Goal: Task Accomplishment & Management: Use online tool/utility

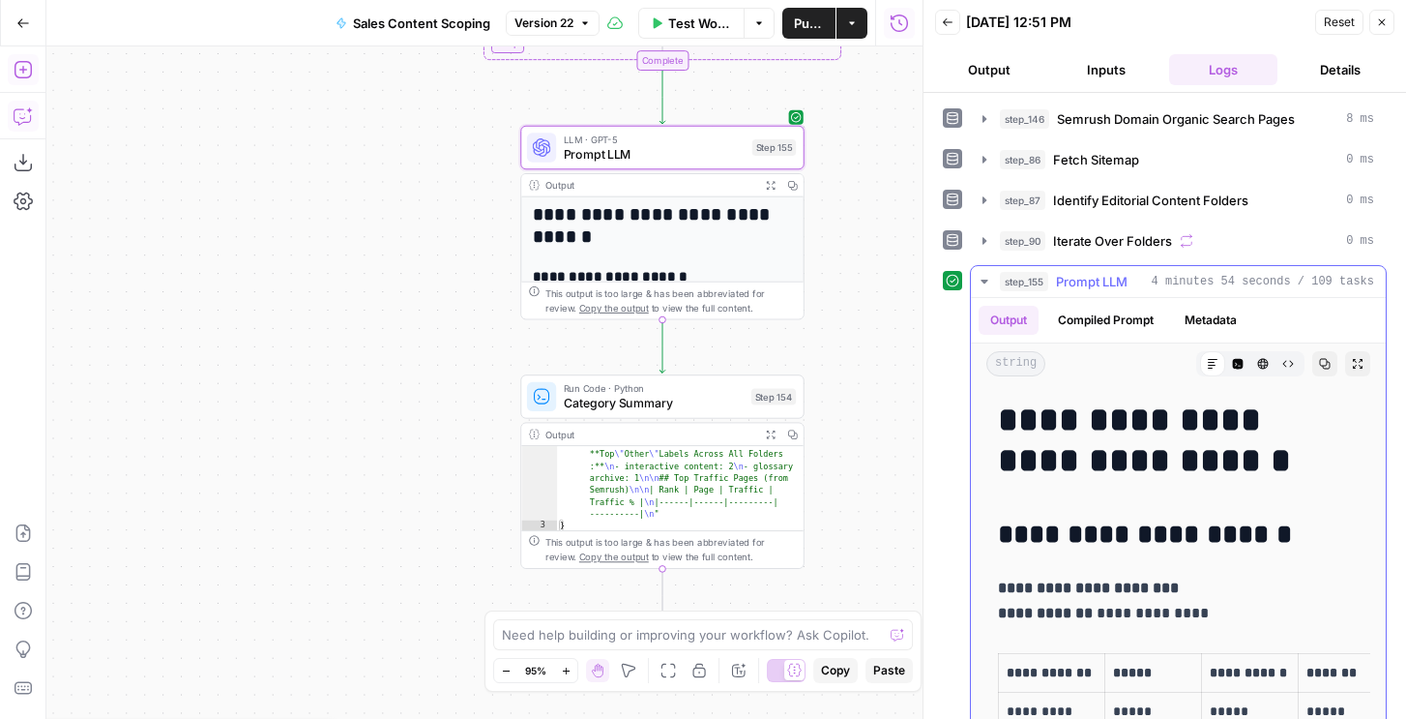
click at [1327, 363] on icon "button" at bounding box center [1325, 364] width 12 height 12
click at [1362, 366] on icon "button" at bounding box center [1358, 364] width 10 height 10
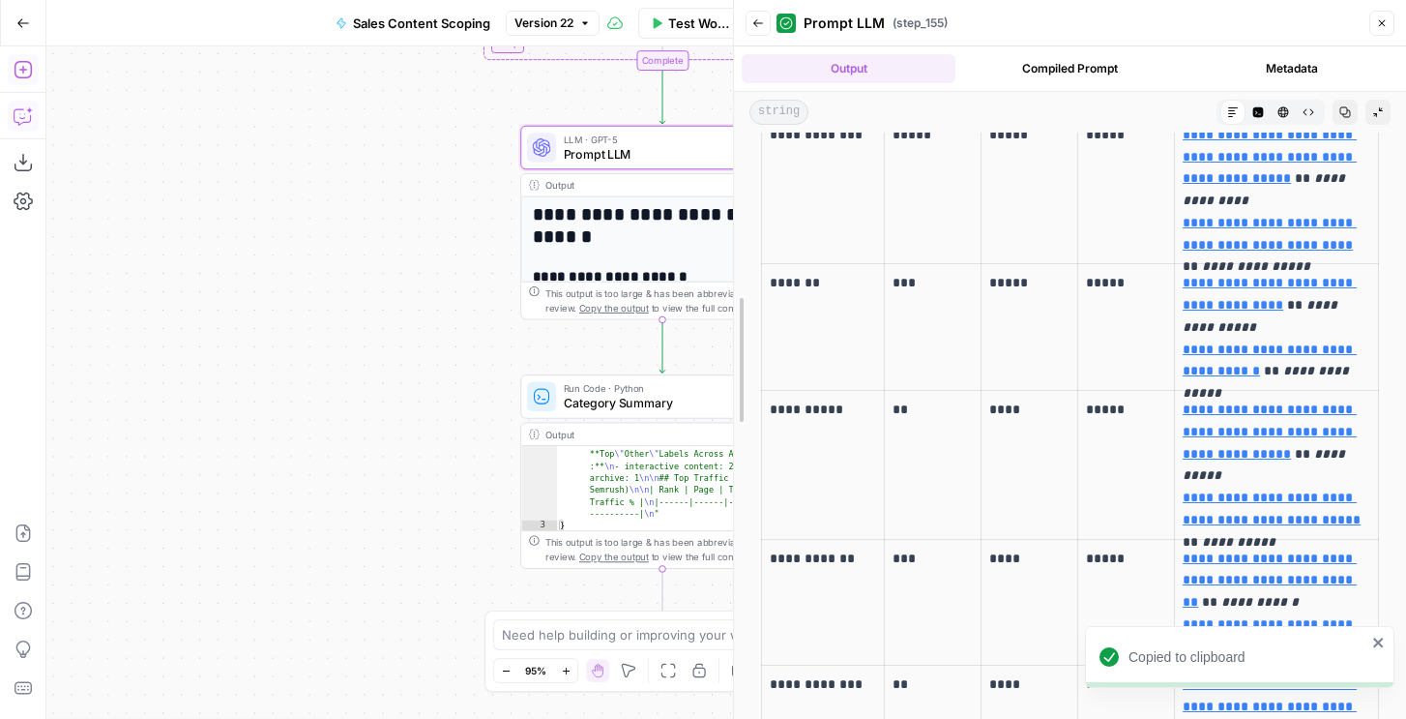
scroll to position [244, 0]
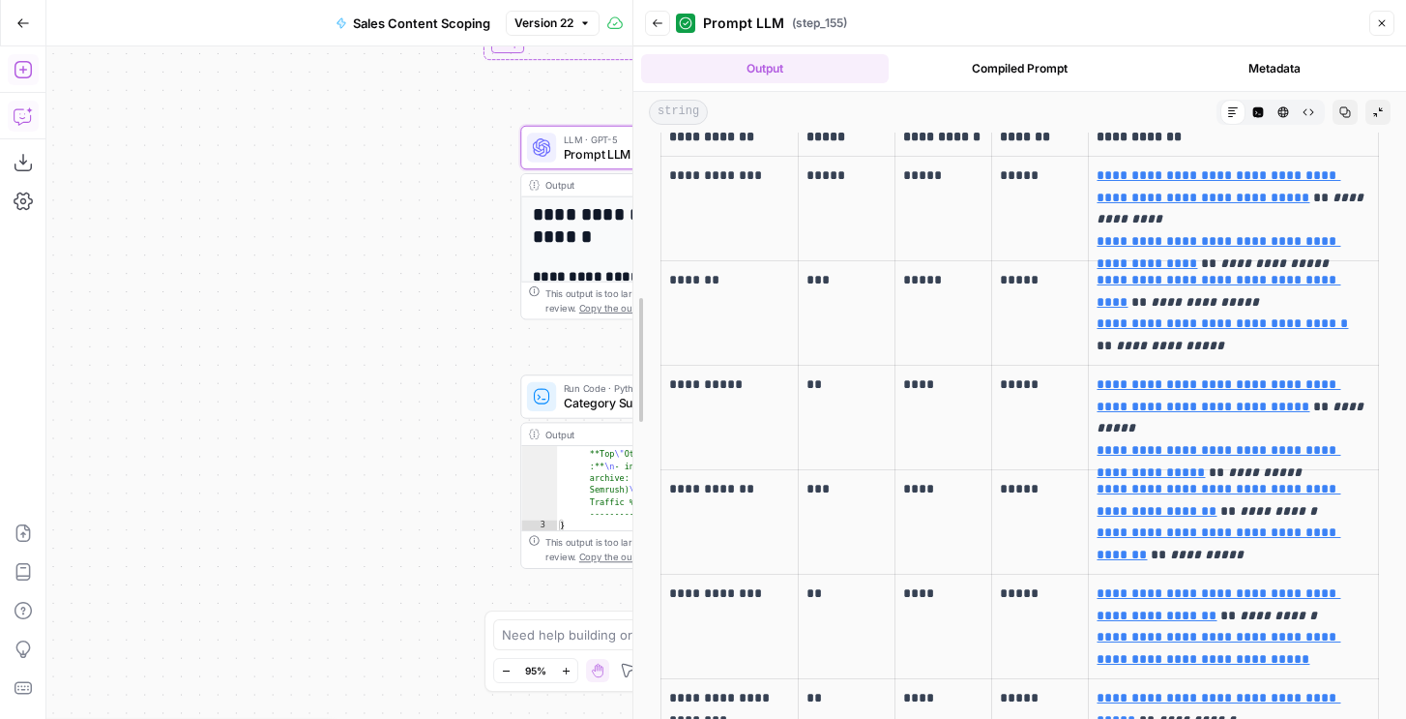
drag, startPoint x: 922, startPoint y: 217, endPoint x: 830, endPoint y: 267, distance: 104.7
click at [438, 222] on body "Copied to clipboard N Nicole G New Home T-Mobile Insights Opportunities Forge I…" at bounding box center [703, 359] width 1406 height 719
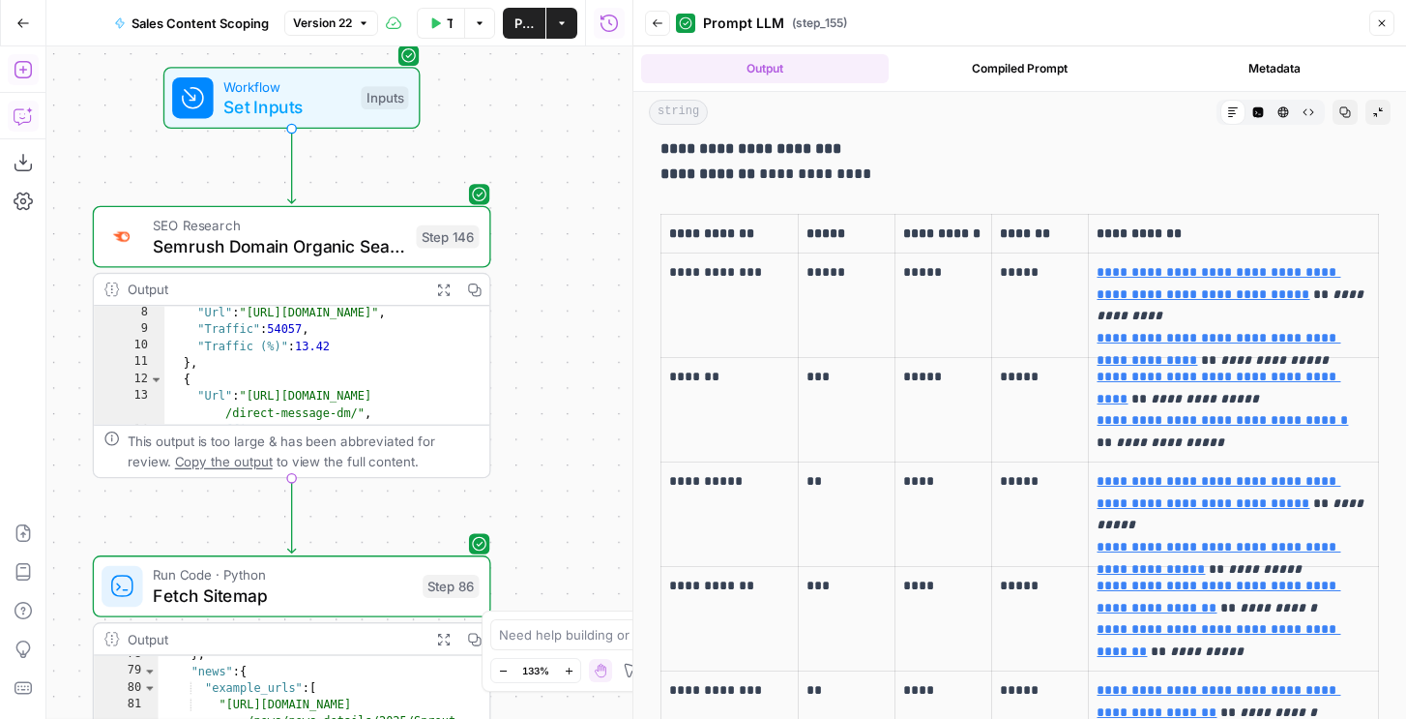
scroll to position [0, 0]
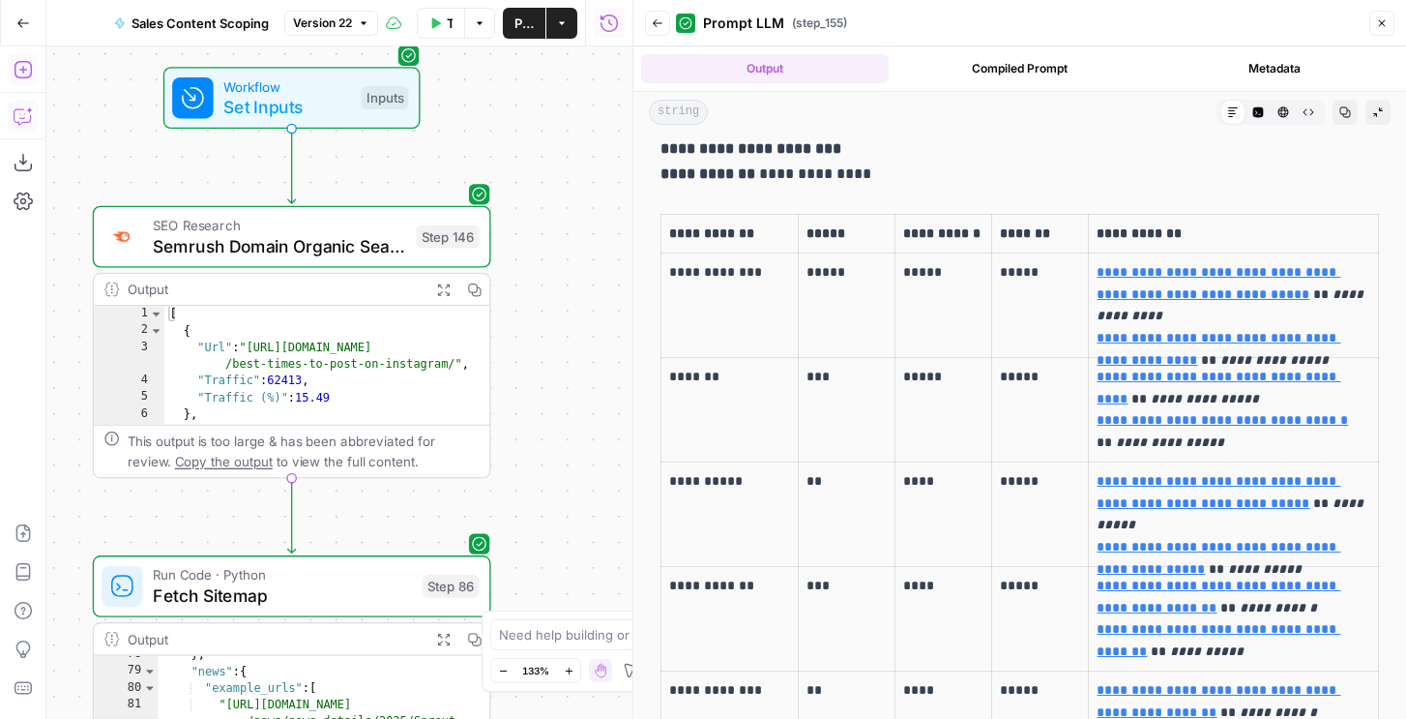
click at [331, 251] on span "Semrush Domain Organic Search Pages" at bounding box center [279, 246] width 253 height 26
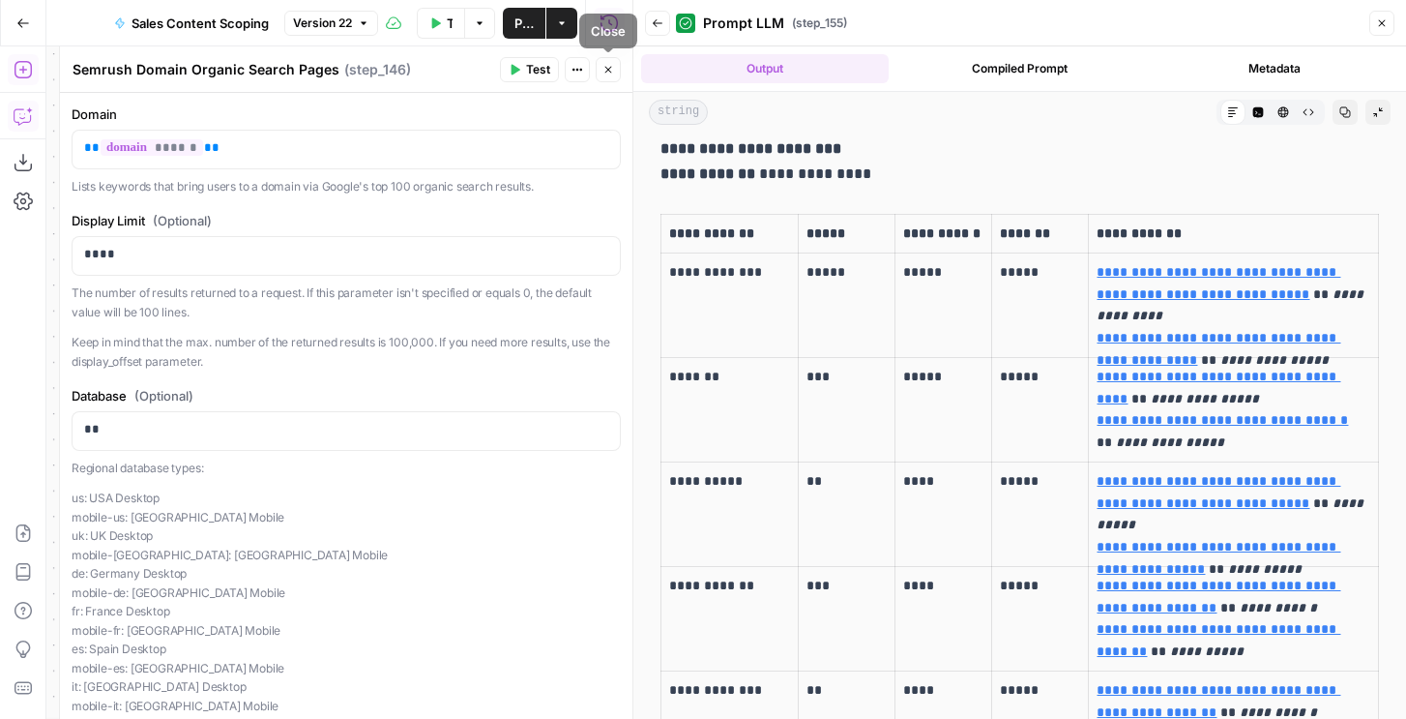
click at [615, 71] on button "Close" at bounding box center [608, 69] width 25 height 25
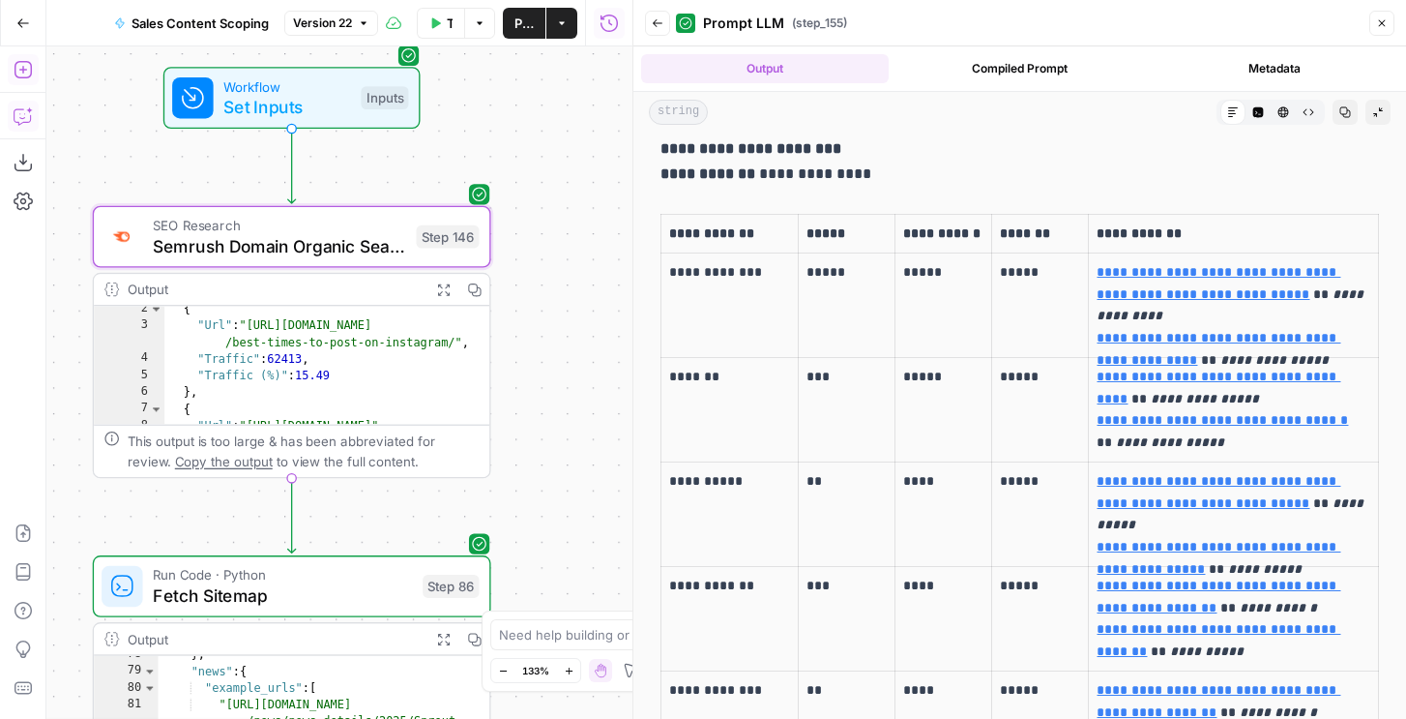
scroll to position [20, 0]
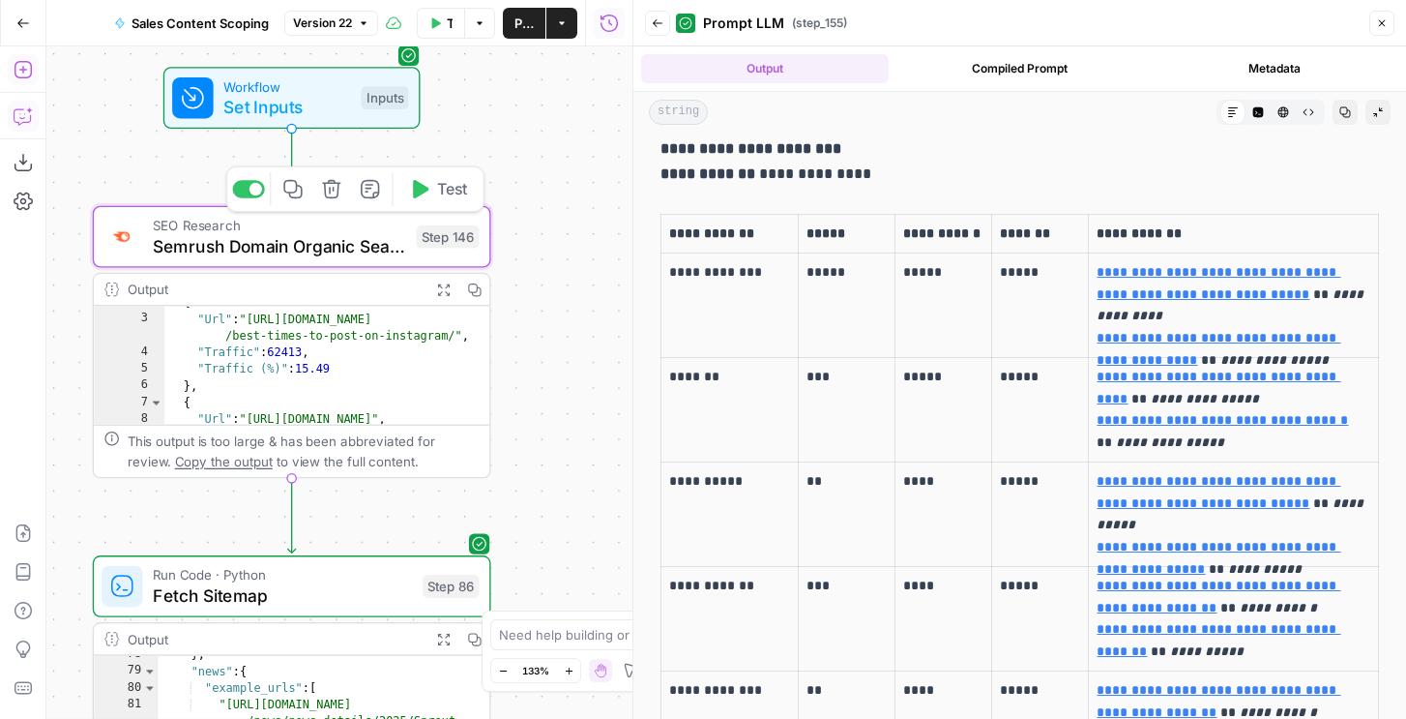
click at [386, 254] on span "Semrush Domain Organic Search Pages" at bounding box center [279, 246] width 253 height 26
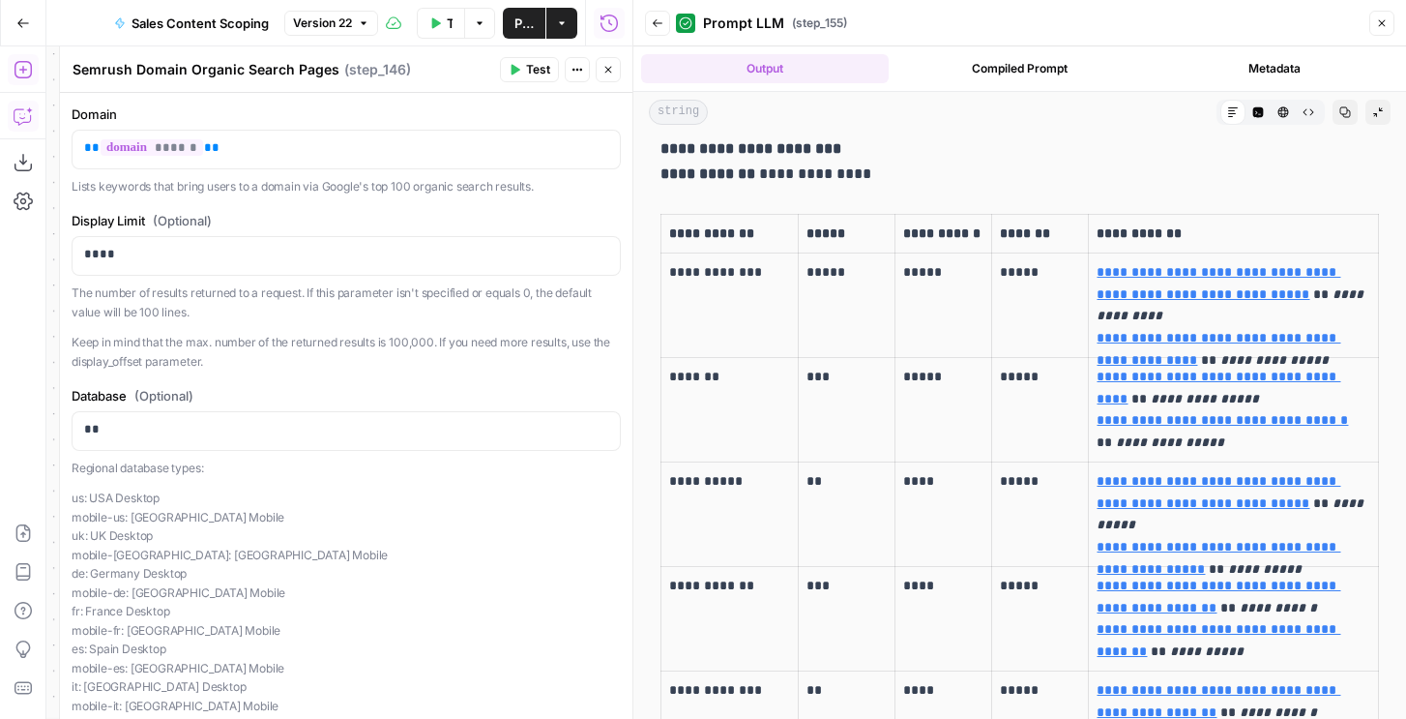
drag, startPoint x: 180, startPoint y: 190, endPoint x: 412, endPoint y: 186, distance: 232.1
click at [412, 186] on p "Lists keywords that bring users to a domain via Google's top 100 organic search…" at bounding box center [346, 186] width 549 height 19
click at [614, 72] on button "Close" at bounding box center [608, 69] width 25 height 25
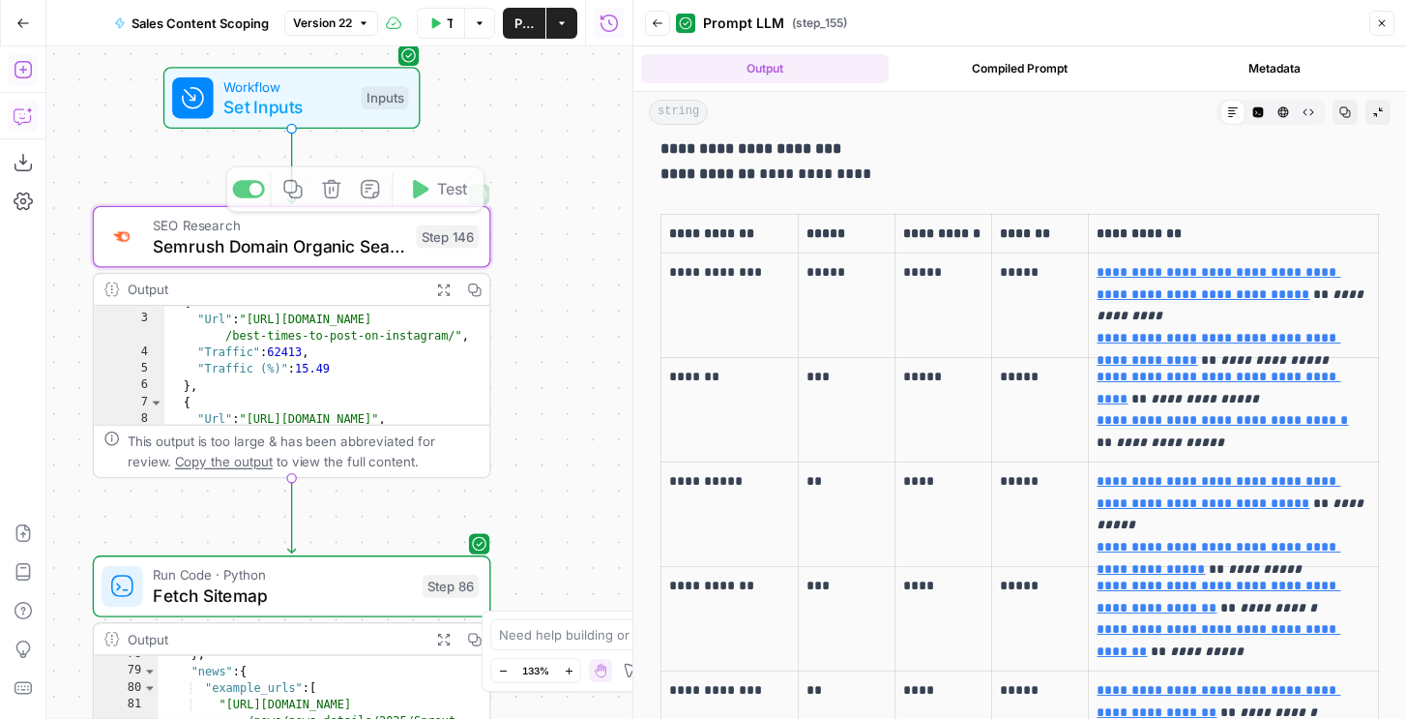
scroll to position [0, 0]
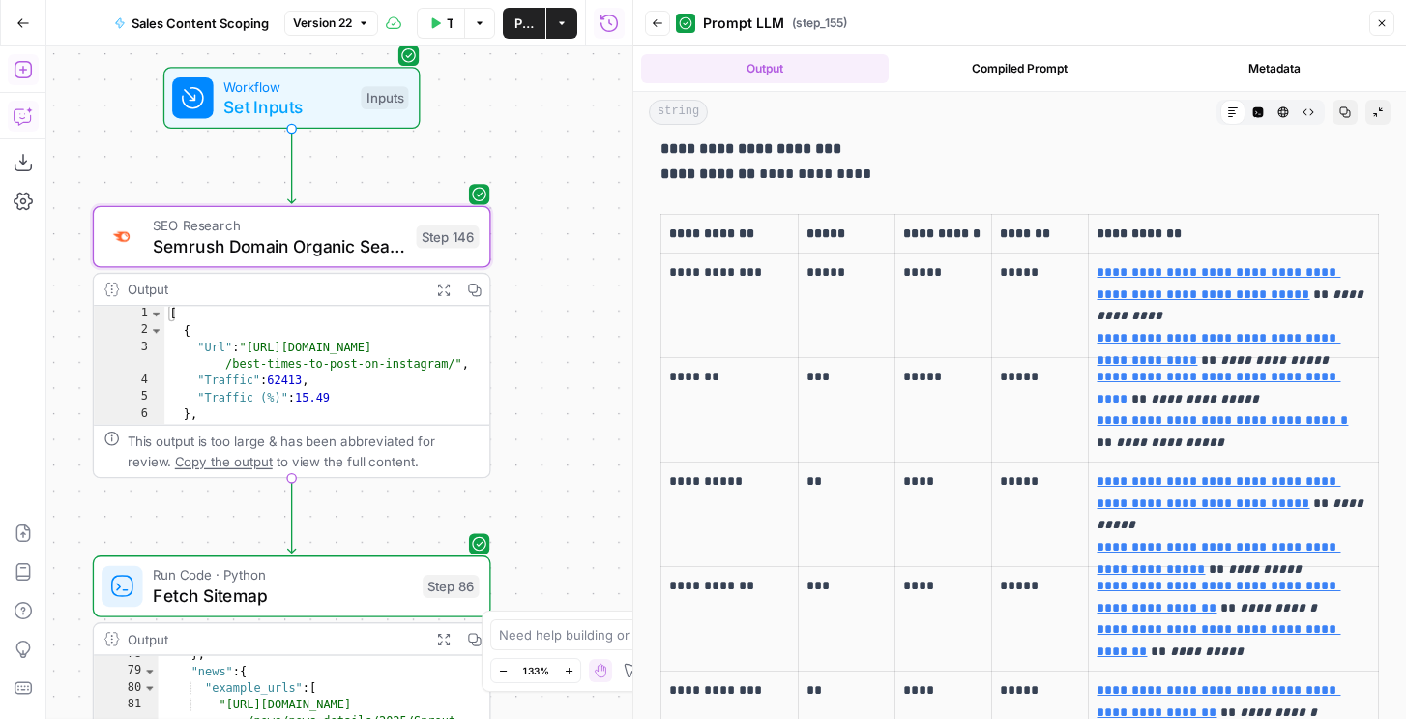
click at [371, 263] on div "SEO Research Semrush Domain Organic Search Pages Step 146 Copy step Delete step…" at bounding box center [292, 237] width 398 height 62
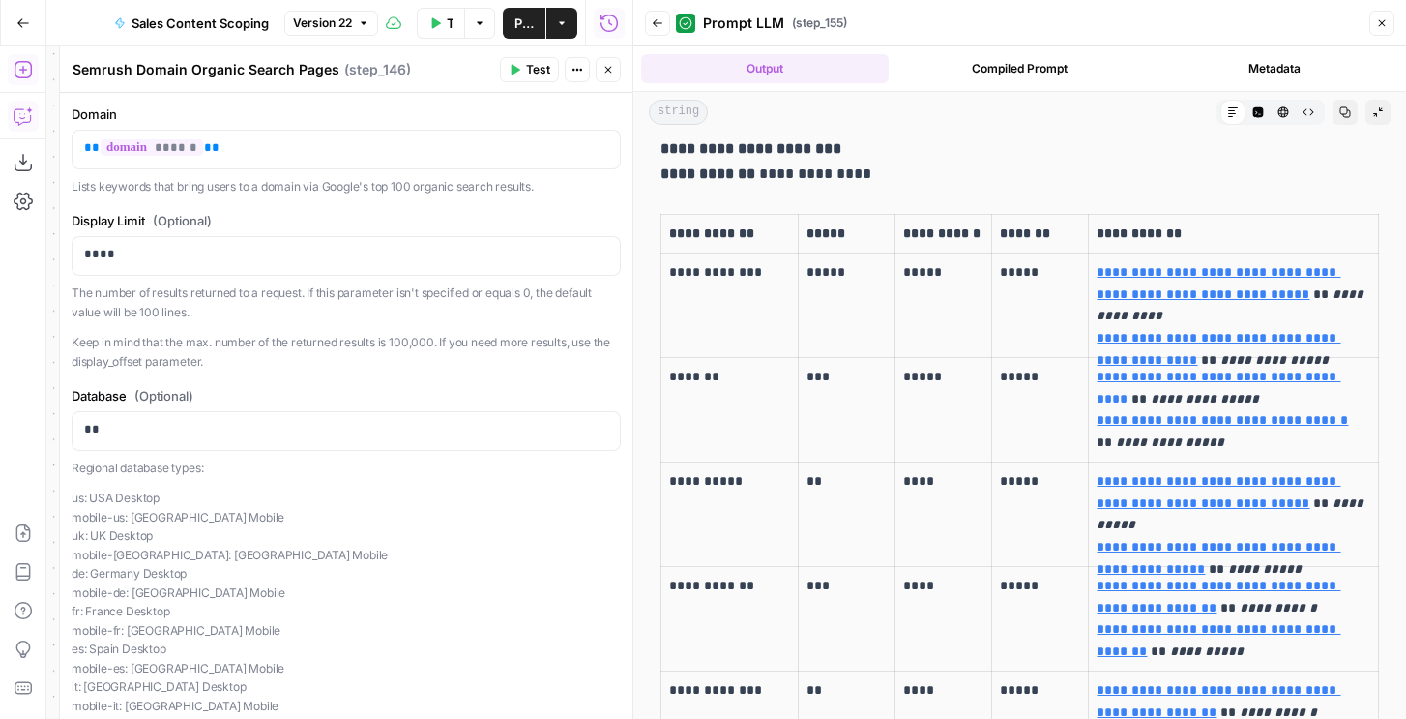
click at [602, 75] on button "Close" at bounding box center [608, 69] width 25 height 25
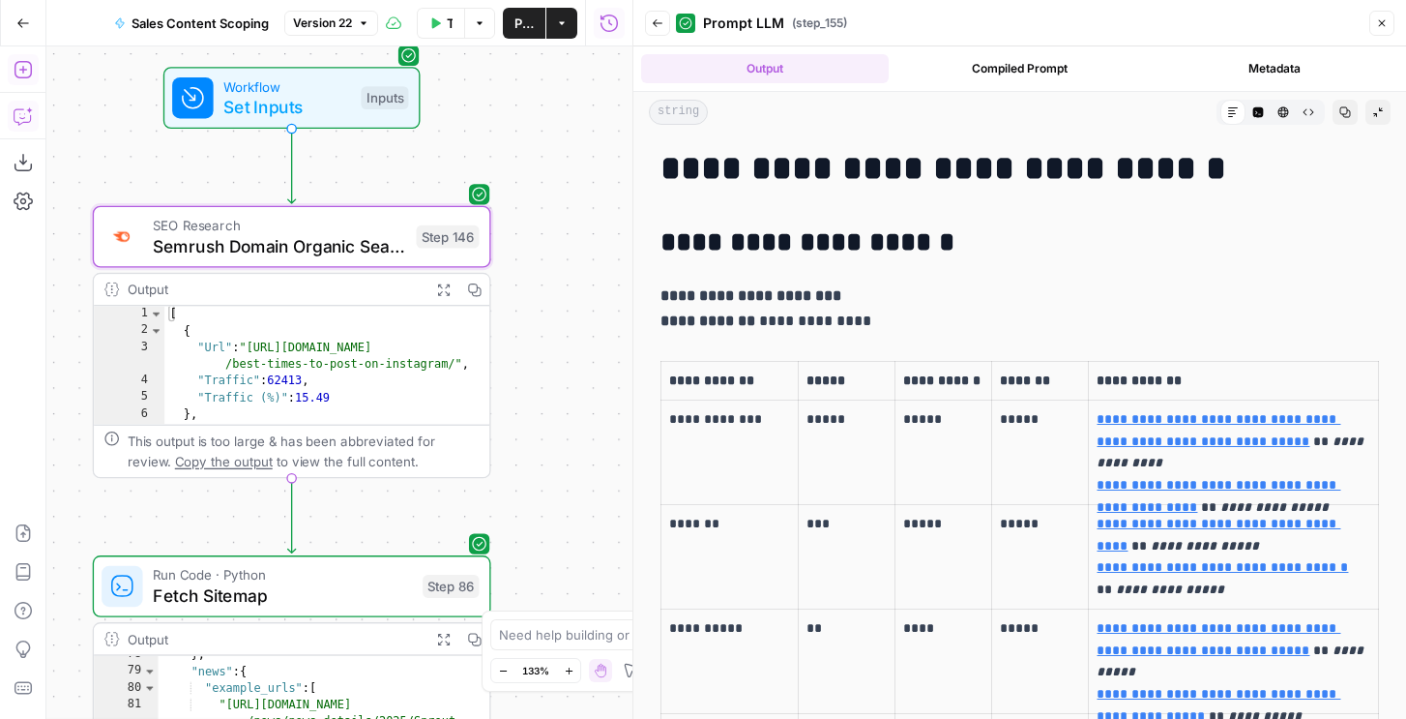
click at [396, 250] on span "Semrush Domain Organic Search Pages" at bounding box center [279, 246] width 253 height 26
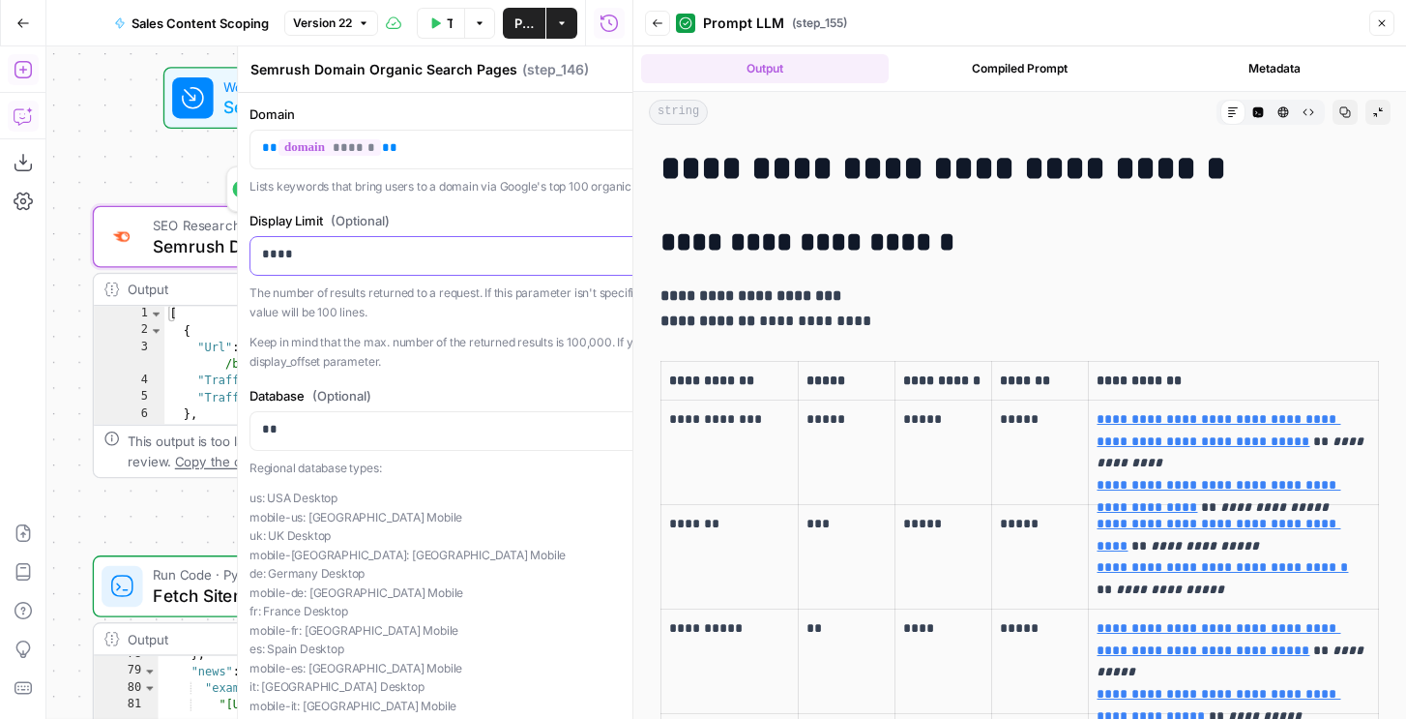
drag, startPoint x: 396, startPoint y: 250, endPoint x: 380, endPoint y: 240, distance: 18.2
click at [381, 244] on div "****" at bounding box center [523, 256] width 547 height 38
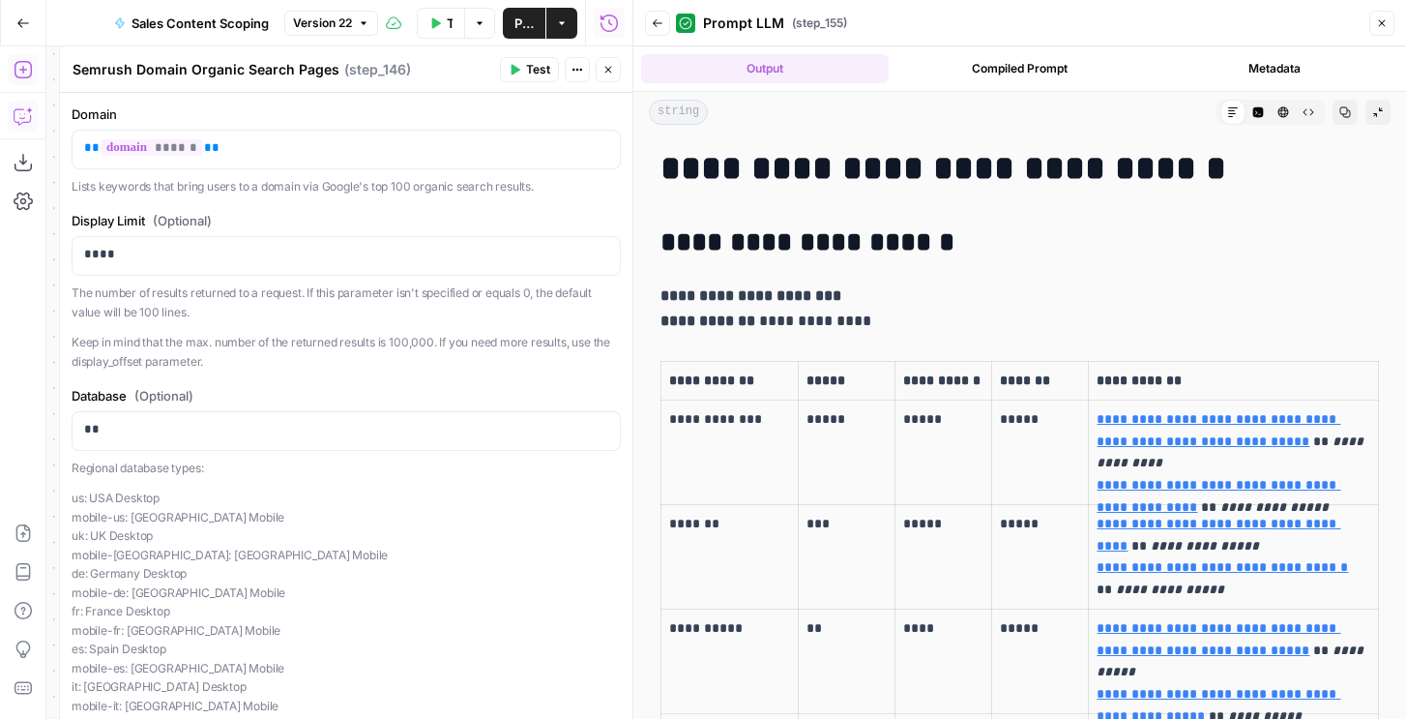
click at [603, 70] on icon "button" at bounding box center [608, 70] width 12 height 12
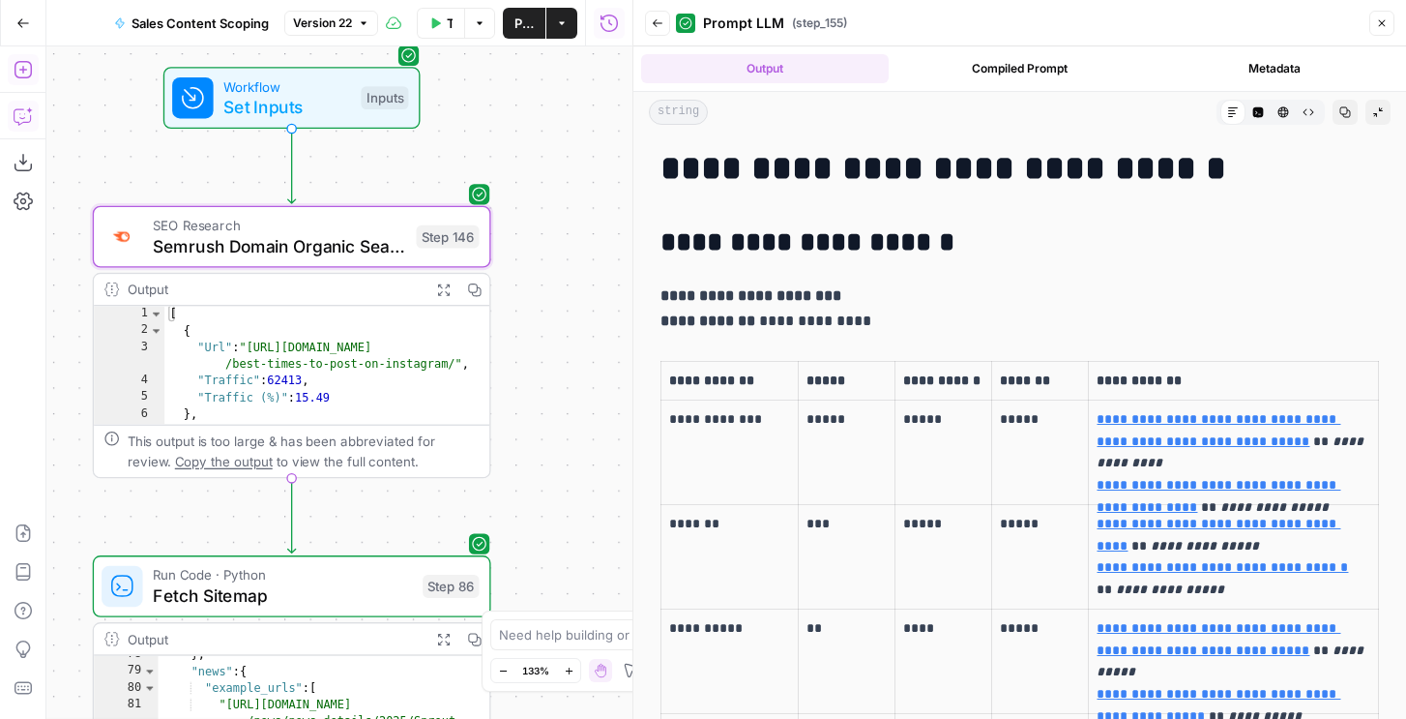
click at [30, 73] on icon "button" at bounding box center [22, 69] width 17 height 17
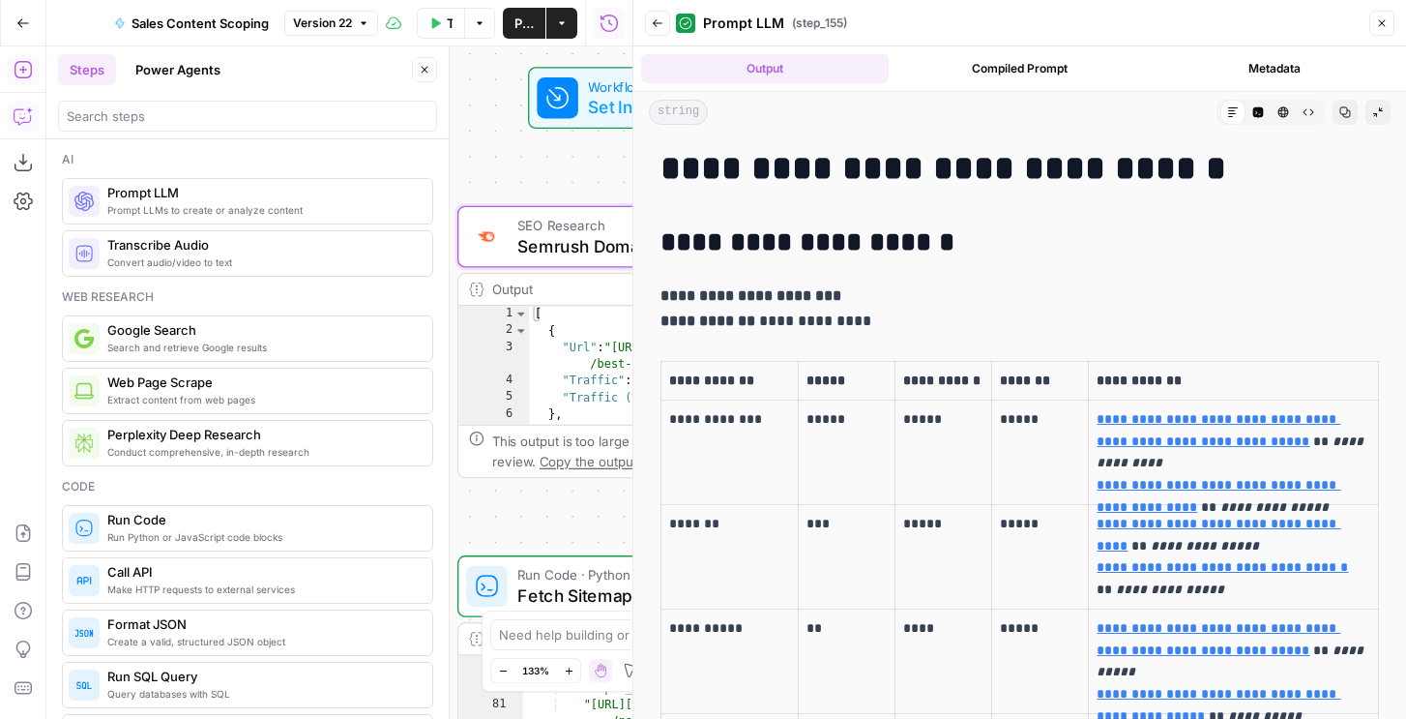
click at [151, 126] on div at bounding box center [247, 116] width 379 height 31
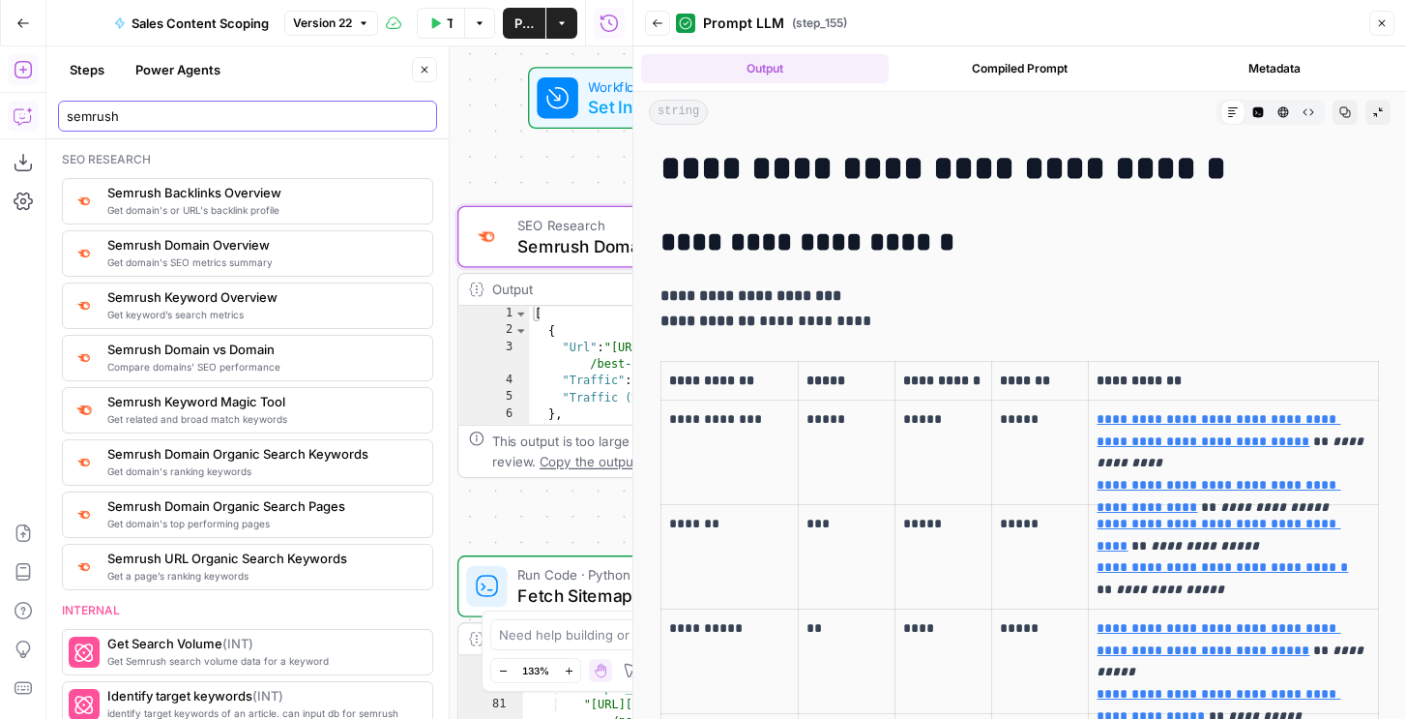
type input "semrush"
click at [1392, 26] on button "Close" at bounding box center [1381, 23] width 25 height 25
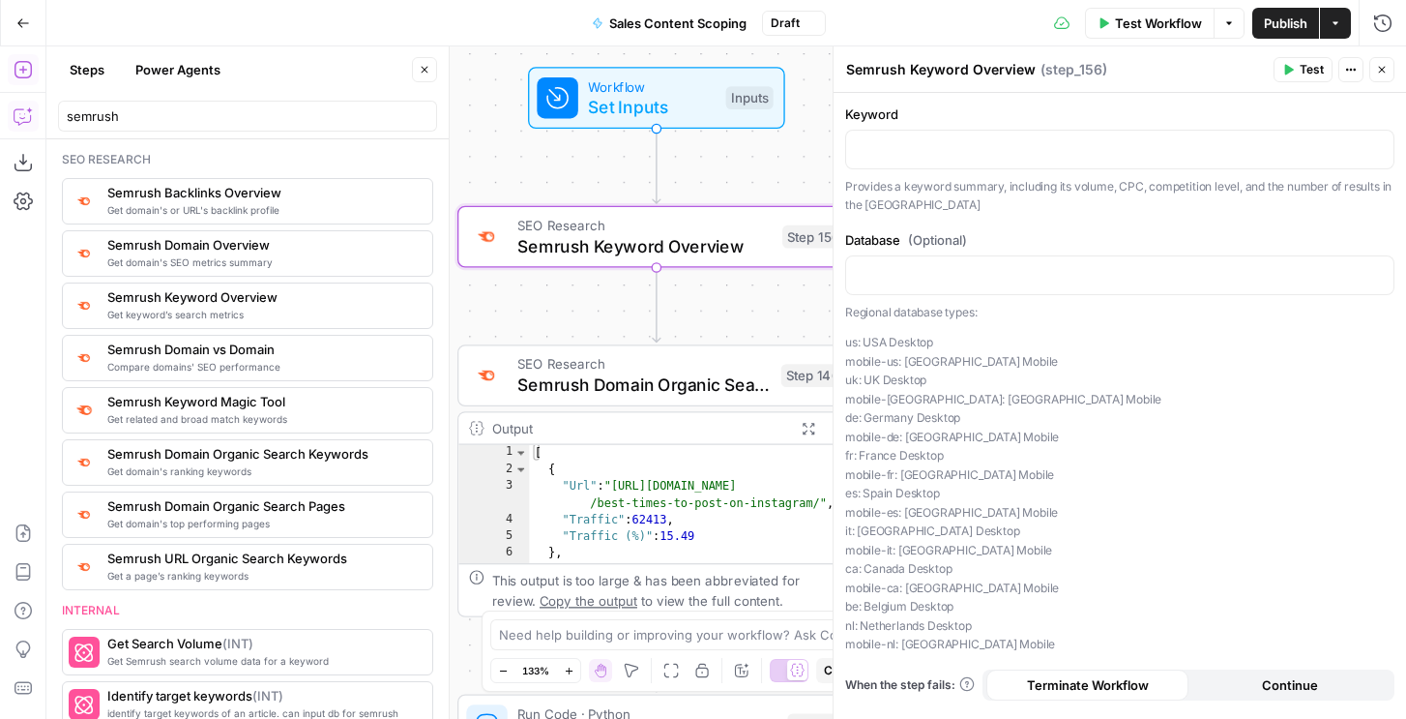
scroll to position [25, 0]
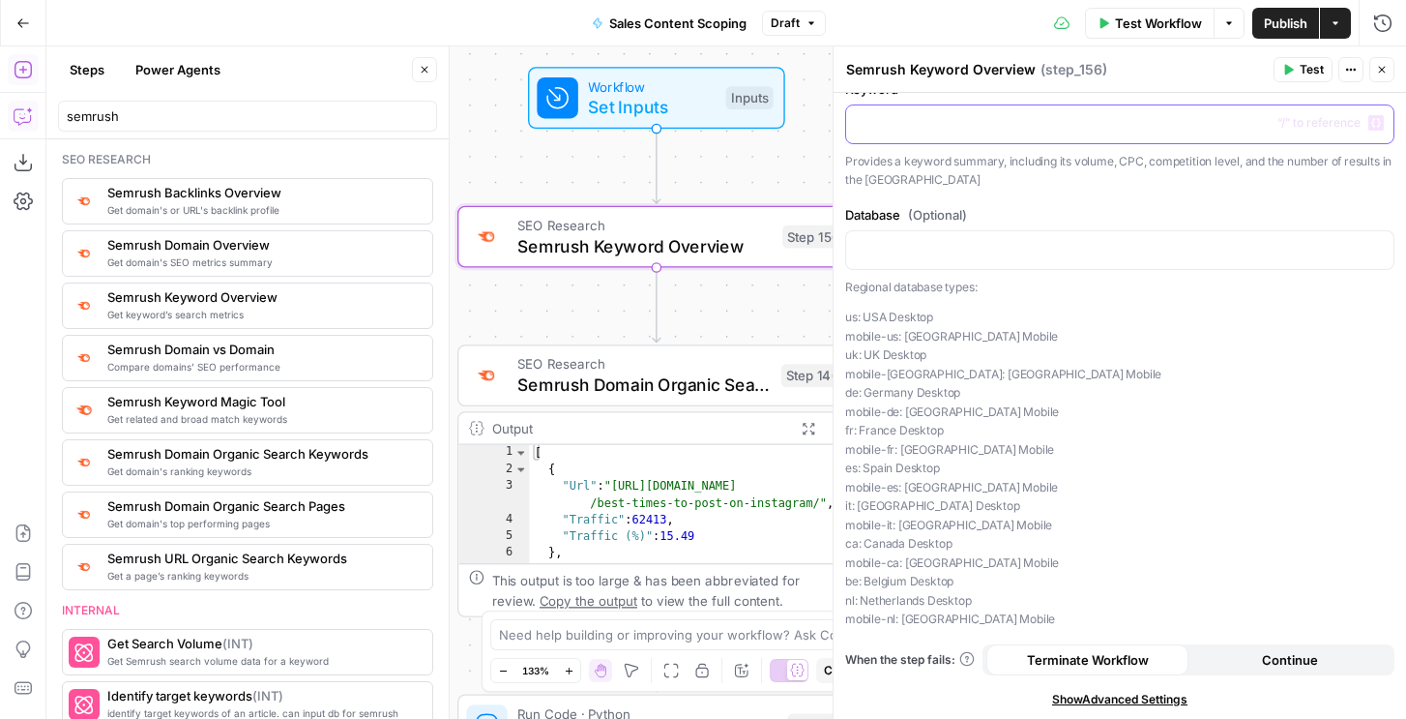
click at [1011, 118] on p at bounding box center [1120, 122] width 524 height 19
click at [695, 190] on icon "button" at bounding box center [696, 189] width 20 height 20
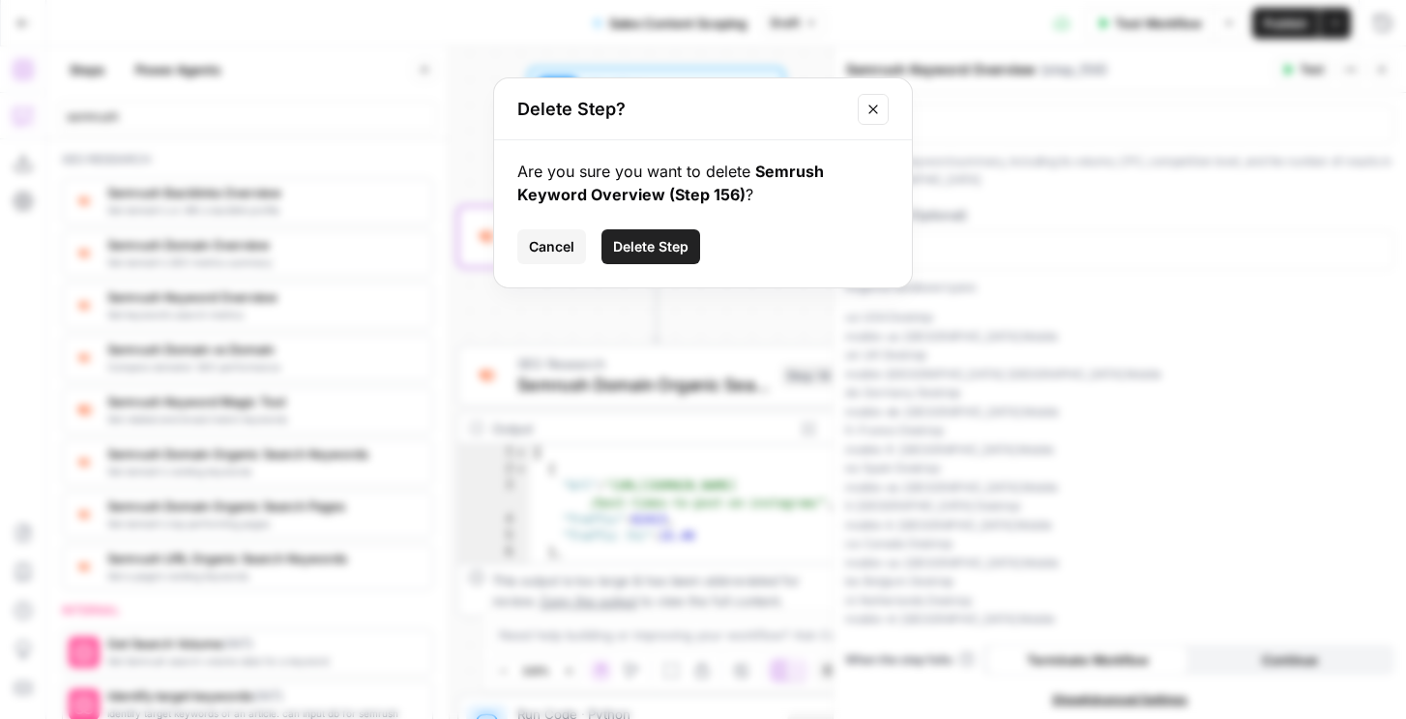
click at [678, 245] on span "Delete Step" at bounding box center [650, 246] width 75 height 19
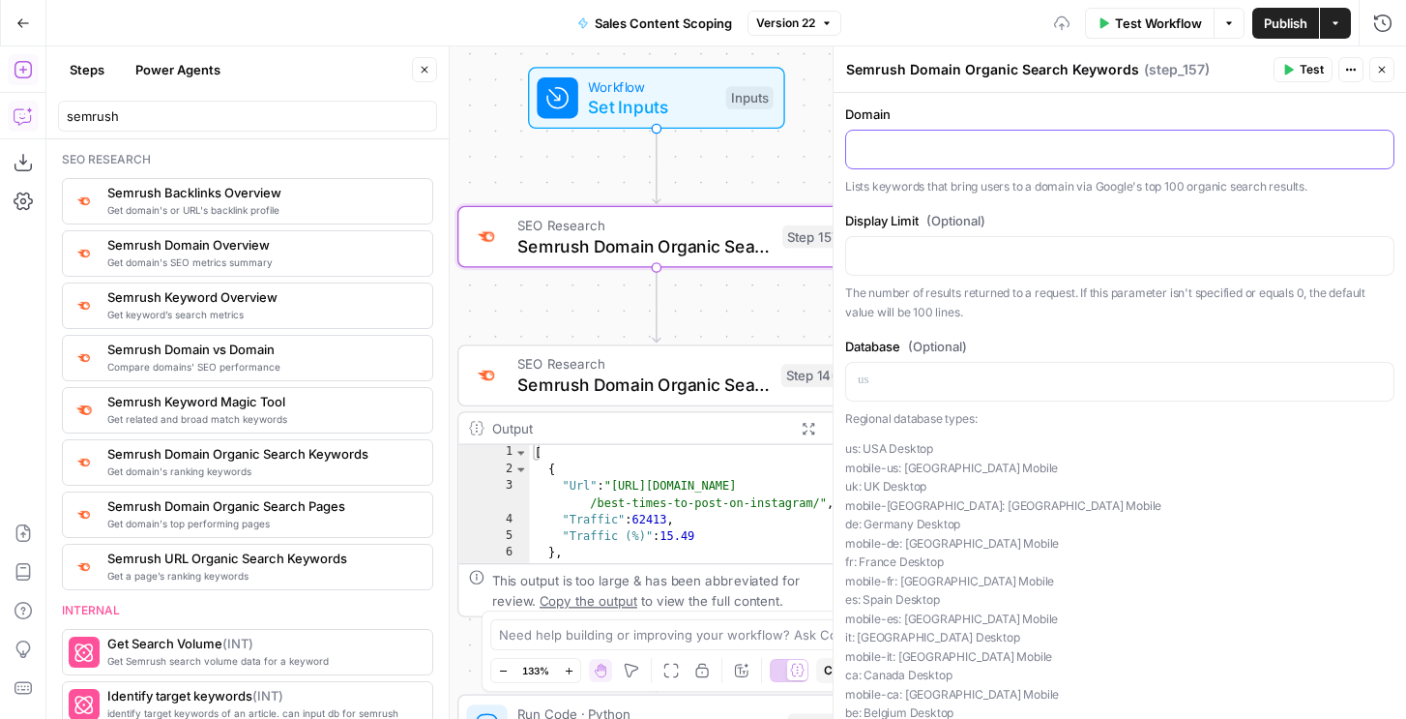
click at [967, 143] on p at bounding box center [1120, 147] width 524 height 19
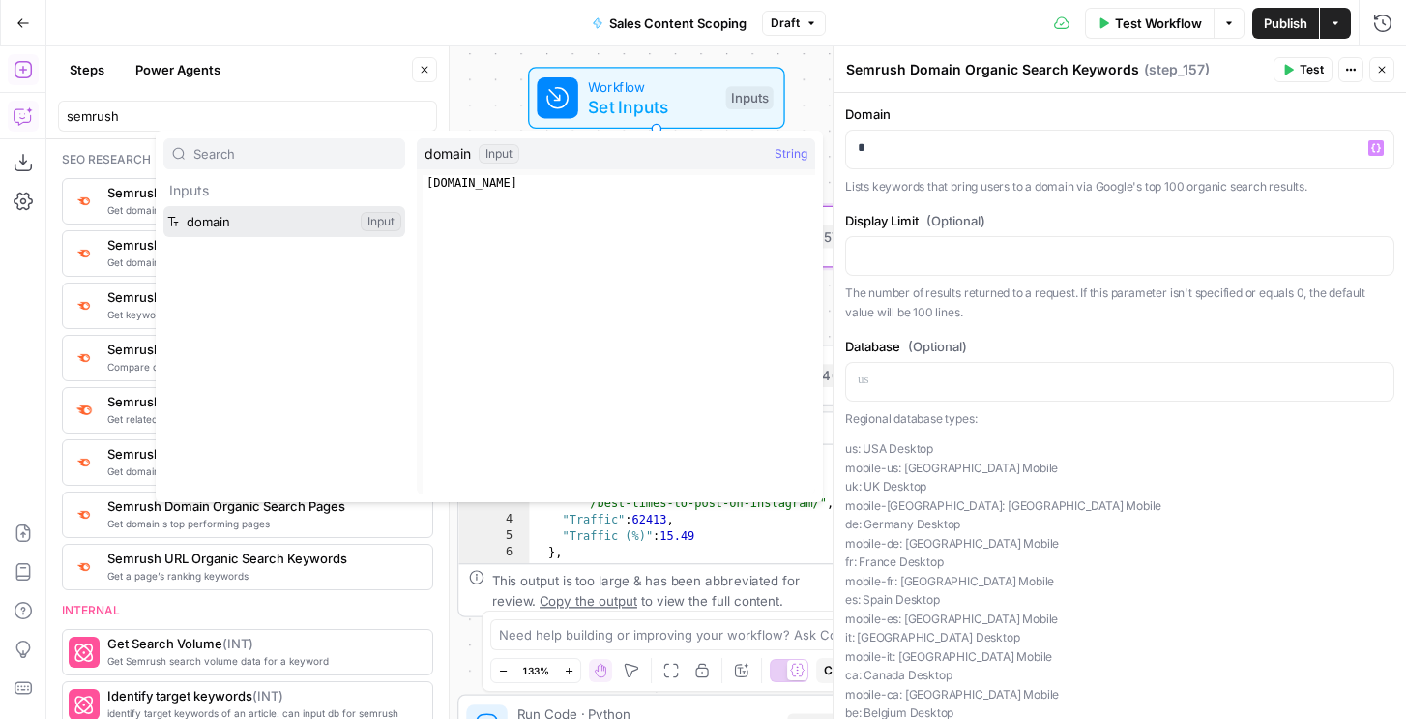
click at [279, 220] on button "Select variable domain" at bounding box center [284, 221] width 242 height 31
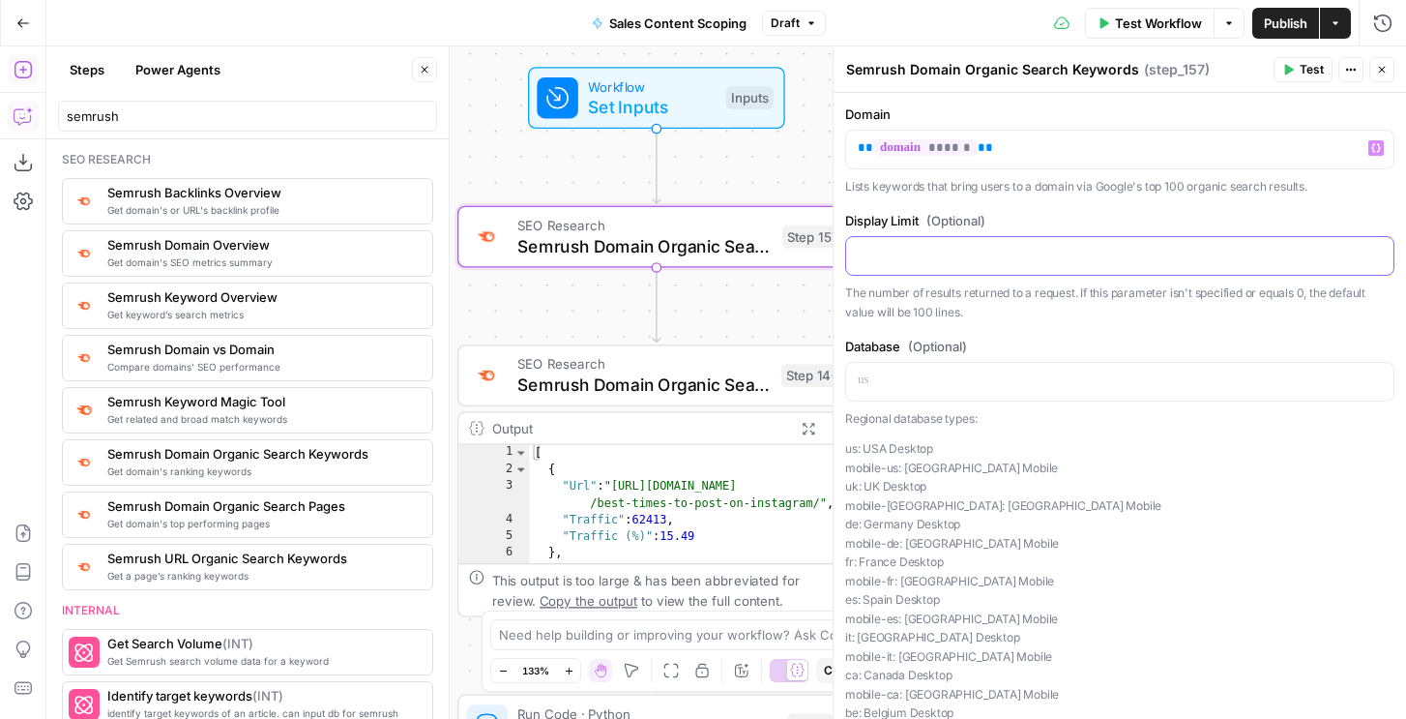
click at [884, 257] on p at bounding box center [1120, 254] width 524 height 19
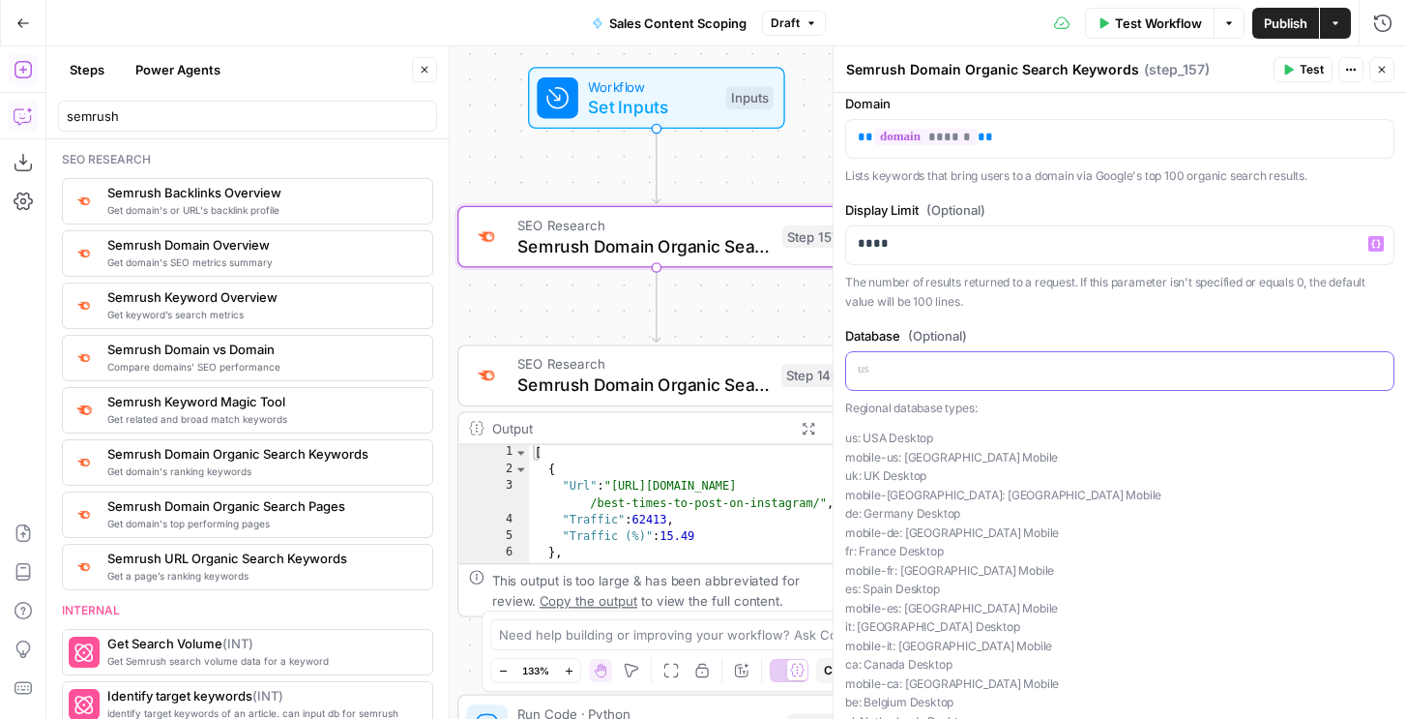
click at [872, 368] on p at bounding box center [1120, 369] width 524 height 19
click at [1304, 68] on span "Test" at bounding box center [1312, 69] width 24 height 17
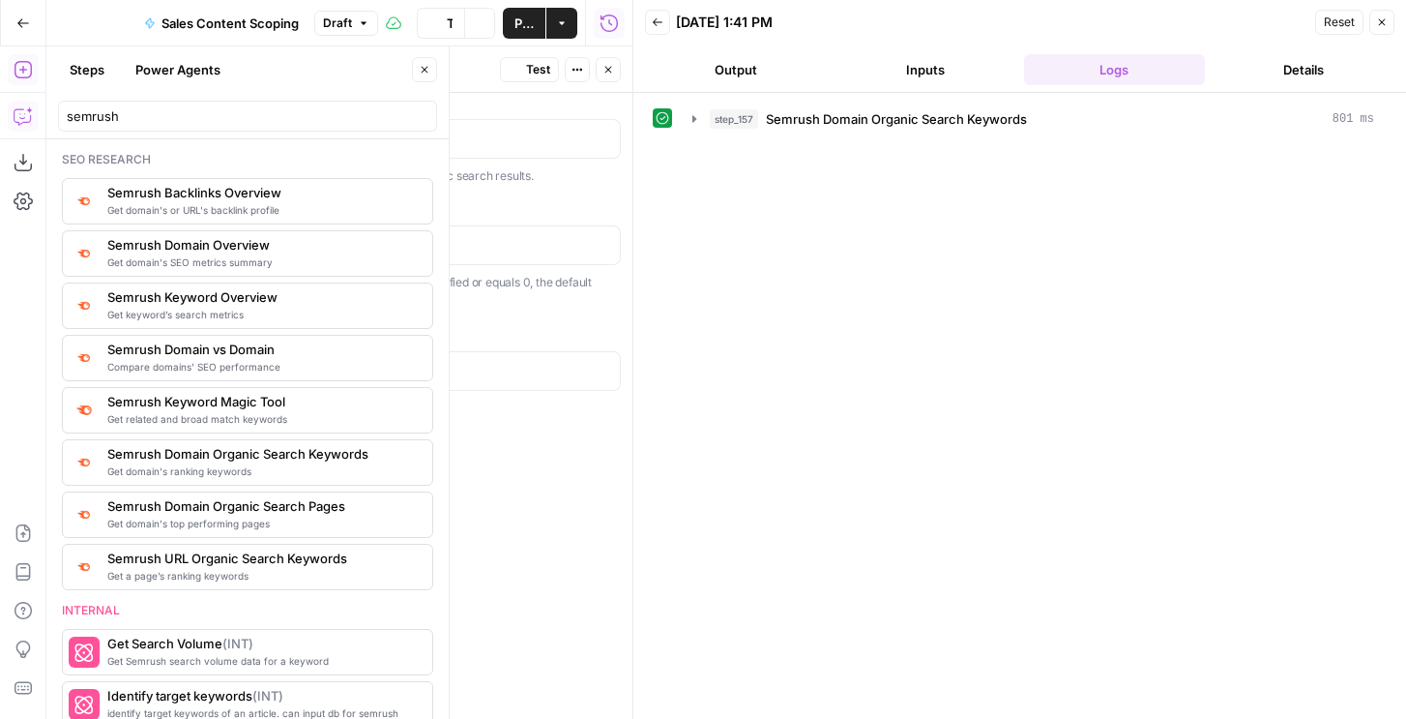
drag, startPoint x: 967, startPoint y: 141, endPoint x: 967, endPoint y: 121, distance: 20.3
click at [967, 140] on div "step_157 Semrush Domain Organic Search Keywords 801 ms" at bounding box center [1020, 406] width 734 height 606
click at [966, 110] on span "Semrush Domain Organic Search Keywords" at bounding box center [896, 118] width 261 height 19
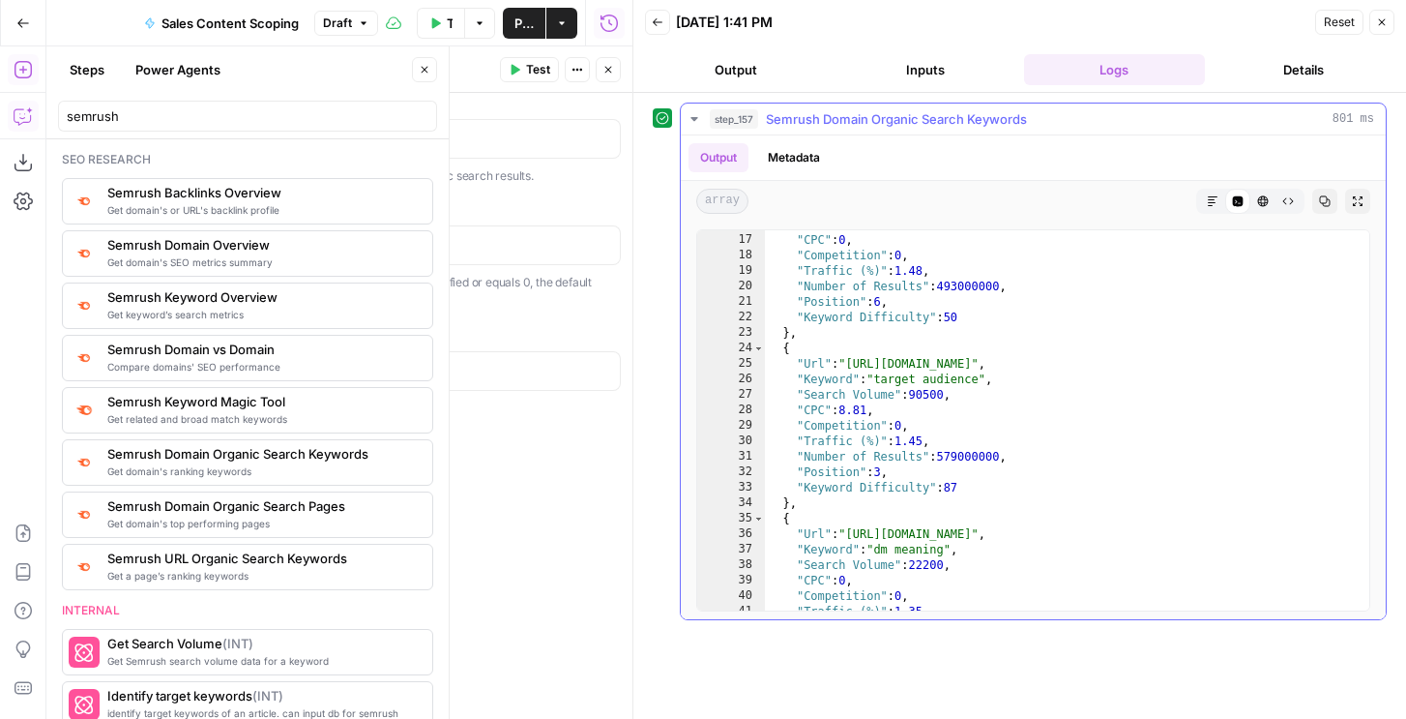
scroll to position [47, 0]
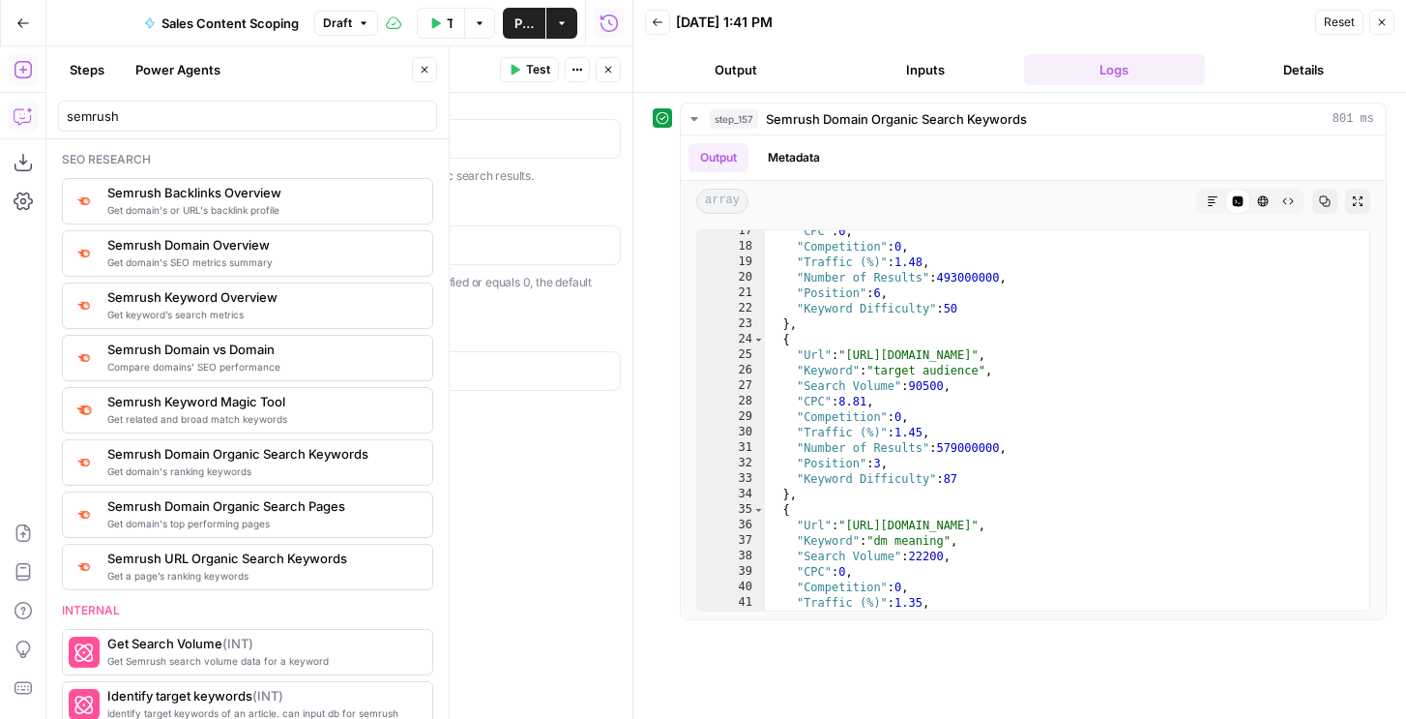
click at [1389, 25] on button "Close" at bounding box center [1381, 22] width 25 height 25
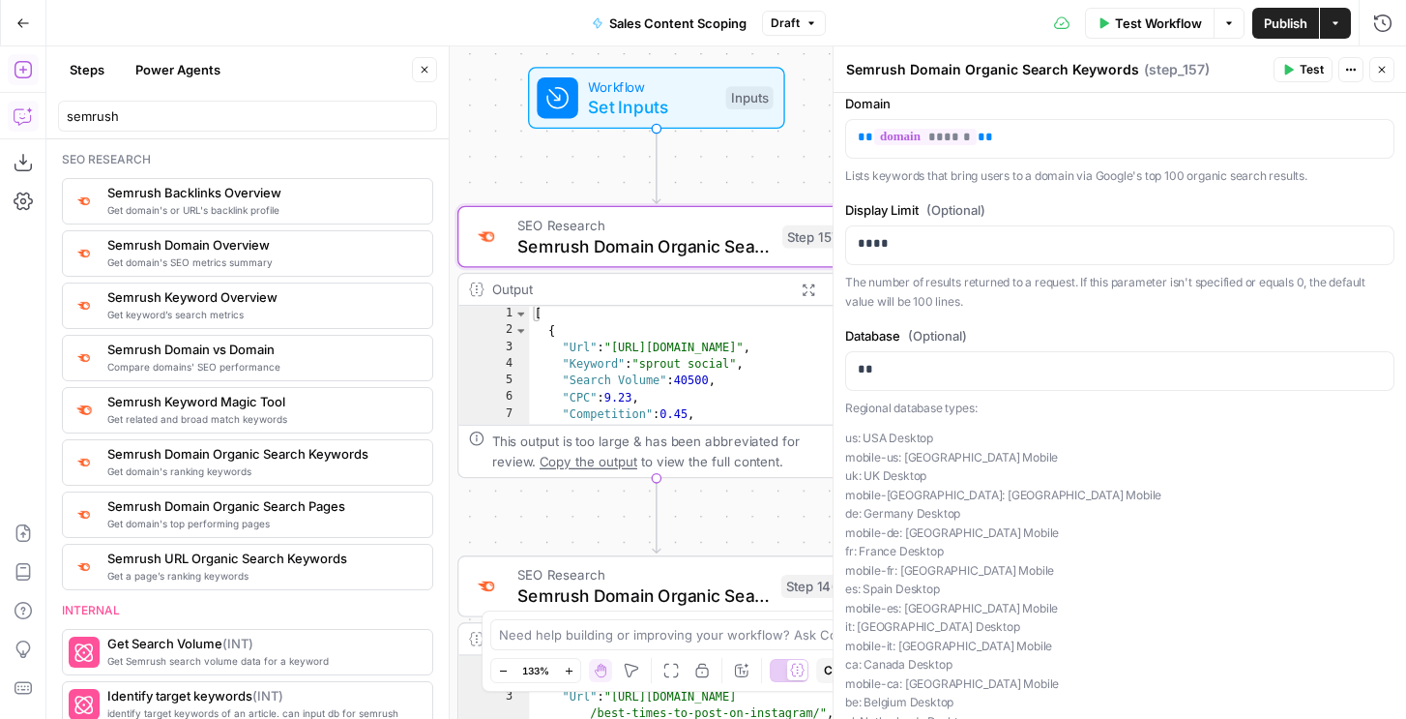
click at [1389, 82] on header "Semrush Domain Organic Search Keywords Semrush Domain Organic Search Keywords (…" at bounding box center [1120, 69] width 573 height 46
click at [1384, 76] on button "Close" at bounding box center [1381, 69] width 25 height 25
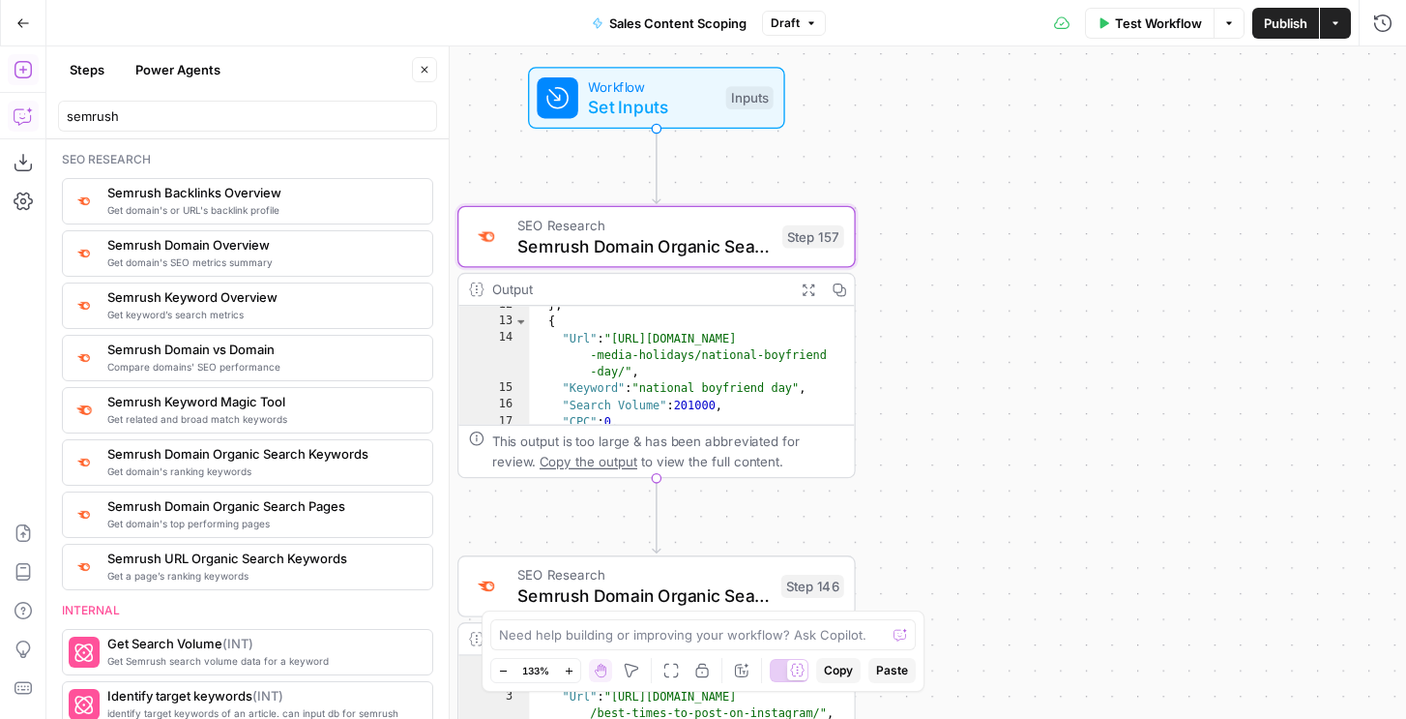
scroll to position [118, 0]
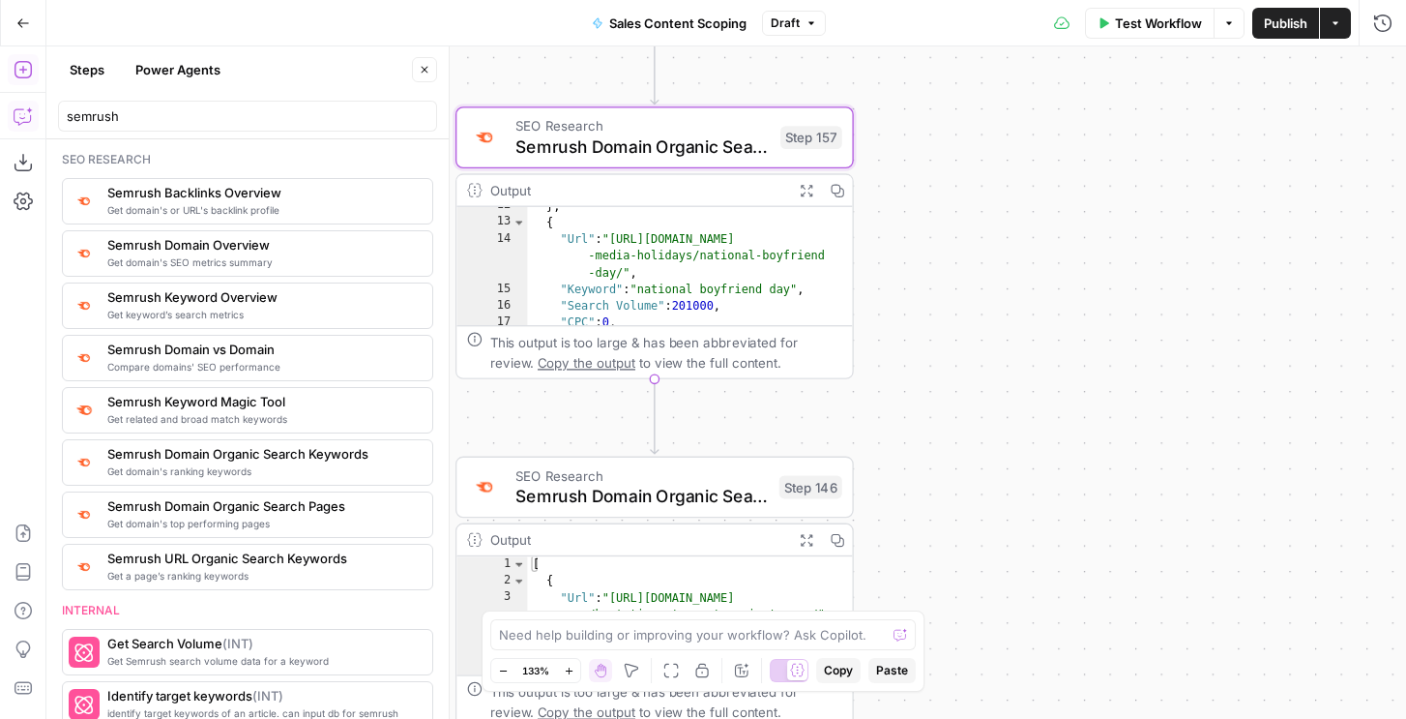
click at [711, 135] on span "Semrush Domain Organic Search Keywords" at bounding box center [642, 146] width 254 height 26
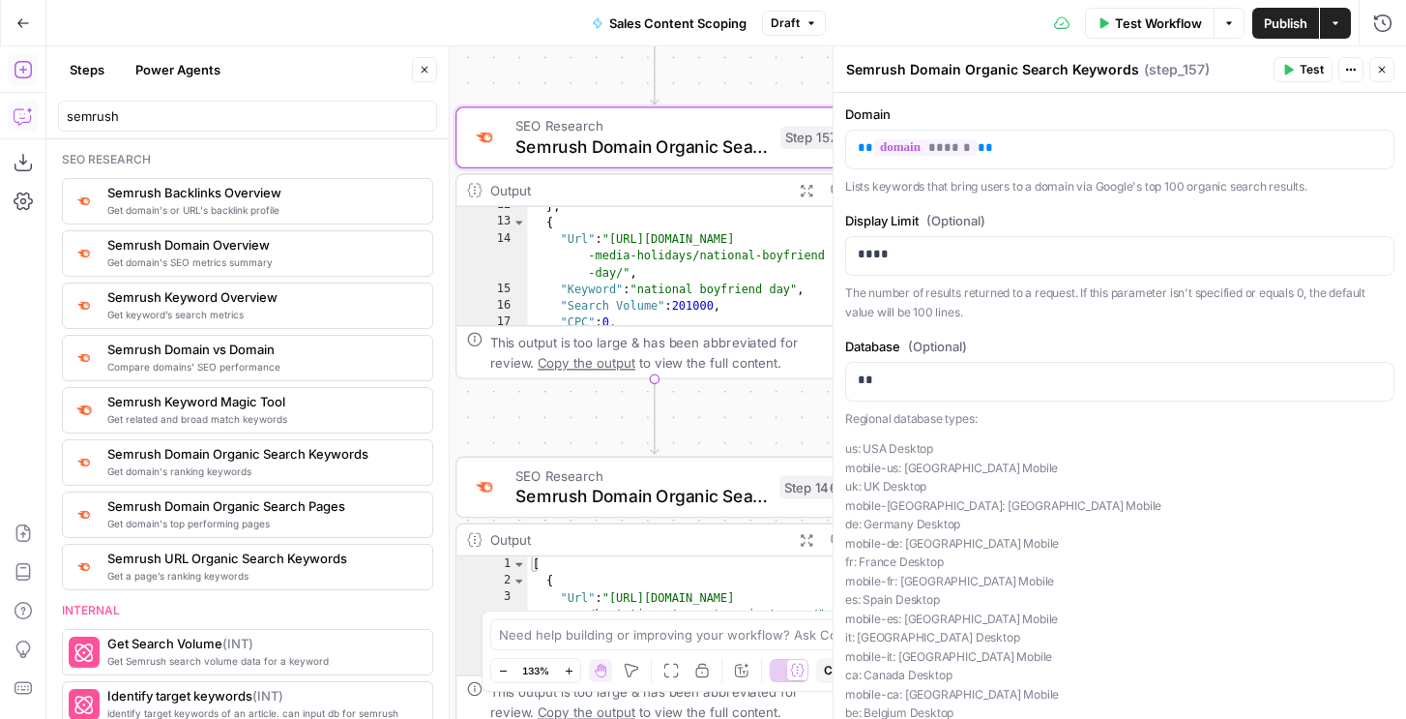
click at [1382, 71] on icon "button" at bounding box center [1382, 70] width 7 height 7
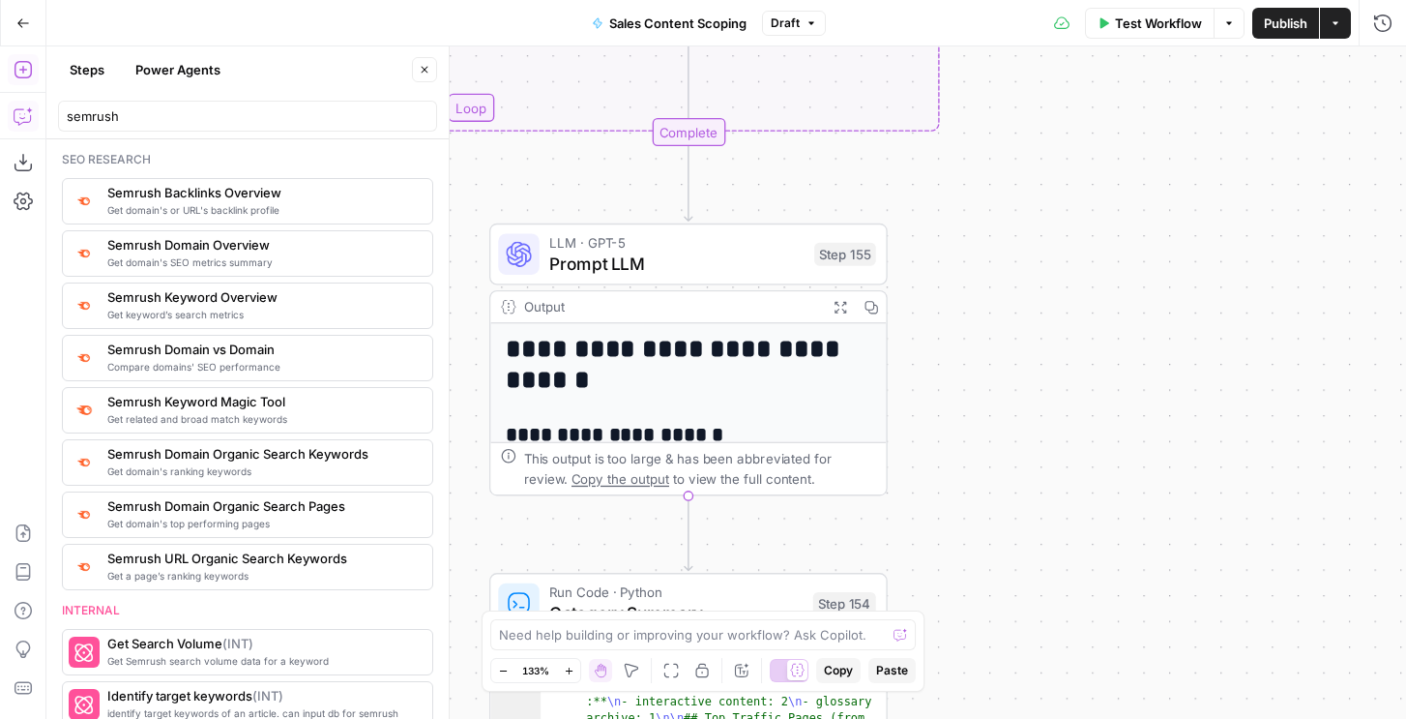
click at [844, 303] on icon "button" at bounding box center [840, 307] width 15 height 15
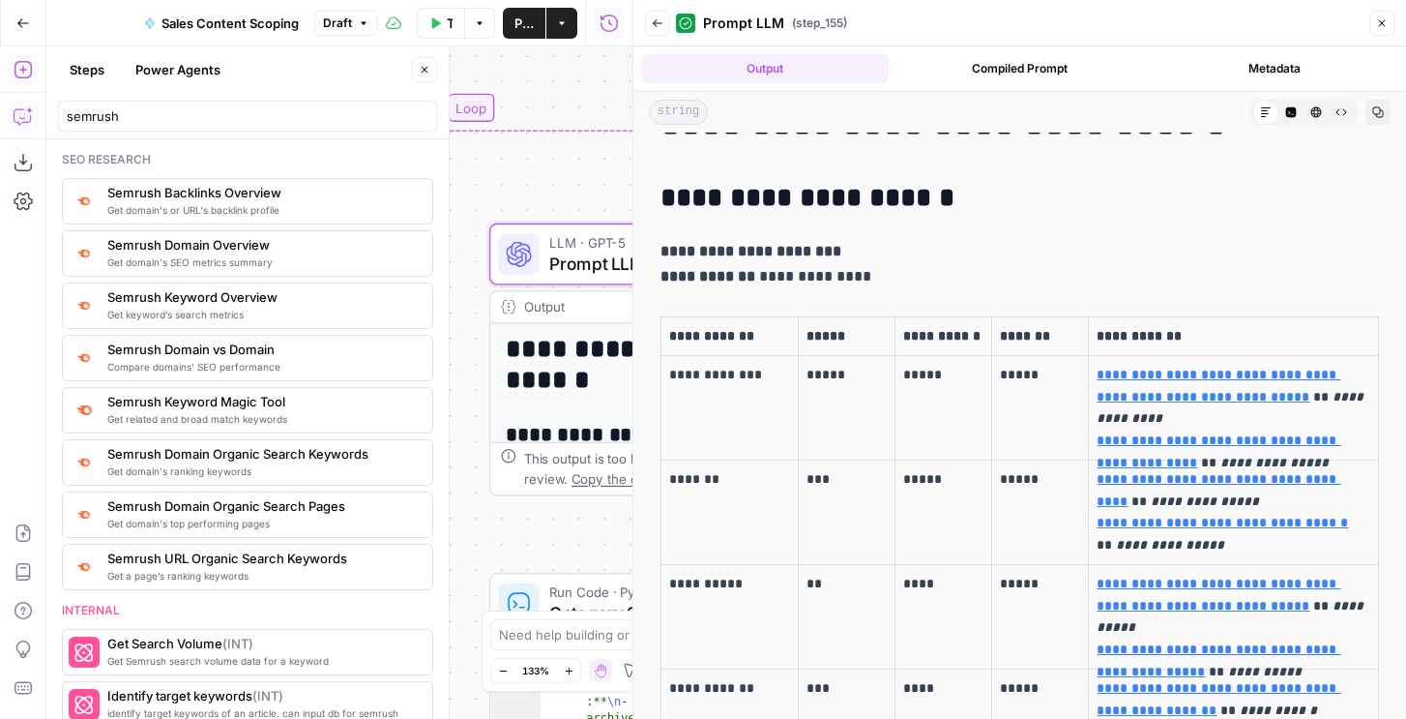
scroll to position [55, 0]
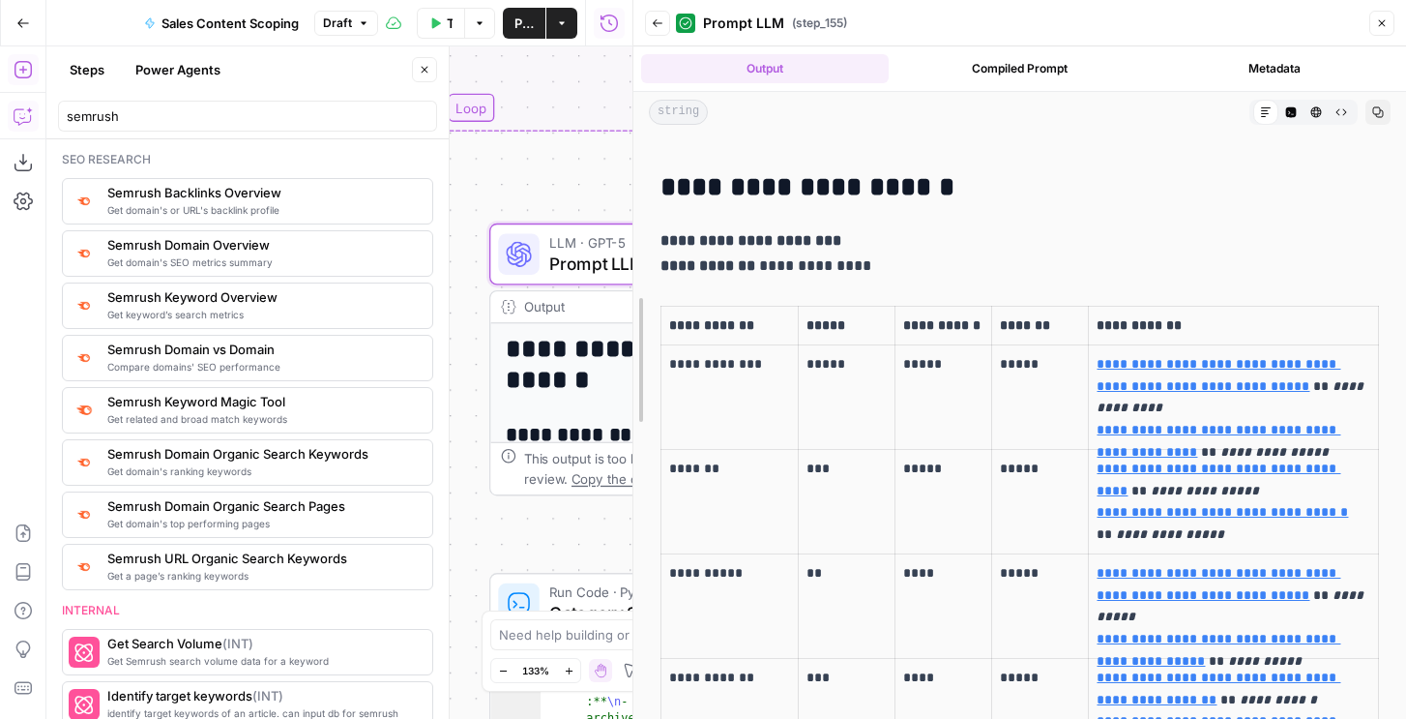
drag, startPoint x: 634, startPoint y: 294, endPoint x: 581, endPoint y: 300, distance: 53.5
click at [479, 300] on body "N Nicole G New Home T-Mobile Insights Opportunities Forge Insights Opportunitie…" at bounding box center [703, 359] width 1406 height 719
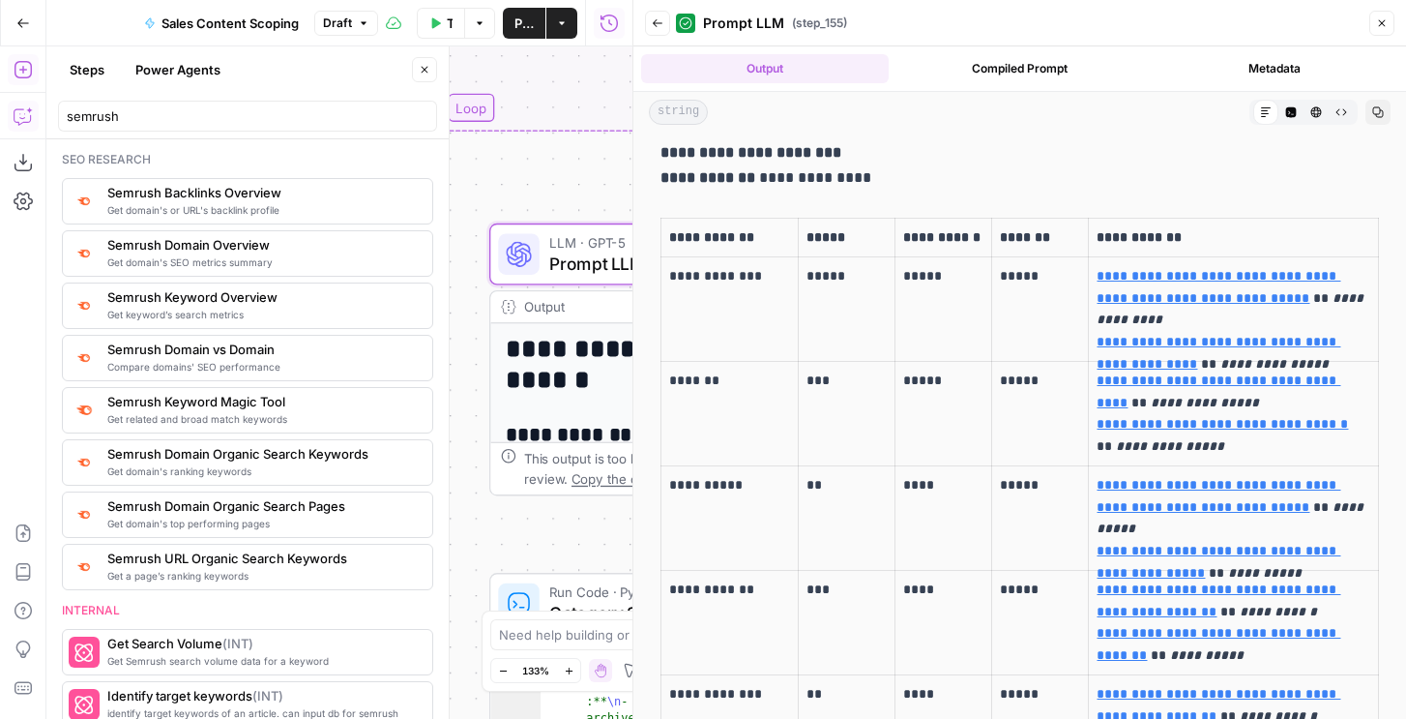
scroll to position [178, 0]
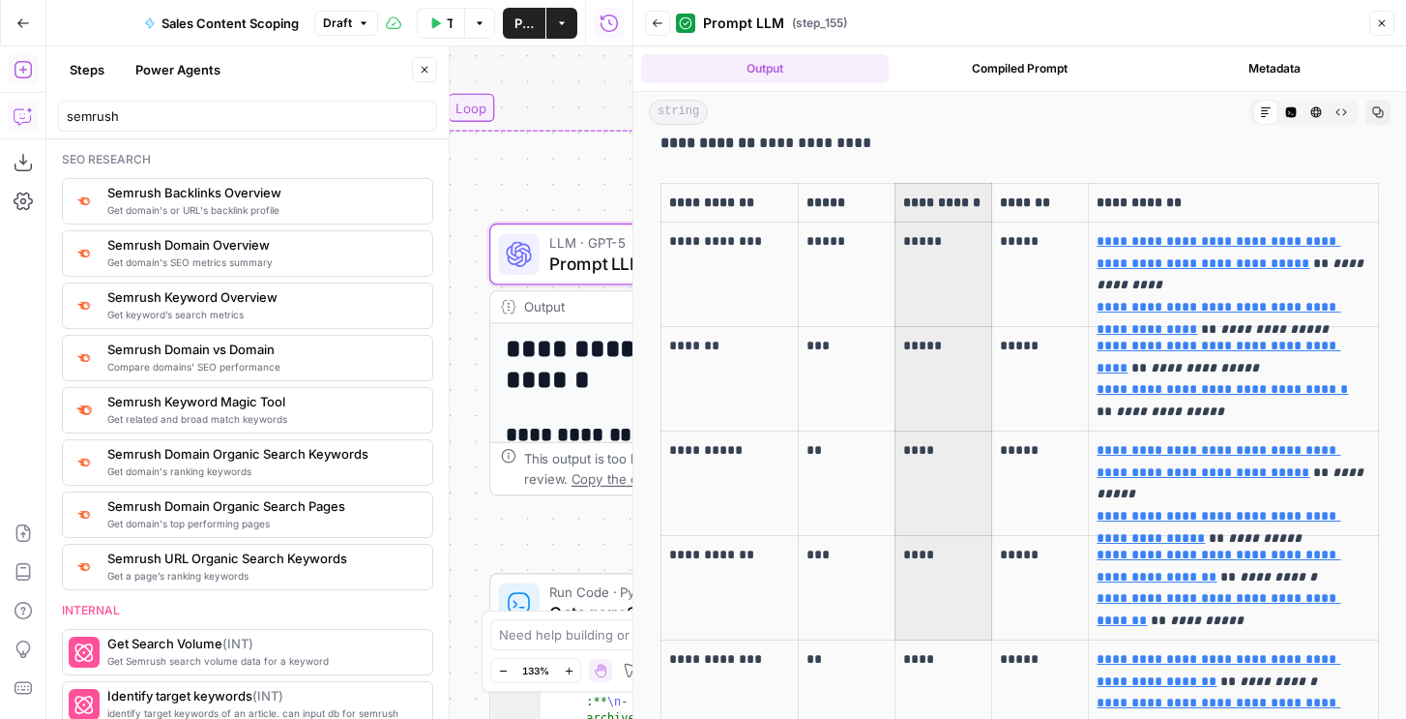
drag, startPoint x: 919, startPoint y: 201, endPoint x: 919, endPoint y: 580, distance: 379.1
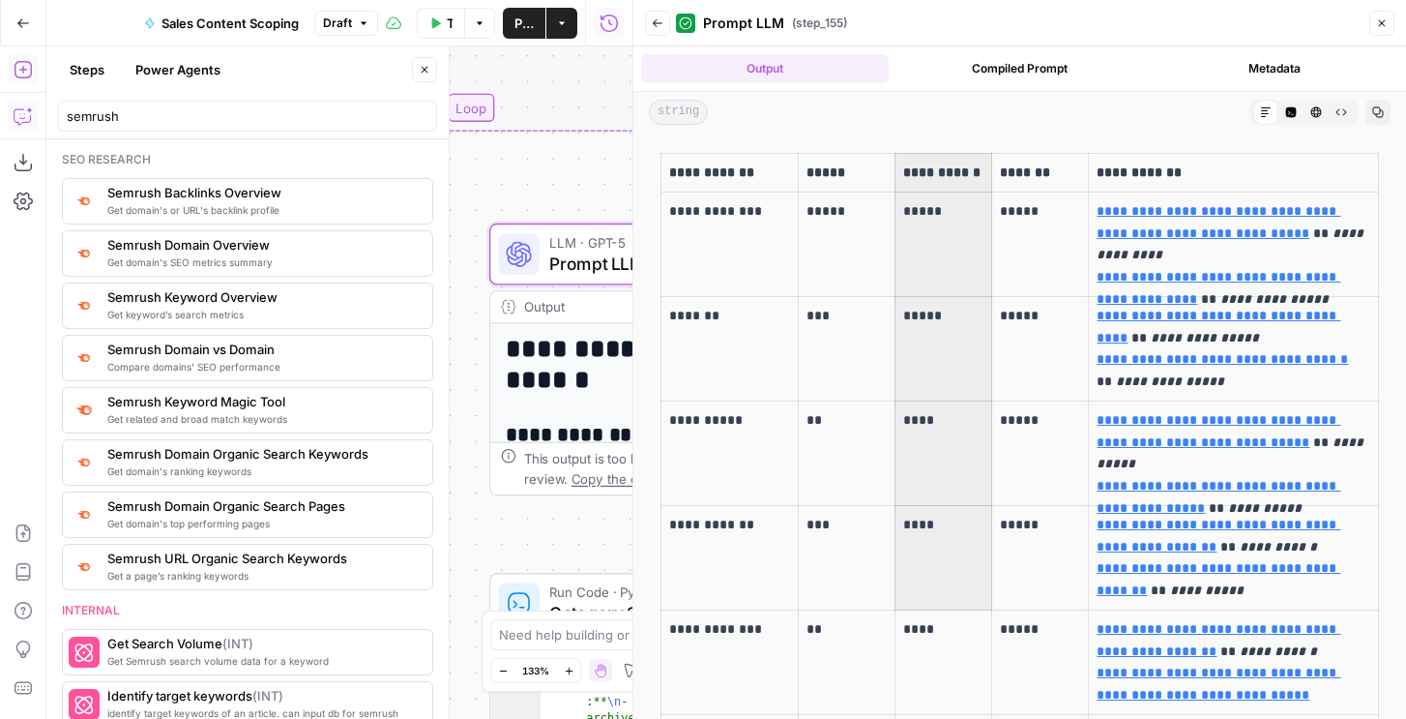
scroll to position [197, 0]
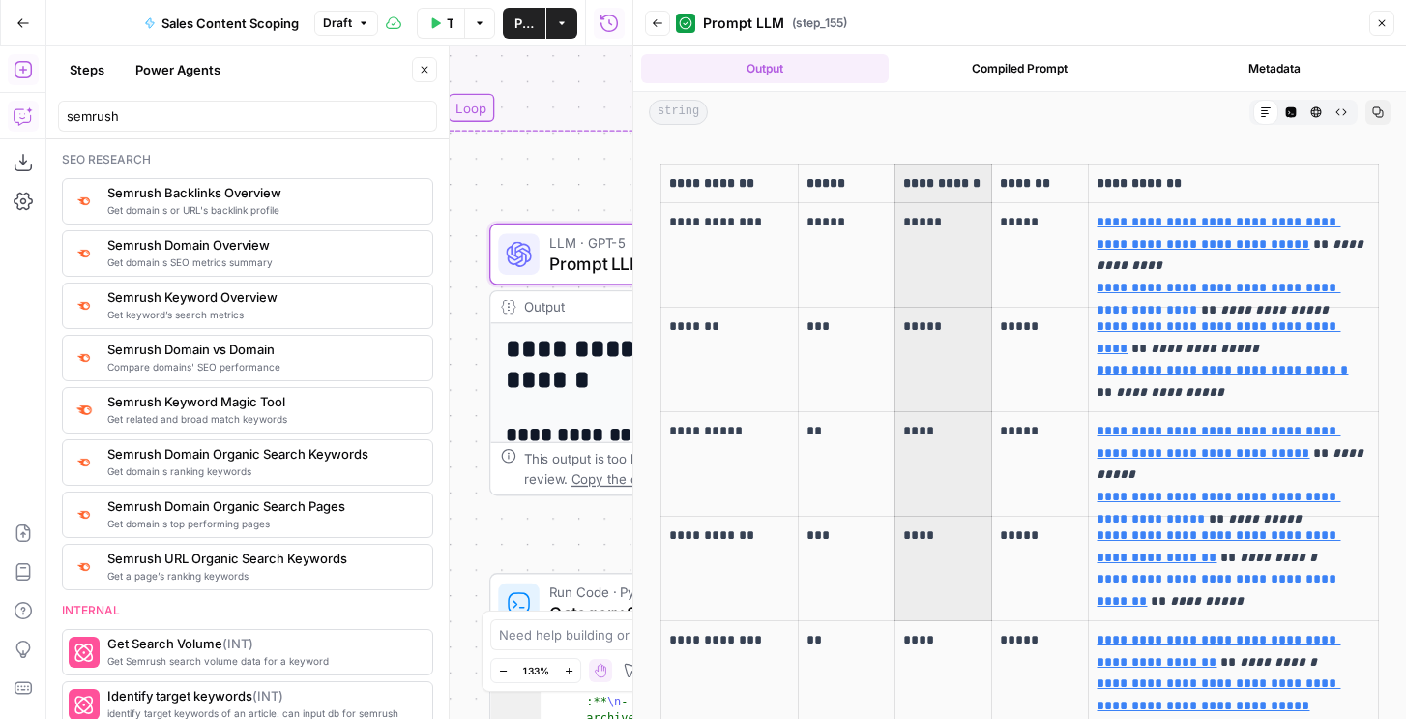
drag, startPoint x: 1389, startPoint y: 34, endPoint x: 1395, endPoint y: 16, distance: 18.7
click at [1395, 16] on header "Back Prompt LLM ( step_155 ) Close" at bounding box center [1019, 23] width 773 height 46
click at [1384, 28] on icon "button" at bounding box center [1382, 23] width 12 height 12
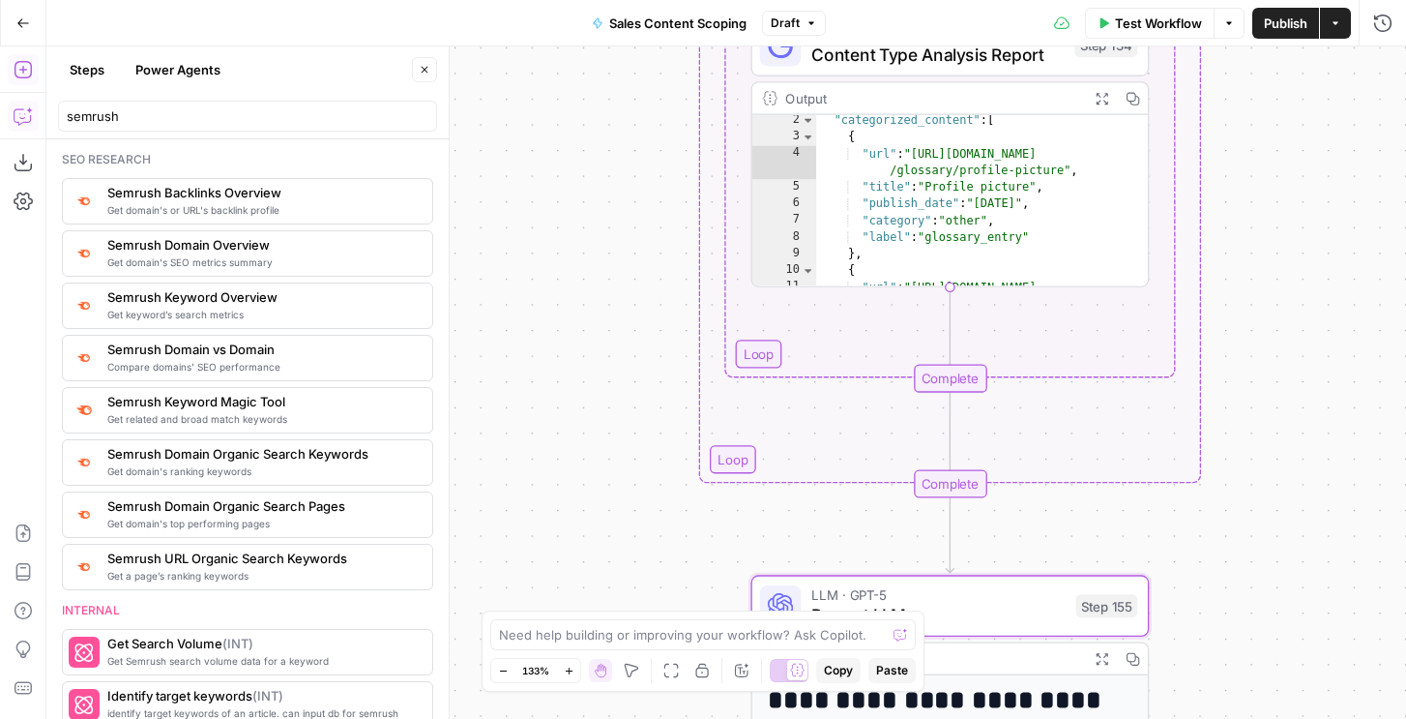
scroll to position [21, 0]
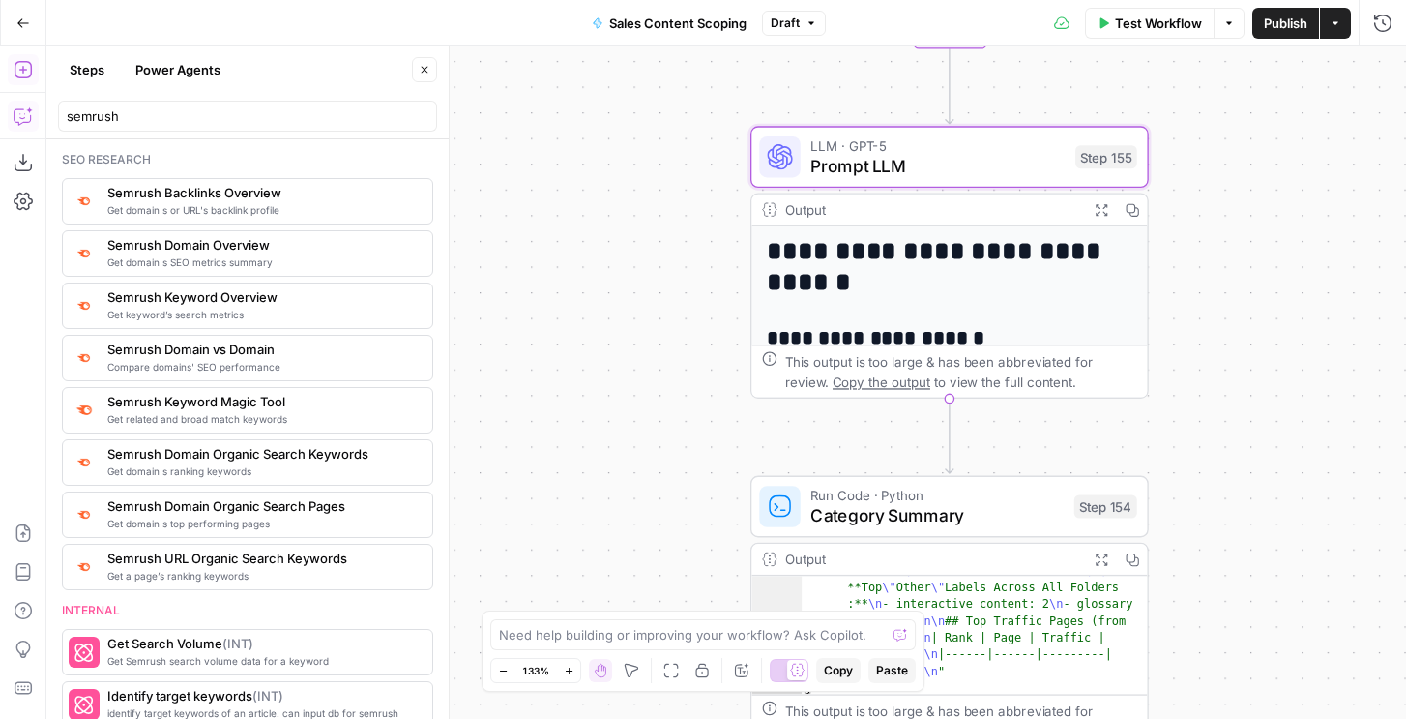
click at [1105, 215] on icon "button" at bounding box center [1101, 209] width 15 height 15
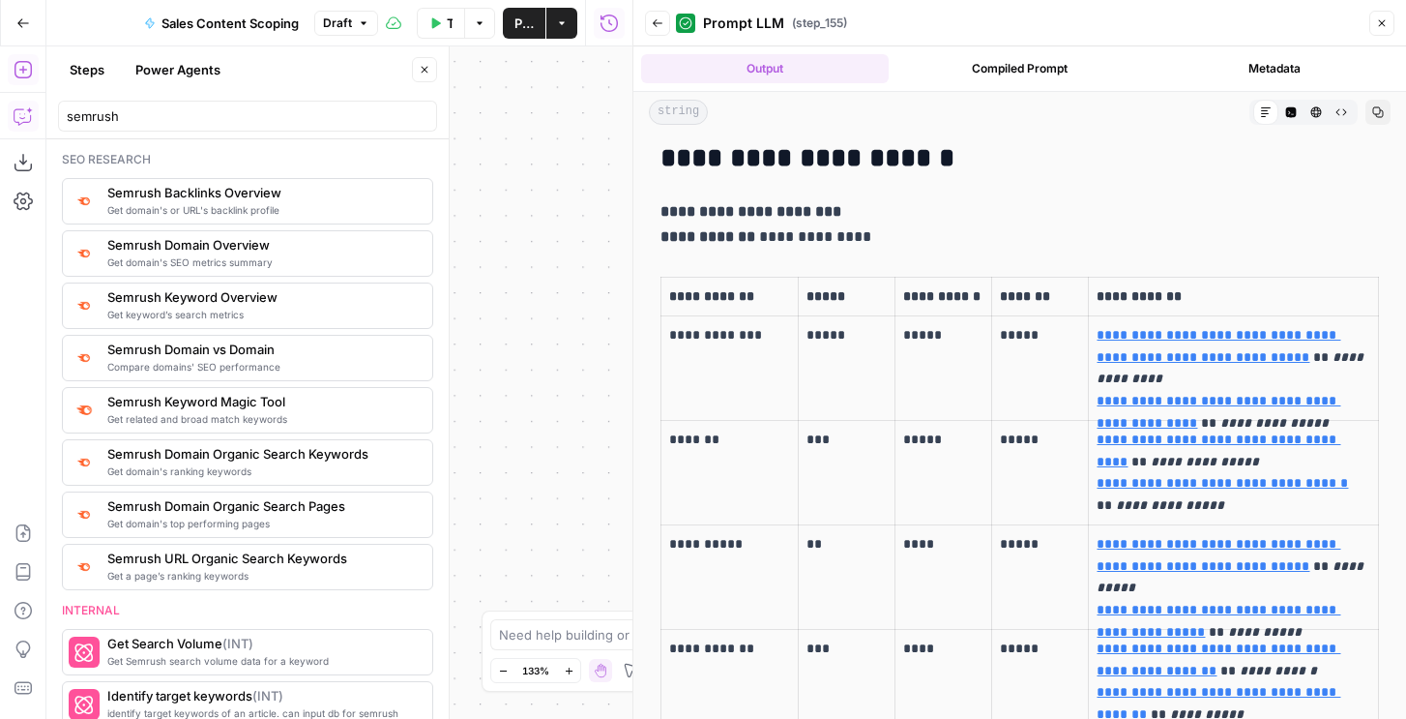
scroll to position [132, 0]
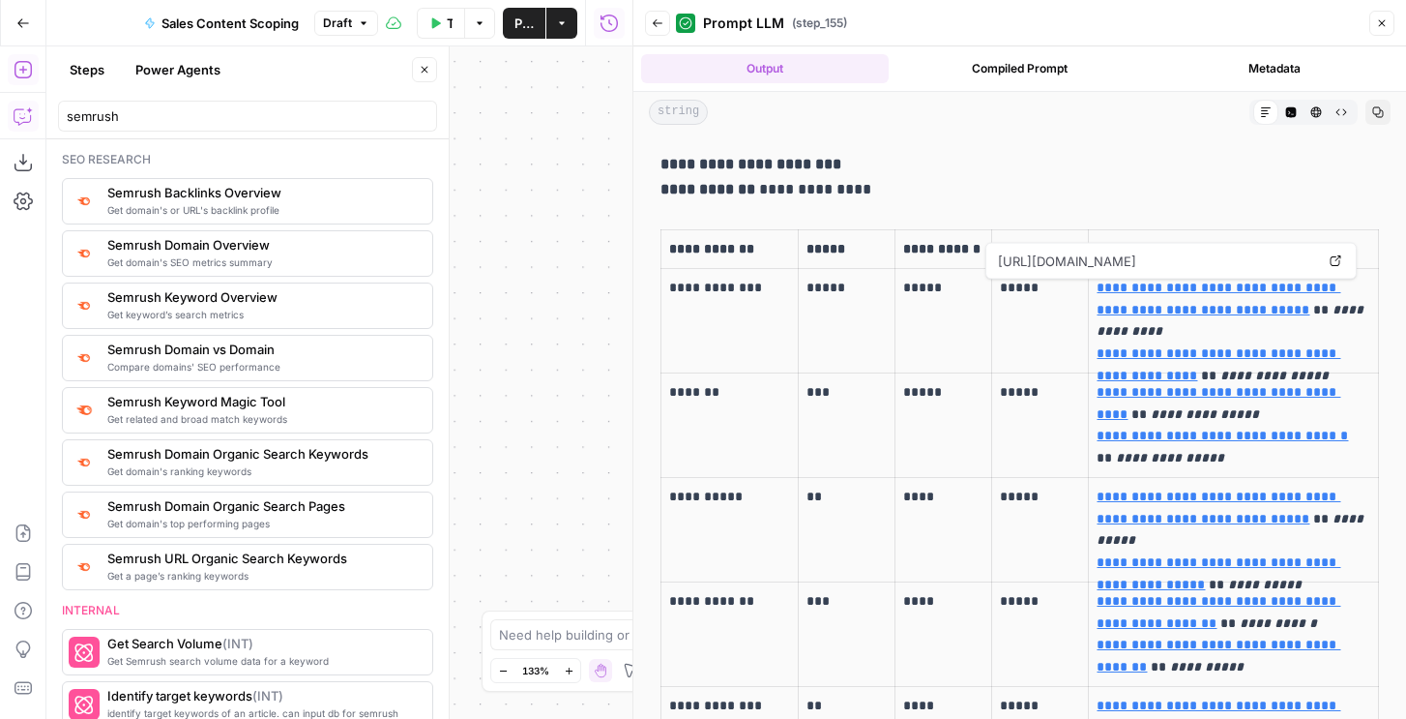
click at [1245, 282] on link "**********" at bounding box center [1219, 298] width 244 height 36
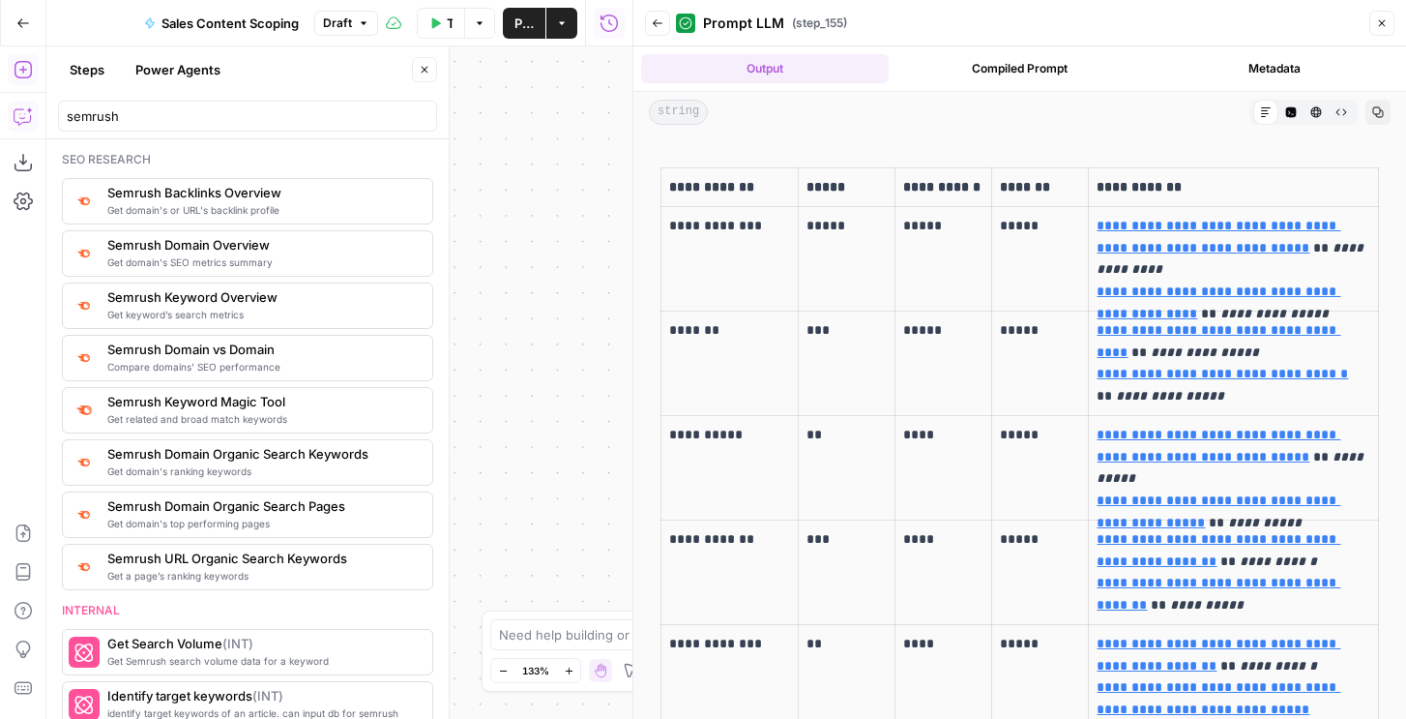
scroll to position [202, 0]
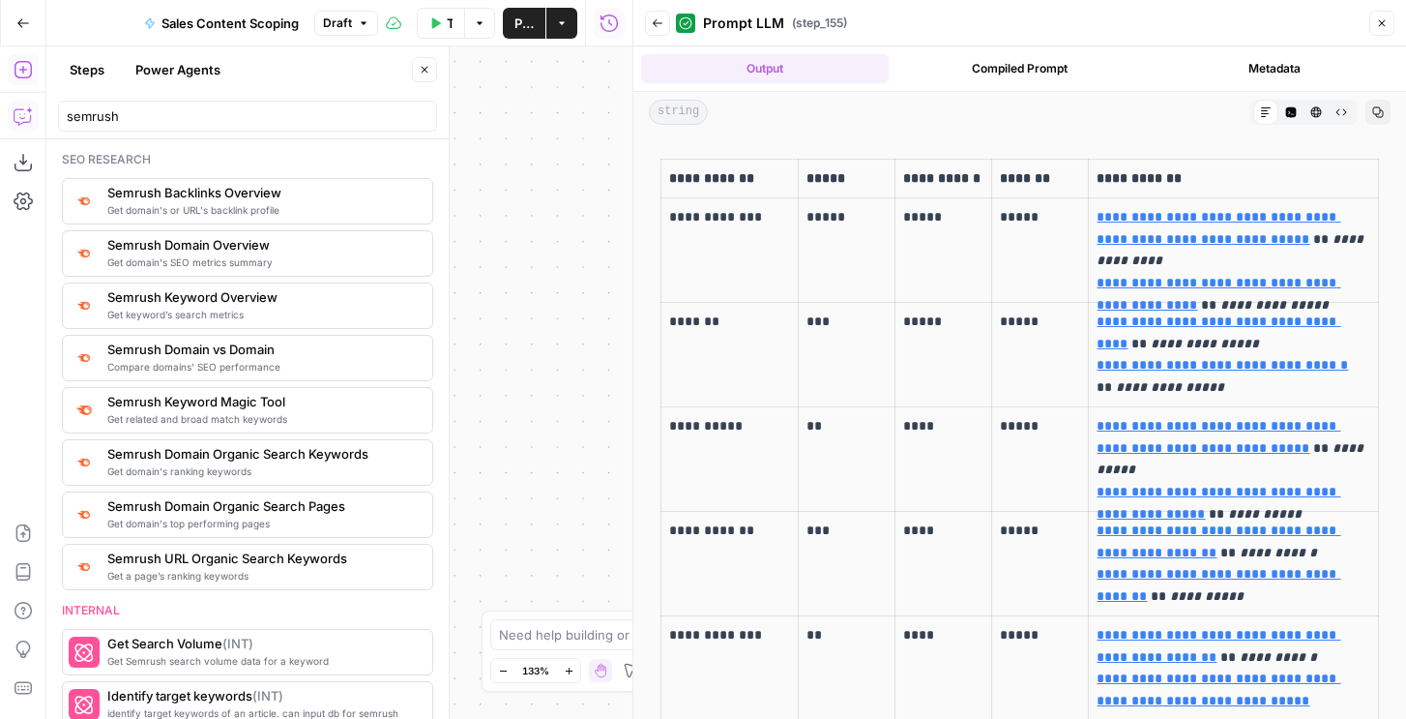
click at [1378, 25] on icon "button" at bounding box center [1382, 23] width 12 height 12
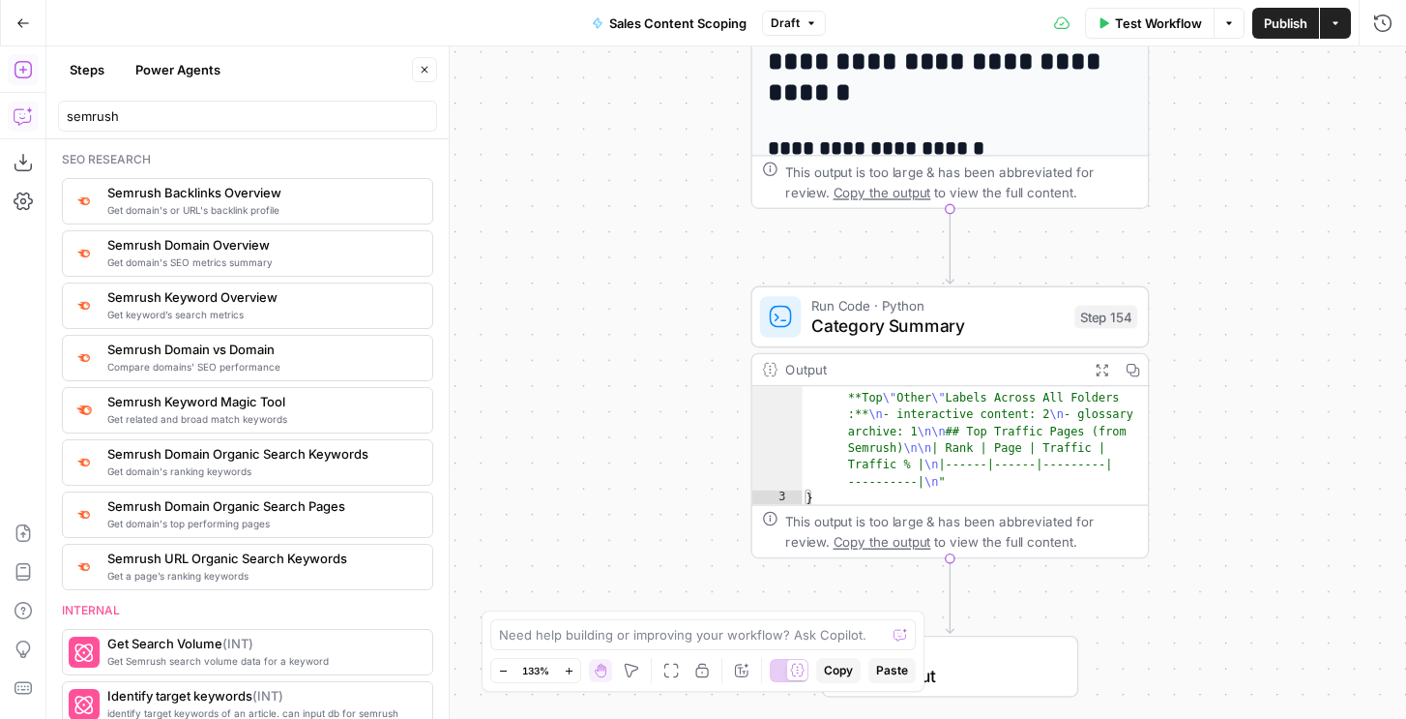
click at [1101, 379] on button "Expand Output" at bounding box center [1101, 369] width 31 height 31
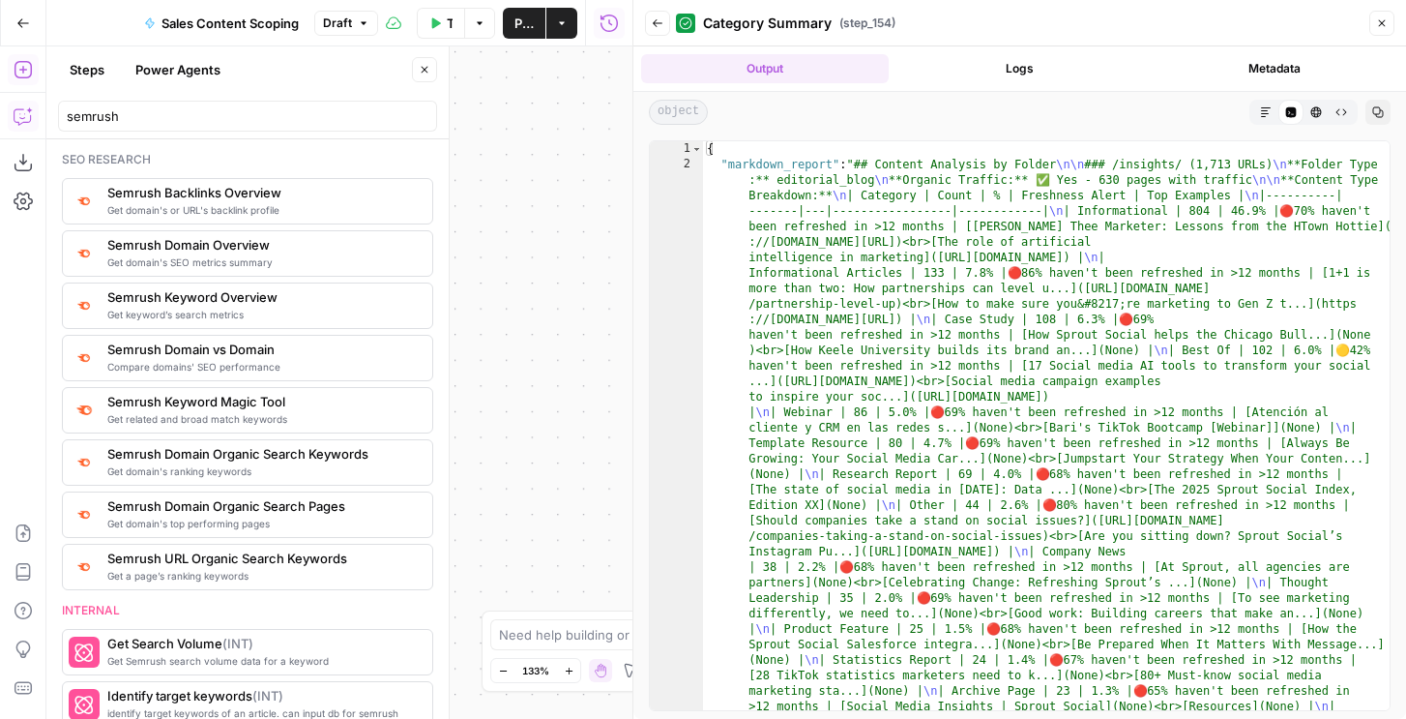
click at [1269, 117] on icon "button" at bounding box center [1266, 112] width 12 height 12
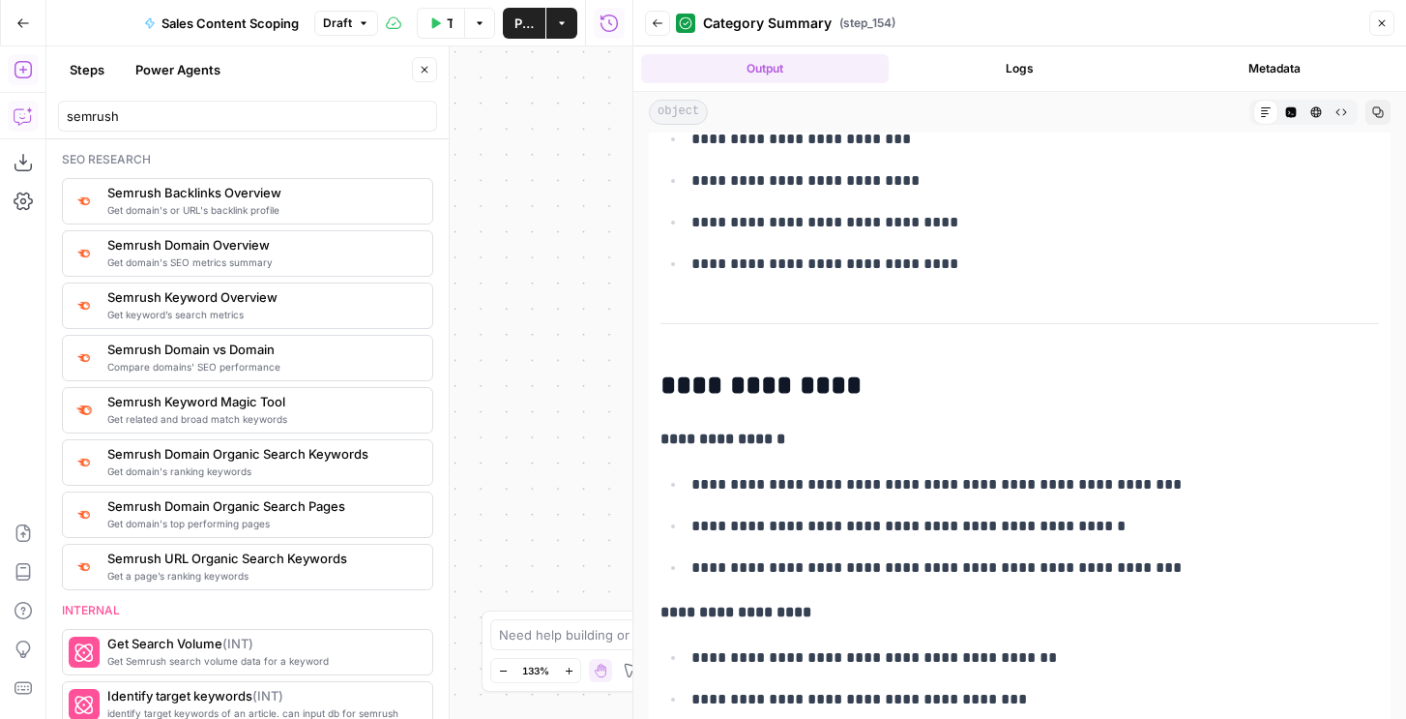
scroll to position [4316, 0]
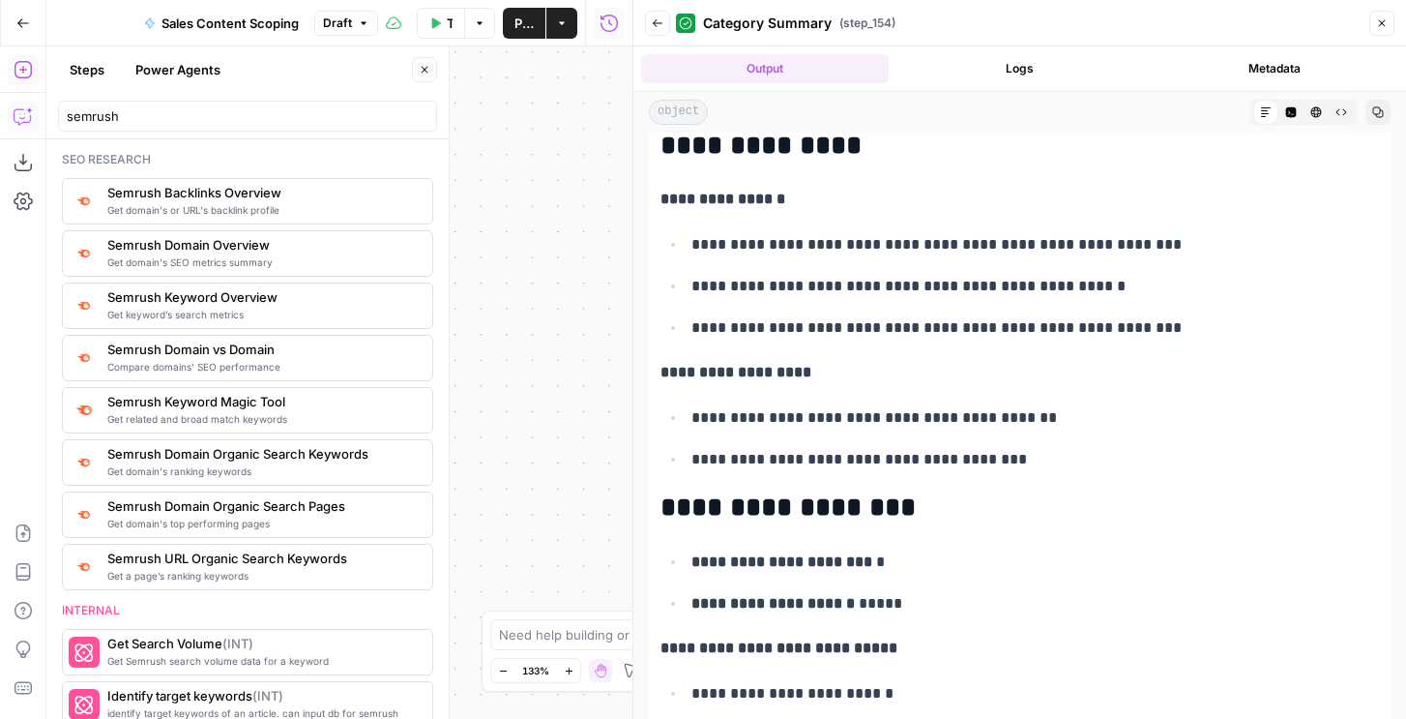
click at [1384, 32] on button "Close" at bounding box center [1381, 23] width 25 height 25
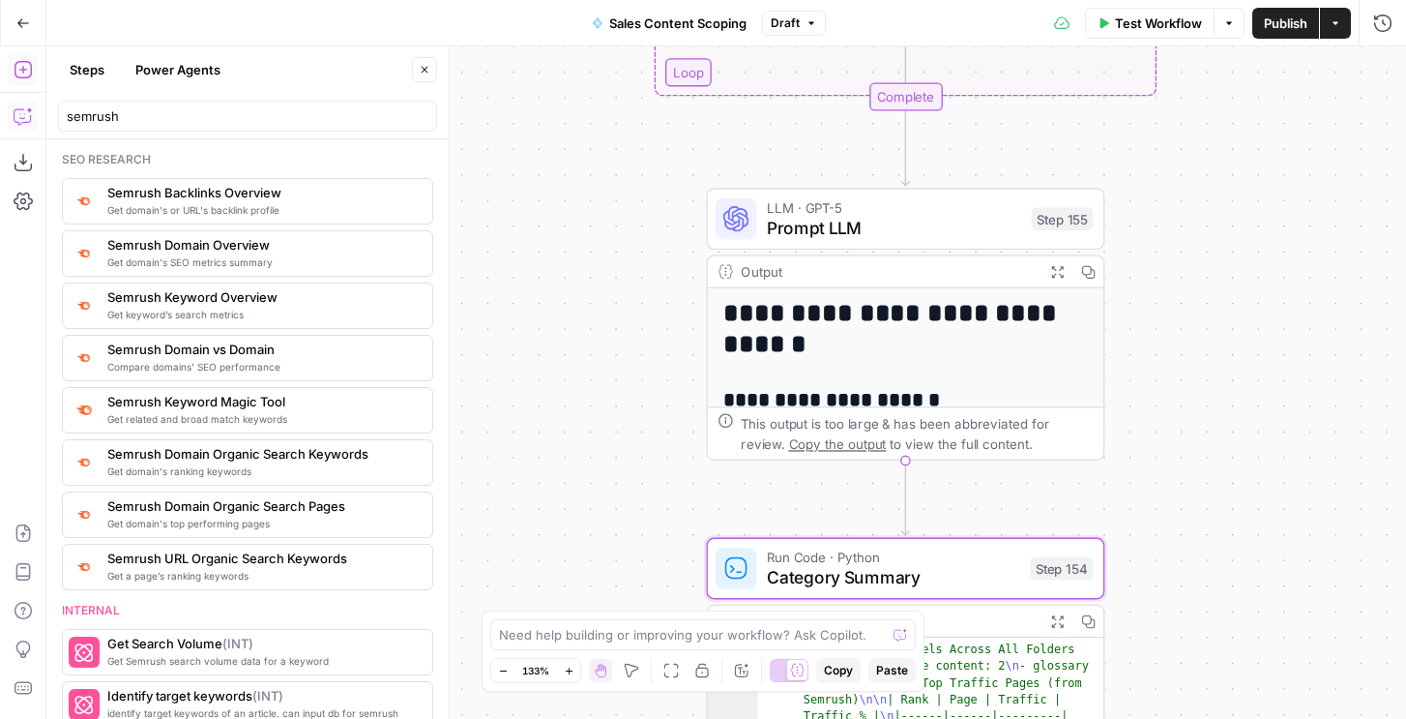
click at [1058, 267] on icon "button" at bounding box center [1057, 271] width 15 height 15
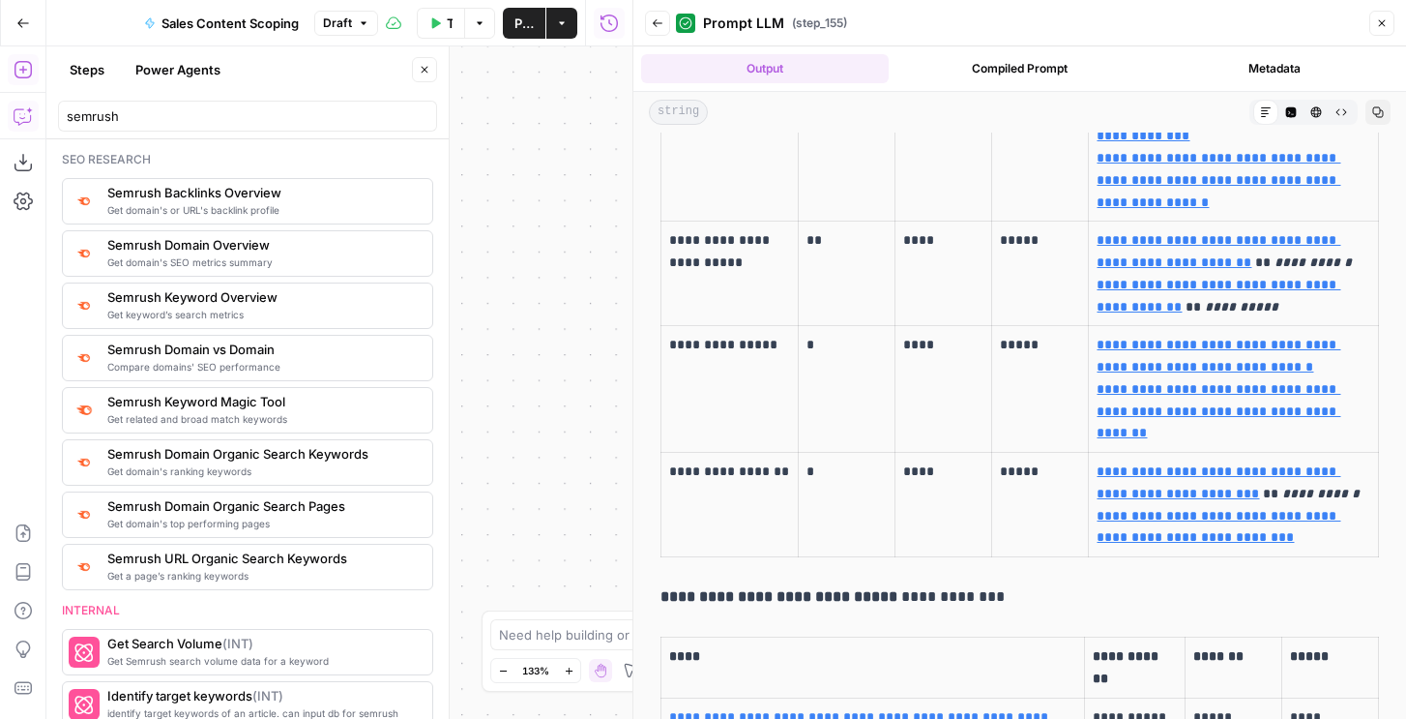
scroll to position [2, 0]
click at [1375, 21] on button "Close" at bounding box center [1381, 23] width 25 height 25
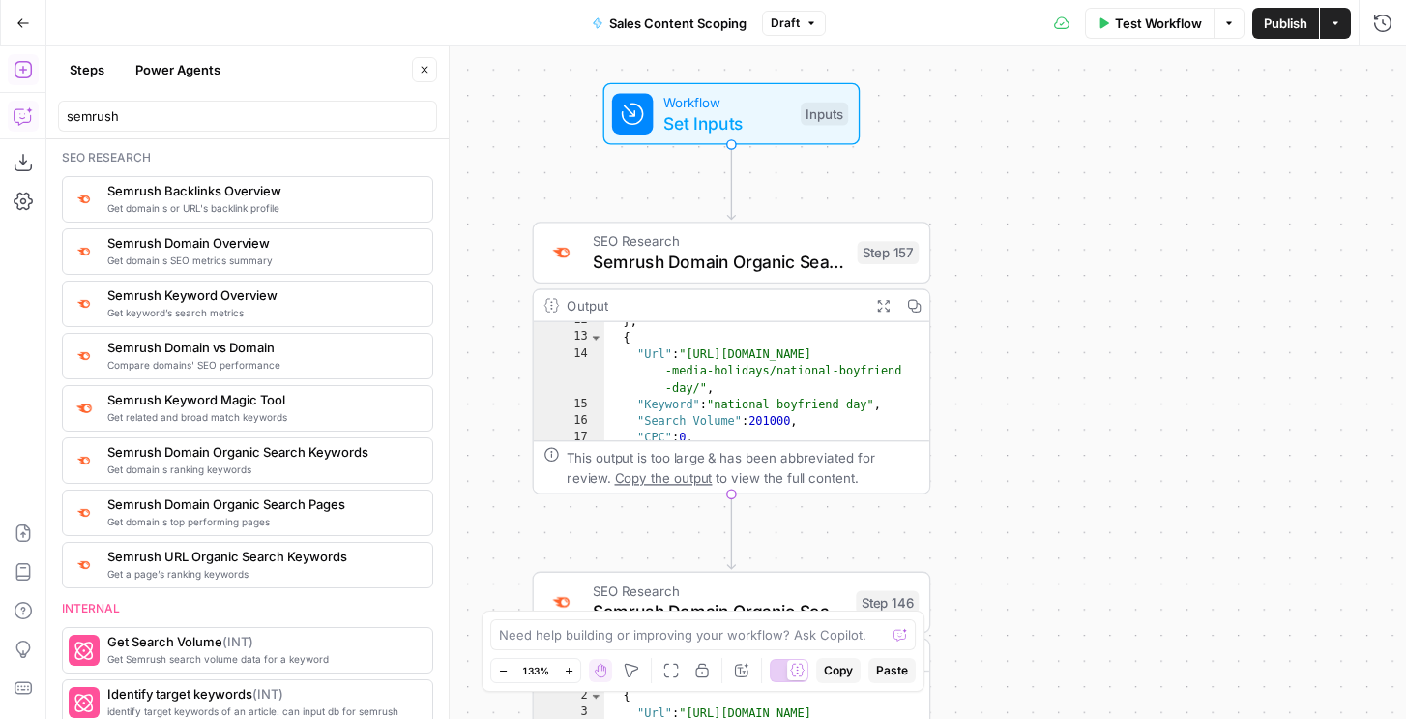
type textarea "**********"
click at [846, 391] on div "} , { "Url" : "https://sproutsocial.com/social -media-holidays/national-boyfrie…" at bounding box center [767, 390] width 326 height 154
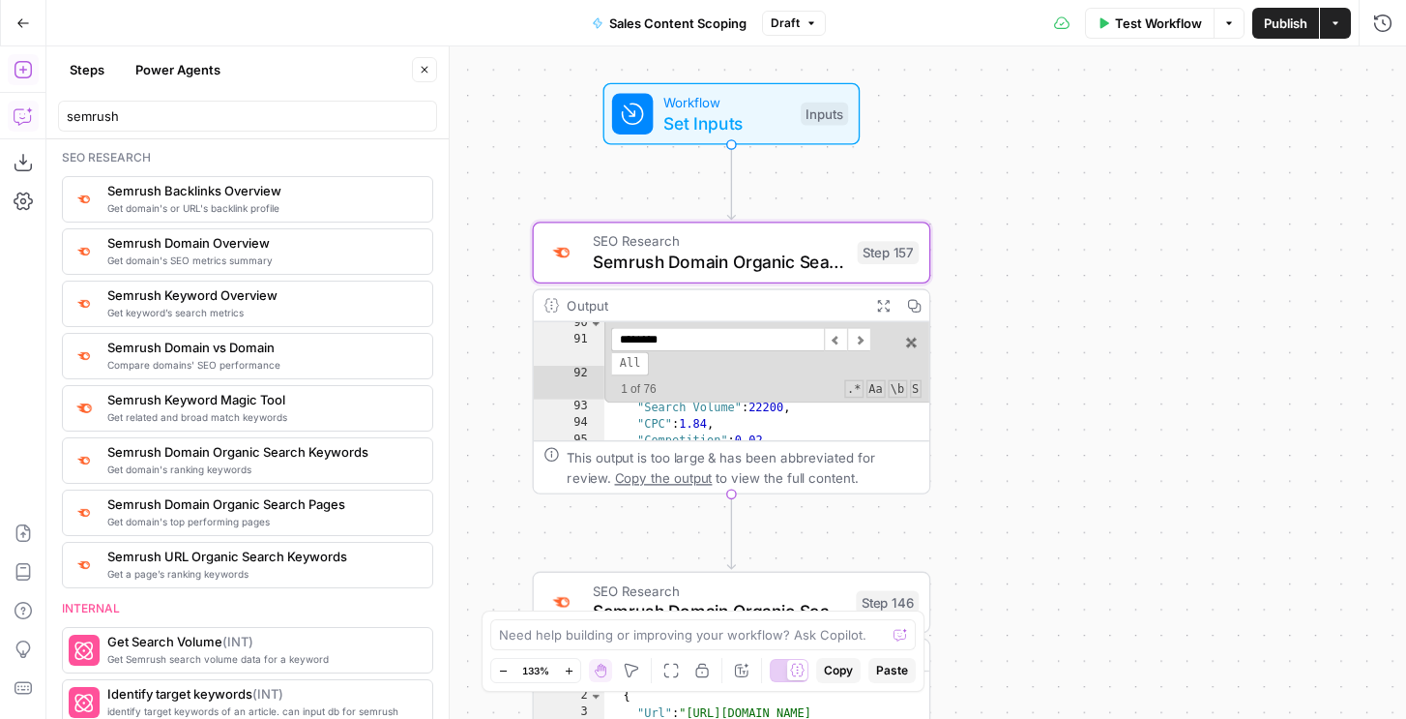
type input "*********"
type textarea "**********"
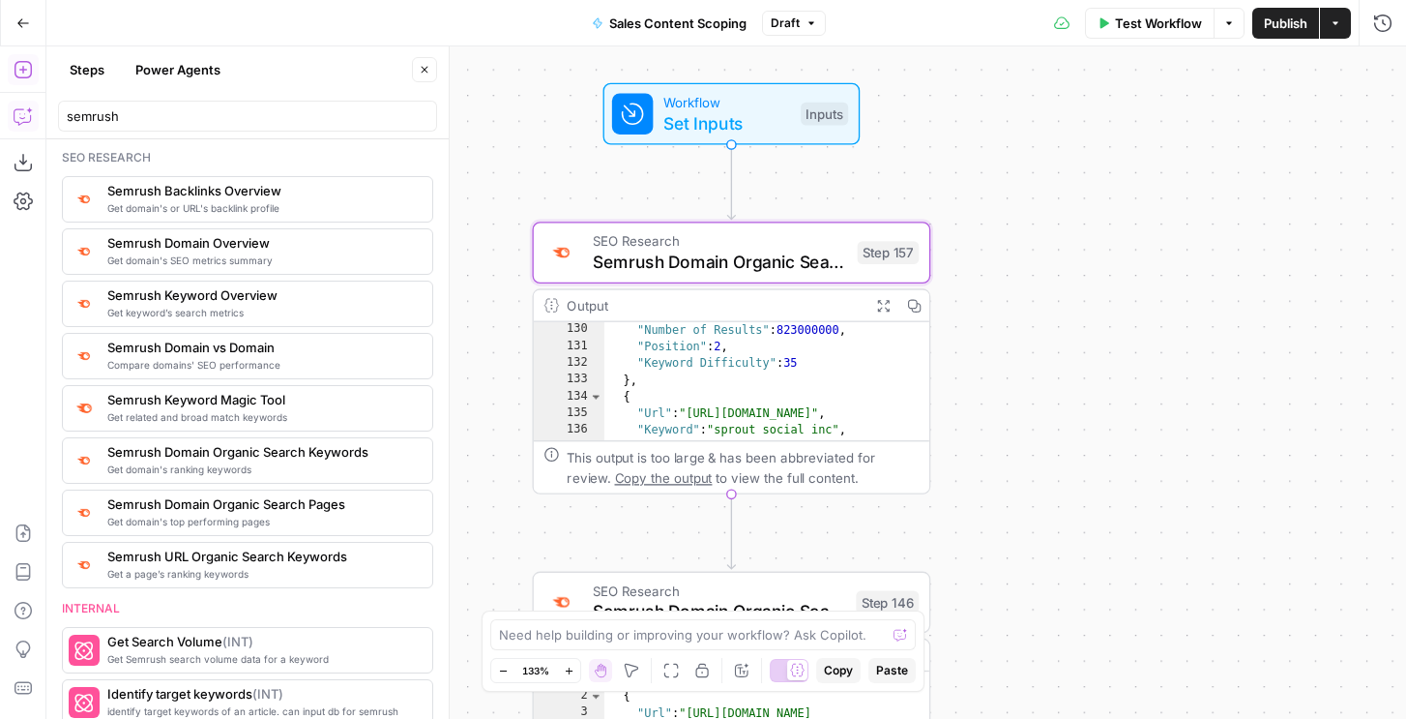
scroll to position [1450, 0]
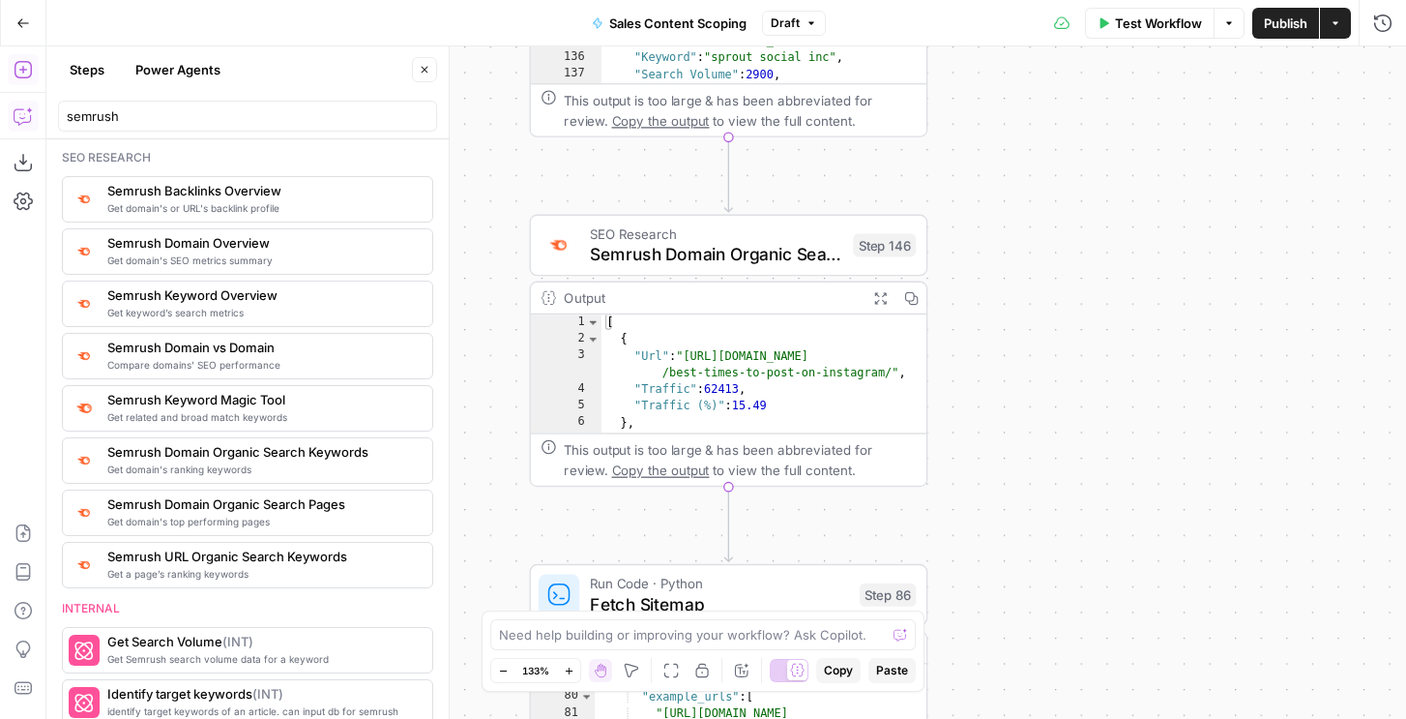
type textarea "**********"
click at [737, 360] on div "[ { "Url" : "https://sproutsocial.com/insights /best-times-to-post-on-instagram…" at bounding box center [765, 391] width 326 height 154
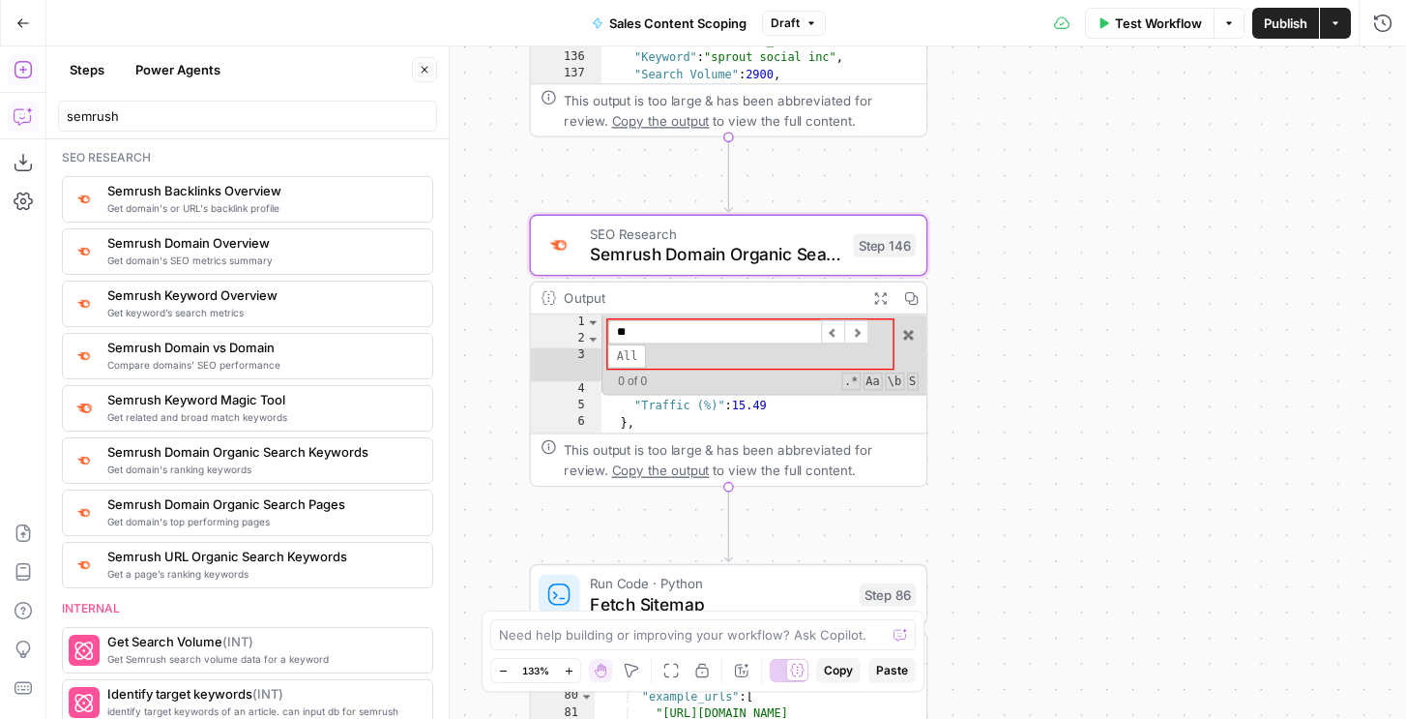
type input "*"
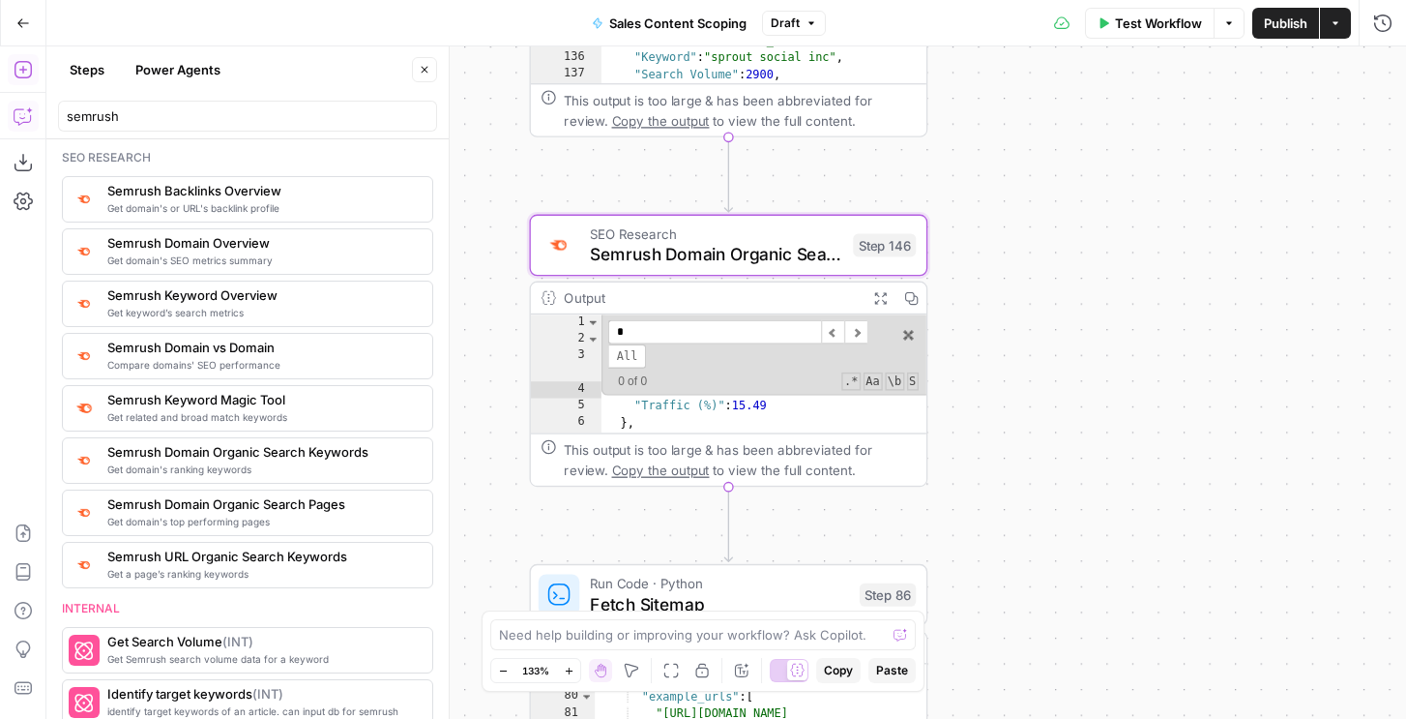
scroll to position [143, 0]
type input "******"
type textarea "**********"
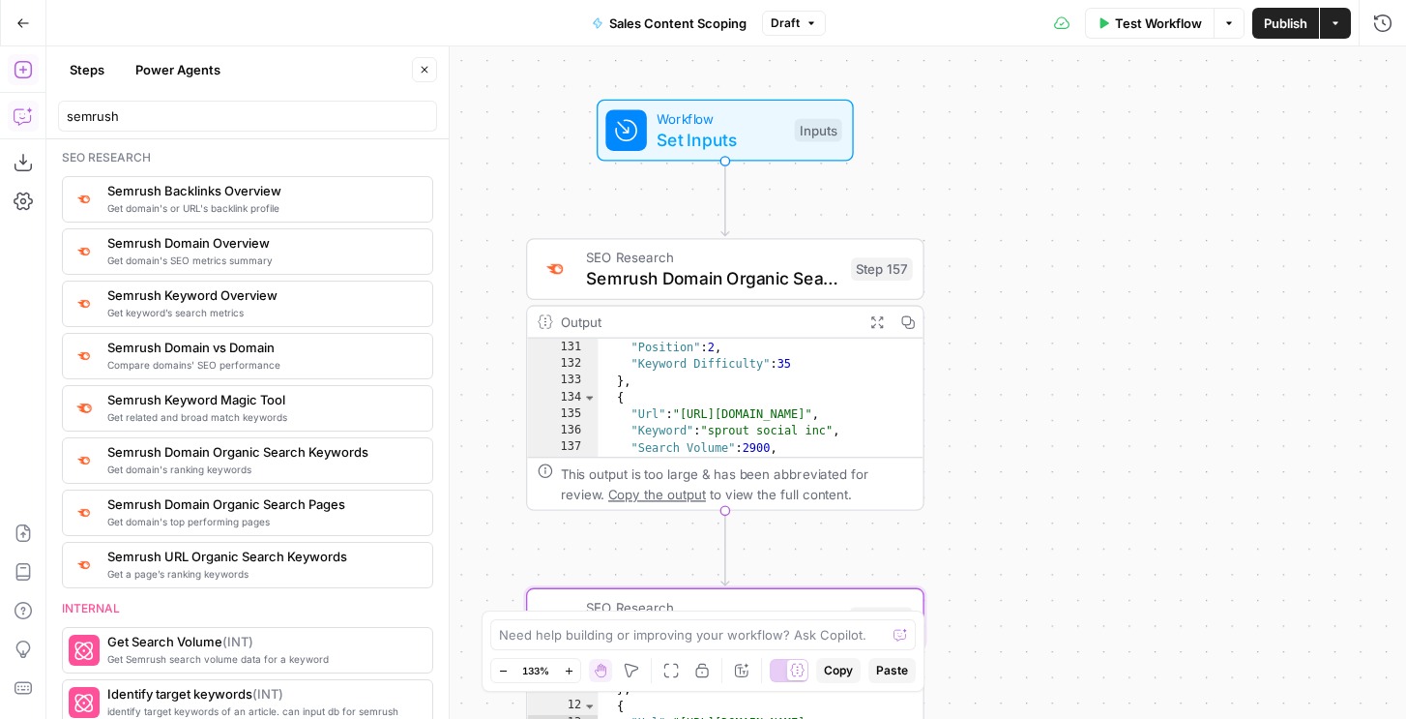
type textarea "**********"
click at [800, 361] on div ""Number of Results" : 823000000 , "Position" : 2 , "Keyword Difficulty" : 35 } …" at bounding box center [761, 400] width 326 height 154
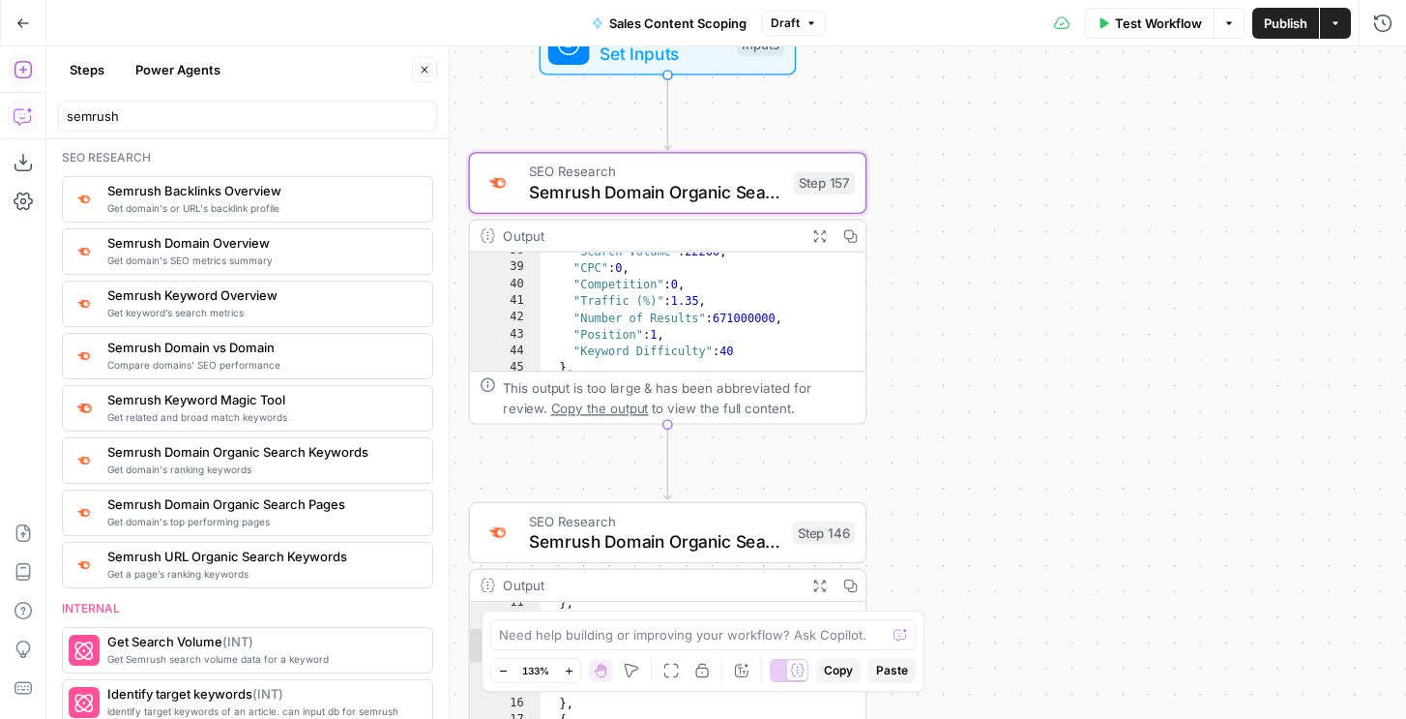
scroll to position [425, 0]
click at [722, 200] on span "Semrush Domain Organic Search Keywords" at bounding box center [656, 192] width 254 height 26
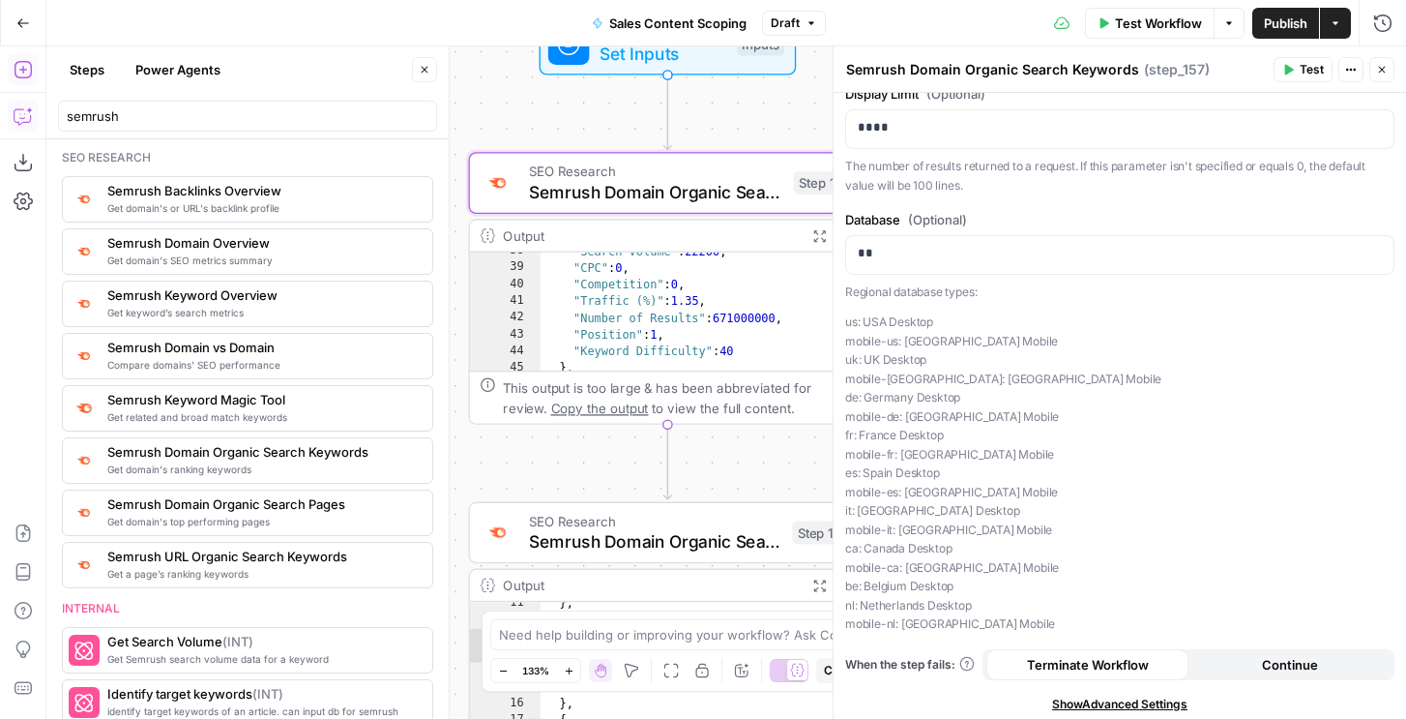
scroll to position [132, 0]
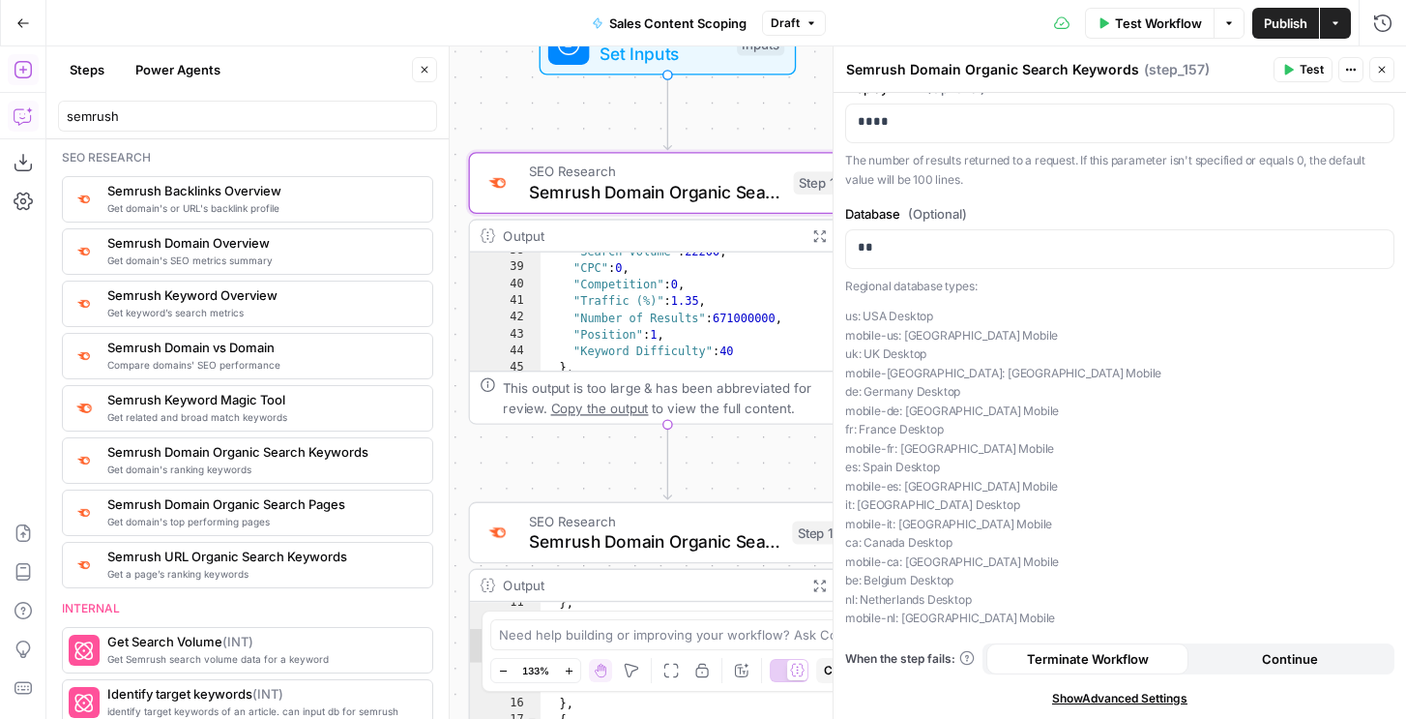
click at [1070, 690] on span "Show Advanced Settings" at bounding box center [1119, 698] width 135 height 17
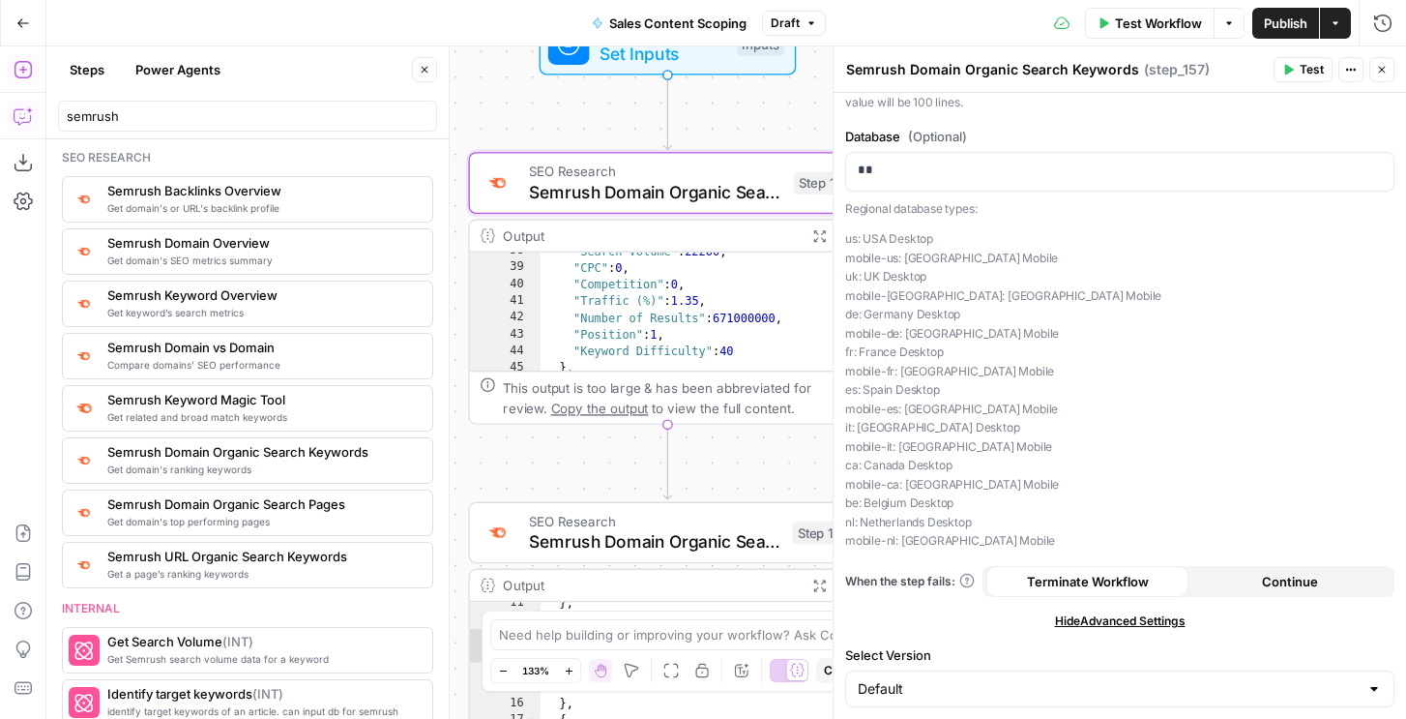
click at [1376, 71] on icon "button" at bounding box center [1382, 70] width 12 height 12
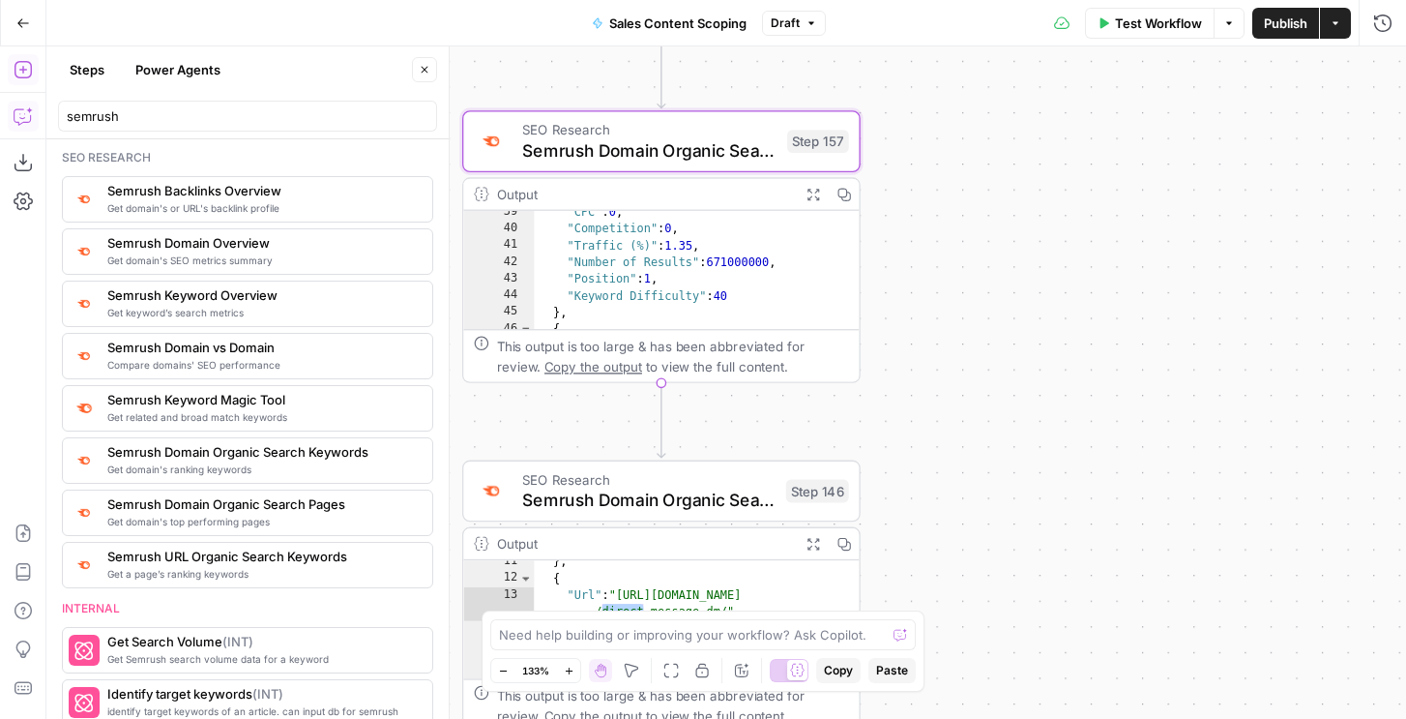
scroll to position [0, 0]
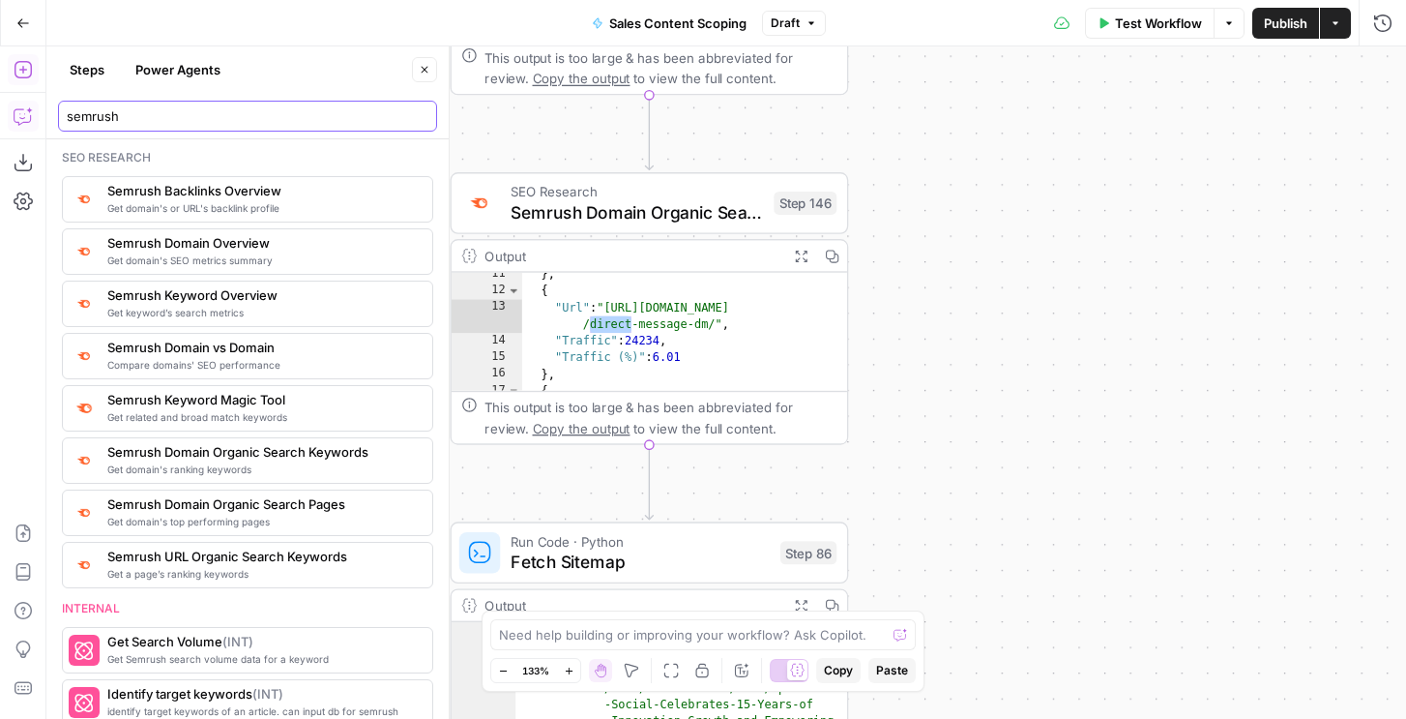
click at [150, 111] on input "semrush" at bounding box center [248, 115] width 362 height 19
type input "subfo"
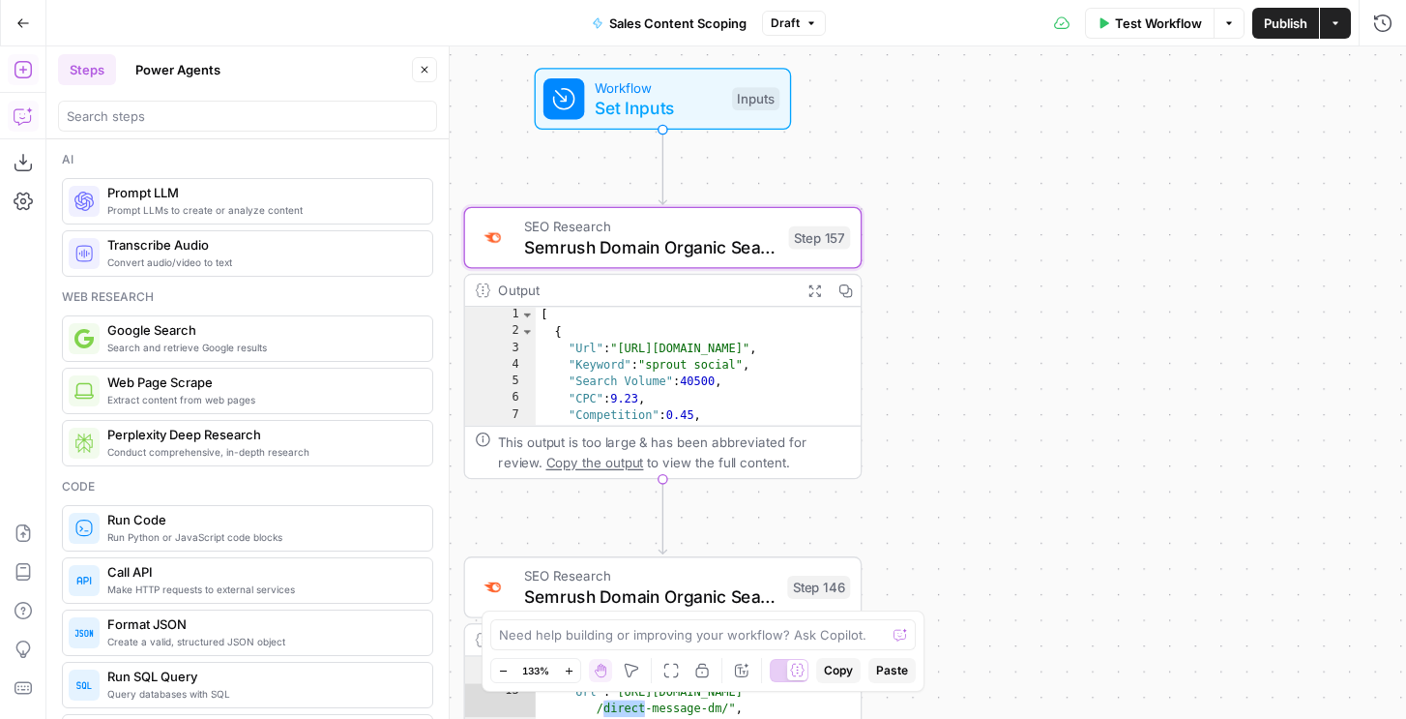
click at [730, 252] on span "Semrush Domain Organic Search Keywords" at bounding box center [651, 247] width 254 height 26
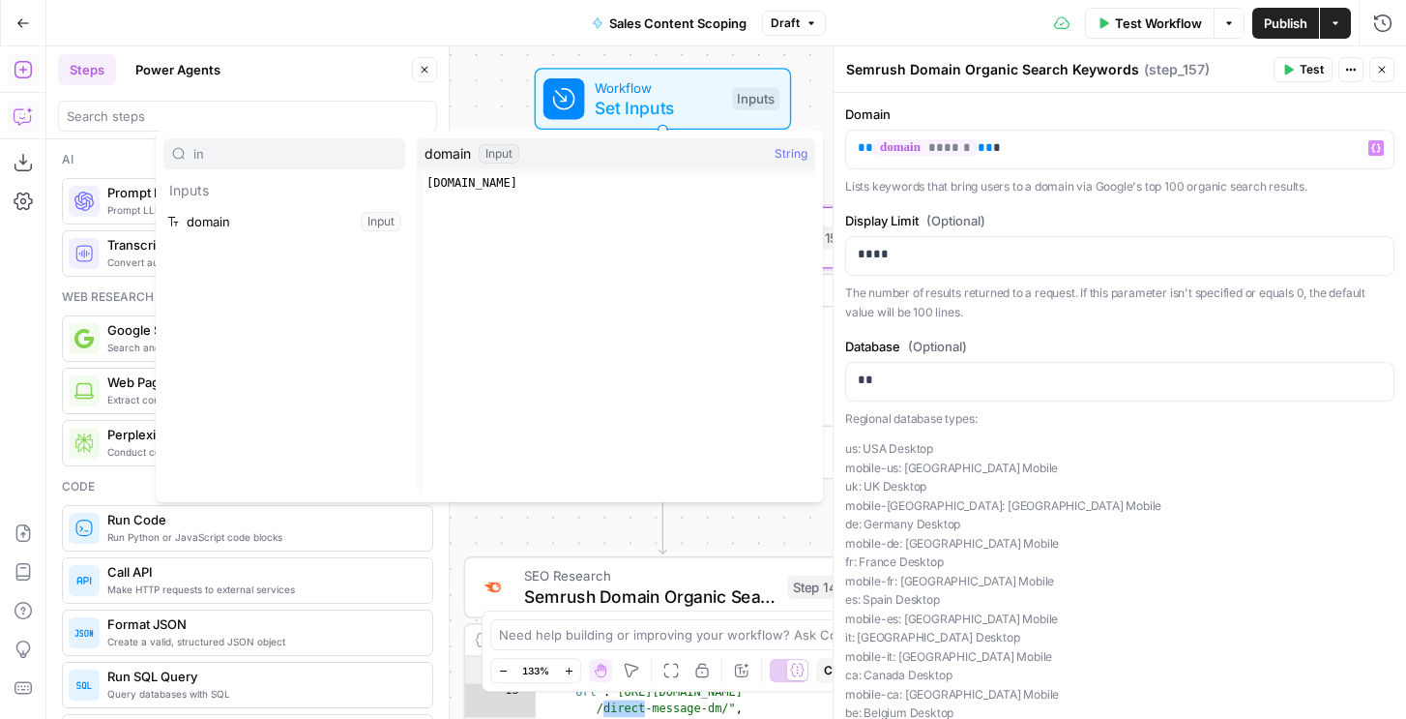
type input "in"
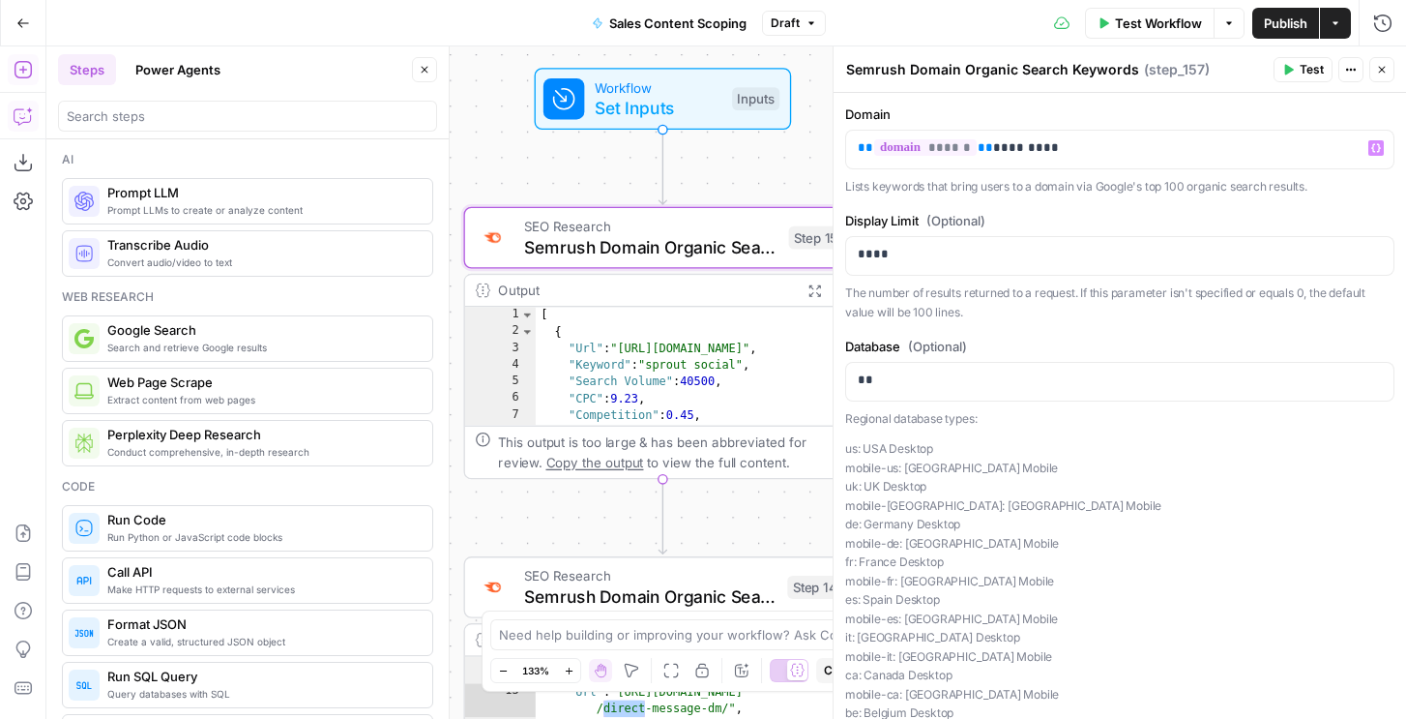
click at [1291, 80] on button "Test" at bounding box center [1303, 69] width 59 height 25
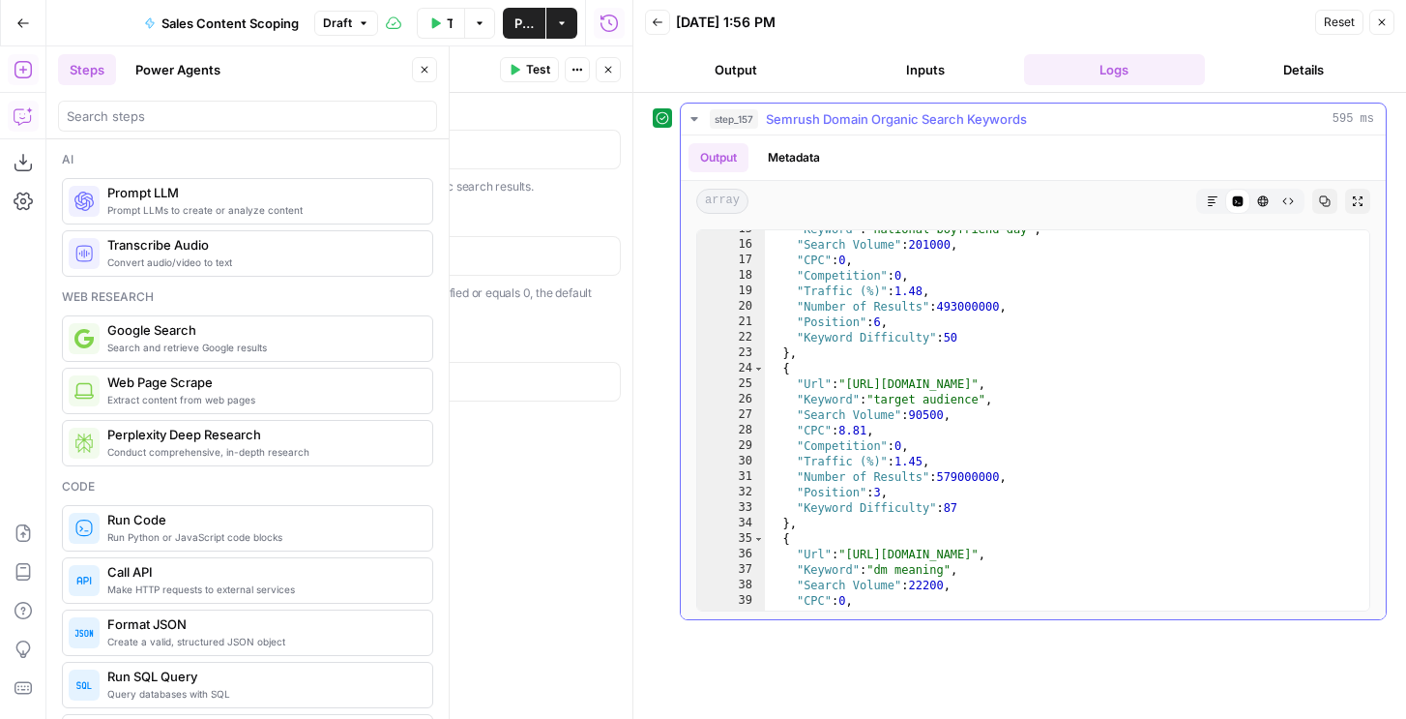
scroll to position [42, 0]
click at [528, 143] on p "** ****** ** *********" at bounding box center [346, 147] width 524 height 19
drag, startPoint x: 215, startPoint y: 149, endPoint x: 348, endPoint y: 140, distance: 133.7
click at [348, 140] on p "** ****** ** *********" at bounding box center [346, 147] width 524 height 19
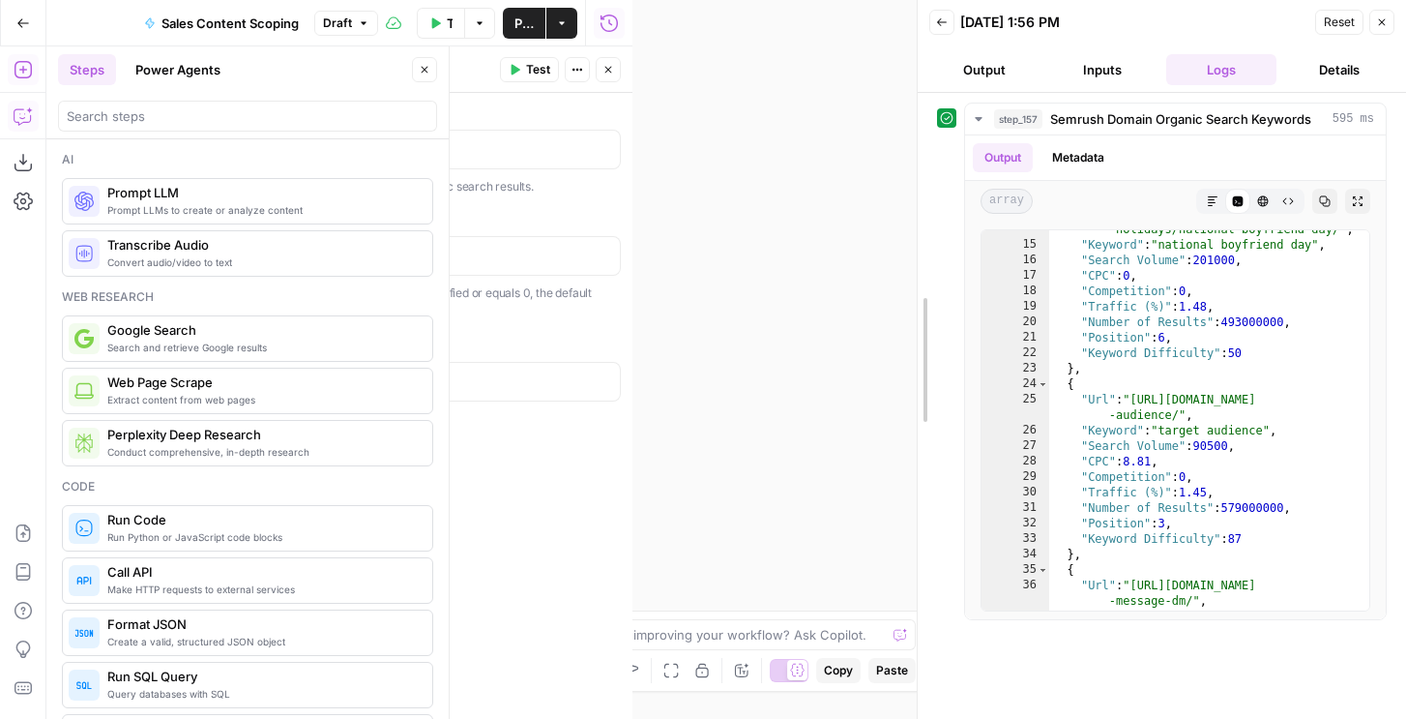
drag, startPoint x: 630, startPoint y: 141, endPoint x: 914, endPoint y: 148, distance: 284.4
click at [914, 148] on div at bounding box center [917, 359] width 19 height 719
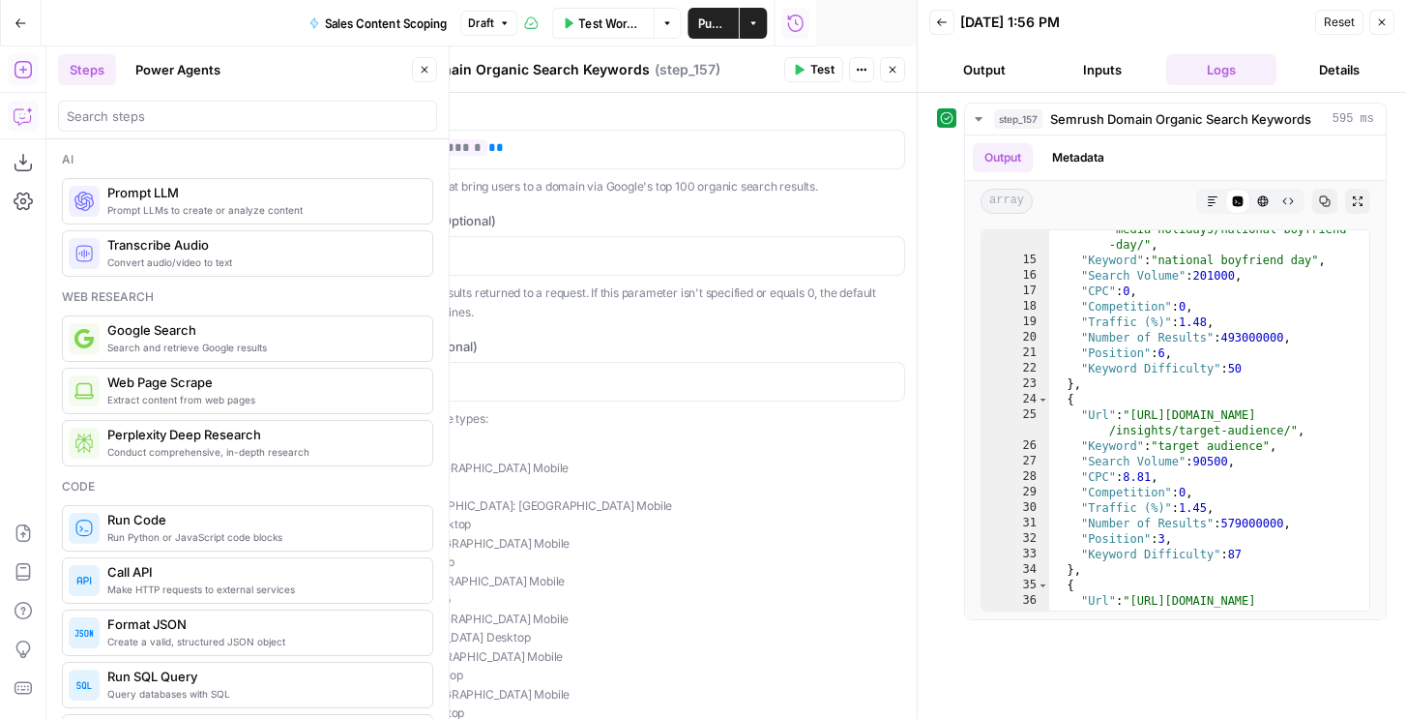
scroll to position [36, 0]
click at [895, 77] on button "Close" at bounding box center [892, 69] width 25 height 25
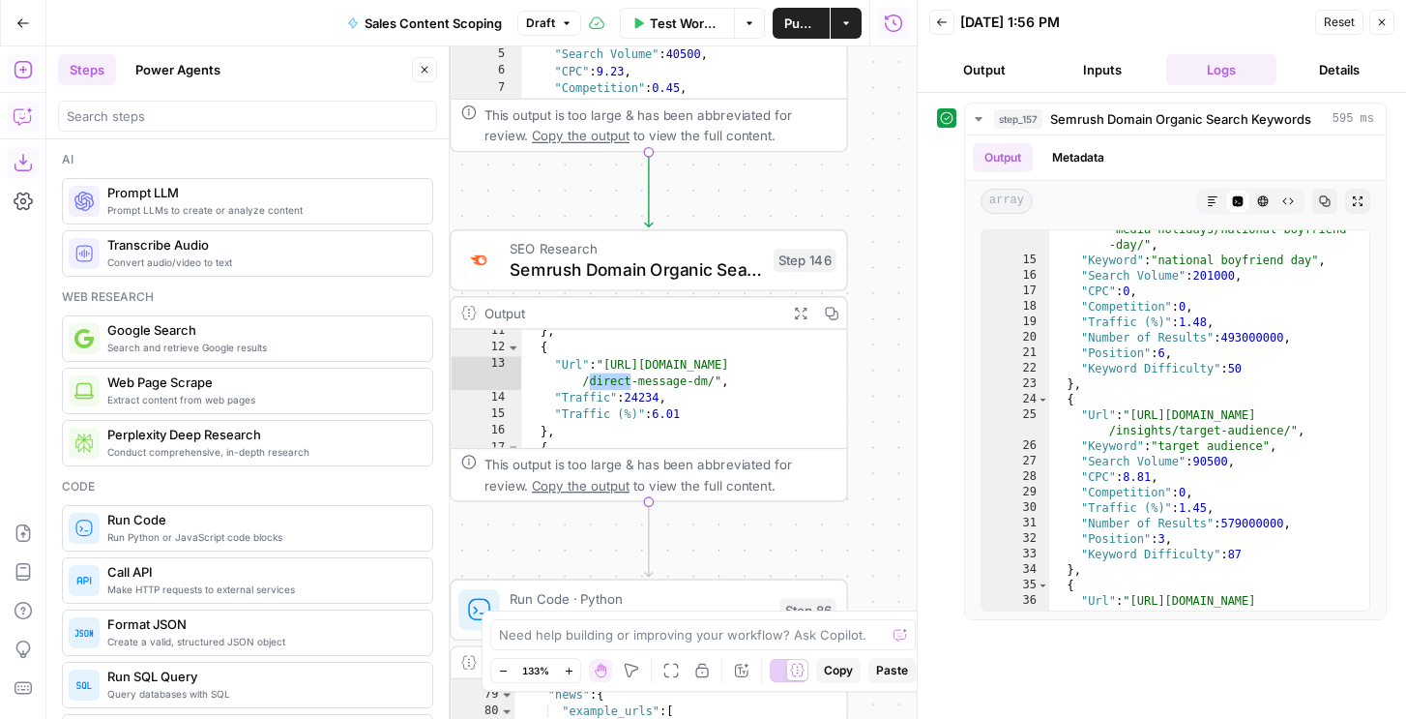
click at [29, 163] on icon "button" at bounding box center [23, 162] width 19 height 19
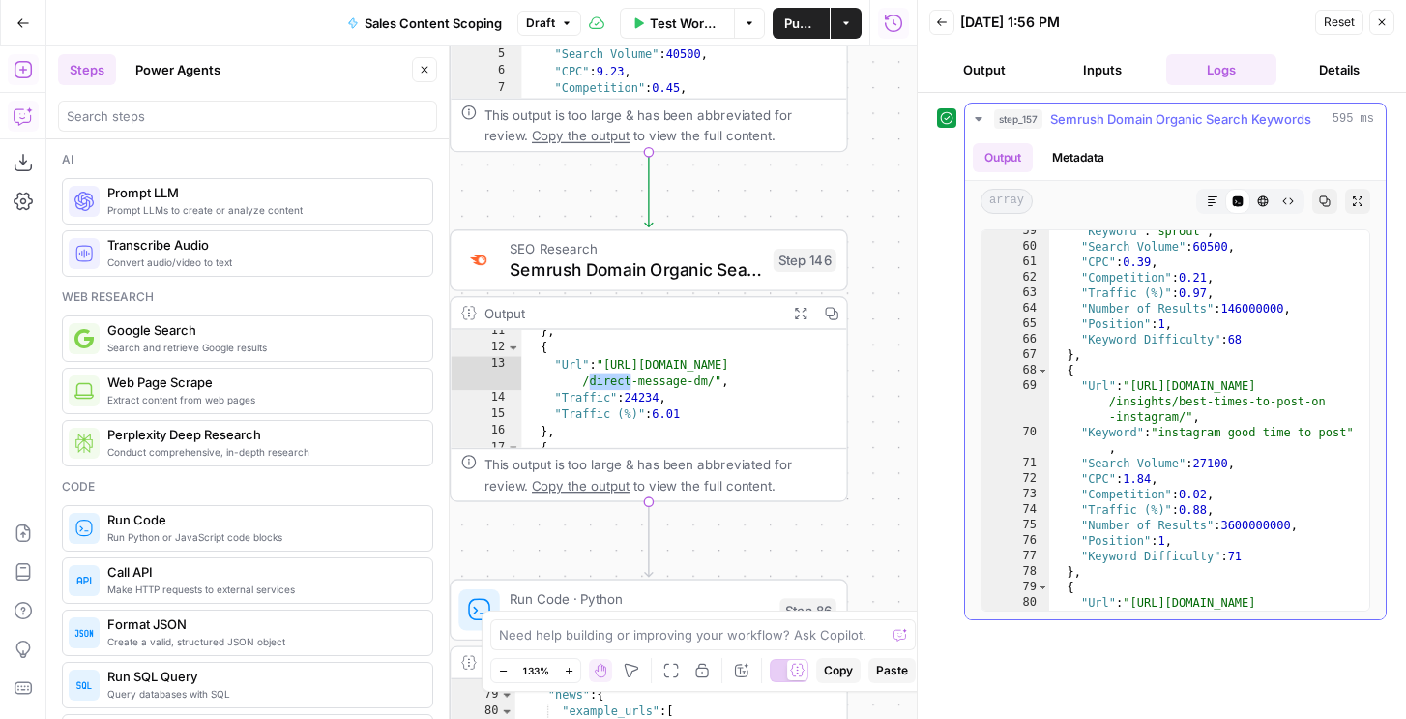
scroll to position [153, 0]
click at [1097, 556] on div ""Keyword" : "sprout" , "Search Volume" : 60500 , "CPC" : 0.39 , "Competition" :…" at bounding box center [1209, 436] width 320 height 426
click at [1095, 575] on div ""Keyword" : "sprout" , "Search Volume" : 60500 , "CPC" : 0.39 , "Competition" :…" at bounding box center [1209, 436] width 320 height 426
type textarea "* ***"
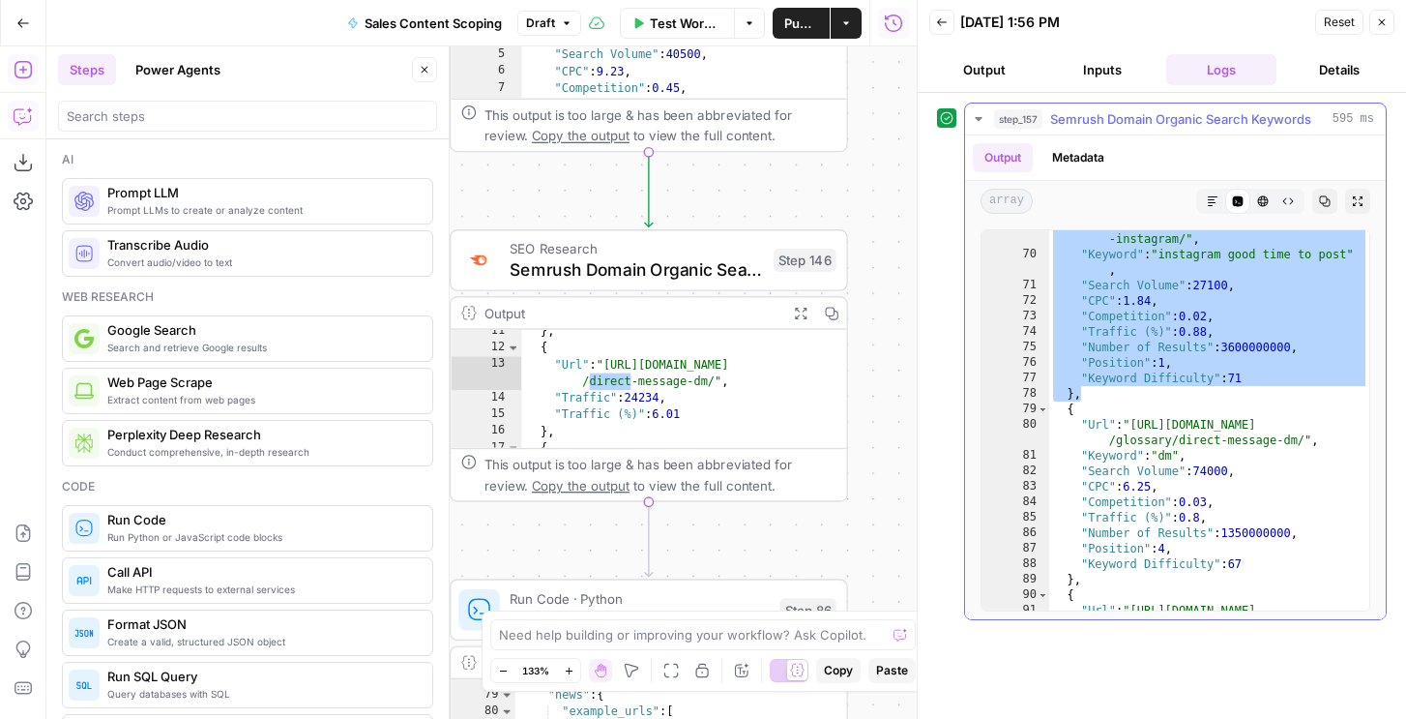
scroll to position [200, 0]
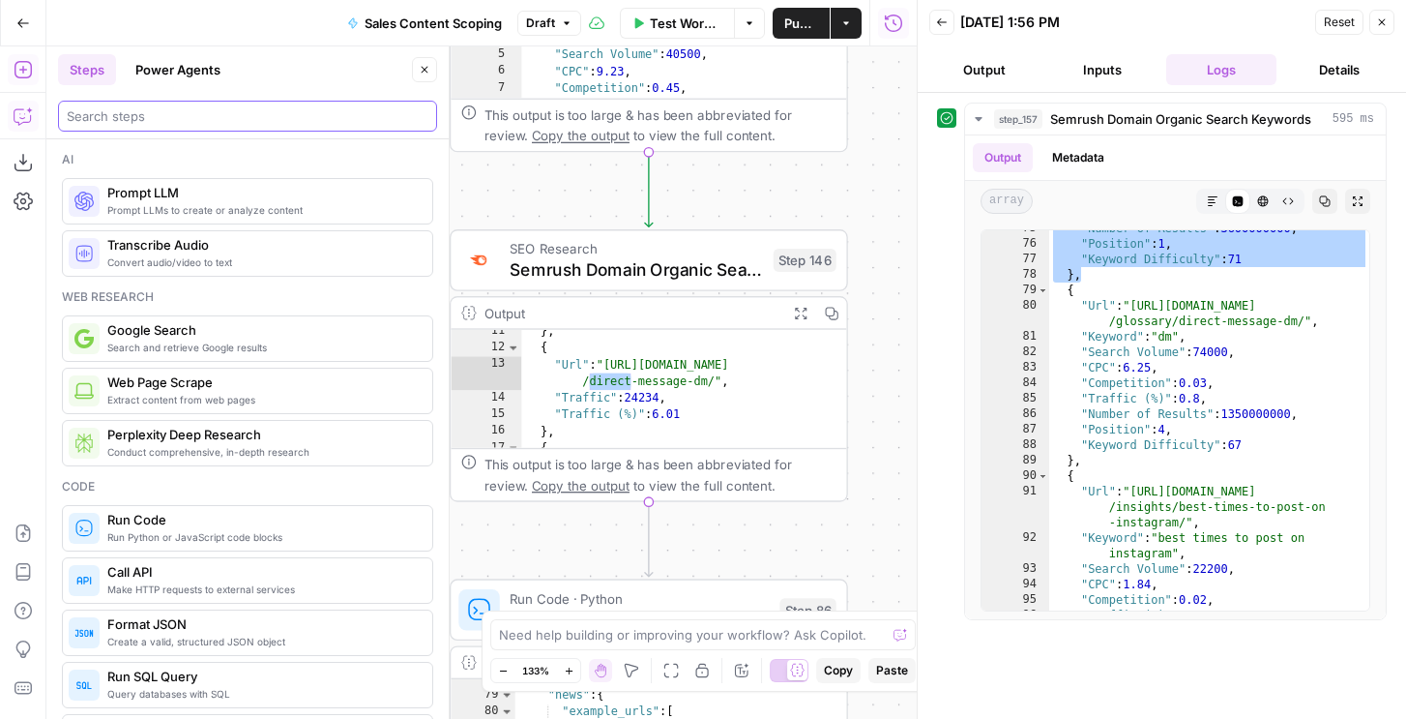
click at [193, 118] on input "search" at bounding box center [248, 115] width 362 height 19
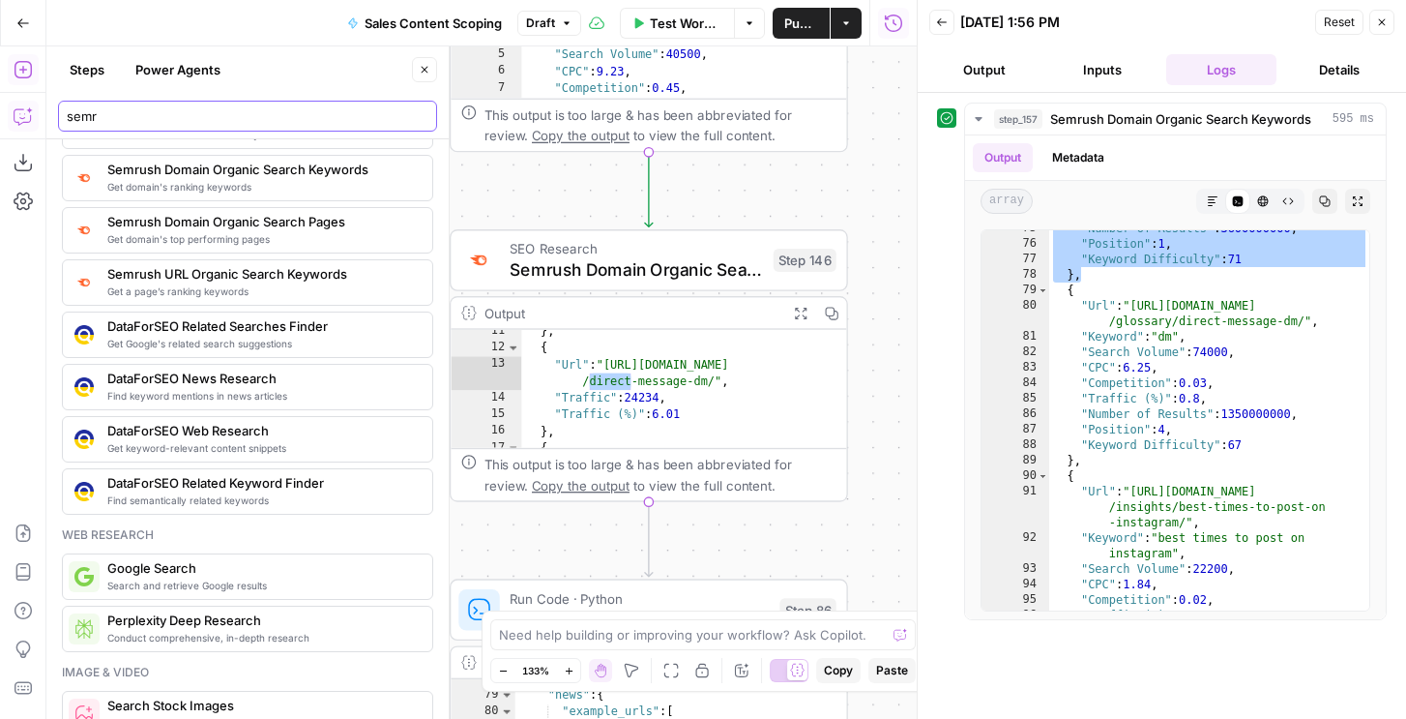
scroll to position [295, 0]
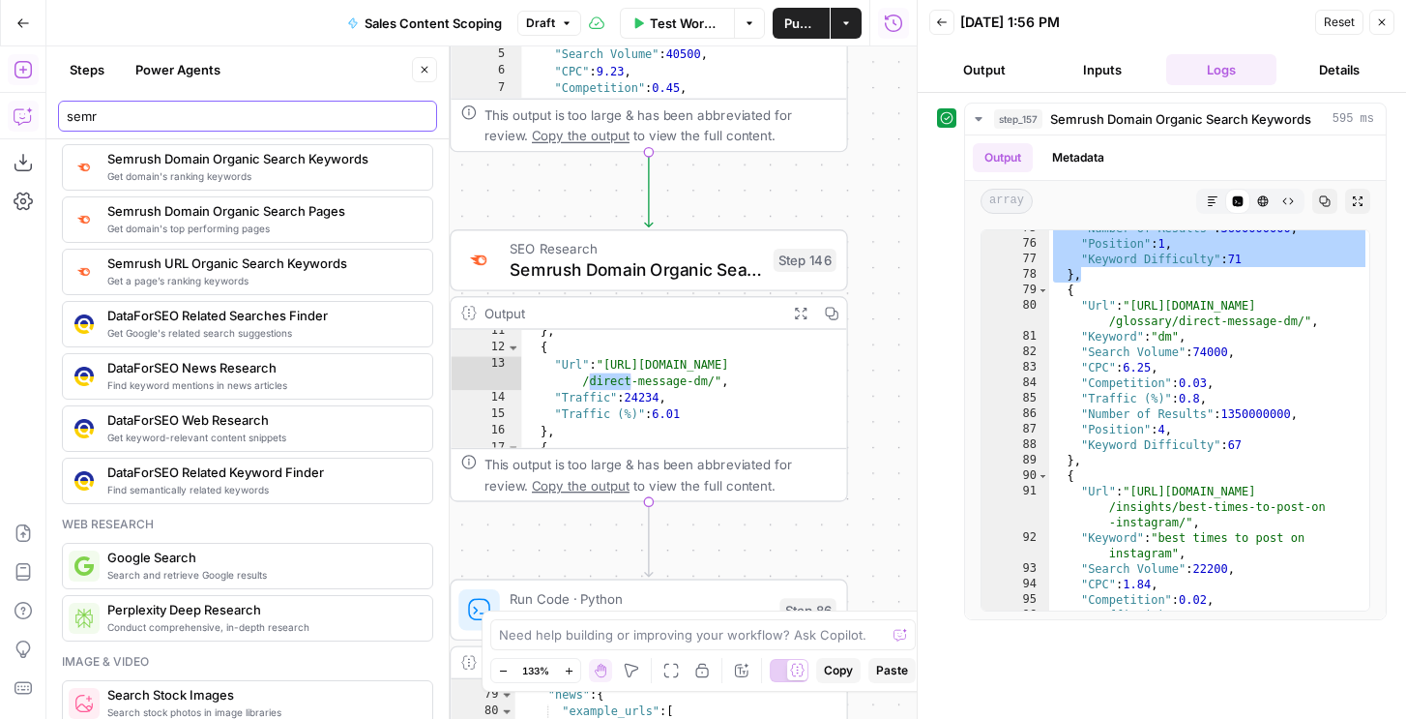
type input "semr"
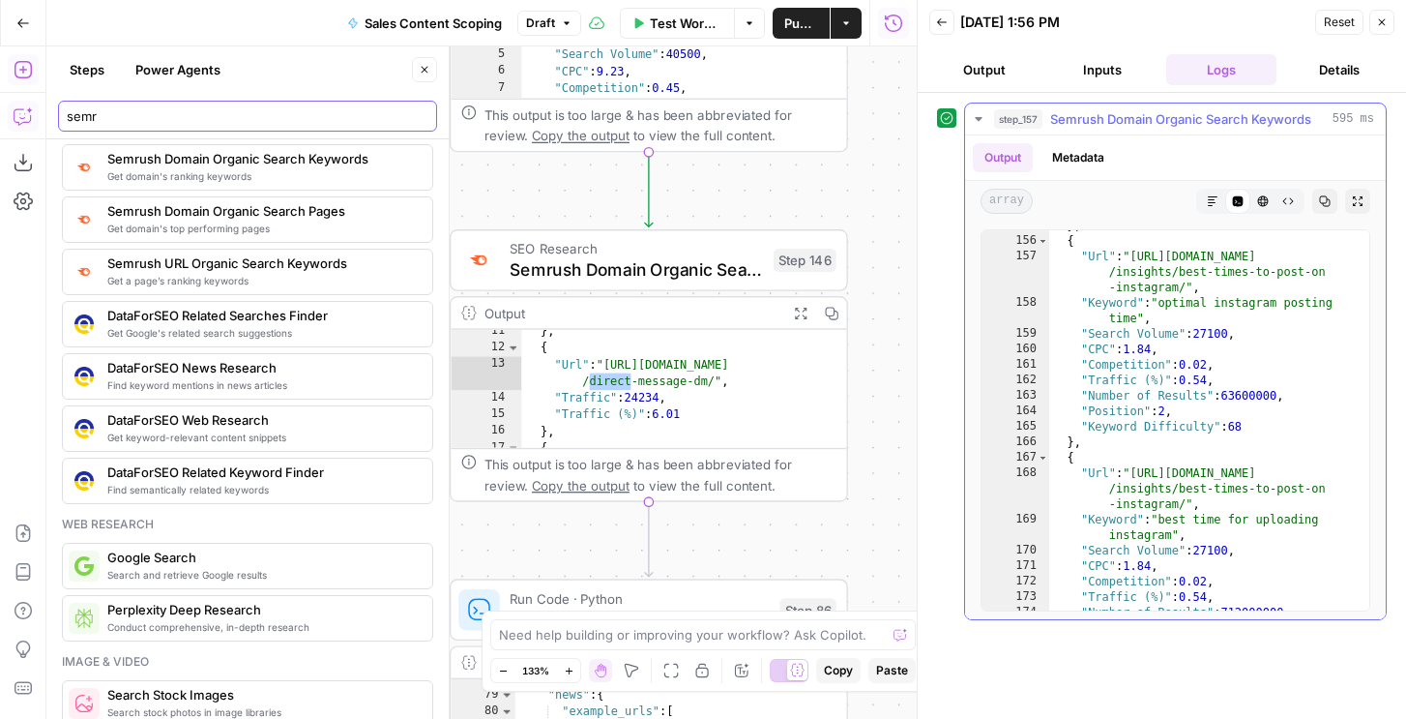
scroll to position [419, 0]
click at [618, 601] on span "Run Code · Python" at bounding box center [639, 598] width 259 height 20
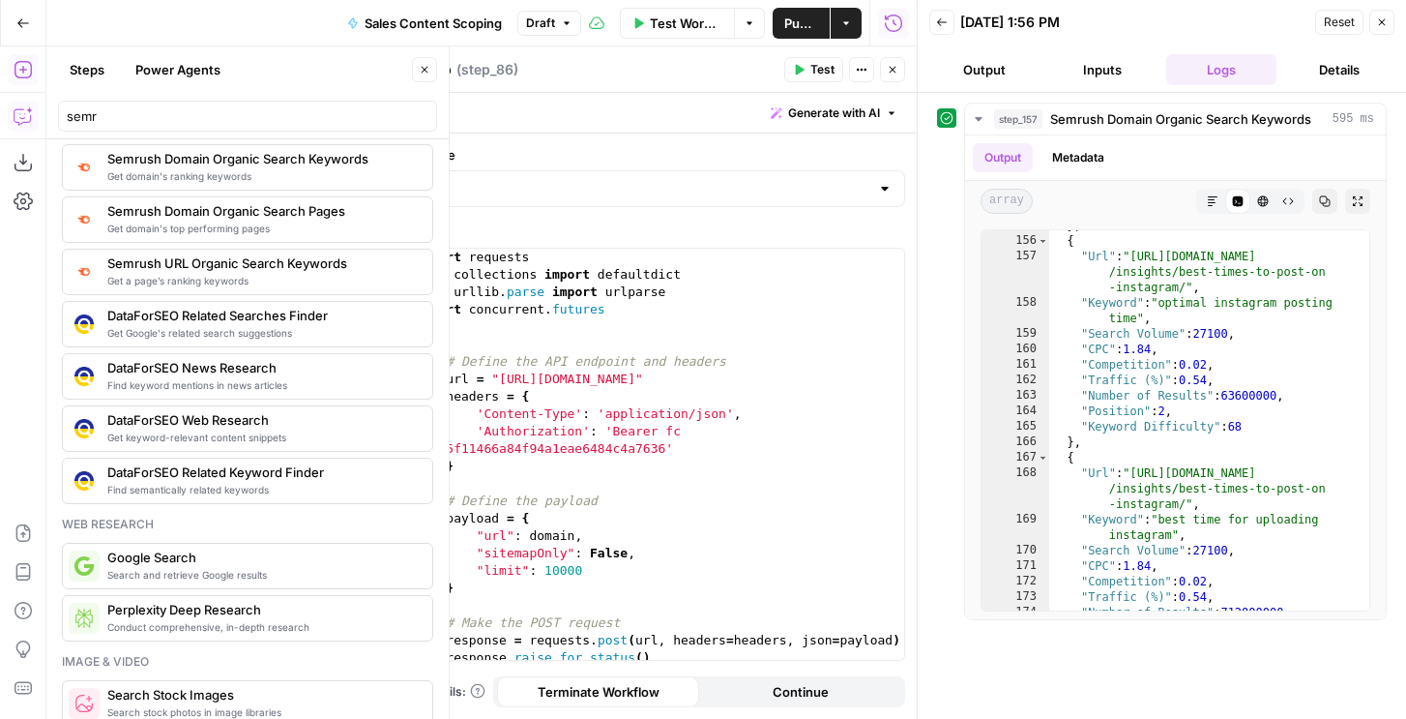
click at [696, 282] on div "import requests from collections import defaultdict from urllib . parse import …" at bounding box center [658, 472] width 492 height 446
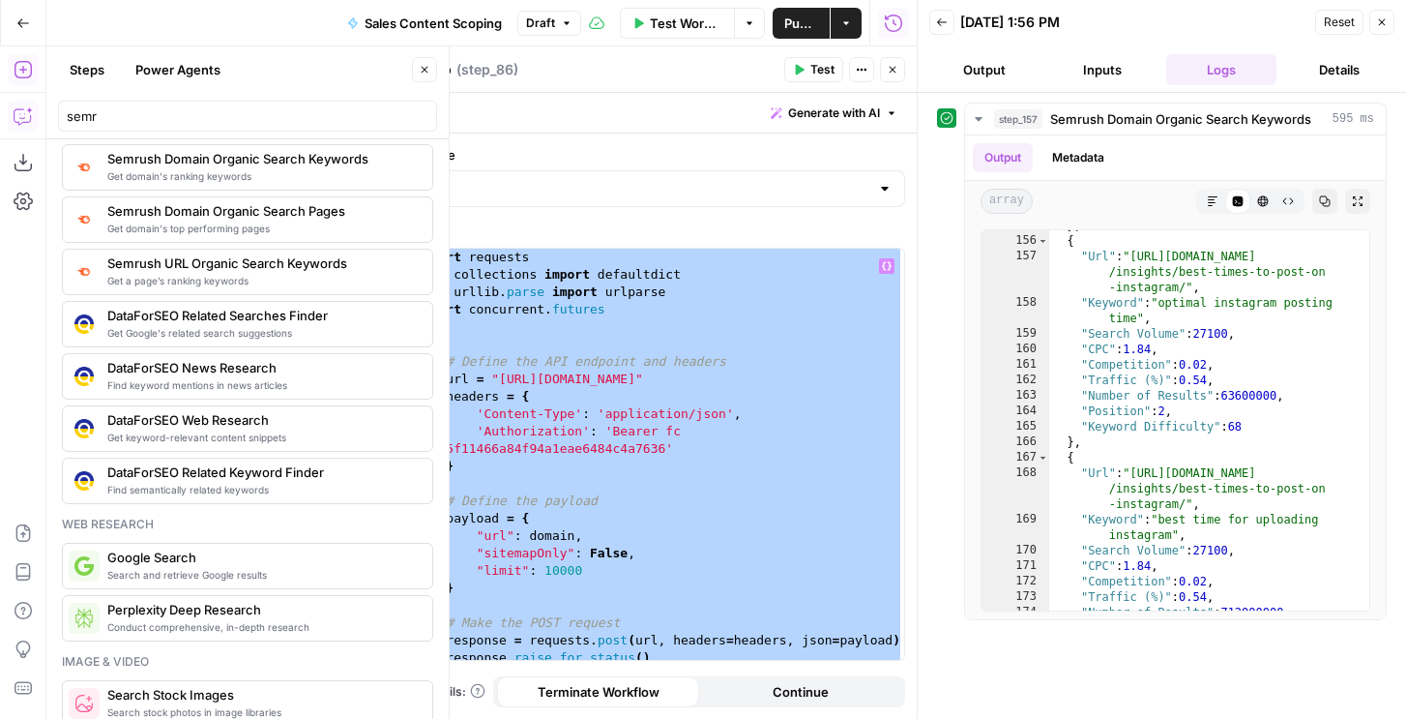
paste textarea
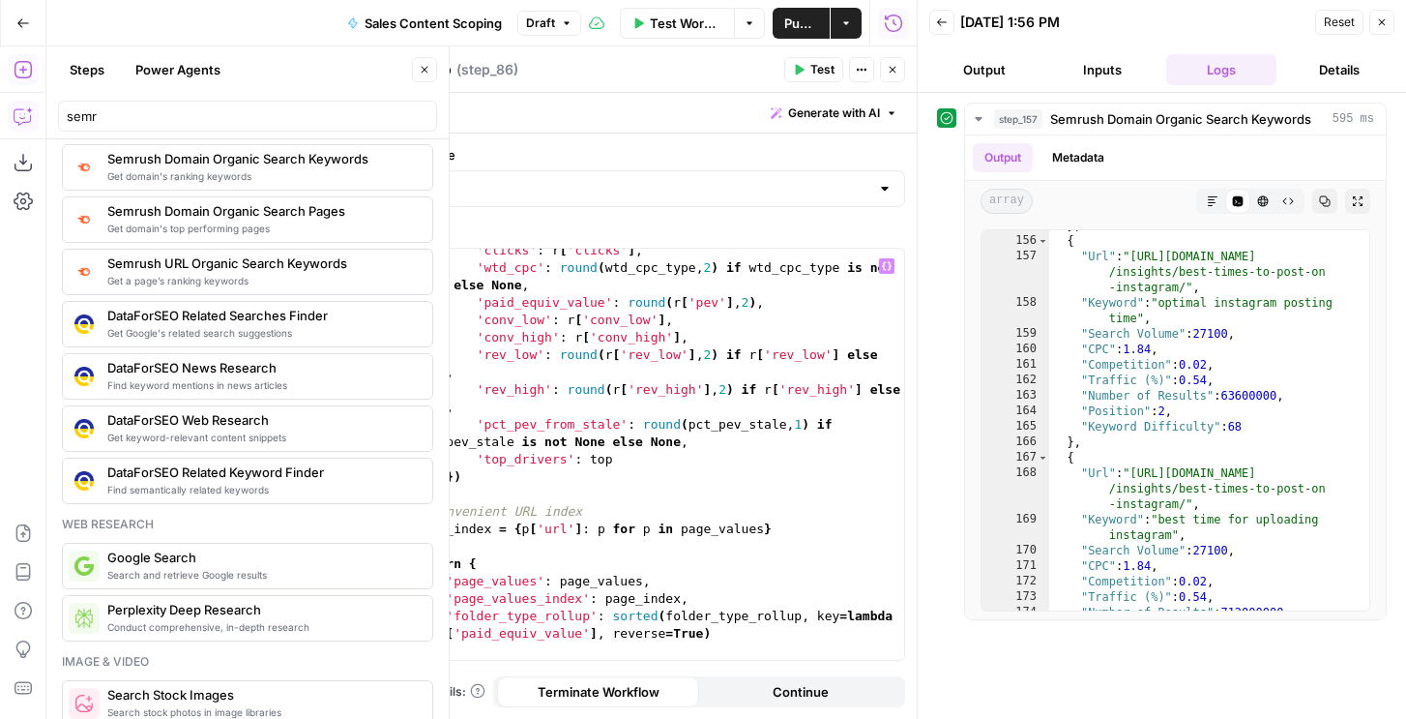
scroll to position [4637, 0]
click at [806, 78] on button "Test" at bounding box center [813, 69] width 59 height 25
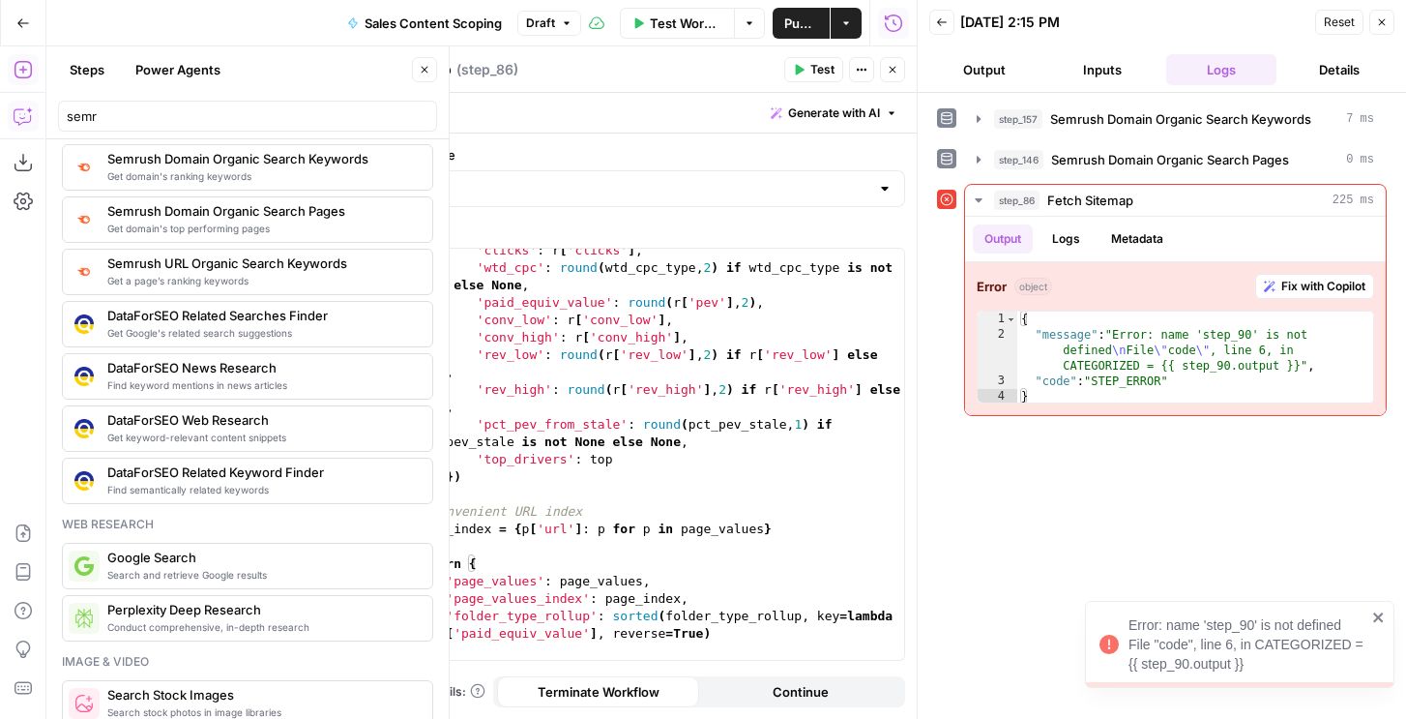
click at [643, 407] on div "'clicks' : r [ 'clicks' ] , 'wtd_cpc' : round ( wtd_cpc_type , 2 ) if wtd_cpc_t…" at bounding box center [658, 465] width 492 height 446
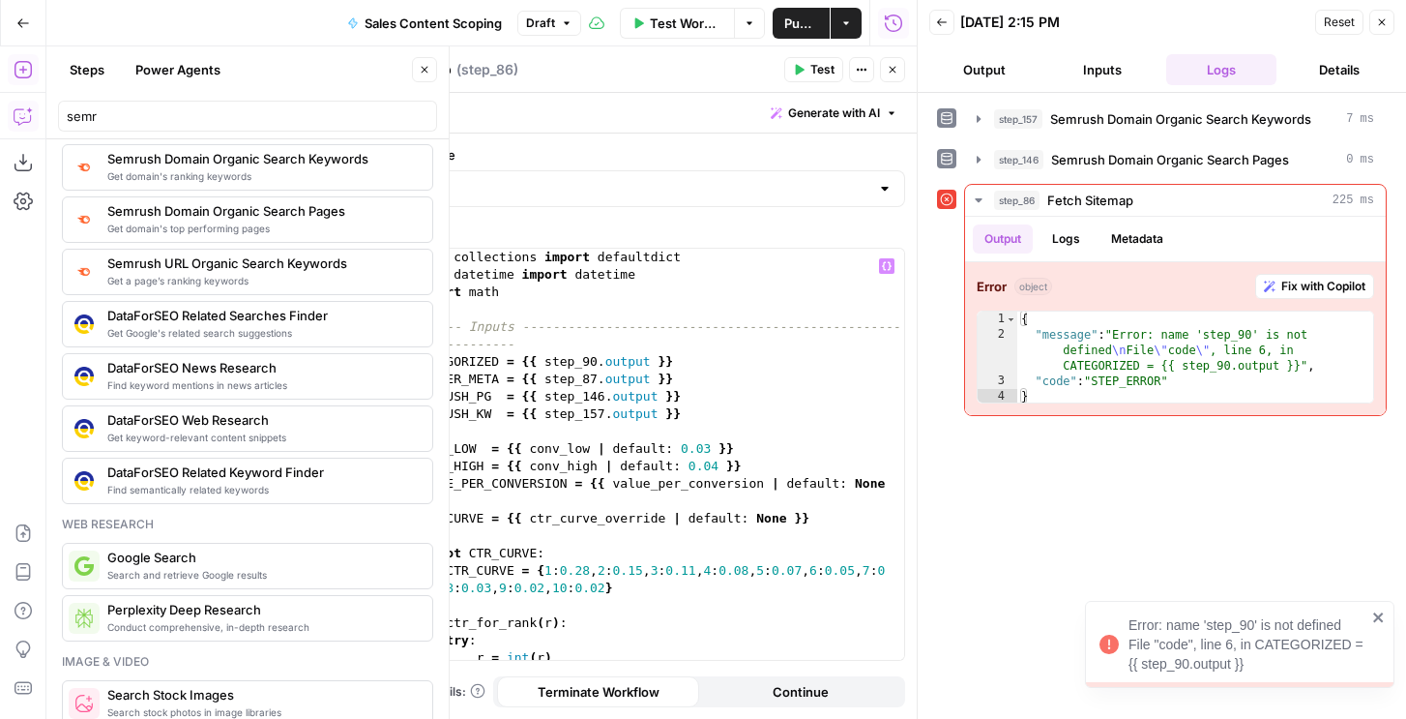
scroll to position [0, 0]
click at [602, 378] on div "from collections import defaultdict from datetime import datetime import math #…" at bounding box center [658, 472] width 492 height 446
drag, startPoint x: 528, startPoint y: 362, endPoint x: 680, endPoint y: 362, distance: 151.8
click at [680, 362] on div "from collections import defaultdict from datetime import datetime import math #…" at bounding box center [658, 472] width 492 height 446
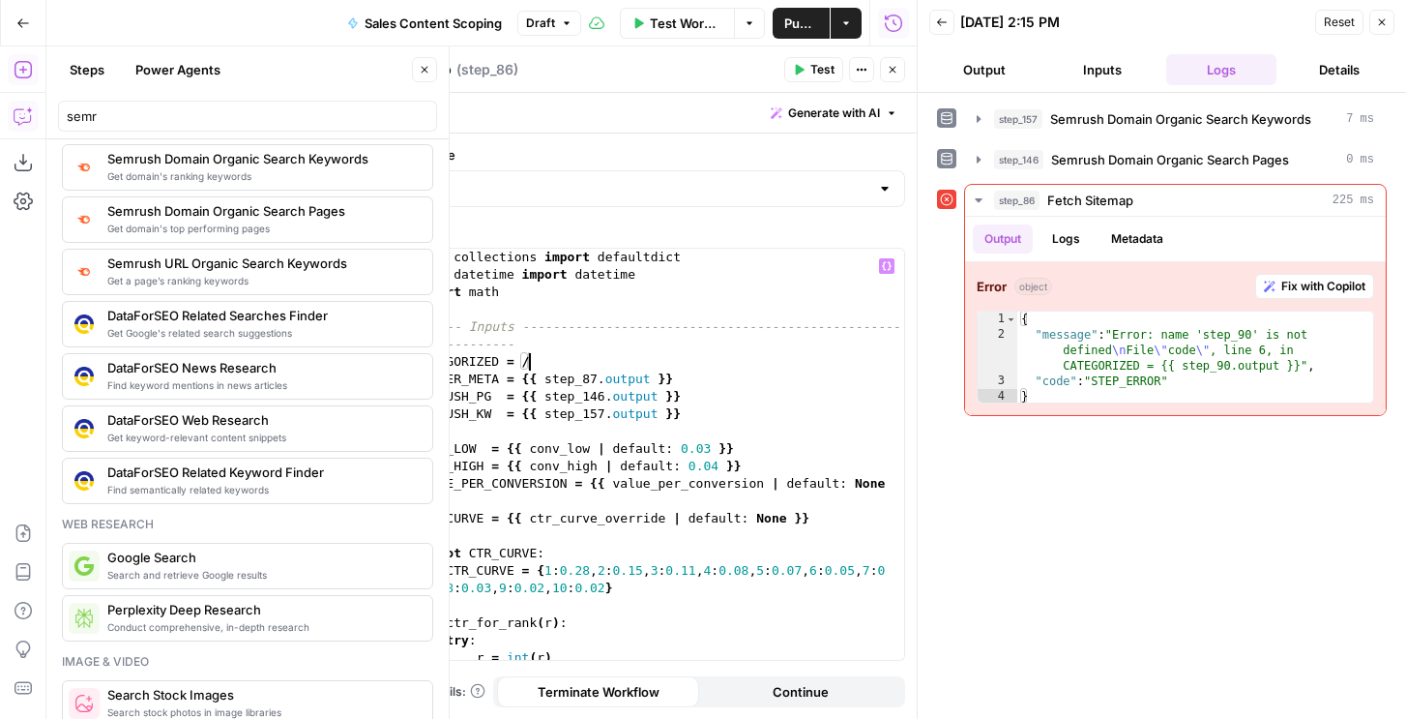
scroll to position [0, 8]
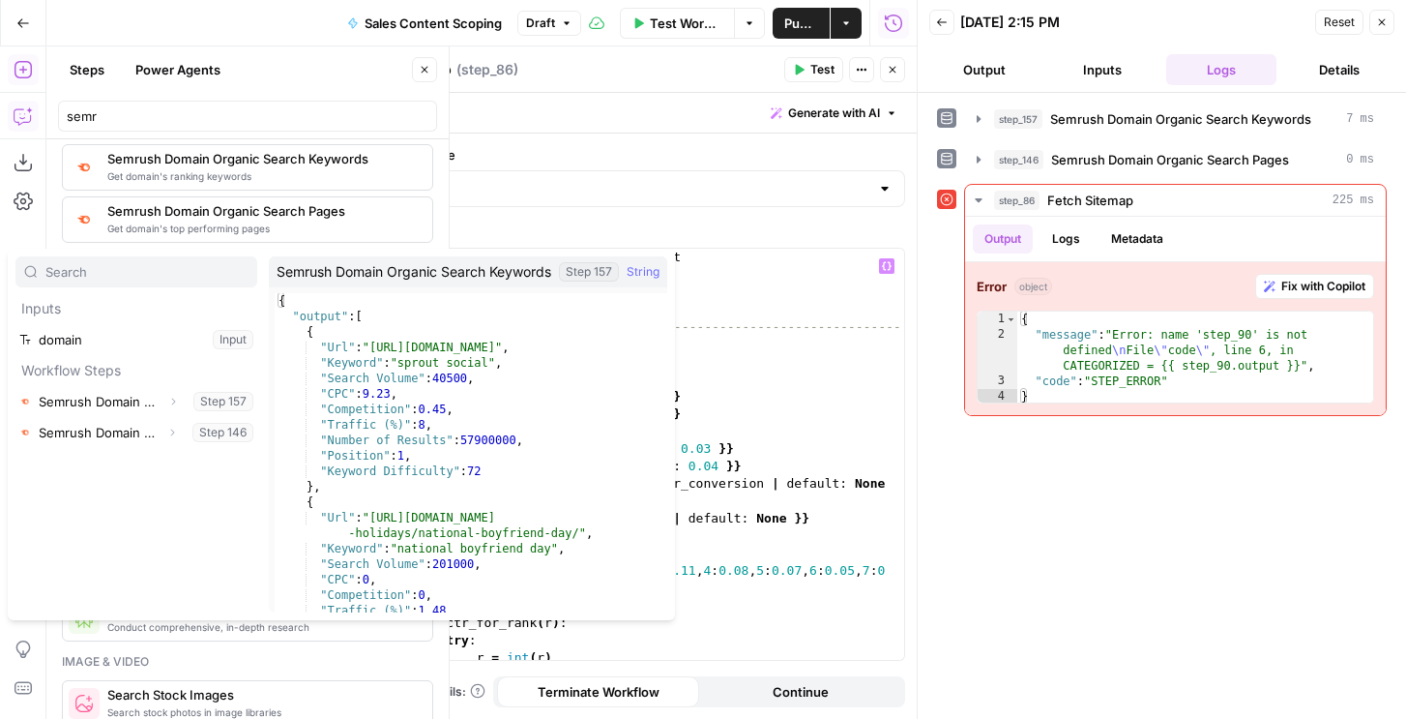
click at [760, 391] on div "from collections import defaultdict from datetime import datetime import math #…" at bounding box center [658, 472] width 492 height 446
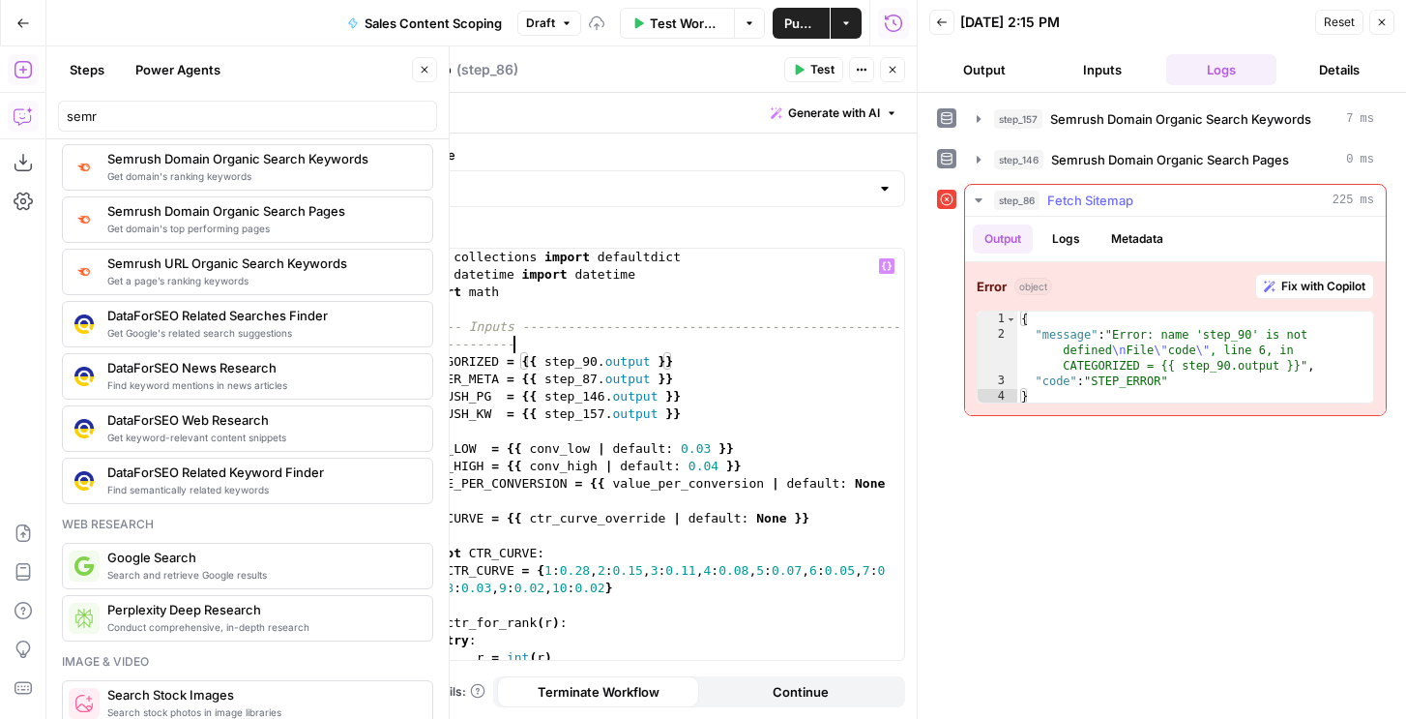
click at [754, 338] on div "from collections import defaultdict from datetime import datetime import math #…" at bounding box center [658, 472] width 492 height 446
click at [743, 348] on div "from collections import defaultdict from datetime import datetime import math #…" at bounding box center [658, 472] width 492 height 446
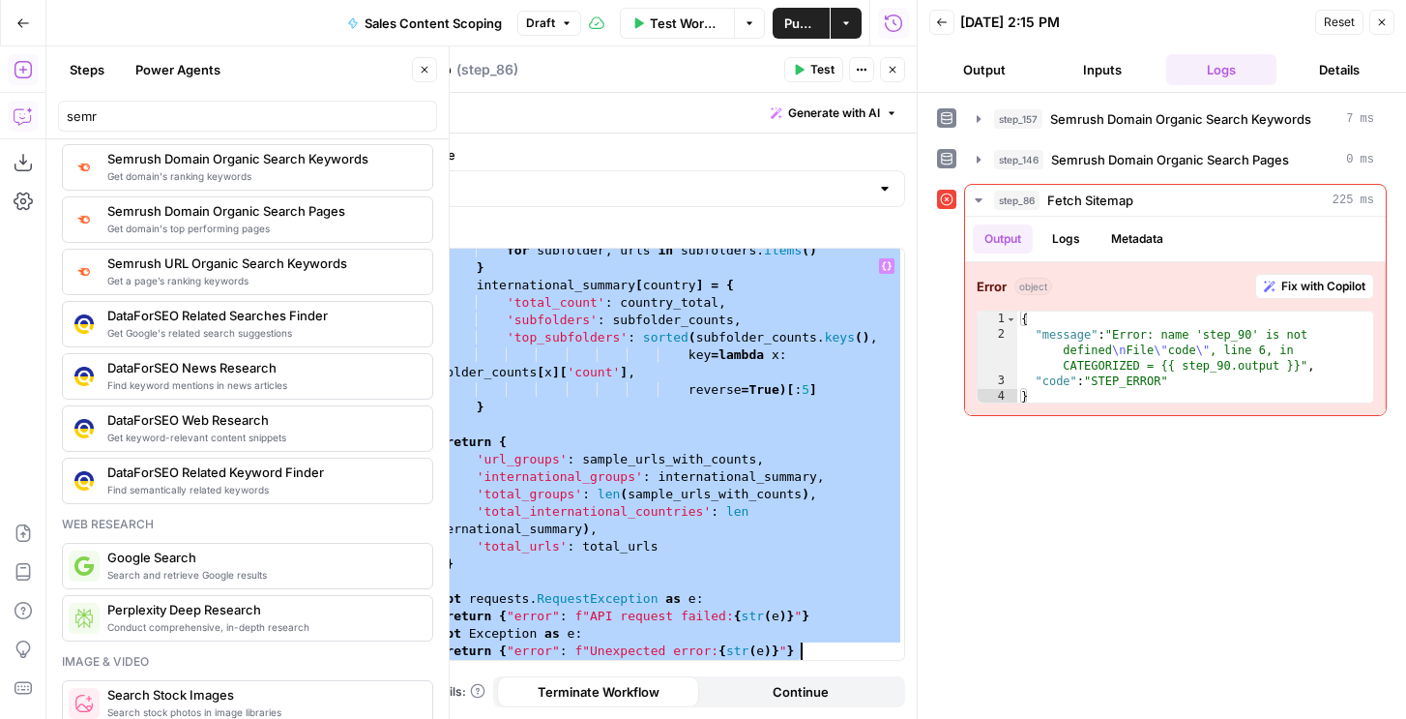
scroll to position [1991, 0]
click at [734, 387] on div "for subfolder , urls in subfolders . items ( ) } international_summary [ countr…" at bounding box center [658, 465] width 492 height 446
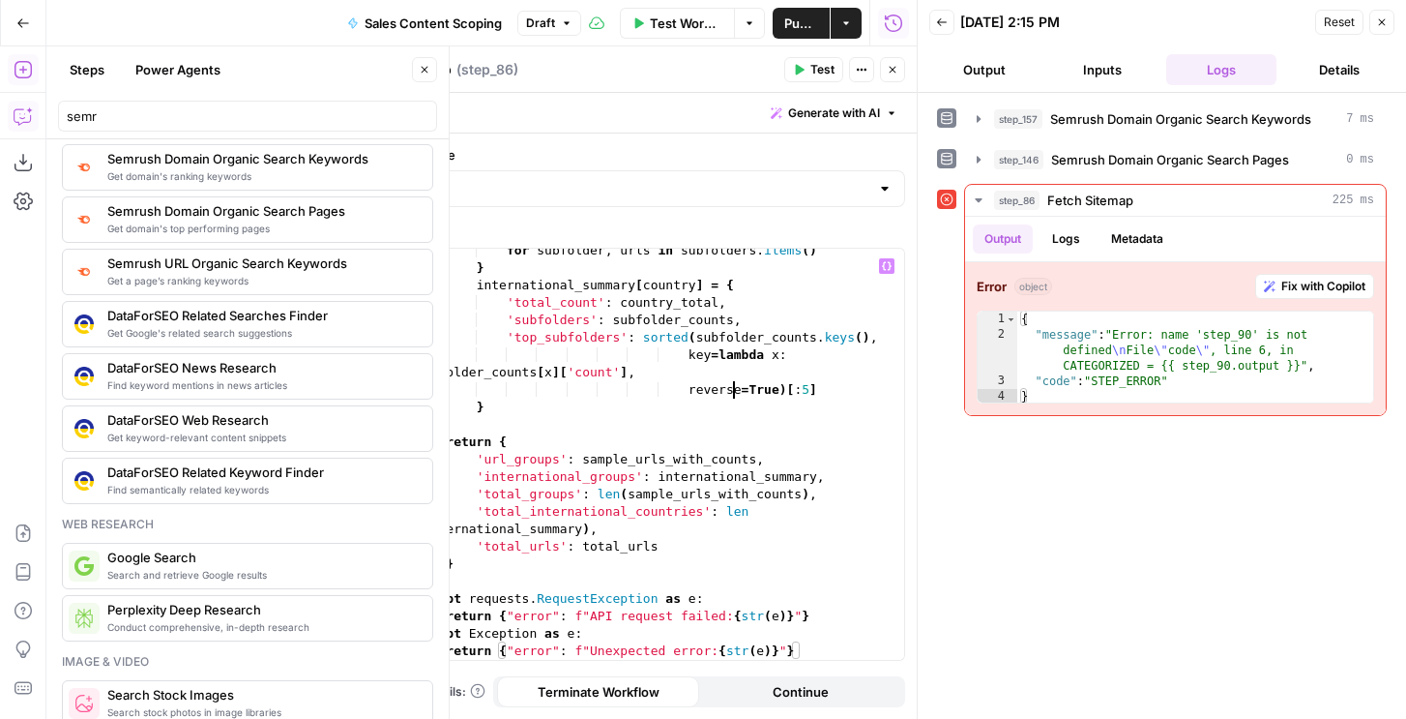
type textarea "**********"
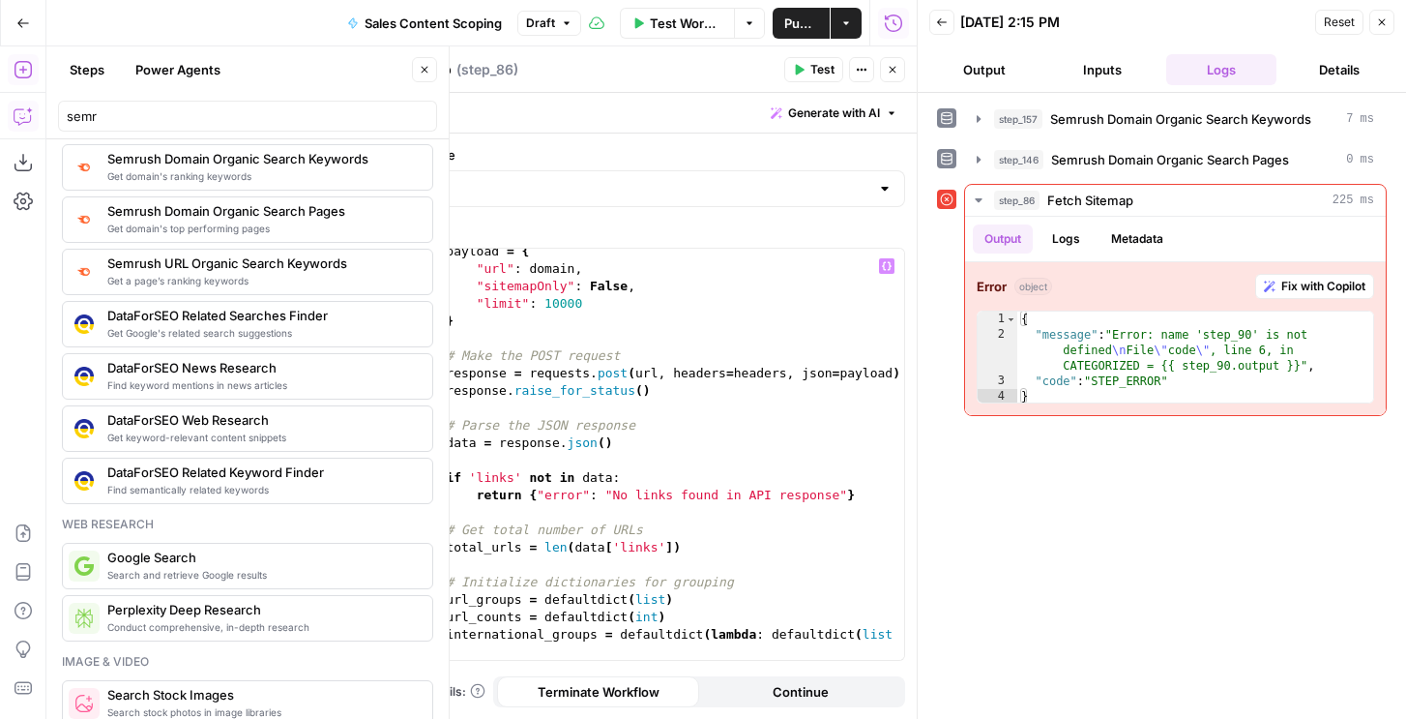
scroll to position [0, 0]
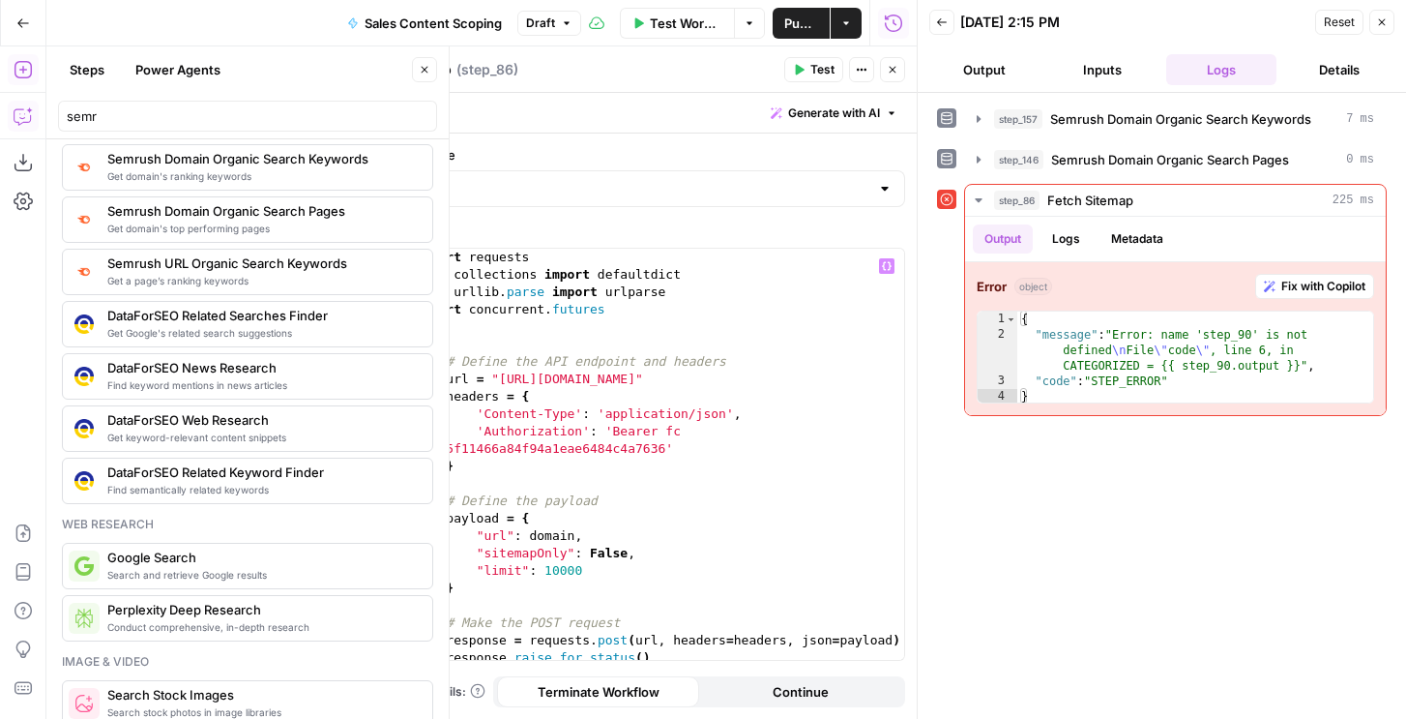
click at [890, 67] on icon "button" at bounding box center [893, 70] width 7 height 7
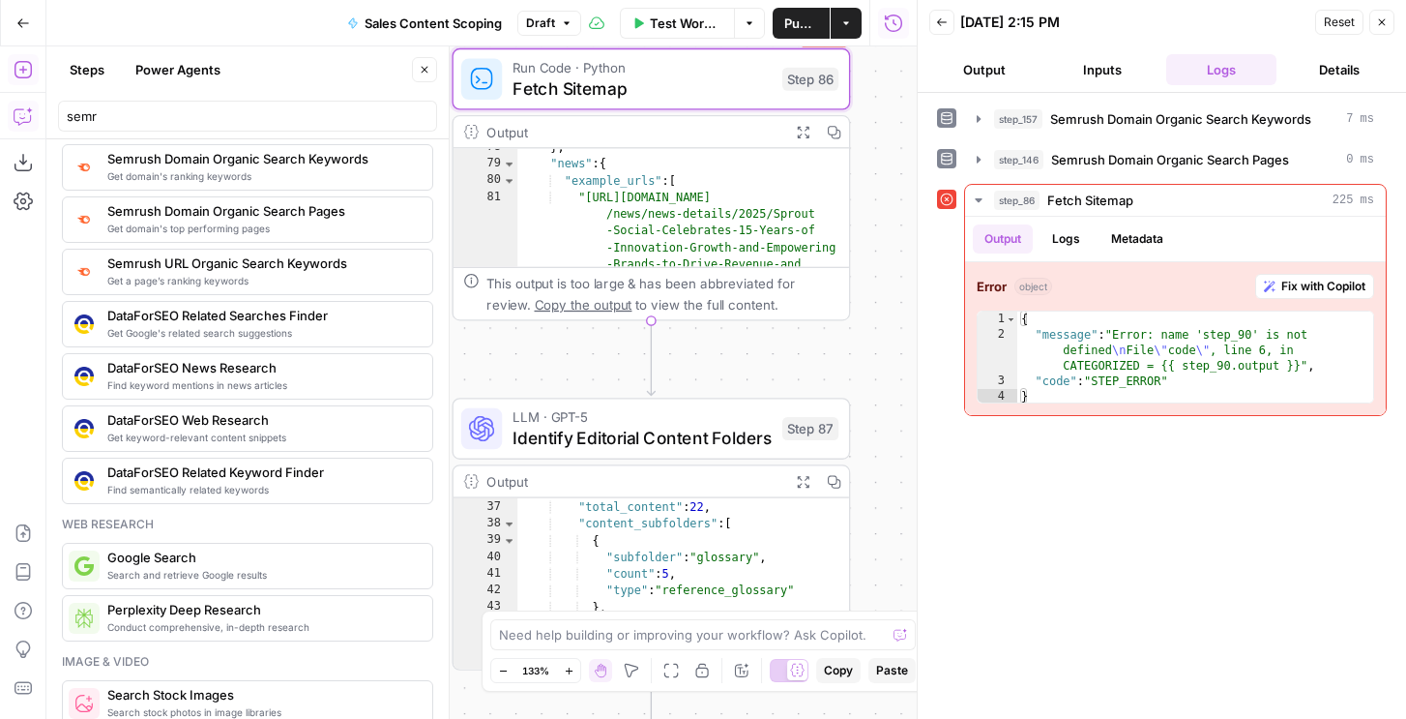
click at [1387, 23] on icon "button" at bounding box center [1382, 22] width 12 height 12
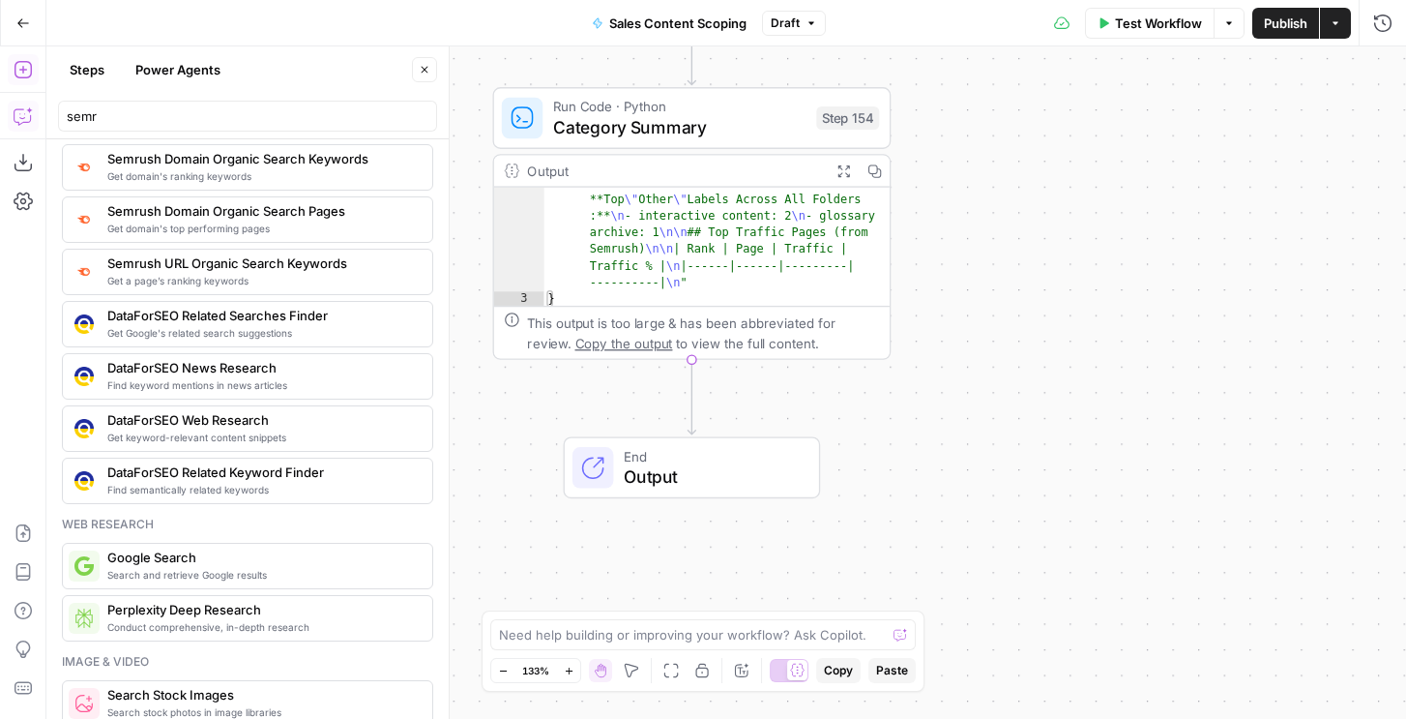
click at [741, 142] on div "Run Code · Python Category Summary Step 154 Copy step Delete step Add Note Test" at bounding box center [692, 118] width 398 height 62
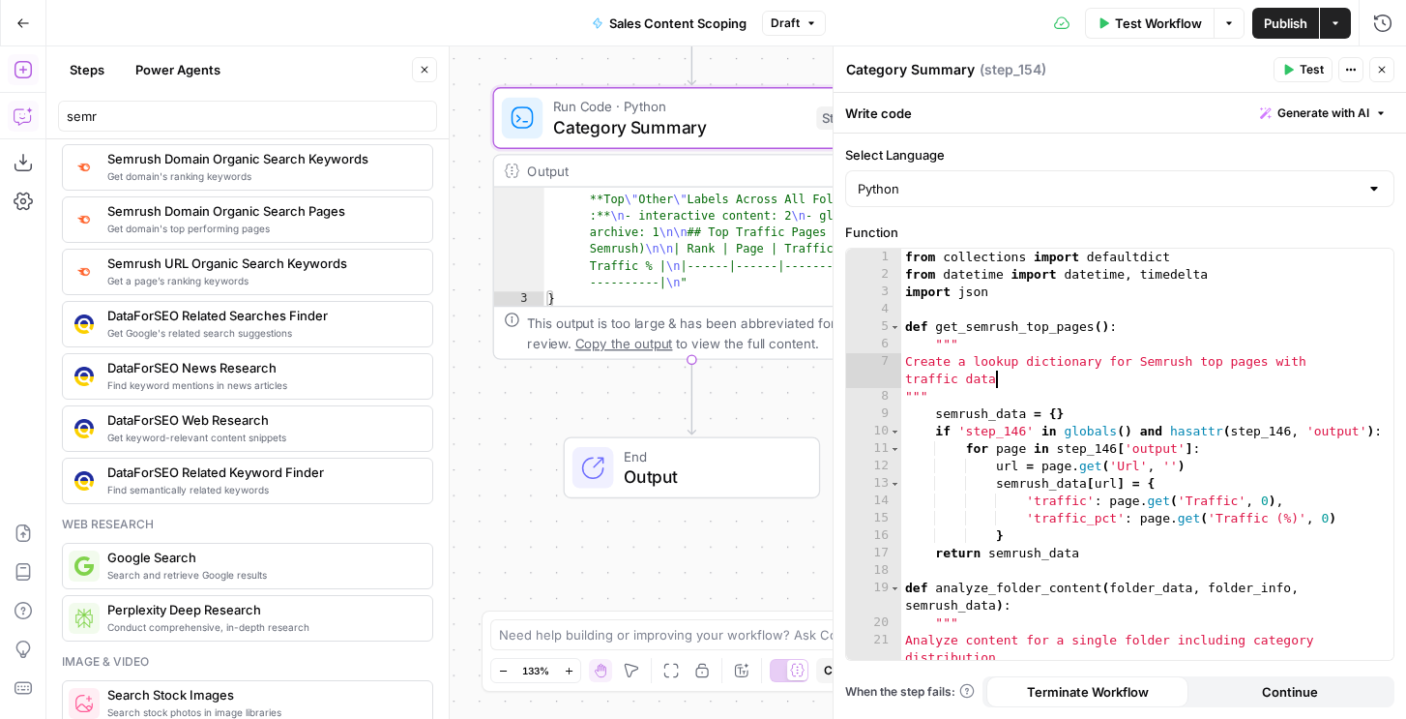
click at [1042, 387] on div "from collections import defaultdict from datetime import datetime , timedelta i…" at bounding box center [1147, 472] width 492 height 446
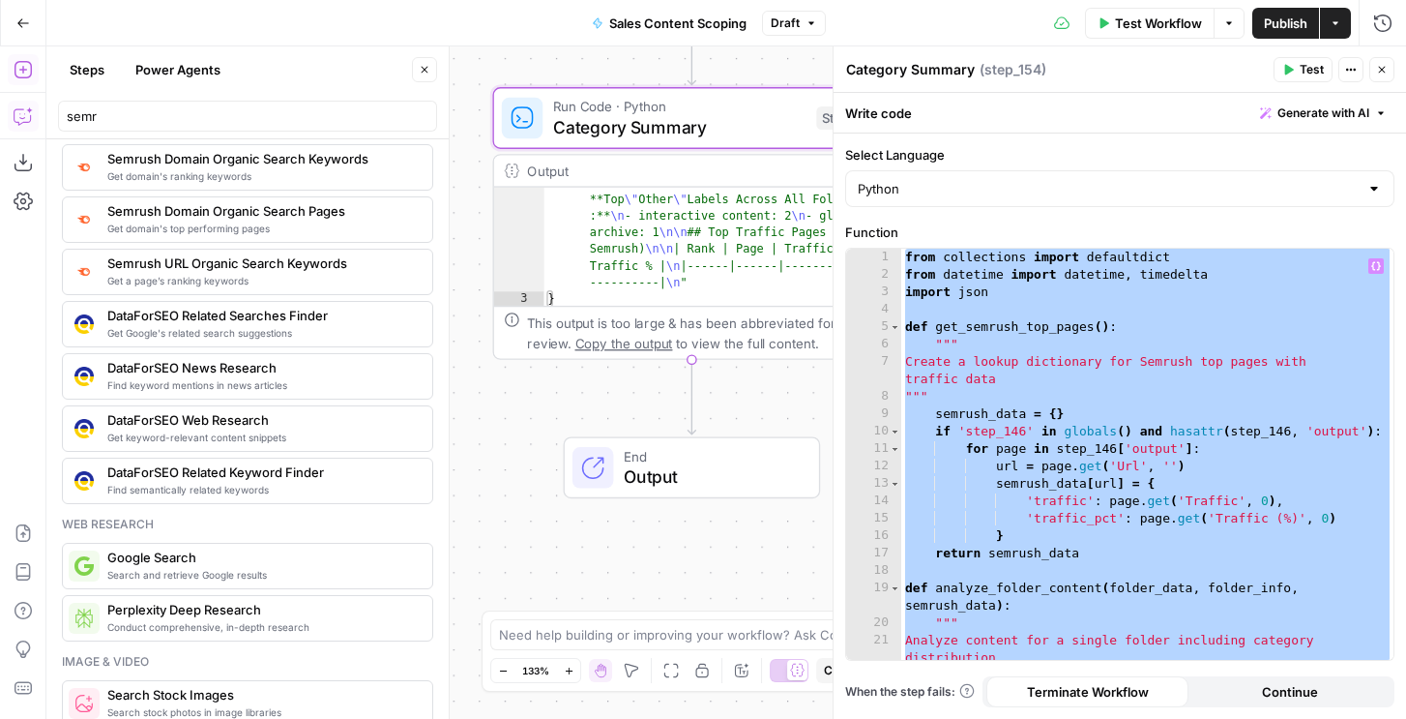
paste textarea
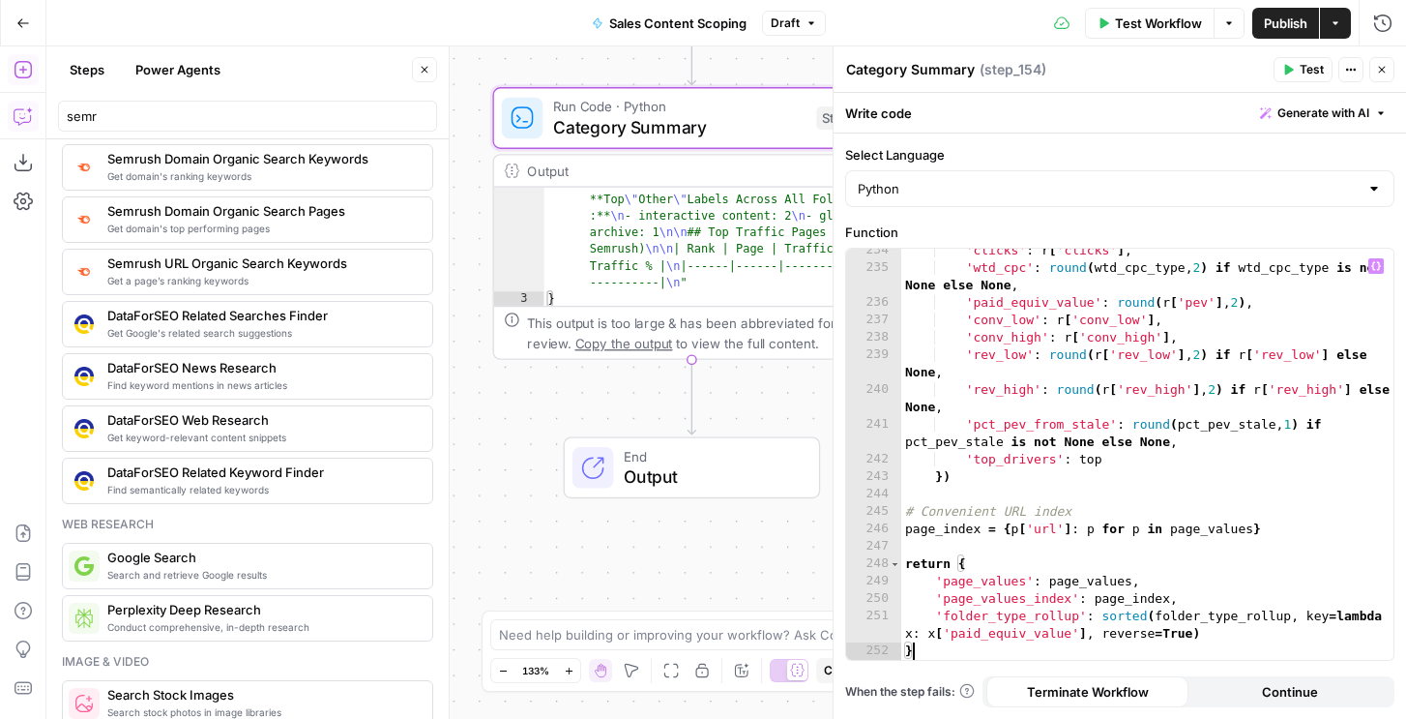
scroll to position [4637, 0]
click at [1307, 65] on span "Test" at bounding box center [1312, 69] width 24 height 17
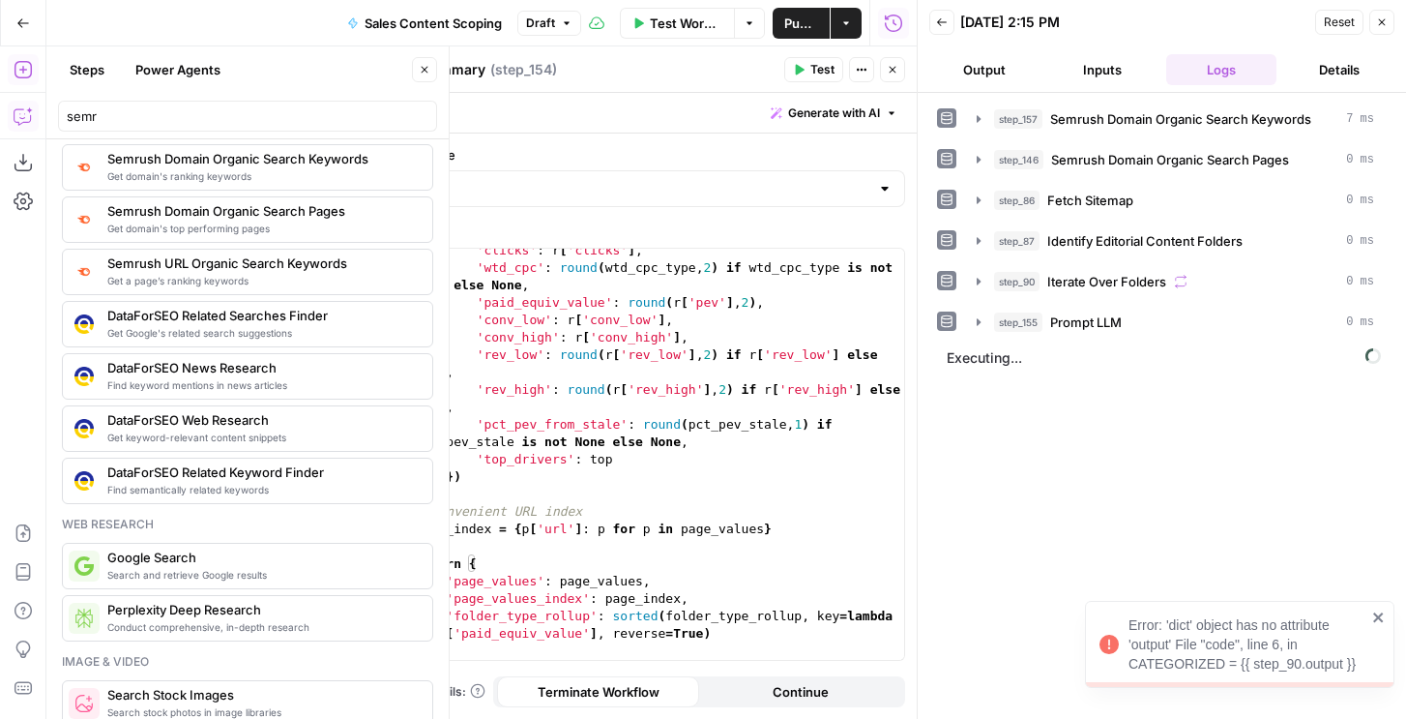
click at [639, 428] on div "'clicks' : r [ 'clicks' ] , 'wtd_cpc' : round ( wtd_cpc_type , 2 ) if wtd_cpc_t…" at bounding box center [658, 465] width 492 height 446
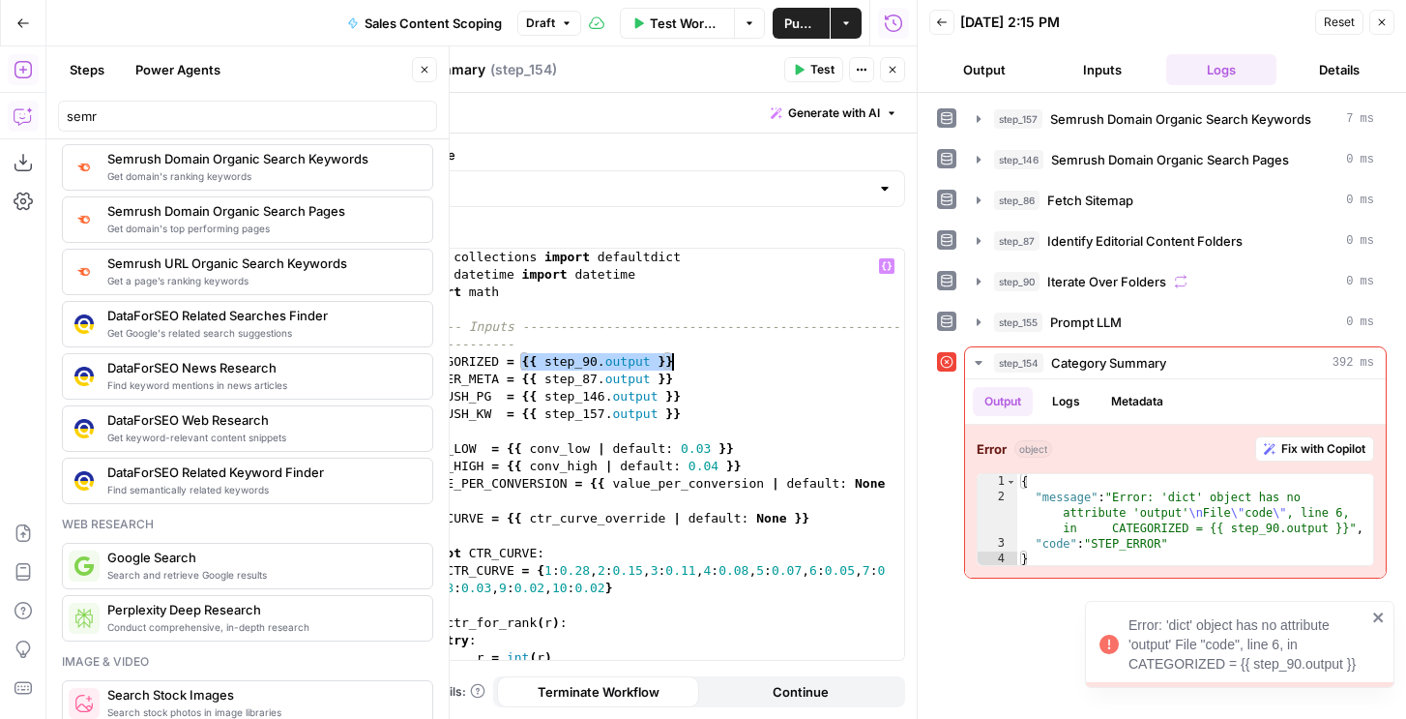
drag, startPoint x: 520, startPoint y: 364, endPoint x: 685, endPoint y: 363, distance: 164.4
click at [685, 363] on div "from collections import defaultdict from datetime import datetime import math #…" at bounding box center [658, 472] width 492 height 446
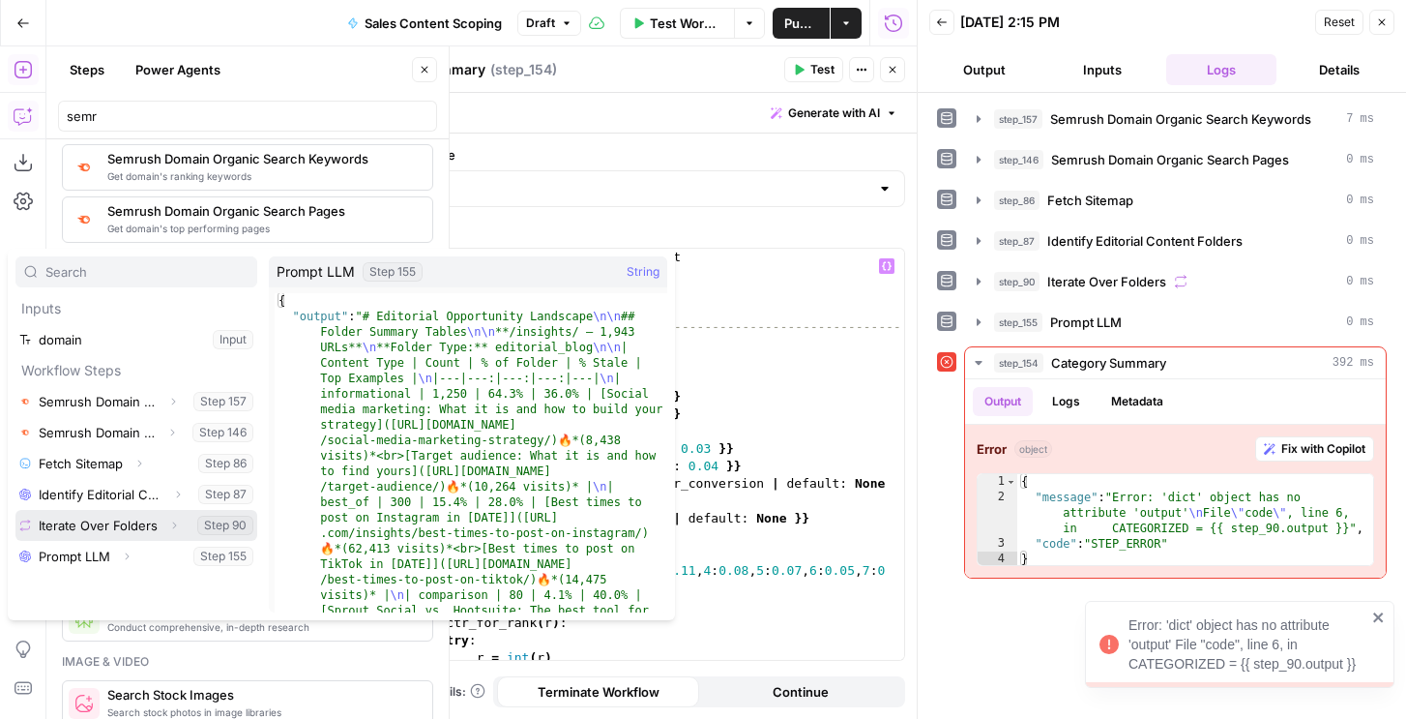
click at [164, 524] on button "Expand" at bounding box center [173, 525] width 25 height 25
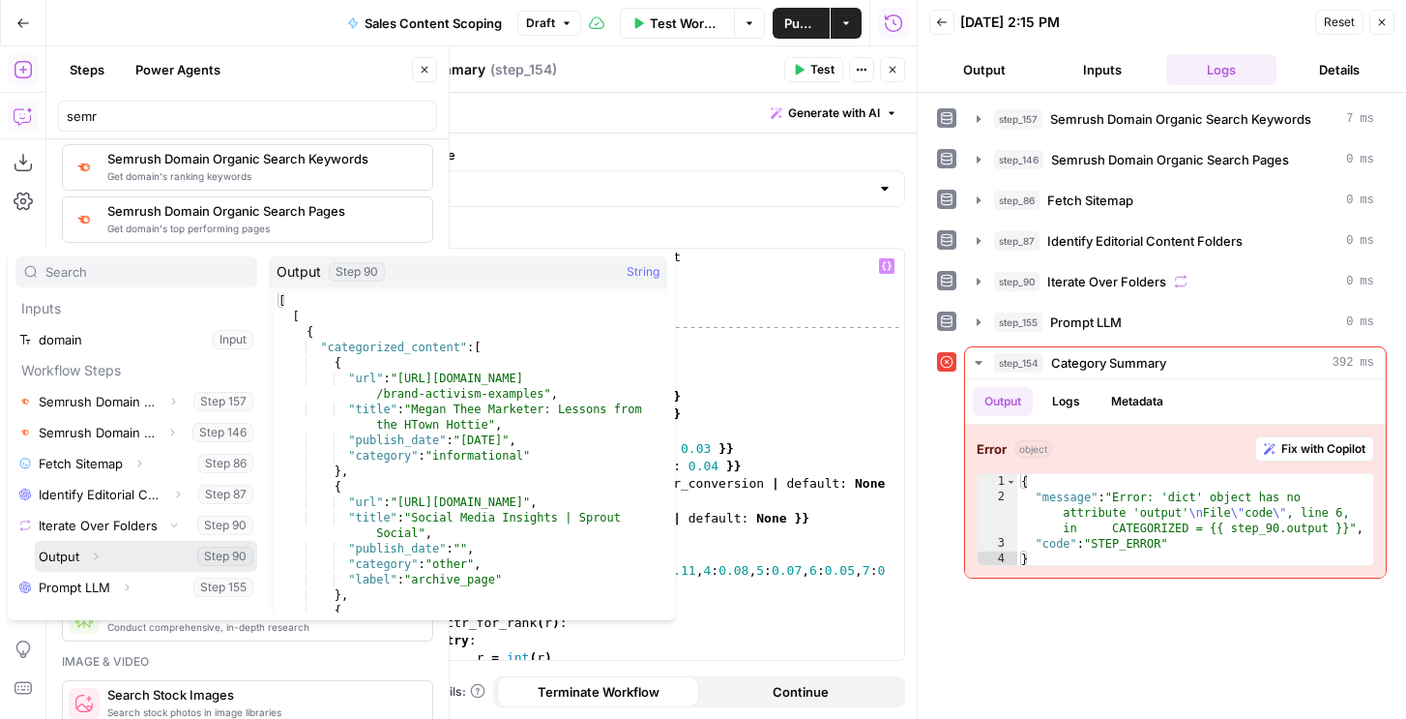
click at [77, 557] on button "Select variable Output" at bounding box center [146, 556] width 222 height 31
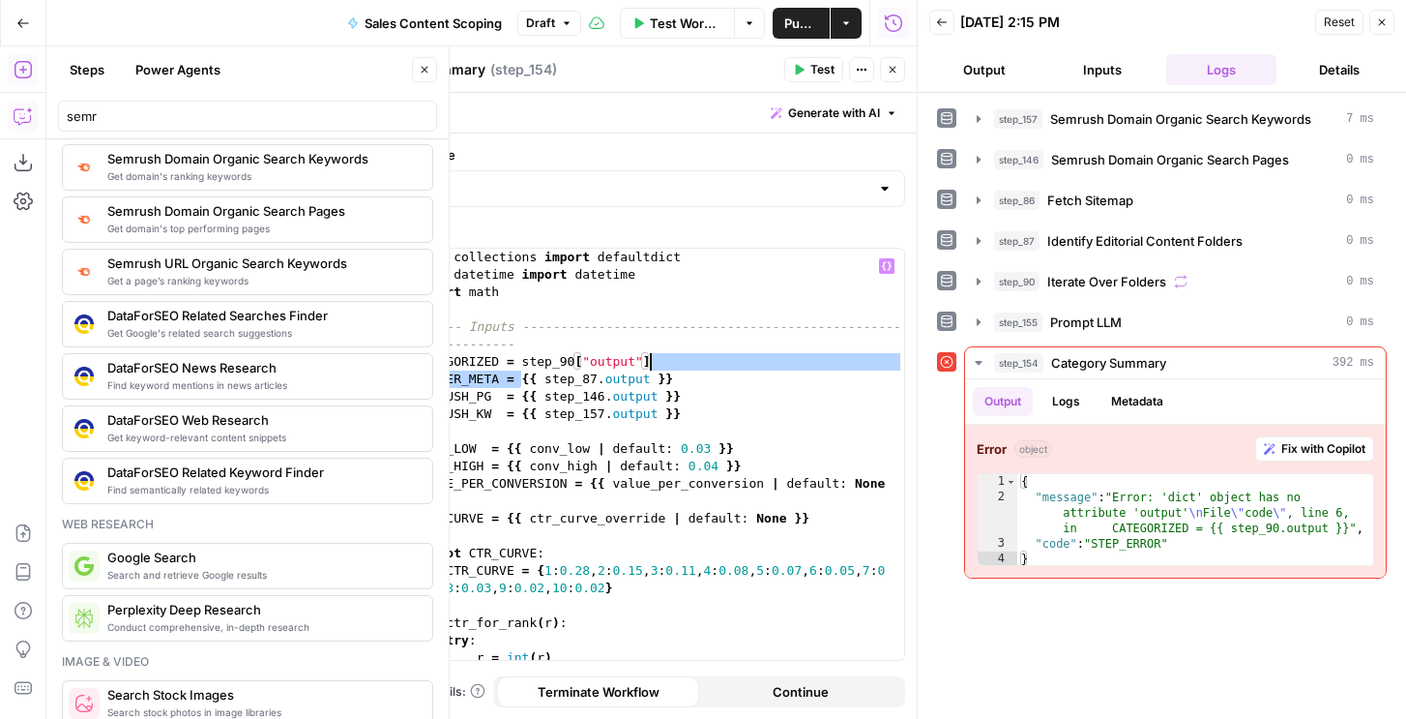
drag, startPoint x: 525, startPoint y: 379, endPoint x: 713, endPoint y: 369, distance: 187.9
click at [713, 369] on div "from collections import defaultdict from datetime import datetime import math #…" at bounding box center [658, 472] width 492 height 446
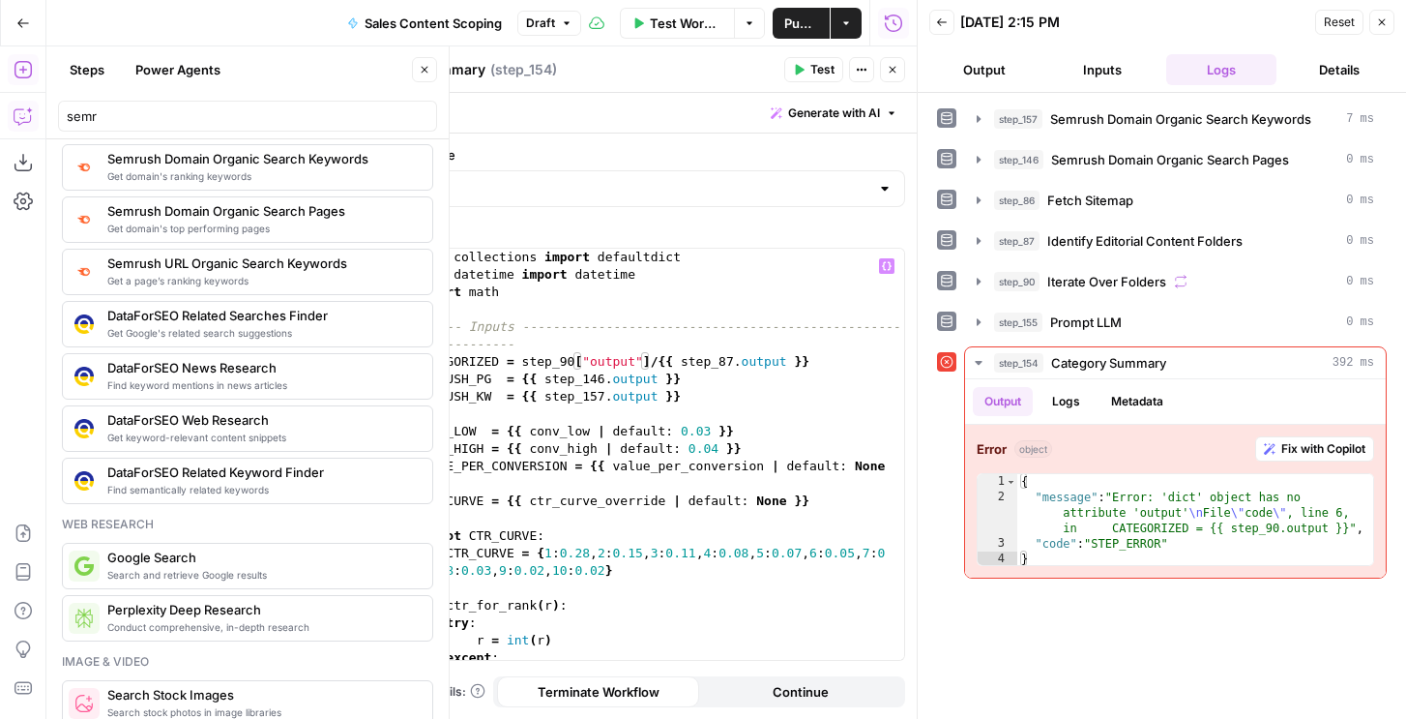
scroll to position [0, 17]
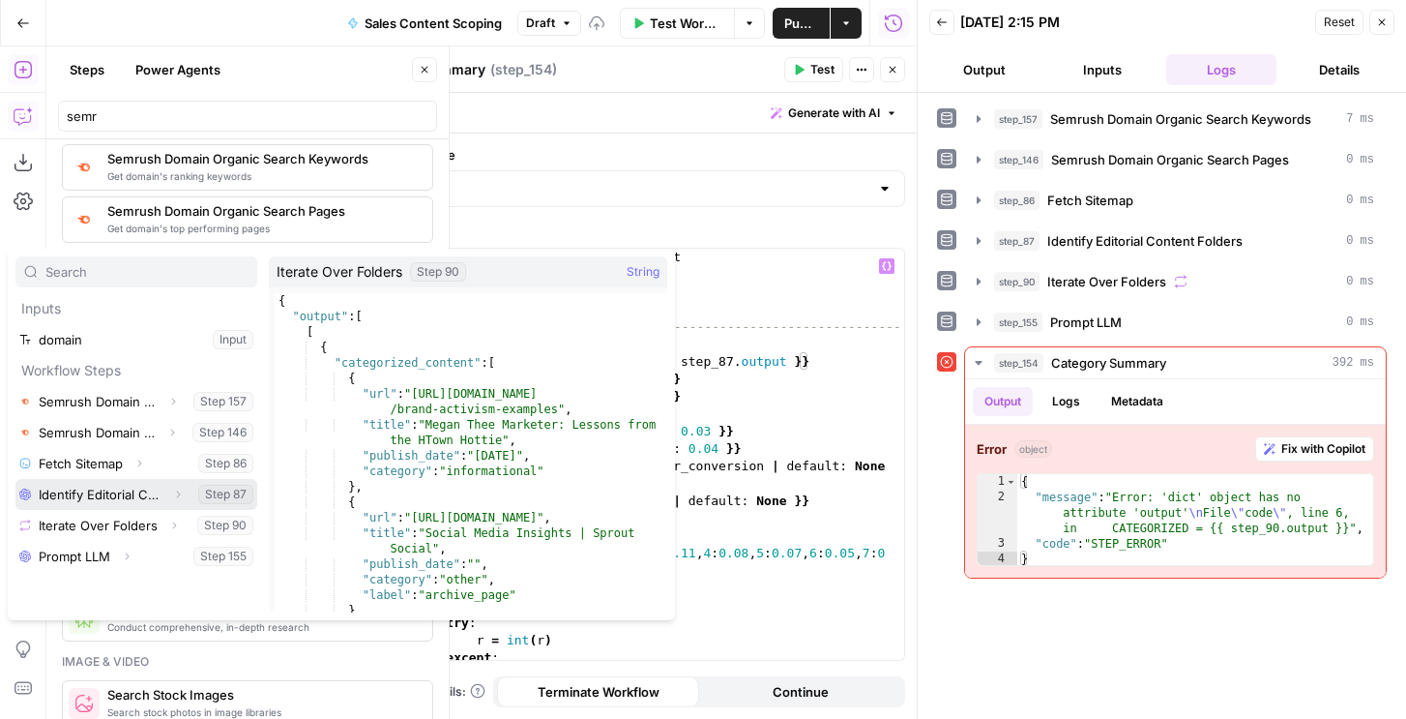
click at [179, 491] on icon "button" at bounding box center [178, 494] width 12 height 12
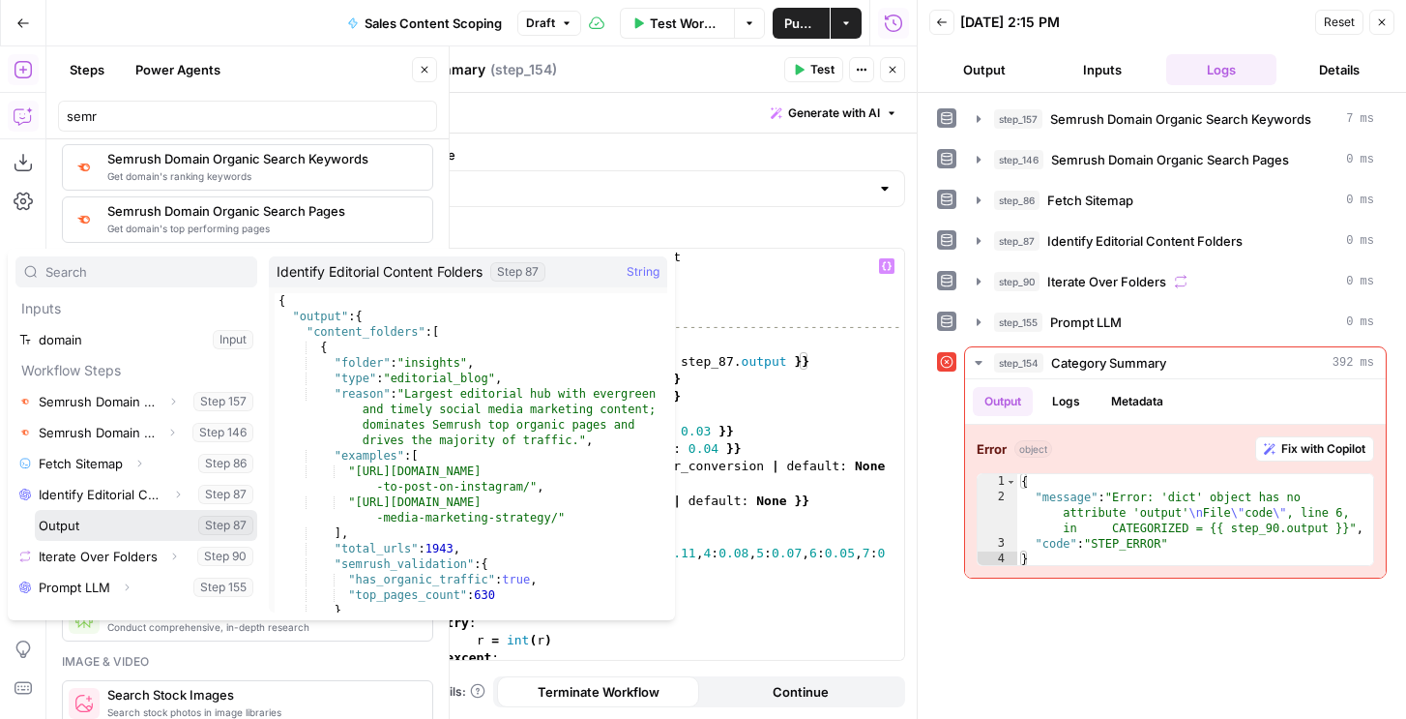
click at [74, 526] on button "Select variable Output" at bounding box center [146, 525] width 222 height 31
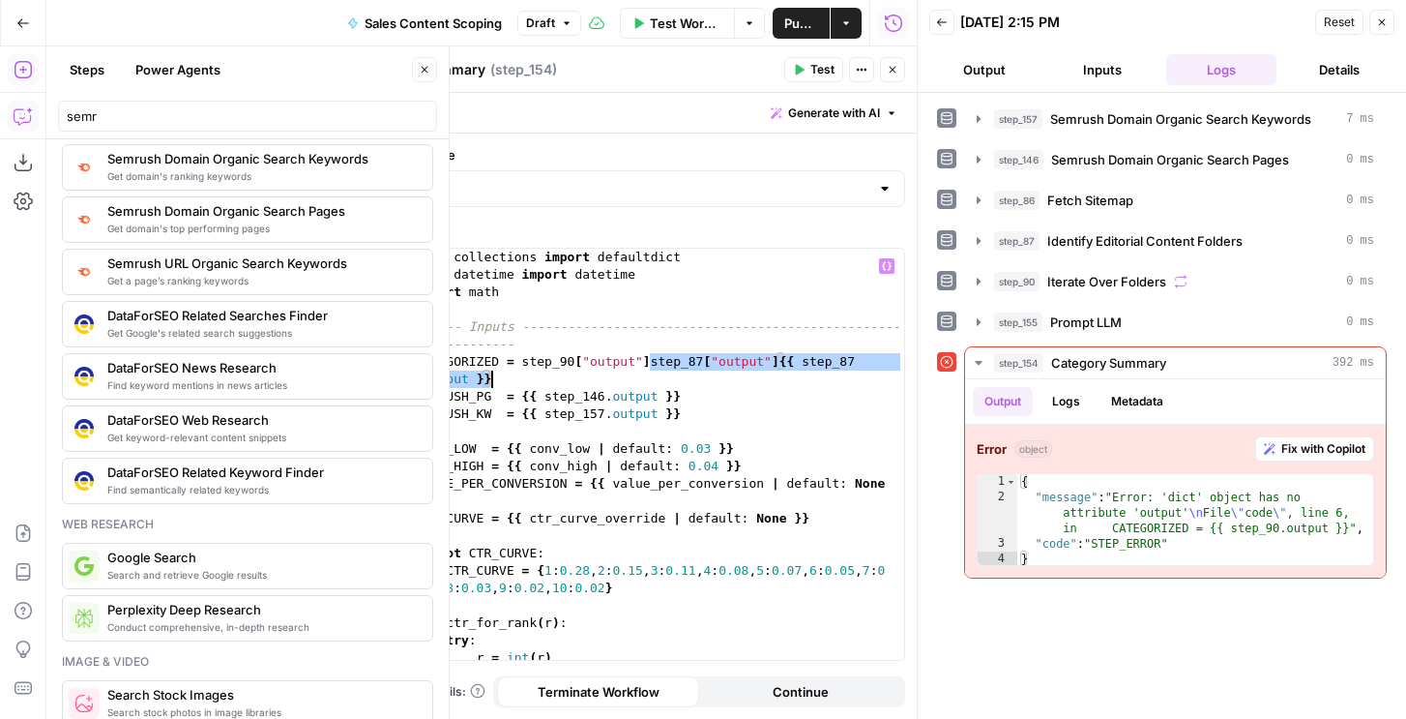
drag, startPoint x: 649, startPoint y: 364, endPoint x: 777, endPoint y: 370, distance: 127.8
click at [777, 370] on div "from collections import defaultdict from datetime import datetime import math #…" at bounding box center [658, 472] width 492 height 446
click at [772, 367] on div "from collections import defaultdict from datetime import datetime import math #…" at bounding box center [658, 472] width 492 height 446
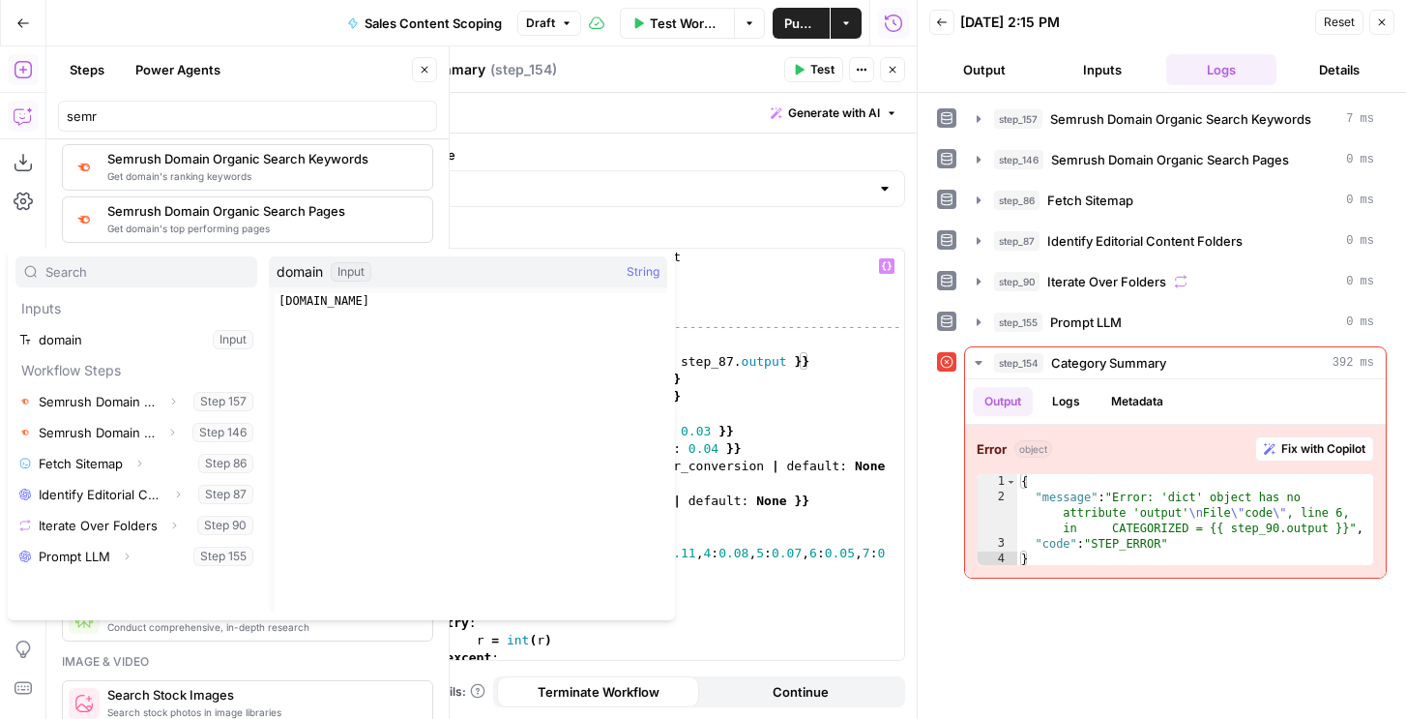
click at [720, 373] on div "from collections import defaultdict from datetime import datetime import math #…" at bounding box center [658, 472] width 492 height 446
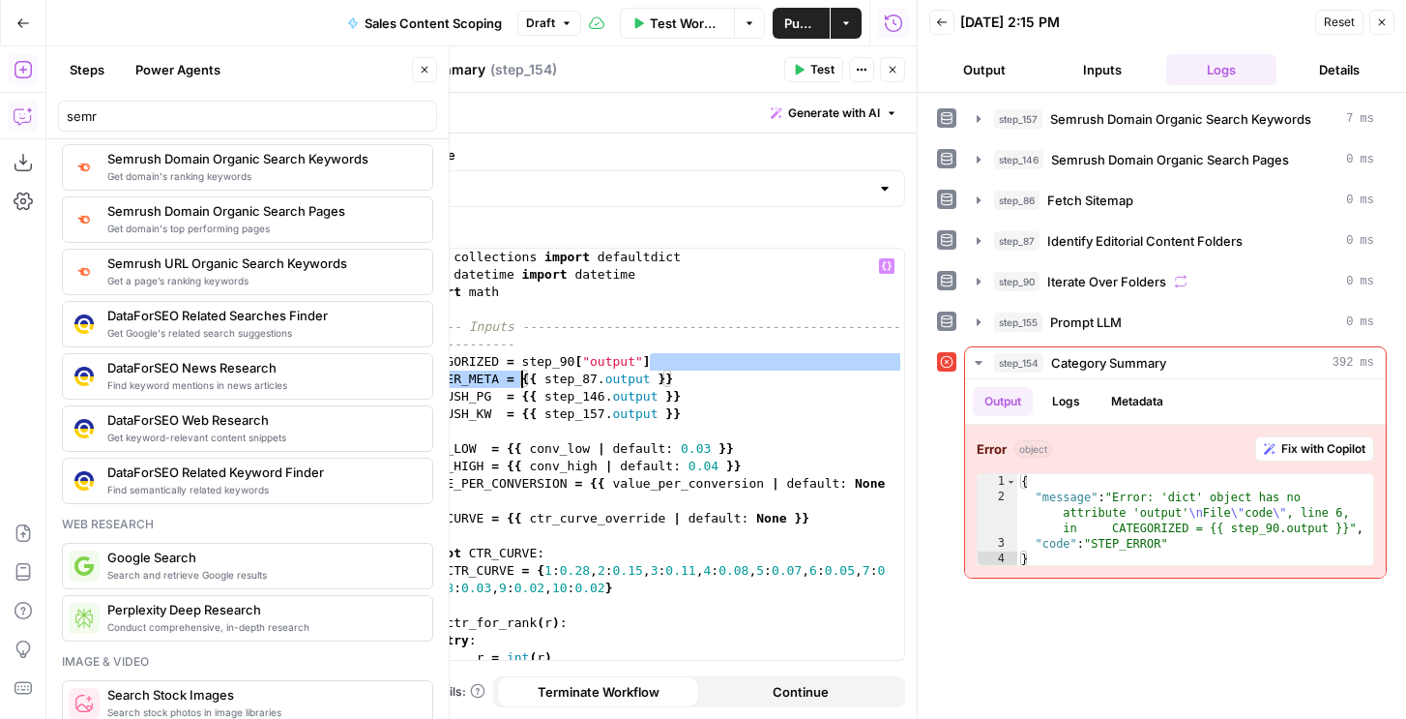
click at [590, 369] on div "from collections import defaultdict from datetime import datetime import math #…" at bounding box center [658, 472] width 492 height 446
drag, startPoint x: 521, startPoint y: 375, endPoint x: 544, endPoint y: 376, distance: 23.2
click at [544, 376] on div "from collections import defaultdict from datetime import datetime import math #…" at bounding box center [658, 472] width 492 height 446
click at [584, 373] on div "from collections import defaultdict from datetime import datetime import math #…" at bounding box center [658, 472] width 492 height 446
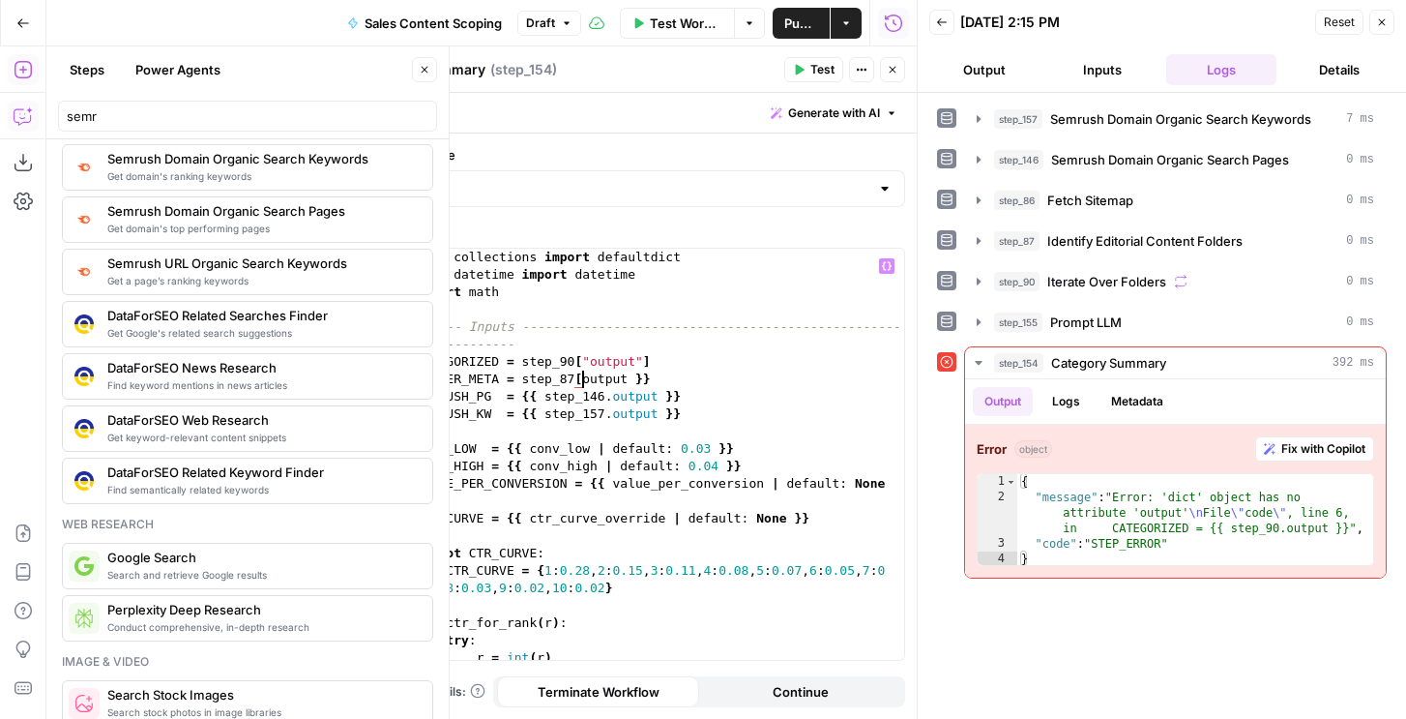
scroll to position [0, 13]
click at [651, 379] on div "from collections import defaultdict from datetime import datetime import math #…" at bounding box center [658, 472] width 492 height 446
drag, startPoint x: 662, startPoint y: 377, endPoint x: 644, endPoint y: 377, distance: 18.4
click at [644, 377] on div "from collections import defaultdict from datetime import datetime import math #…" at bounding box center [658, 472] width 492 height 446
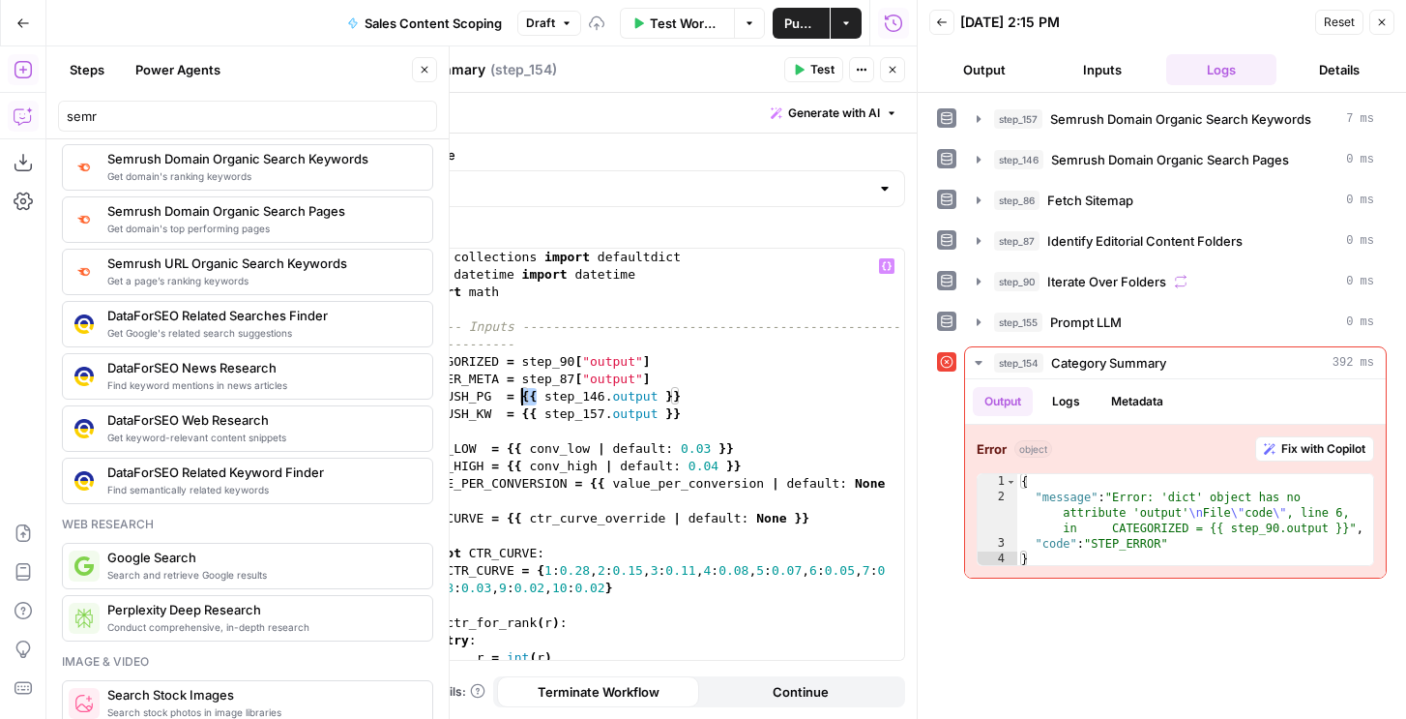
click at [520, 397] on div "from collections import defaultdict from datetime import datetime import math #…" at bounding box center [658, 472] width 492 height 446
click at [591, 396] on div "from collections import defaultdict from datetime import datetime import math #…" at bounding box center [658, 472] width 492 height 446
click at [662, 395] on div "from collections import defaultdict from datetime import datetime import math #…" at bounding box center [658, 472] width 492 height 446
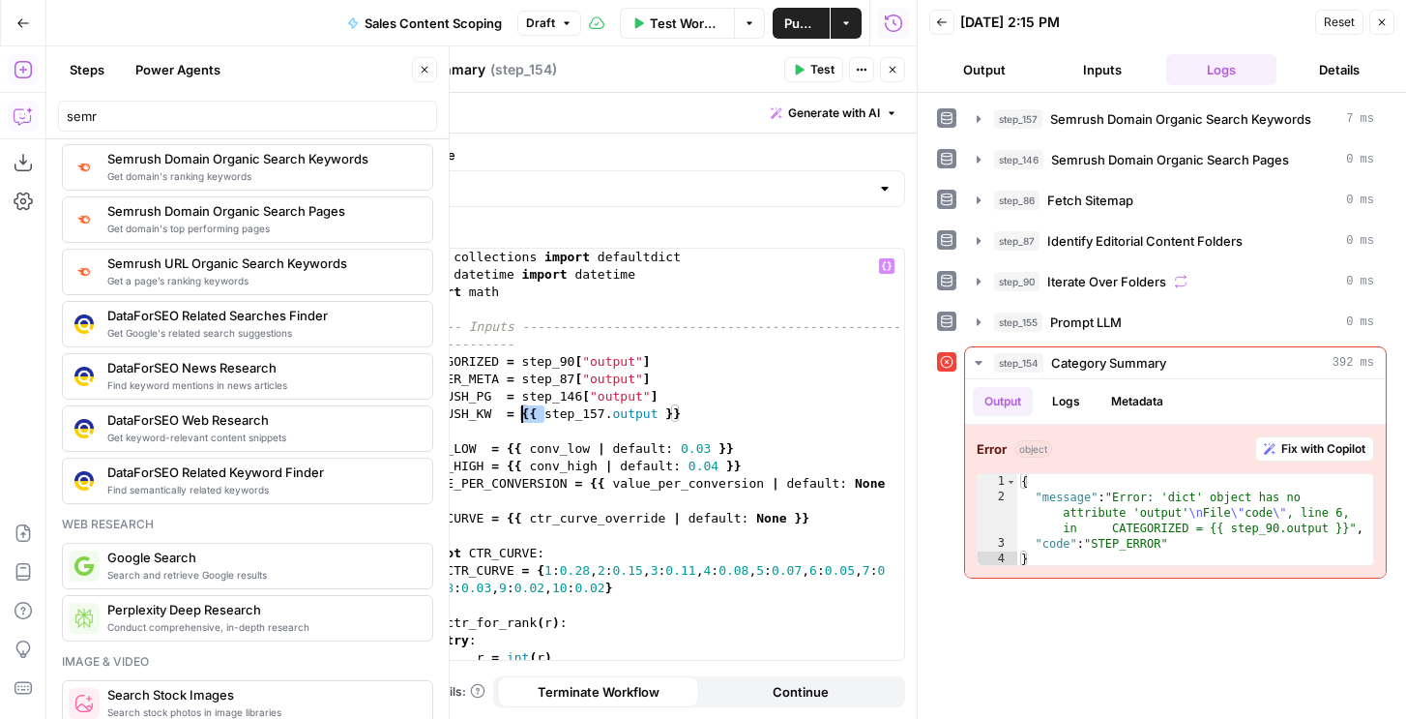
click at [524, 415] on div "from collections import defaultdict from datetime import datetime import math #…" at bounding box center [658, 472] width 492 height 446
click at [591, 411] on div "from collections import defaultdict from datetime import datetime import math #…" at bounding box center [658, 472] width 492 height 446
click at [663, 414] on div "from collections import defaultdict from datetime import datetime import math #…" at bounding box center [658, 472] width 492 height 446
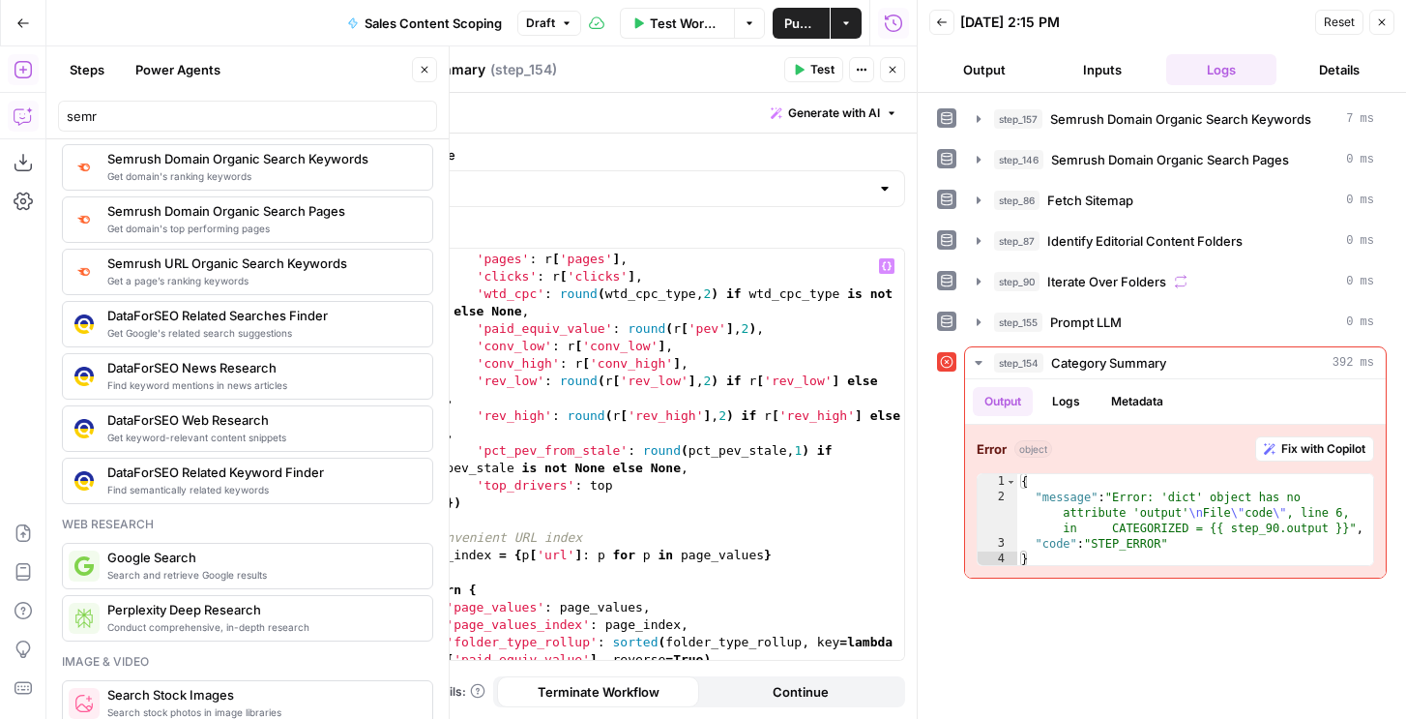
scroll to position [4637, 0]
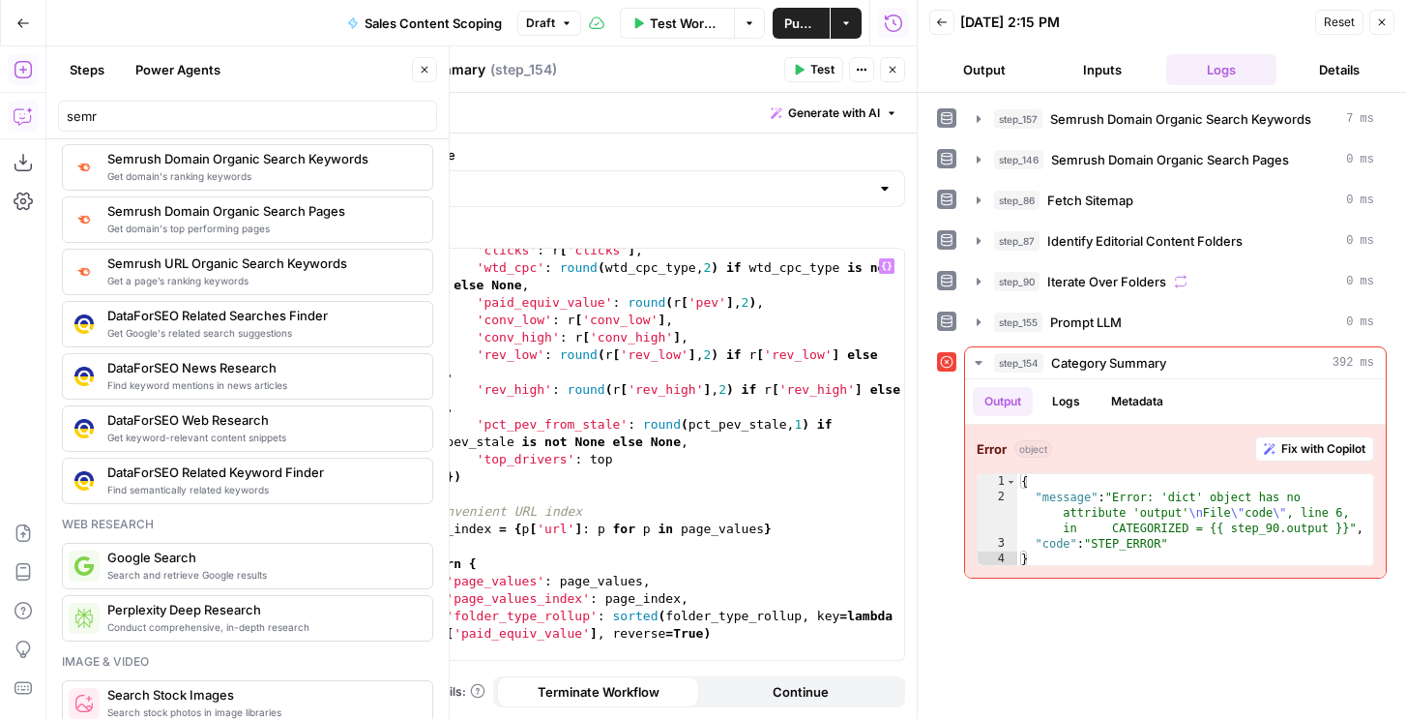
click at [800, 69] on icon "button" at bounding box center [800, 70] width 9 height 11
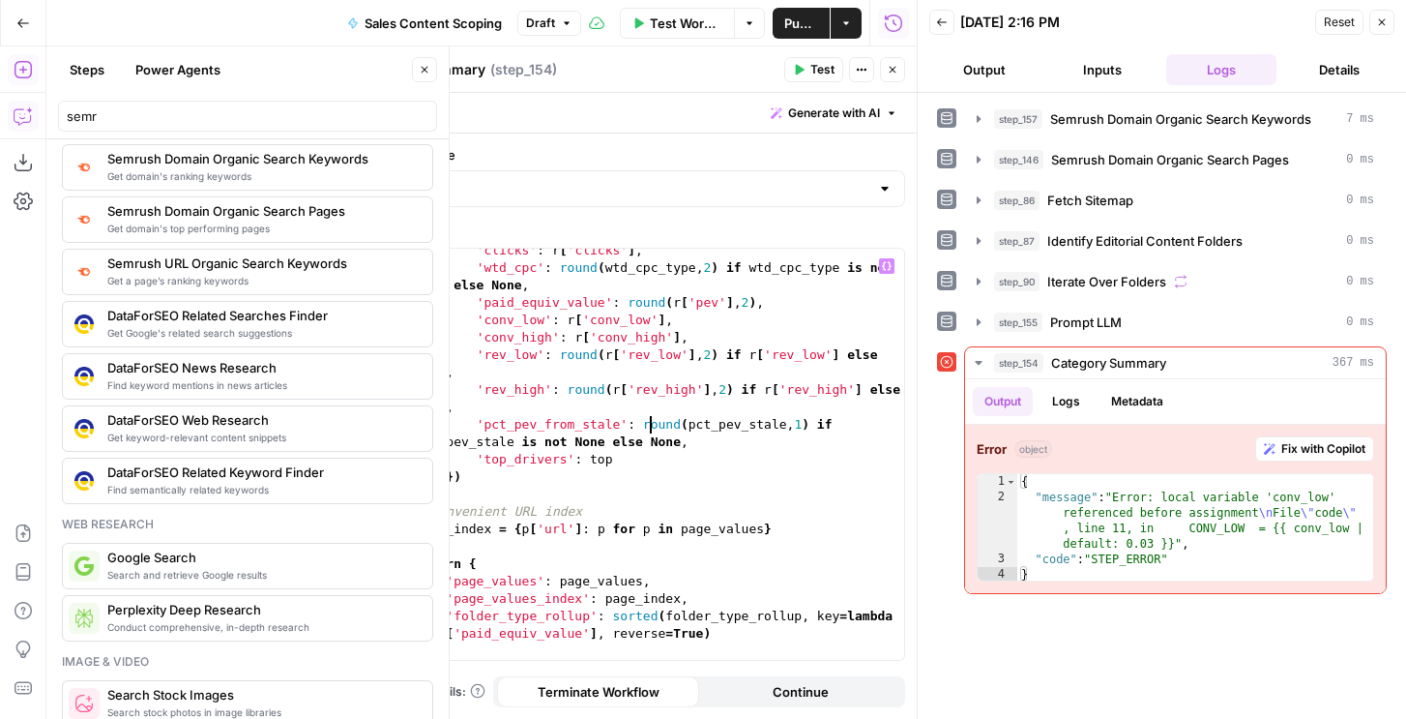
click at [647, 418] on div "'clicks' : r [ 'clicks' ] , 'wtd_cpc' : round ( wtd_cpc_type , 2 ) if wtd_cpc_t…" at bounding box center [658, 465] width 492 height 446
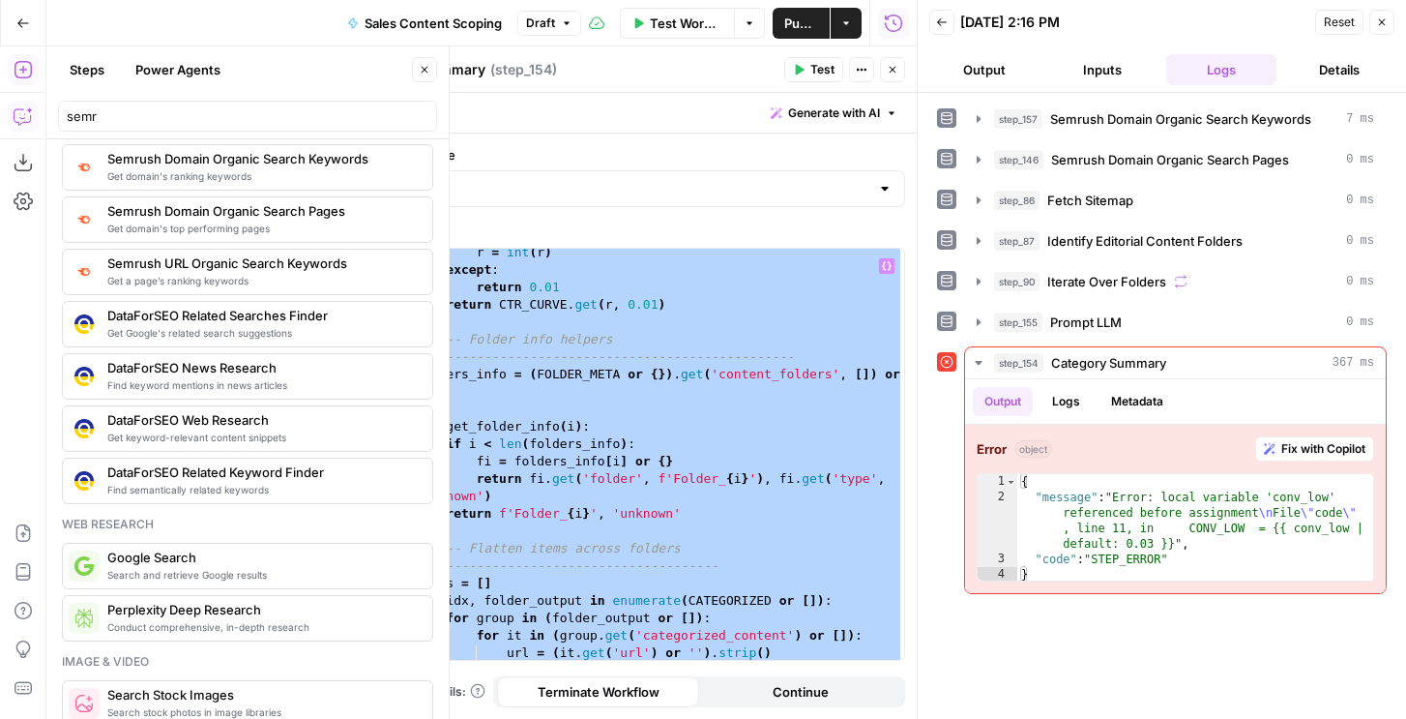
scroll to position [0, 0]
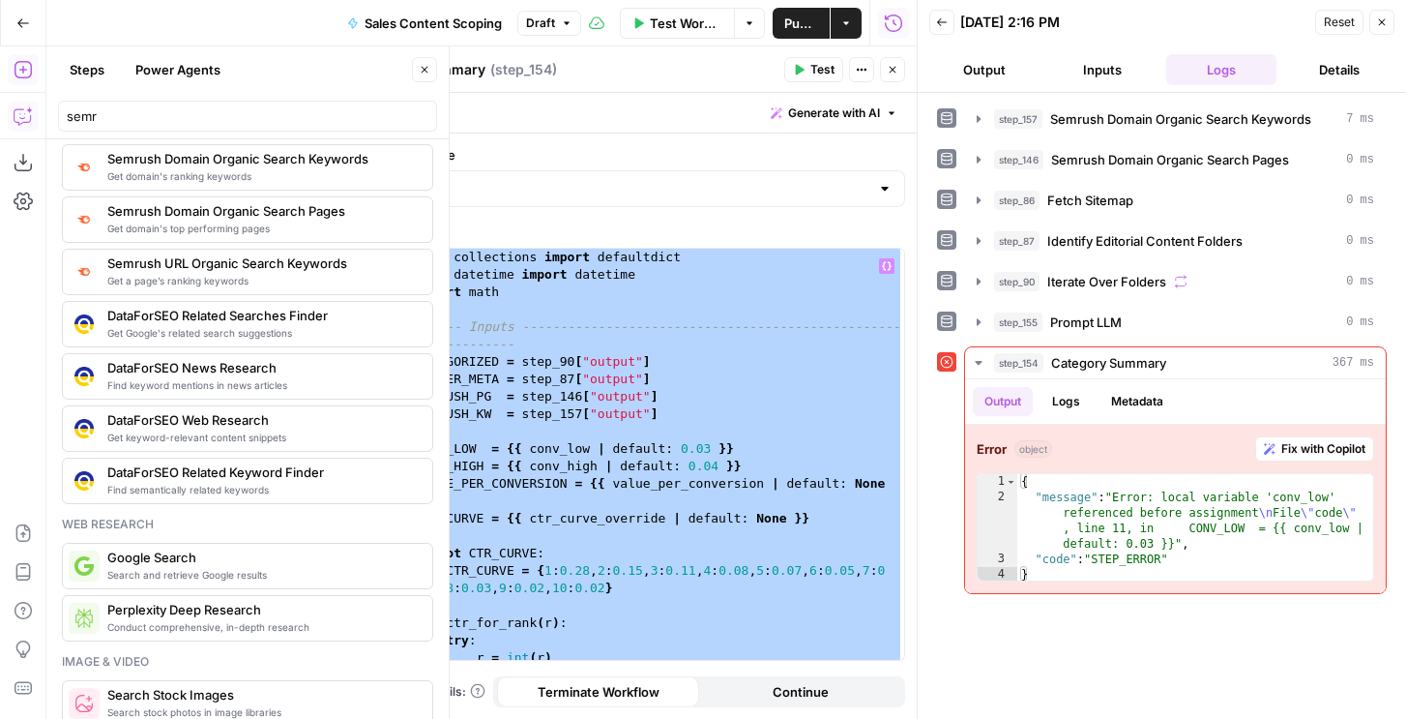
click at [674, 451] on div "from collections import defaultdict from datetime import datetime import math #…" at bounding box center [658, 472] width 492 height 446
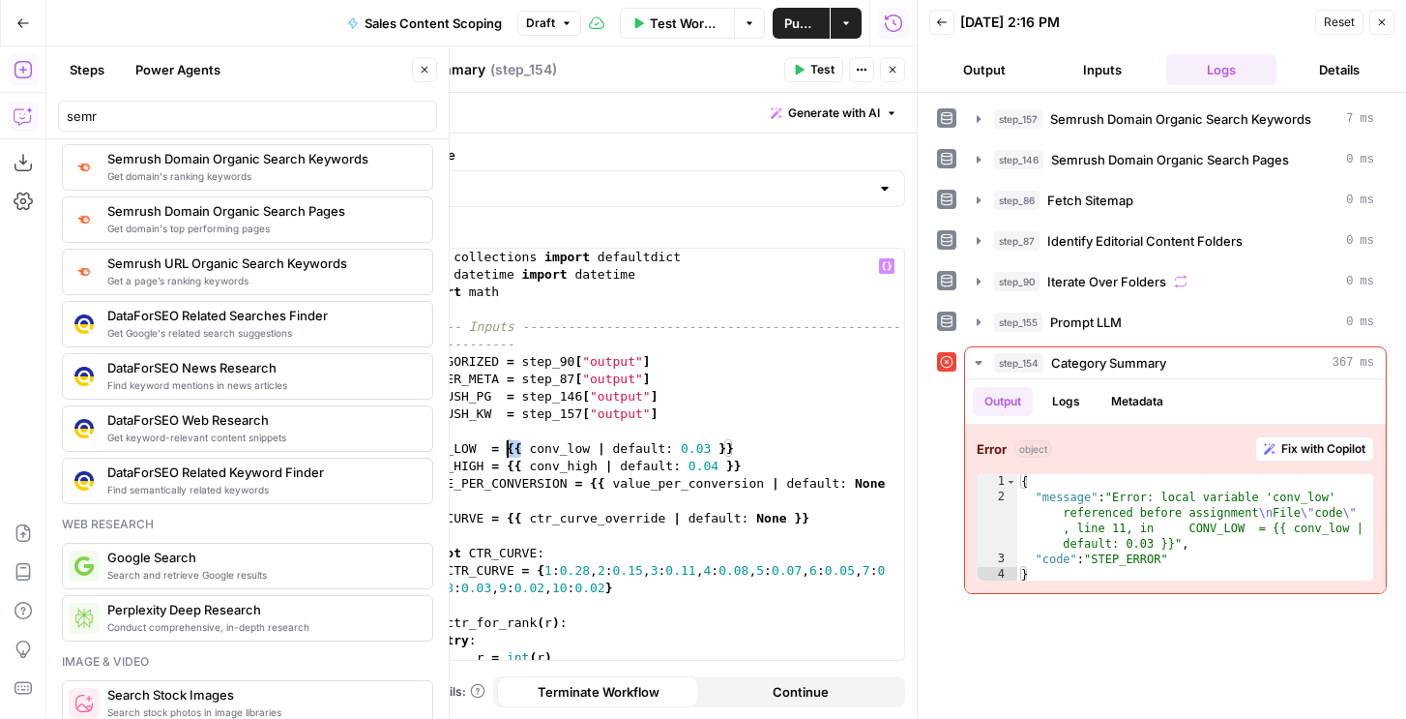
drag, startPoint x: 523, startPoint y: 447, endPoint x: 510, endPoint y: 447, distance: 13.5
click at [510, 447] on div "from collections import defaultdict from datetime import datetime import math #…" at bounding box center [658, 472] width 492 height 446
click at [620, 382] on div "from collections import defaultdict from datetime import datetime import math #…" at bounding box center [658, 472] width 492 height 446
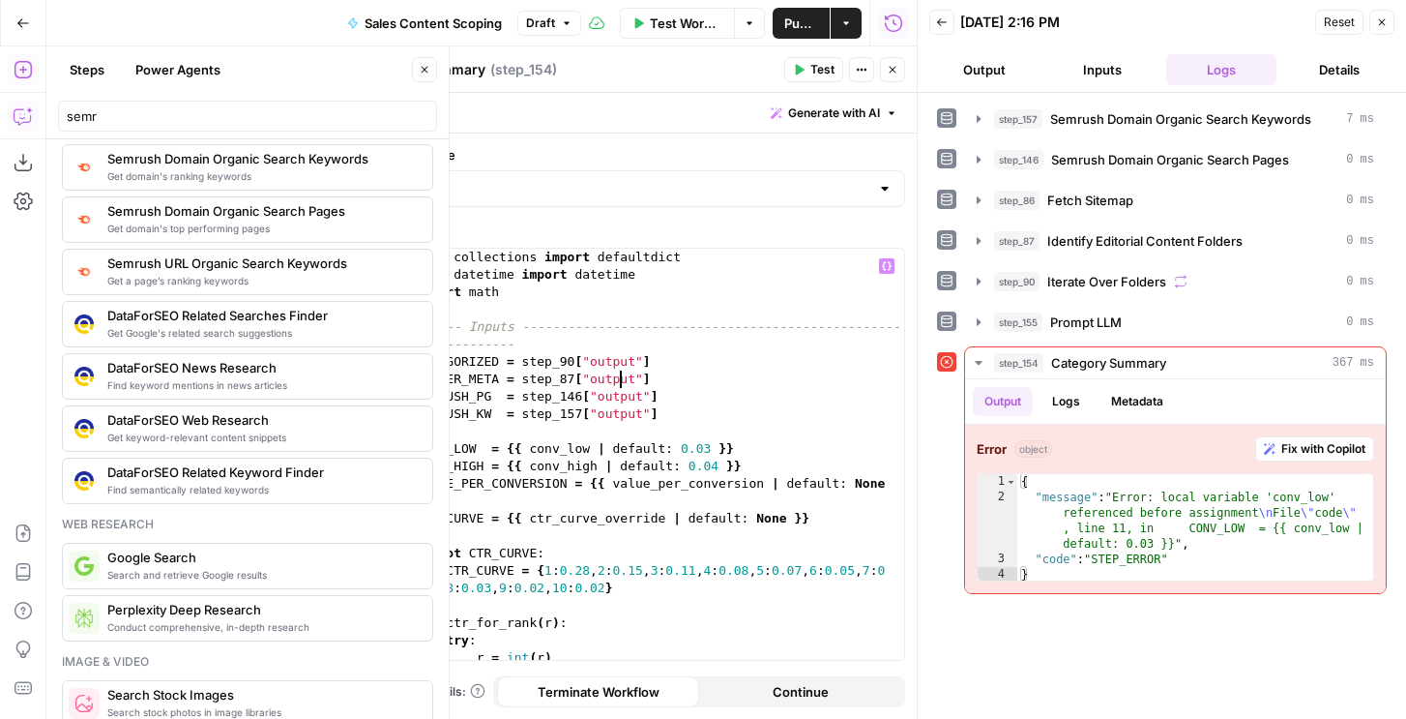
type textarea "**********"
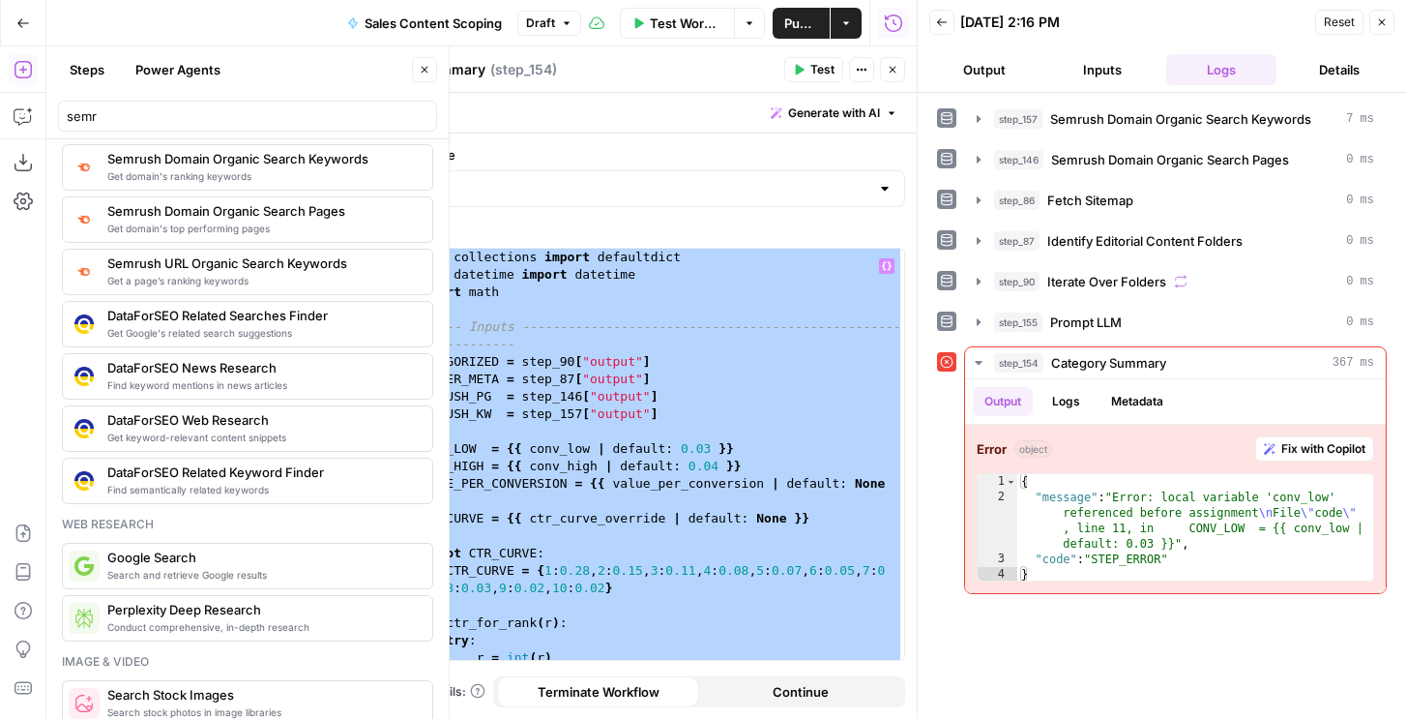
click at [20, 104] on button "Copilot" at bounding box center [23, 116] width 31 height 31
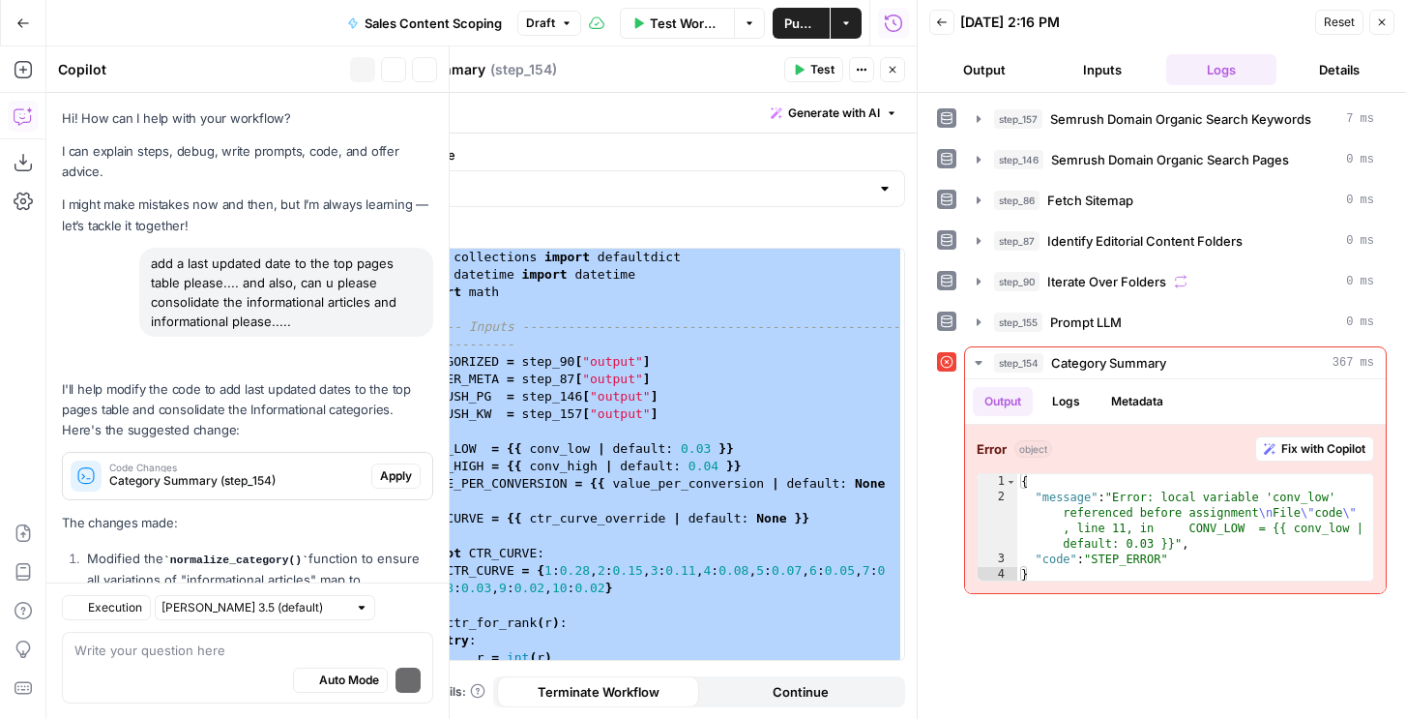
type textarea "f"
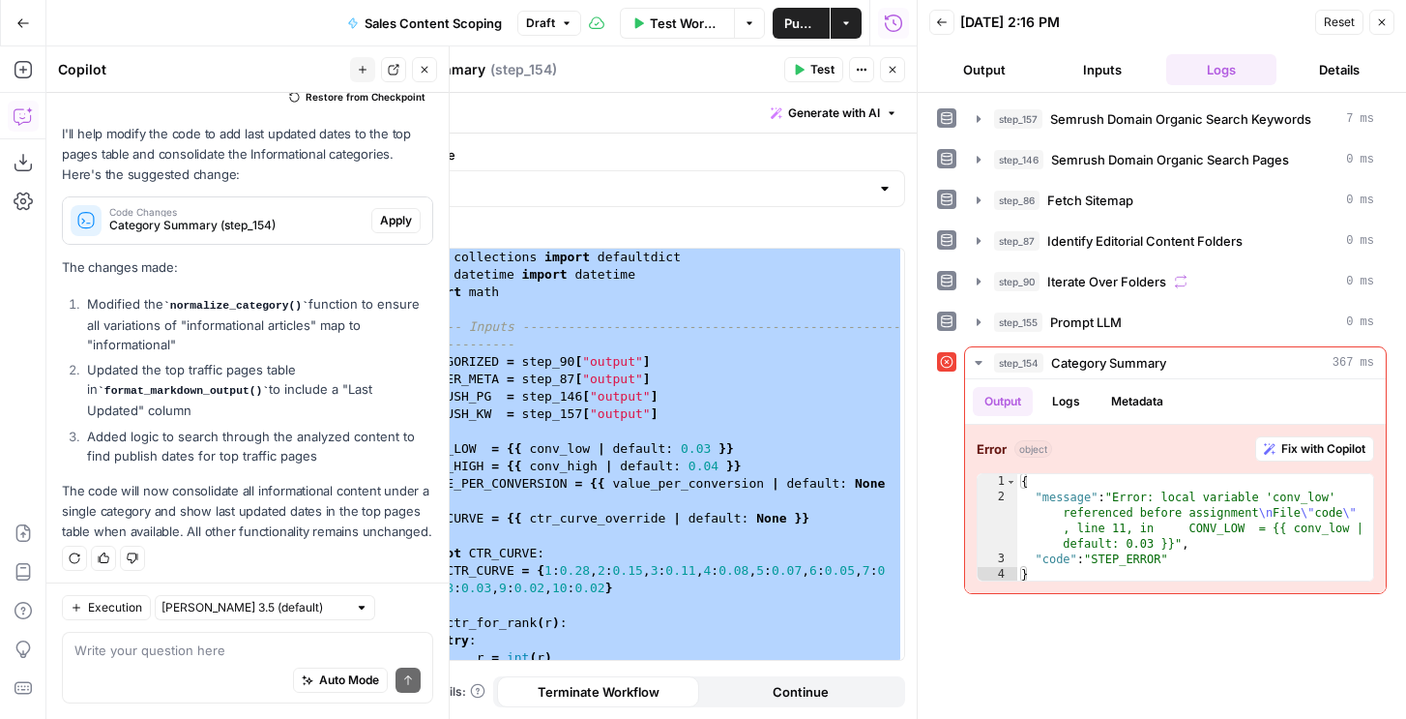
click at [362, 66] on icon "button" at bounding box center [363, 70] width 12 height 12
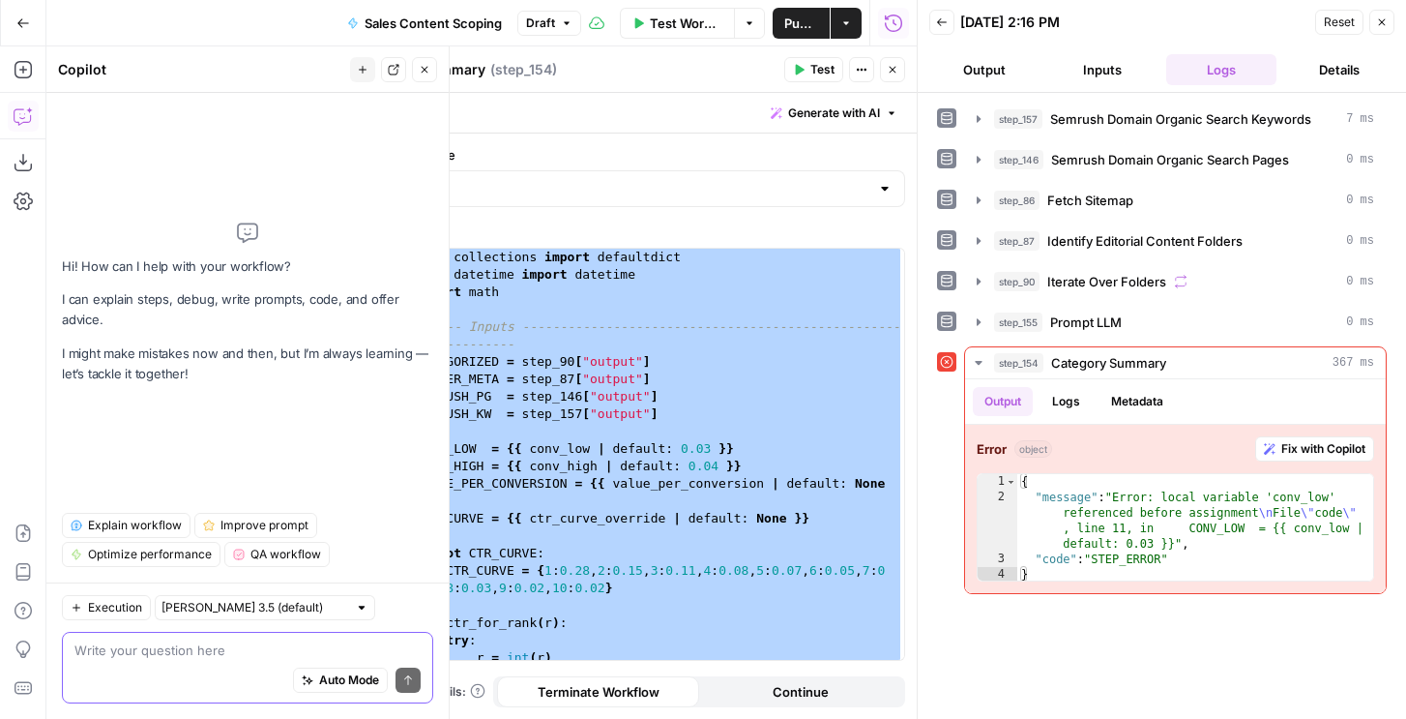
click at [161, 653] on textarea at bounding box center [247, 649] width 346 height 19
type textarea "fix this code"
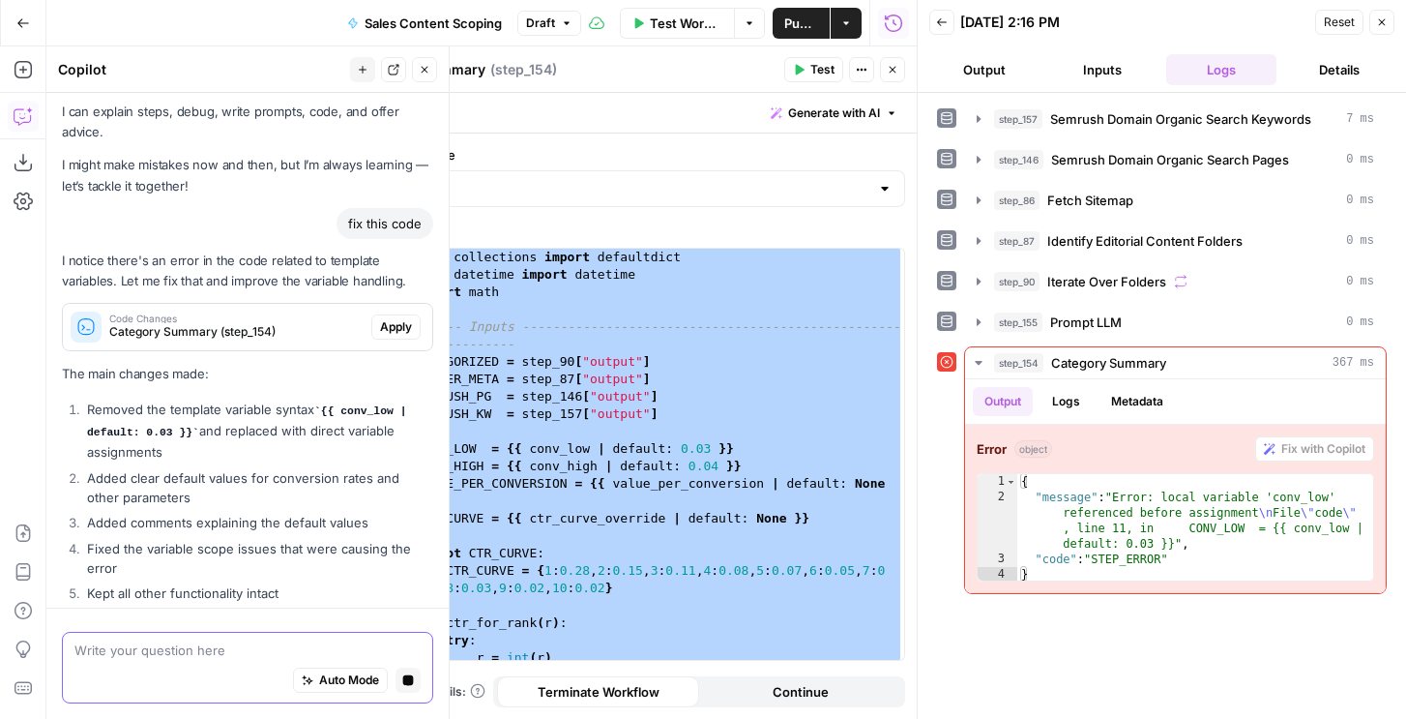
scroll to position [34, 0]
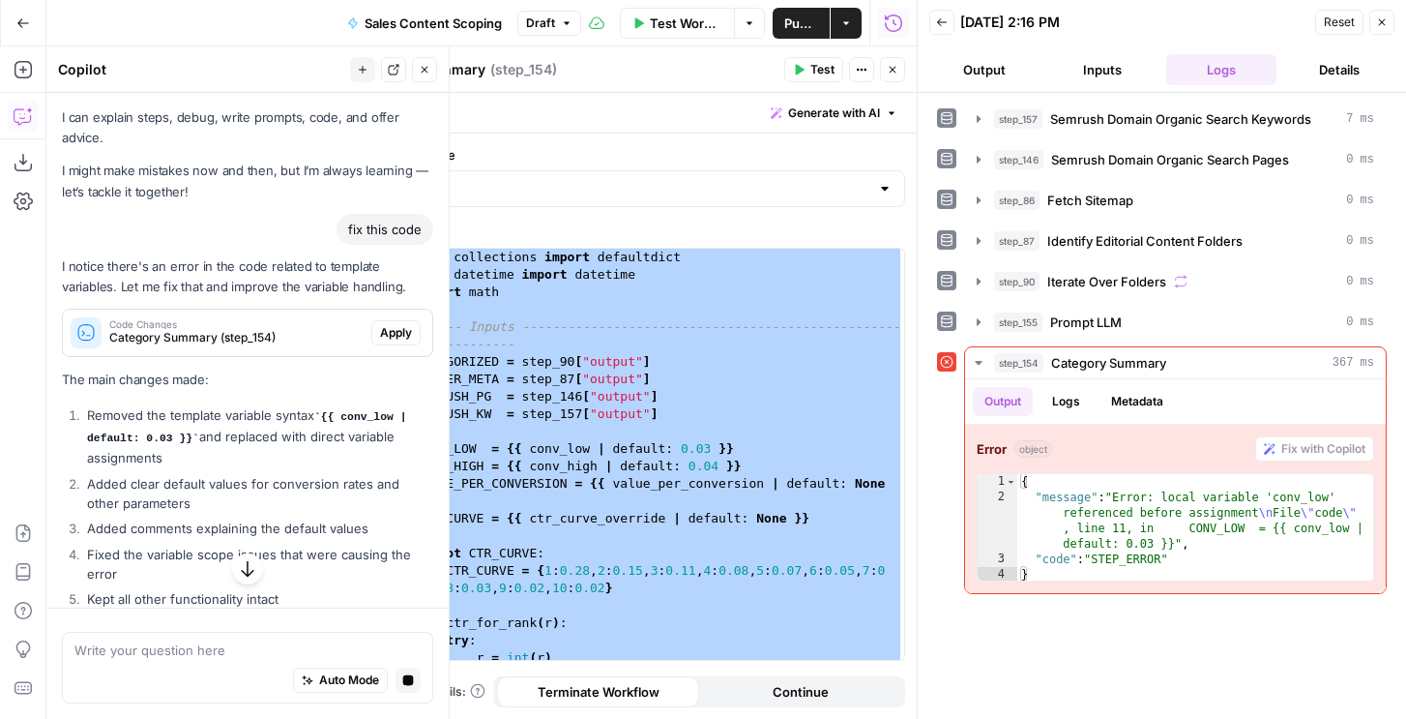
click at [398, 326] on span "Apply" at bounding box center [396, 332] width 32 height 17
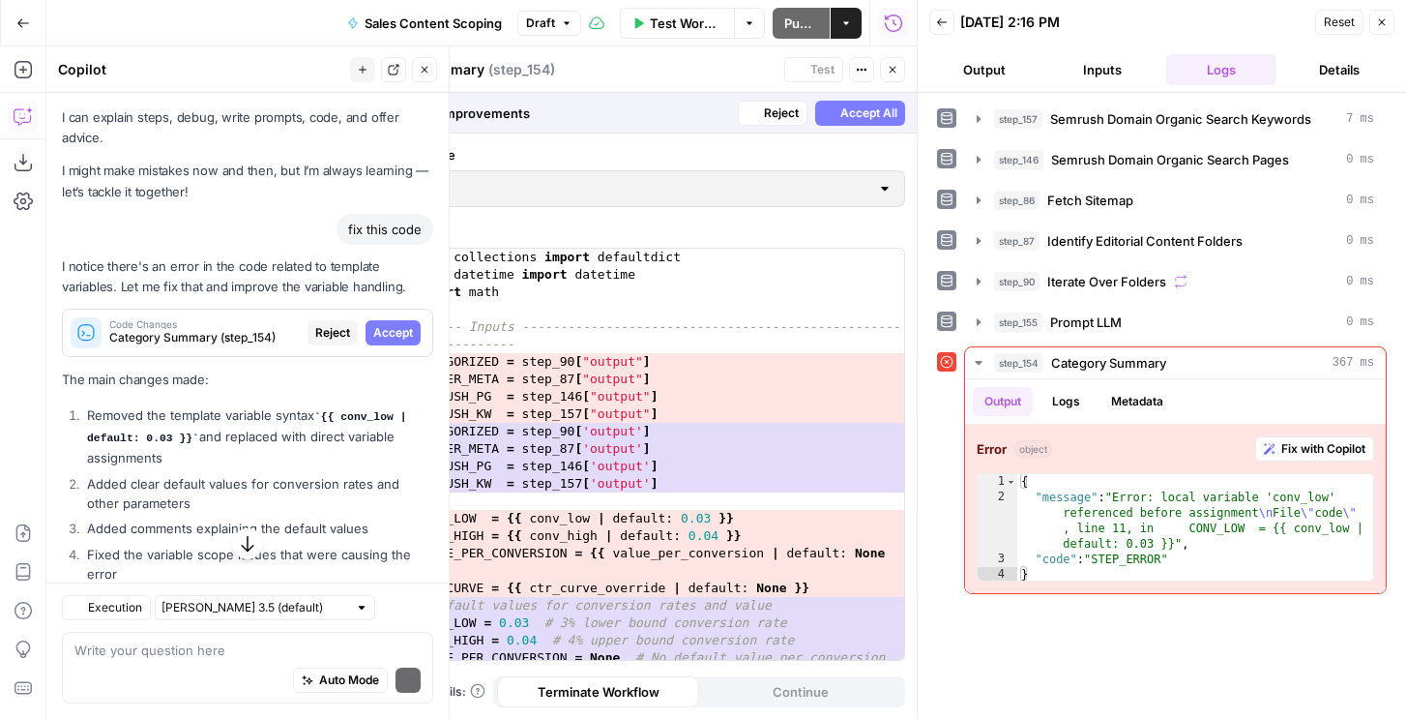
click at [402, 332] on span "Accept" at bounding box center [393, 332] width 40 height 17
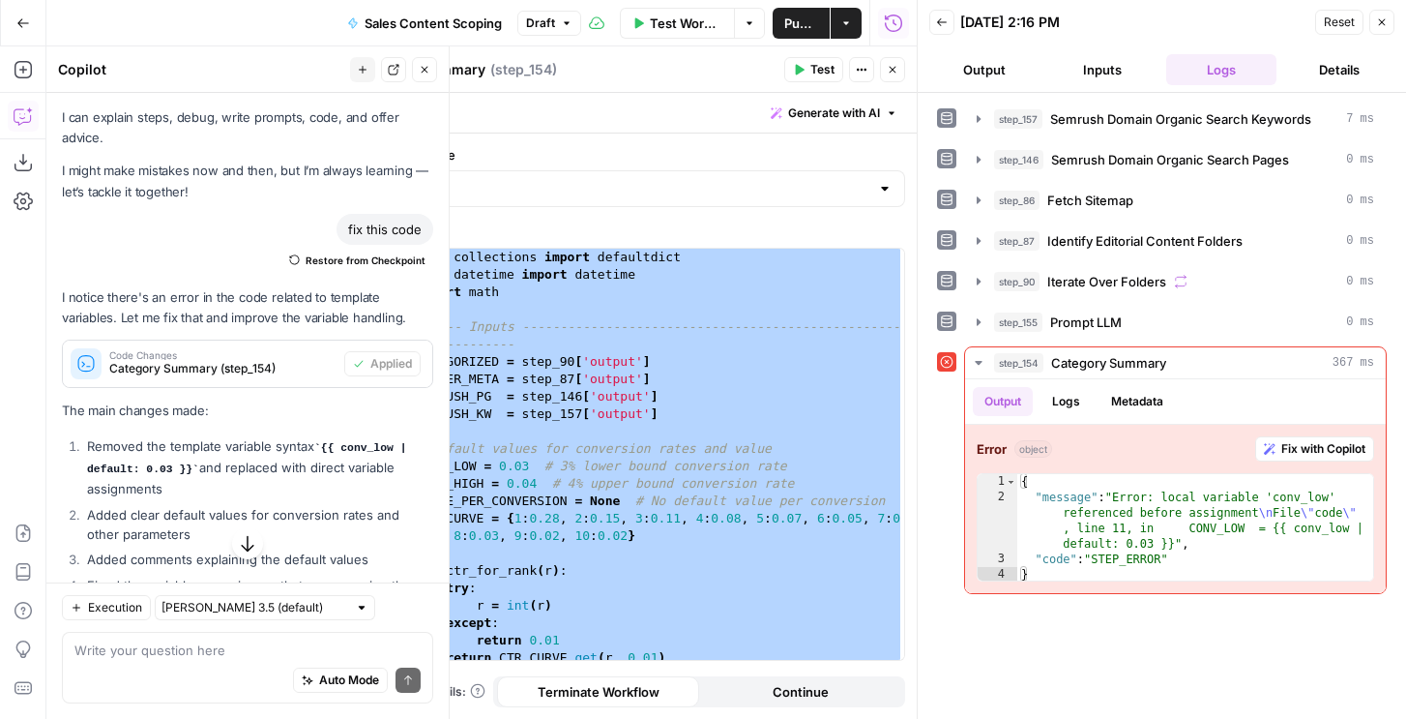
click at [830, 68] on span "Test" at bounding box center [822, 69] width 24 height 17
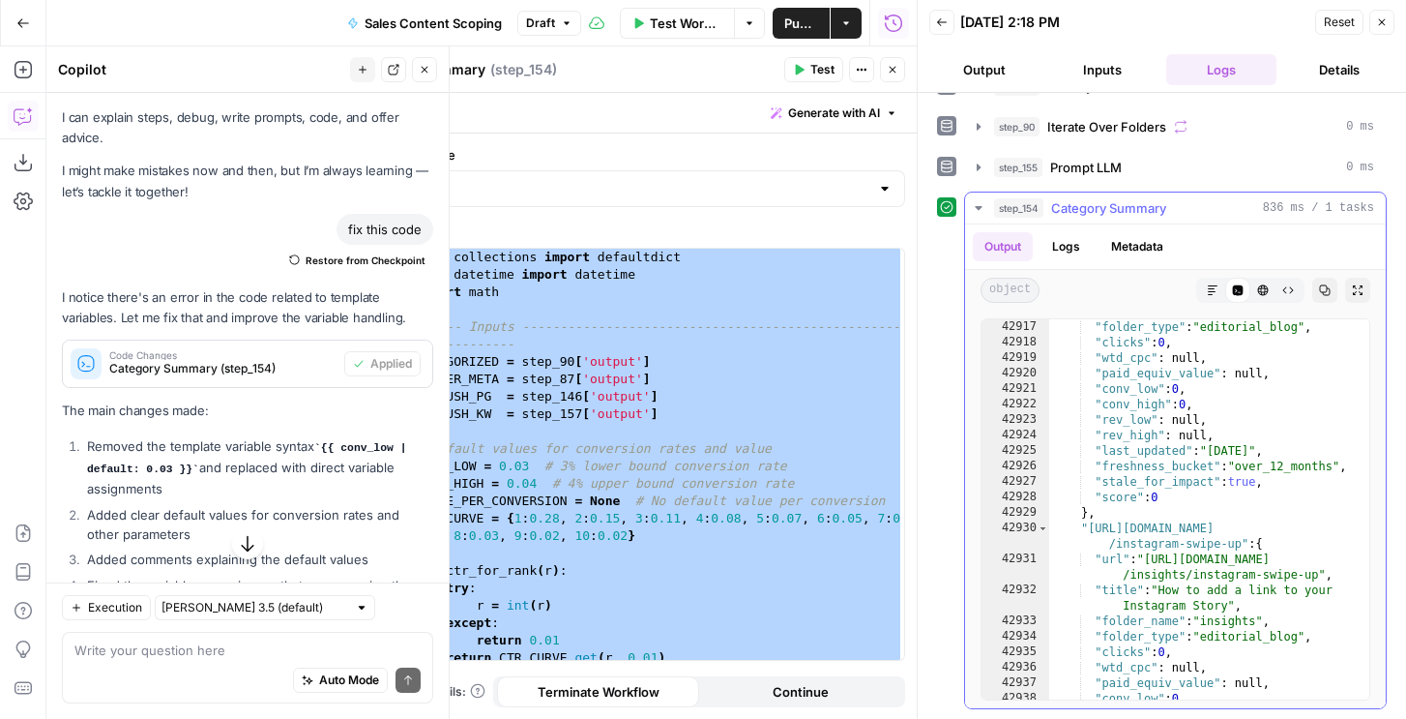
scroll to position [31309, 0]
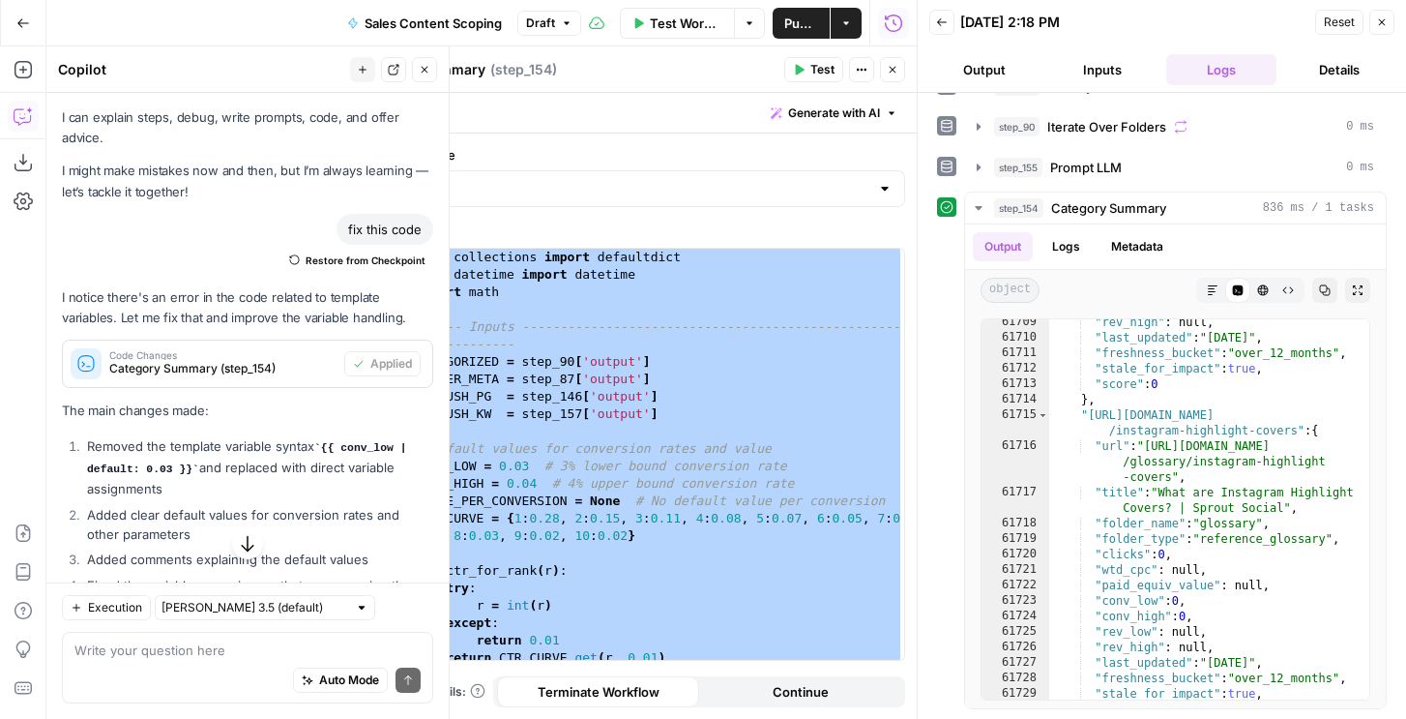
click at [835, 430] on div "from collections import defaultdict from datetime import datetime import math #…" at bounding box center [658, 472] width 492 height 446
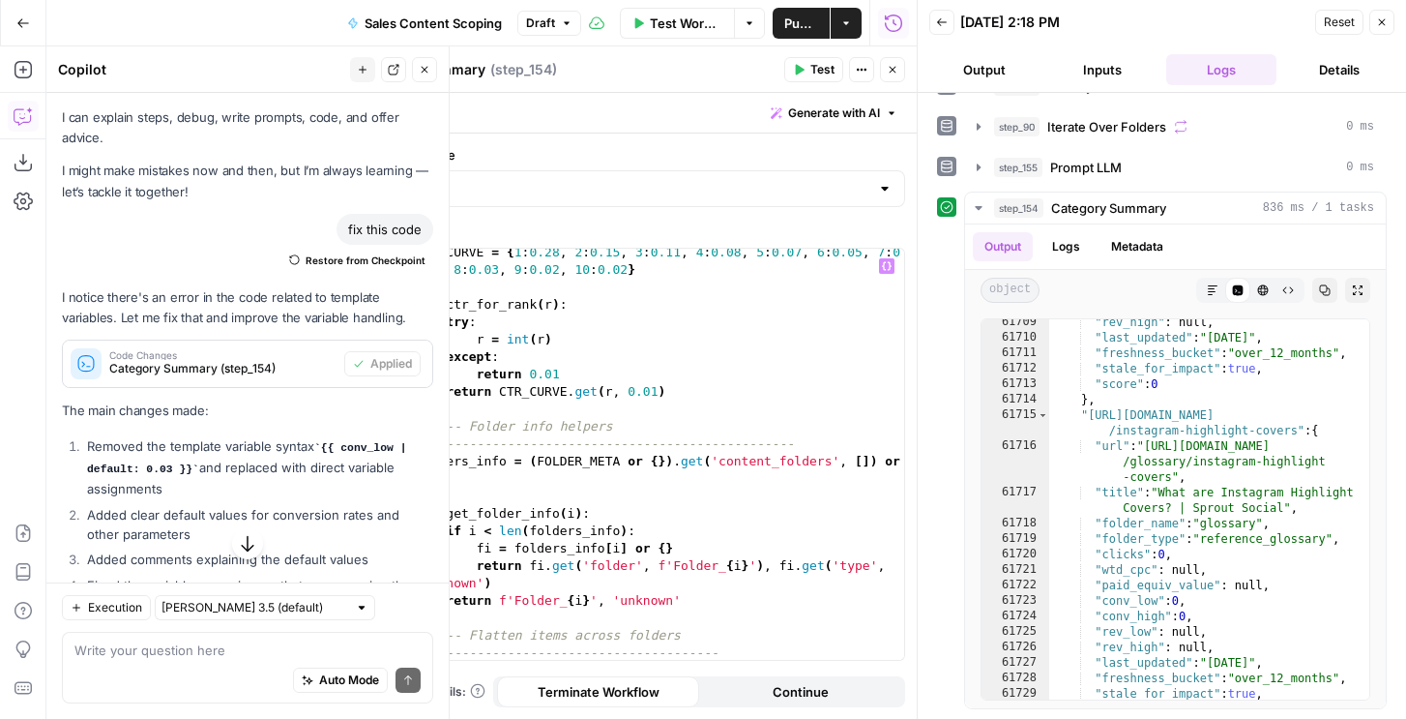
scroll to position [429, 0]
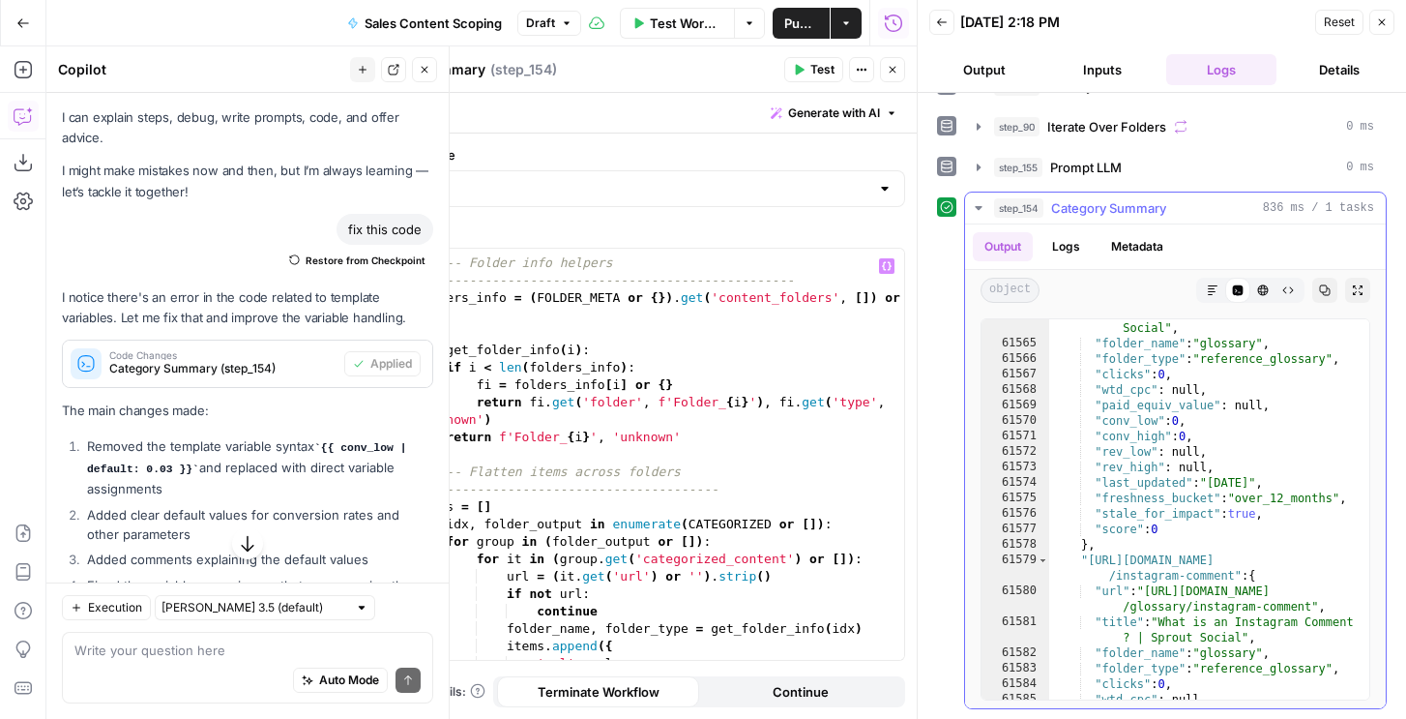
click at [1070, 250] on button "Logs" at bounding box center [1066, 246] width 51 height 29
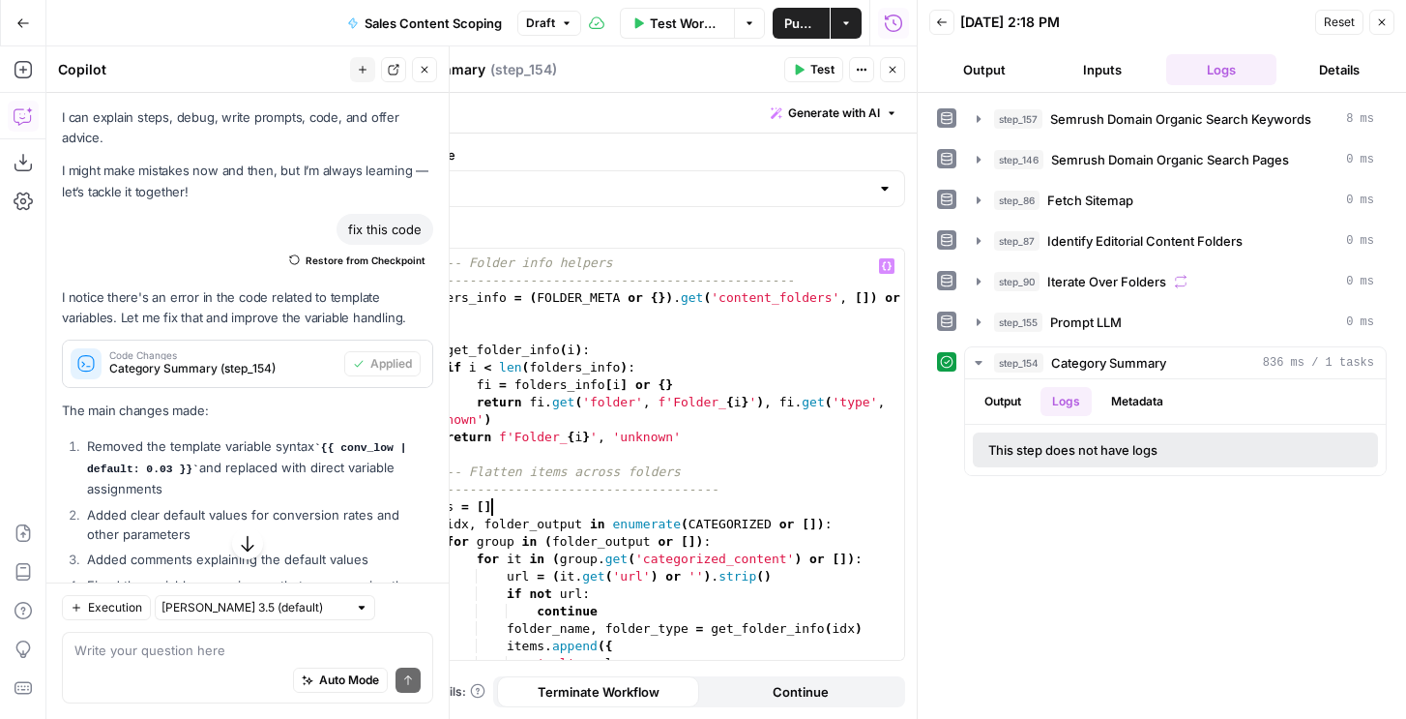
click at [527, 510] on div "# ---- Folder info helpers -------------------------------------------------- f…" at bounding box center [658, 460] width 492 height 446
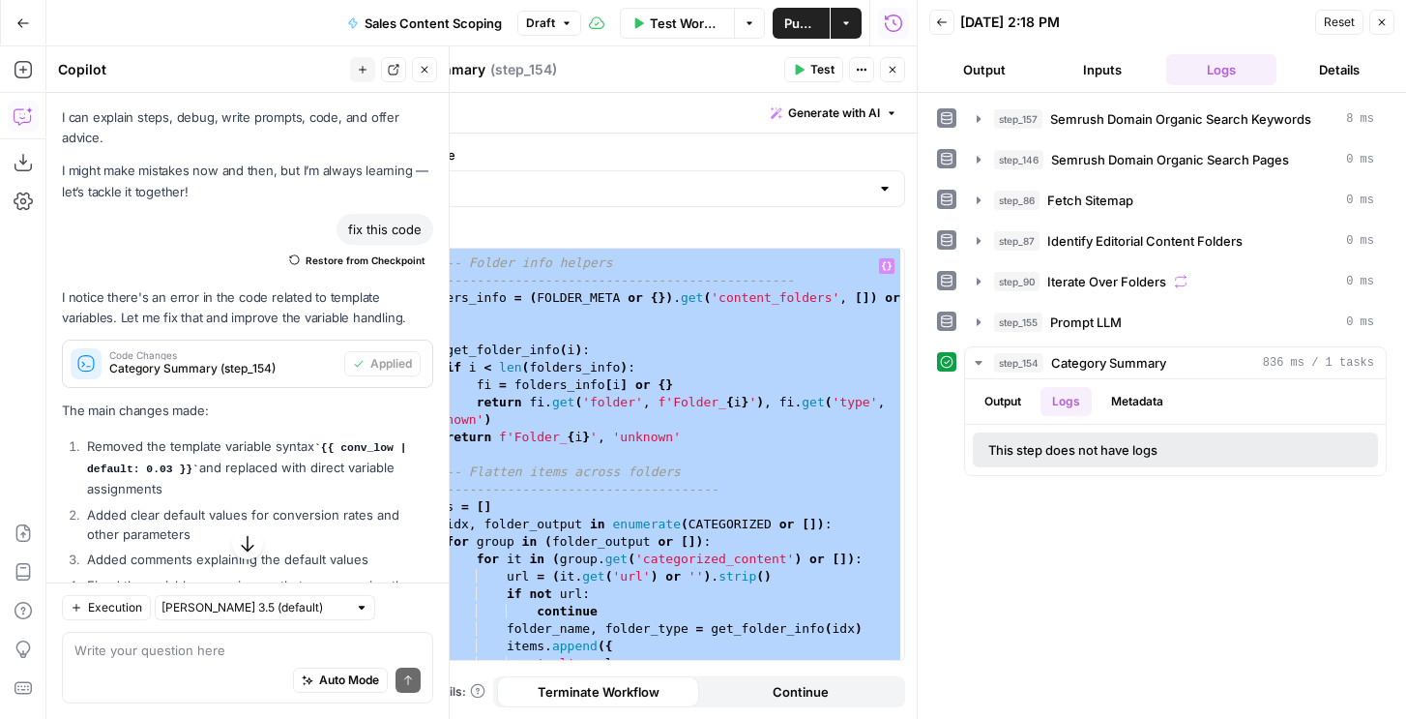
click at [722, 423] on div "# ---- Folder info helpers -------------------------------------------------- f…" at bounding box center [658, 460] width 492 height 446
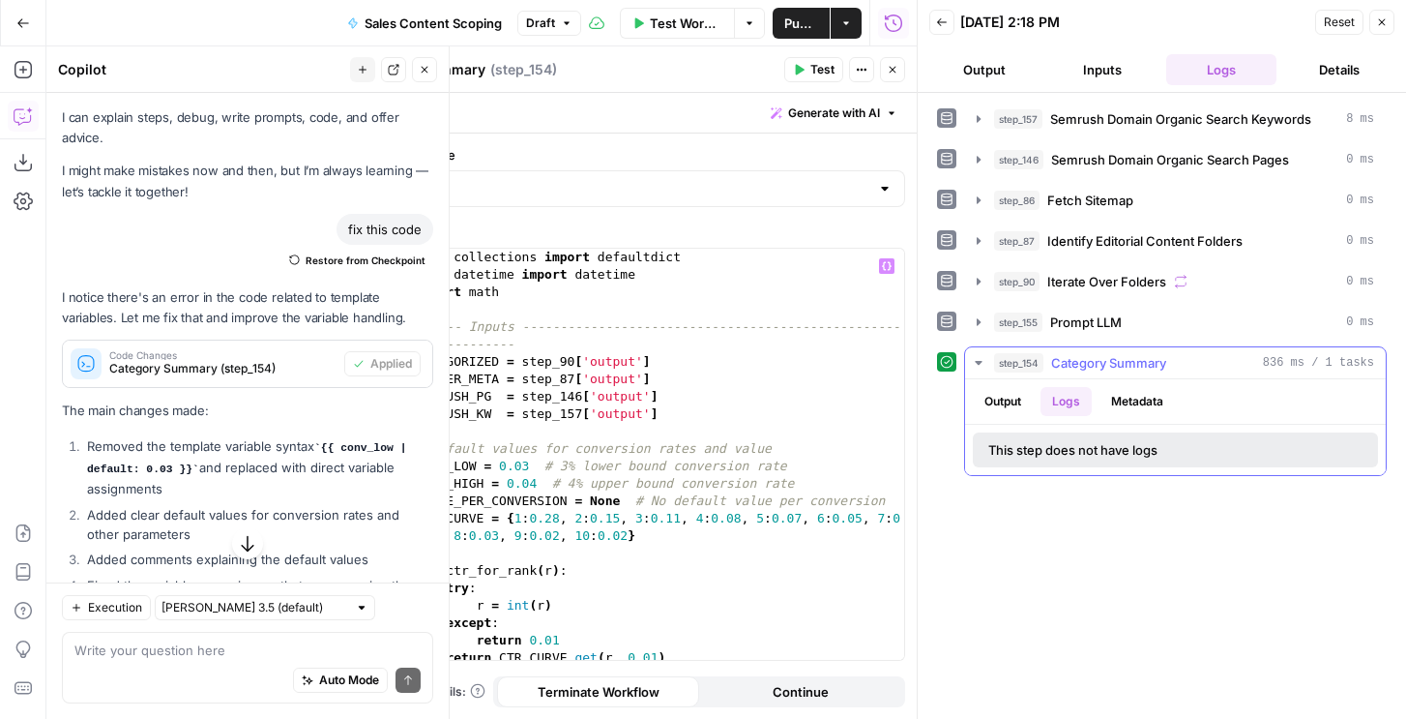
click at [995, 394] on button "Output" at bounding box center [1003, 401] width 60 height 29
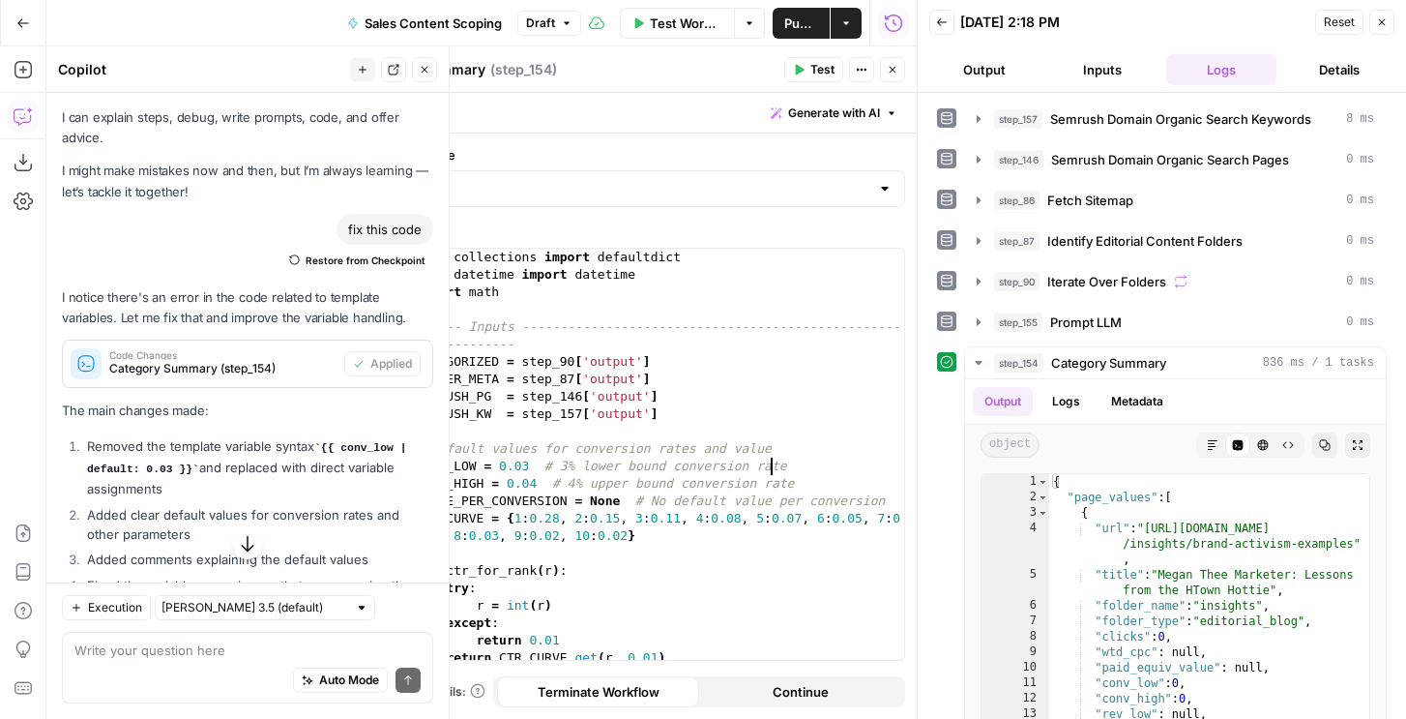
click at [767, 469] on div "from collections import defaultdict from datetime import datetime import math #…" at bounding box center [658, 472] width 492 height 446
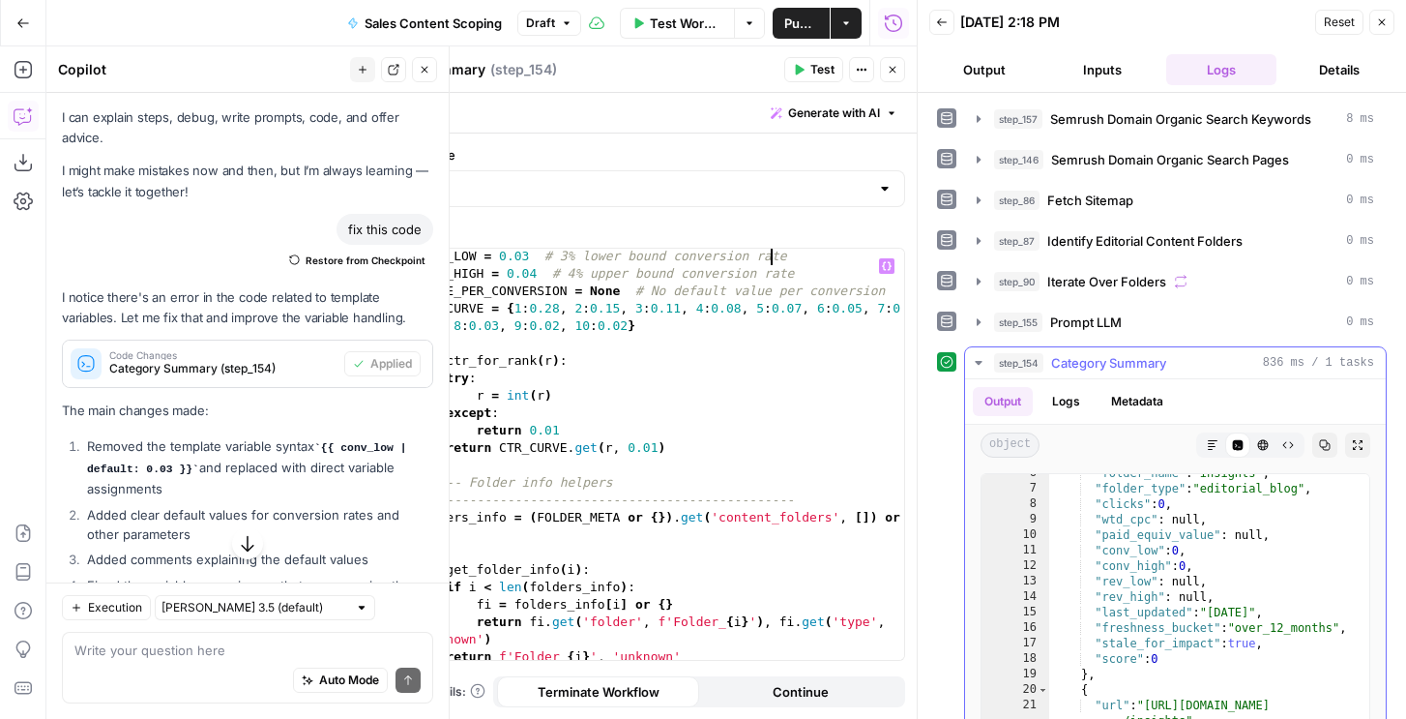
scroll to position [4, 0]
click at [809, 391] on div "CONV_LOW = 0.03 # 3% lower bound conversion rate CONV_HIGH = 0.04 # 4% upper bo…" at bounding box center [658, 471] width 492 height 446
type textarea "**********"
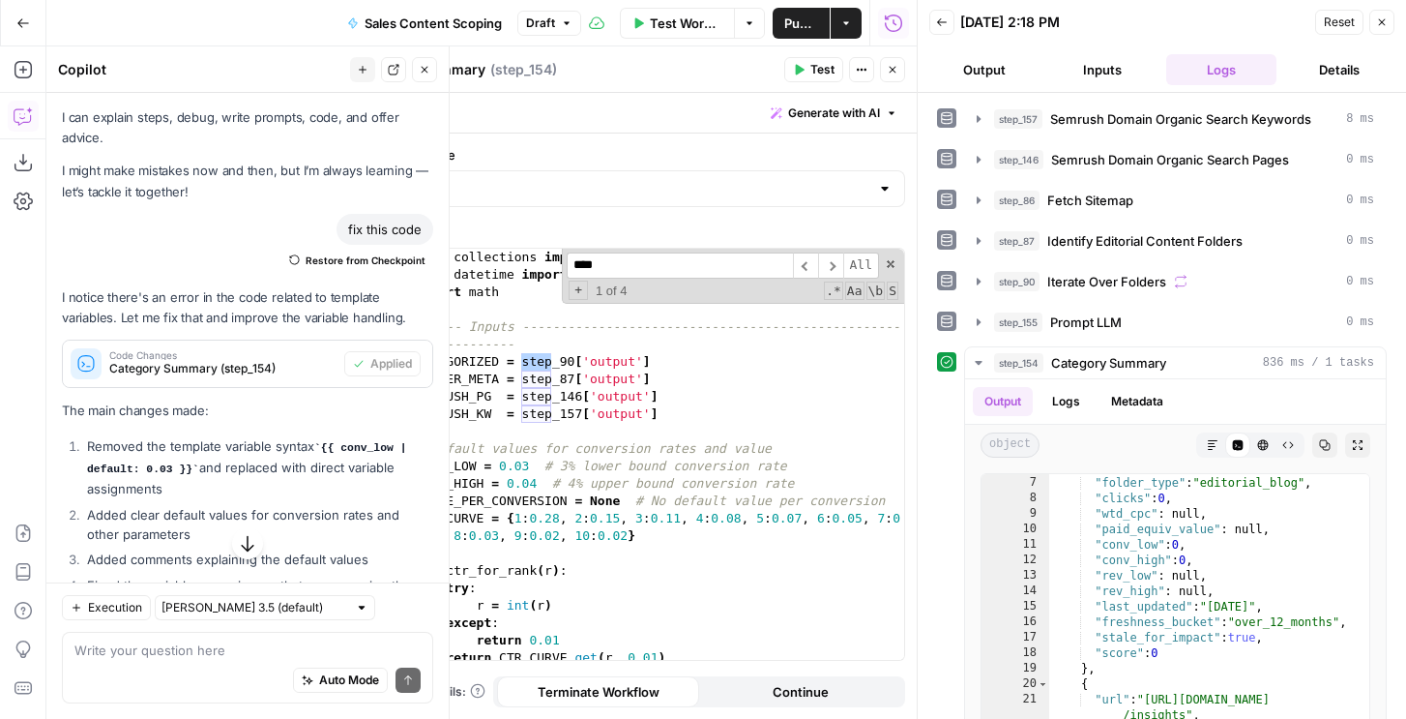
scroll to position [0, 0]
type input "****"
click at [579, 411] on div "from collections import defaultdict from datetime import datetime import math #…" at bounding box center [658, 472] width 492 height 446
click at [1086, 158] on span "Semrush Domain Organic Search Pages" at bounding box center [1170, 159] width 238 height 19
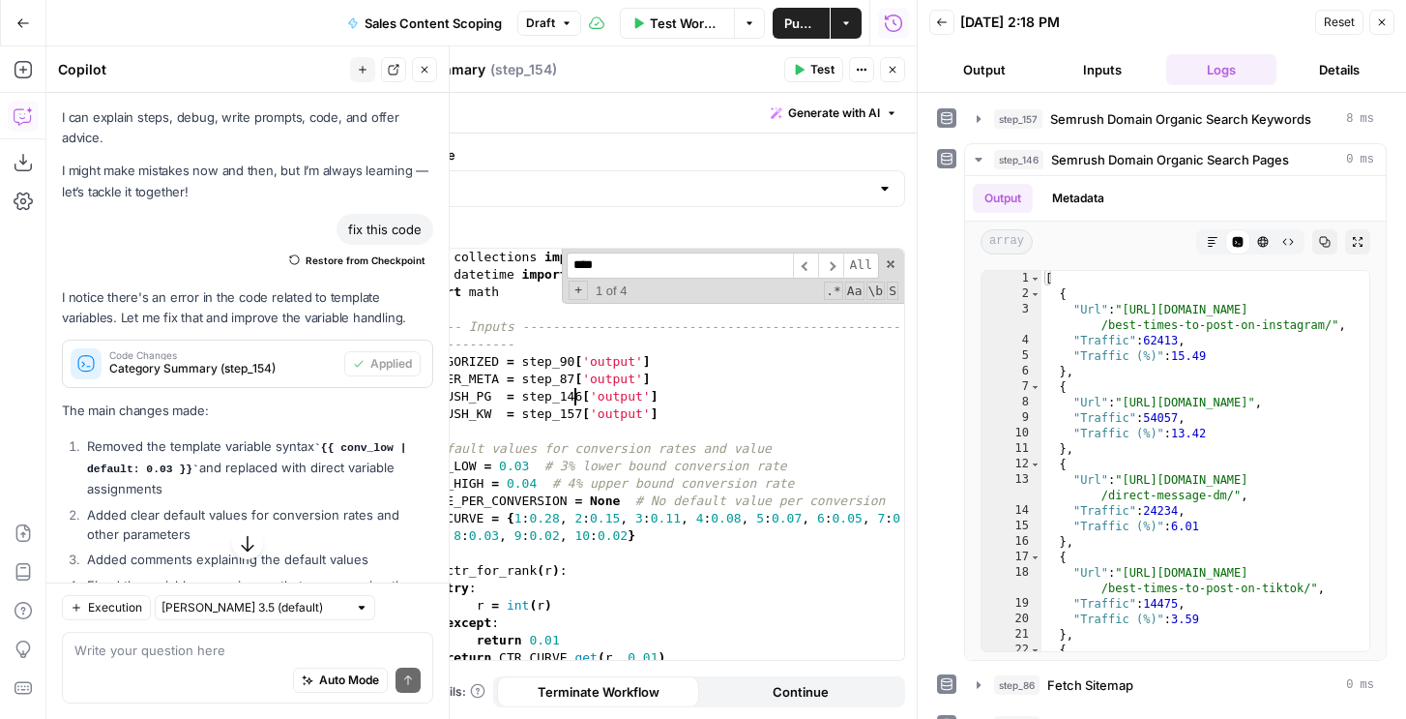
click at [577, 398] on div "from collections import defaultdict from datetime import datetime import math #…" at bounding box center [658, 472] width 492 height 446
click at [578, 409] on div "from collections import defaultdict from datetime import datetime import math #…" at bounding box center [658, 472] width 492 height 446
click at [625, 418] on div "from collections import defaultdict from datetime import datetime import math #…" at bounding box center [658, 472] width 492 height 446
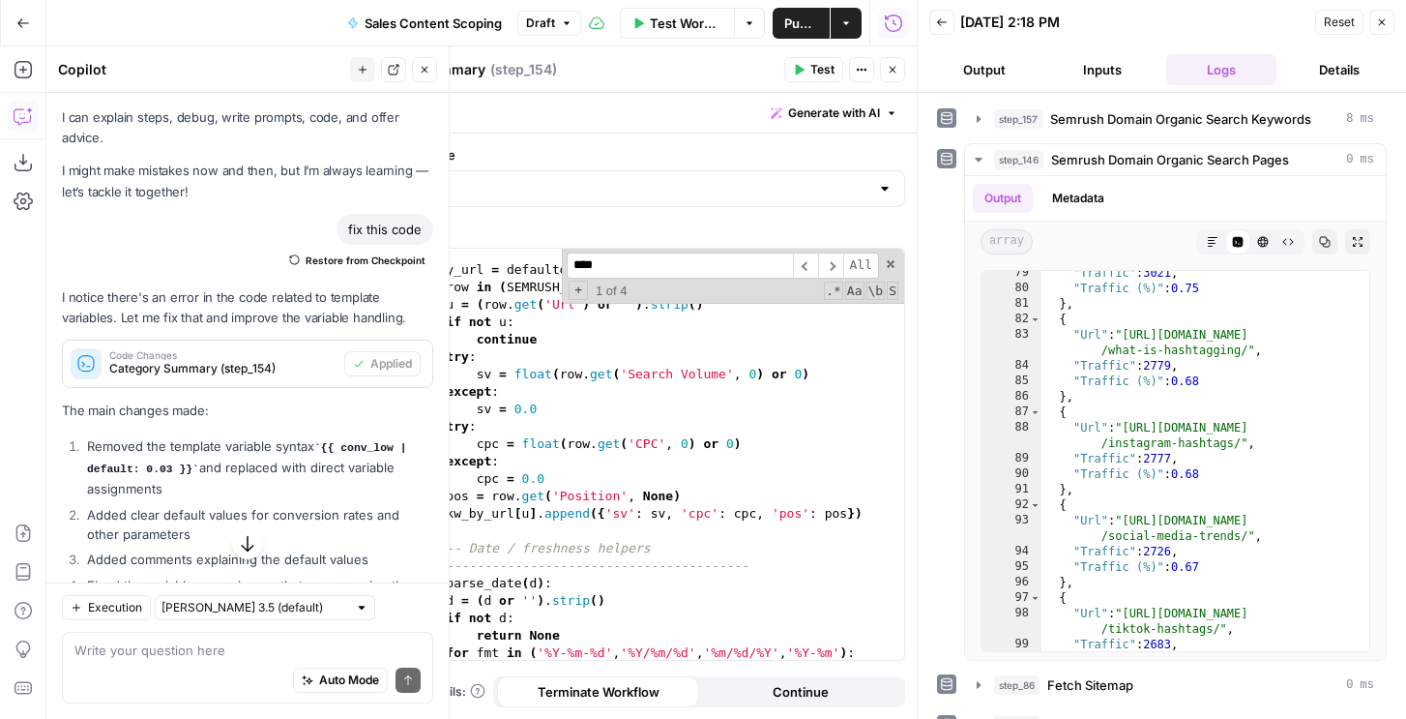
scroll to position [1511, 0]
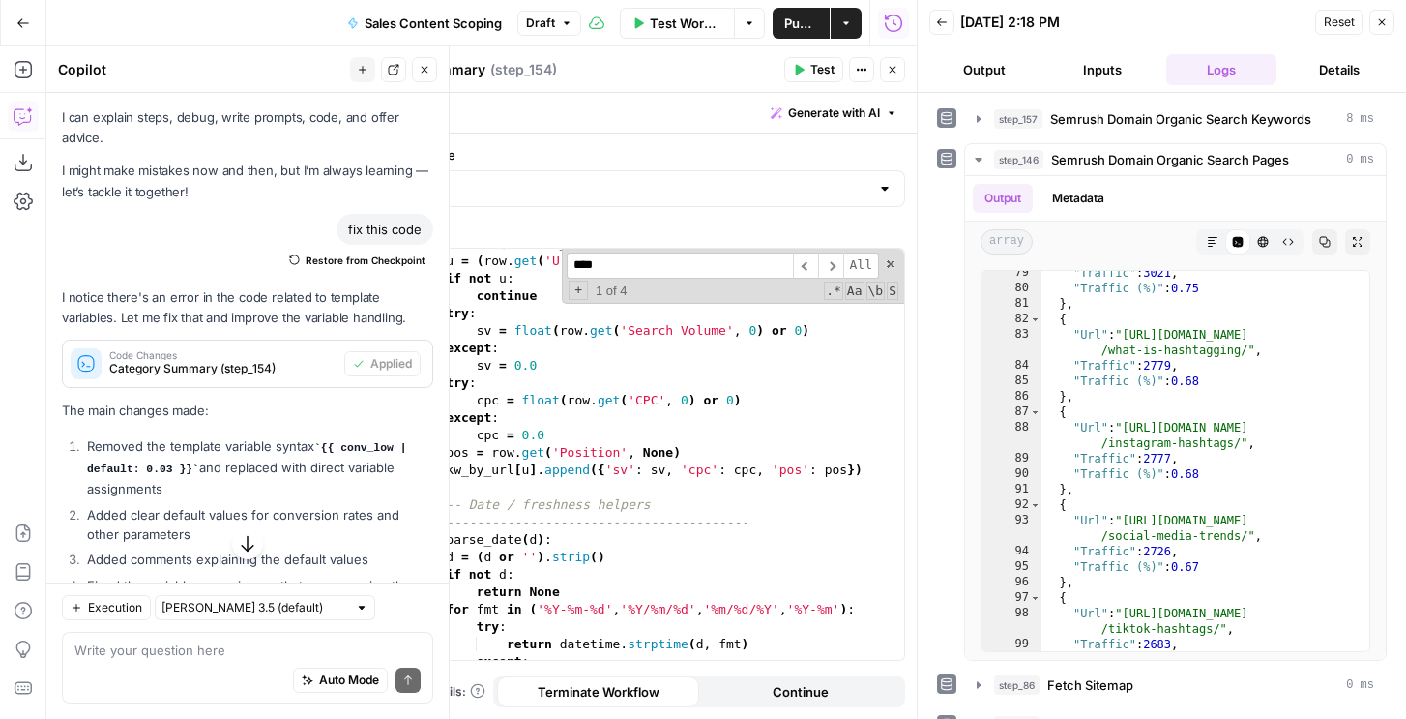
click at [240, 522] on li "Added clear default values for conversion rates and other parameters" at bounding box center [257, 524] width 351 height 39
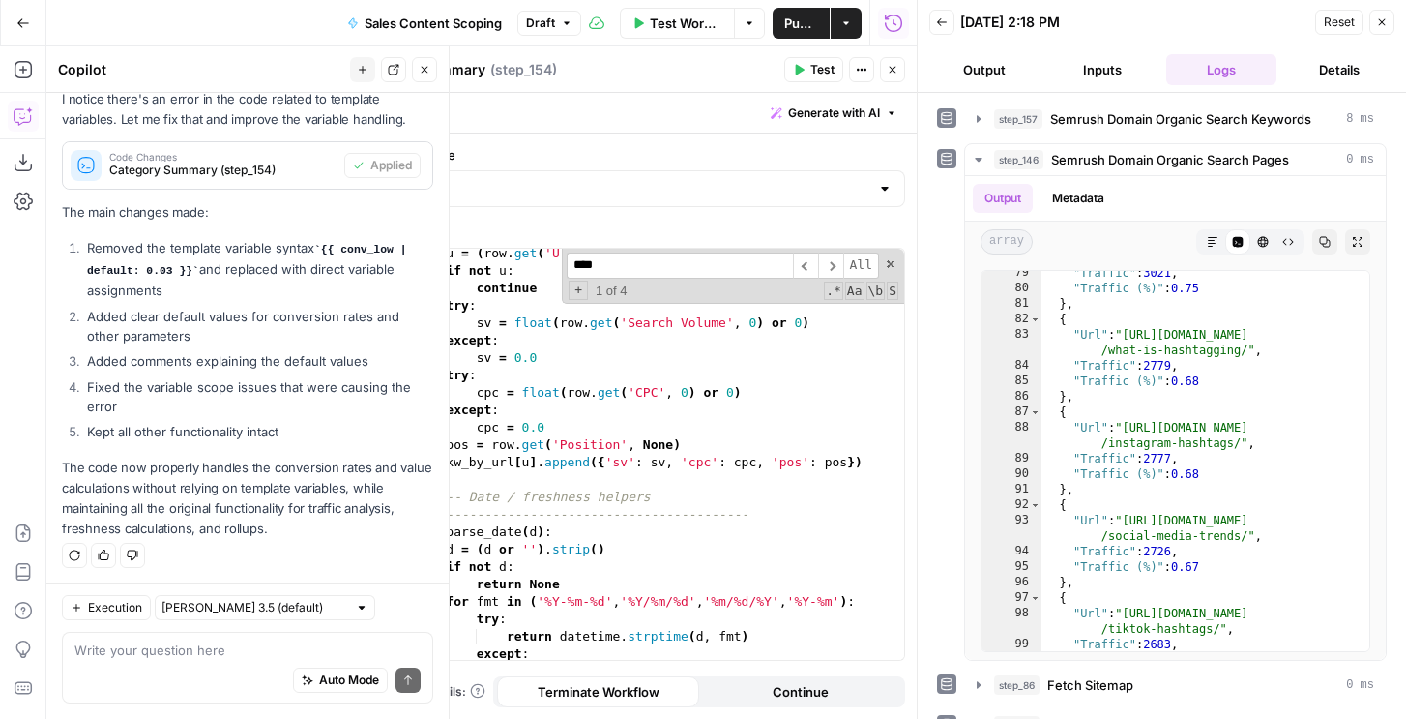
scroll to position [1523, 0]
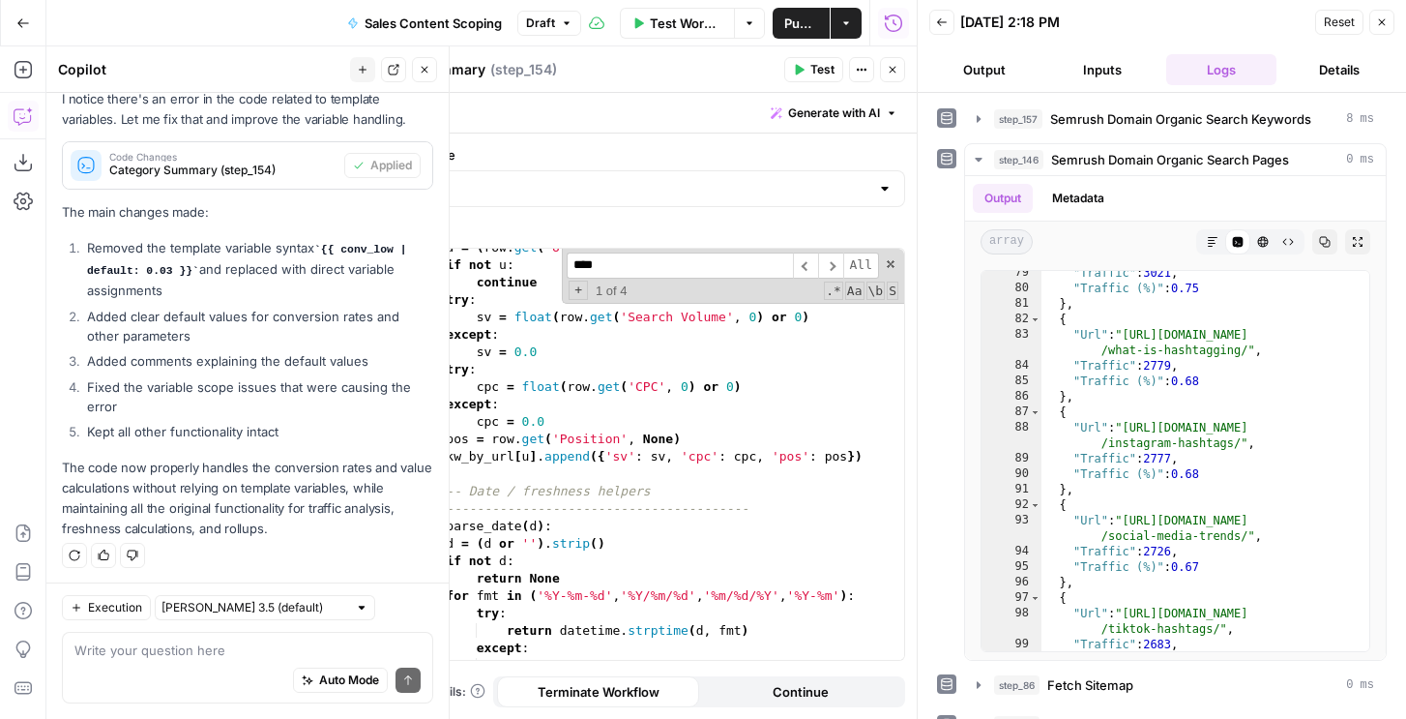
type textarea "**********"
click at [749, 522] on div "u = ( row . get ( 'Url' ) or '' ) . strip ( ) if not u : continue try : sv = fl…" at bounding box center [658, 462] width 492 height 446
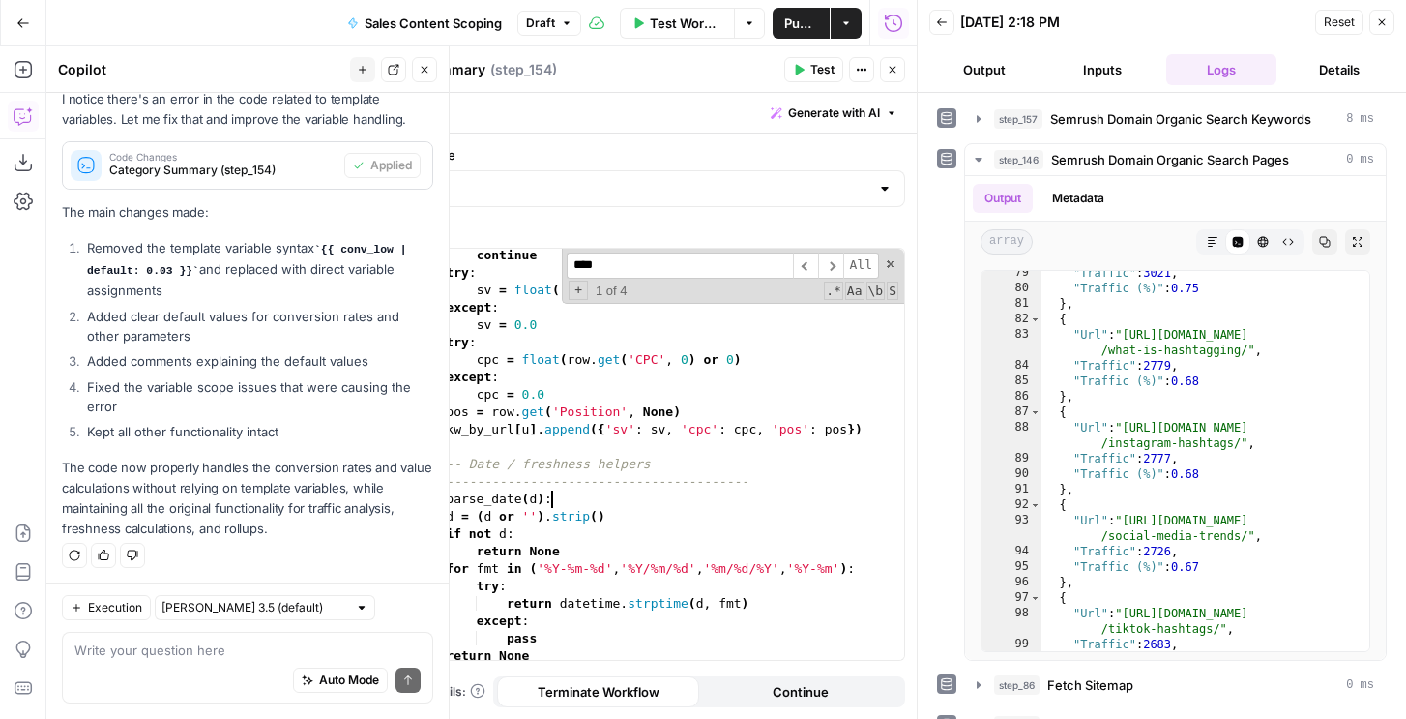
scroll to position [1558, 0]
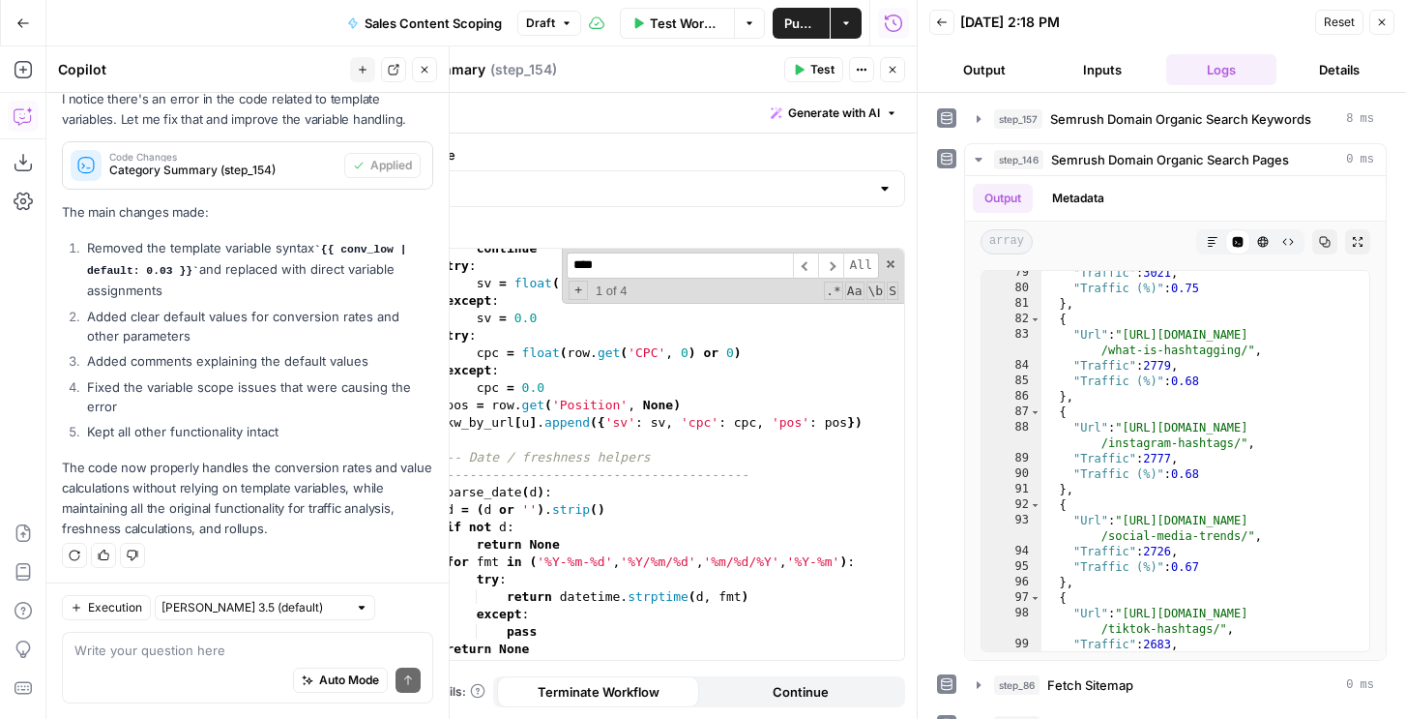
click at [136, 630] on div "Execution Claude Sonnet 3.5 (default) Write your question here Auto Mode Send" at bounding box center [247, 650] width 402 height 136
click at [135, 646] on textarea at bounding box center [247, 649] width 346 height 19
type textarea "why is it all showign up null"
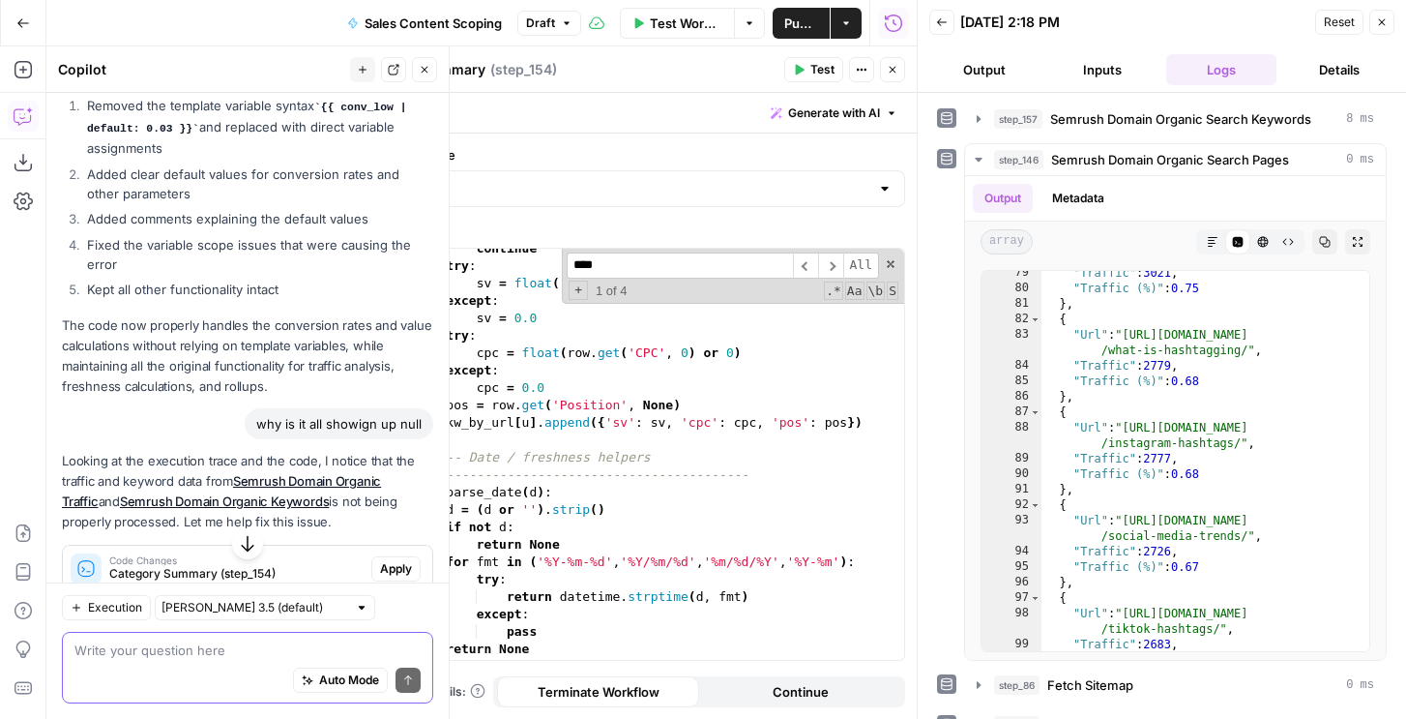
scroll to position [387, 0]
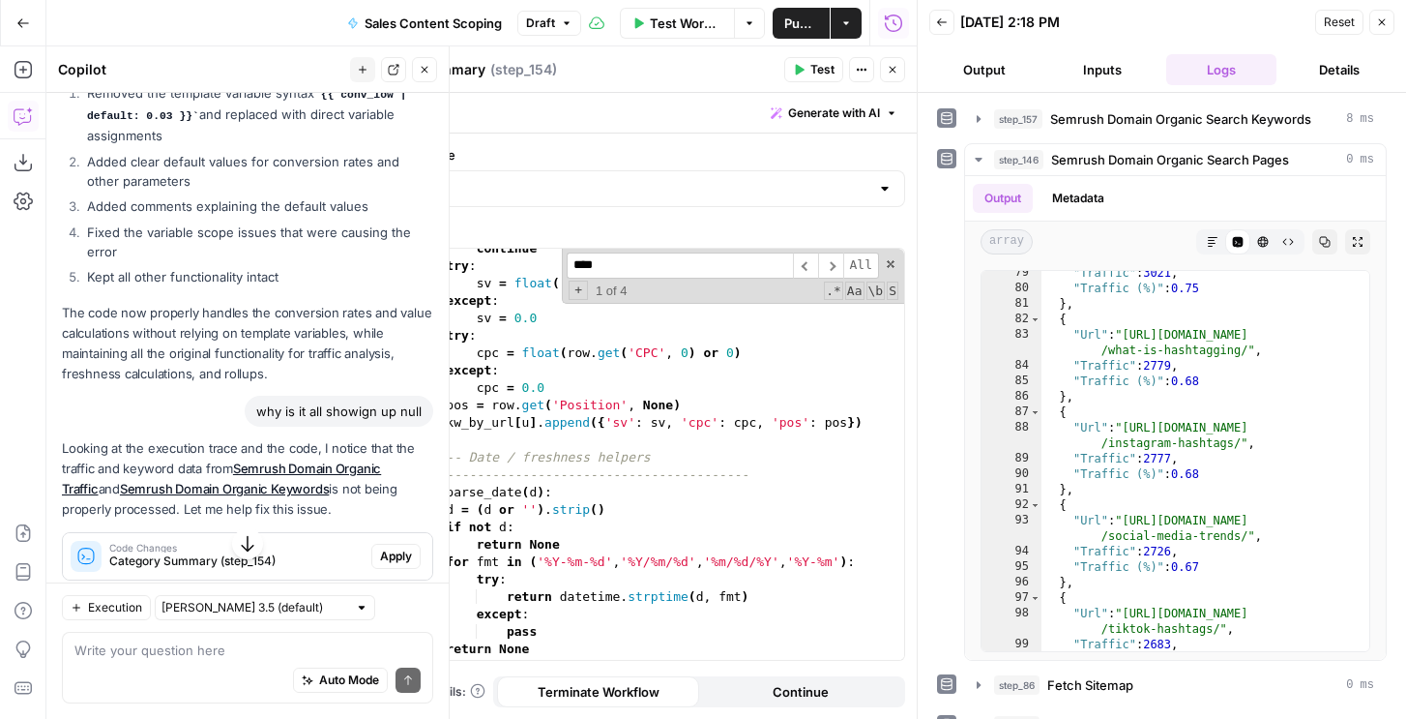
click at [391, 557] on span "Apply" at bounding box center [396, 555] width 32 height 17
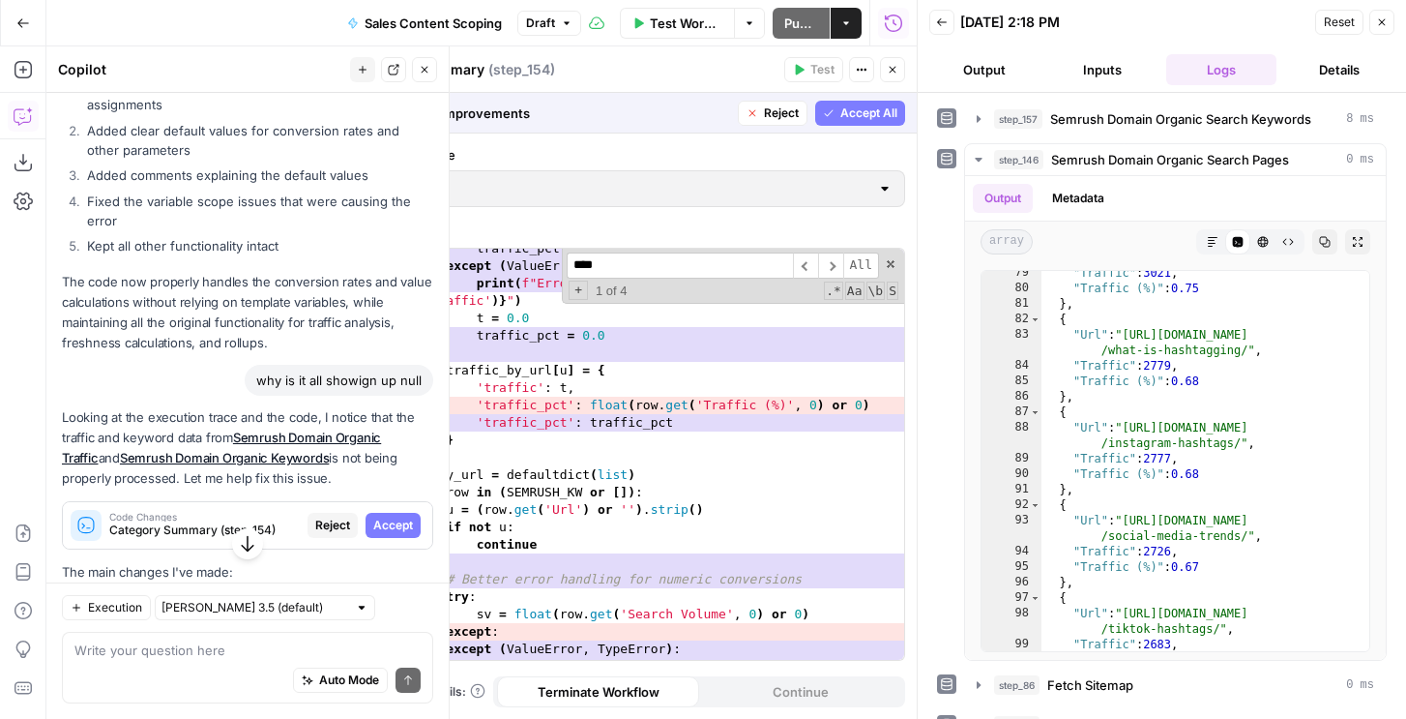
click at [894, 106] on span "Accept All" at bounding box center [868, 112] width 57 height 17
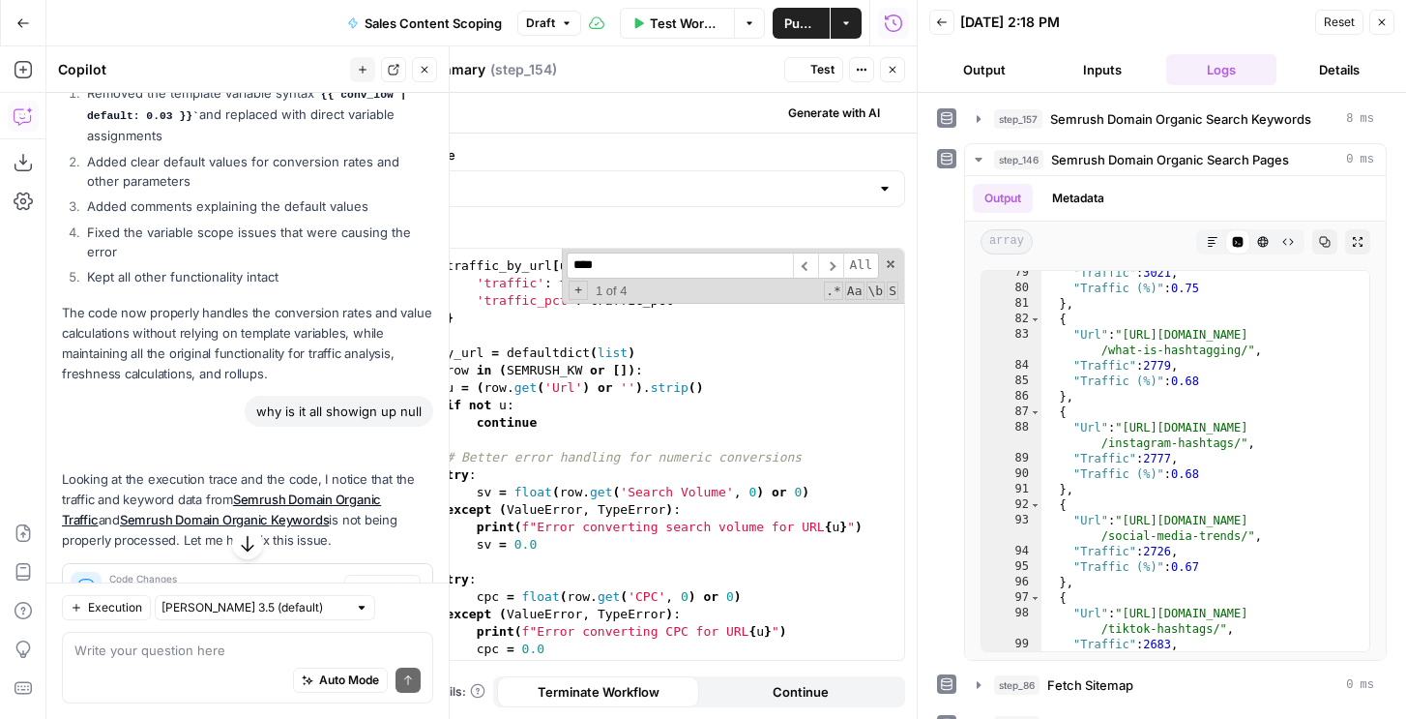
scroll to position [1610, 0]
click at [812, 73] on span "Test" at bounding box center [822, 69] width 24 height 17
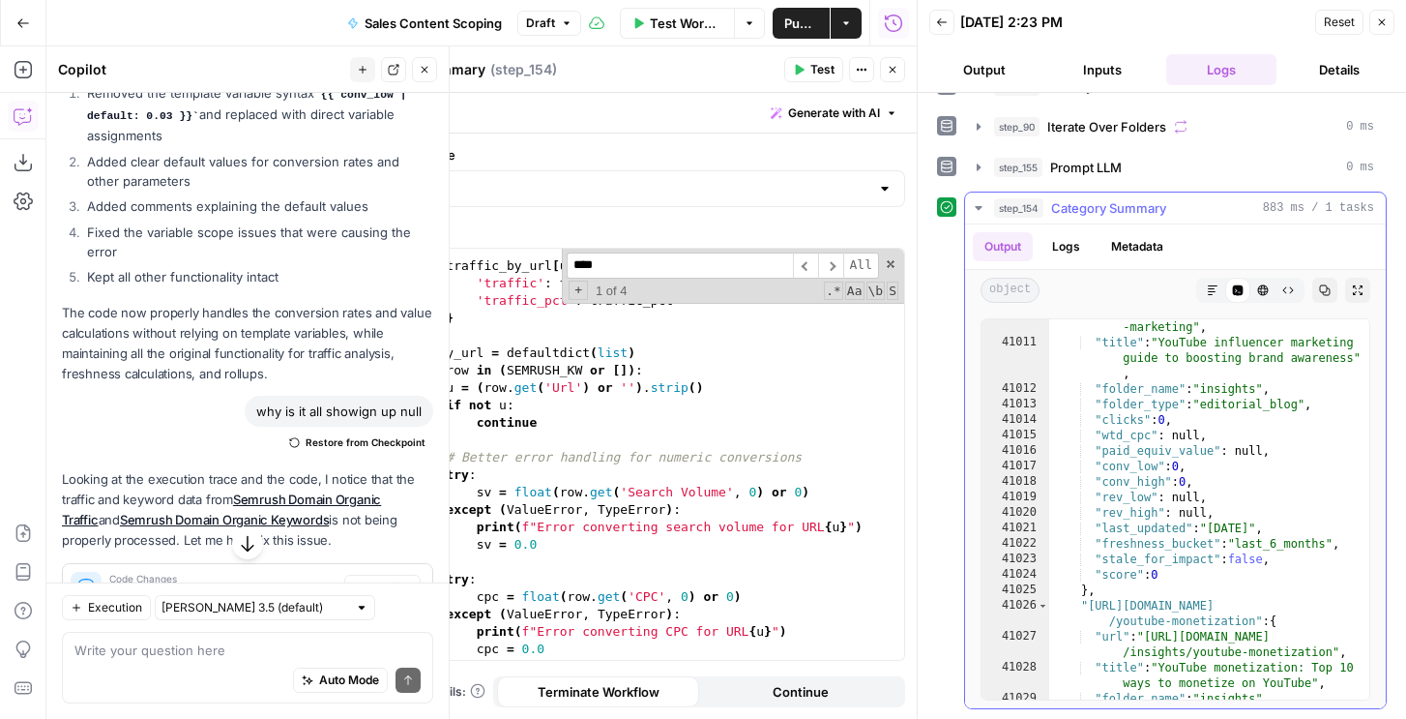
scroll to position [31309, 0]
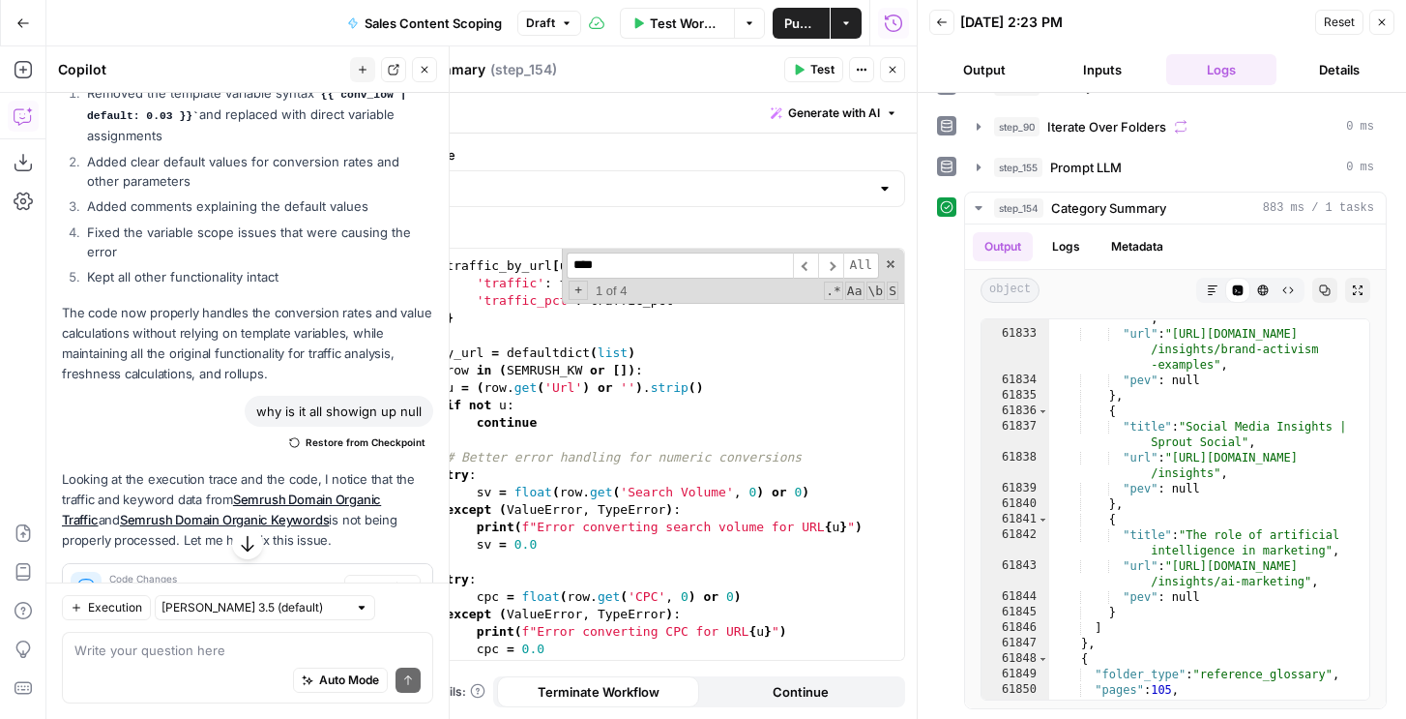
type textarea "**********"
click at [805, 514] on div "traffic_by_url [ u ] = { 'traffic' : t , 'traffic_pct' : traffic_pct } kw_by_ur…" at bounding box center [658, 463] width 492 height 446
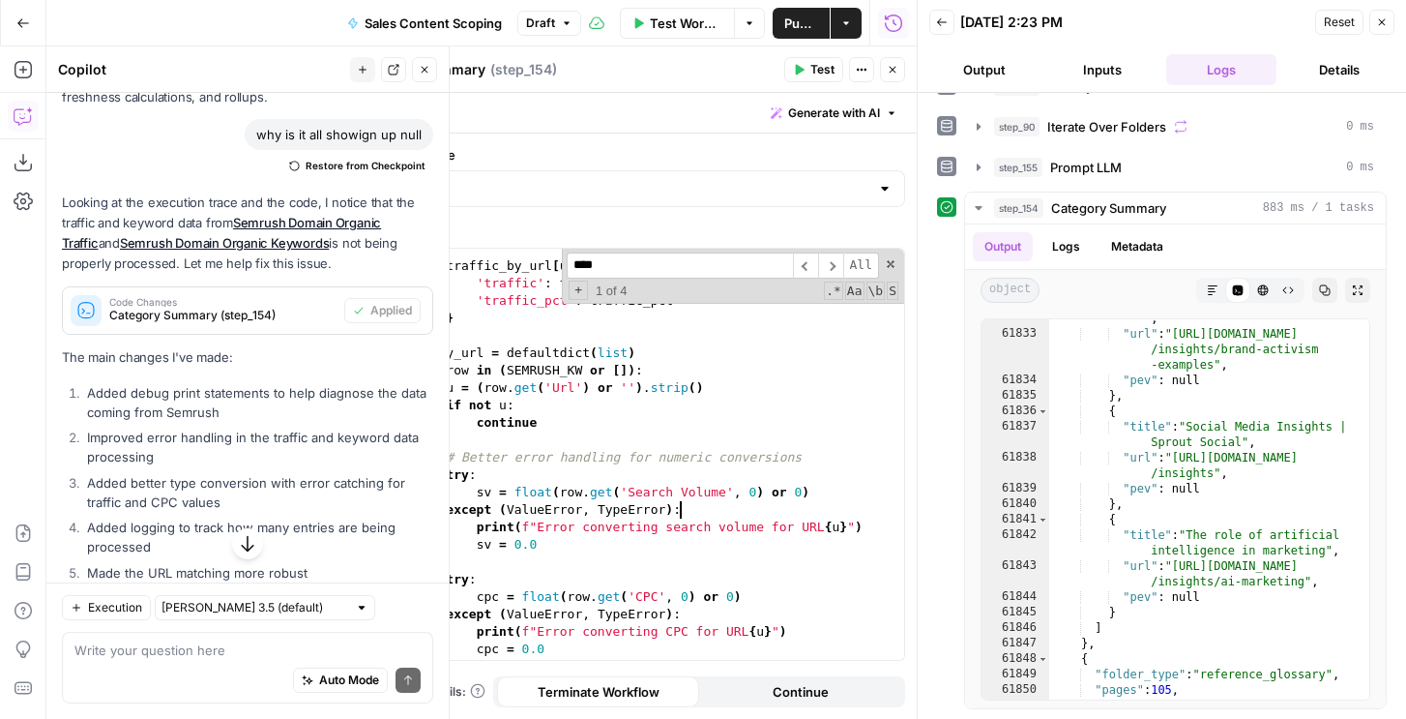
scroll to position [702, 0]
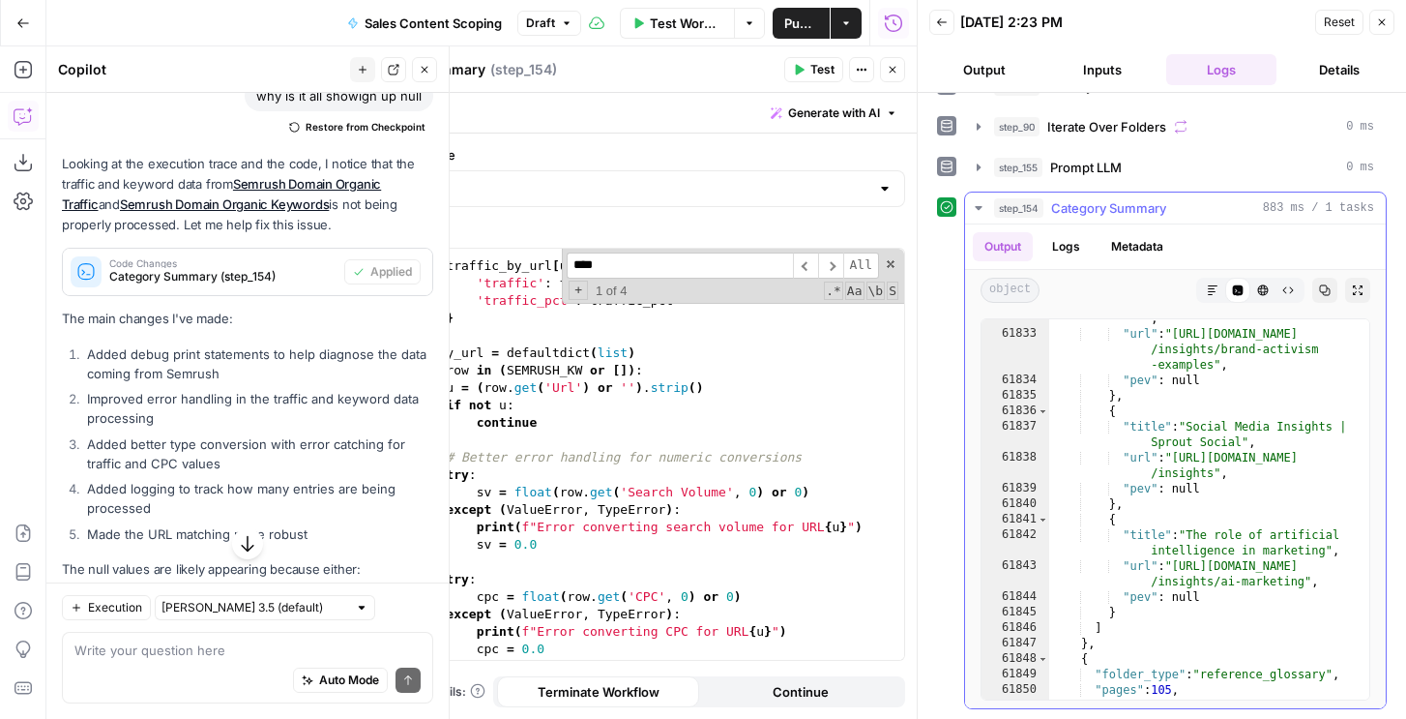
click at [1065, 249] on button "Logs" at bounding box center [1066, 246] width 51 height 29
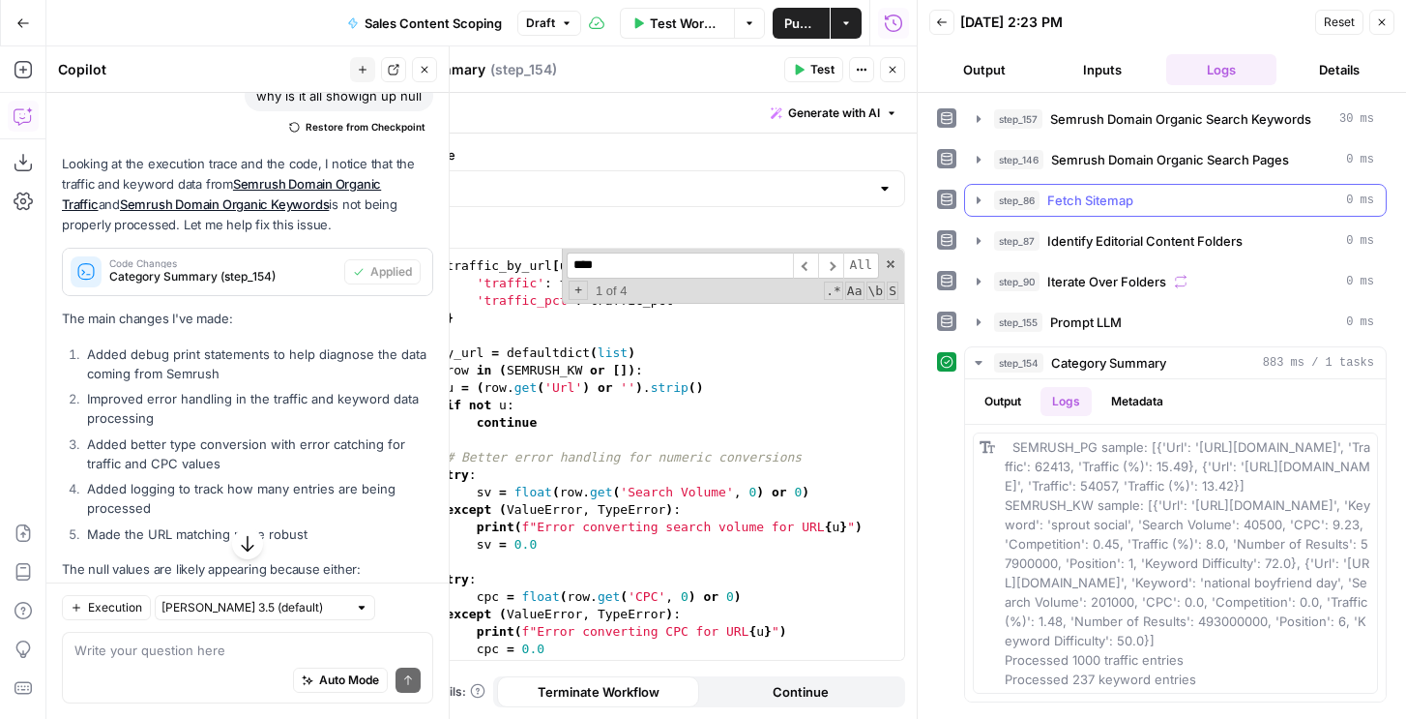
scroll to position [0, 0]
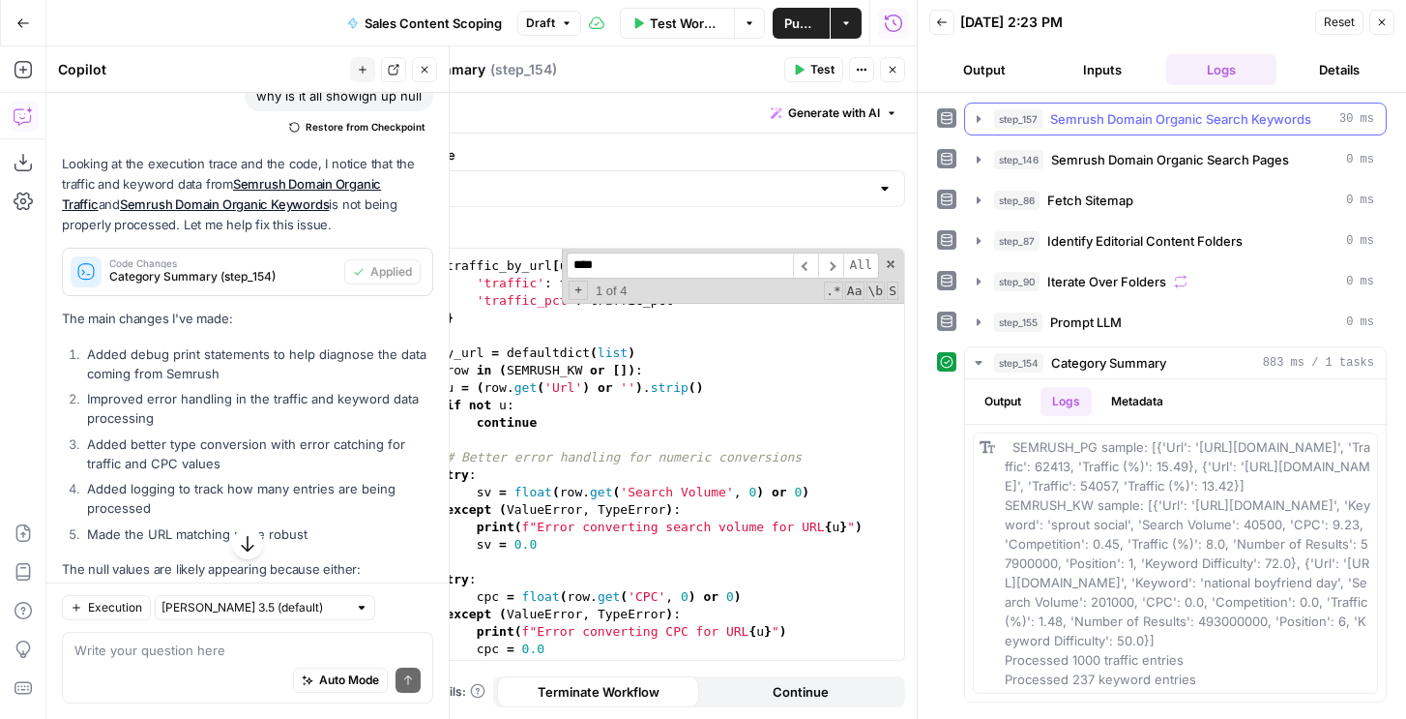
click at [1079, 113] on span "Semrush Domain Organic Search Keywords" at bounding box center [1180, 118] width 261 height 19
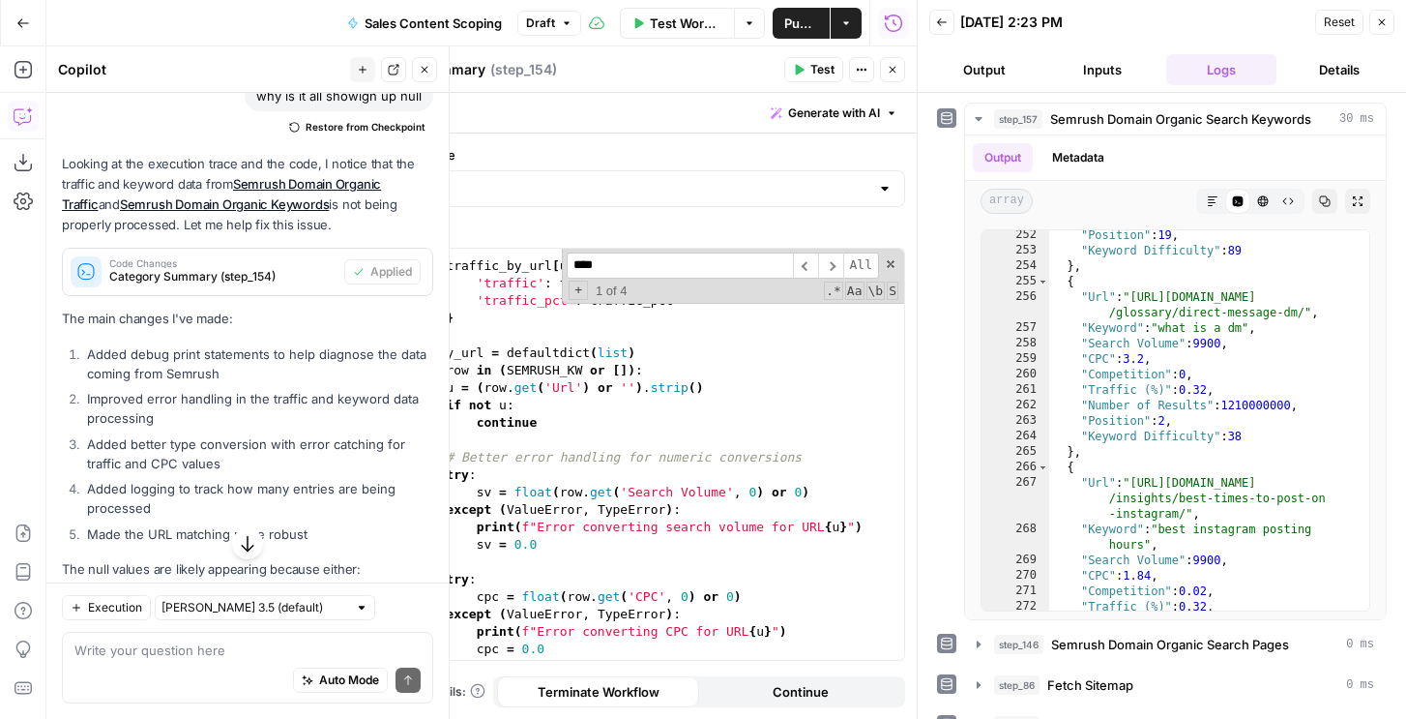
scroll to position [698, 0]
click at [1102, 120] on span "Semrush Domain Organic Search Keywords" at bounding box center [1180, 118] width 261 height 19
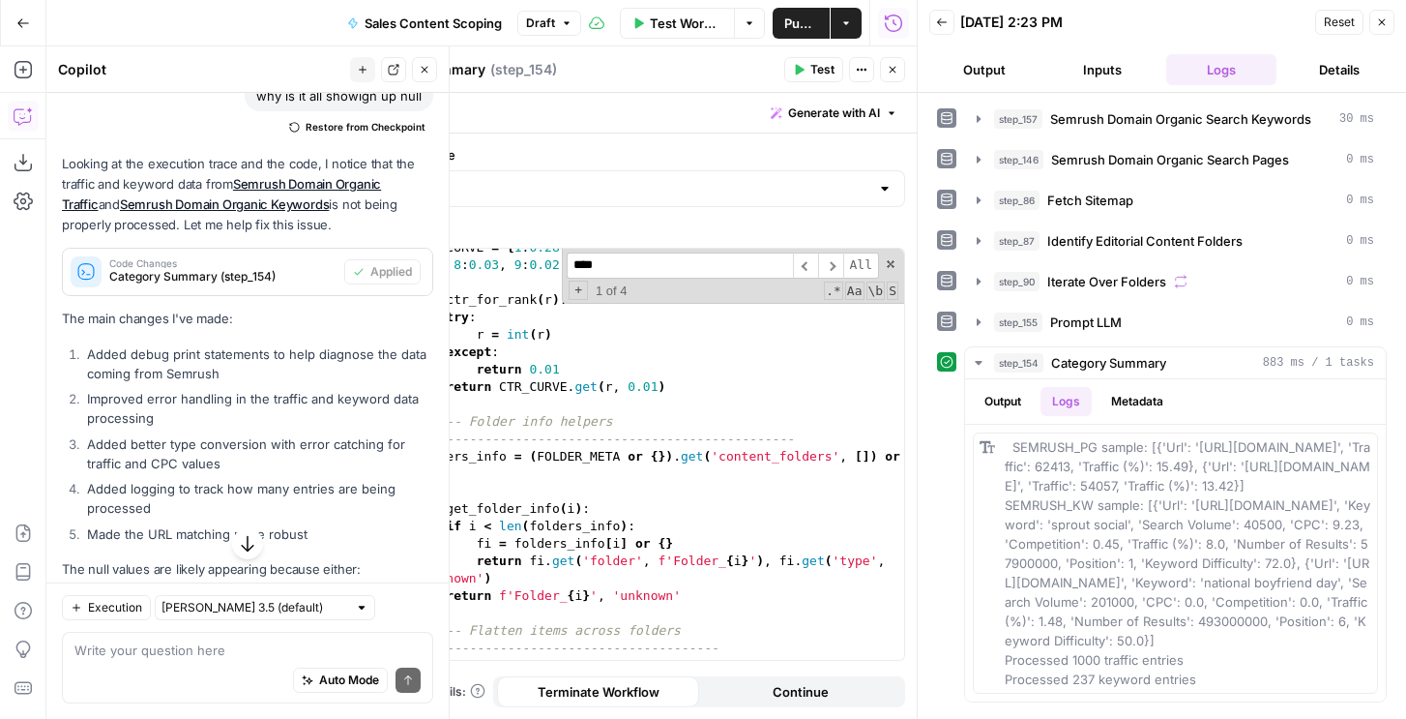
scroll to position [375, 0]
click at [1066, 312] on span "Prompt LLM" at bounding box center [1086, 321] width 72 height 19
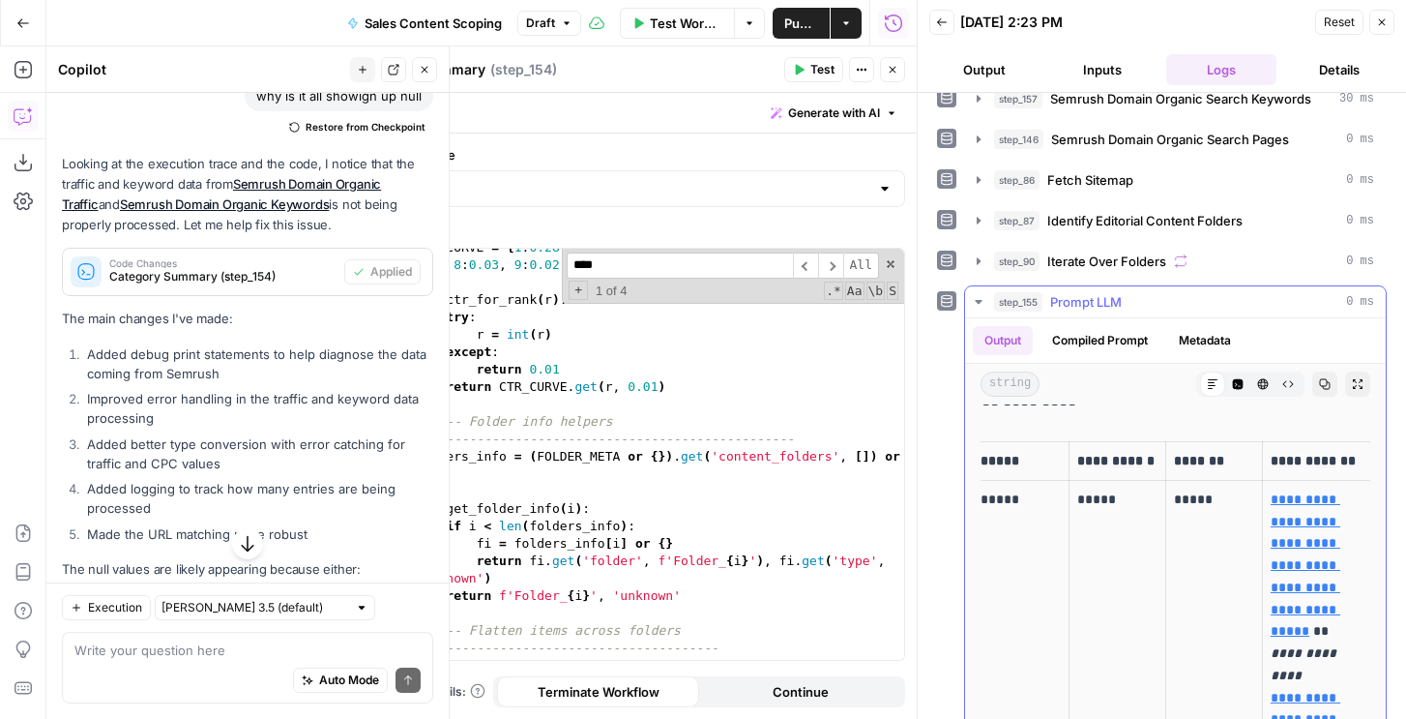
scroll to position [222, 0]
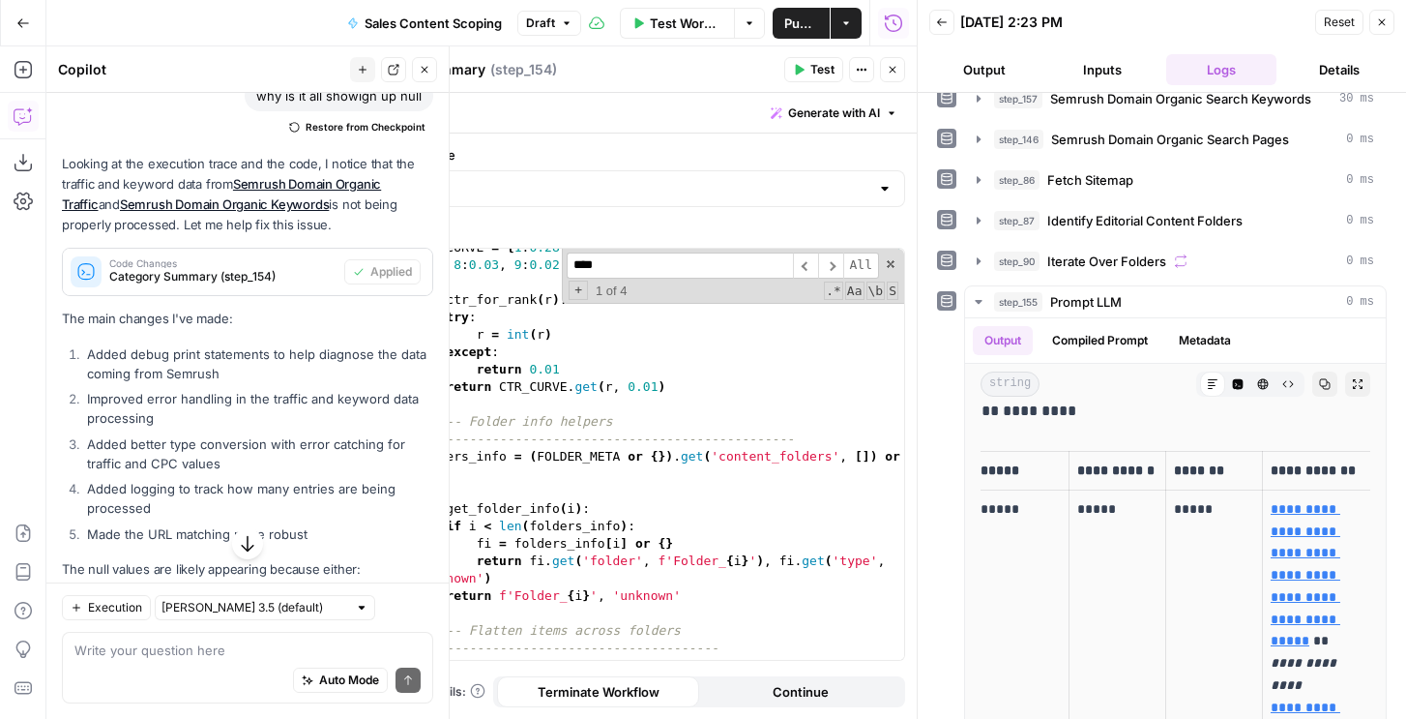
click at [431, 75] on button "Close" at bounding box center [424, 69] width 25 height 25
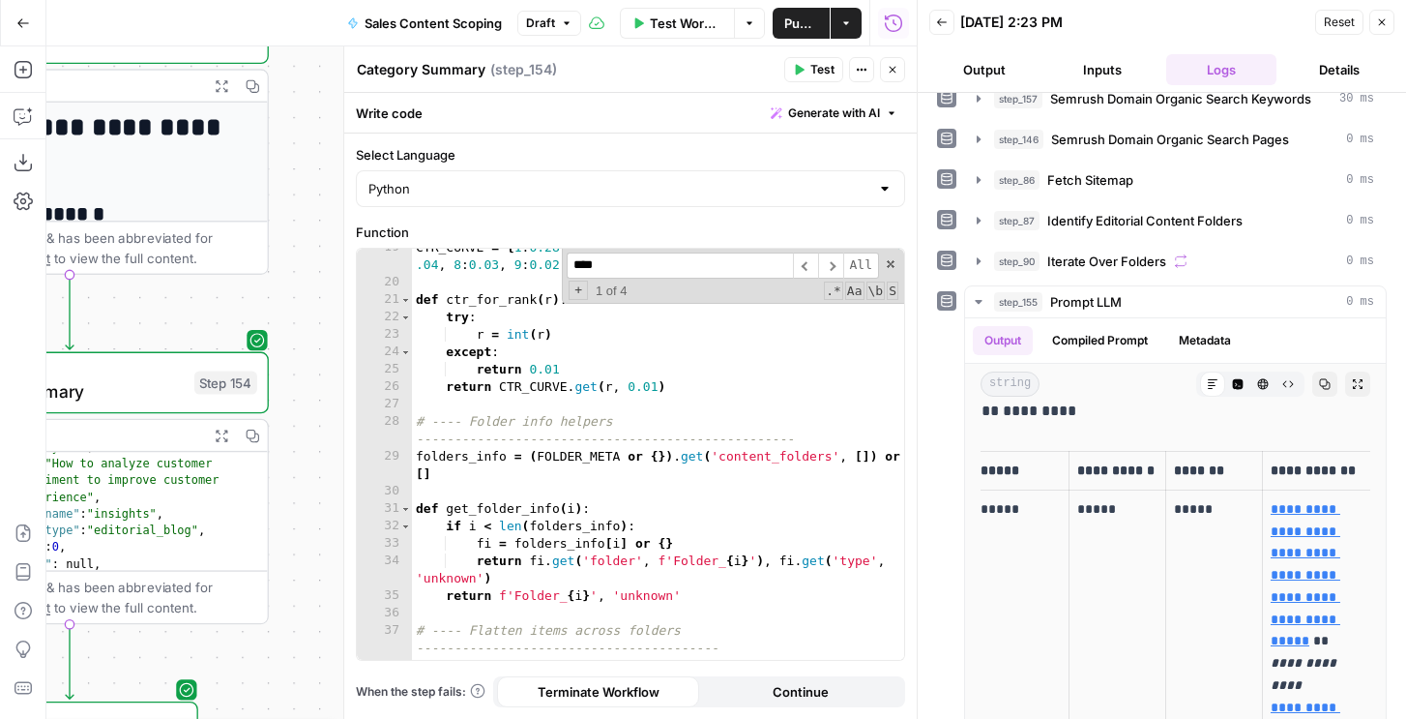
click at [1391, 20] on button "Close" at bounding box center [1381, 22] width 25 height 25
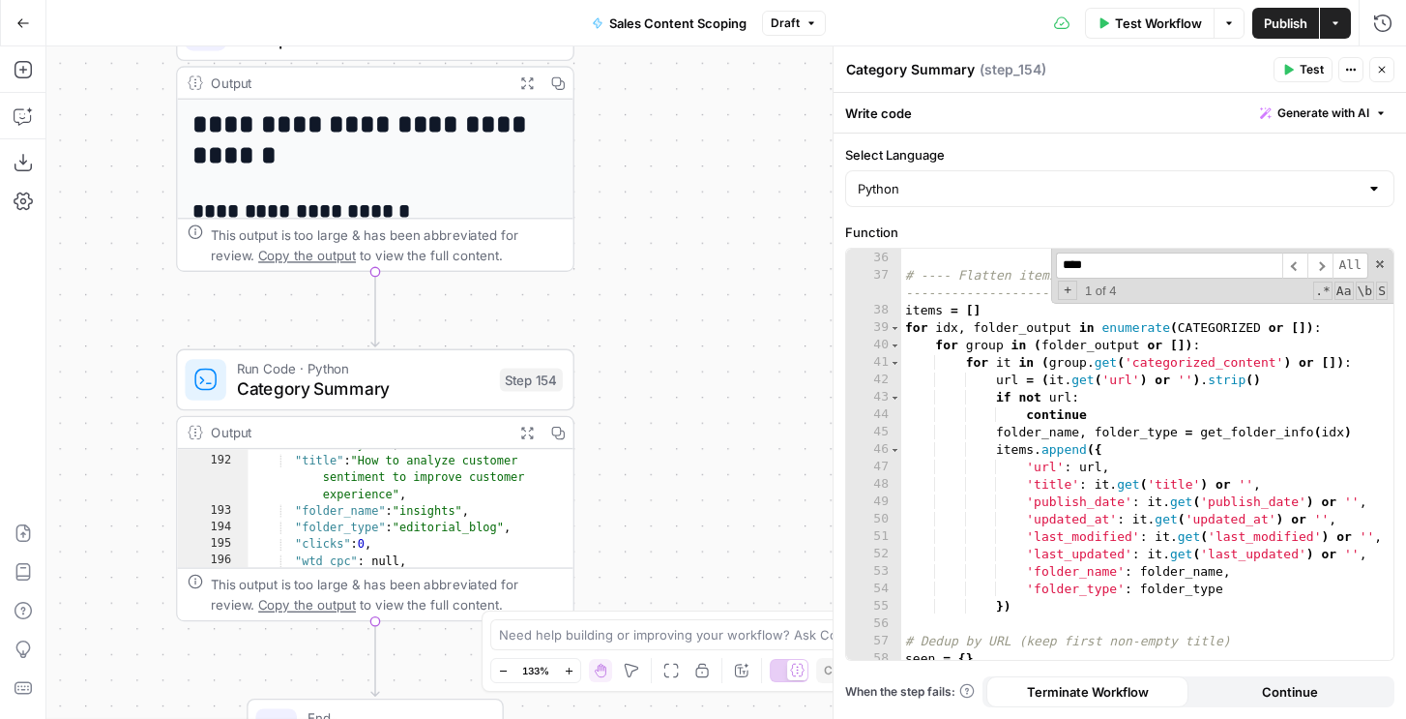
scroll to position [1004, 0]
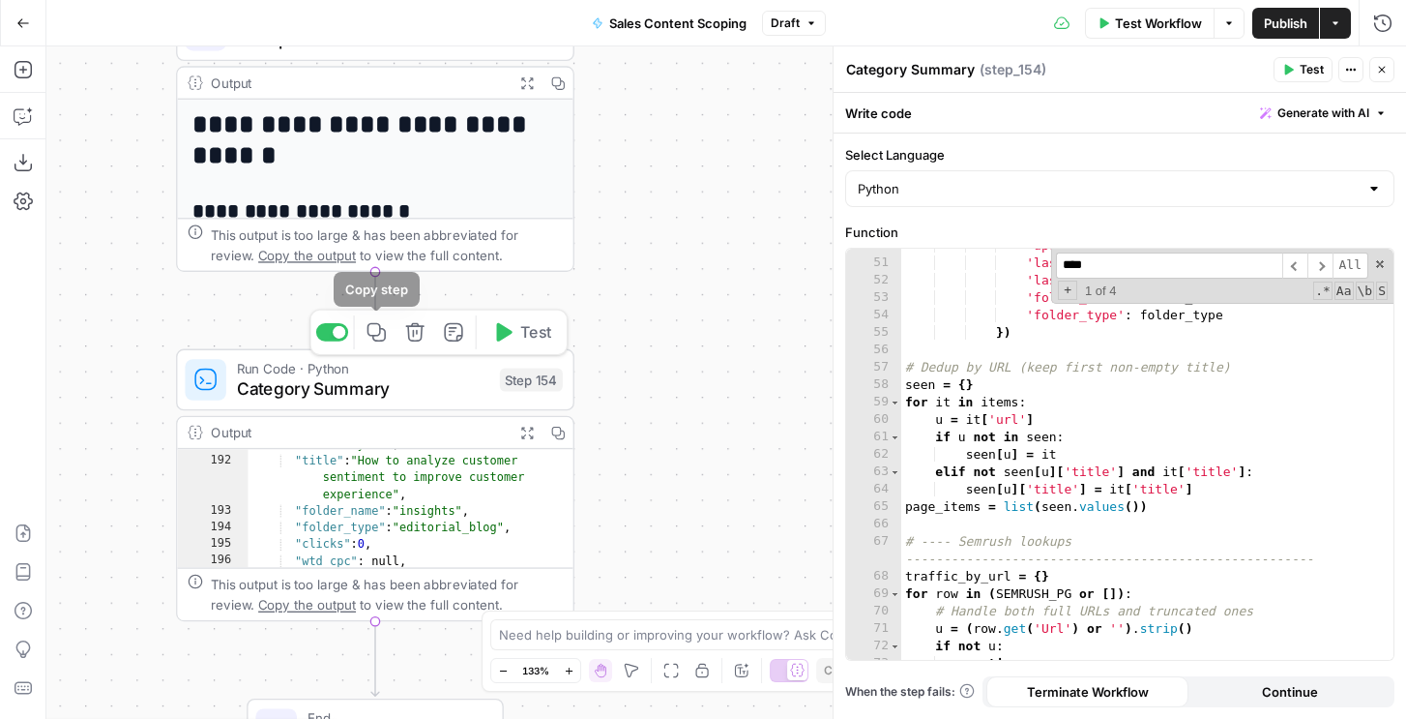
click at [333, 324] on div at bounding box center [332, 332] width 32 height 18
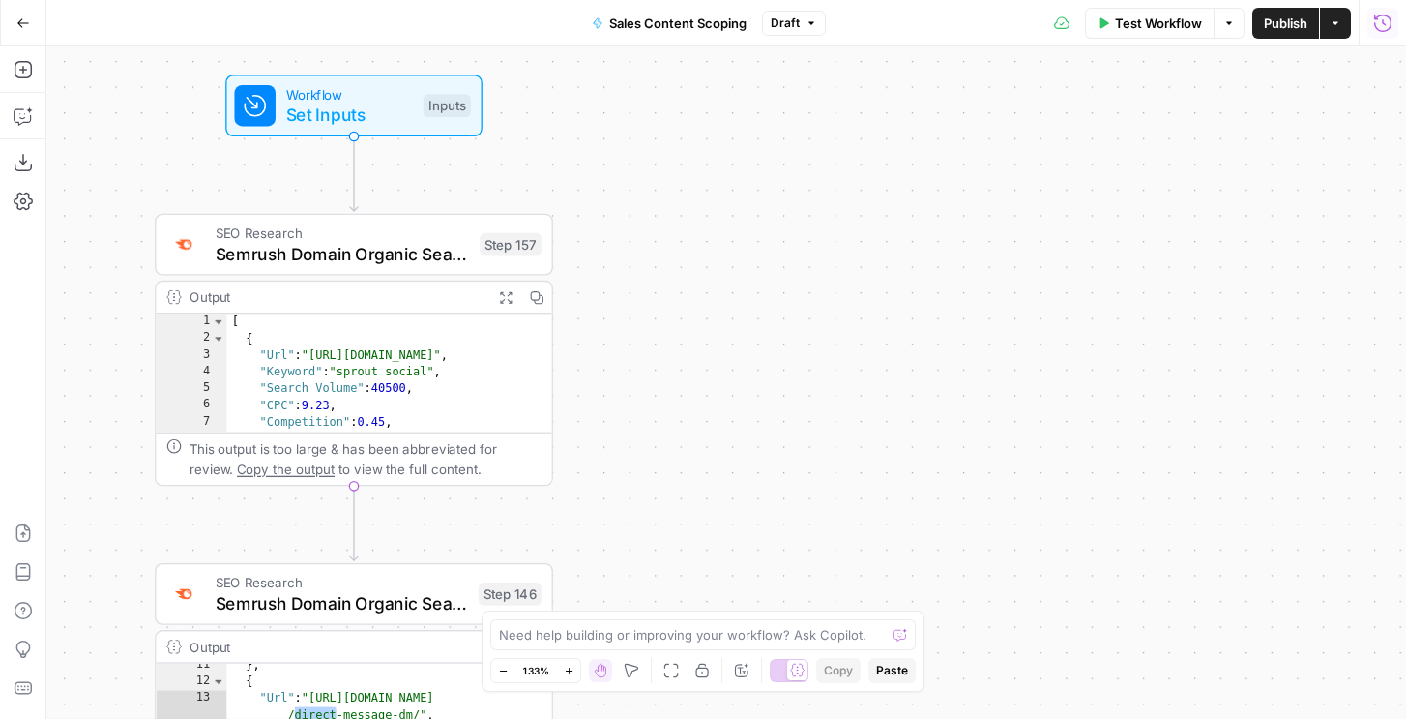
click at [1388, 18] on icon "button" at bounding box center [1382, 23] width 19 height 19
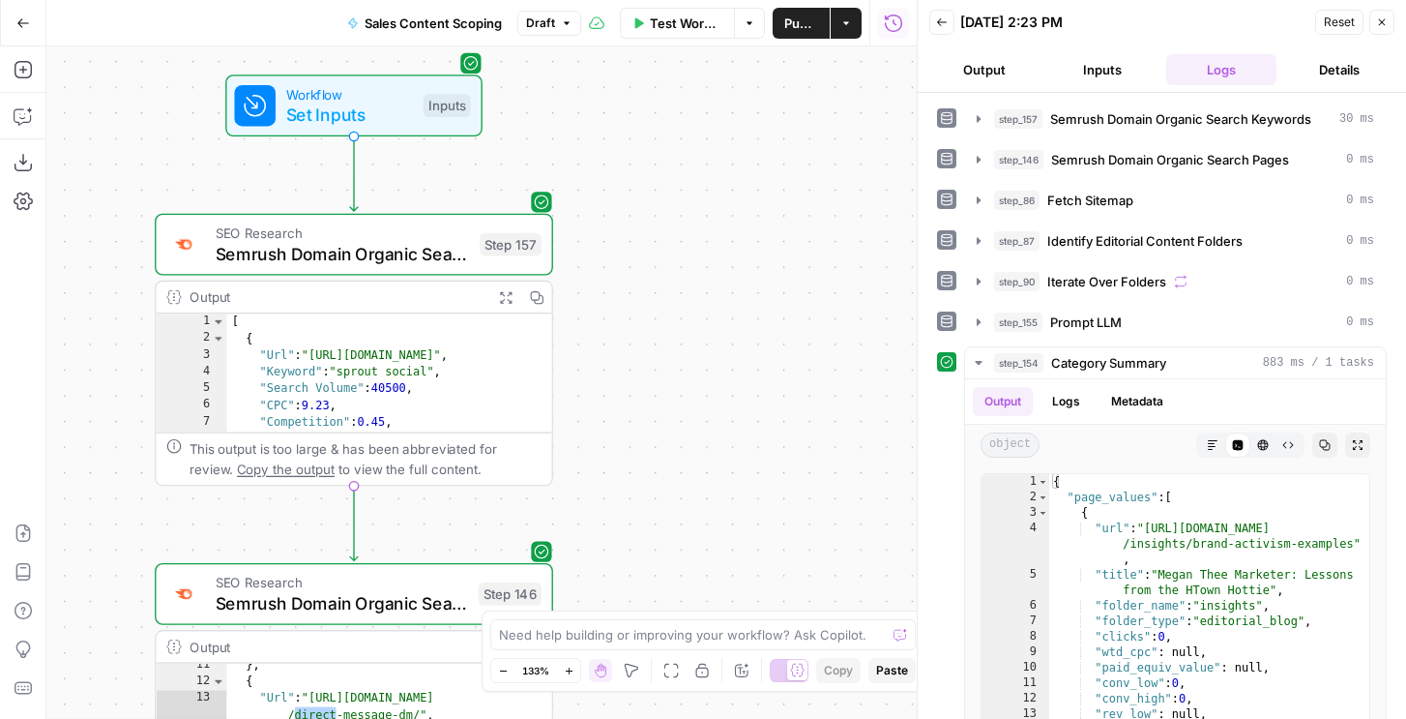
click at [981, 72] on button "Output" at bounding box center [984, 69] width 110 height 31
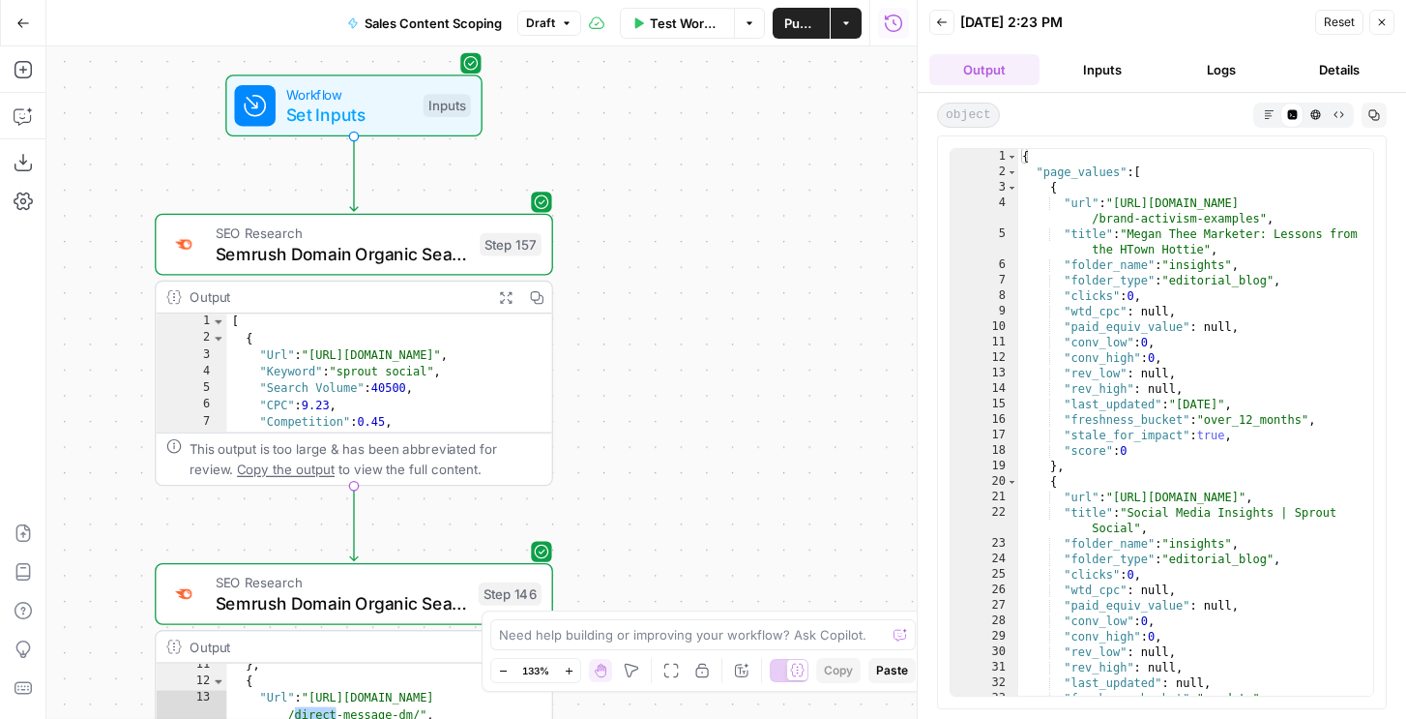
click at [949, 28] on button "Back" at bounding box center [941, 22] width 25 height 25
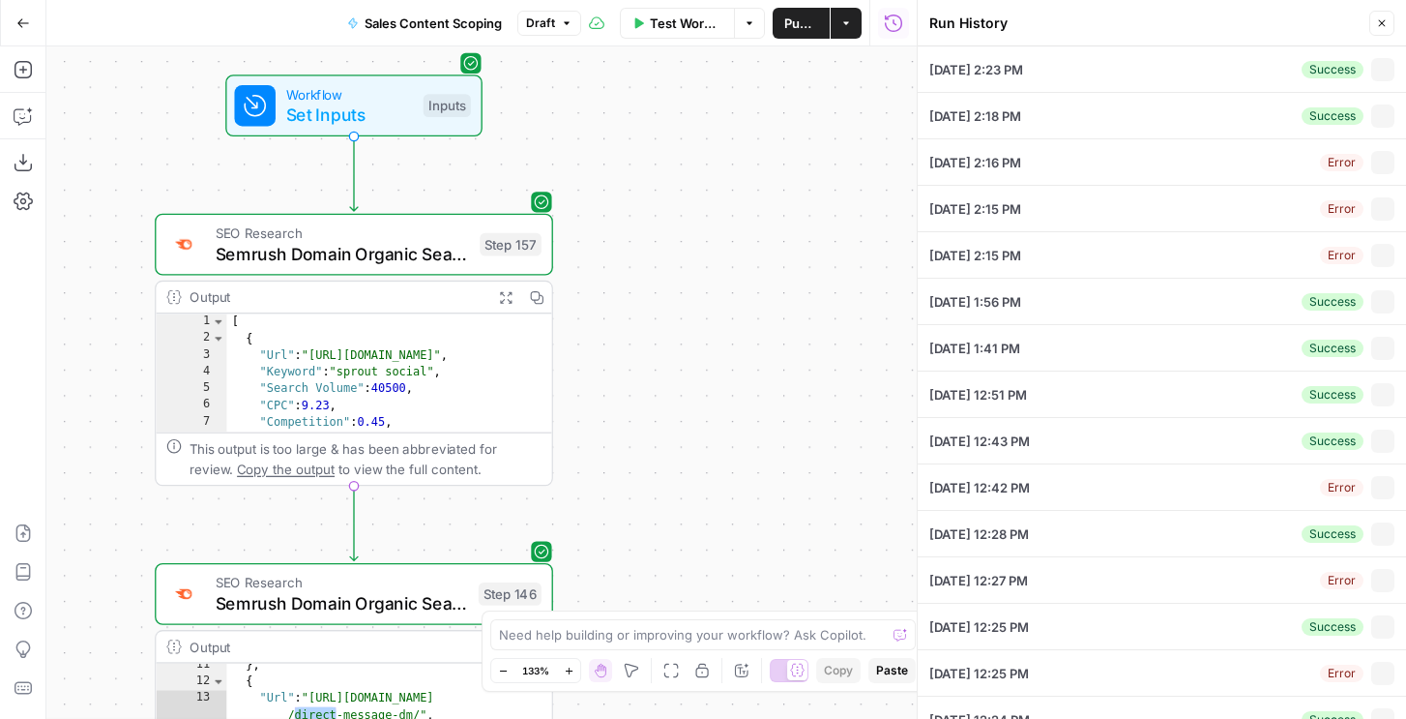
type input "sproutsocial.com"
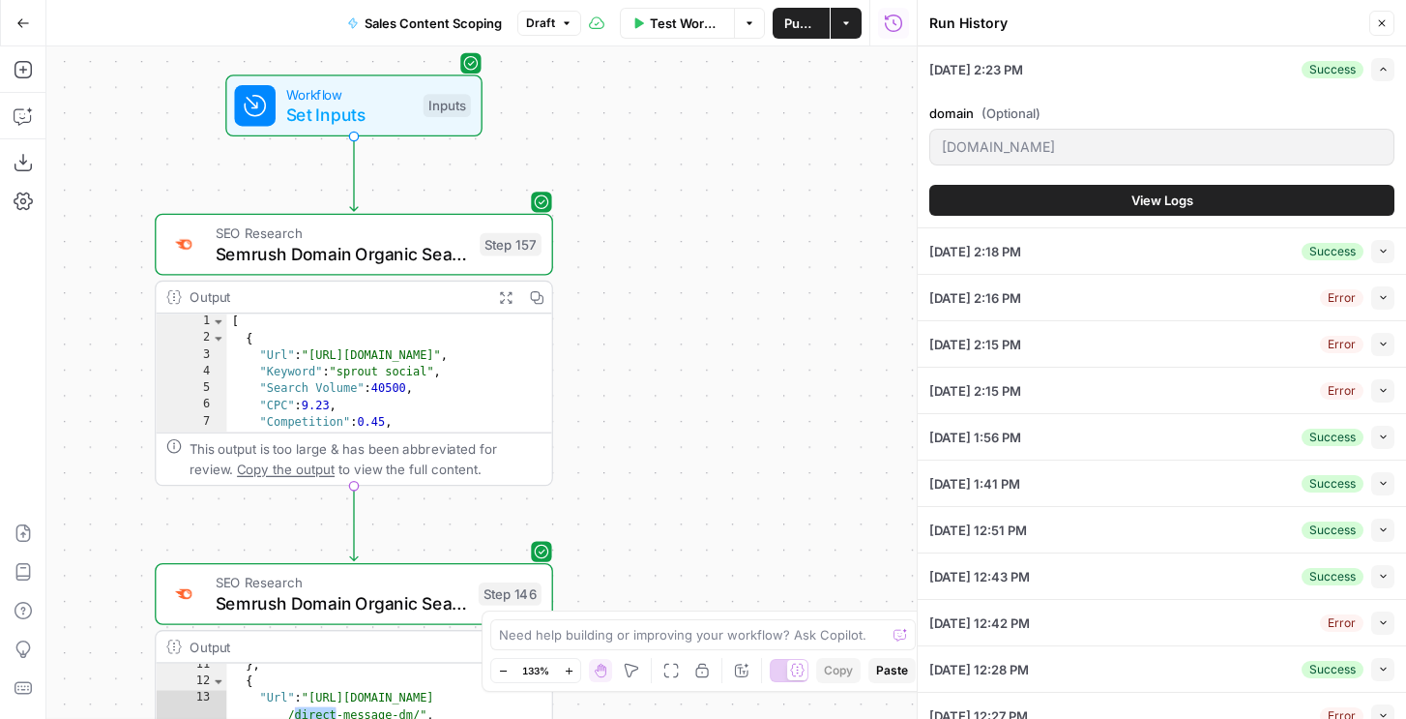
click at [1385, 256] on button "Collapse" at bounding box center [1382, 251] width 23 height 23
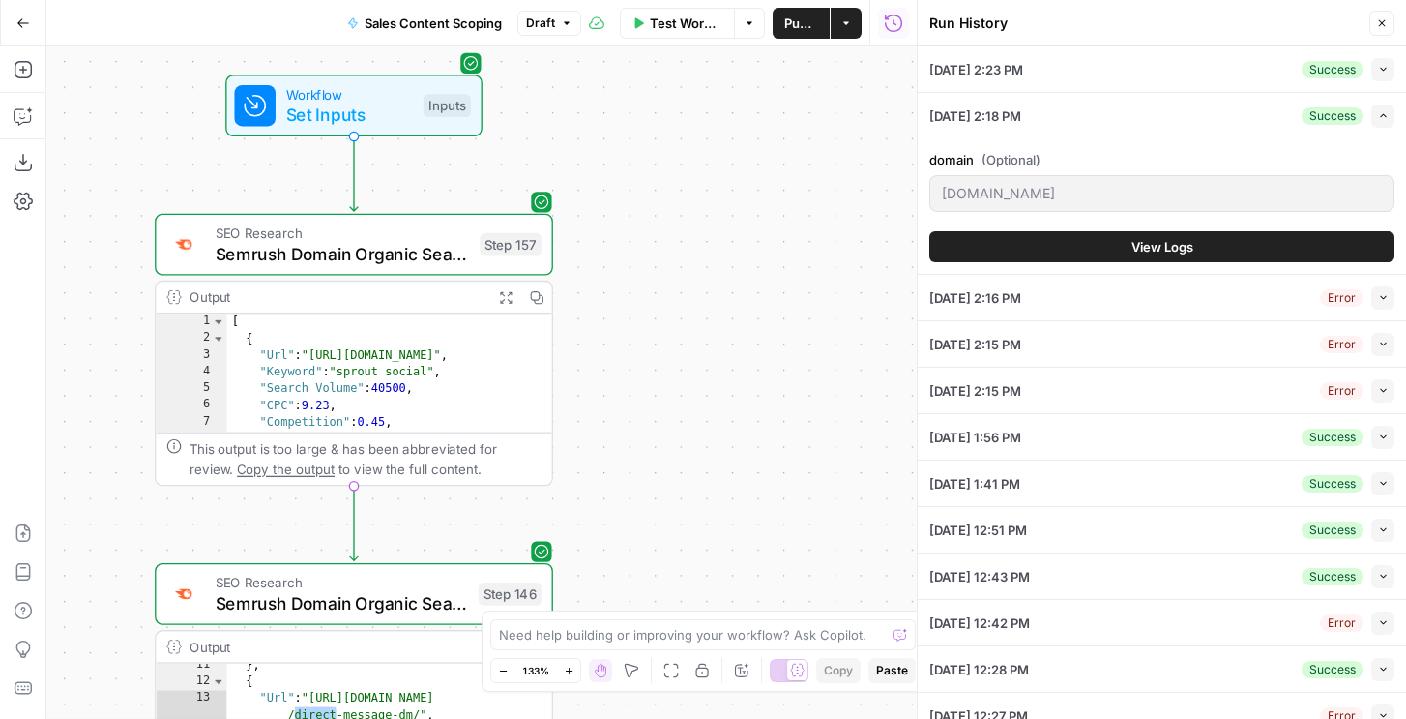
click at [1159, 242] on span "View Logs" at bounding box center [1162, 246] width 62 height 19
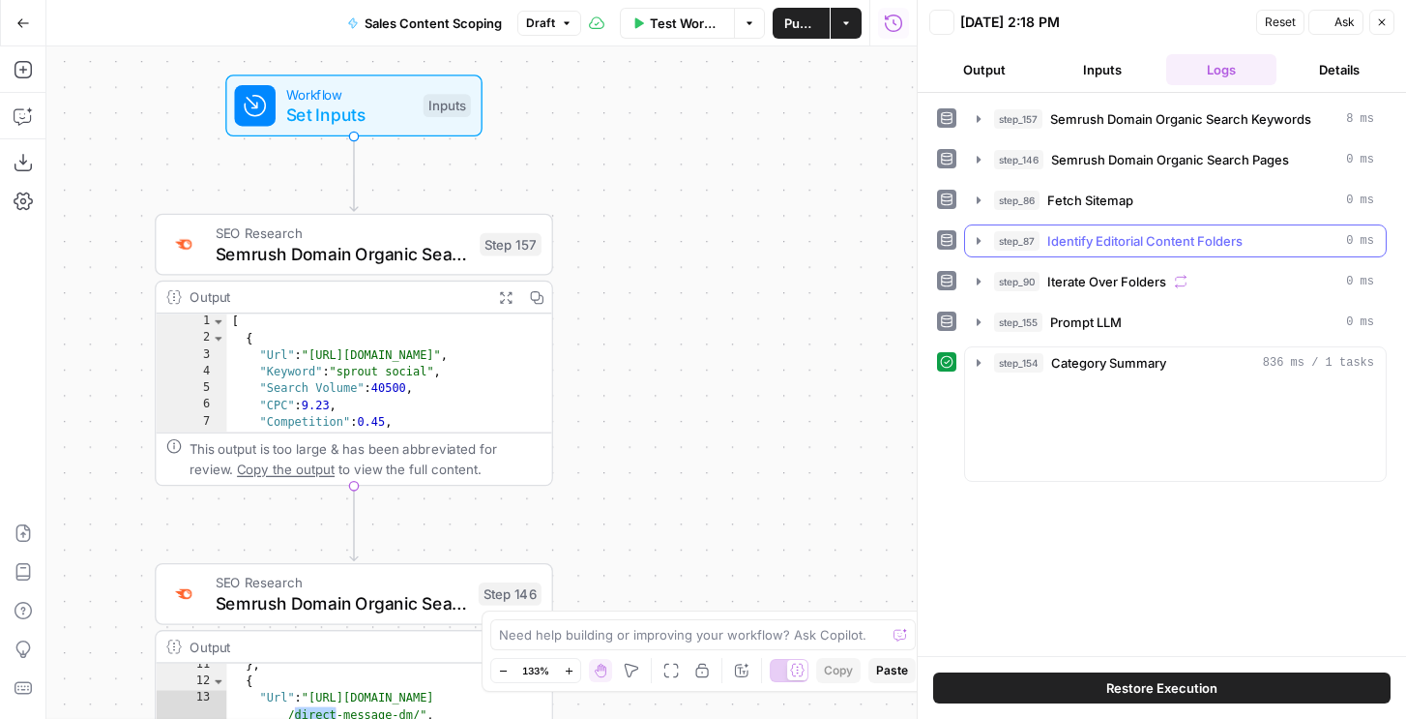
click at [981, 77] on button "Output" at bounding box center [984, 69] width 110 height 31
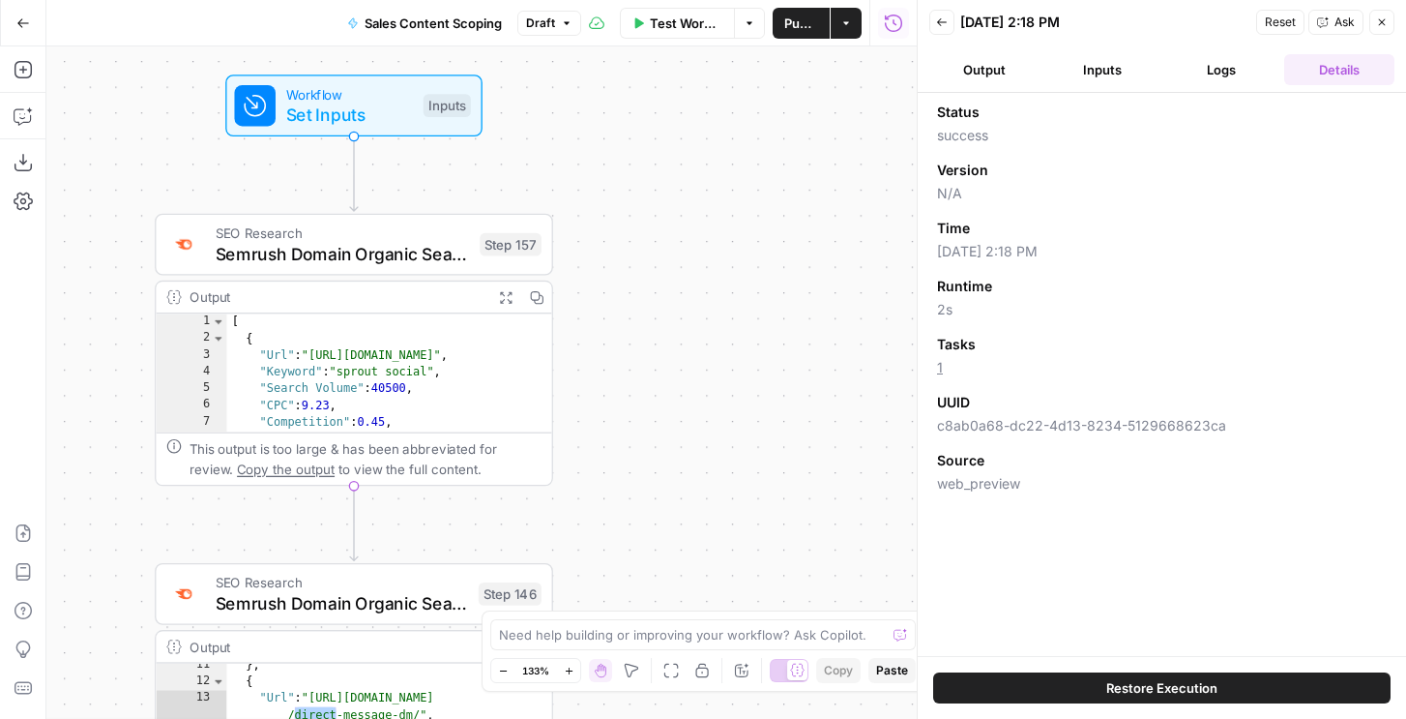
click at [948, 29] on button "Back" at bounding box center [941, 22] width 25 height 25
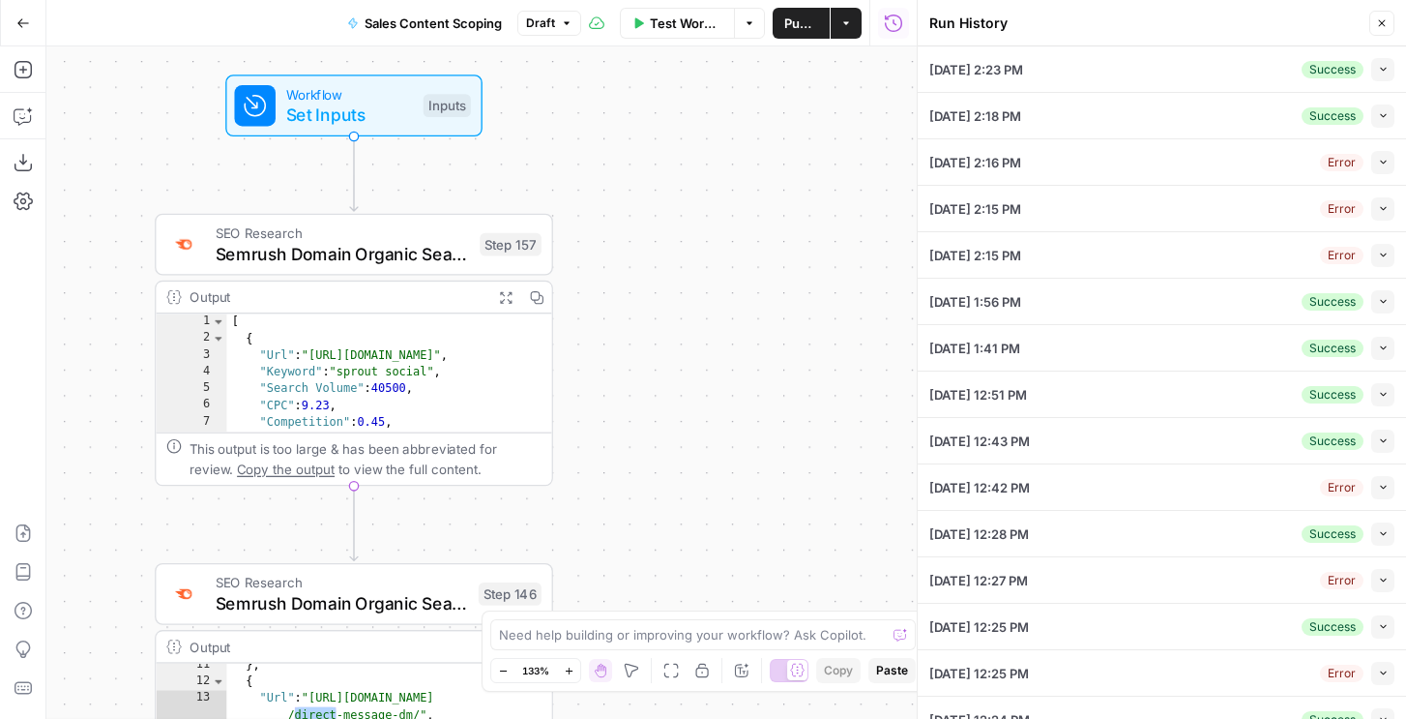
click at [1382, 67] on icon "button" at bounding box center [1383, 69] width 11 height 11
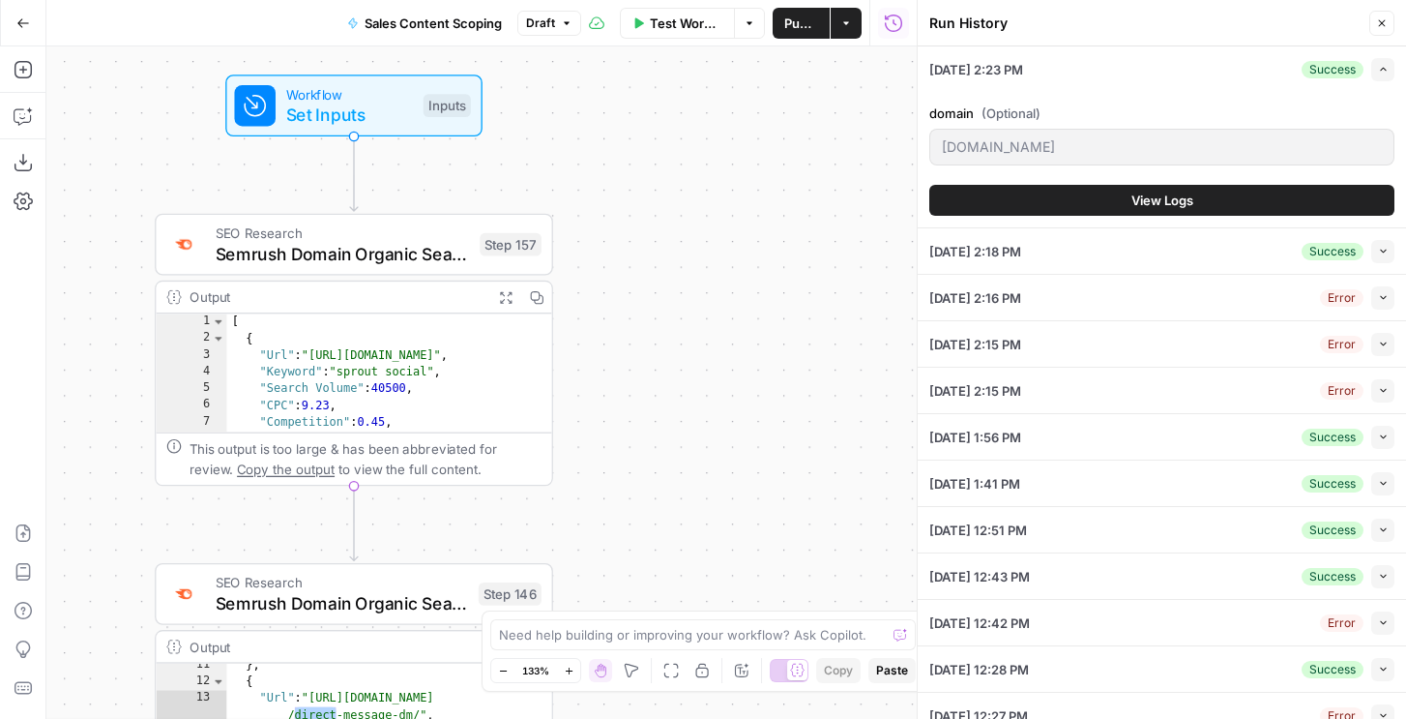
click at [1138, 206] on span "View Logs" at bounding box center [1162, 200] width 62 height 19
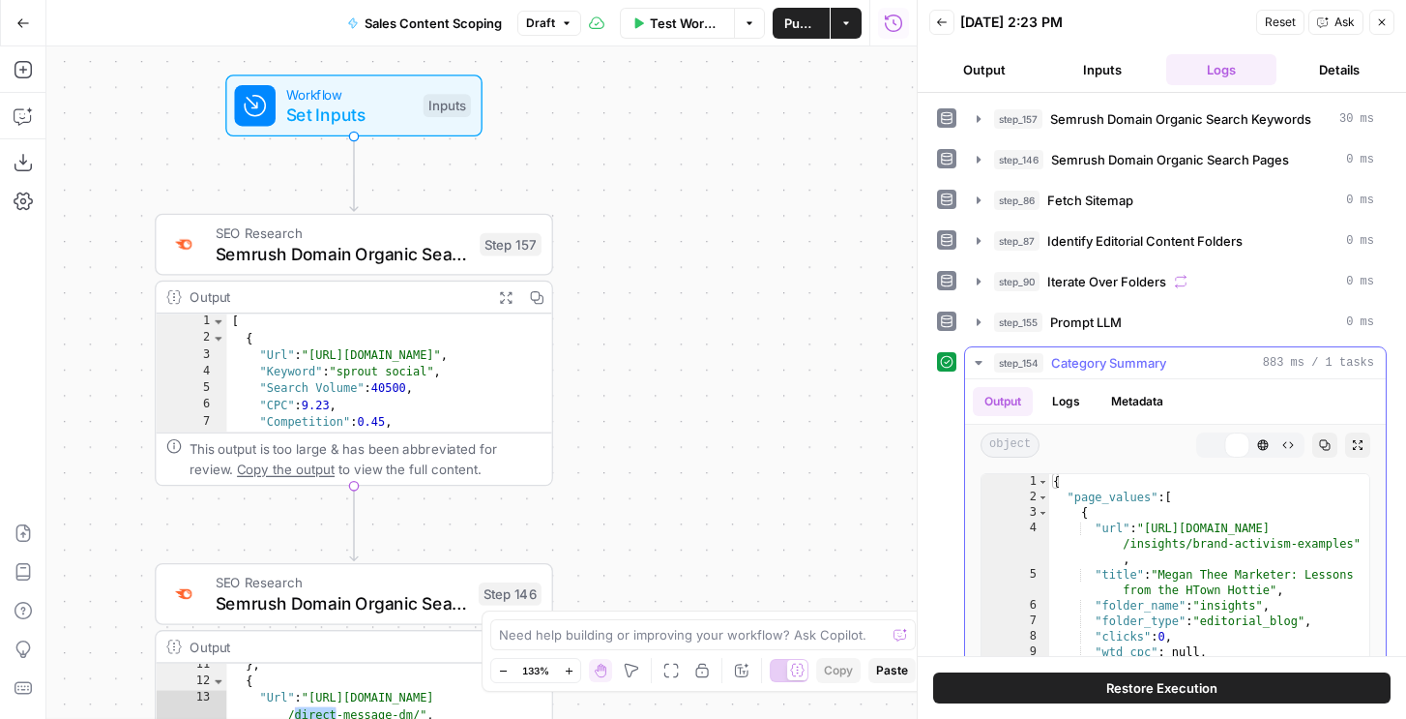
click at [1125, 367] on span "Category Summary" at bounding box center [1108, 362] width 115 height 19
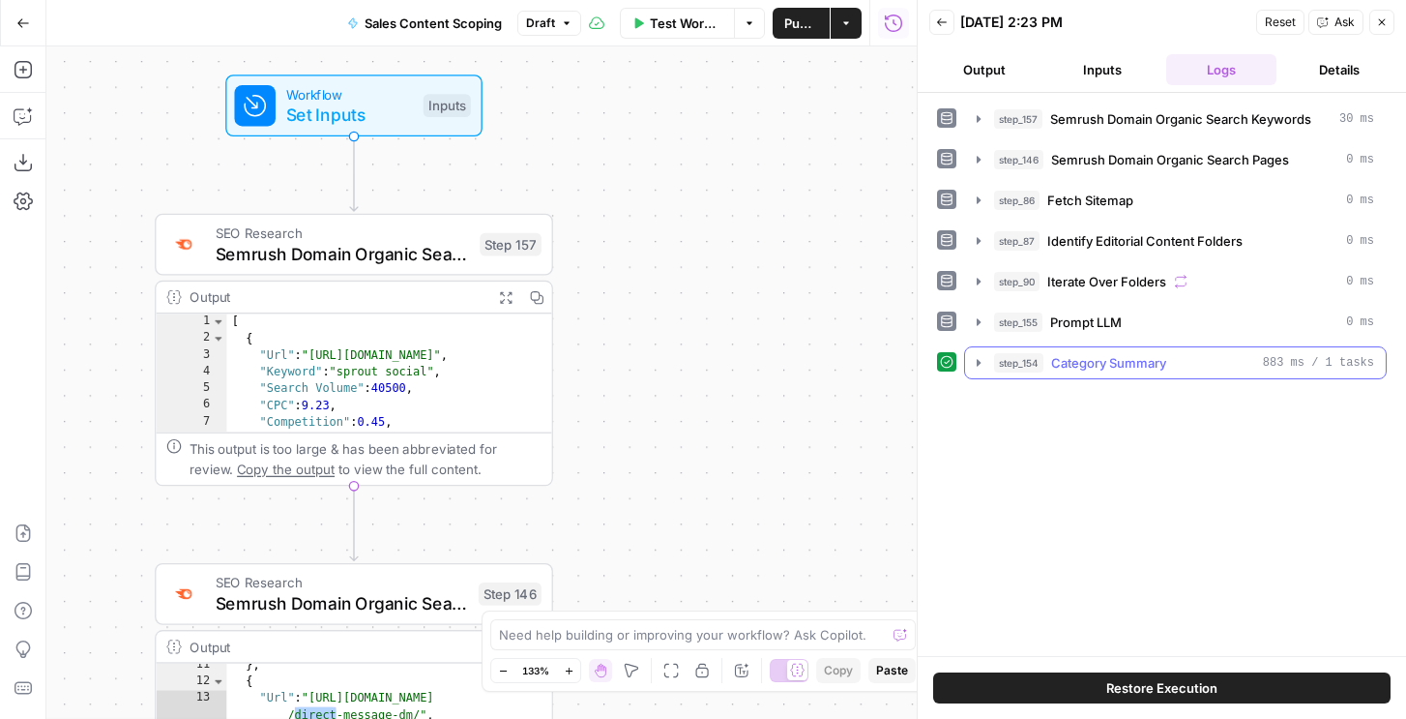
click at [1125, 367] on span "Category Summary" at bounding box center [1108, 362] width 115 height 19
click at [1117, 315] on span "Prompt LLM" at bounding box center [1086, 321] width 72 height 19
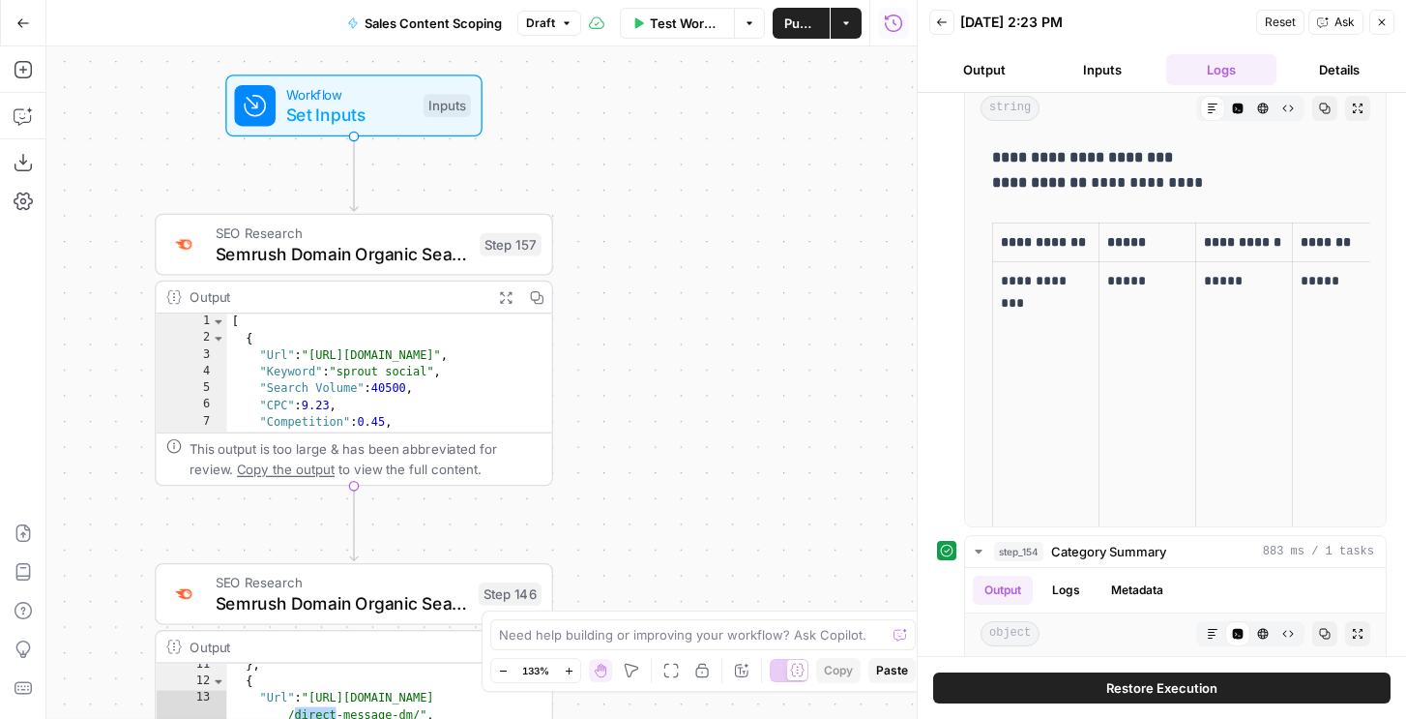
scroll to position [297, 0]
click at [1347, 118] on button "Expand Output" at bounding box center [1357, 107] width 25 height 25
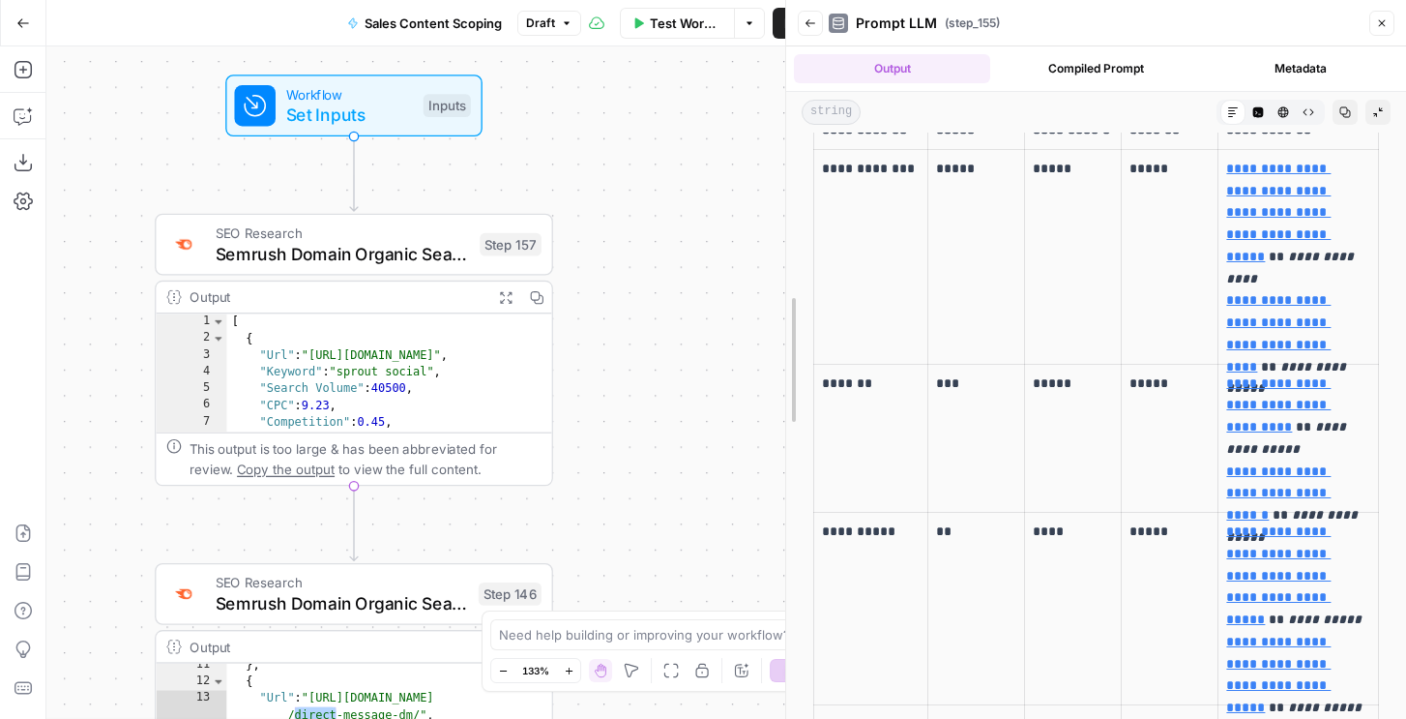
scroll to position [210, 0]
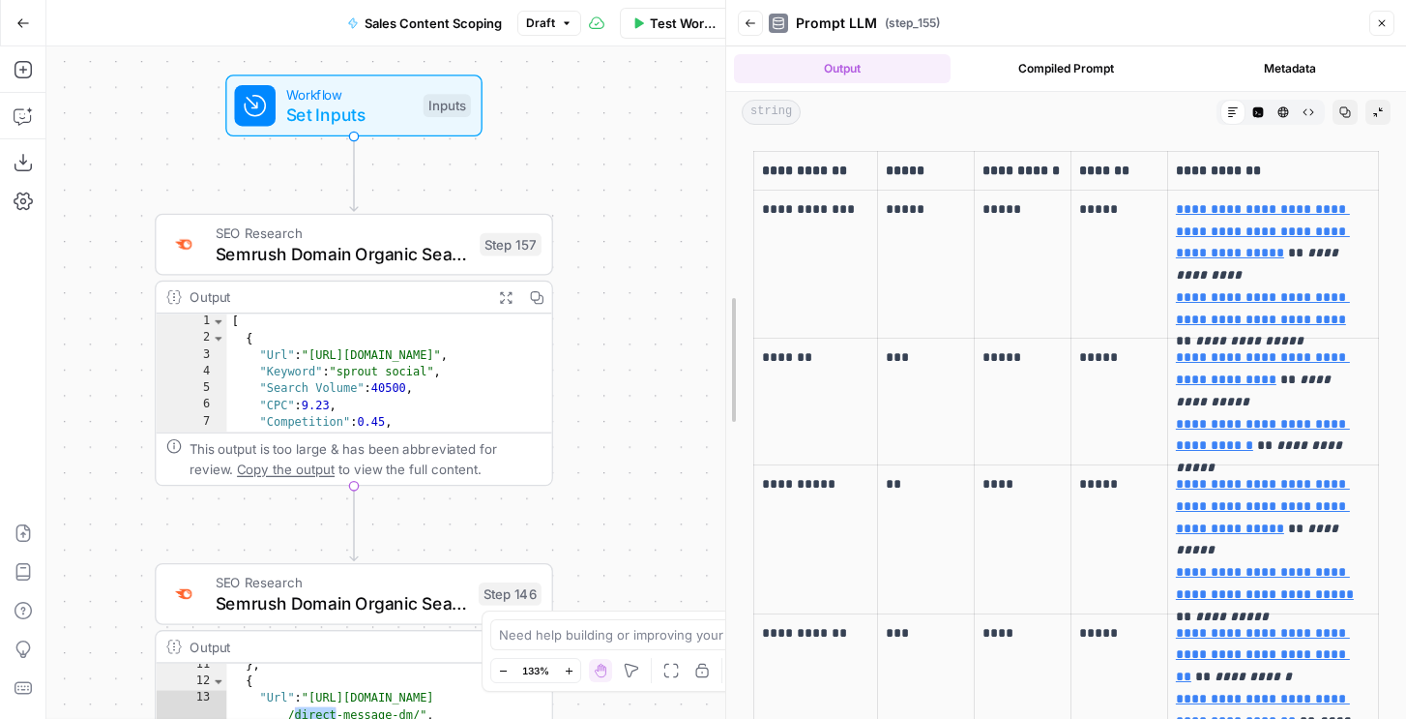
drag, startPoint x: 911, startPoint y: 260, endPoint x: 690, endPoint y: 278, distance: 222.1
click at [717, 277] on div at bounding box center [726, 359] width 19 height 719
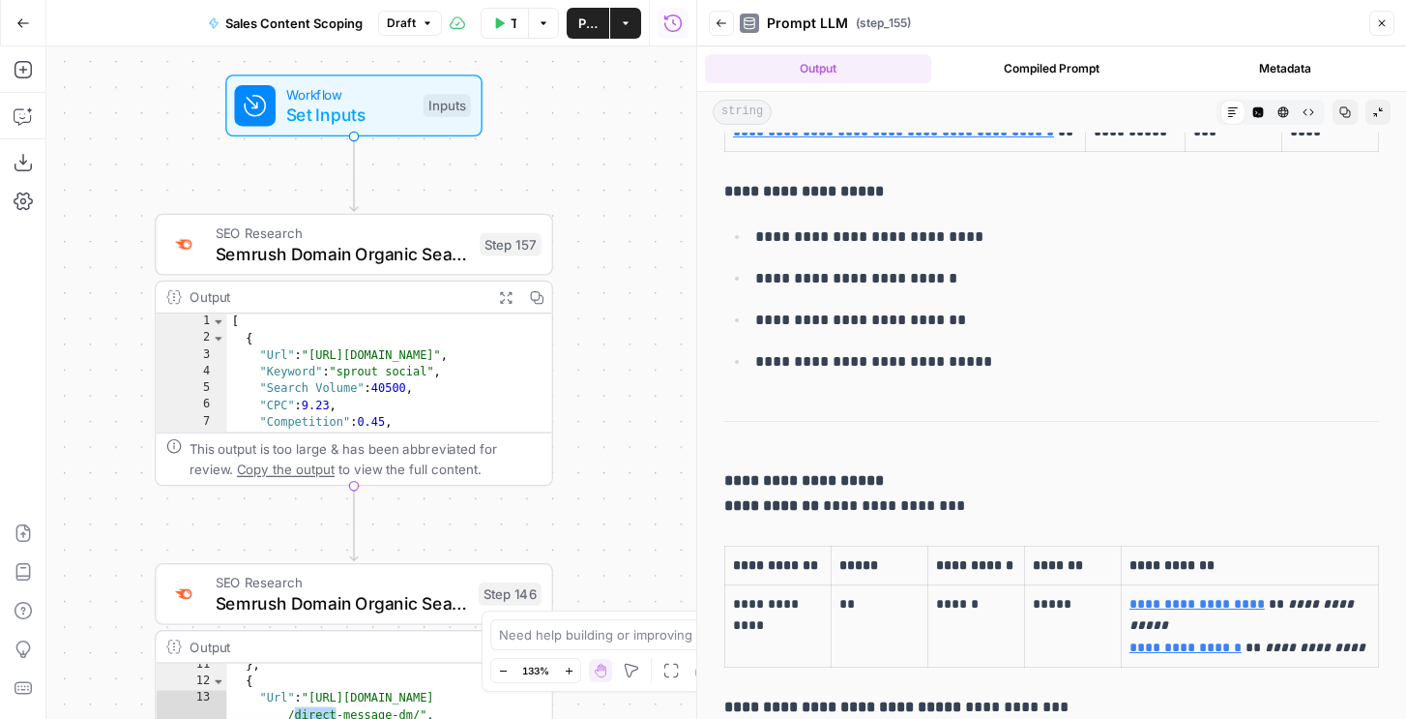
scroll to position [2080, 0]
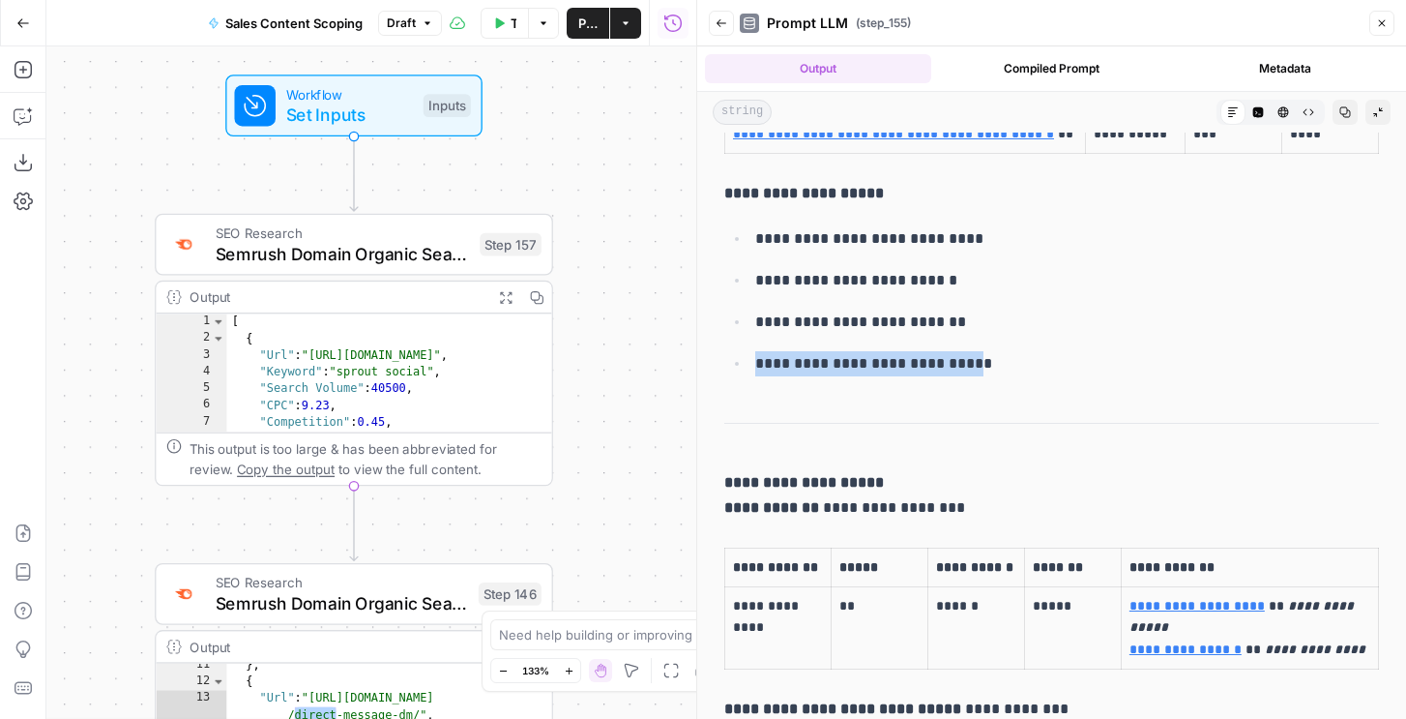
drag, startPoint x: 873, startPoint y: 349, endPoint x: 965, endPoint y: 366, distance: 93.3
click at [965, 366] on li "**********" at bounding box center [1064, 363] width 630 height 26
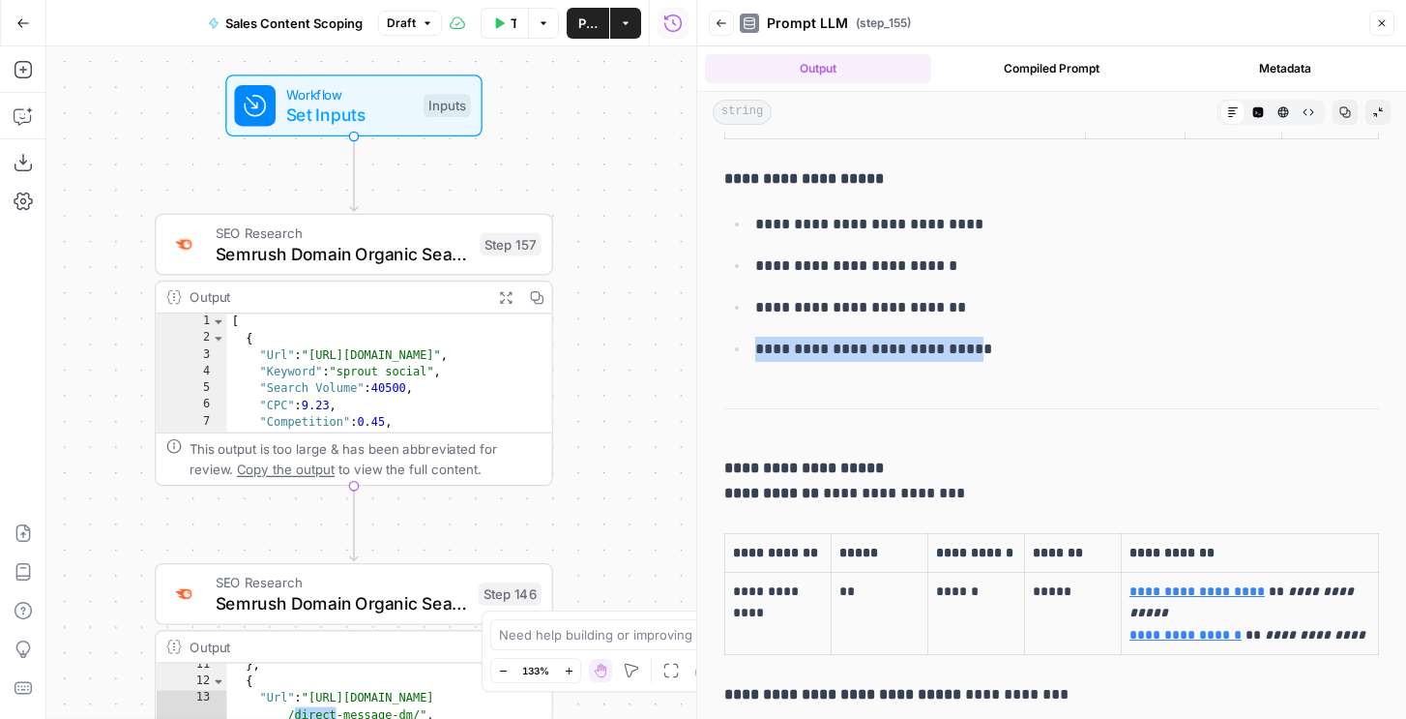
scroll to position [2072, 0]
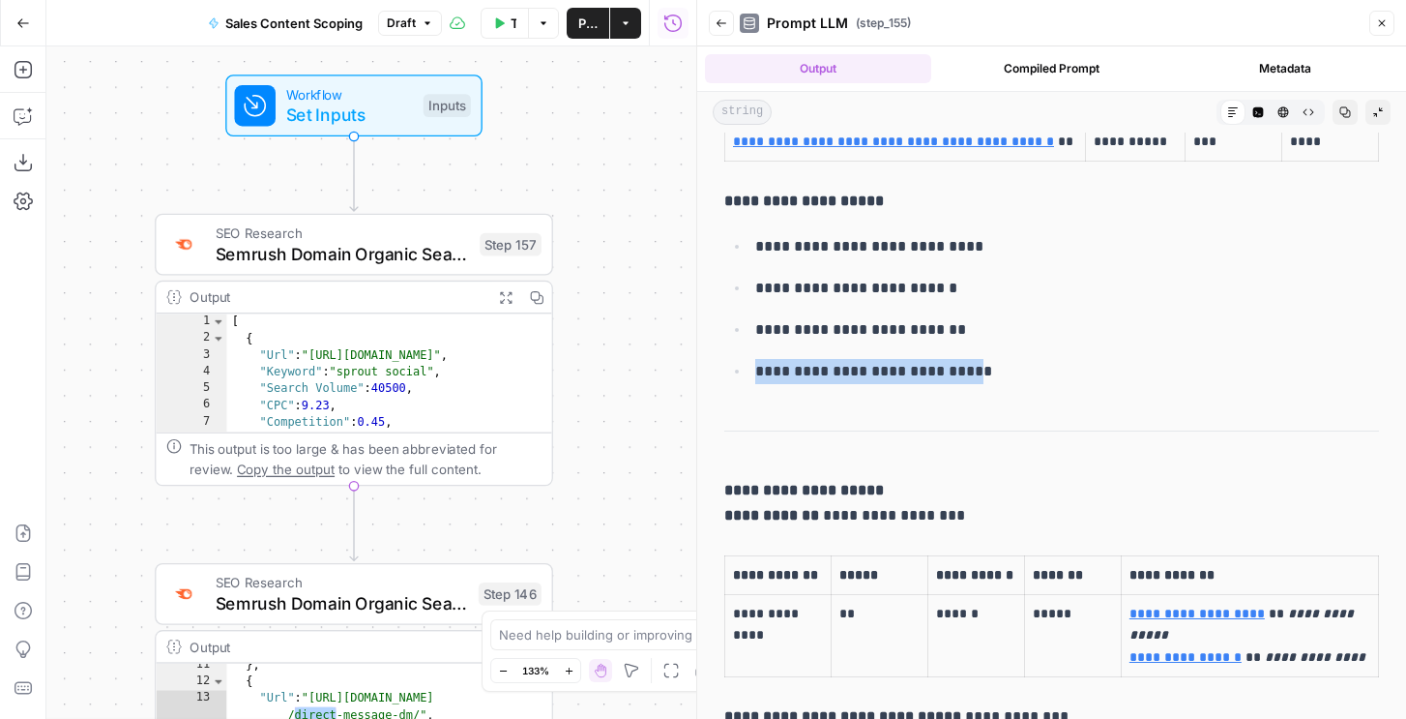
click at [1003, 373] on p "**********" at bounding box center [1067, 371] width 624 height 25
click at [418, 19] on button "Draft" at bounding box center [410, 23] width 64 height 25
click at [418, 22] on button "Draft" at bounding box center [410, 23] width 64 height 25
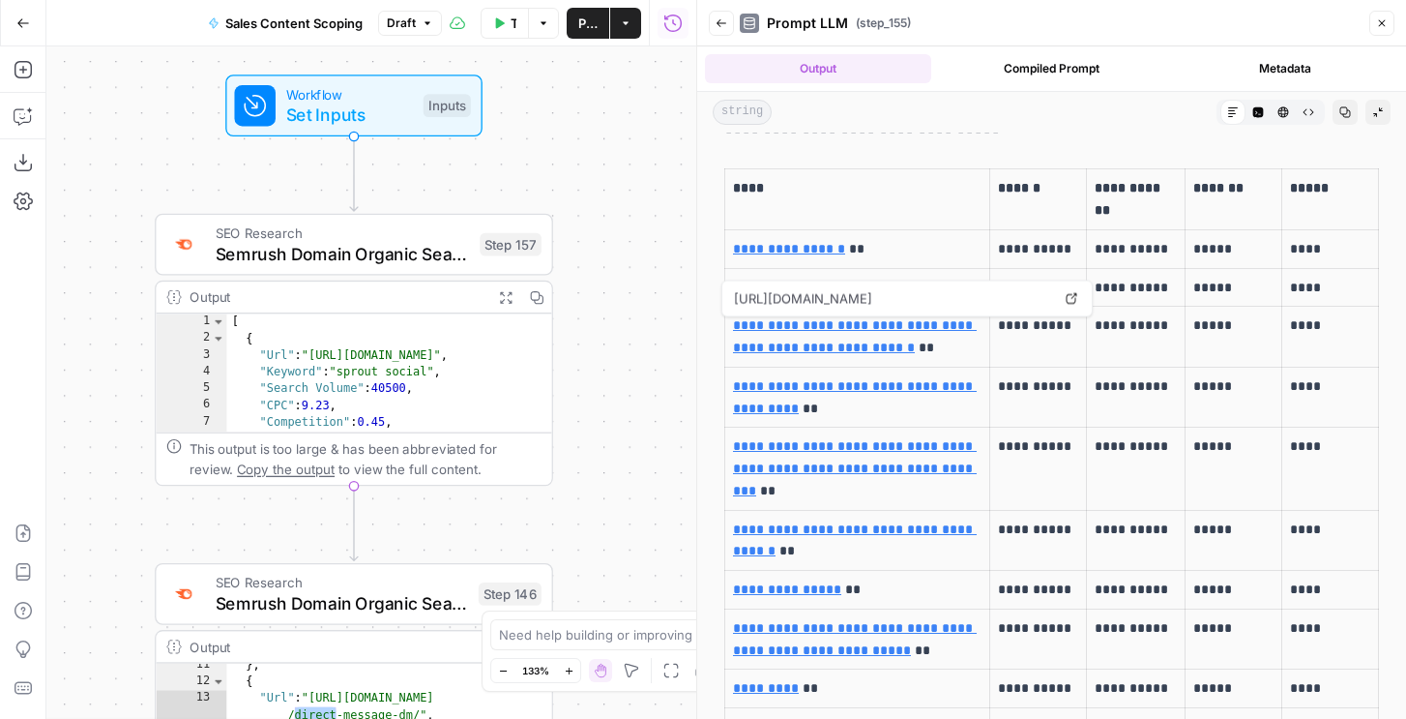
scroll to position [4116, 0]
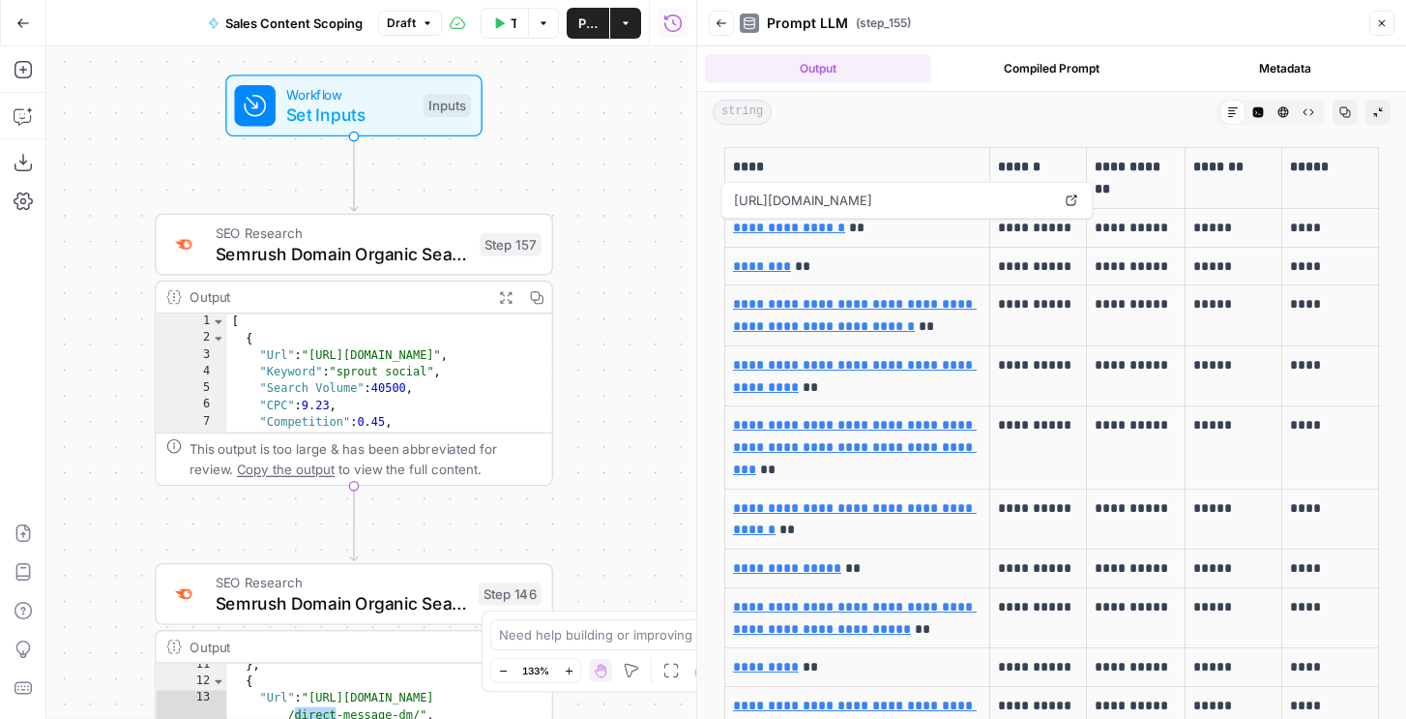
click at [830, 220] on link "**********" at bounding box center [789, 227] width 112 height 14
click at [1095, 242] on td "**********" at bounding box center [1136, 227] width 99 height 39
click at [1095, 259] on p "**********" at bounding box center [1136, 266] width 82 height 22
click at [1114, 265] on p "**********" at bounding box center [1136, 266] width 82 height 22
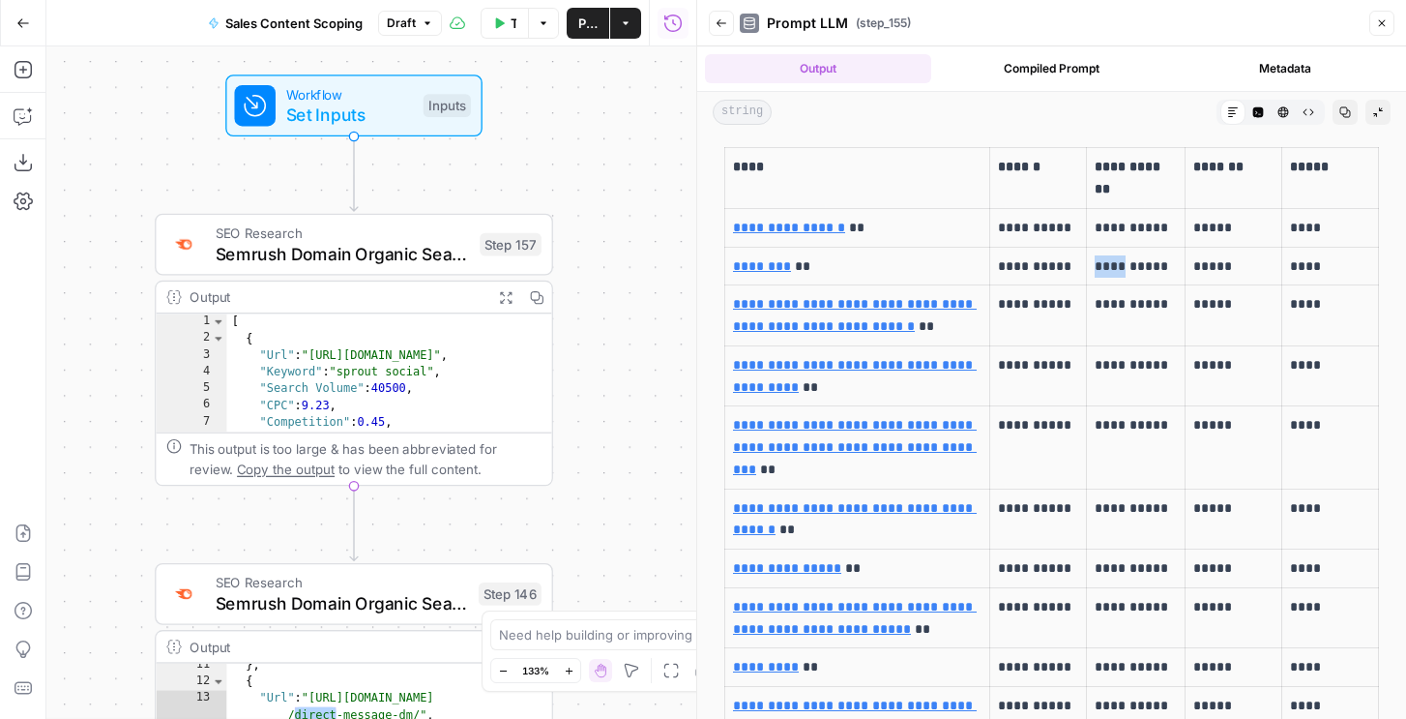
click at [1114, 265] on p "**********" at bounding box center [1136, 266] width 82 height 22
click at [825, 303] on link "**********" at bounding box center [855, 315] width 244 height 36
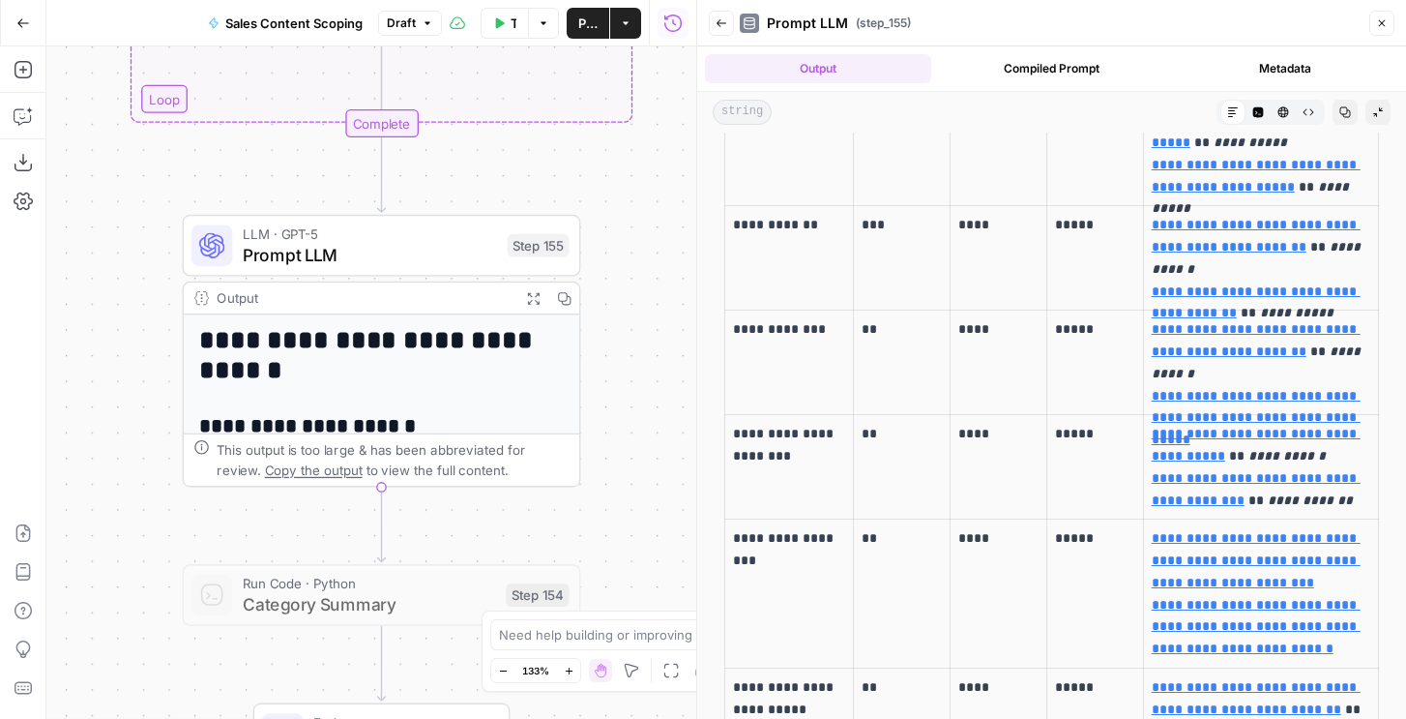
scroll to position [0, 0]
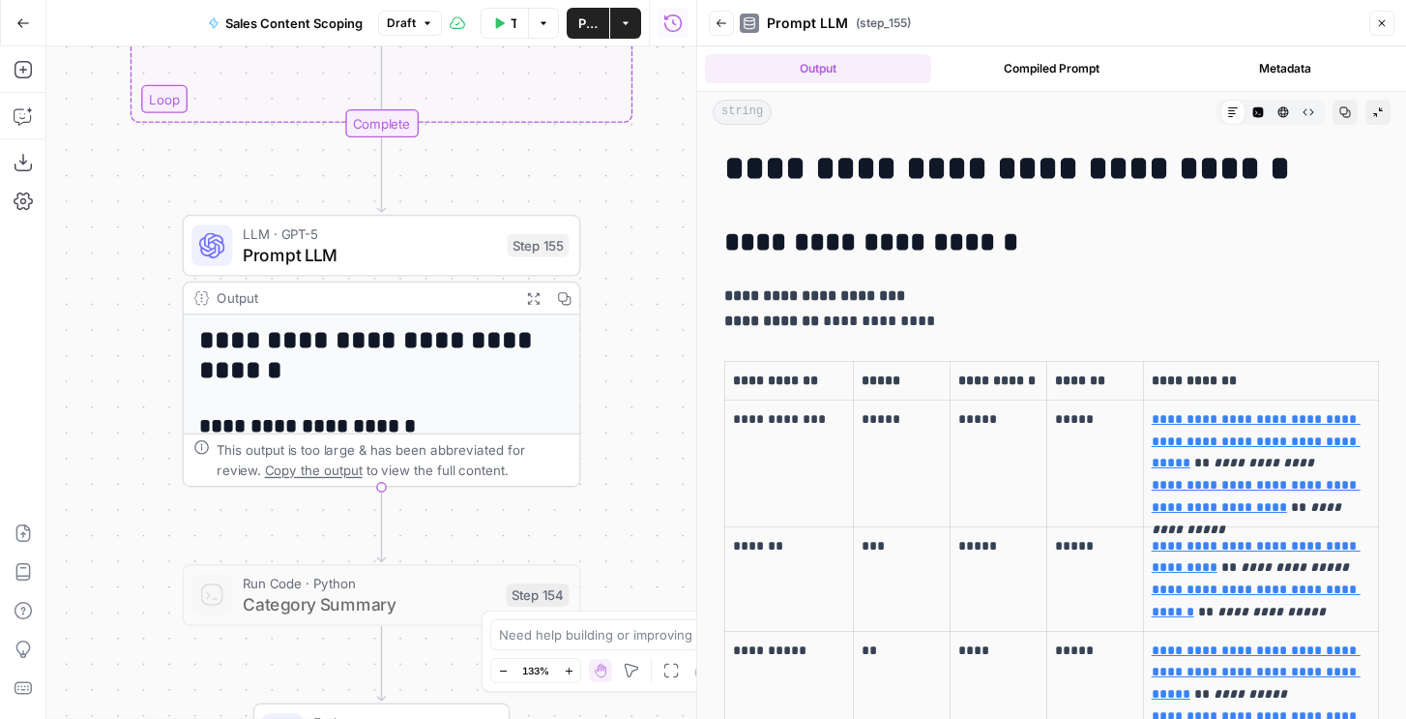
click at [1385, 21] on icon "button" at bounding box center [1382, 23] width 12 height 12
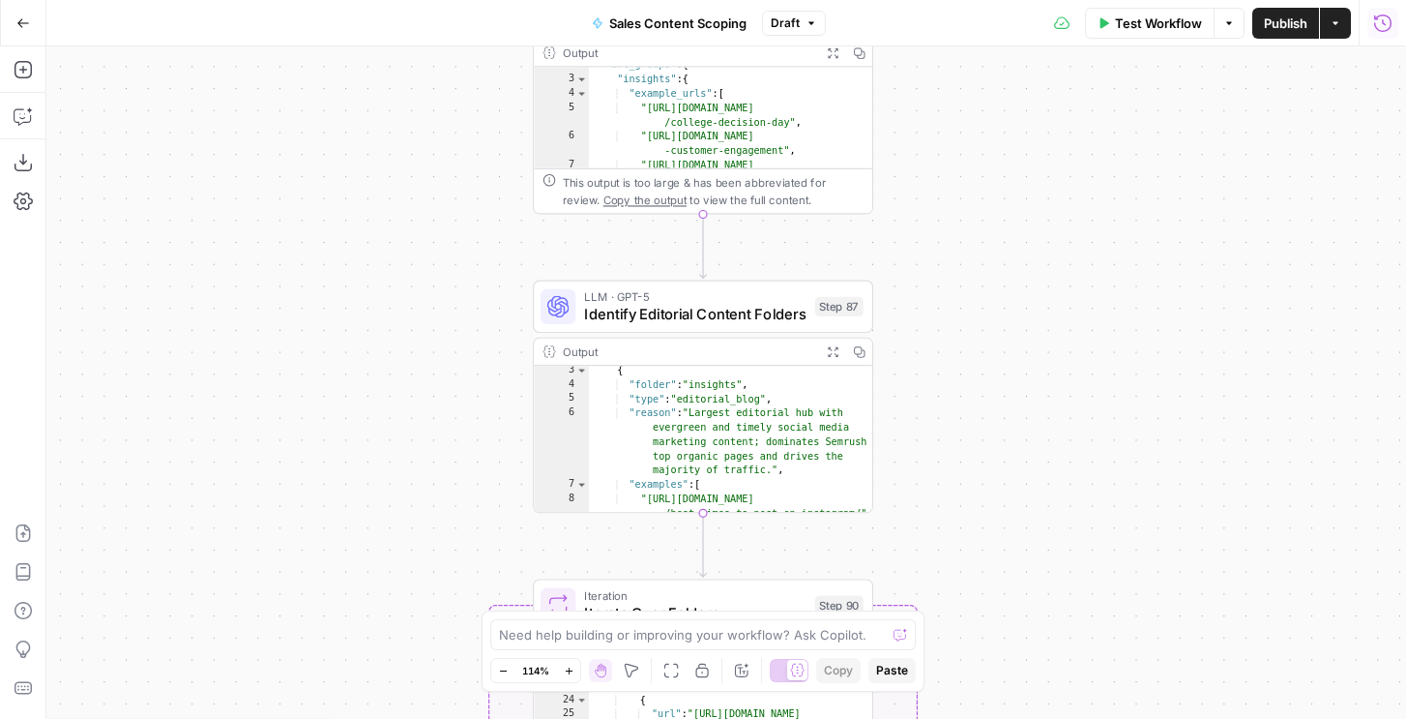
scroll to position [28, 0]
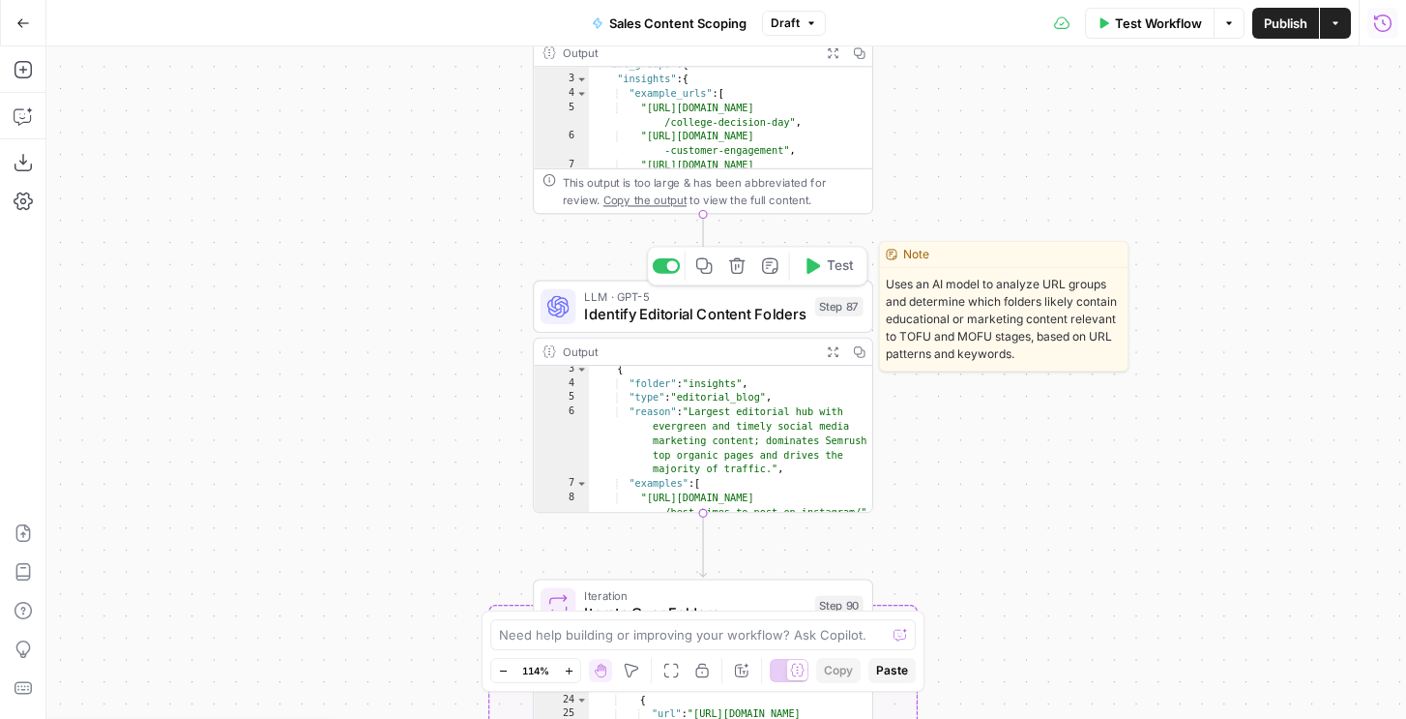
click at [749, 303] on span "Identify Editorial Content Folders" at bounding box center [694, 314] width 221 height 22
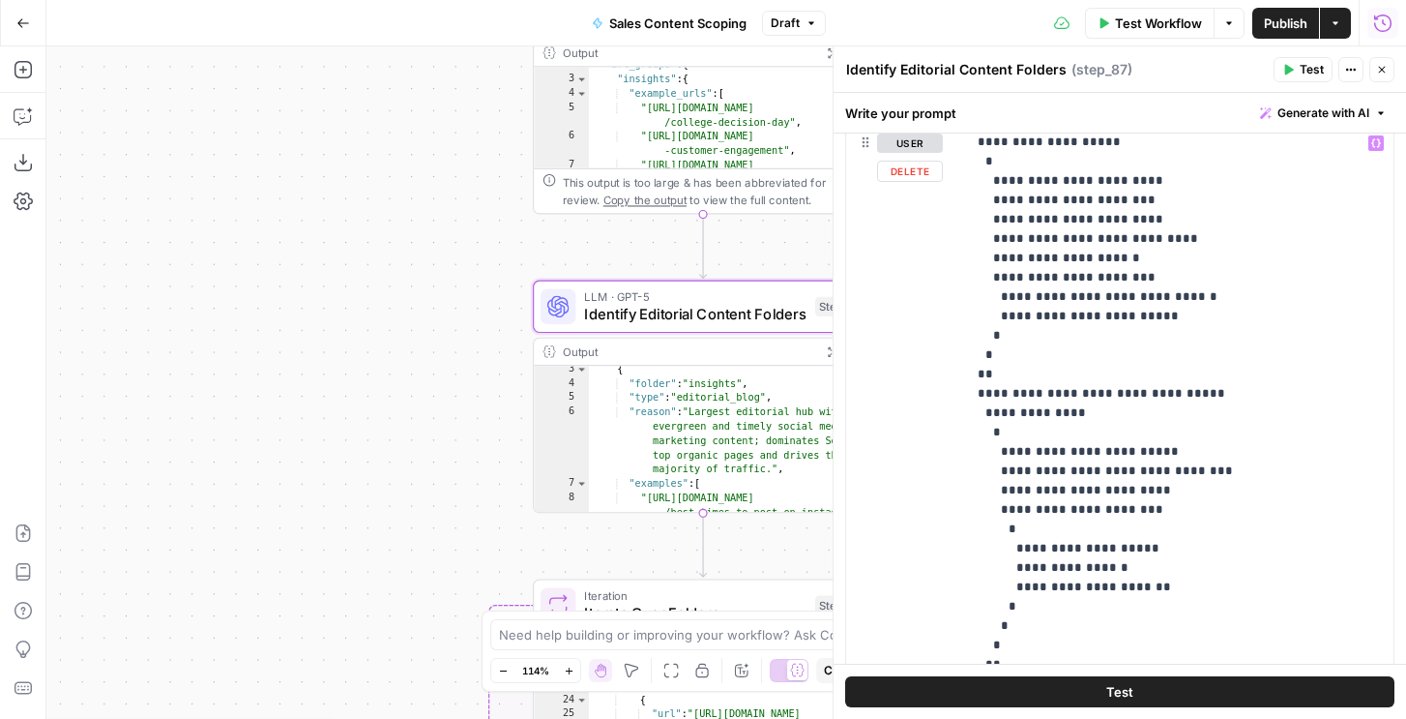
scroll to position [360, 0]
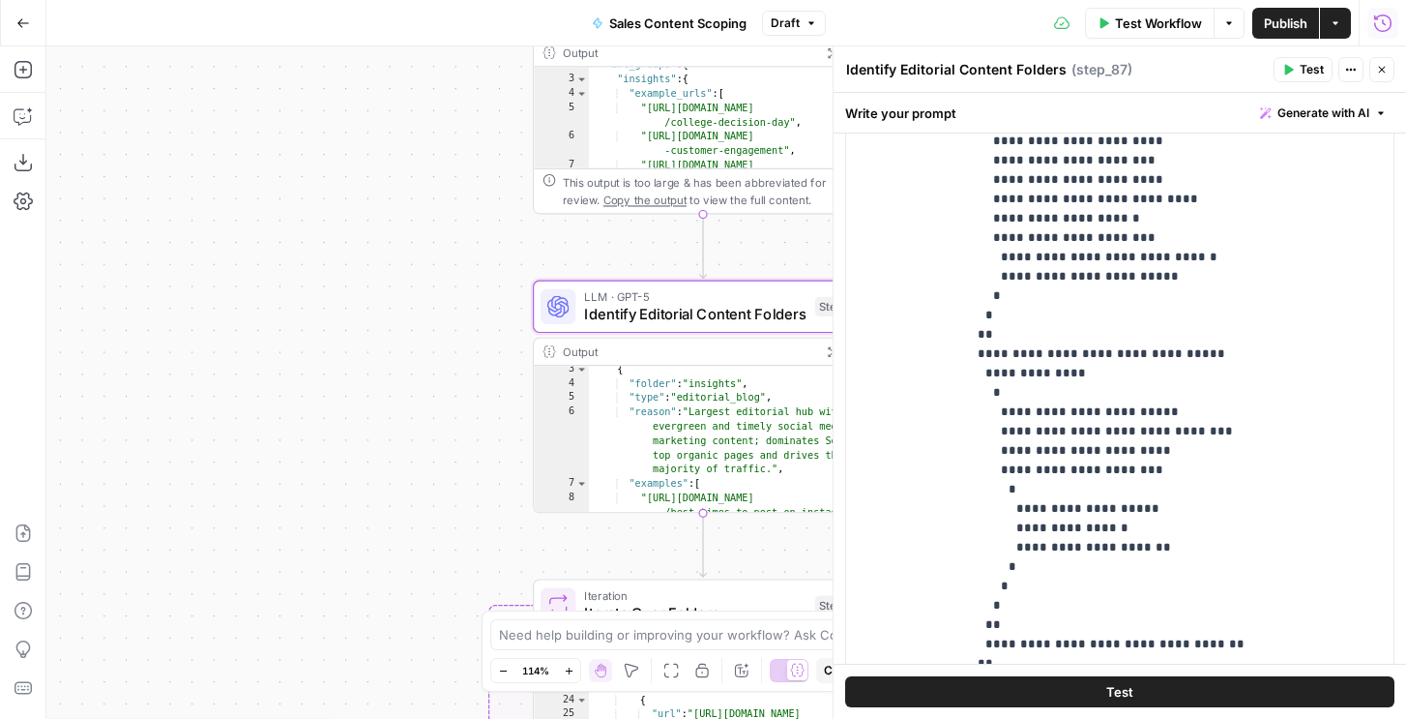
click at [1381, 73] on icon "button" at bounding box center [1382, 70] width 12 height 12
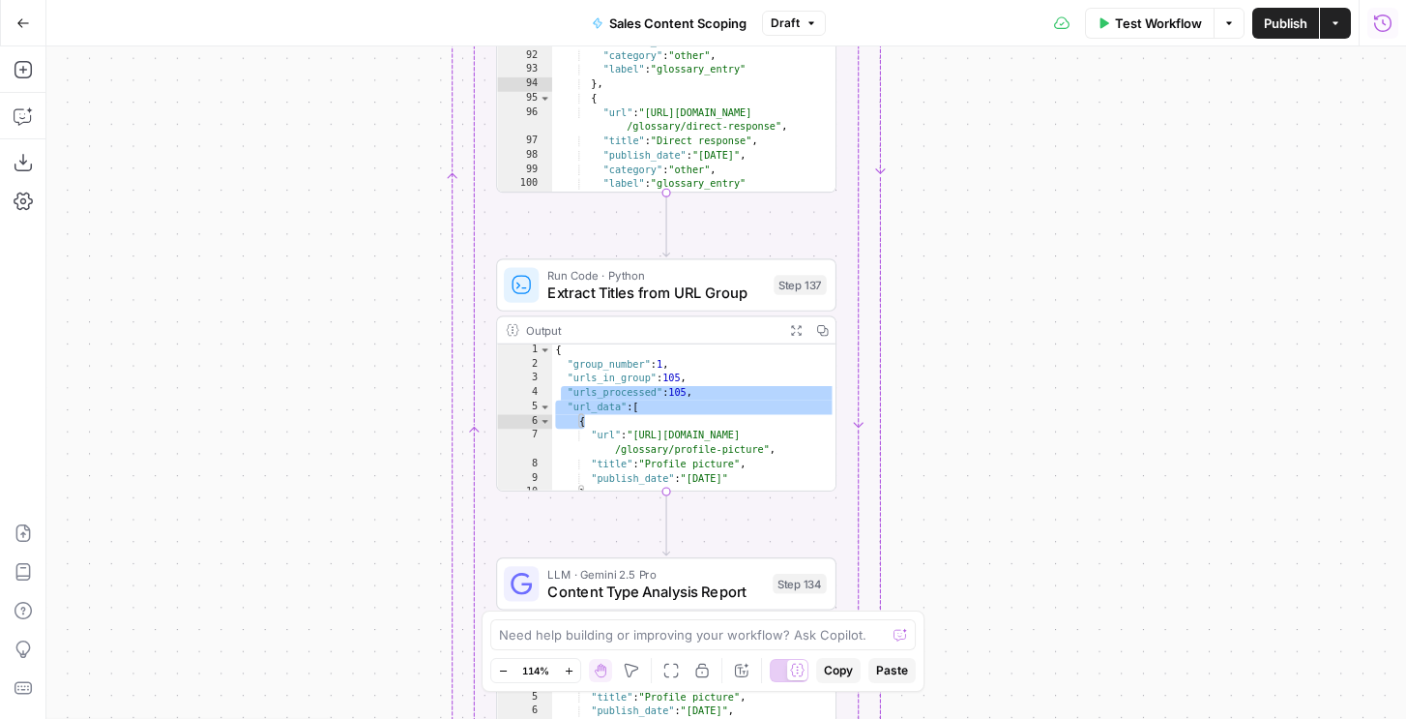
scroll to position [0, 0]
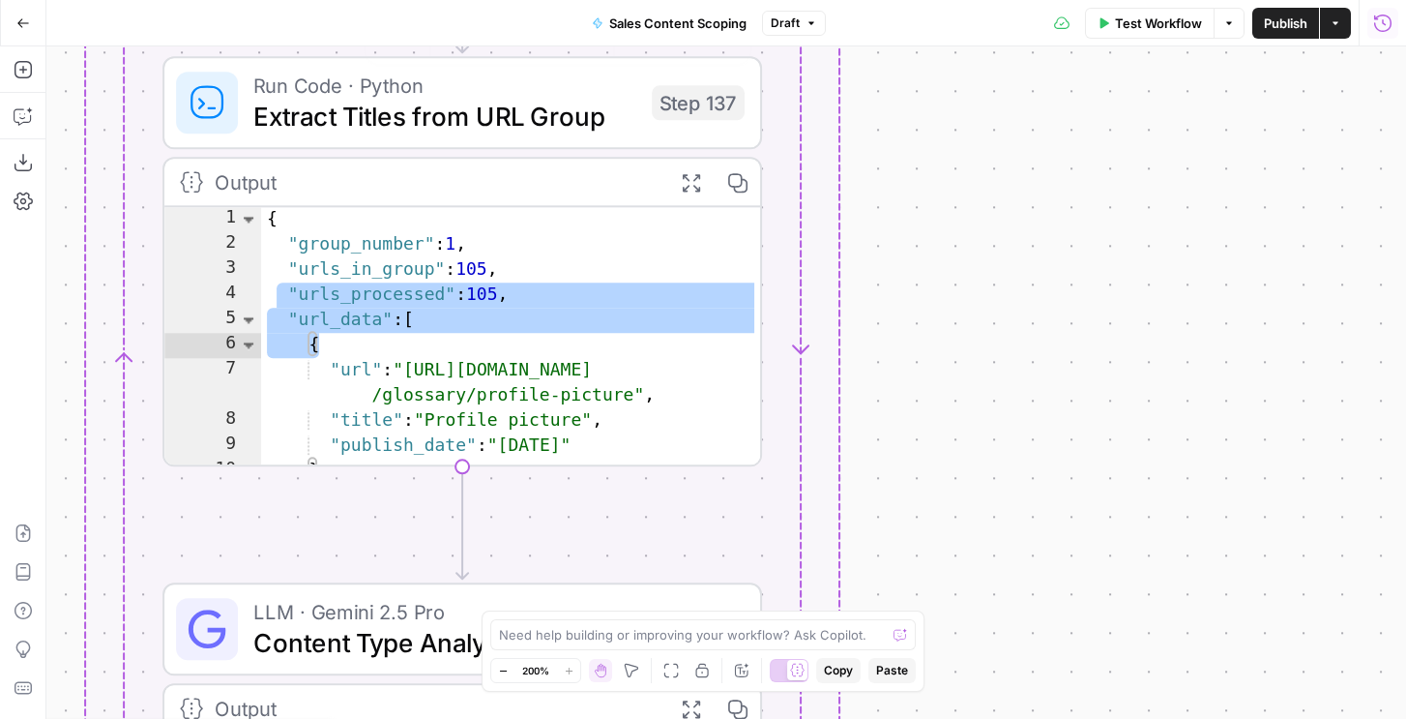
click at [533, 142] on div "Run Code · Python Extract Titles from URL Group Step 137 Copy step Delete step …" at bounding box center [462, 102] width 600 height 93
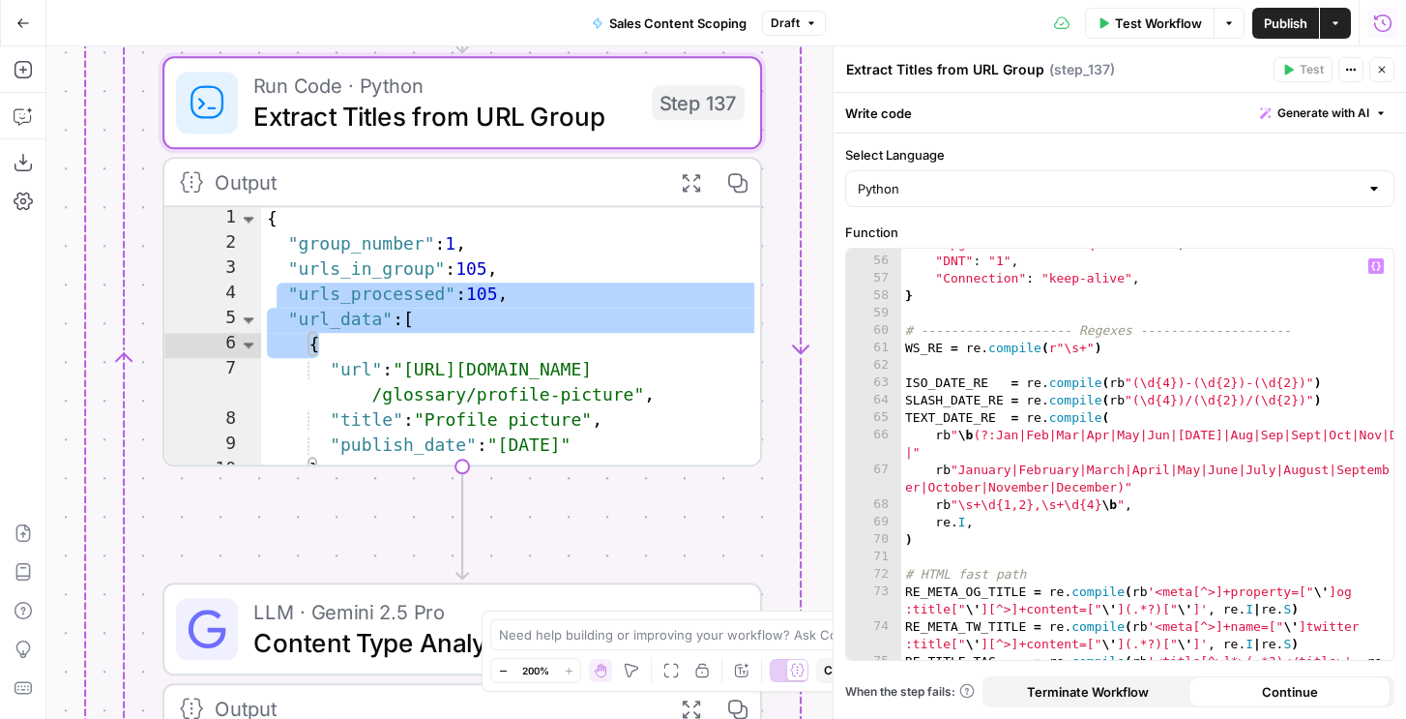
scroll to position [1095, 0]
click at [1380, 62] on button "Close" at bounding box center [1381, 69] width 25 height 25
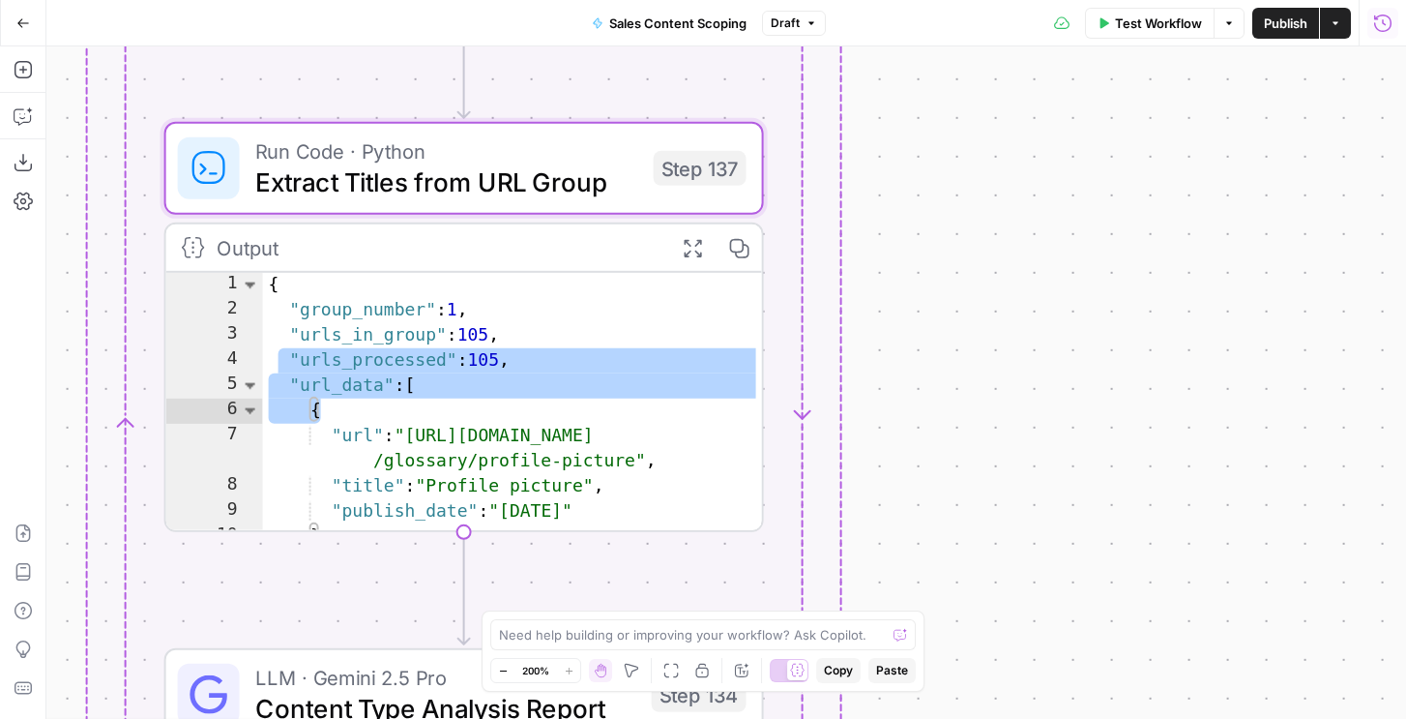
click at [576, 502] on div "{ "group_number" : 1 , "urls_in_group" : 105 , "urls_processed" : 105 , "url_da…" at bounding box center [512, 428] width 503 height 311
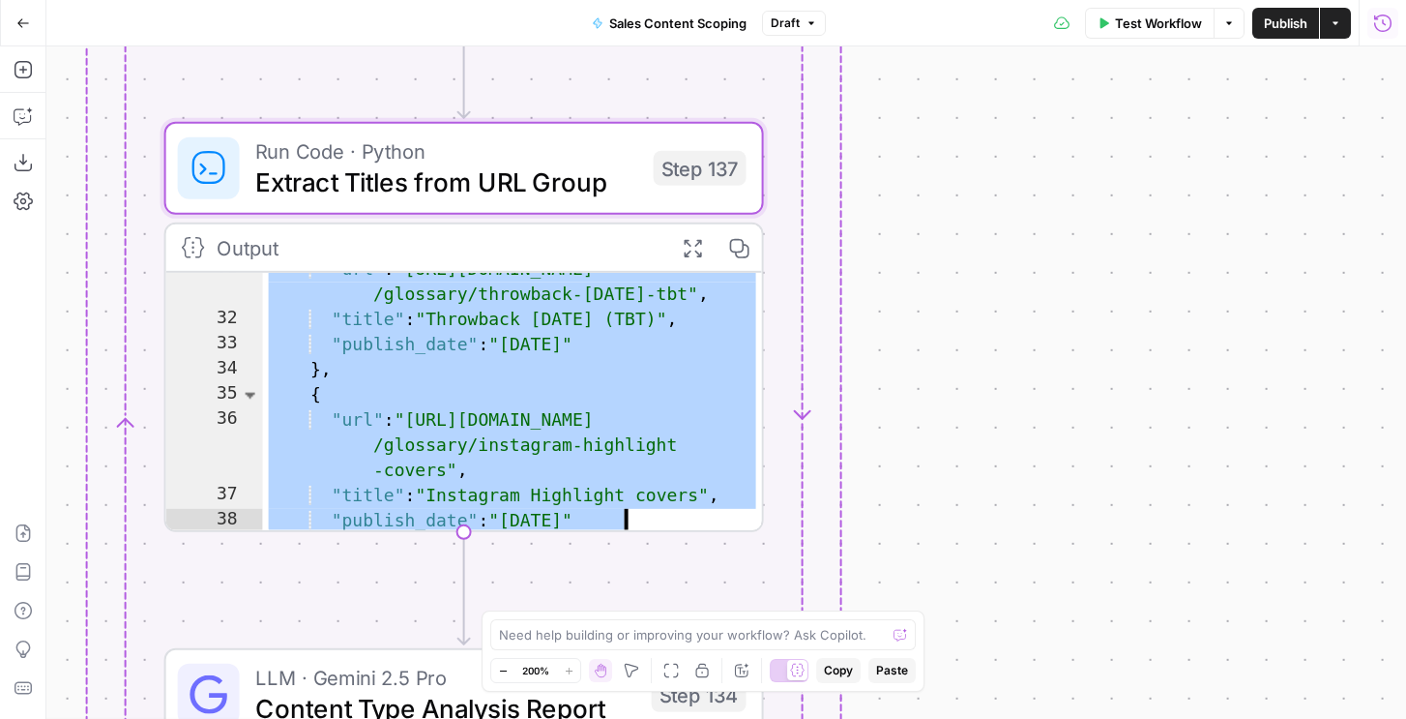
click at [538, 386] on div ""url" : "https://sproutsocial.com /glossary/throwback-thursday-tbt" , "title" :…" at bounding box center [512, 425] width 503 height 337
type textarea "**********"
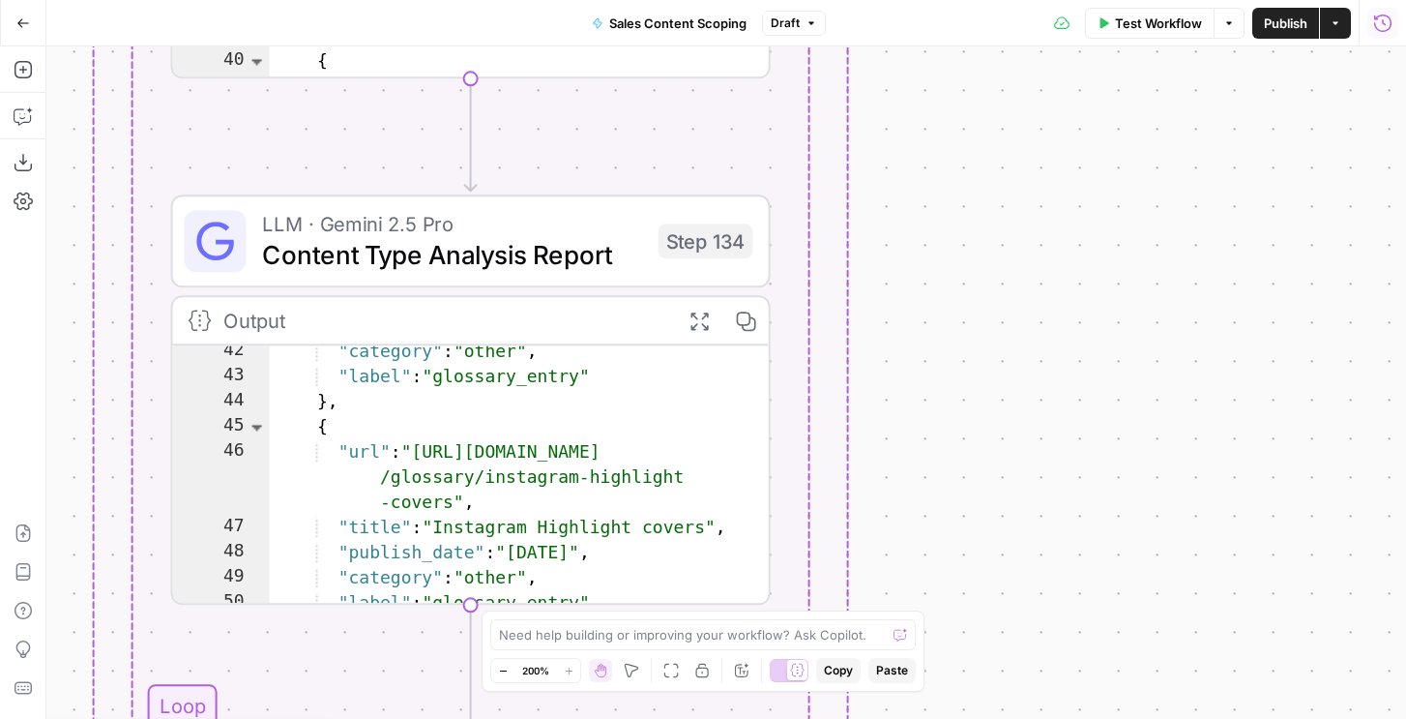
scroll to position [598, 0]
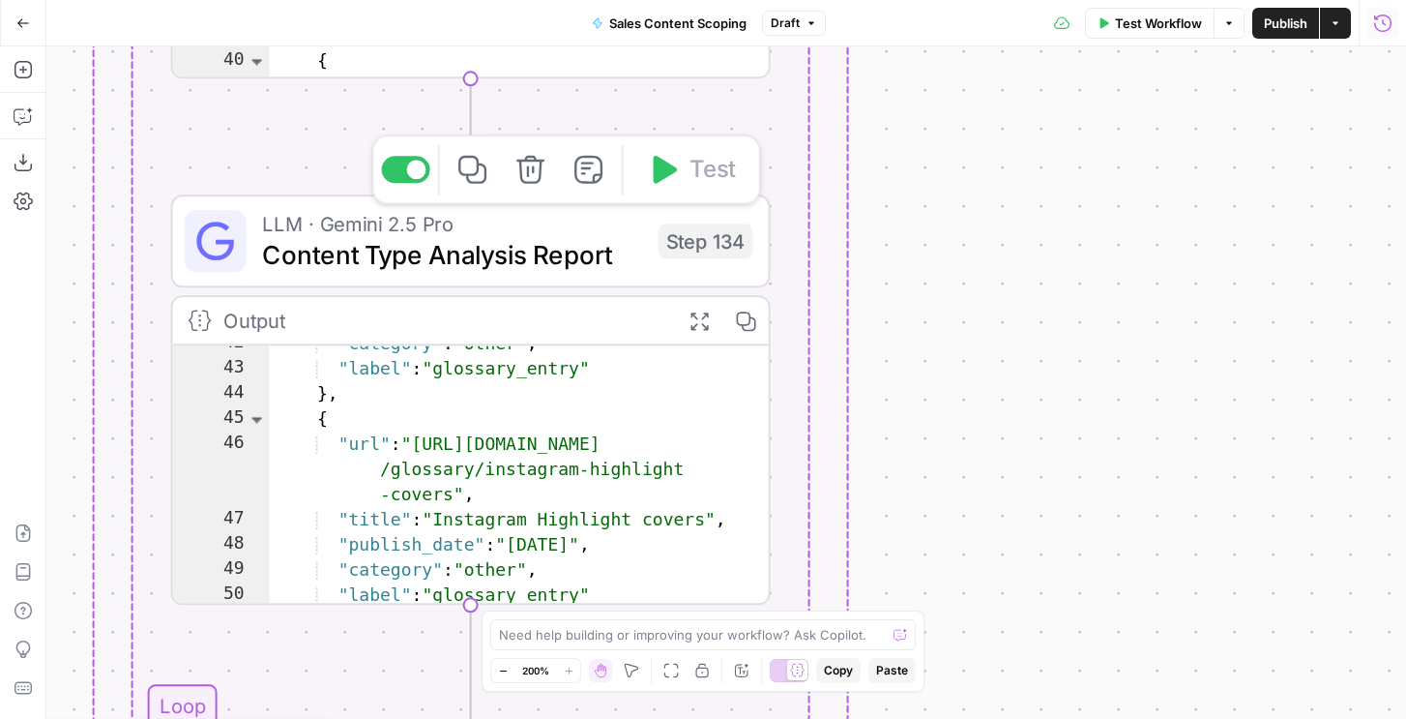
click at [410, 248] on span "Content Type Analysis Report" at bounding box center [452, 254] width 381 height 39
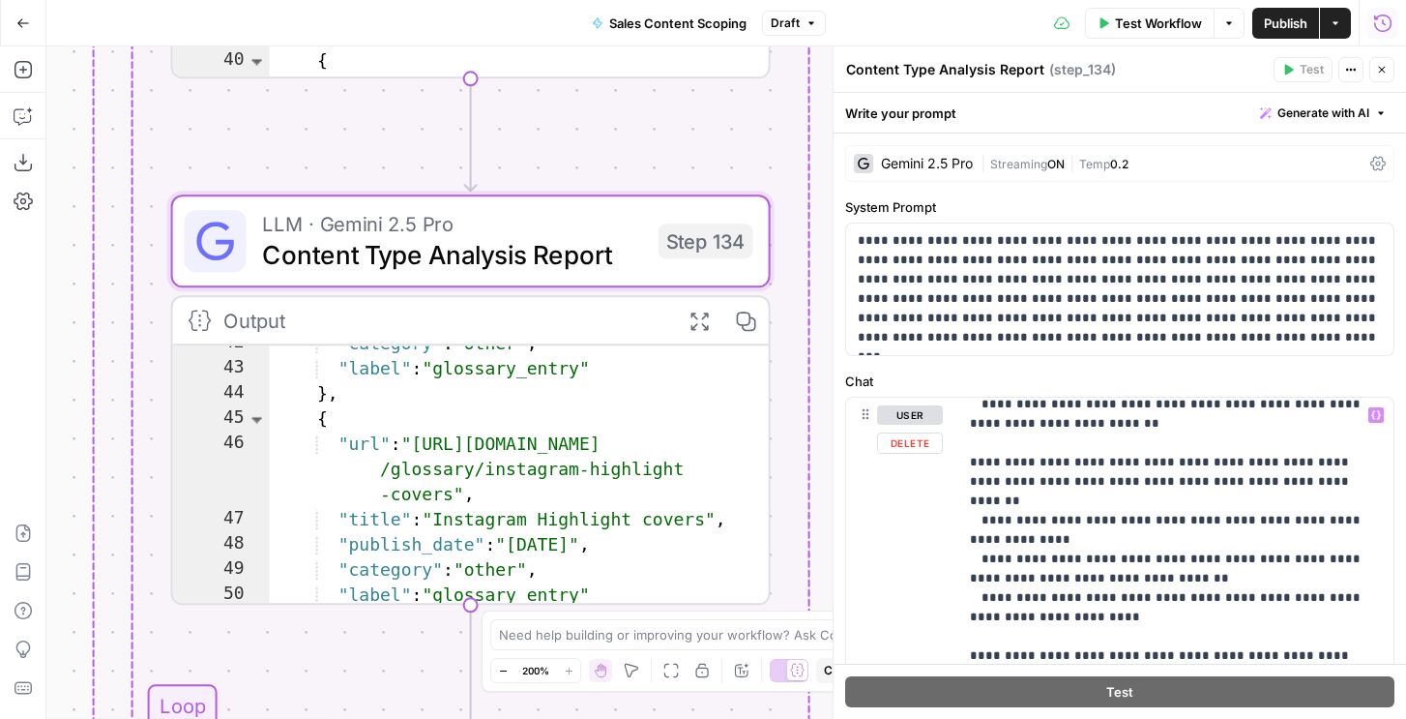
scroll to position [1115, 0]
click at [1377, 77] on button "Close" at bounding box center [1381, 69] width 25 height 25
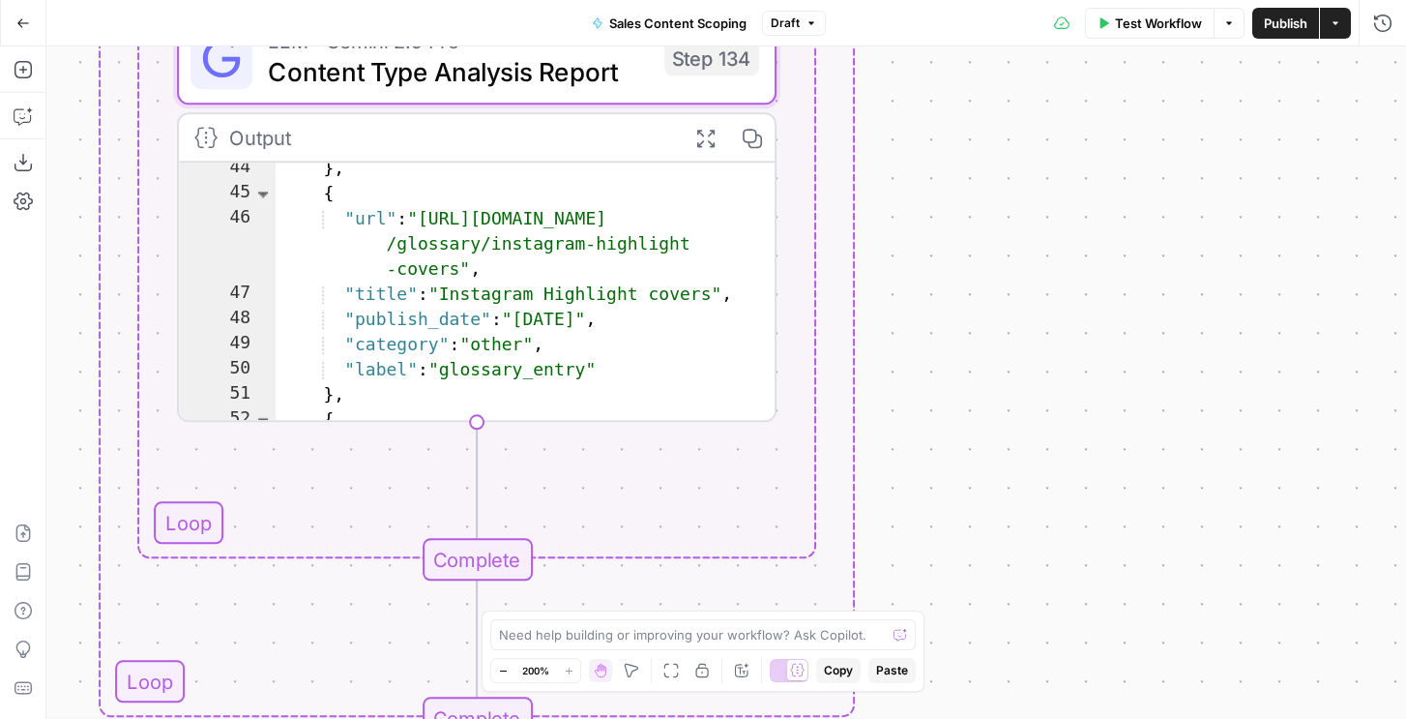
scroll to position [626, 0]
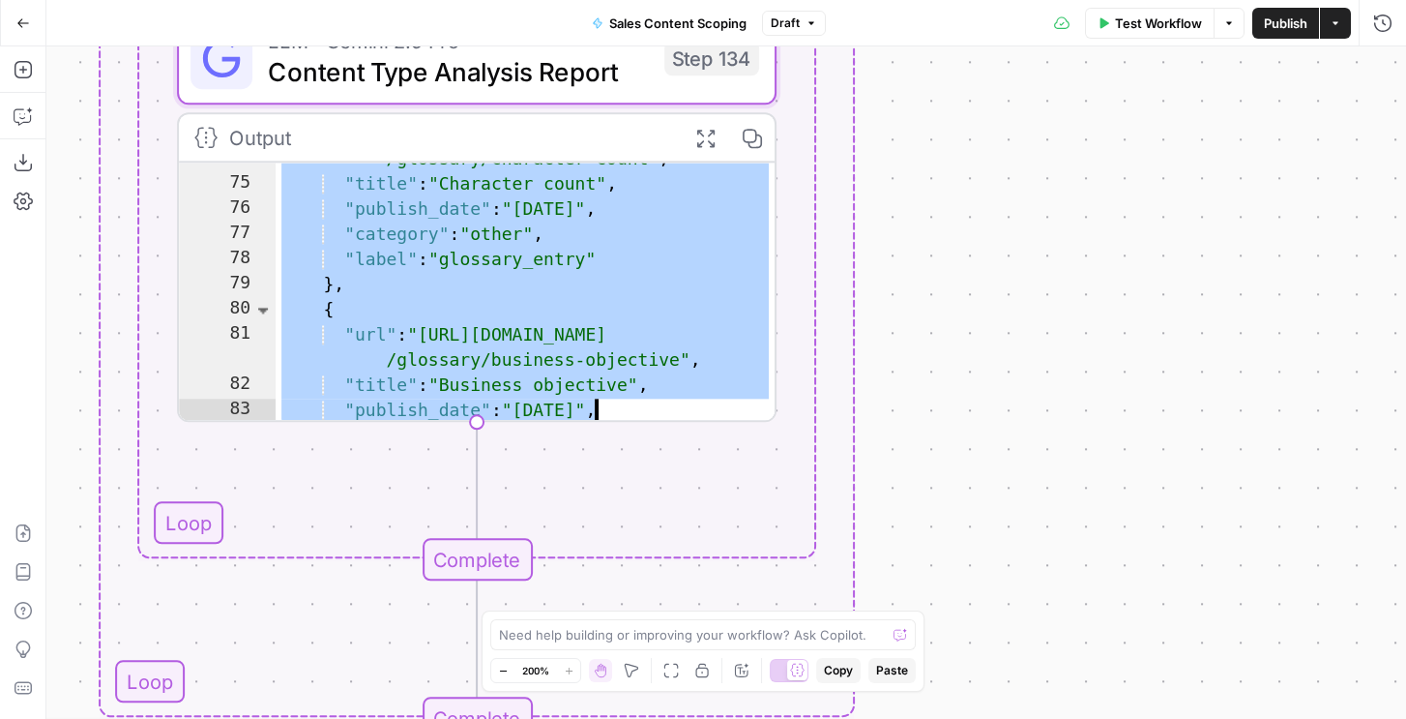
drag, startPoint x: 402, startPoint y: 332, endPoint x: 522, endPoint y: 332, distance: 119.9
click at [522, 332] on div ""url" : "https://sproutsocial.com /glossary/character-count" , "title" : "Chara…" at bounding box center [525, 290] width 503 height 337
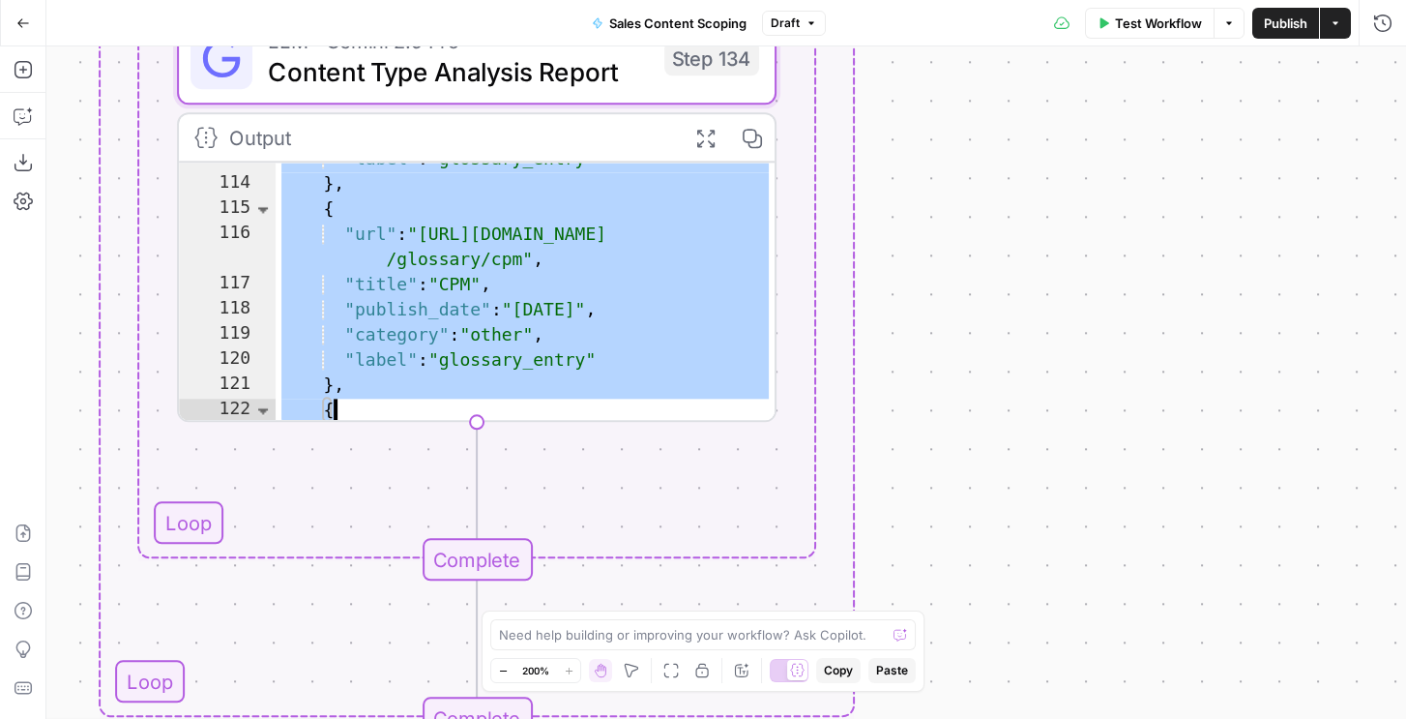
scroll to position [1630, 0]
click at [639, 283] on div ""label" : "glossary_entry" } , { "url" : "https://sproutsocial.com /glossary/cp…" at bounding box center [525, 315] width 503 height 337
type textarea "*"
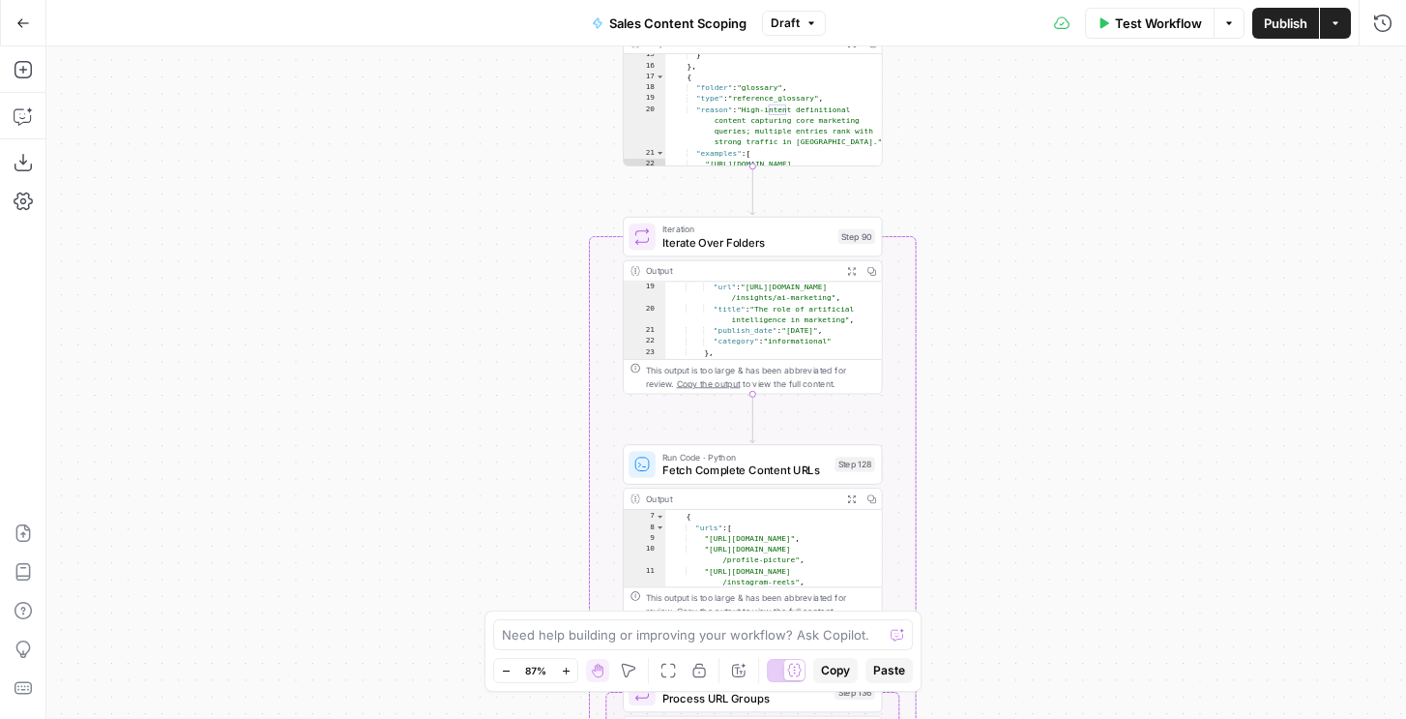
scroll to position [295, 0]
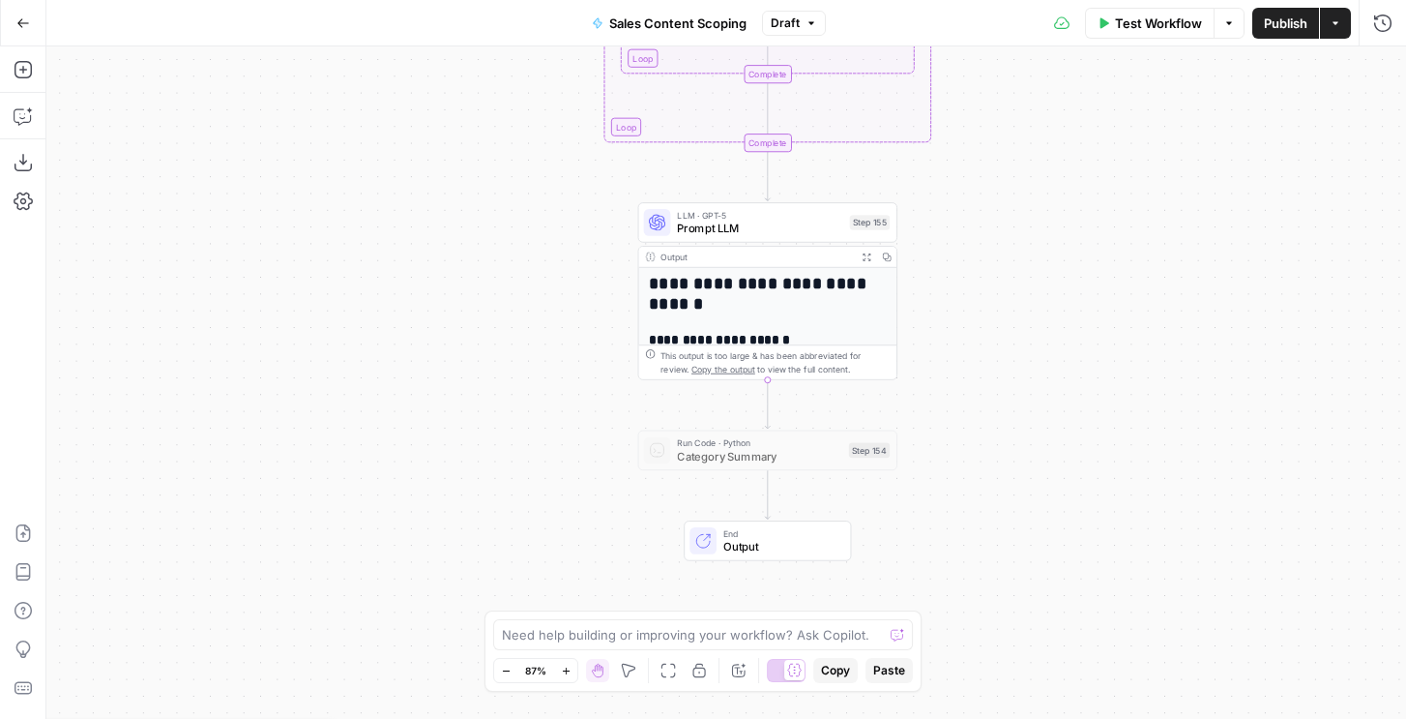
click at [865, 258] on icon "button" at bounding box center [867, 257] width 10 height 10
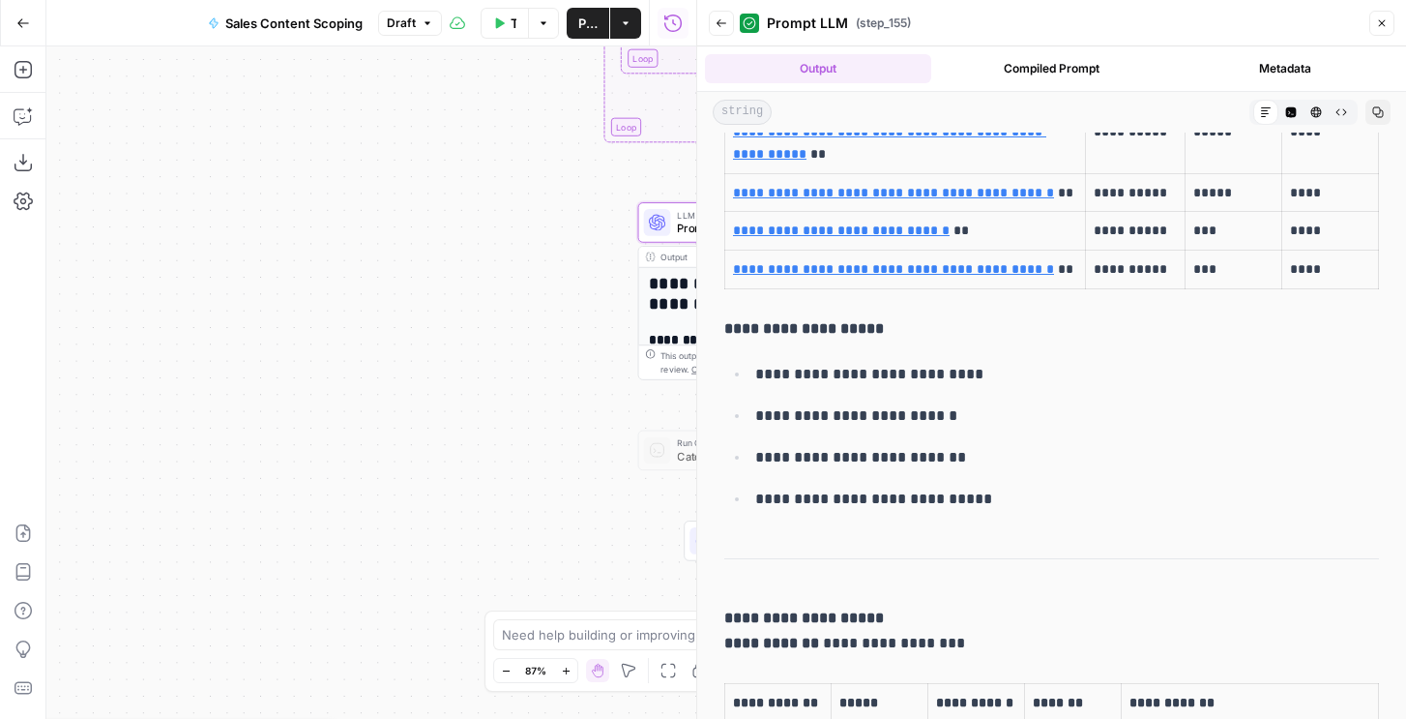
scroll to position [1933, 0]
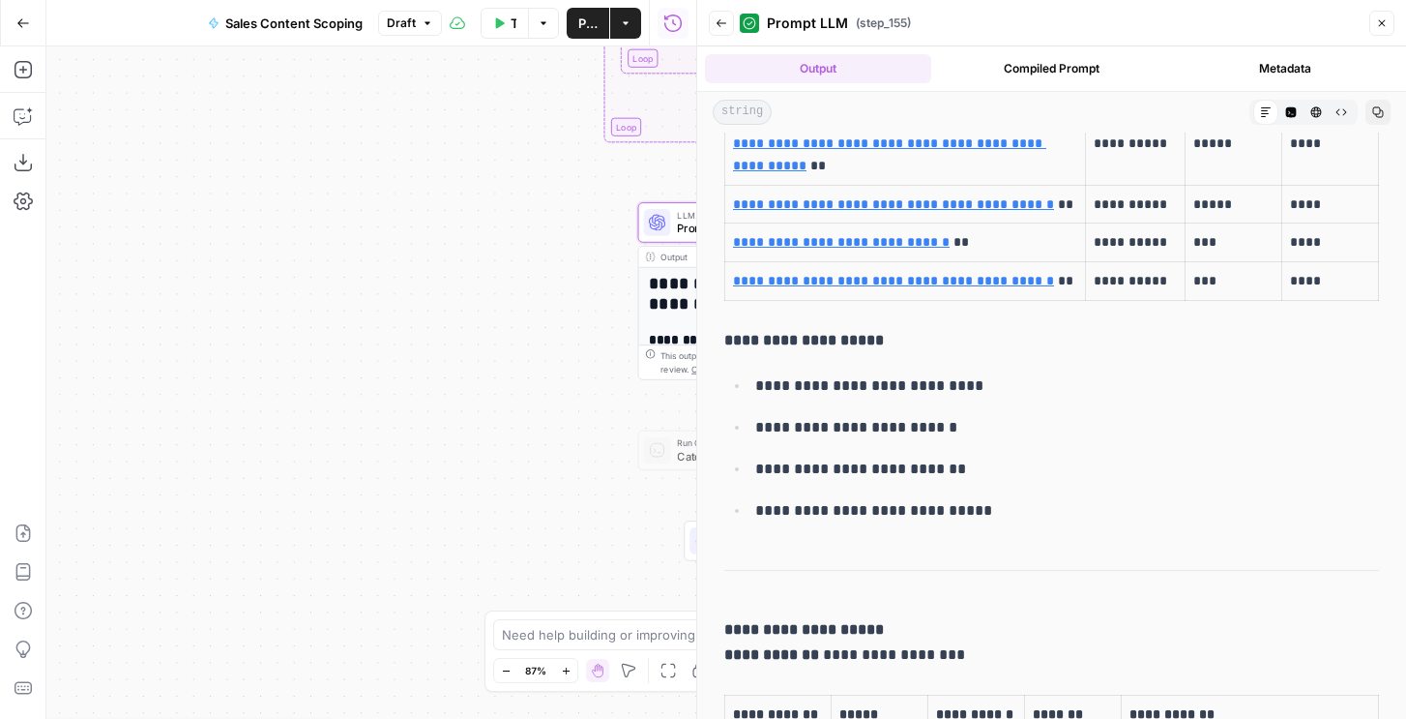
drag, startPoint x: 843, startPoint y: 514, endPoint x: 983, endPoint y: 521, distance: 139.4
click at [985, 521] on p "**********" at bounding box center [1067, 510] width 624 height 25
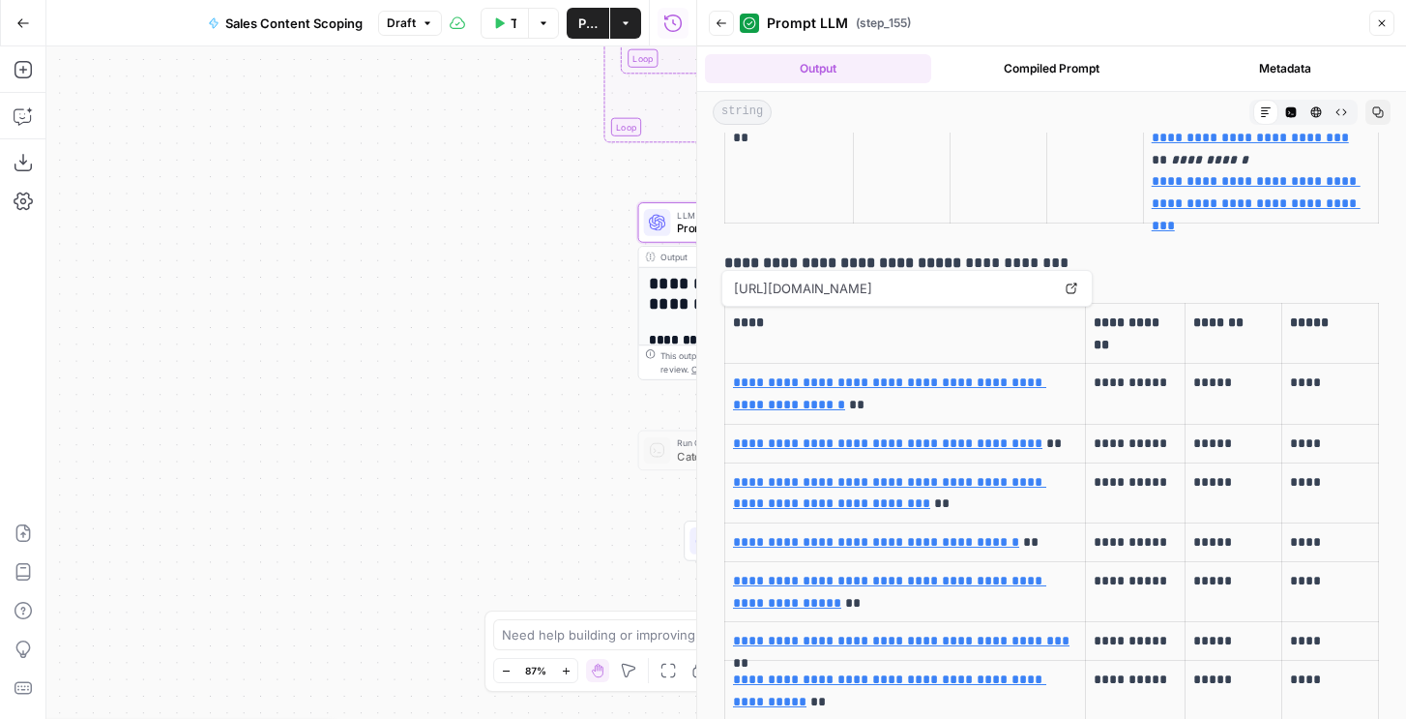
scroll to position [1364, 0]
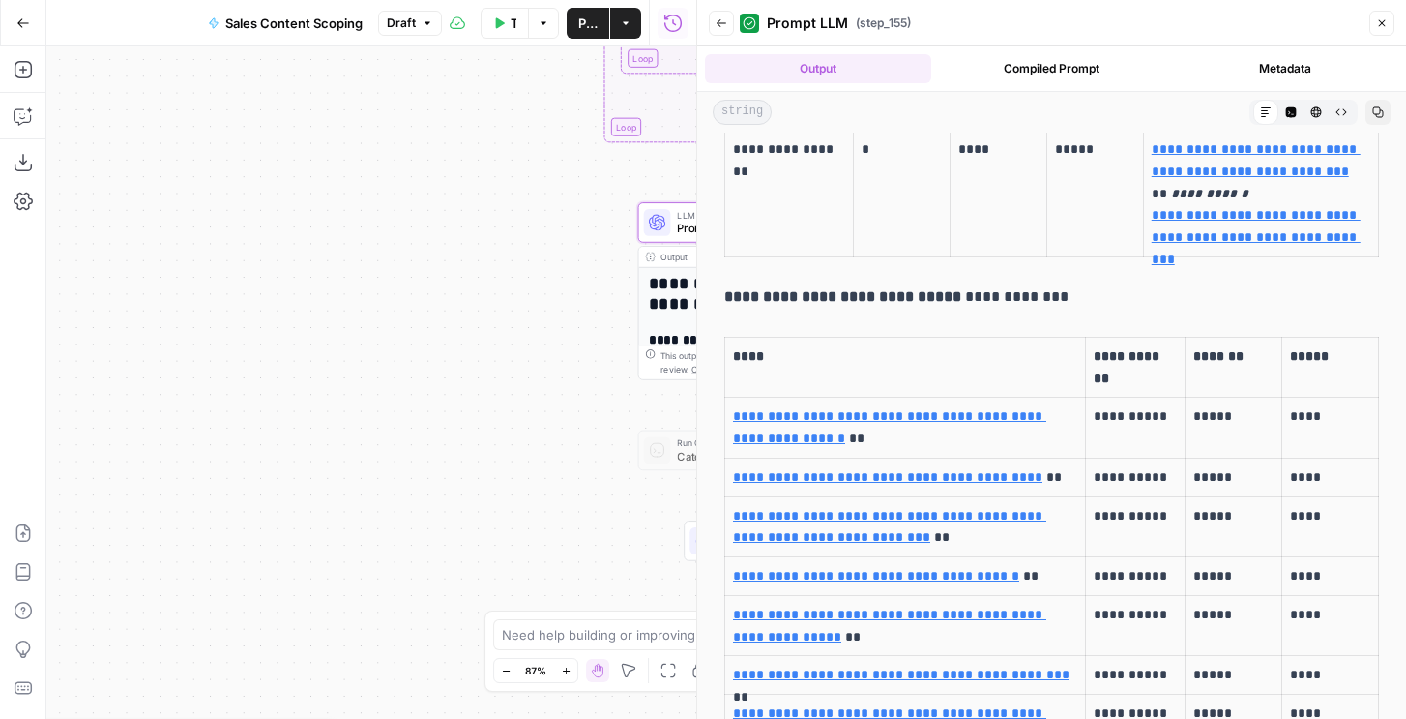
drag, startPoint x: 784, startPoint y: 295, endPoint x: 1016, endPoint y: 306, distance: 232.3
click at [1016, 306] on p "**********" at bounding box center [1051, 296] width 655 height 25
drag, startPoint x: 1161, startPoint y: 407, endPoint x: 1102, endPoint y: 408, distance: 59.0
click at [1102, 408] on p "**********" at bounding box center [1135, 416] width 83 height 22
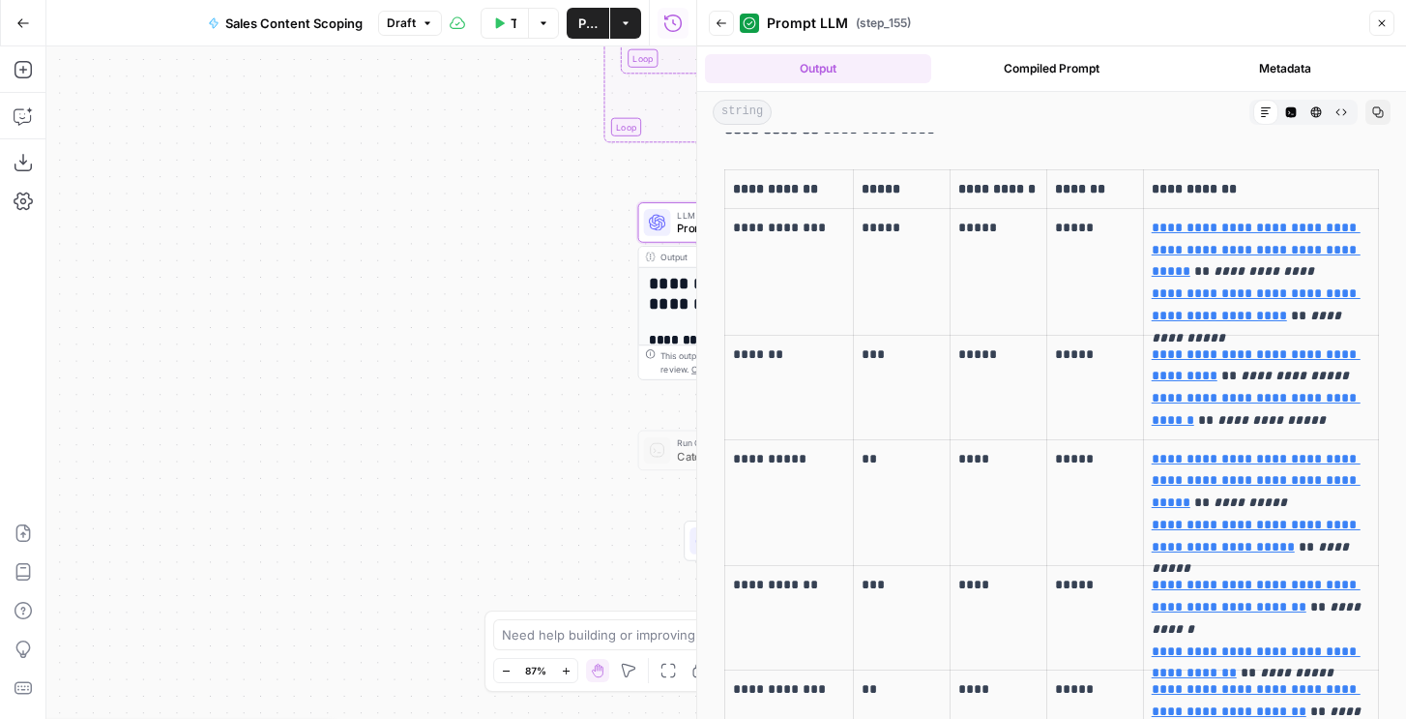
scroll to position [0, 0]
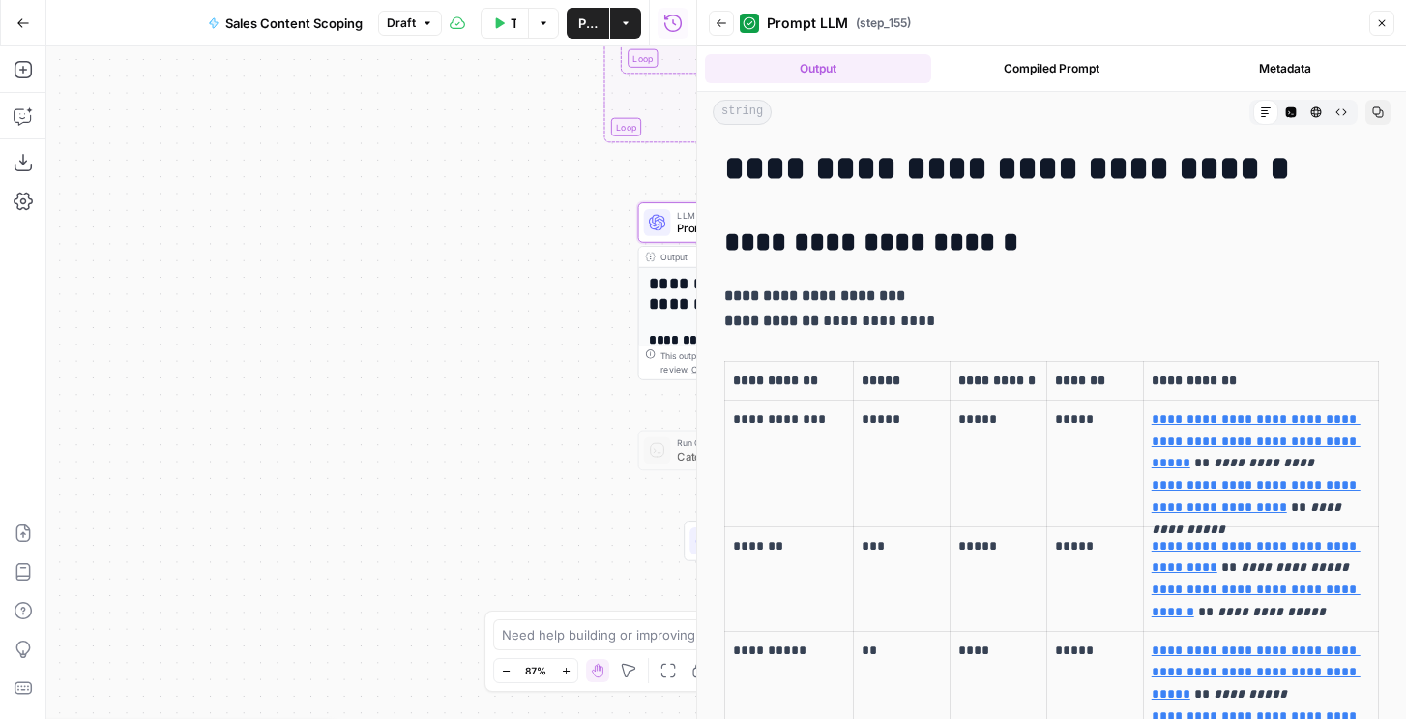
click at [1384, 23] on icon "button" at bounding box center [1382, 23] width 12 height 12
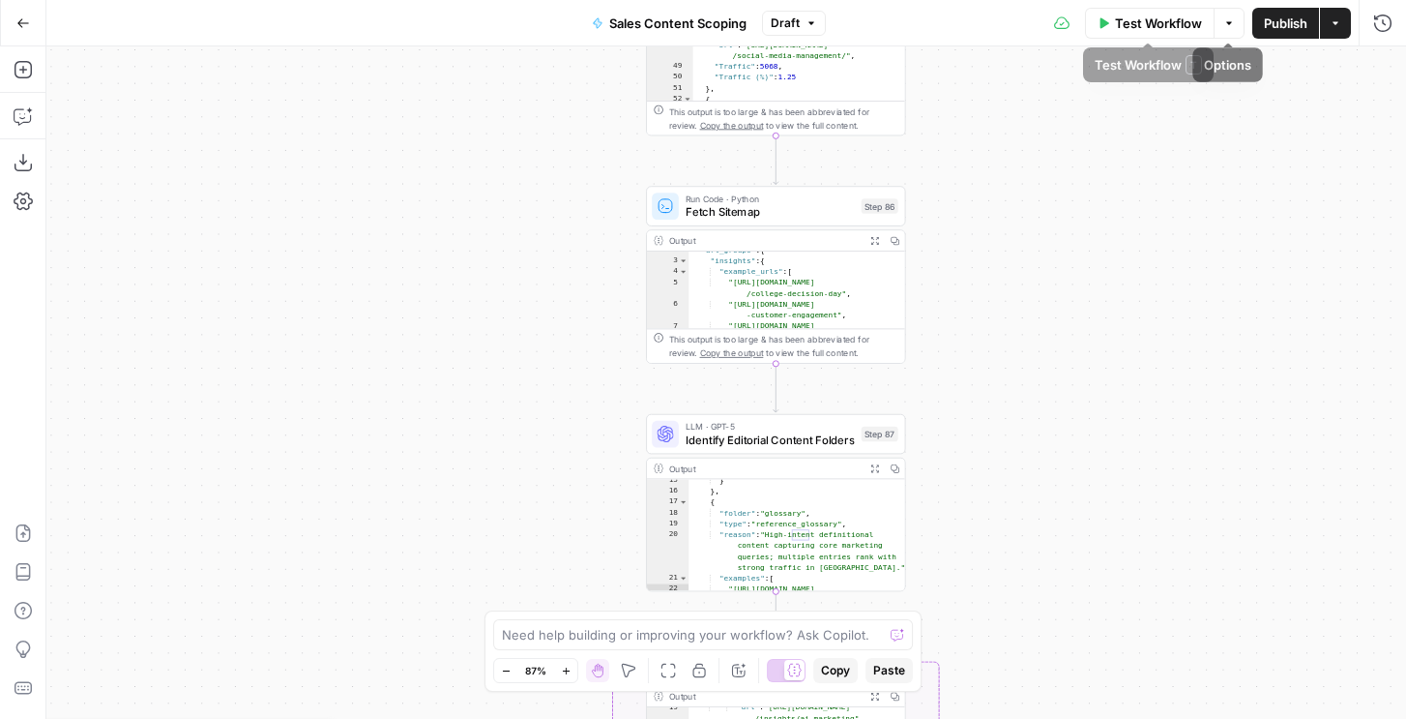
click at [1282, 26] on span "Publish" at bounding box center [1286, 23] width 44 height 19
click at [1120, 21] on span "Test Workflow" at bounding box center [1141, 23] width 87 height 19
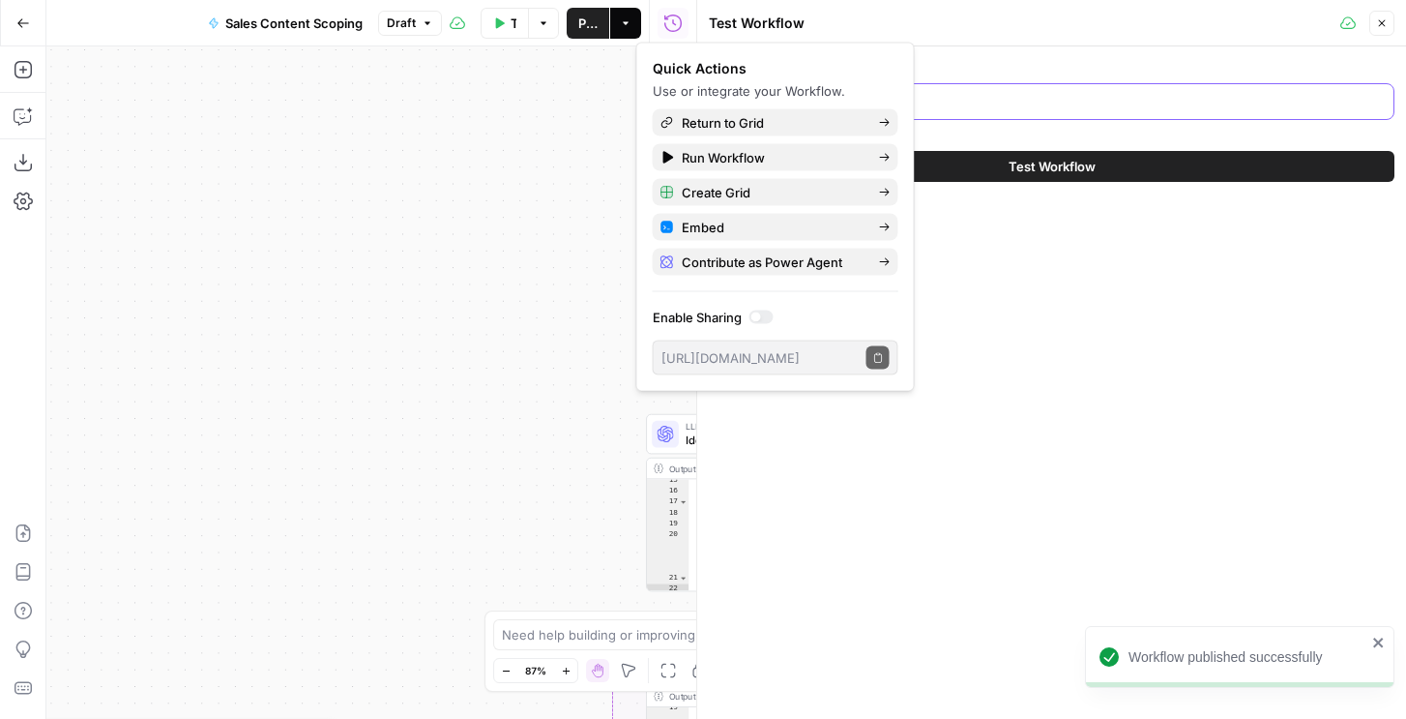
click at [975, 106] on input "sproutsocial.com" at bounding box center [1051, 101] width 661 height 19
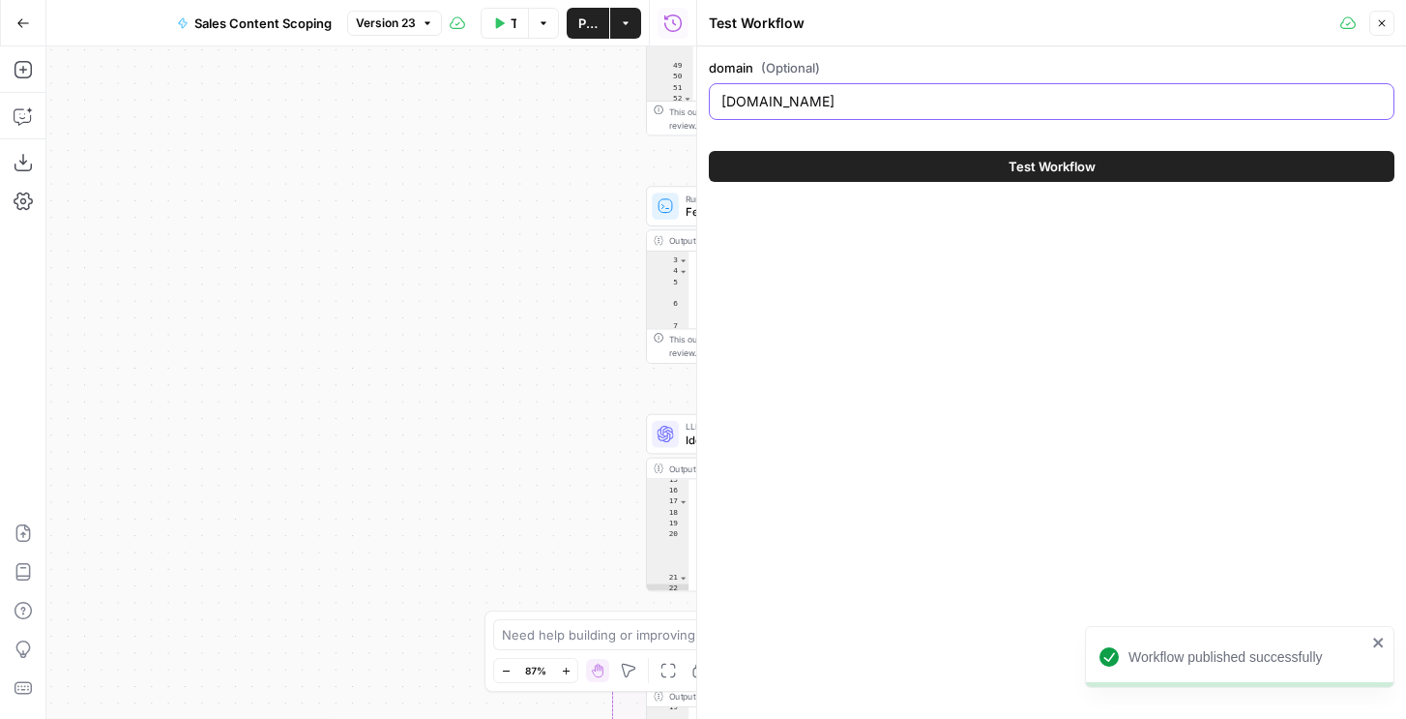
click at [762, 99] on input "sproutsocial.com" at bounding box center [1051, 101] width 661 height 19
type input "hims.com"
click at [767, 167] on button "Test Workflow" at bounding box center [1052, 166] width 686 height 31
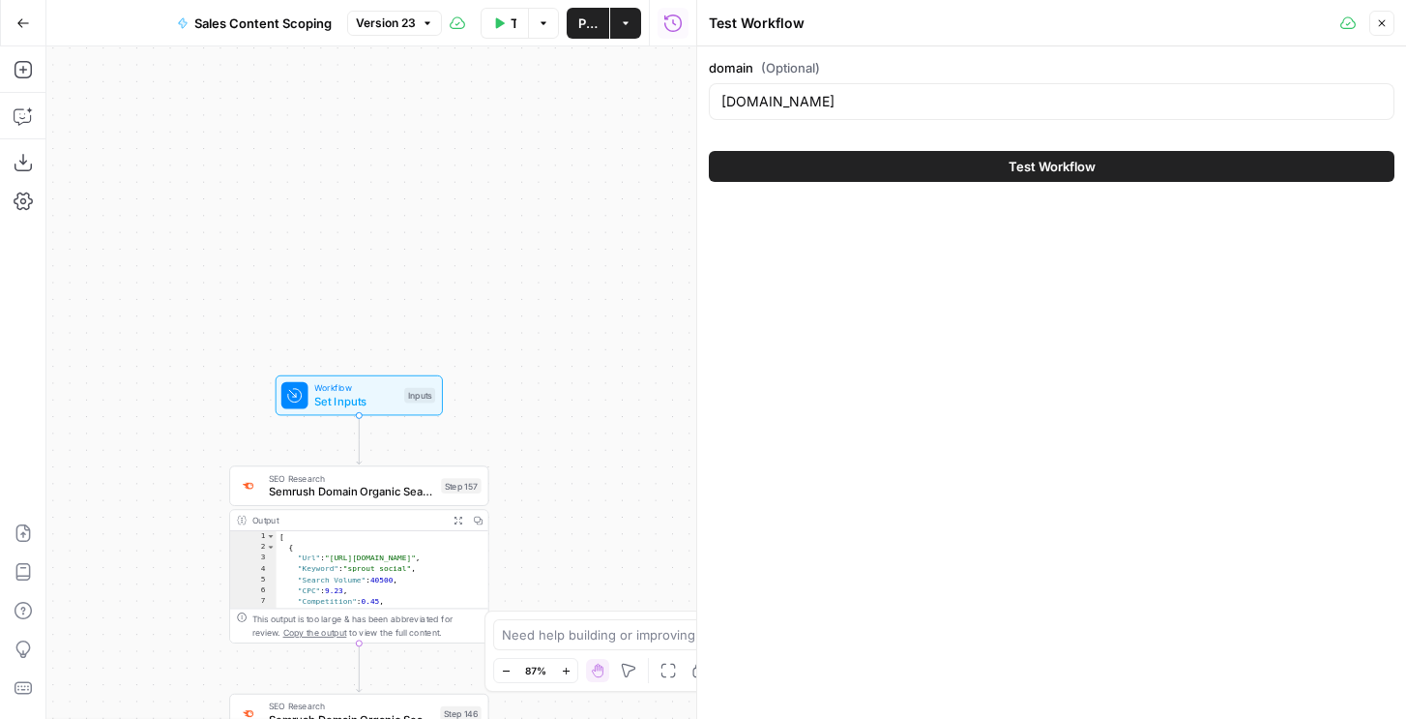
click at [982, 157] on button "Test Workflow" at bounding box center [1052, 166] width 686 height 31
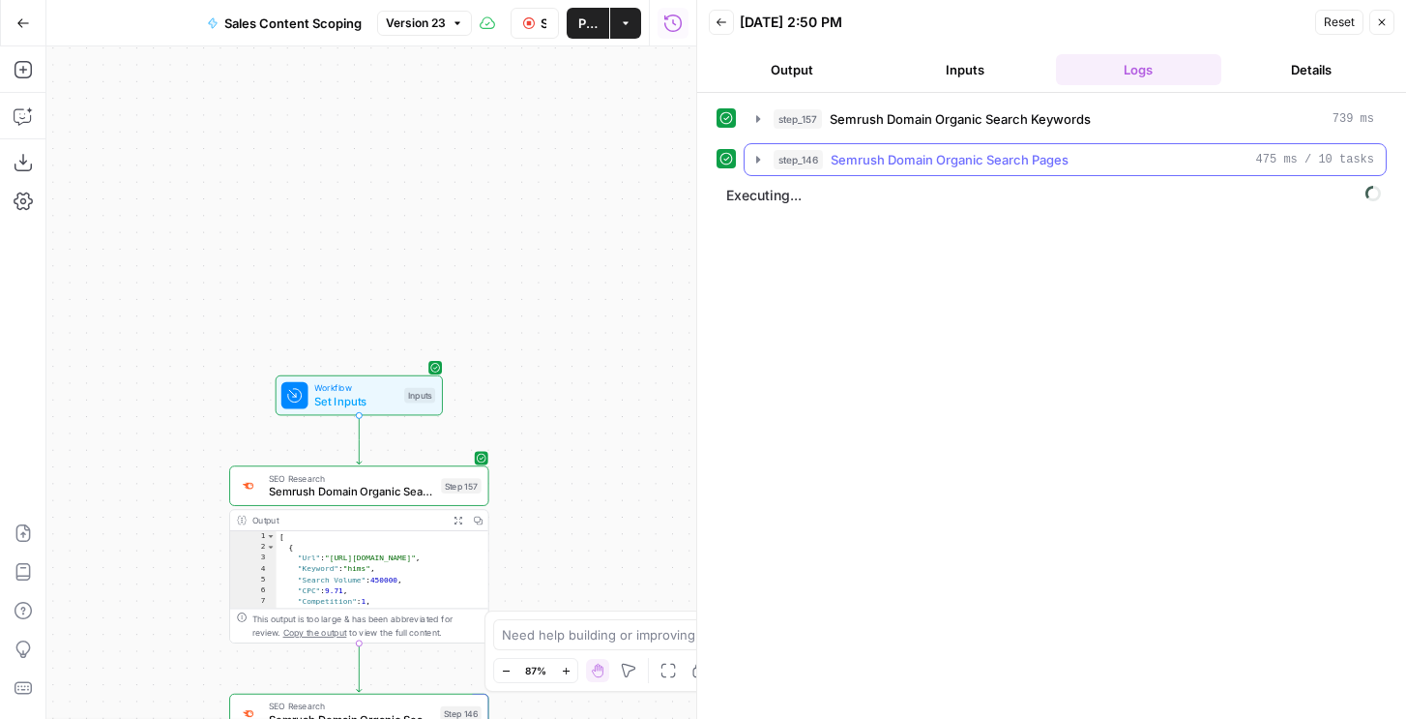
scroll to position [673, 0]
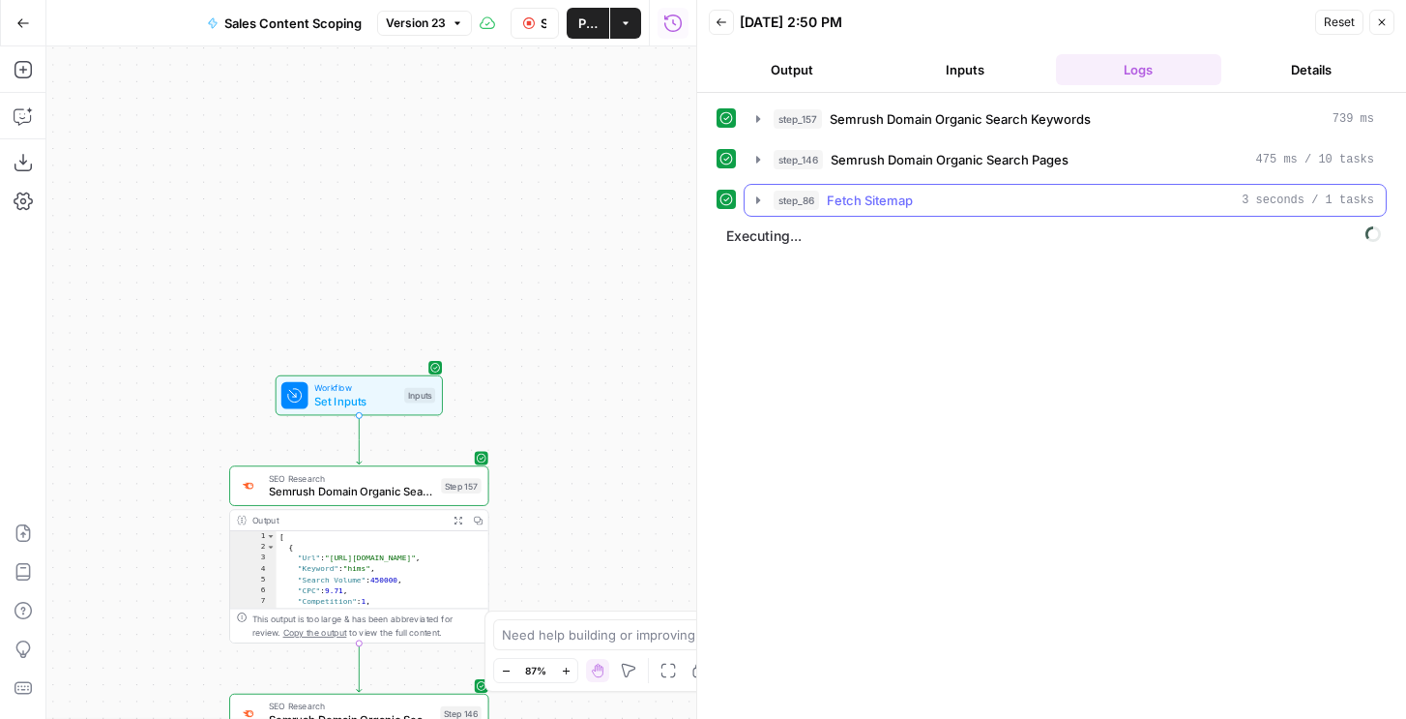
click at [922, 208] on div "step_86 Fetch Sitemap 3 seconds / 1 tasks" at bounding box center [1074, 200] width 601 height 19
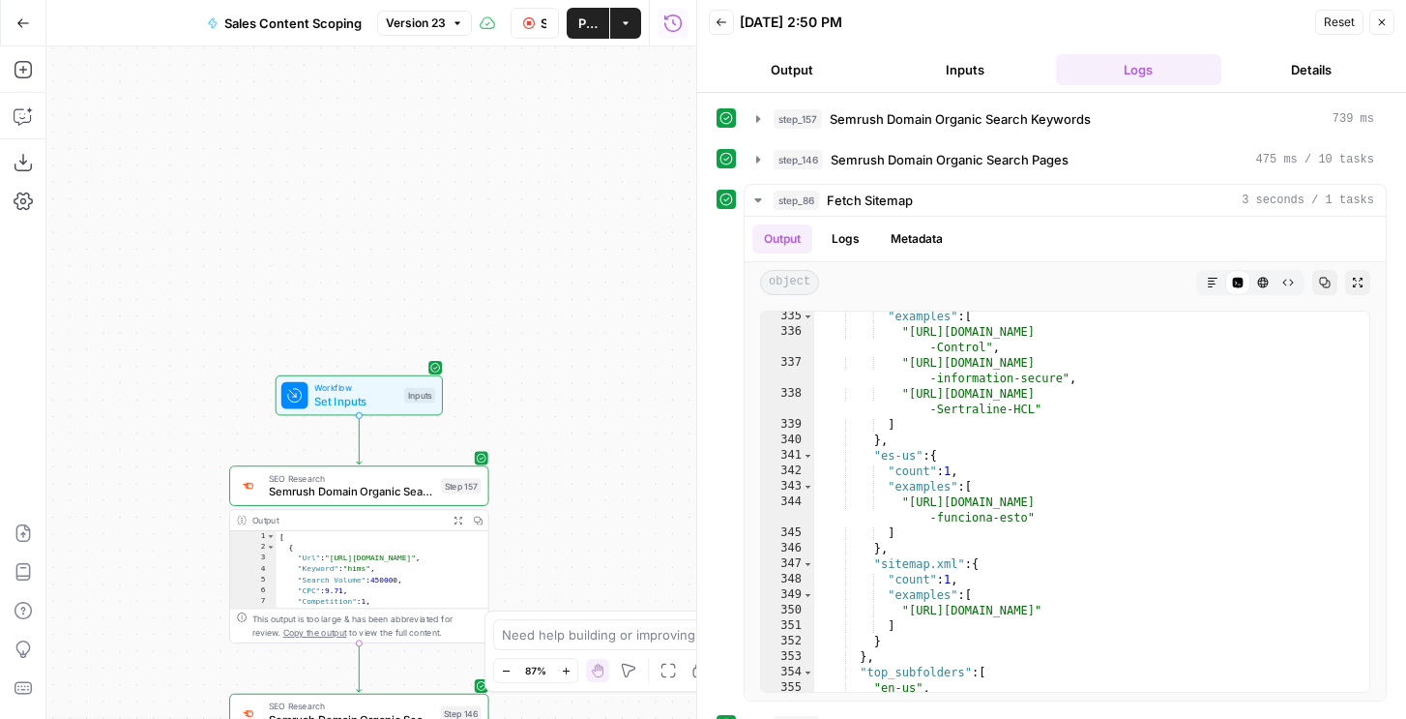
scroll to position [294, 0]
click at [816, 204] on span "step_86" at bounding box center [796, 200] width 45 height 19
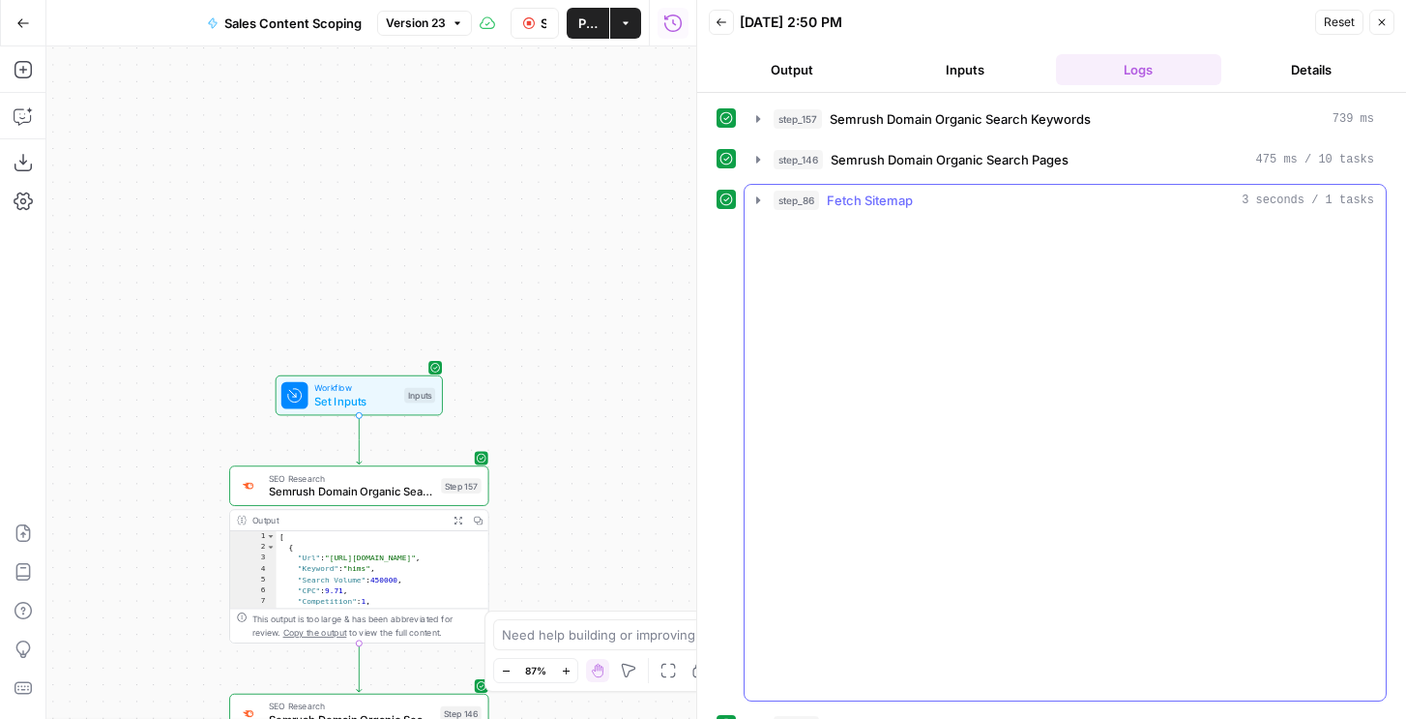
click at [720, 20] on icon "button" at bounding box center [722, 22] width 12 height 12
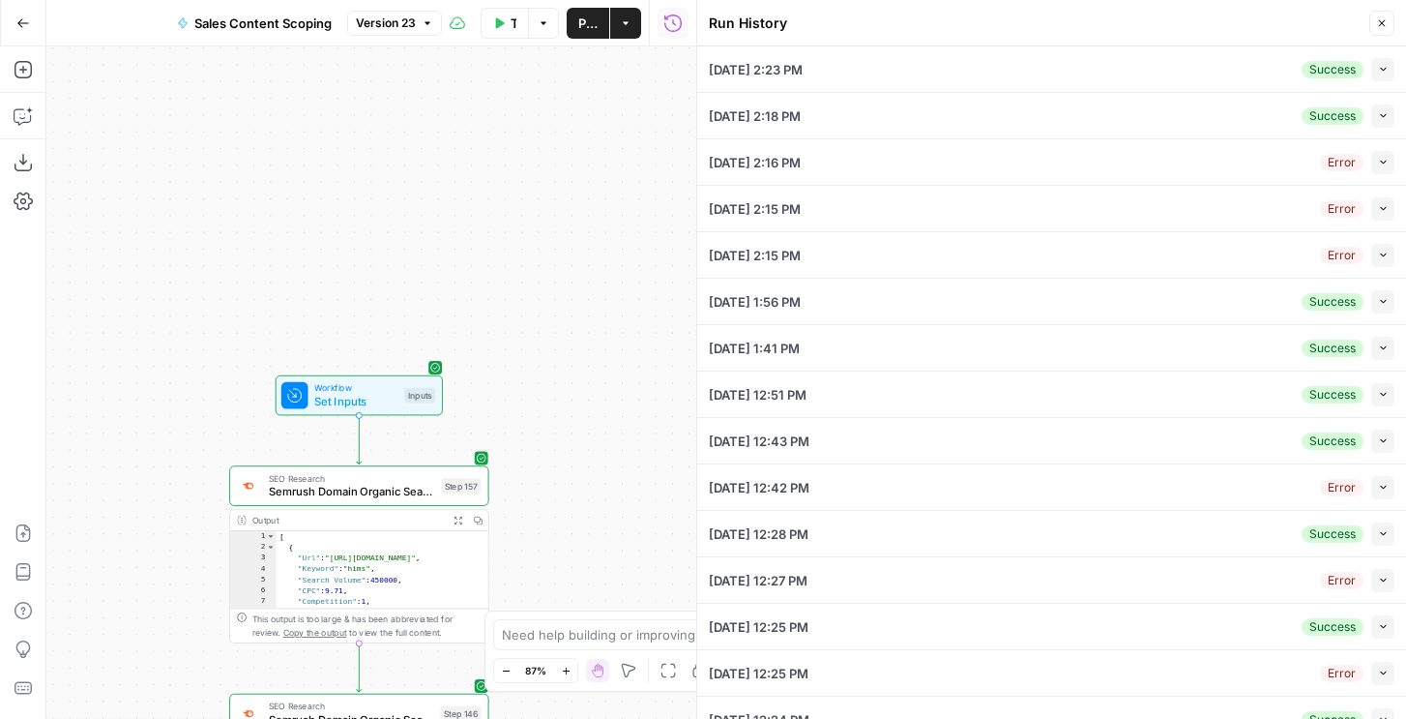
click at [1382, 26] on icon "button" at bounding box center [1382, 23] width 12 height 12
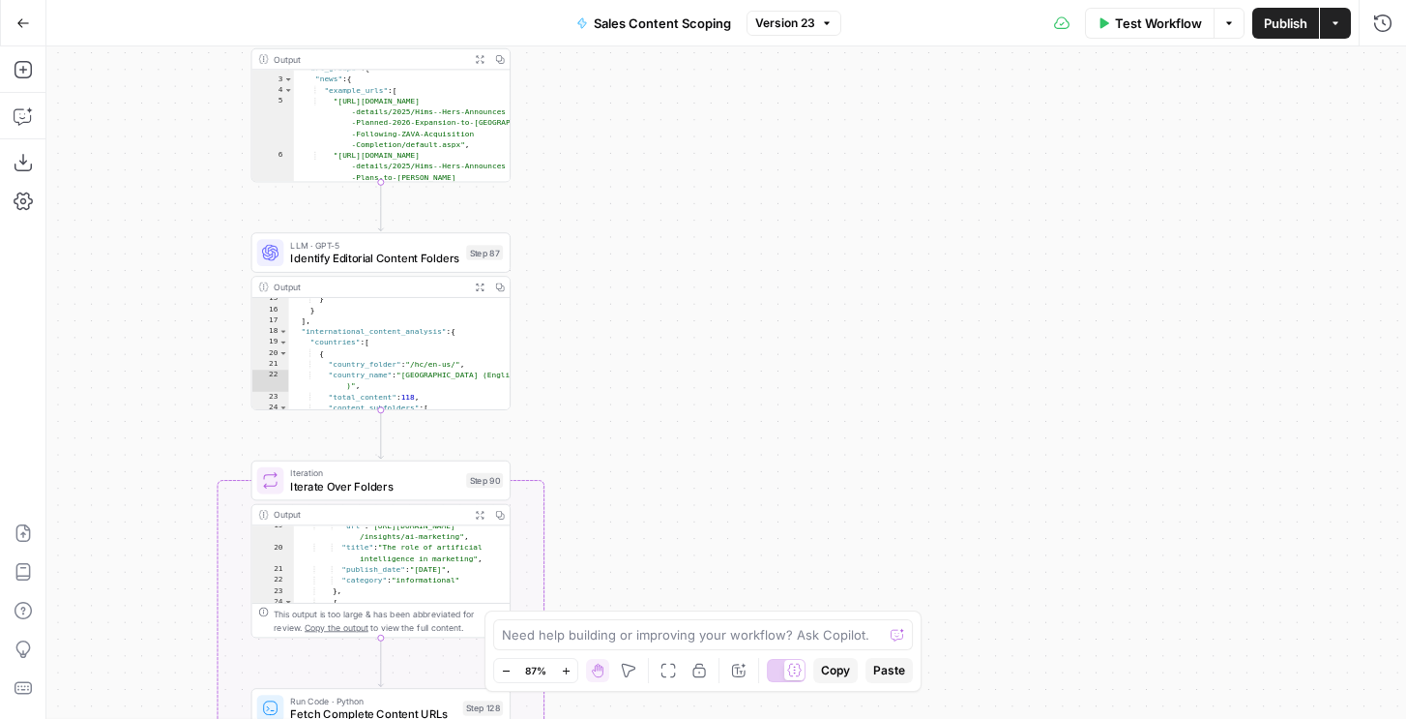
scroll to position [0, 0]
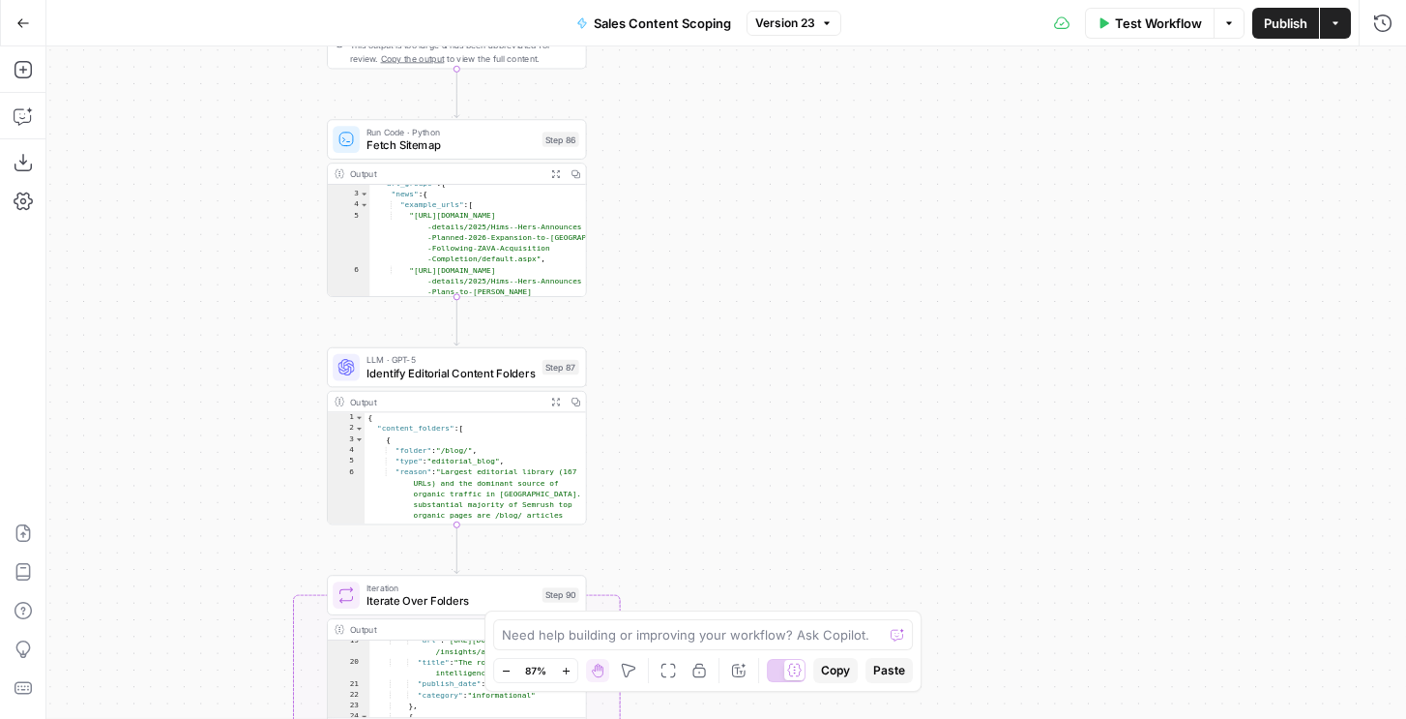
type textarea "**********"
click at [526, 249] on div ""url_groups" : { "news" : { "example_urls" : [ "https://investors.hims.com/news…" at bounding box center [477, 273] width 217 height 190
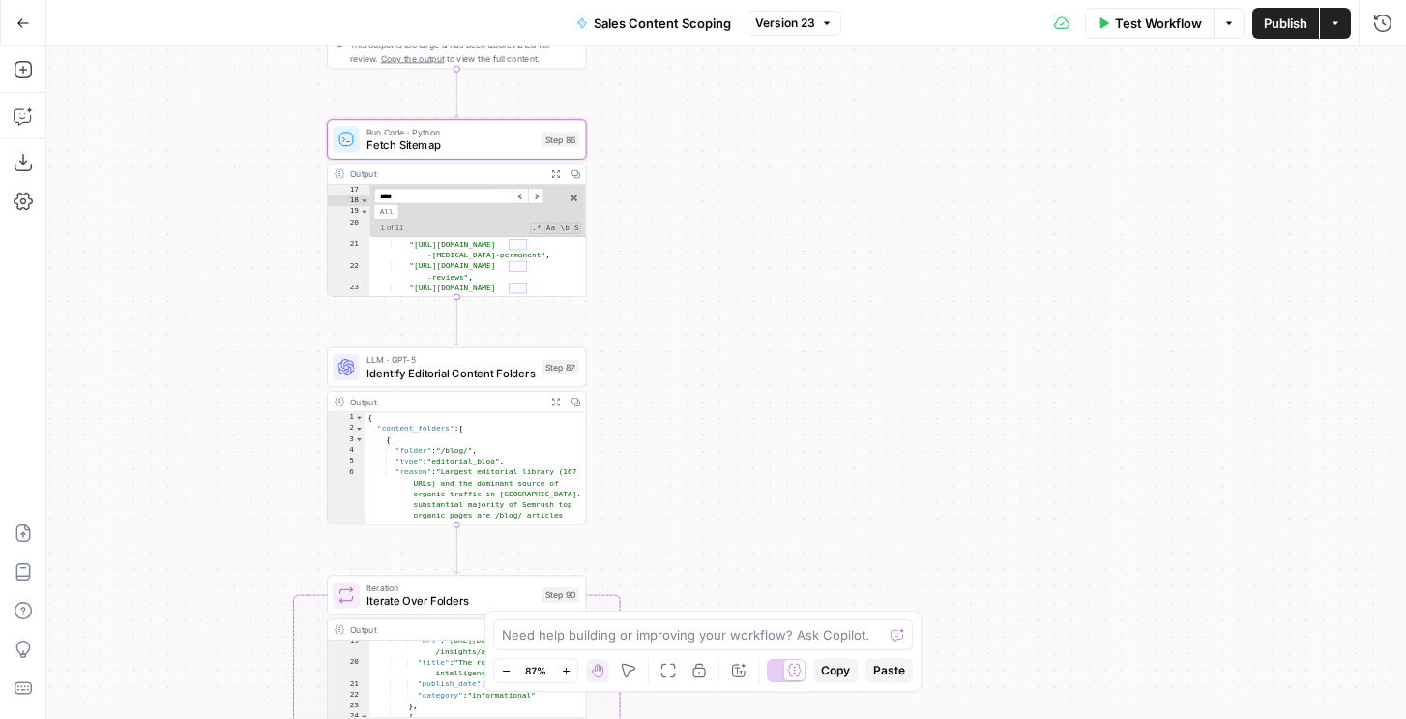
scroll to position [654, 0]
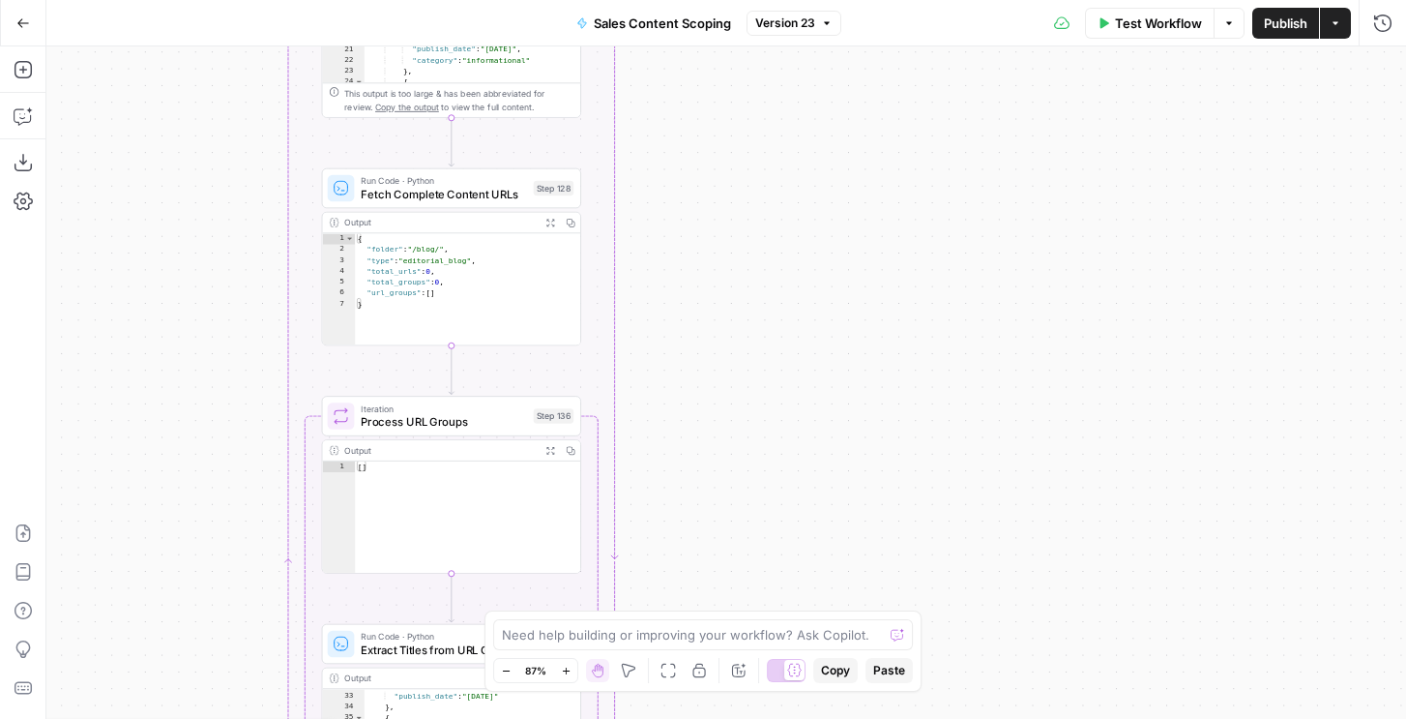
type input "****"
click at [419, 191] on span "Fetch Complete Content URLs" at bounding box center [443, 194] width 165 height 16
click at [430, 213] on div "Output Expand Output Copy" at bounding box center [451, 223] width 258 height 21
click at [429, 203] on div "Run Code · Python Fetch Complete Content URLs Step 128 Copy step Delete step Ad…" at bounding box center [451, 188] width 259 height 41
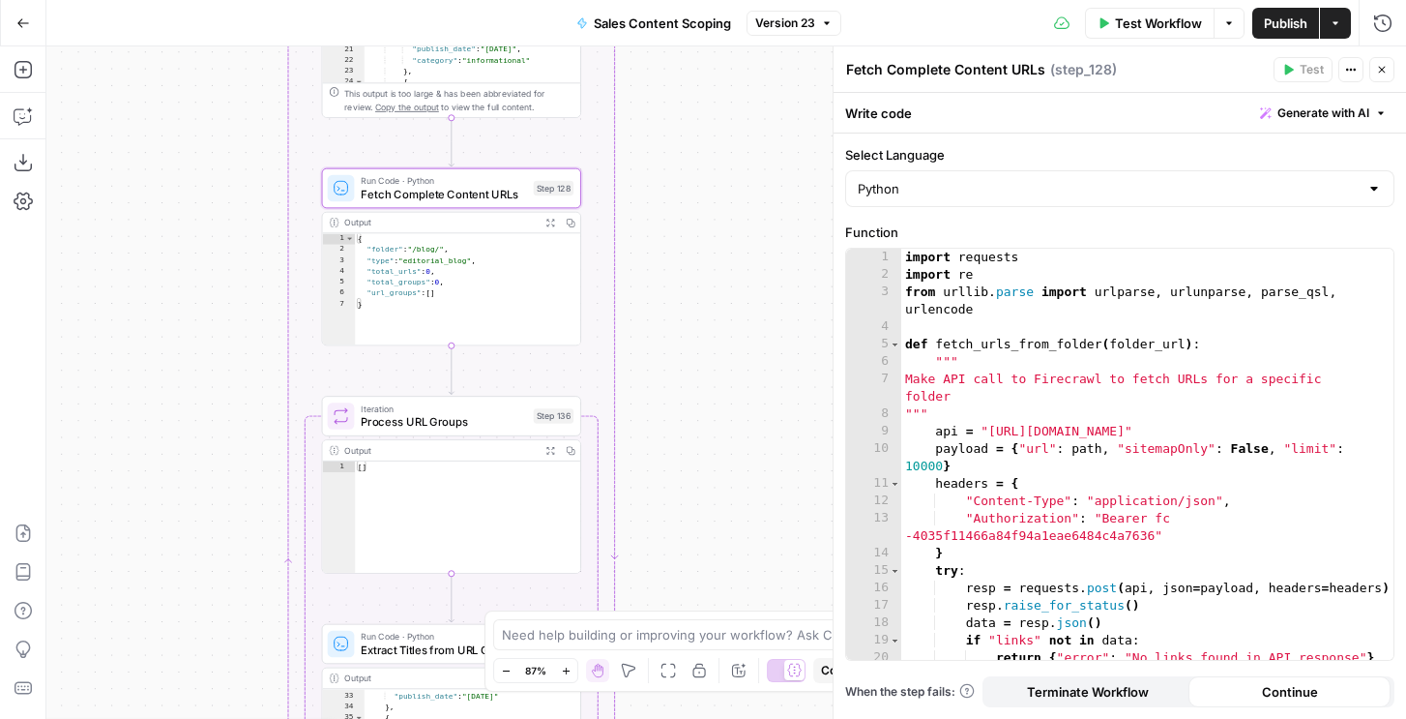
type textarea "**********"
click at [921, 395] on div "import requests import re from urllib . parse import urlparse , urlunparse , pa…" at bounding box center [1147, 472] width 492 height 446
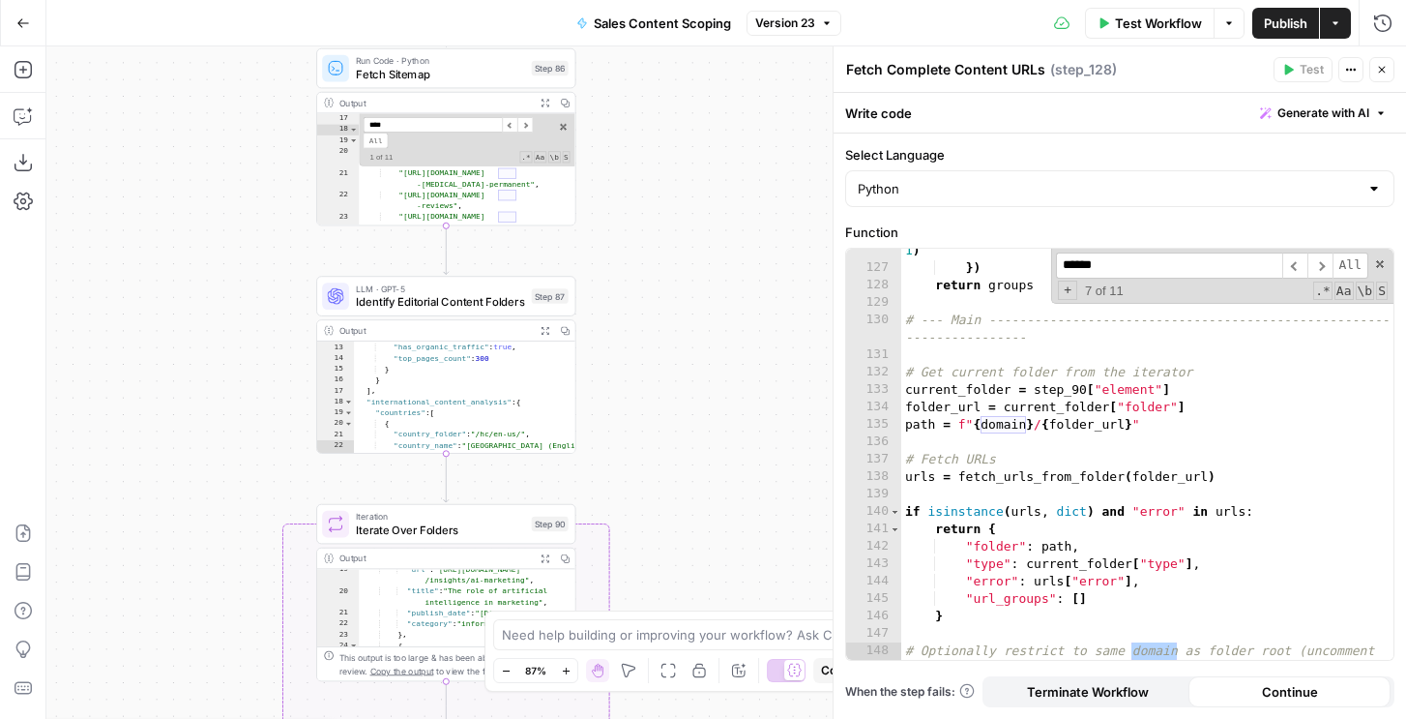
scroll to position [246, 0]
type input "******"
click at [459, 296] on span "Identify Editorial Content Folders" at bounding box center [440, 301] width 169 height 16
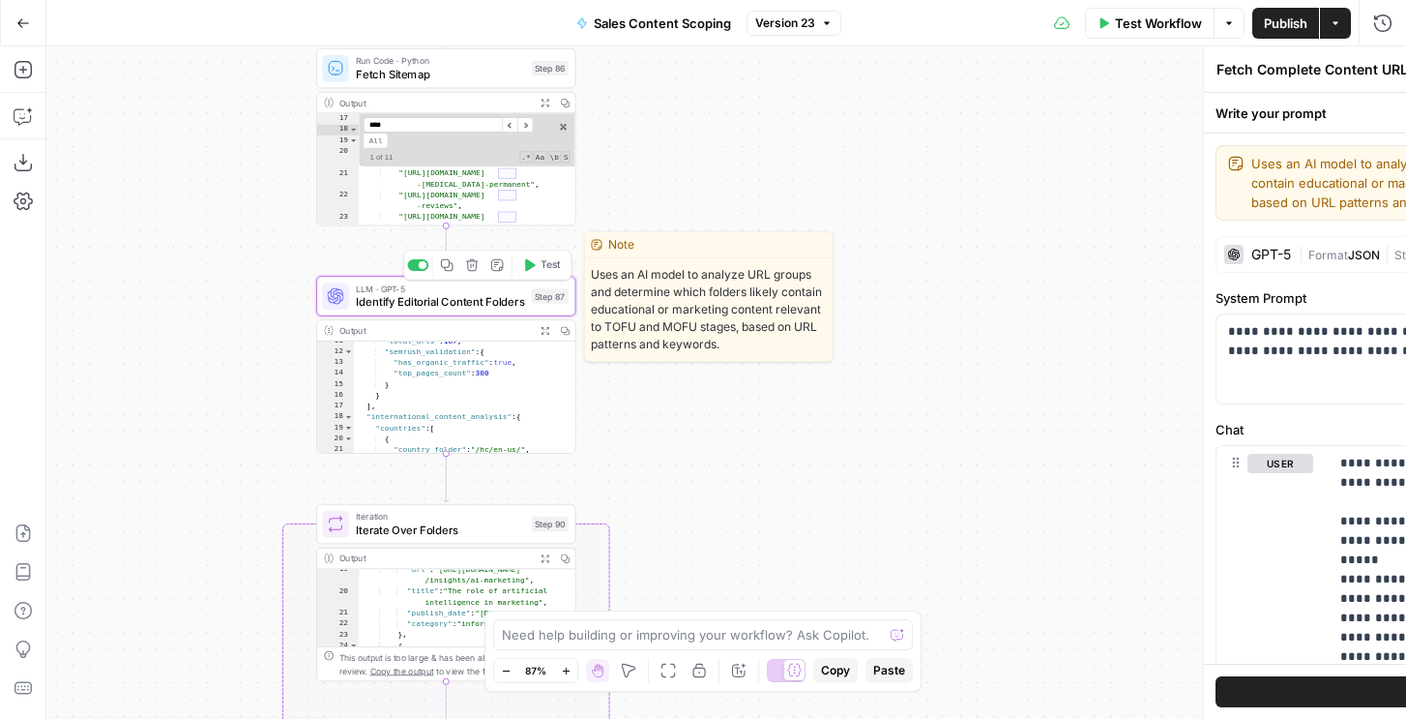
type textarea "Identify Editorial Content Folders"
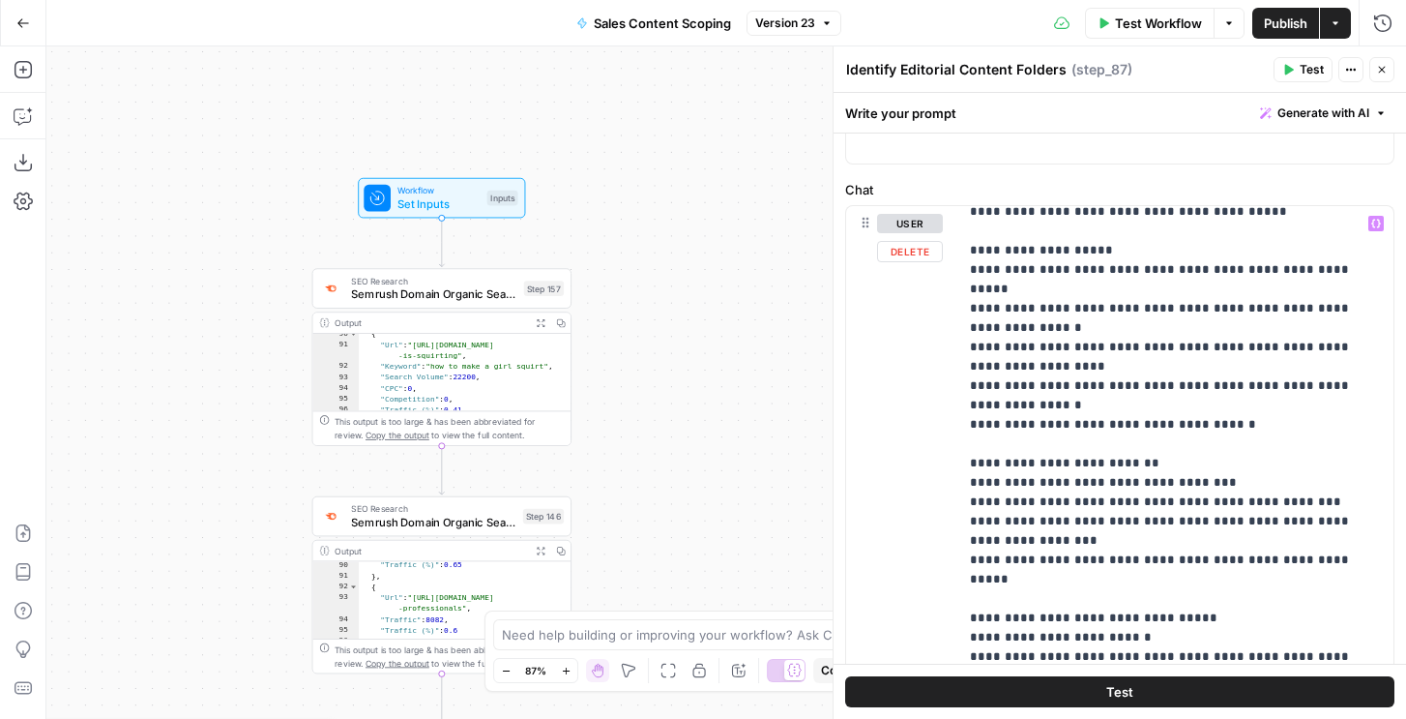
scroll to position [0, 0]
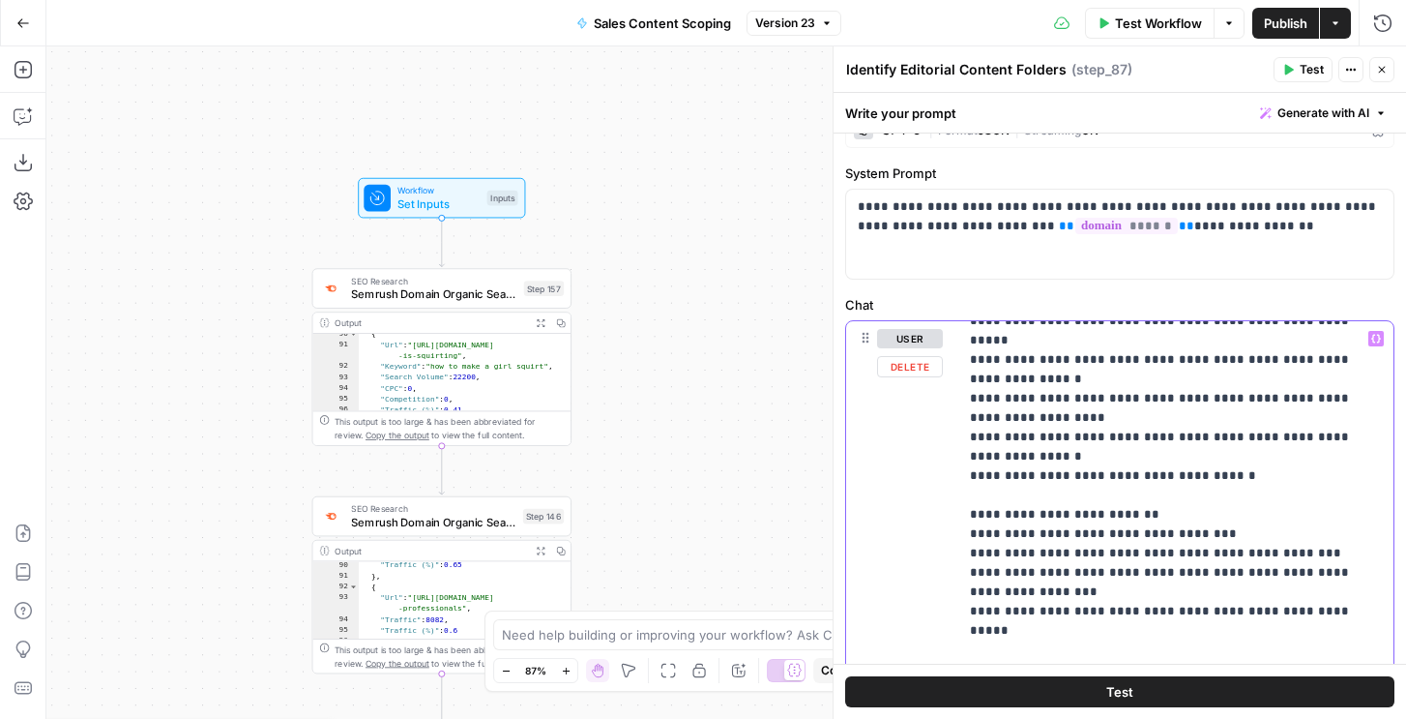
scroll to position [94, 0]
drag, startPoint x: 1207, startPoint y: 400, endPoint x: 1293, endPoint y: 398, distance: 86.1
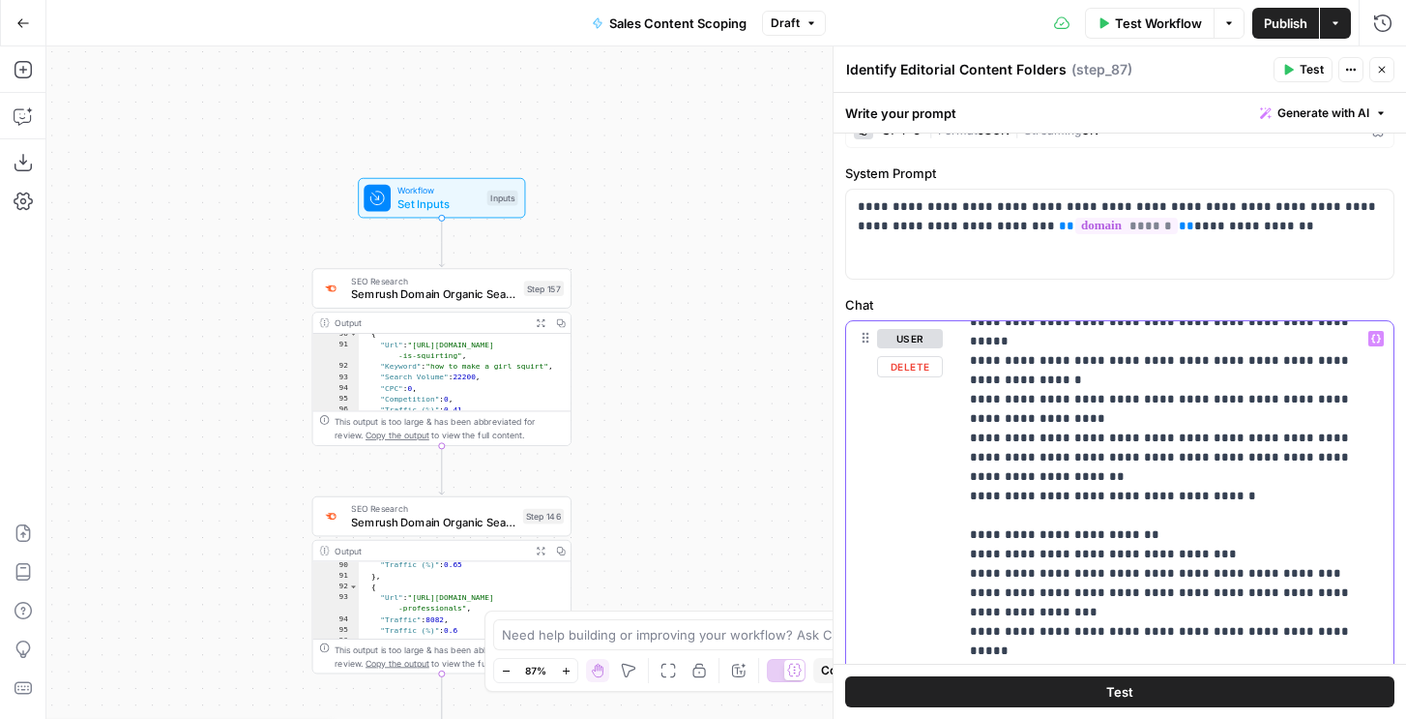
drag, startPoint x: 1186, startPoint y: 421, endPoint x: 1314, endPoint y: 421, distance: 128.6
drag, startPoint x: 1288, startPoint y: 67, endPoint x: 1205, endPoint y: 91, distance: 86.6
click at [1288, 67] on icon "button" at bounding box center [1289, 70] width 9 height 11
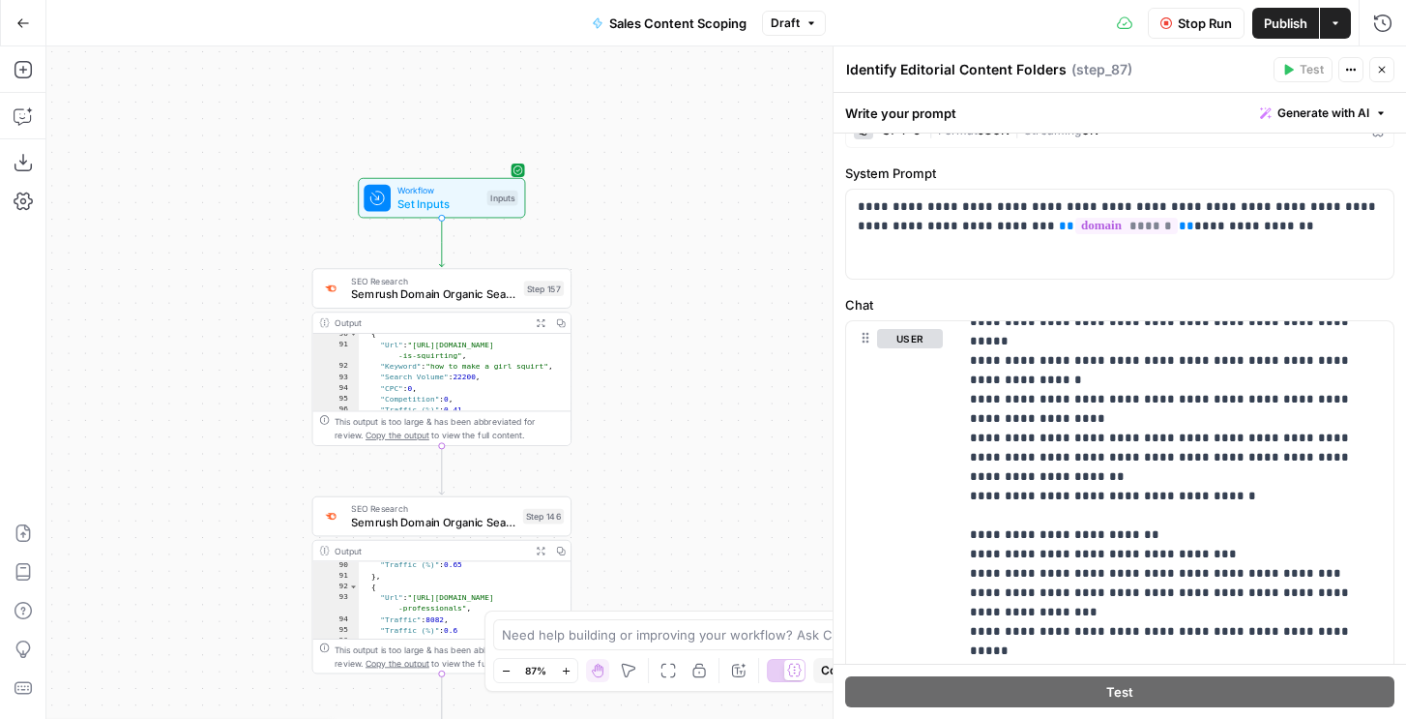
click at [669, 75] on div "**********" at bounding box center [726, 382] width 1360 height 672
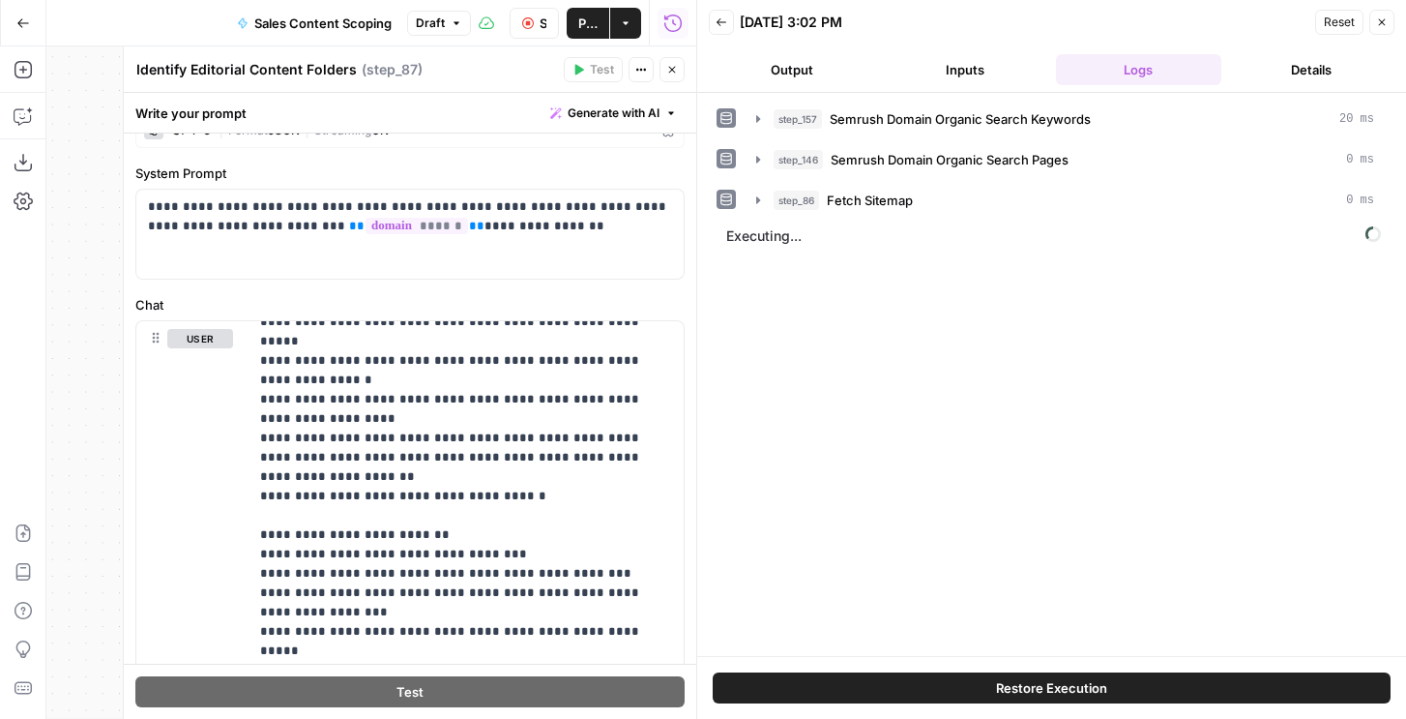
scroll to position [193, 0]
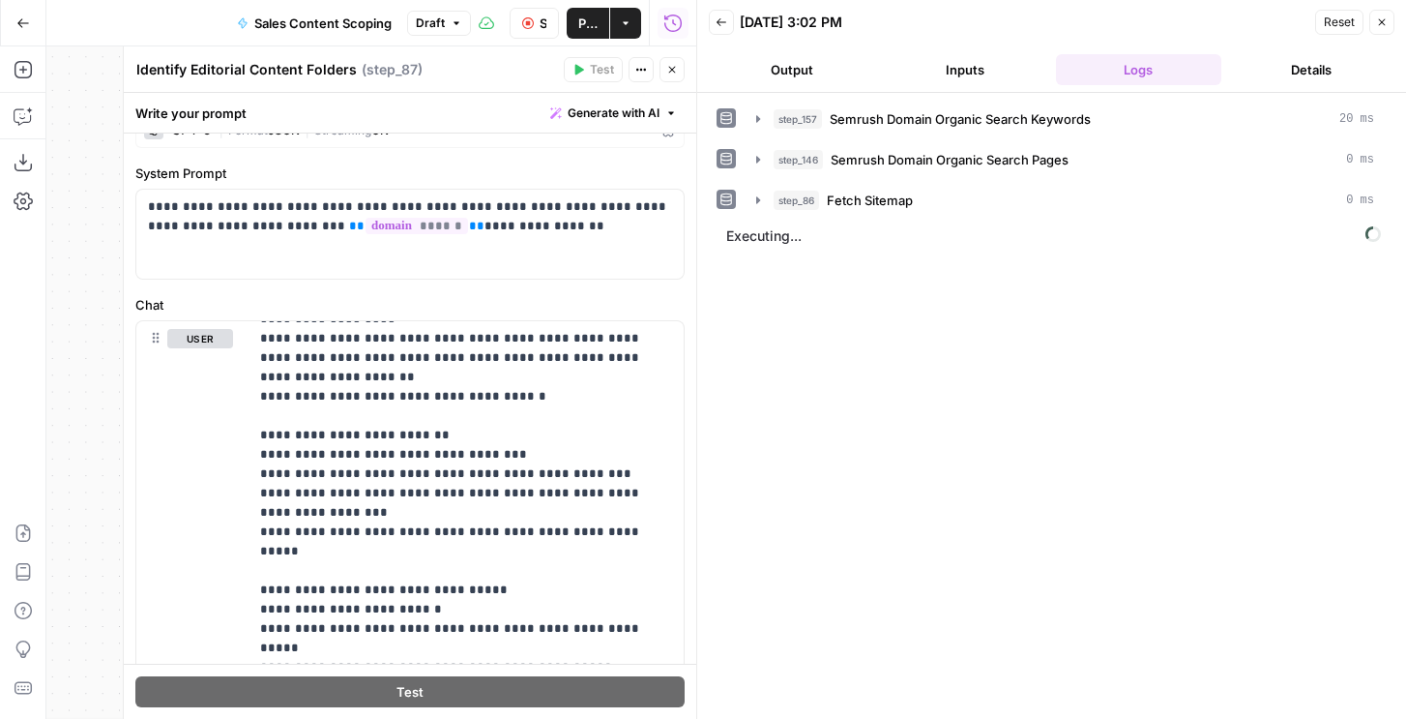
click at [674, 66] on icon "button" at bounding box center [672, 70] width 12 height 12
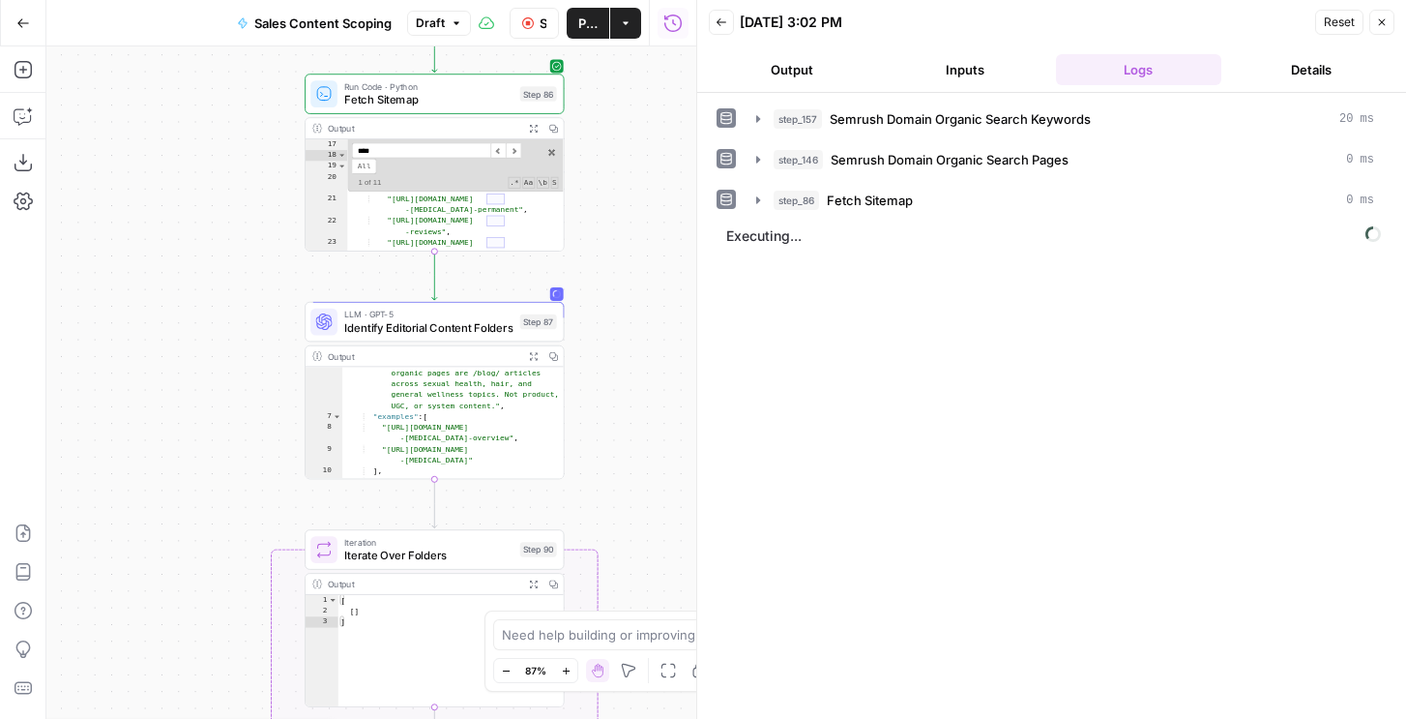
scroll to position [118, 0]
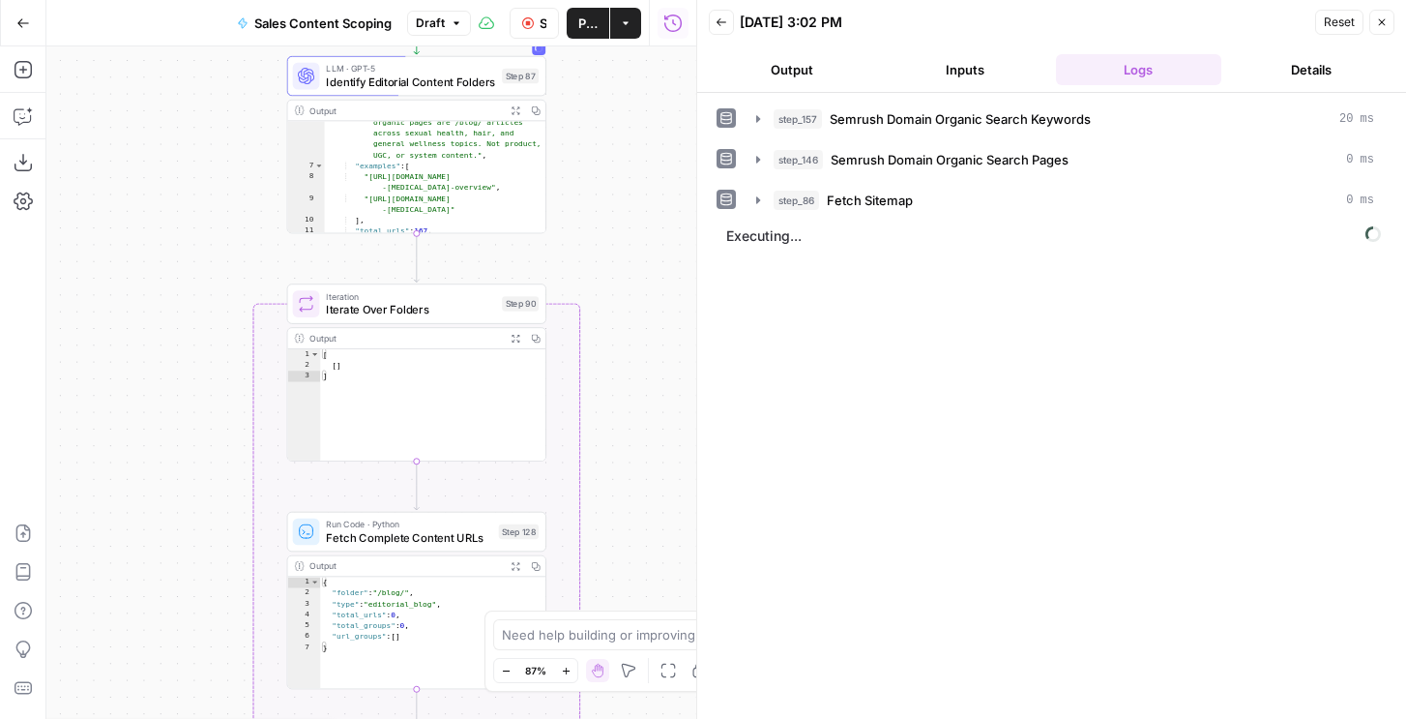
click at [424, 545] on div "Run Code · Python Fetch Complete Content URLs Step 128" at bounding box center [416, 532] width 259 height 41
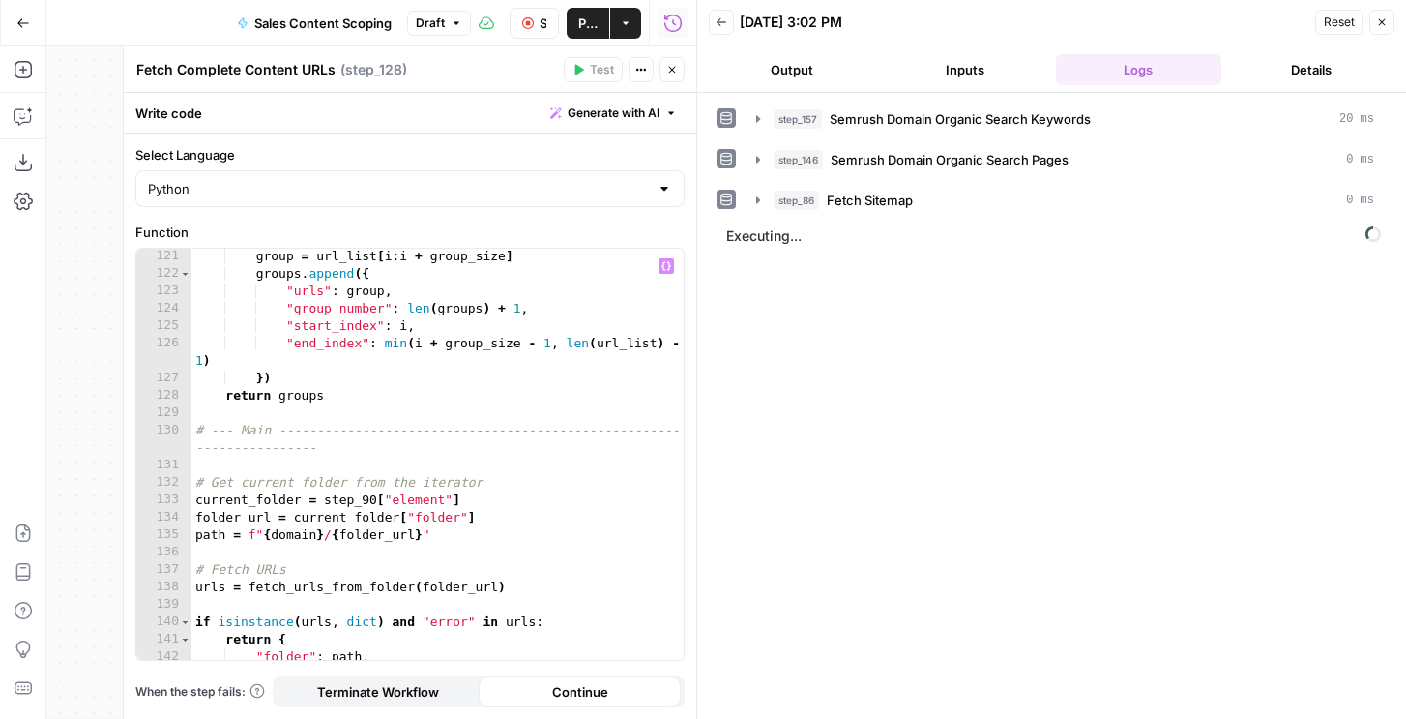
scroll to position [2549, 0]
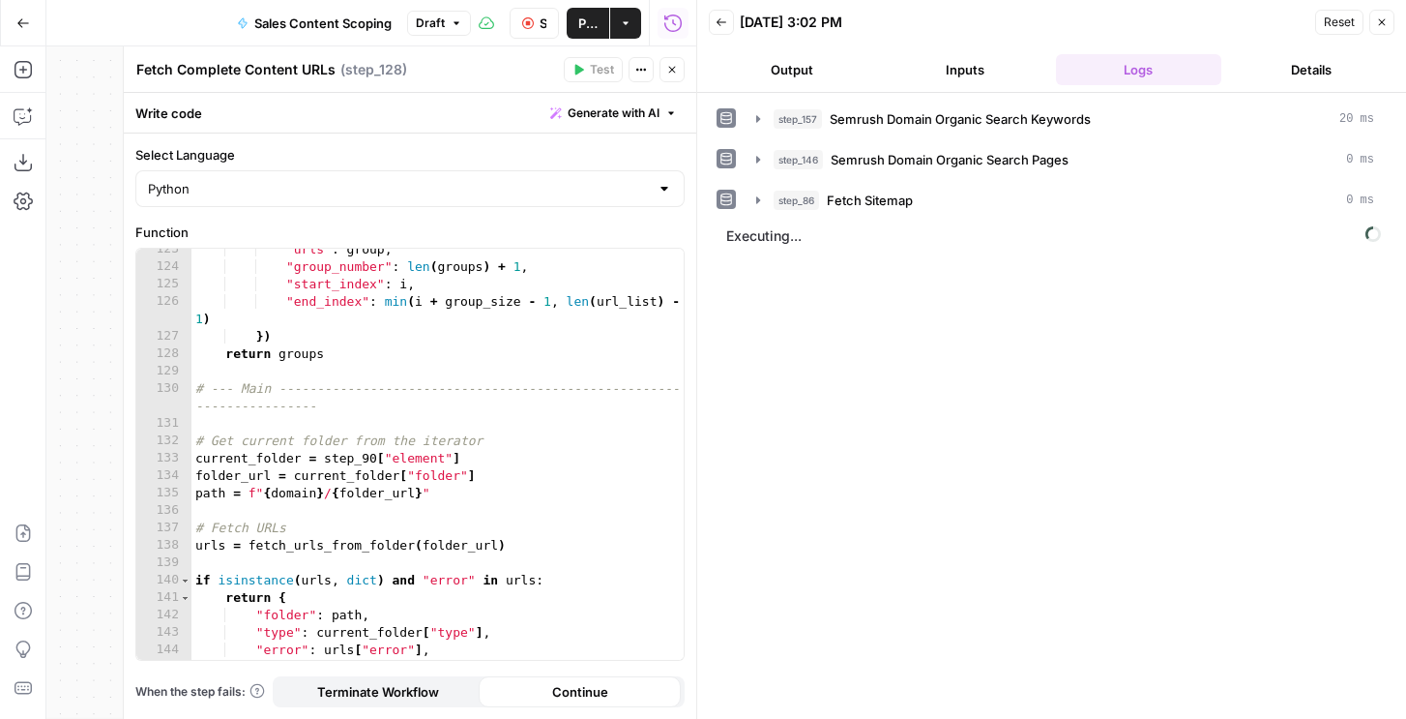
click at [774, 73] on button "Output" at bounding box center [791, 69] width 165 height 31
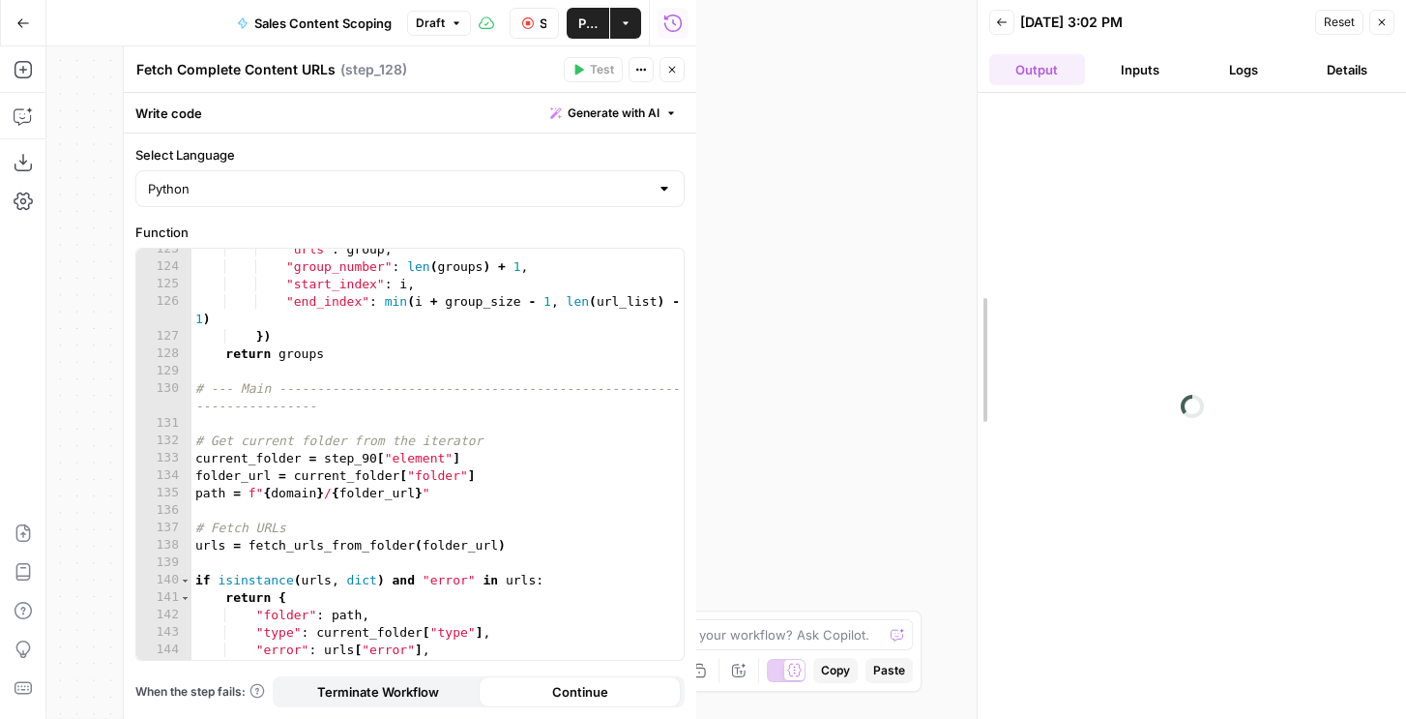
drag, startPoint x: 696, startPoint y: 250, endPoint x: 806, endPoint y: 316, distance: 128.0
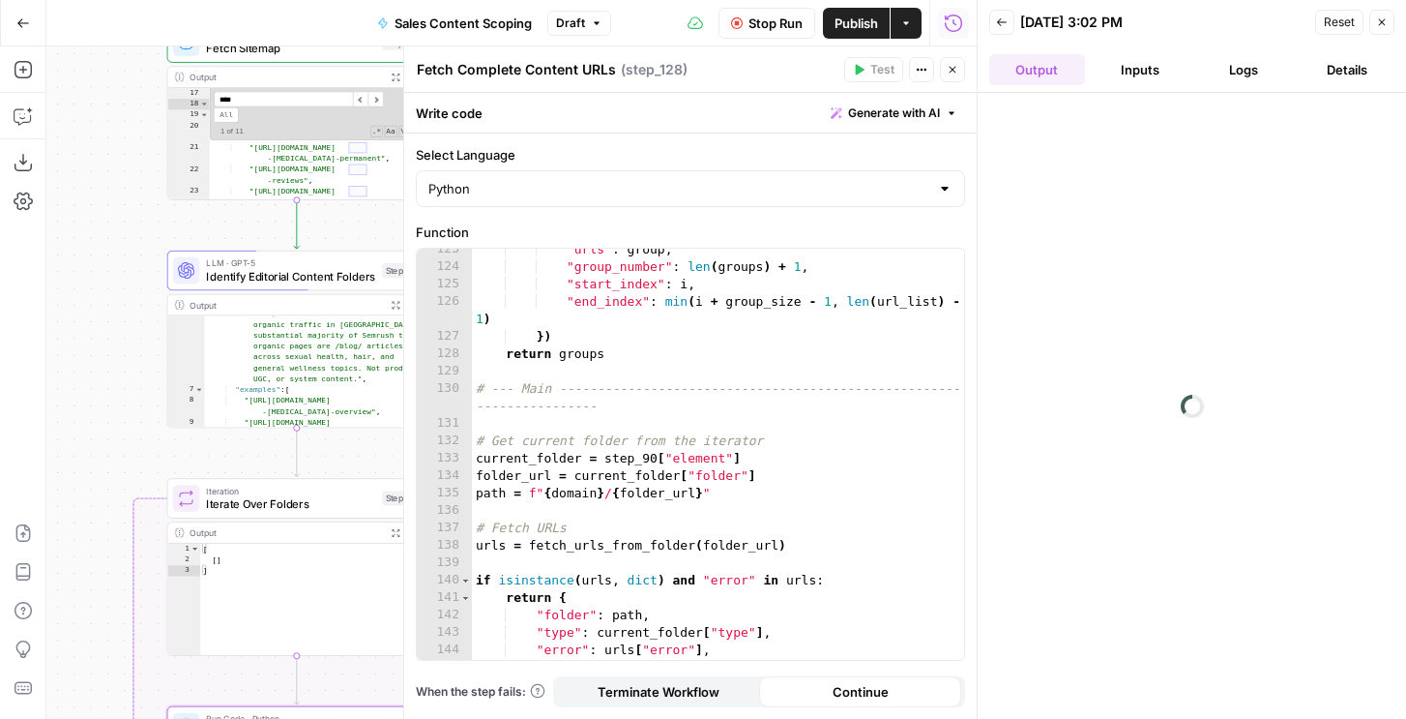
scroll to position [0, 0]
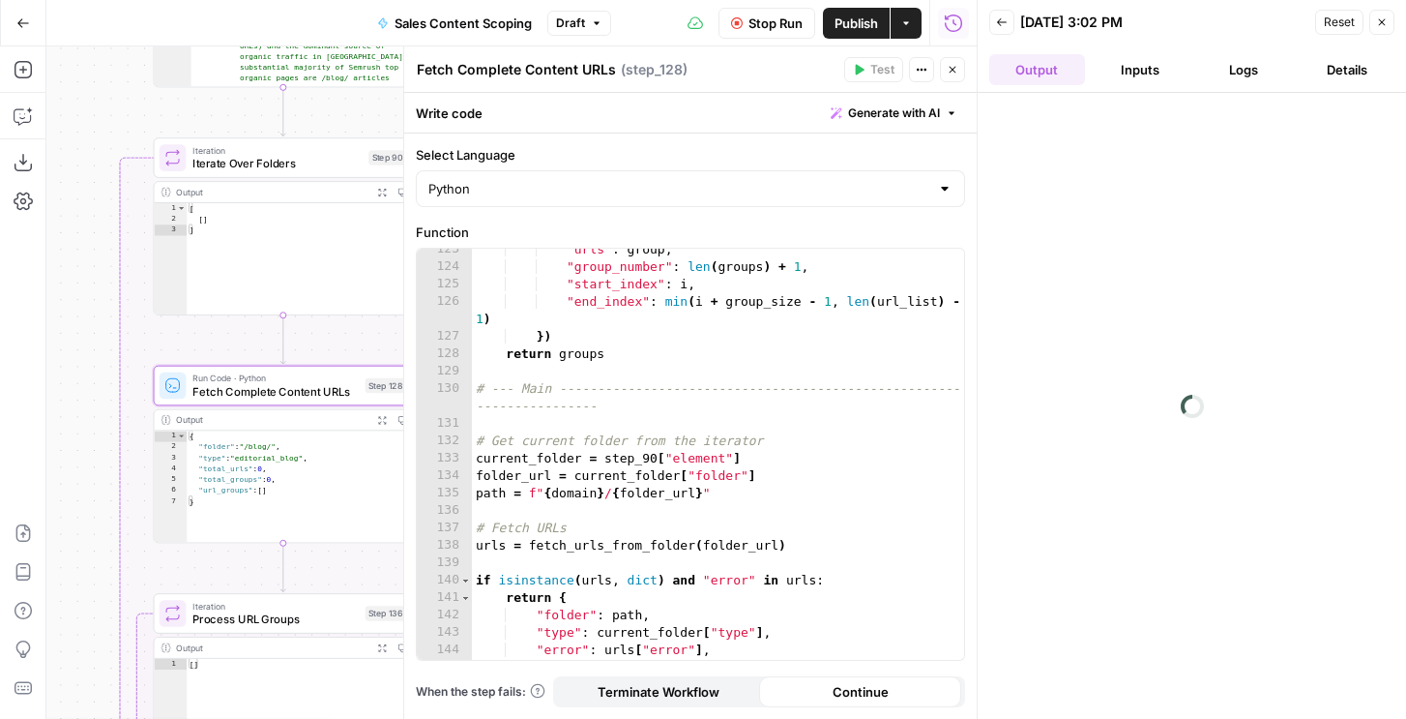
click at [274, 398] on span "Fetch Complete Content URLs" at bounding box center [274, 391] width 165 height 16
click at [641, 385] on div ""urls" : group , "group_number" : len ( groups ) + 1 , "start_index" : i , "end…" at bounding box center [718, 464] width 492 height 446
click at [589, 506] on div ""urls" : group , "group_number" : len ( groups ) + 1 , "start_index" : i , "end…" at bounding box center [718, 464] width 492 height 446
click at [612, 572] on div ""urls" : group , "group_number" : len ( groups ) + 1 , "start_index" : i , "end…" at bounding box center [718, 464] width 492 height 446
type textarea "**********"
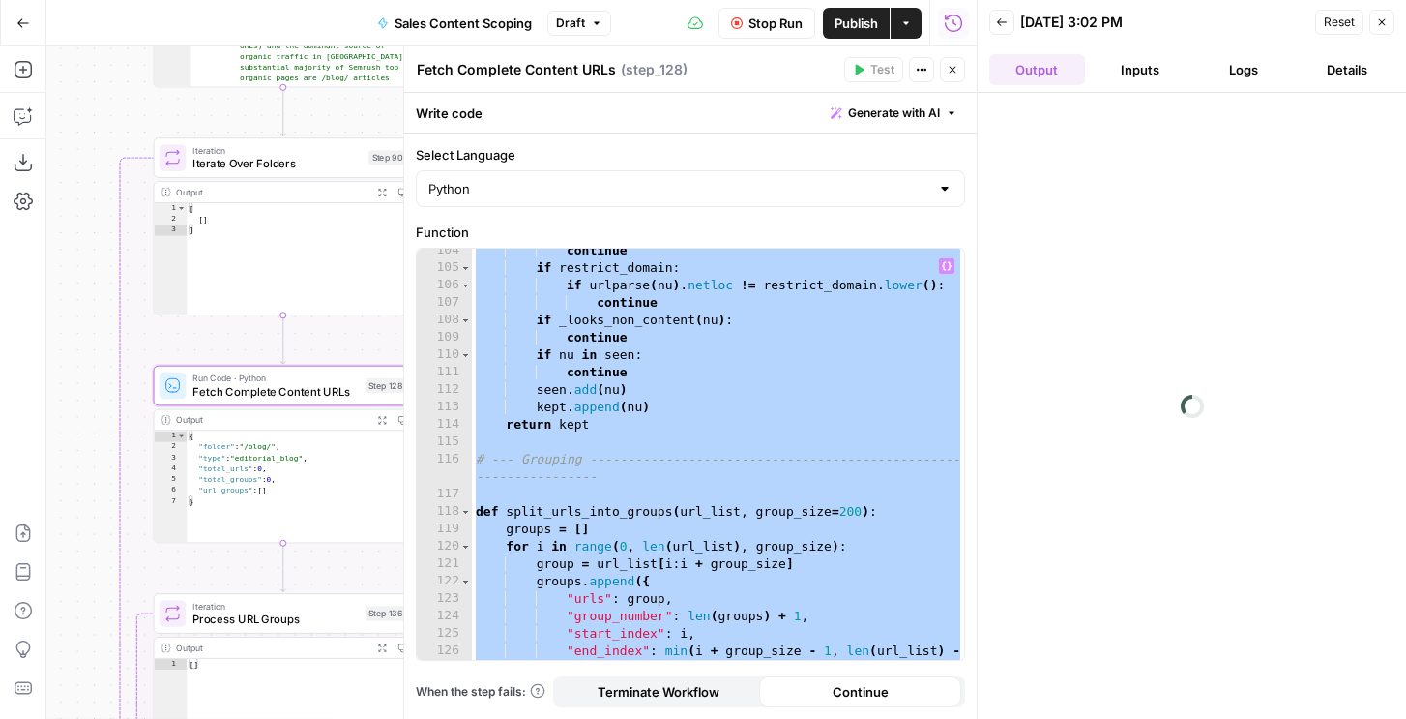
scroll to position [2200, 0]
click at [1387, 22] on span "Close" at bounding box center [1387, 22] width 1 height 1
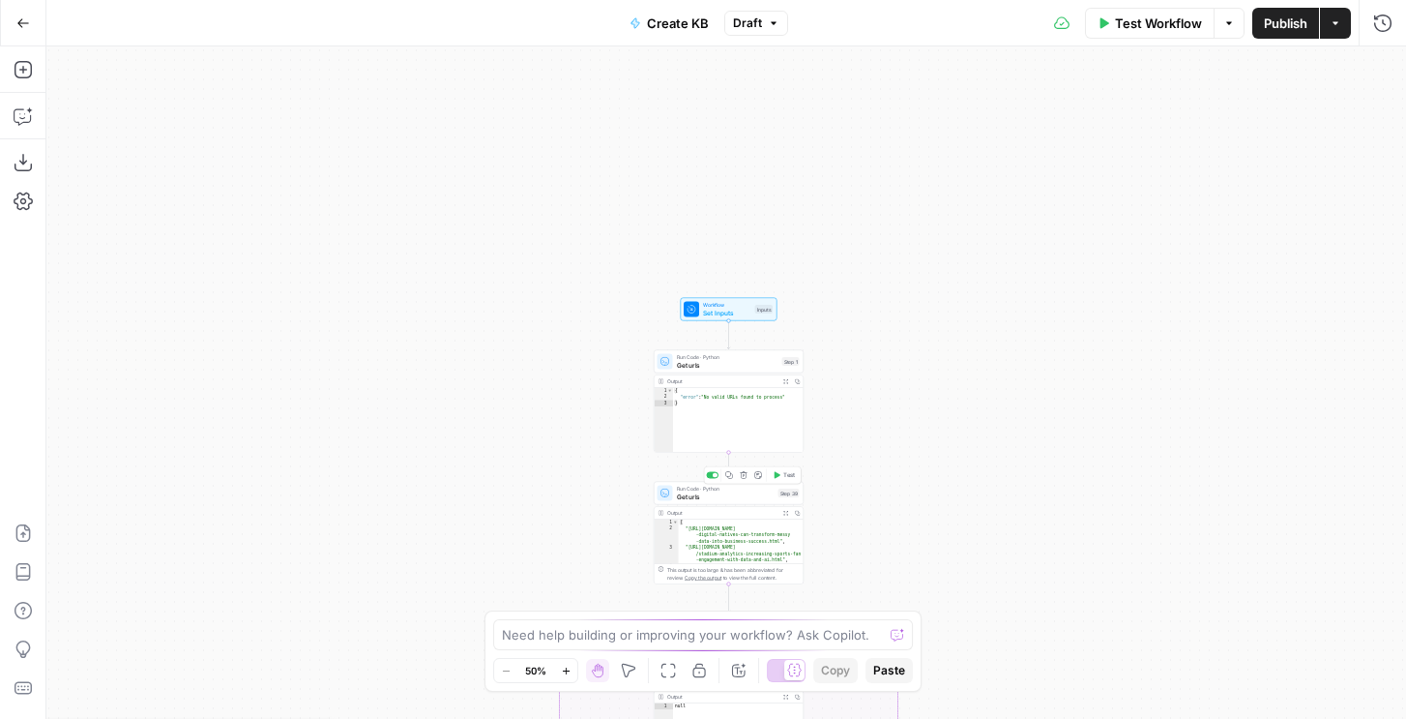
click at [764, 496] on span "Get urls" at bounding box center [726, 496] width 98 height 10
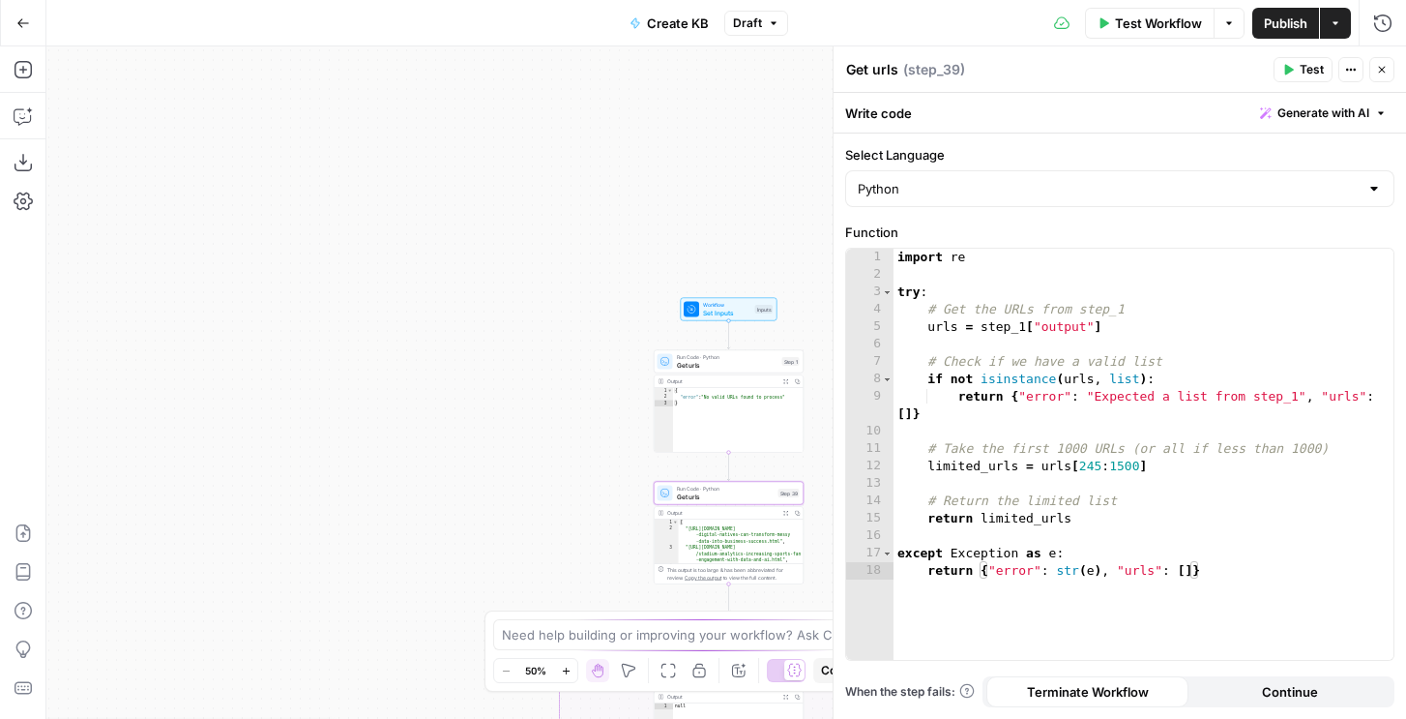
click at [670, 367] on div at bounding box center [665, 361] width 15 height 15
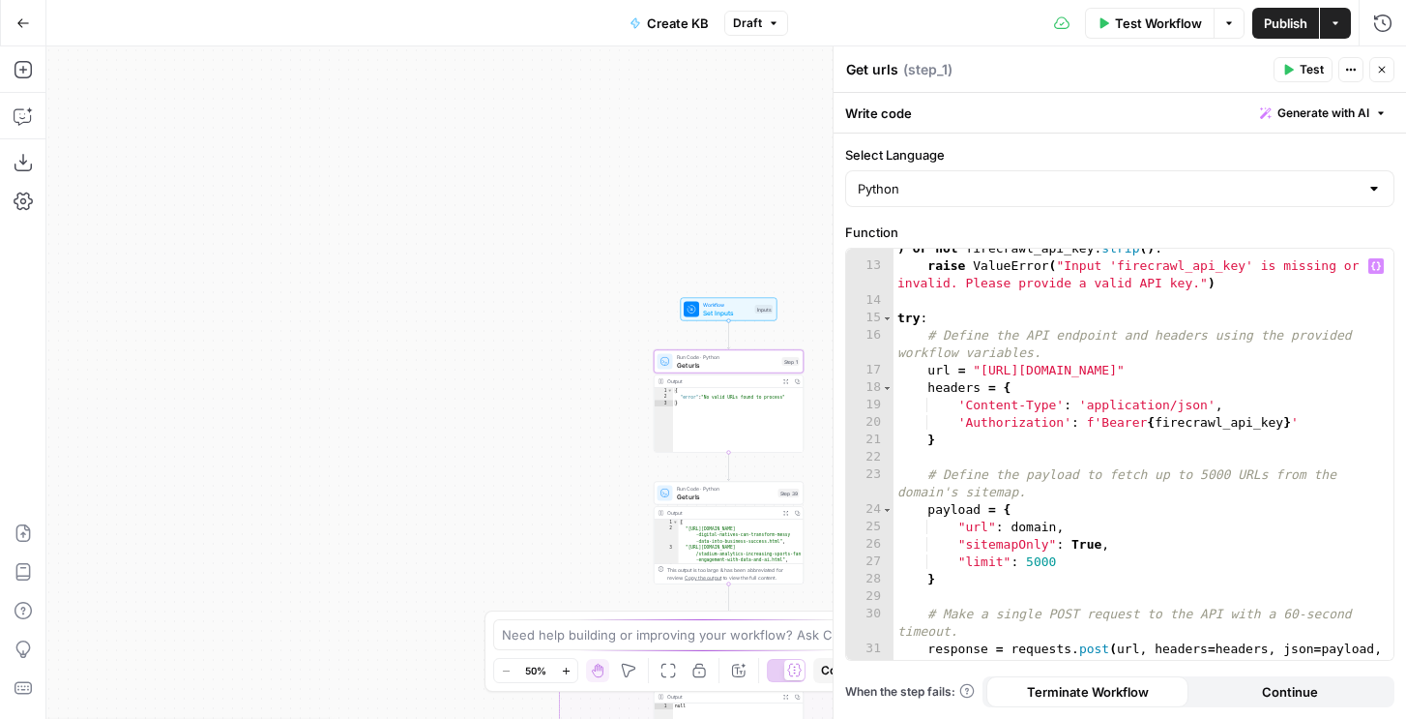
scroll to position [305, 0]
type textarea "**********"
click at [996, 410] on div "if not firecrawl_api_key or not isinstance ( firecrawl_api_key , str ) or not f…" at bounding box center [1144, 462] width 500 height 481
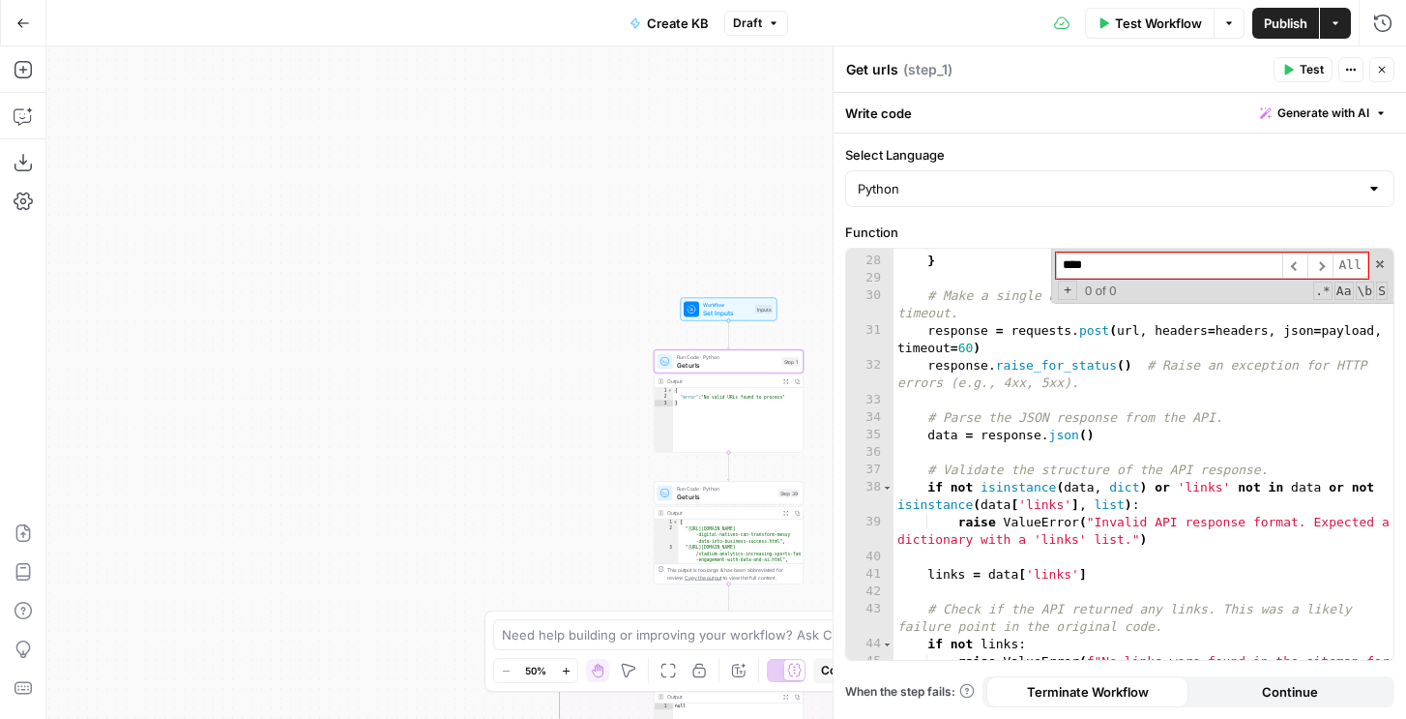
scroll to position [623, 0]
type input "****"
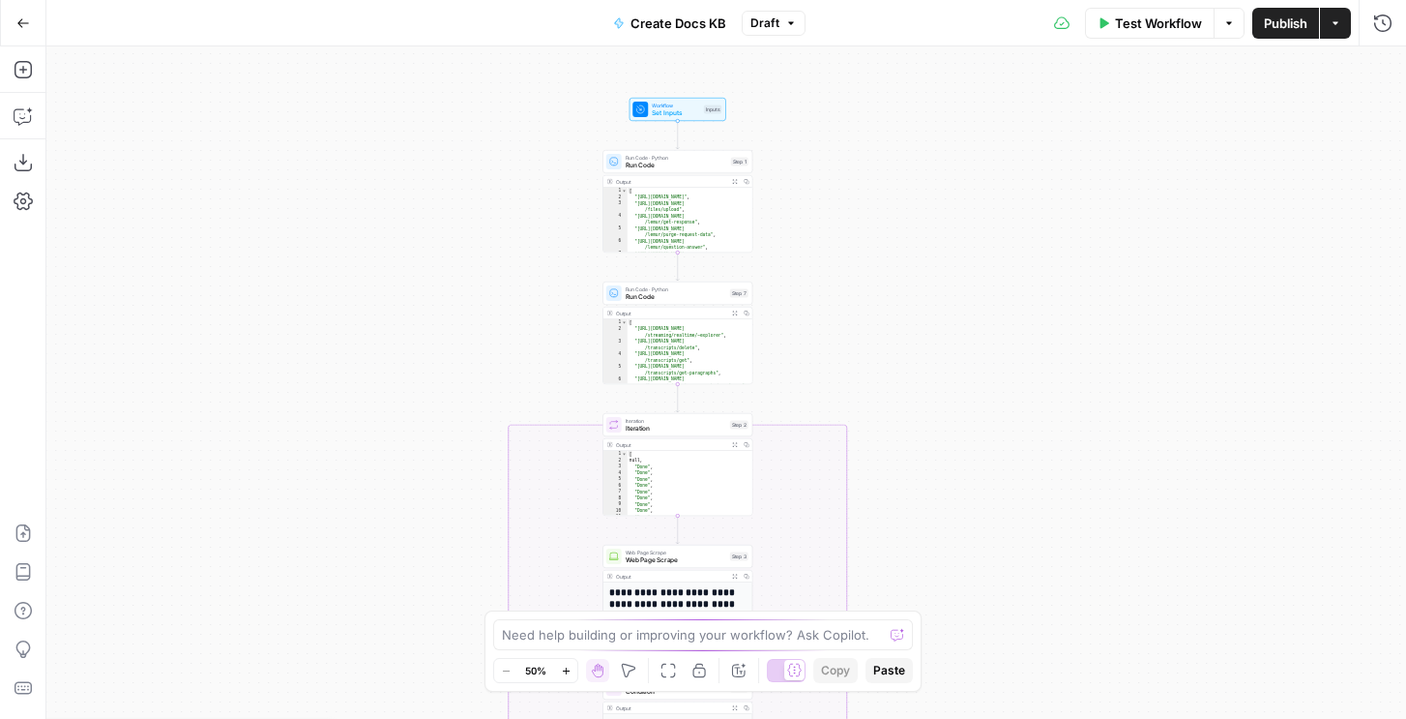
click at [686, 161] on span "Run Code" at bounding box center [677, 166] width 102 height 10
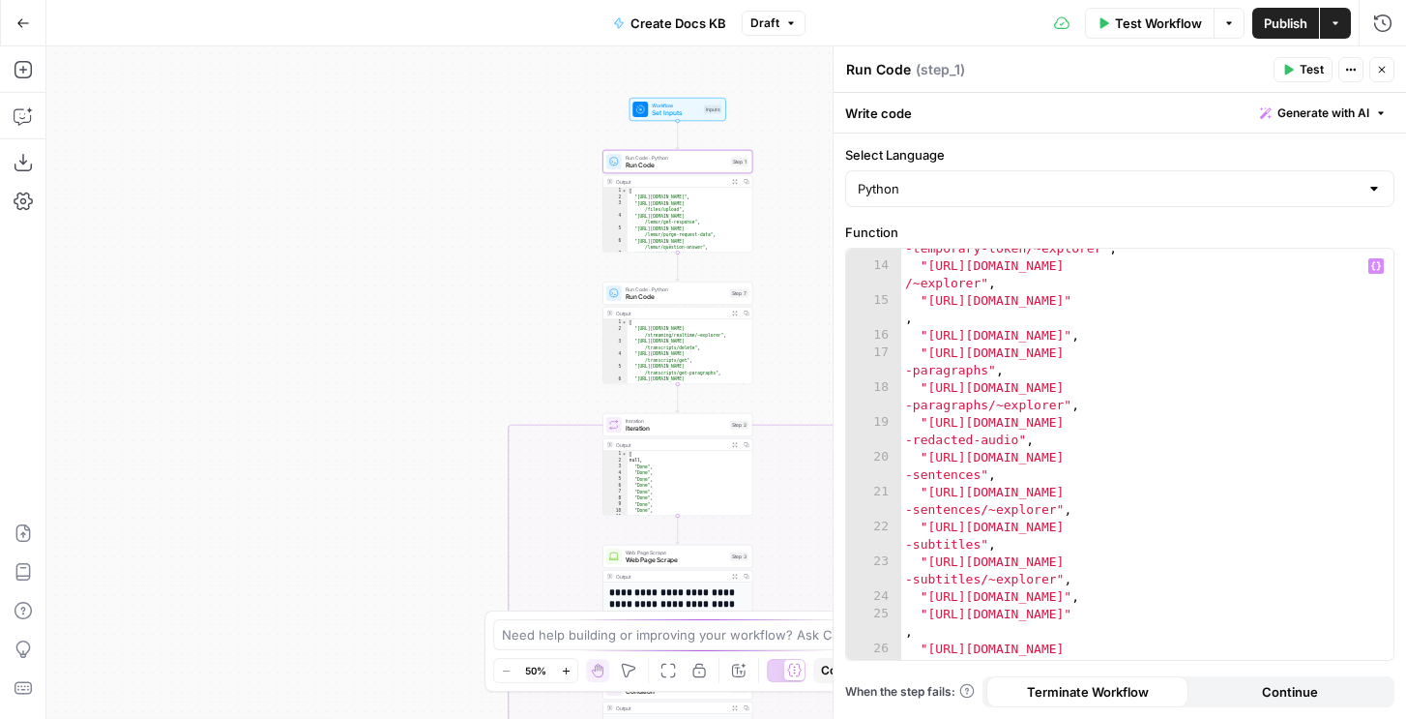
scroll to position [339, 0]
click at [714, 294] on span "Run Code" at bounding box center [676, 297] width 101 height 10
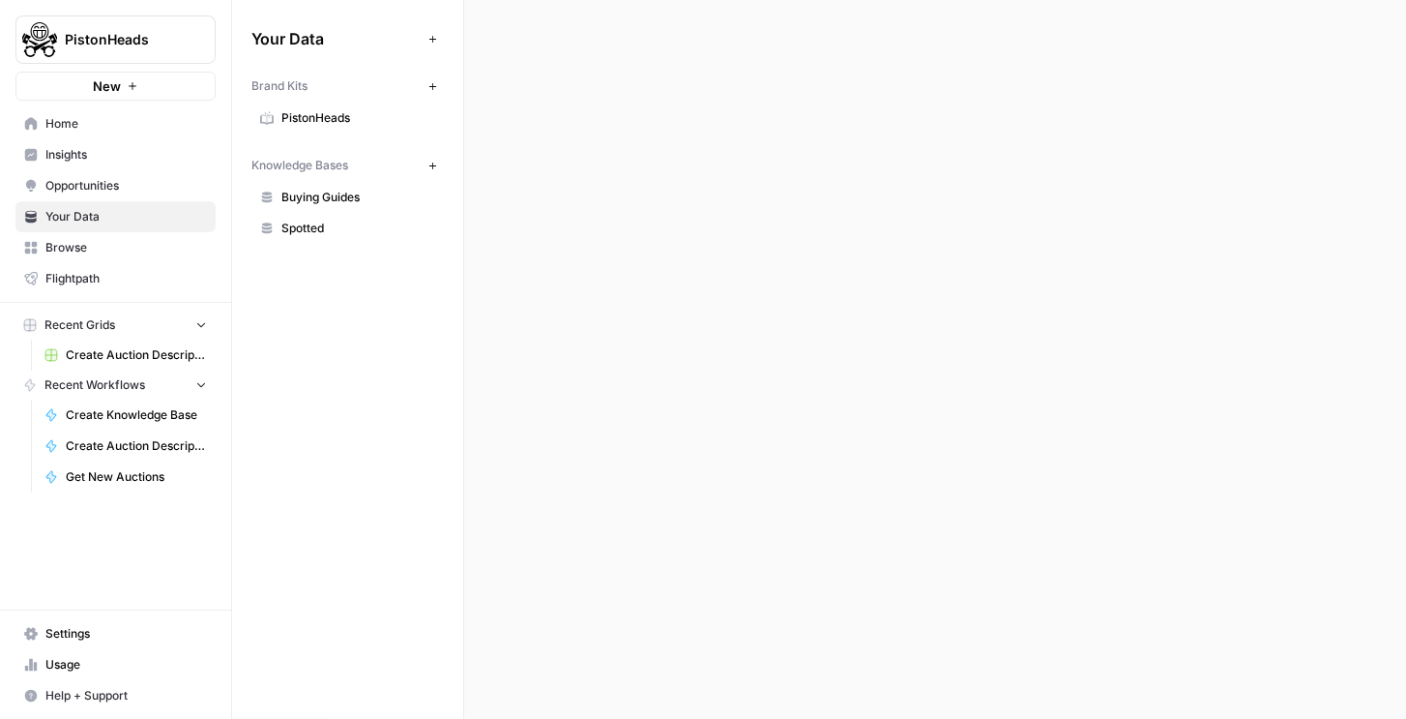
click at [109, 410] on span "Create Knowledge Base" at bounding box center [136, 414] width 141 height 17
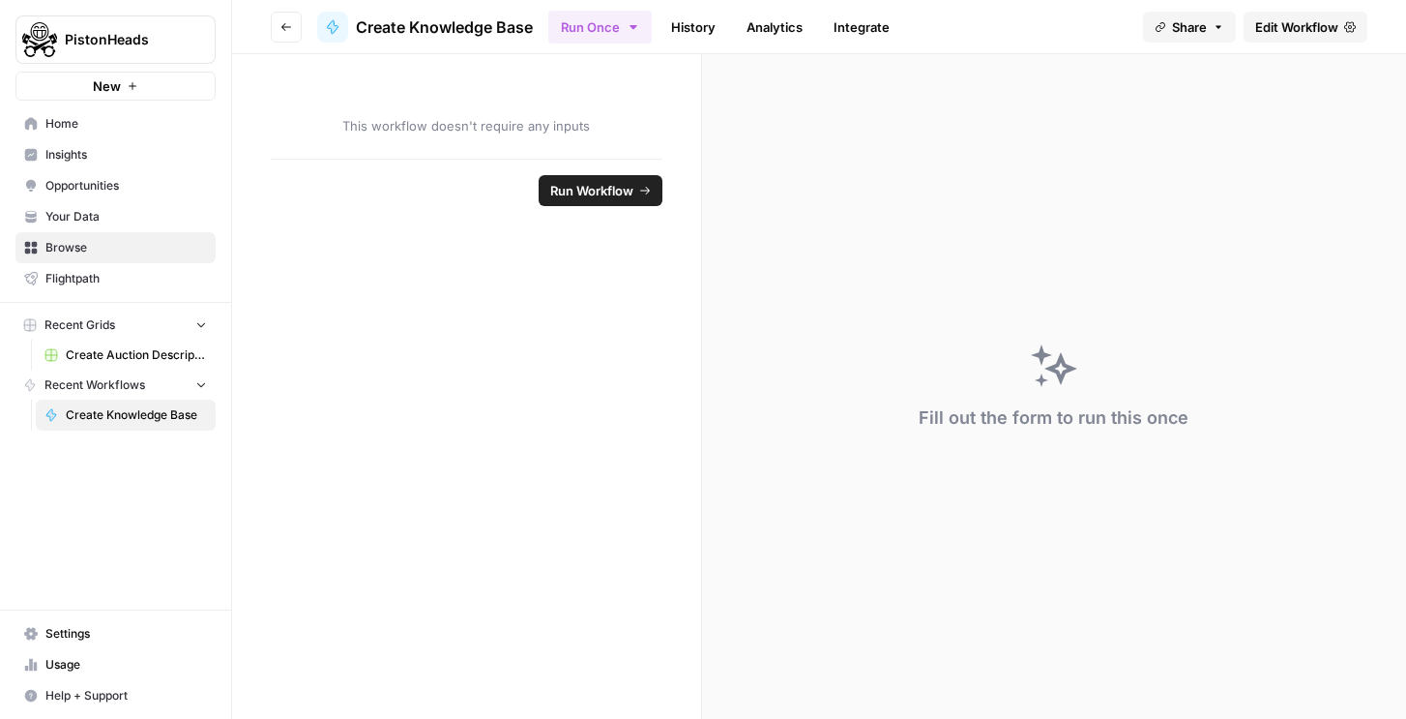
click at [1265, 21] on span "Edit Workflow" at bounding box center [1296, 26] width 83 height 19
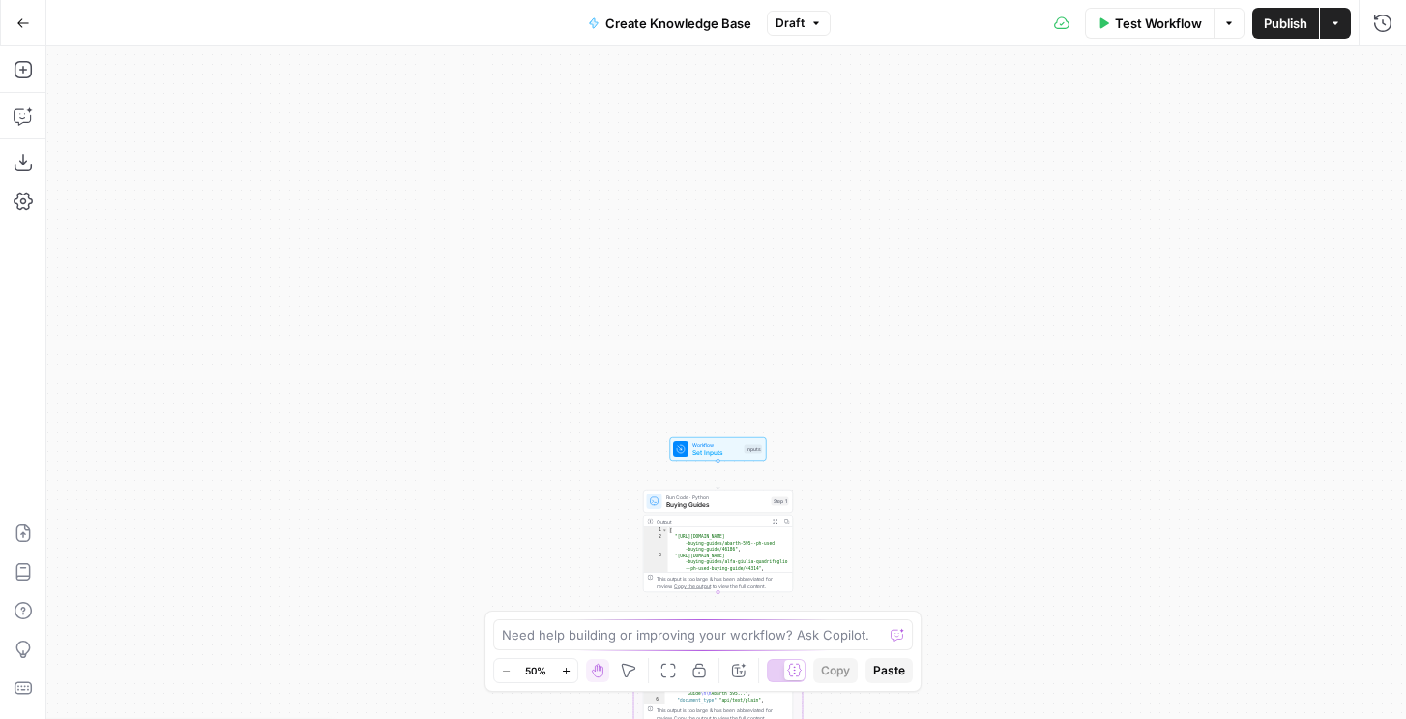
click at [717, 515] on div "Output Expand Output Copy" at bounding box center [718, 521] width 149 height 13
click at [717, 503] on span "Buying Guides" at bounding box center [717, 505] width 102 height 10
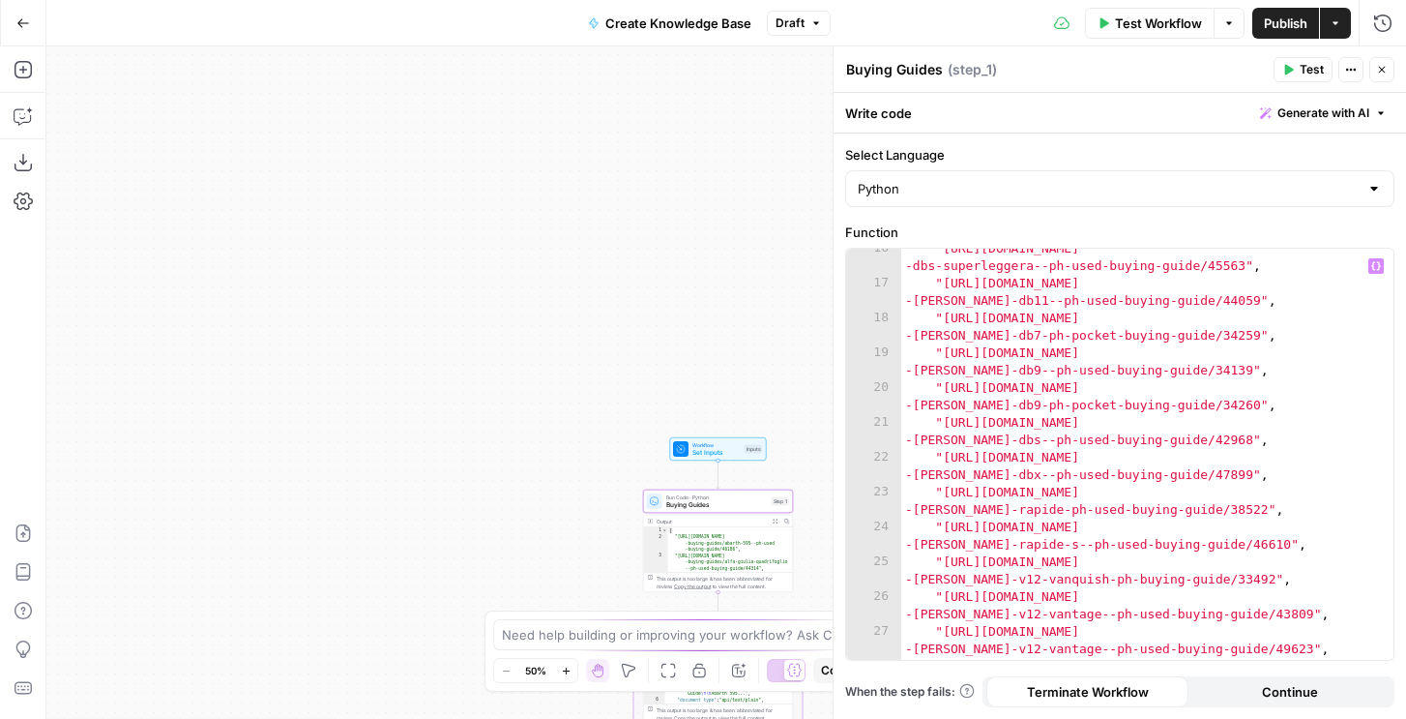
scroll to position [559, 0]
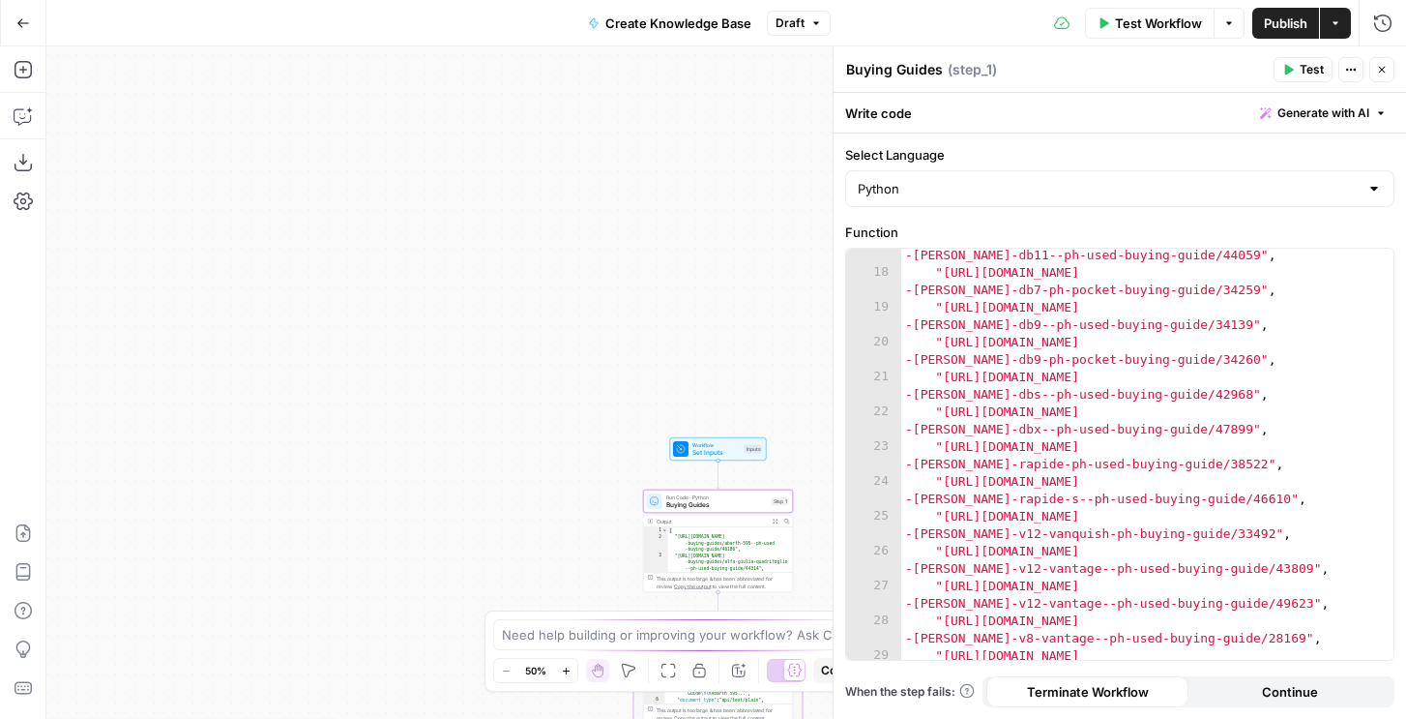
click at [801, 20] on span "Draft" at bounding box center [790, 23] width 29 height 17
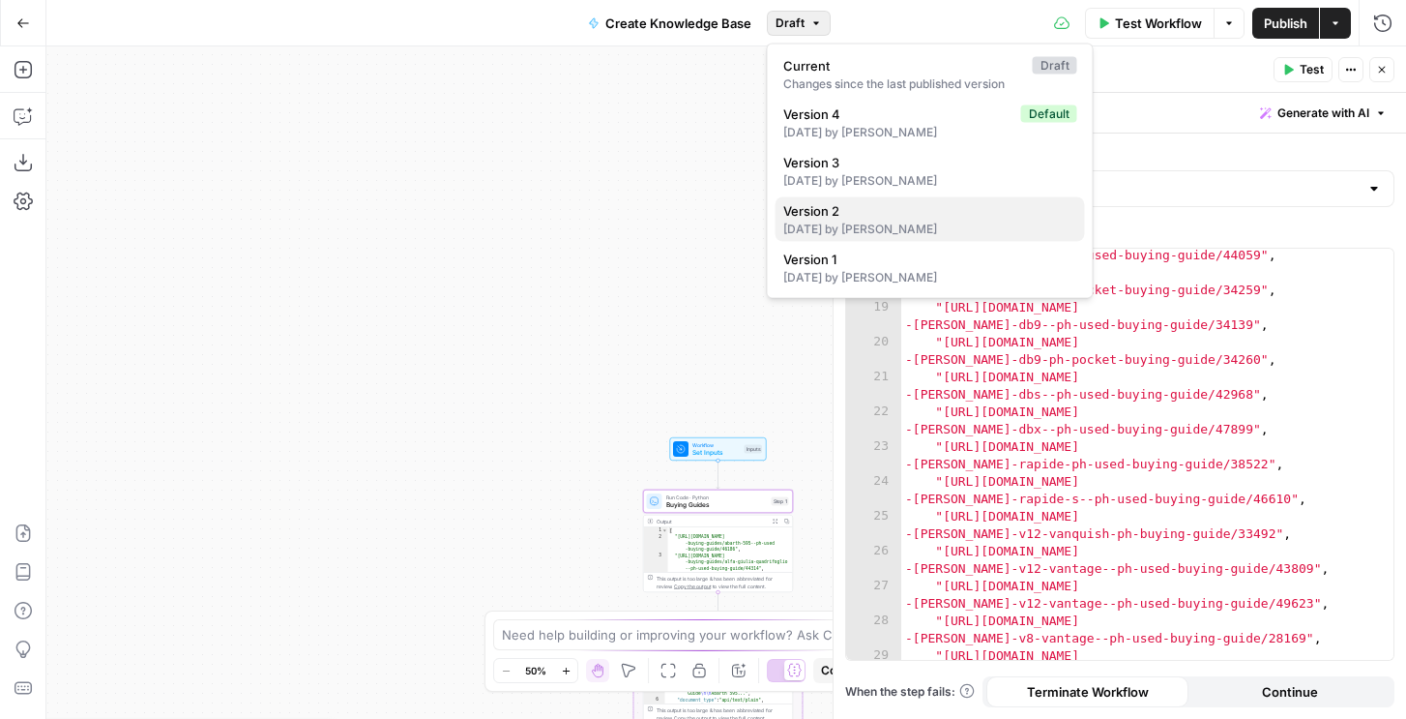
click at [819, 217] on span "Version 2" at bounding box center [926, 210] width 286 height 19
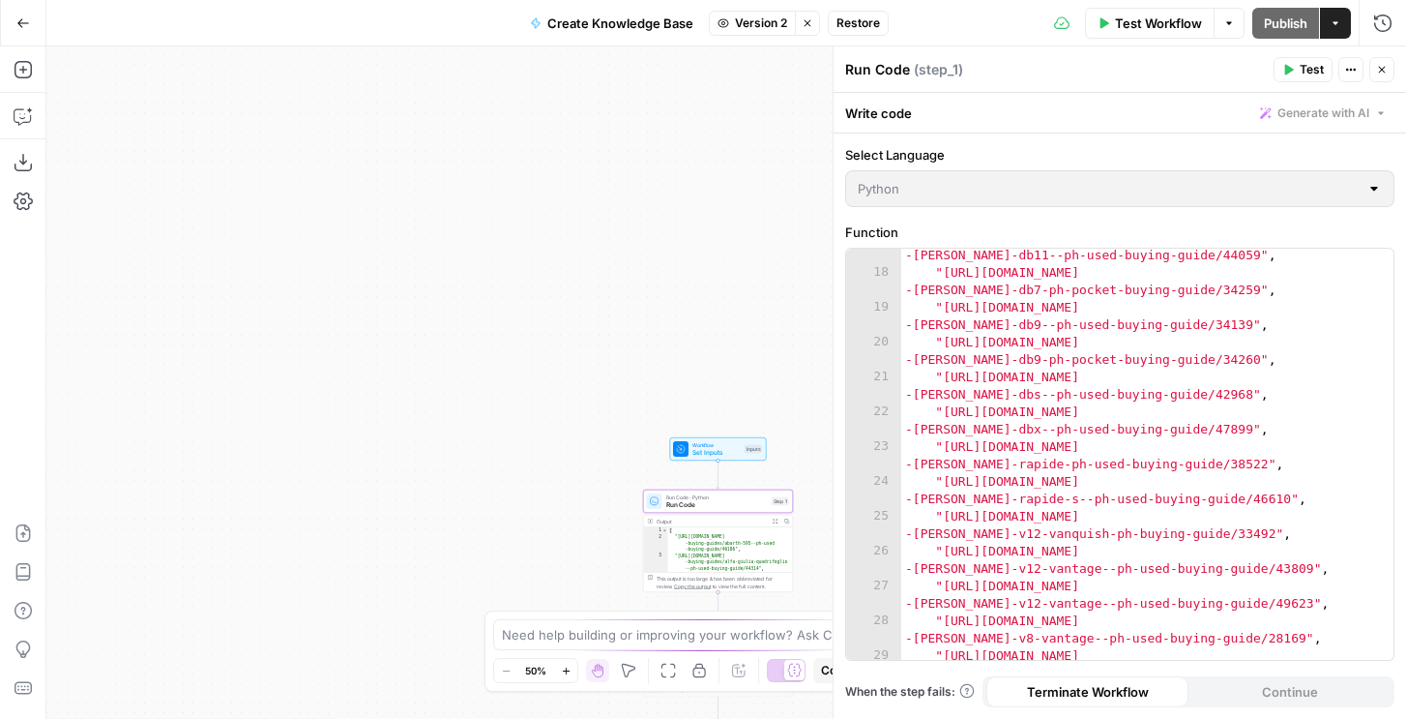
click at [727, 495] on span "Run Code · Python" at bounding box center [717, 497] width 102 height 8
click at [1374, 66] on button "Close" at bounding box center [1381, 69] width 25 height 25
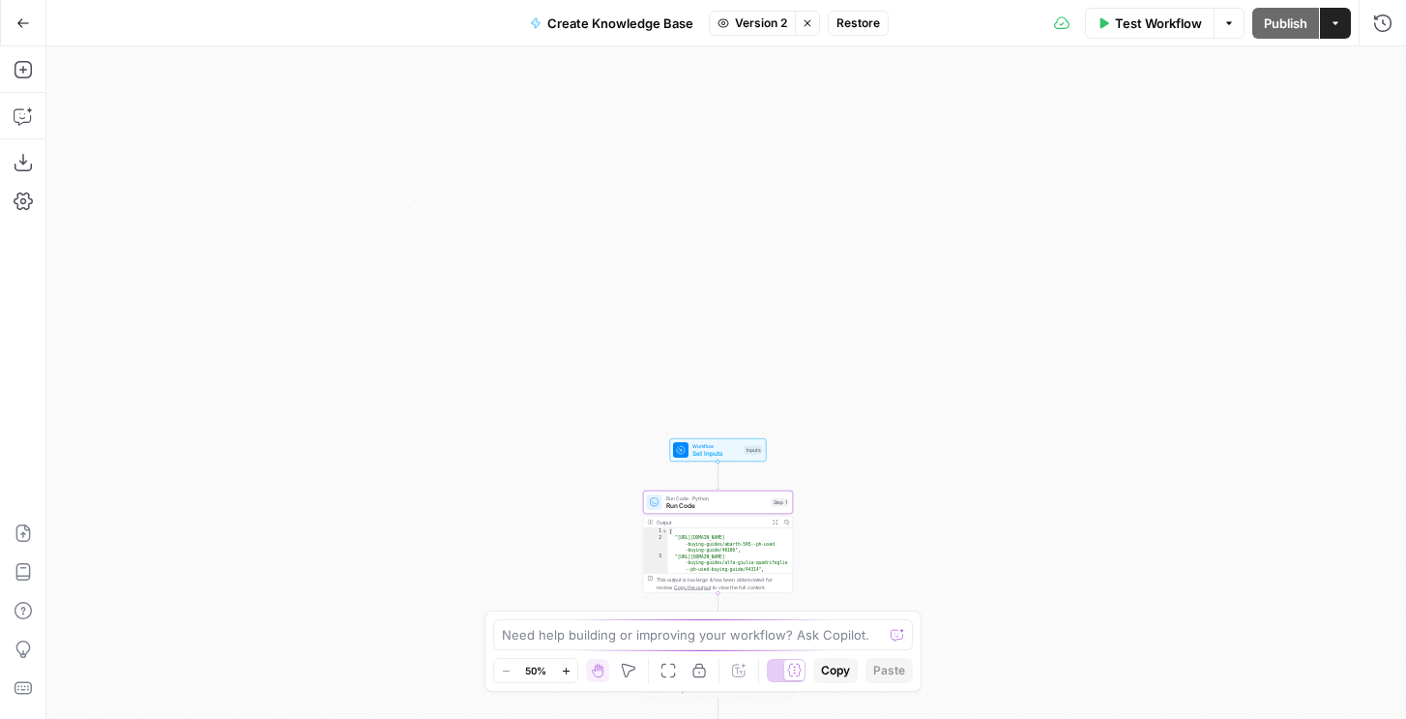
click at [710, 498] on span "Run Code · Python" at bounding box center [717, 498] width 102 height 8
click at [704, 501] on span "Run Code" at bounding box center [717, 506] width 102 height 10
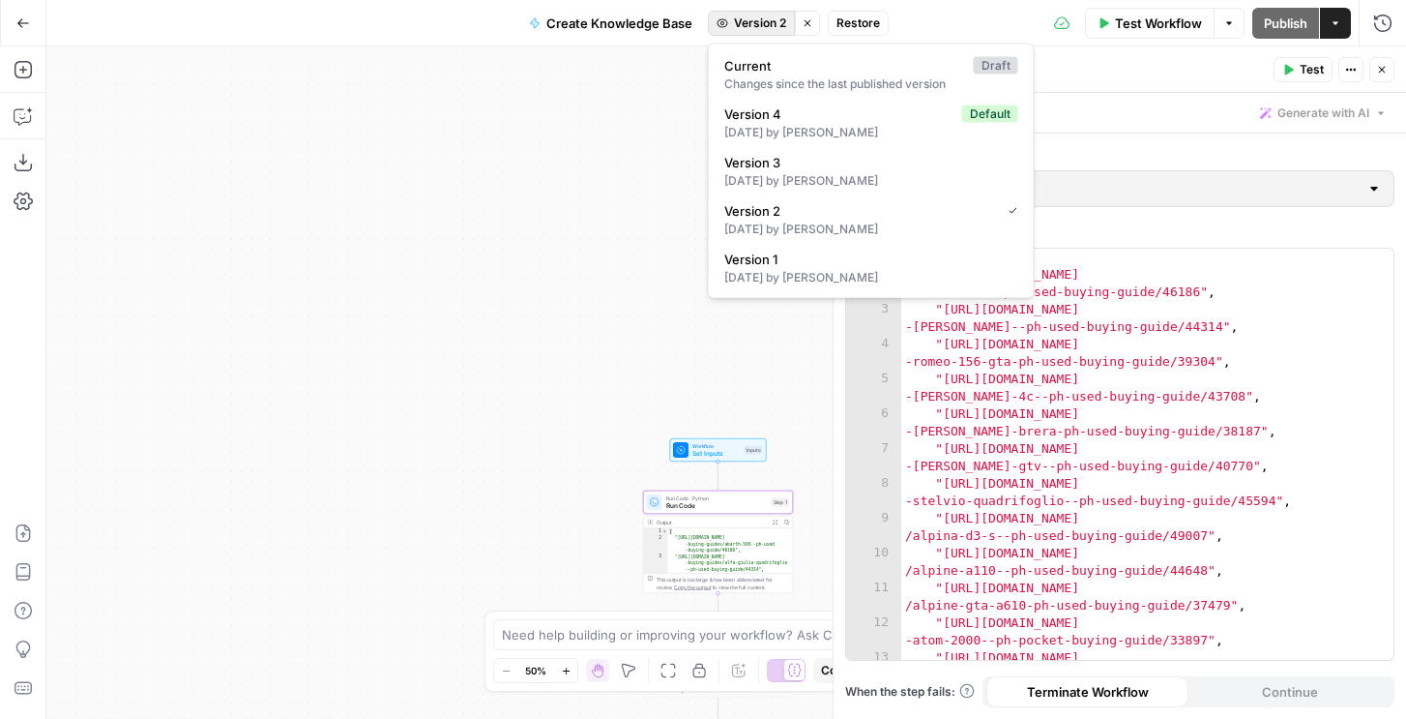
click at [744, 20] on span "Version 2" at bounding box center [760, 23] width 52 height 17
click at [783, 269] on div "2 months ago by Nicole Guercia" at bounding box center [871, 277] width 294 height 17
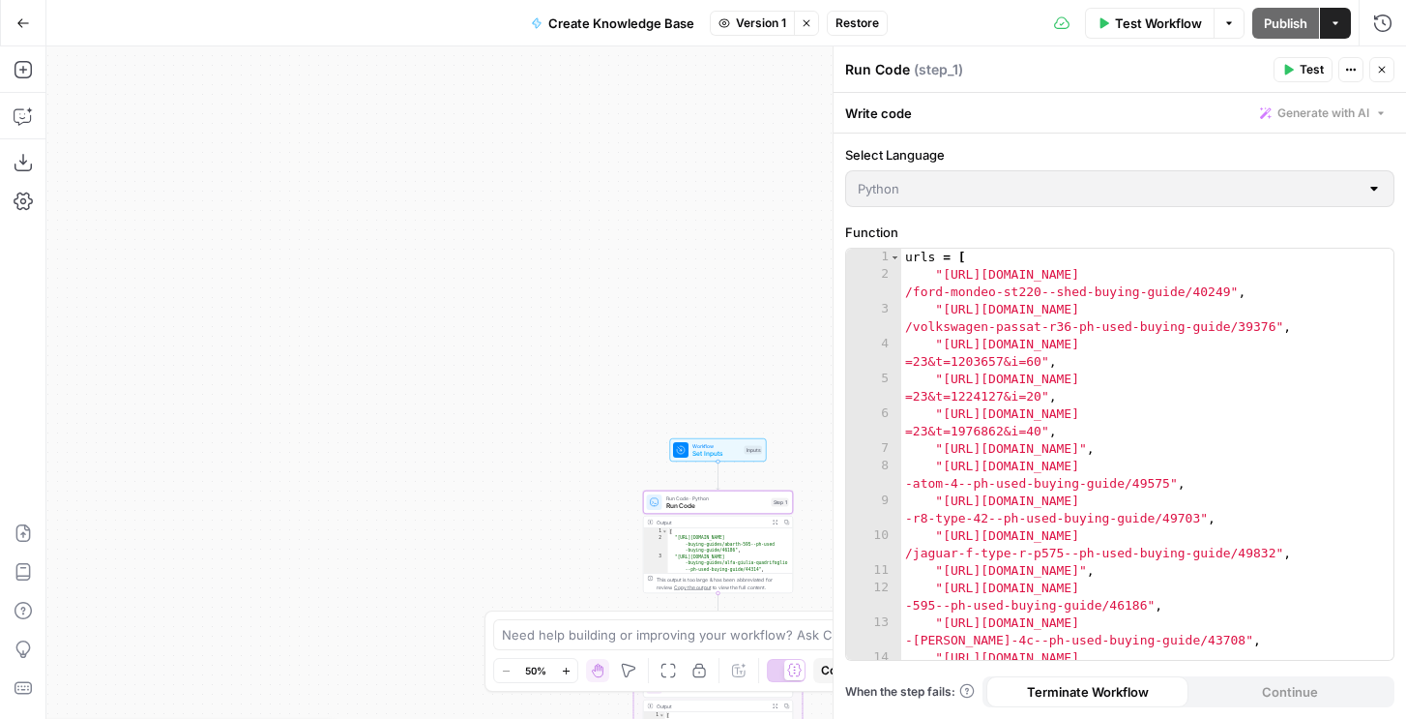
click at [1370, 66] on button "Close" at bounding box center [1381, 69] width 25 height 25
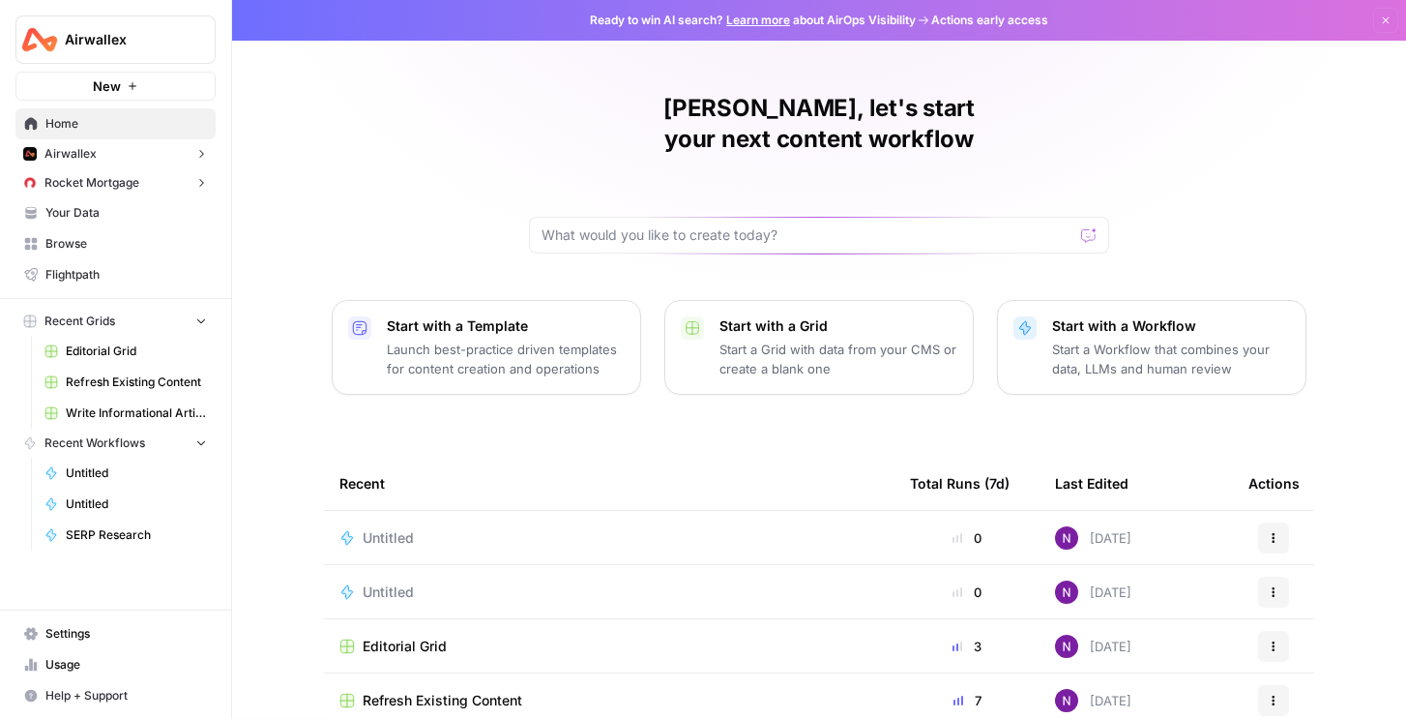
click at [109, 218] on span "Your Data" at bounding box center [125, 212] width 161 height 17
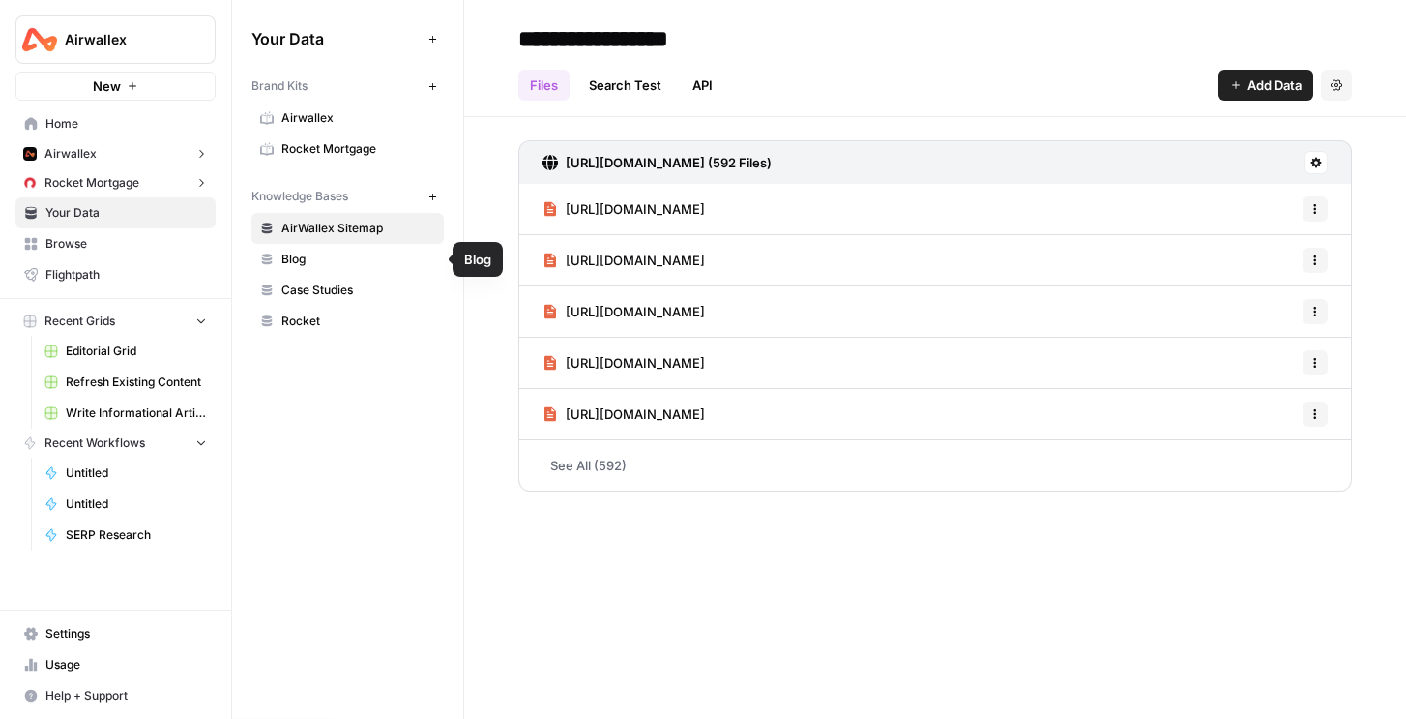
click at [323, 268] on link "Blog" at bounding box center [347, 259] width 192 height 31
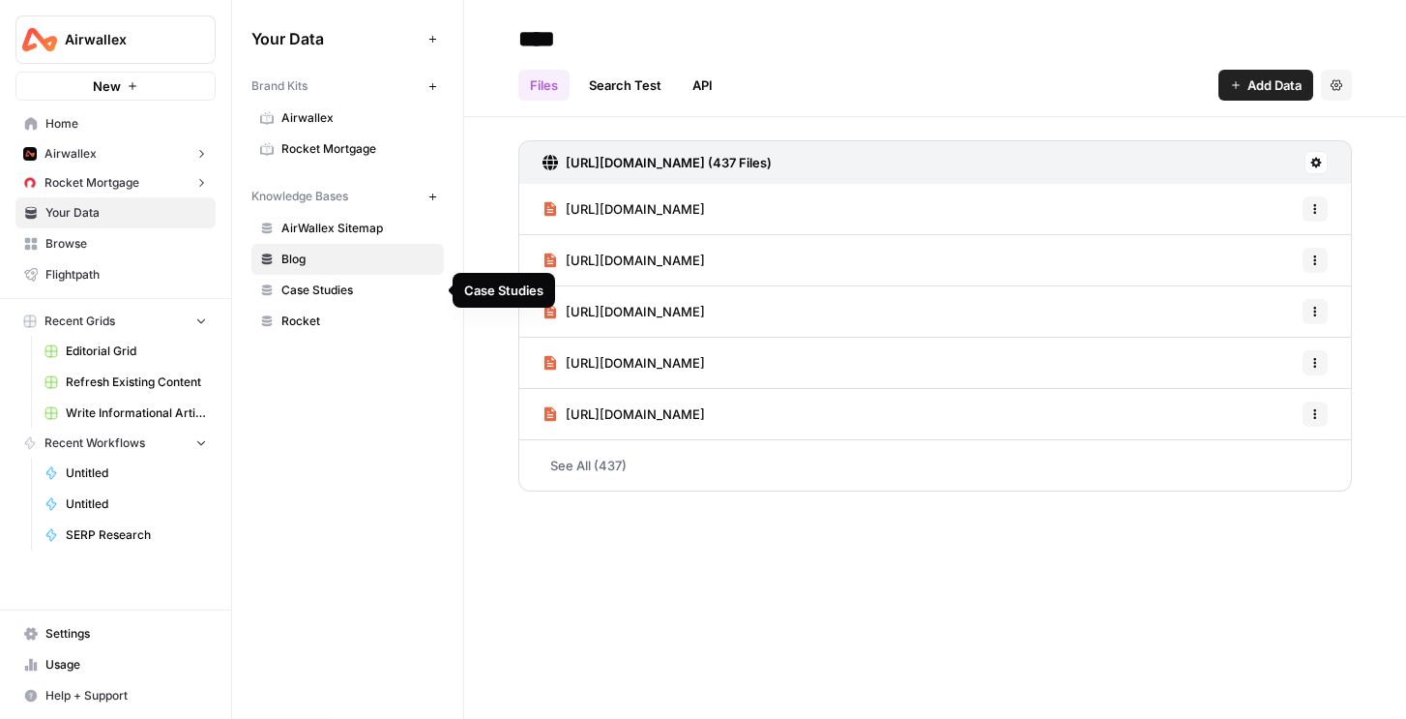
click at [322, 283] on span "Case Studies" at bounding box center [358, 289] width 154 height 17
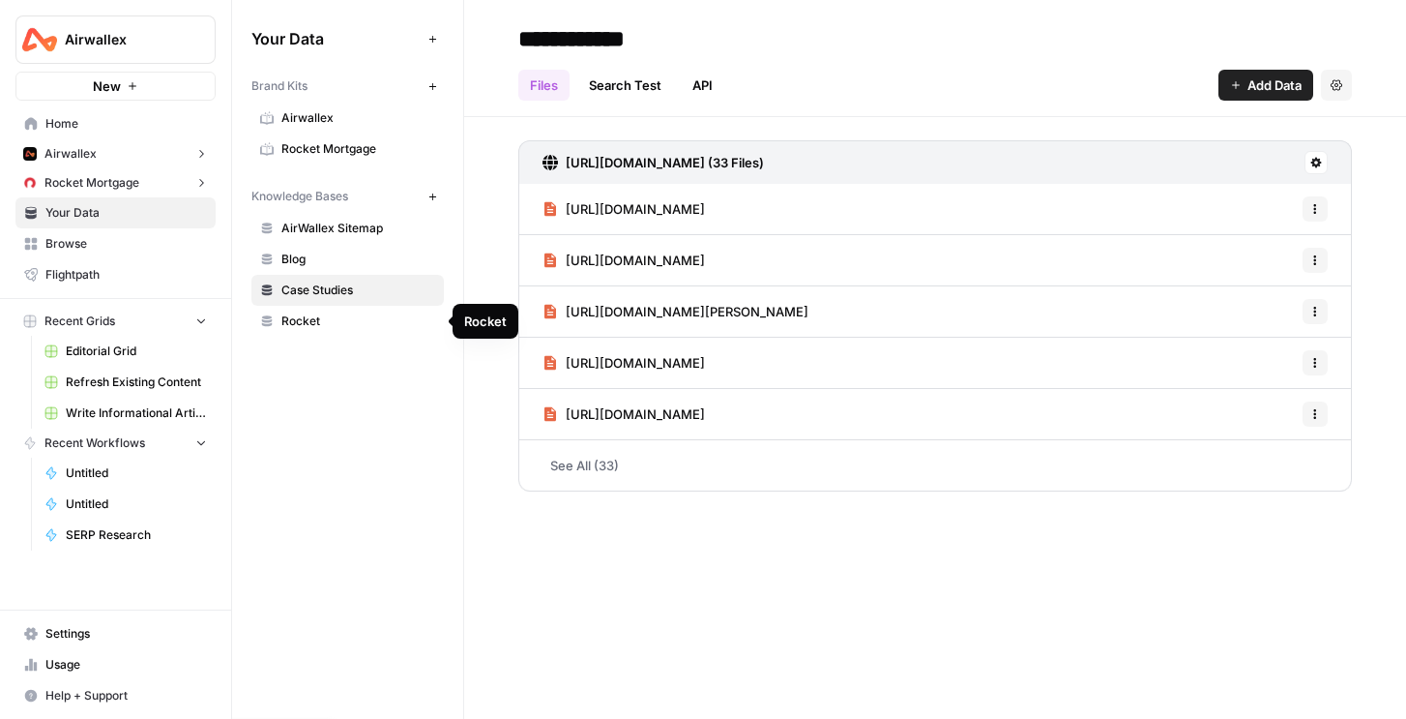
click at [314, 313] on span "Rocket" at bounding box center [358, 320] width 154 height 17
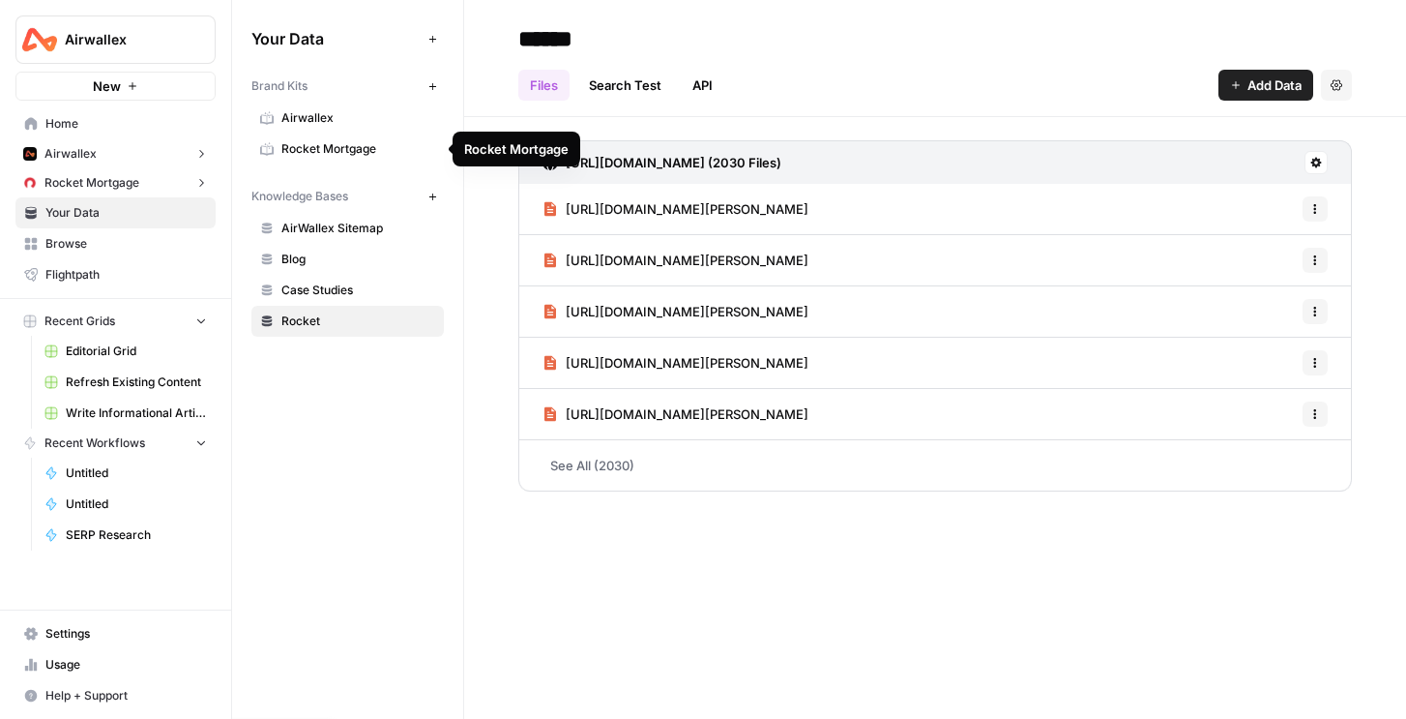
click at [168, 34] on span "Airwallex" at bounding box center [123, 39] width 117 height 19
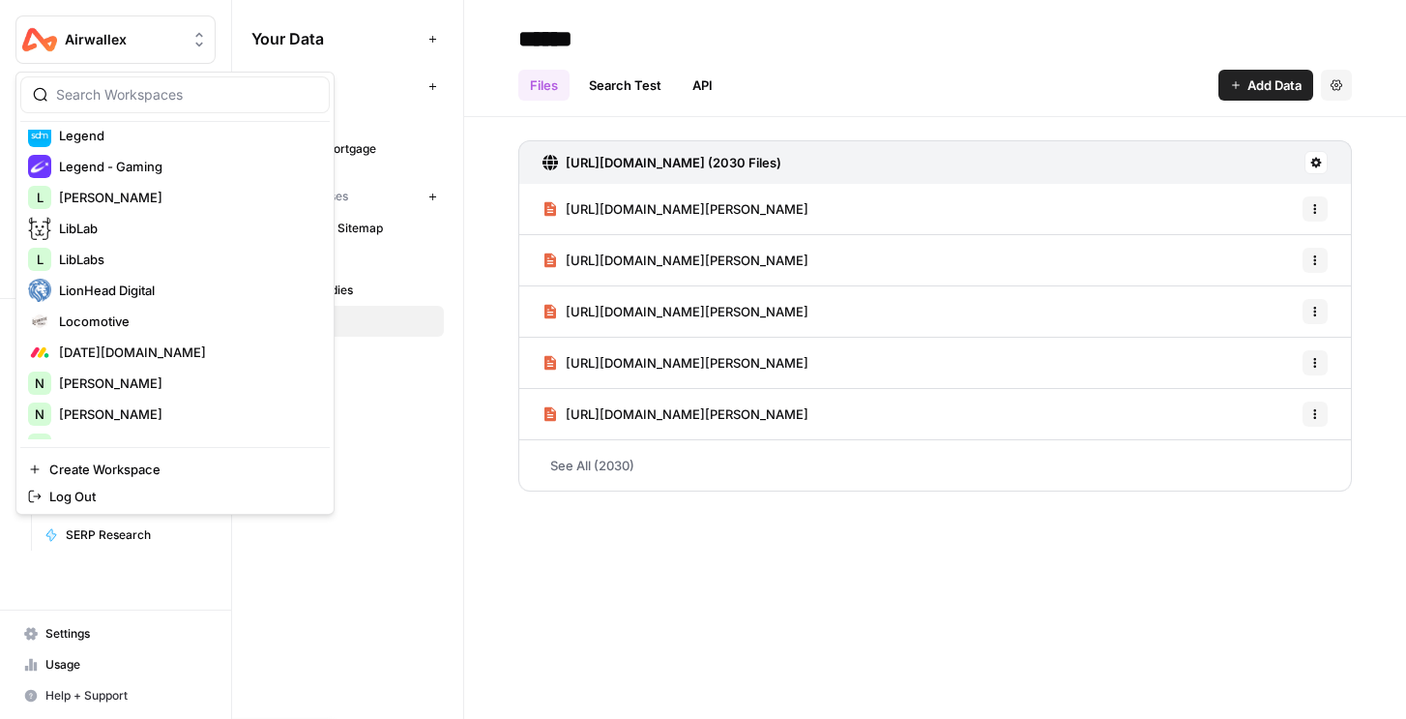
scroll to position [1586, 0]
click at [119, 100] on input "search" at bounding box center [186, 94] width 261 height 19
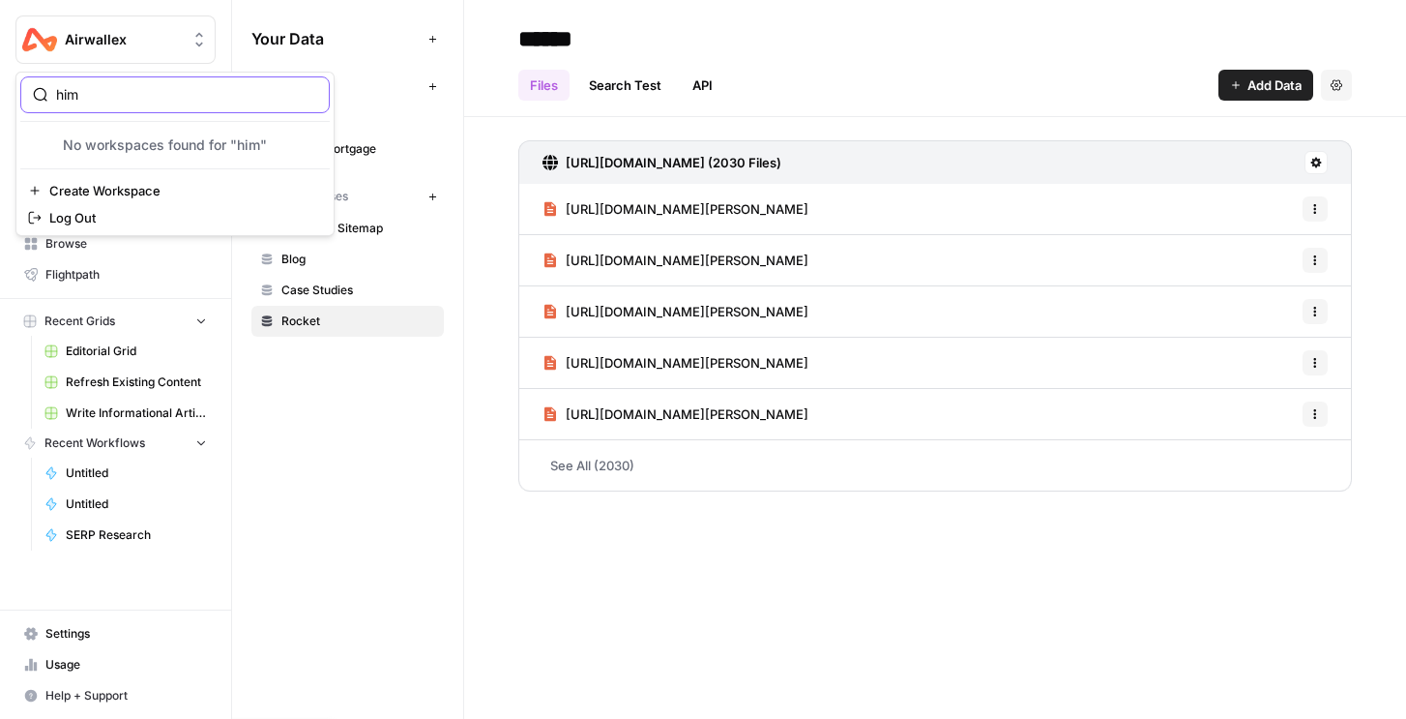
type input "him"
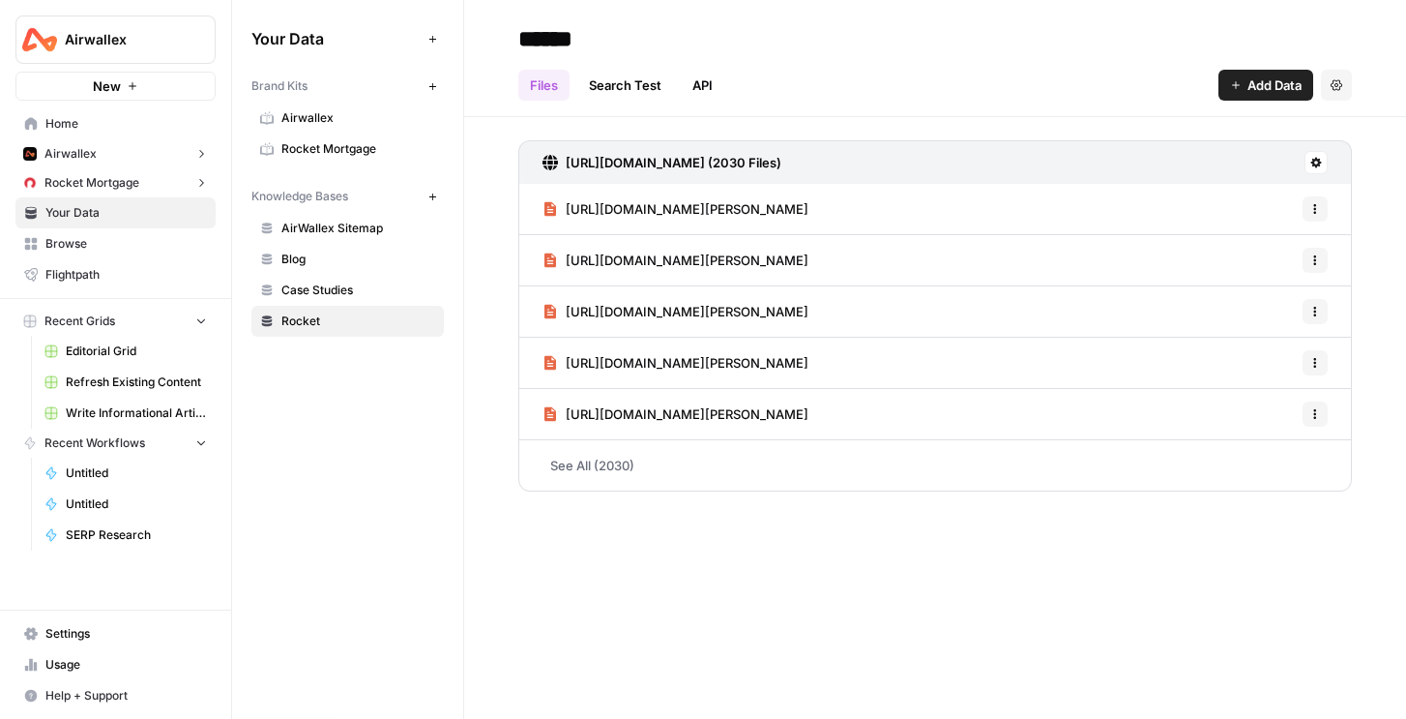
click at [362, 493] on div "Your Data Add Data Brand Kits New Airwallex Rocket Mortgage Knowledge Bases New…" at bounding box center [347, 359] width 231 height 719
click at [108, 350] on span "Editorial Grid" at bounding box center [136, 350] width 141 height 17
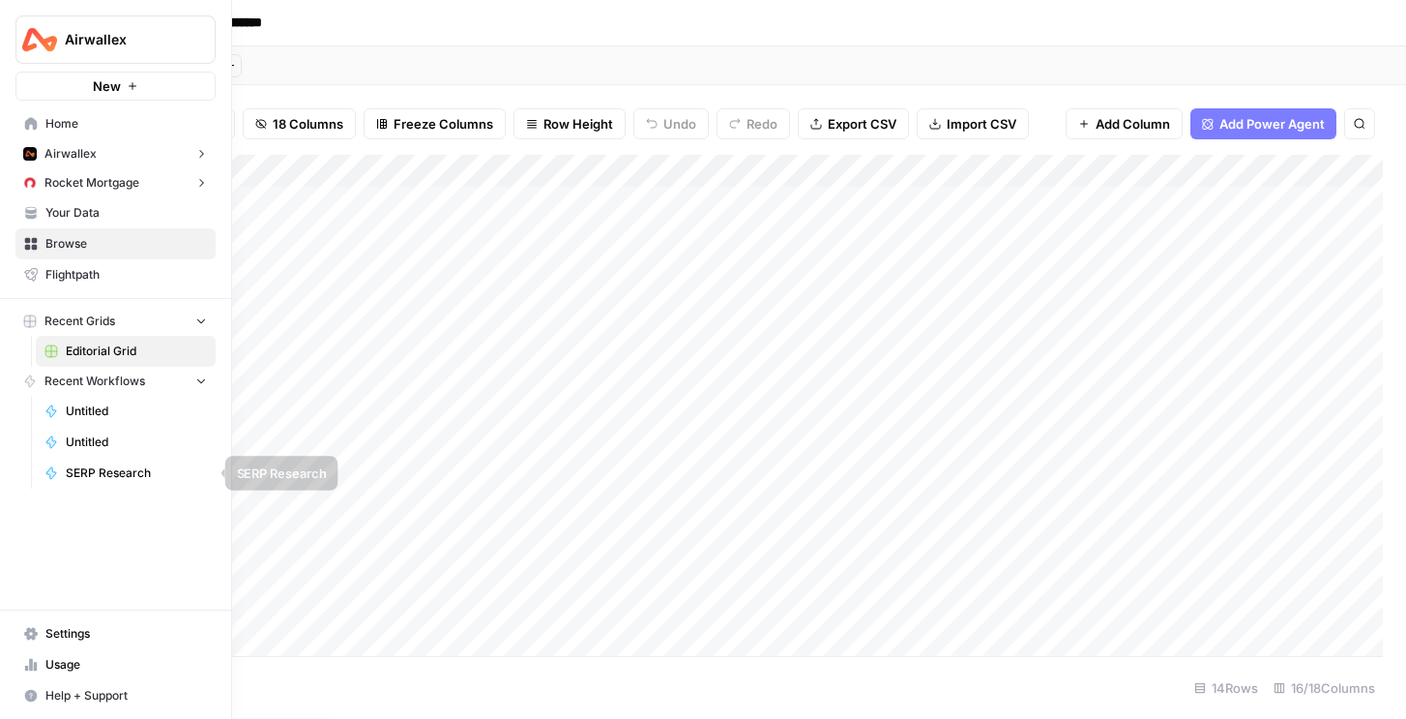
click at [102, 442] on span "Untitled" at bounding box center [136, 441] width 141 height 17
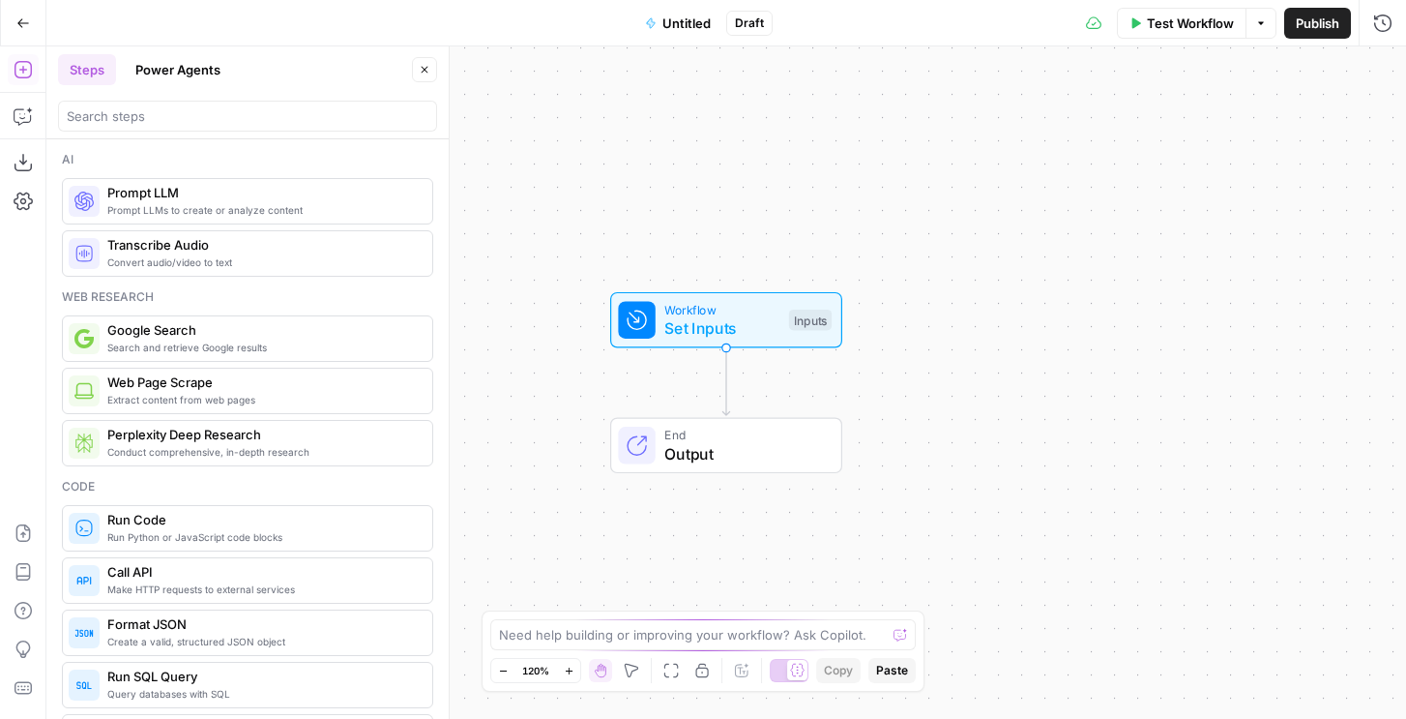
click at [23, 16] on icon "button" at bounding box center [23, 23] width 14 height 14
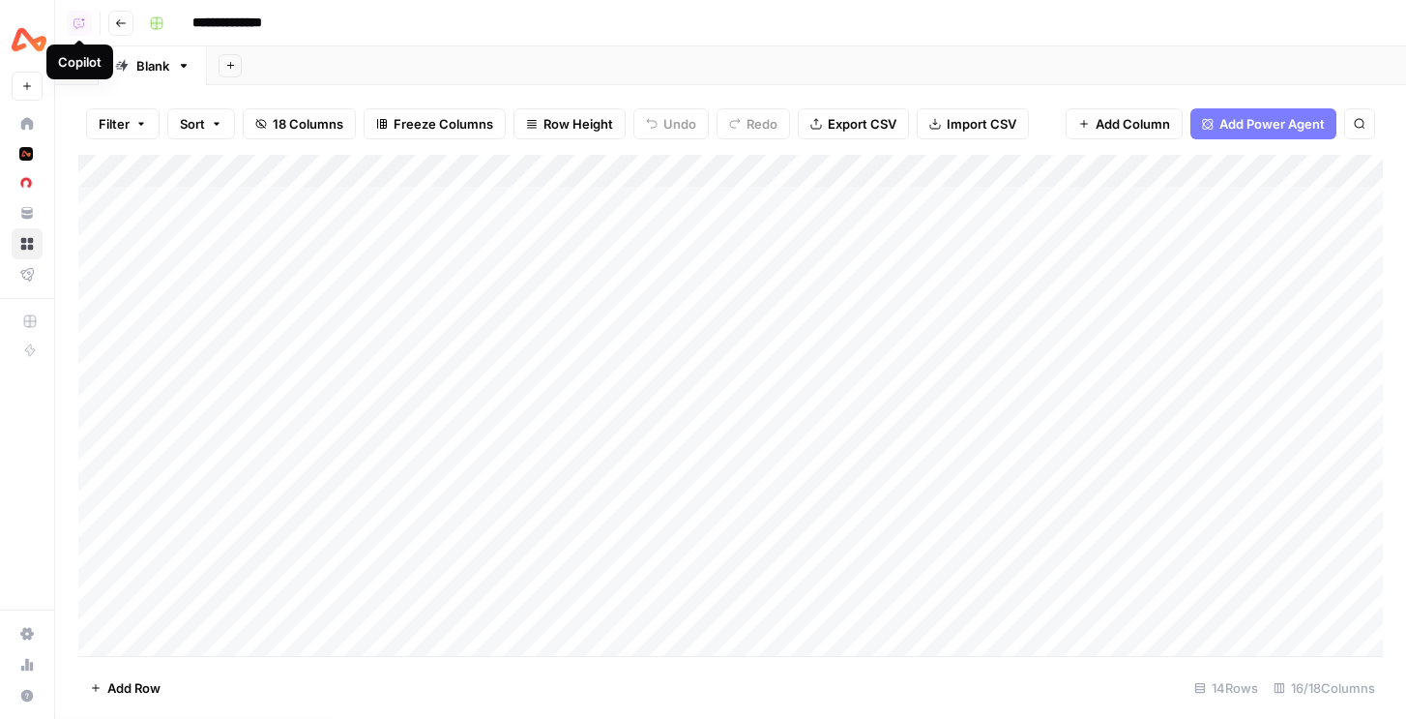
click at [125, 17] on icon "button" at bounding box center [121, 23] width 12 height 12
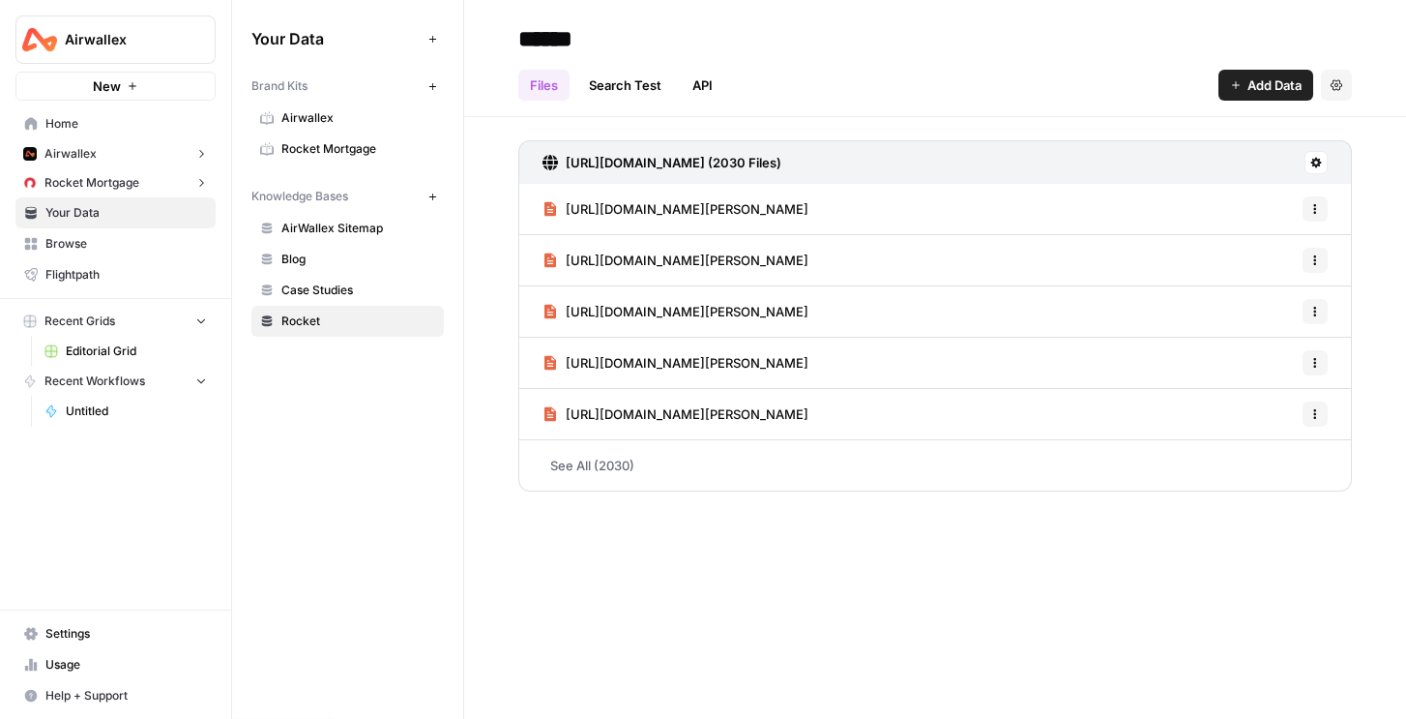
click at [80, 128] on span "Home" at bounding box center [125, 123] width 161 height 17
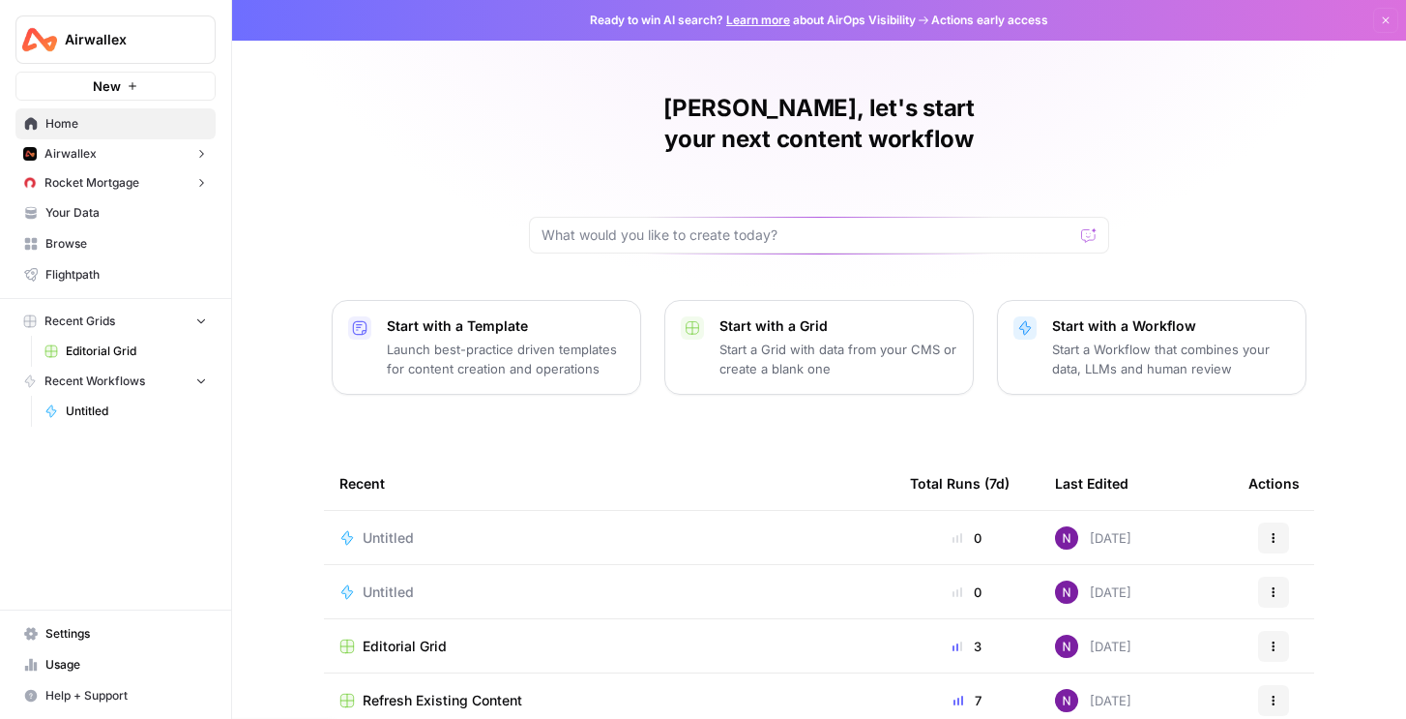
scroll to position [171, 0]
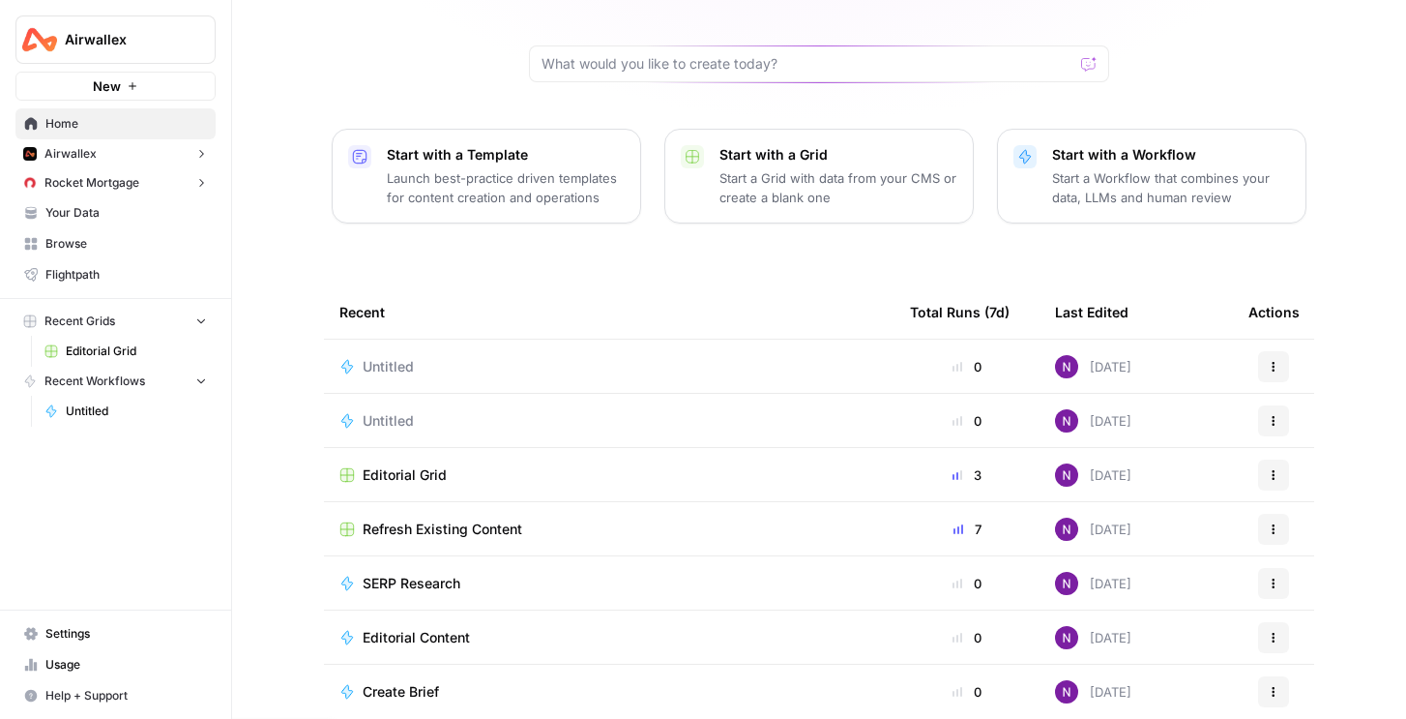
click at [121, 347] on span "Editorial Grid" at bounding box center [136, 350] width 141 height 17
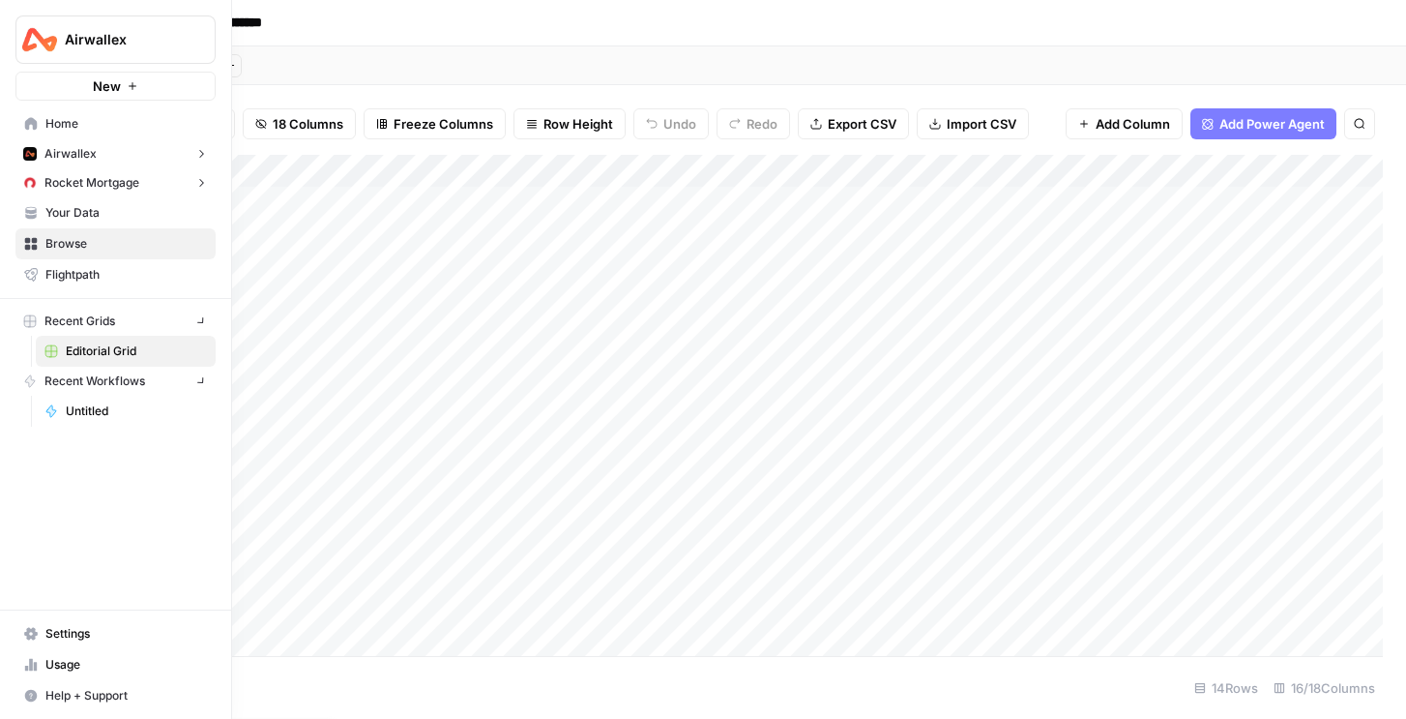
click at [31, 39] on img "Workspace: Airwallex" at bounding box center [39, 39] width 35 height 35
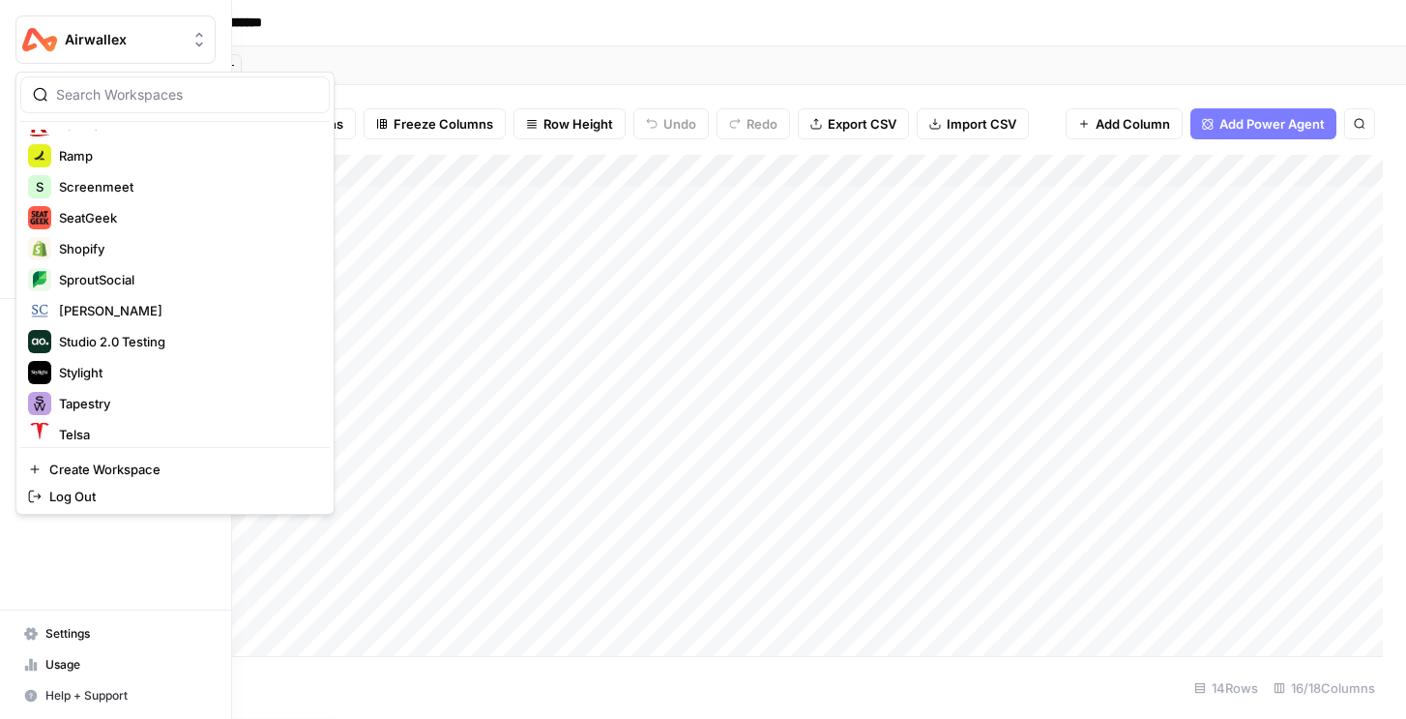
scroll to position [2335, 0]
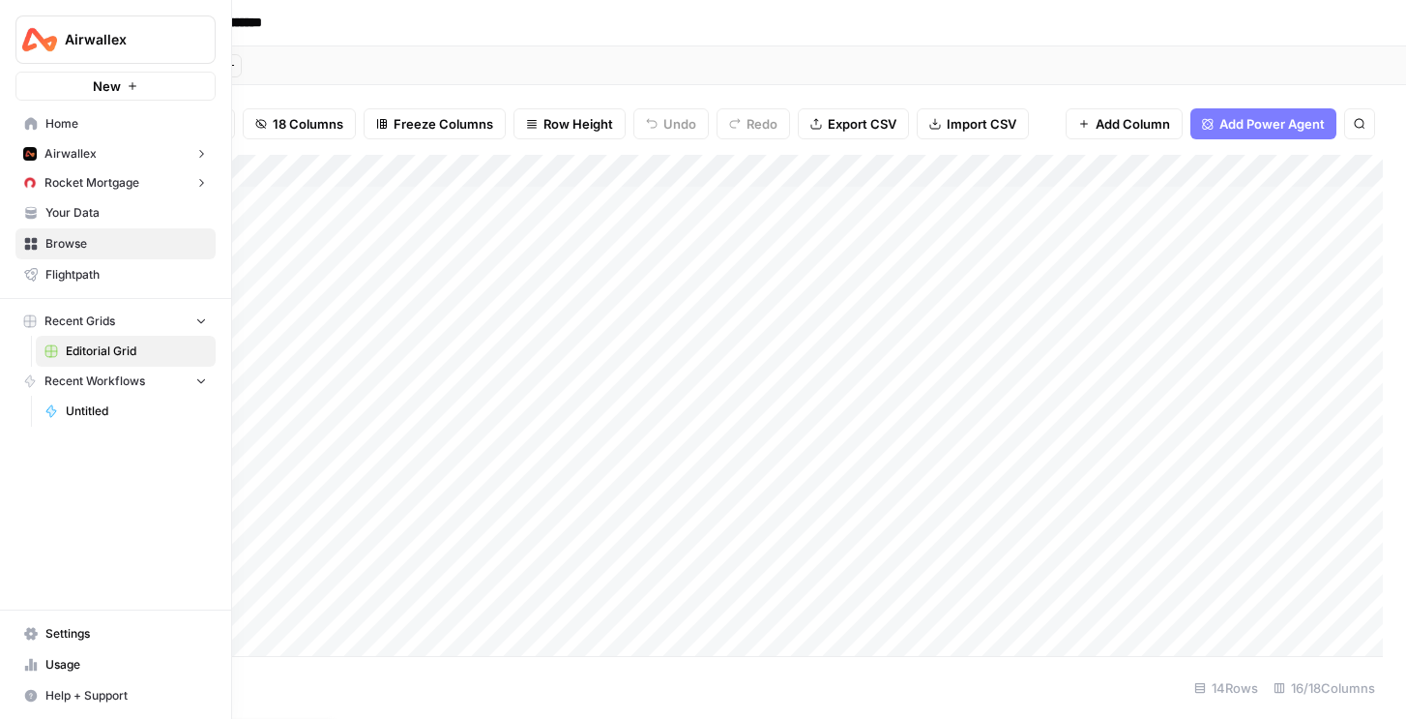
click at [167, 15] on div "Airwallex New" at bounding box center [115, 50] width 231 height 101
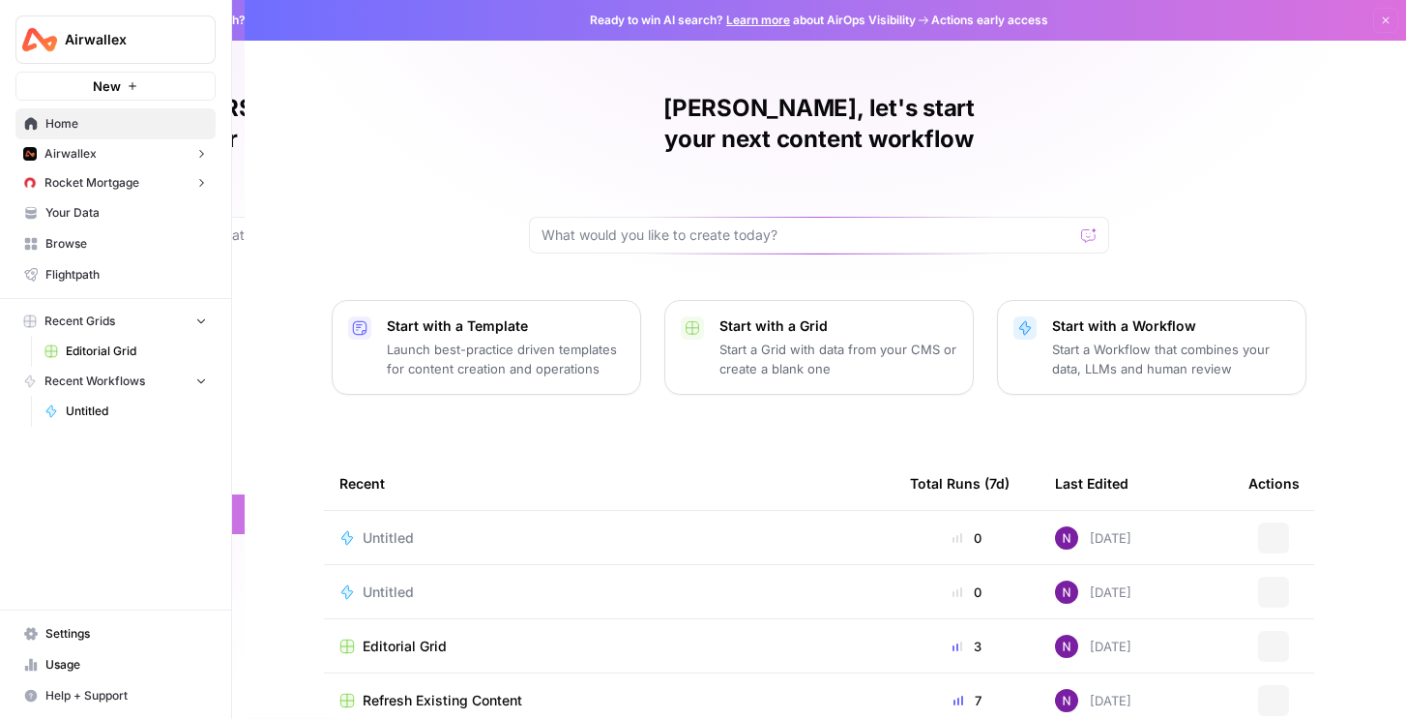
click at [90, 54] on button "Airwallex" at bounding box center [115, 39] width 200 height 48
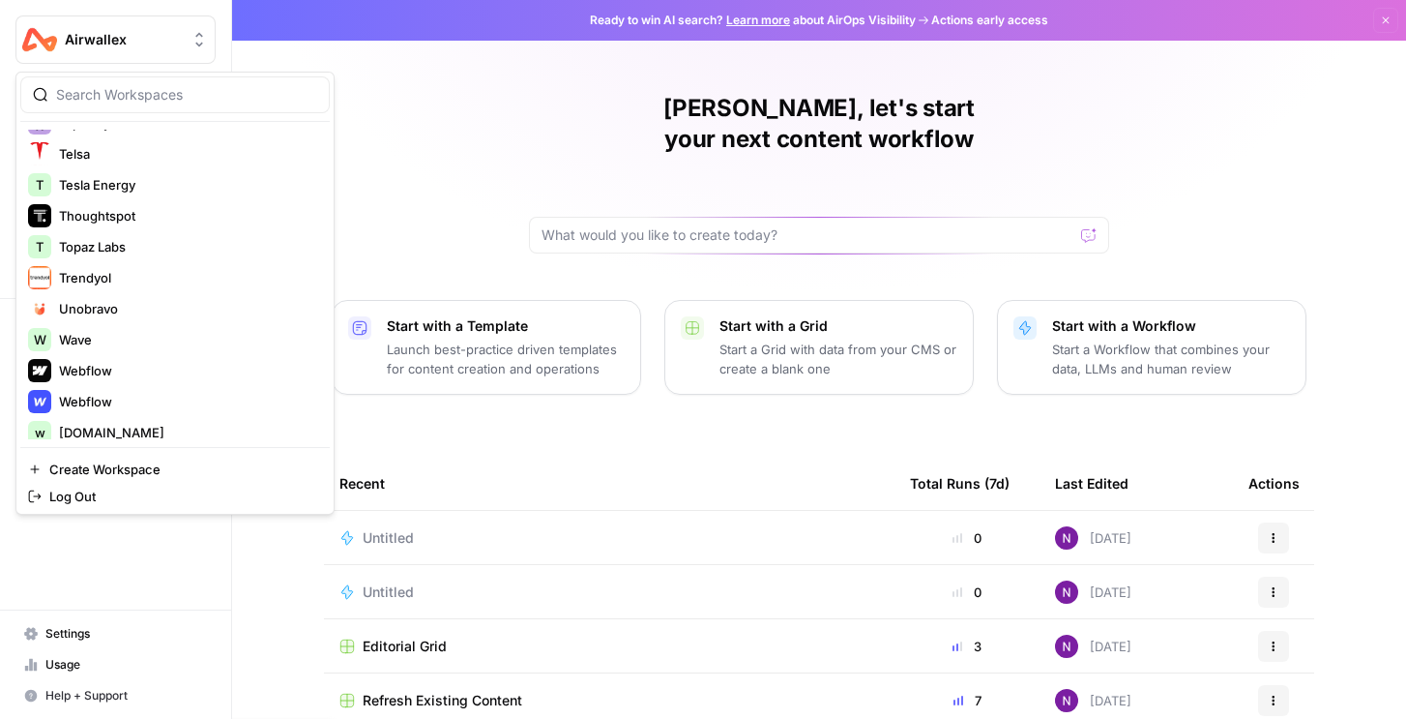
scroll to position [2661, 0]
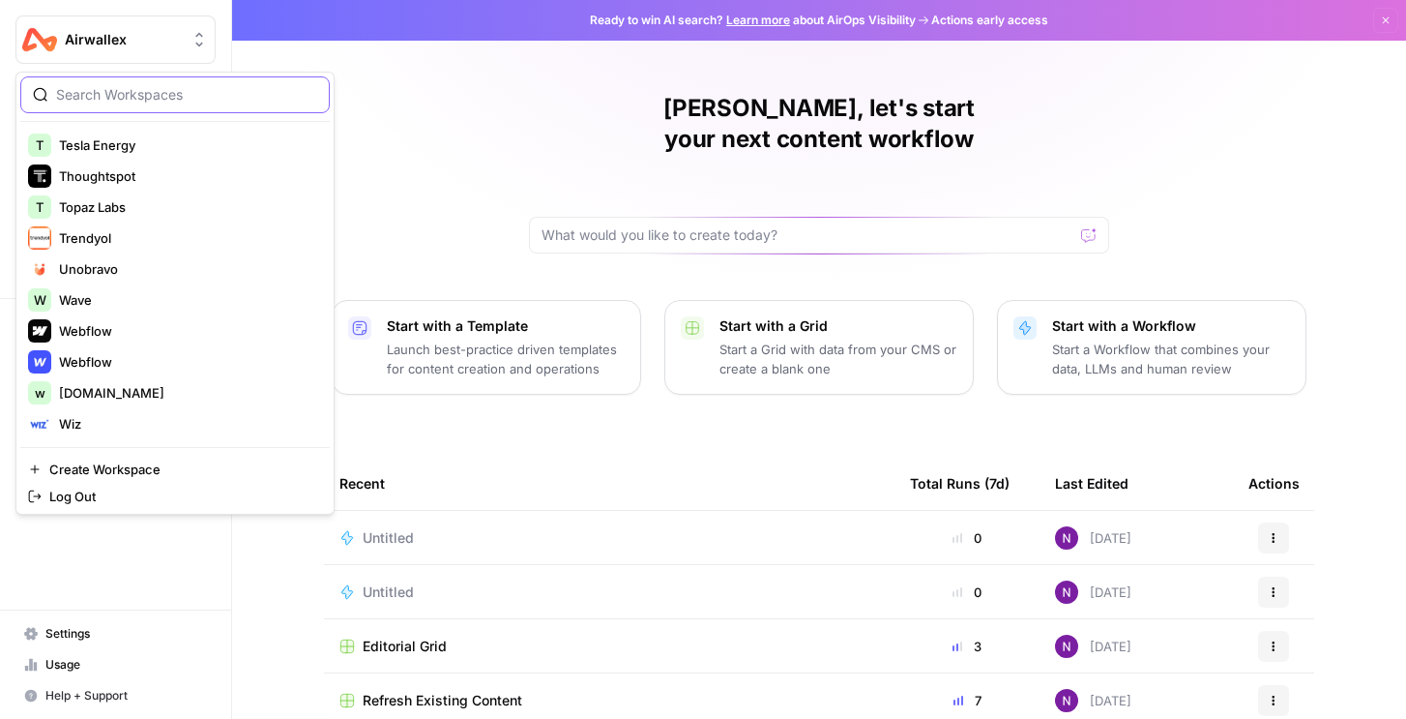
click at [153, 93] on input "search" at bounding box center [186, 94] width 261 height 19
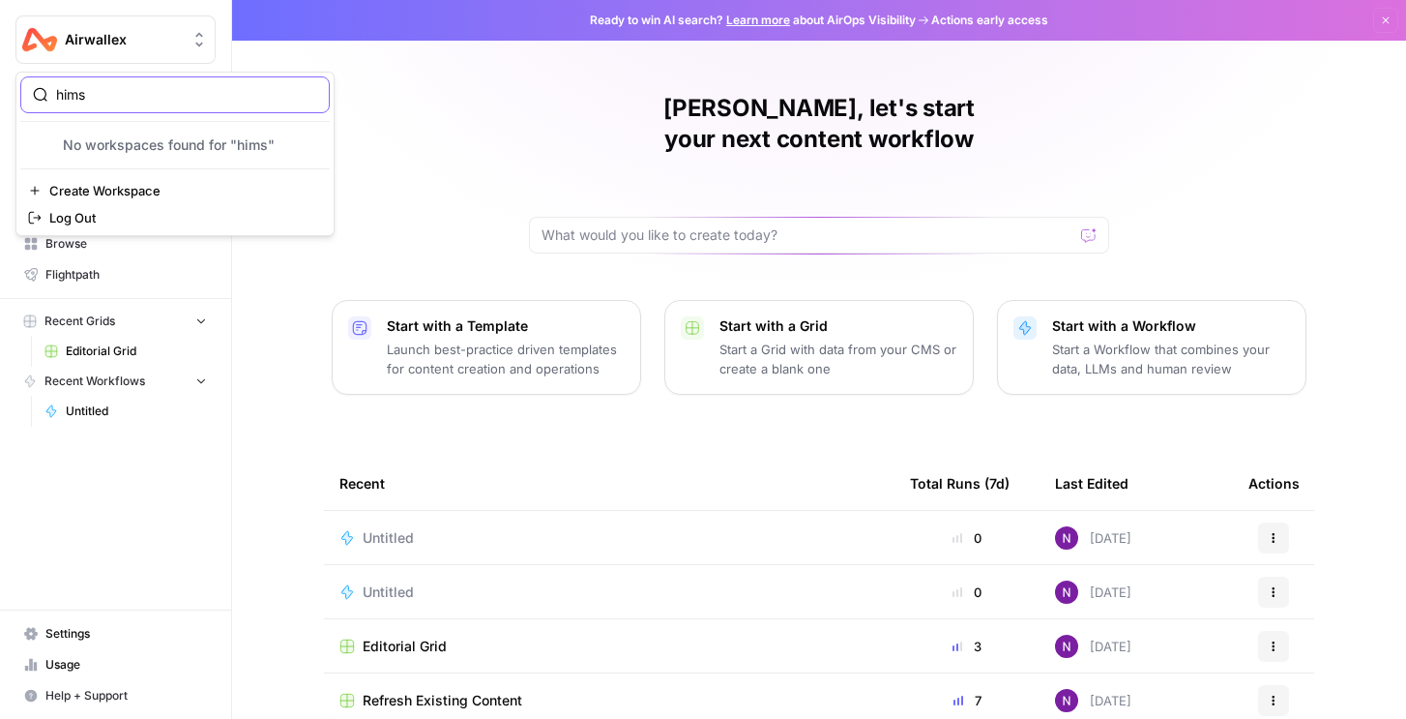
type input "hims"
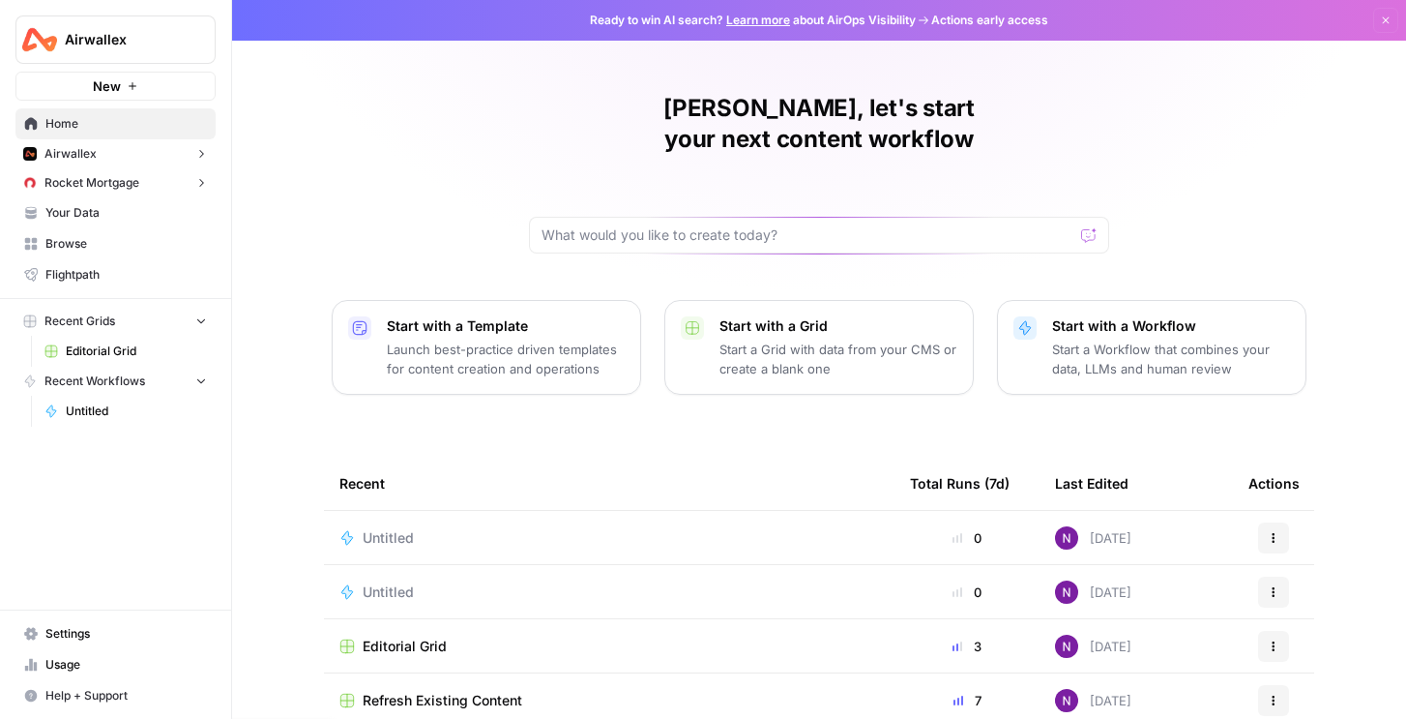
scroll to position [171, 0]
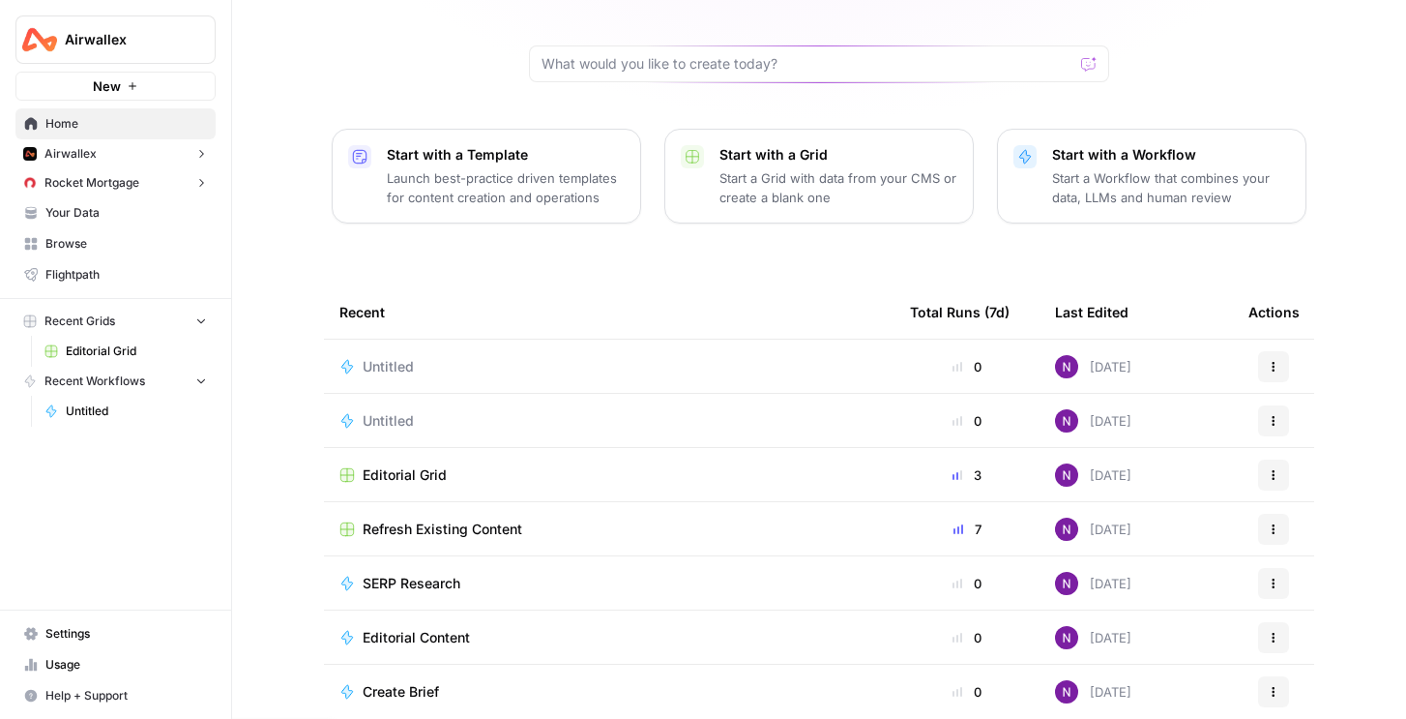
click at [442, 519] on span "Refresh Existing Content" at bounding box center [443, 528] width 160 height 19
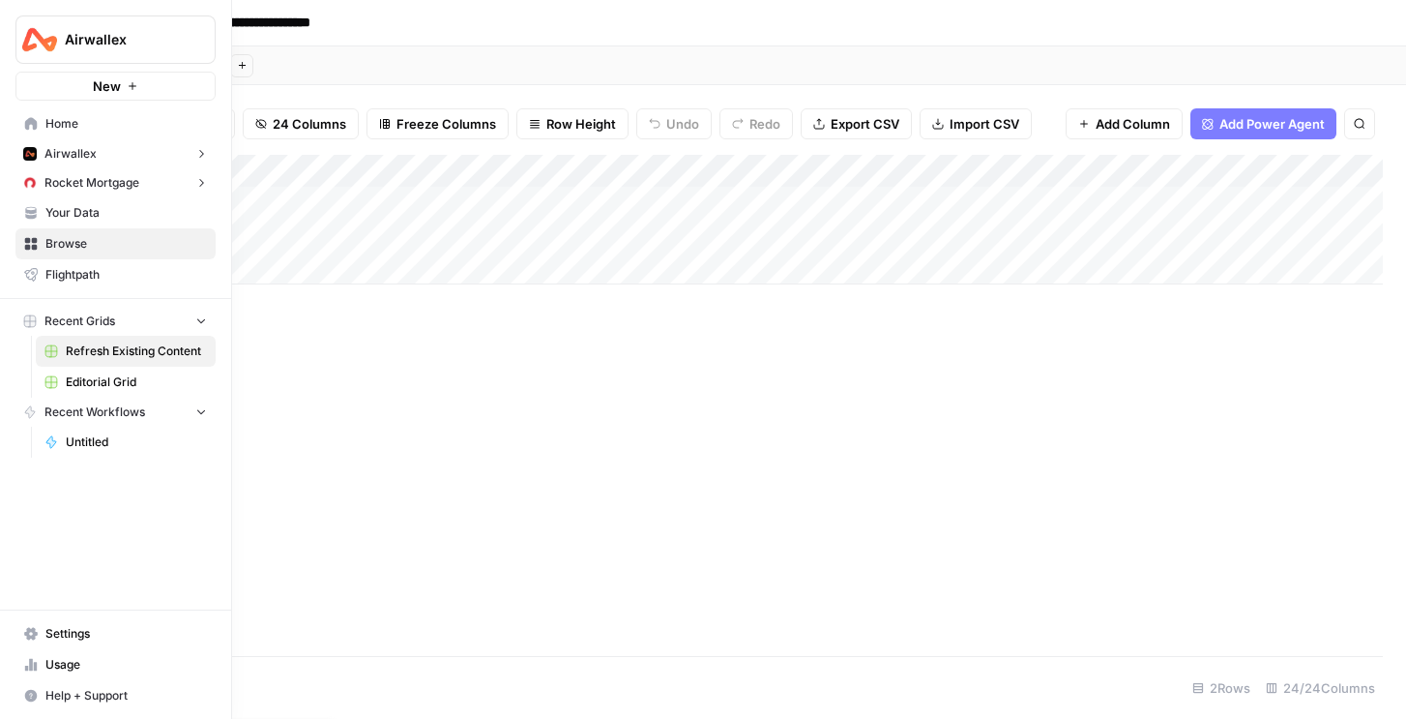
click at [25, 122] on icon at bounding box center [31, 123] width 13 height 13
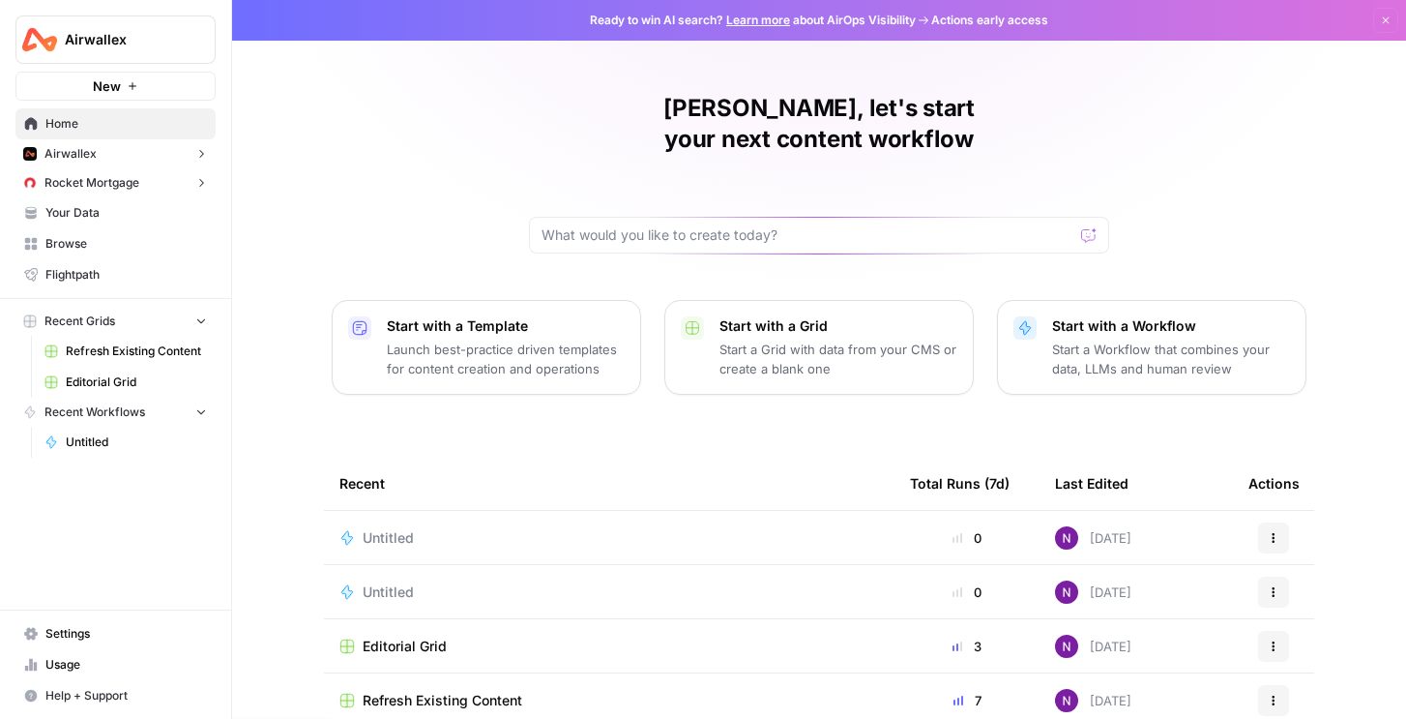
scroll to position [171, 0]
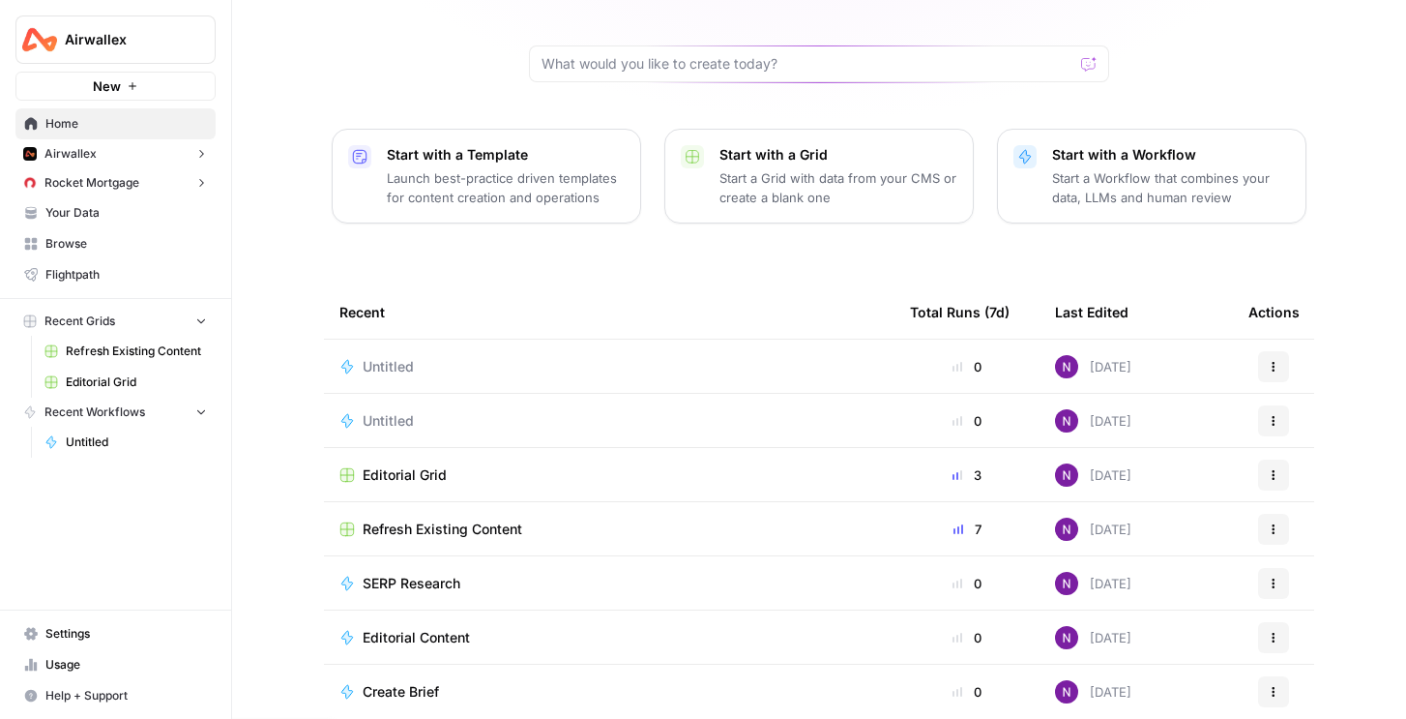
click at [432, 628] on span "Editorial Content" at bounding box center [416, 637] width 107 height 19
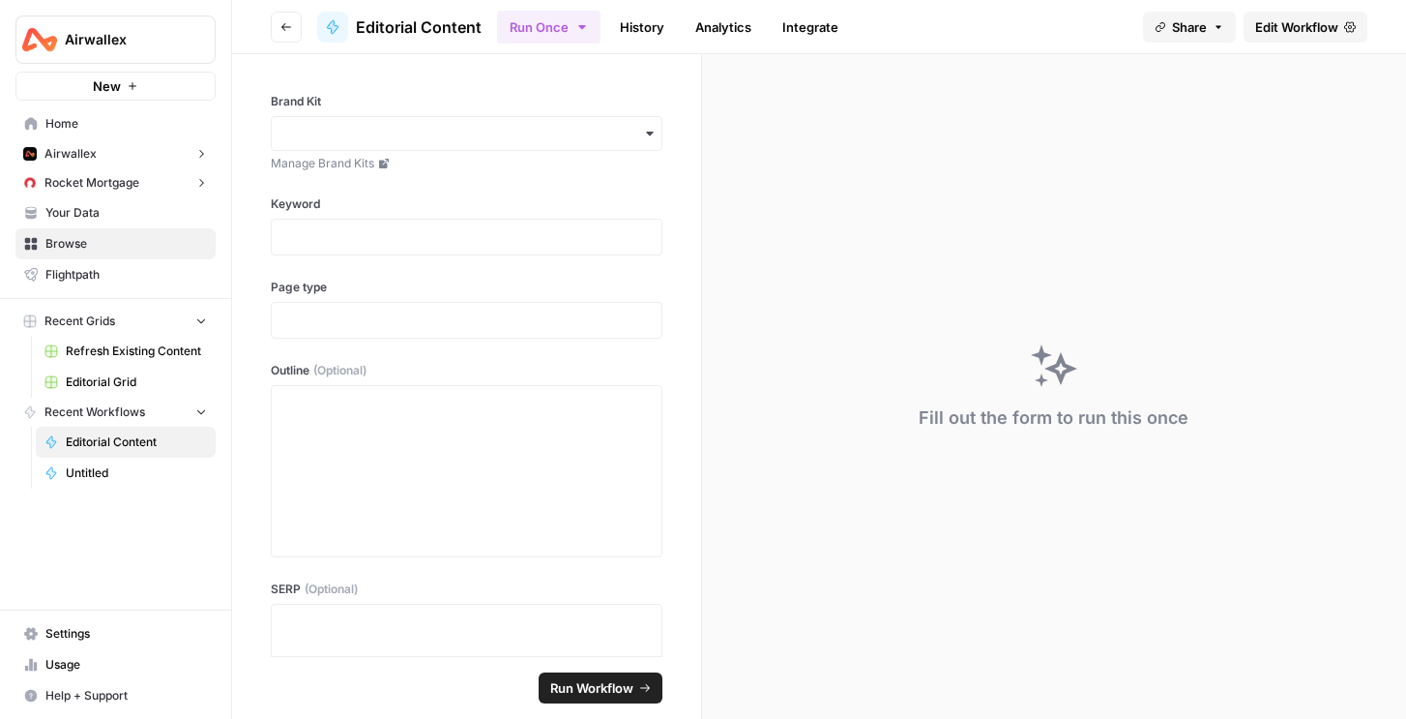
click at [111, 27] on button "Airwallex" at bounding box center [115, 39] width 200 height 48
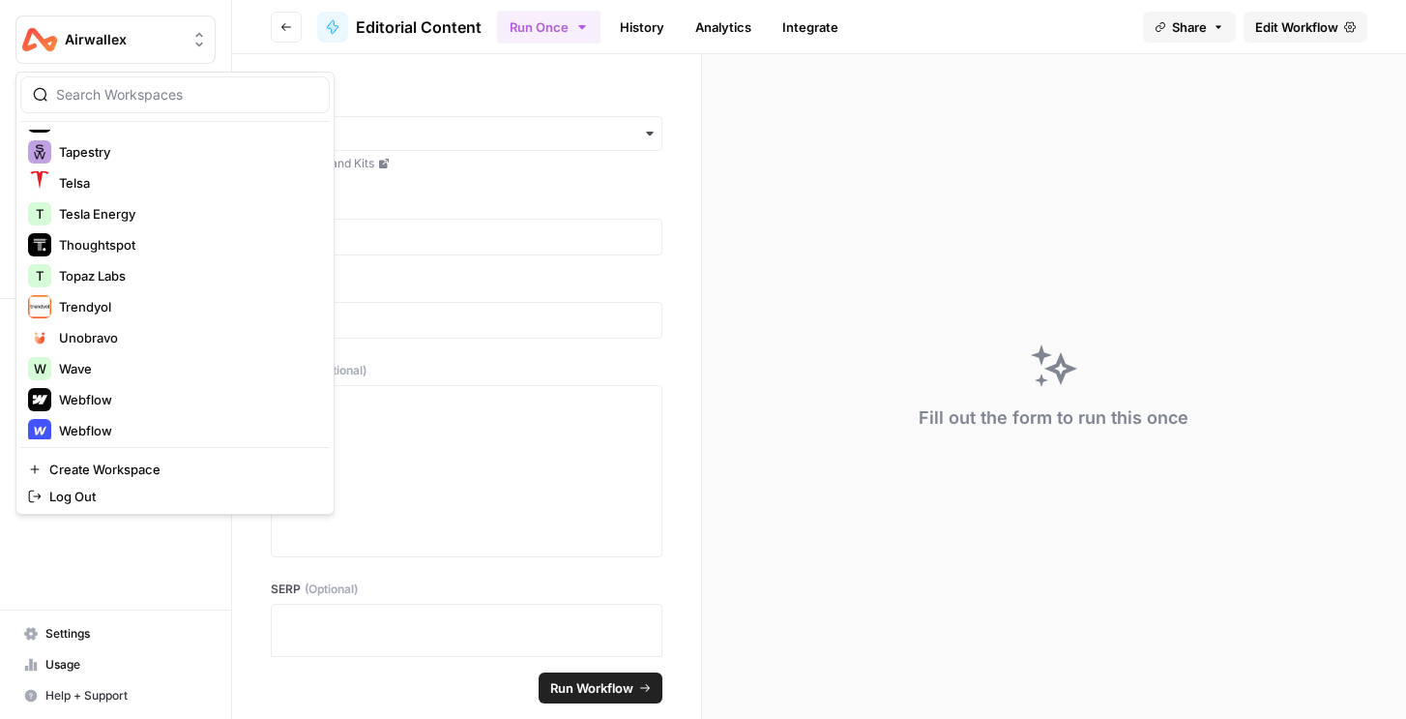
scroll to position [2661, 0]
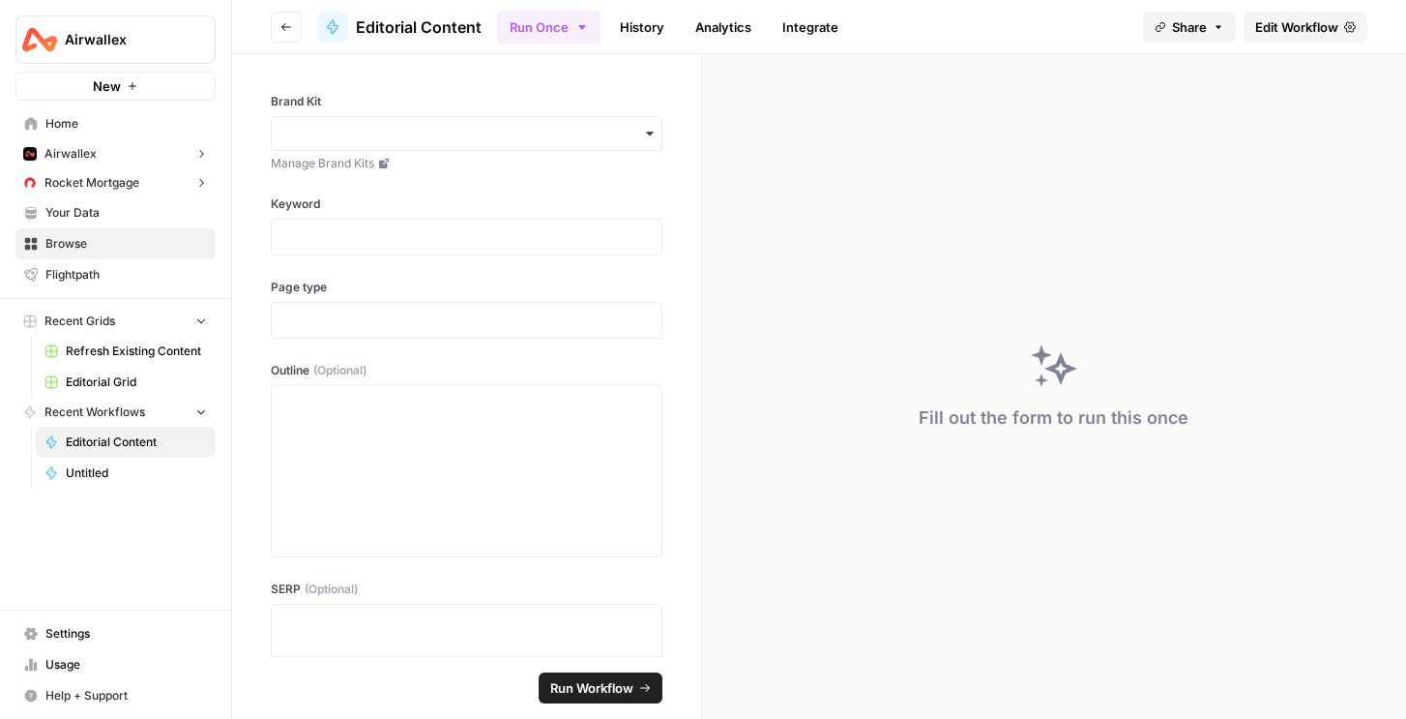
click at [650, 33] on link "History" at bounding box center [642, 27] width 68 height 31
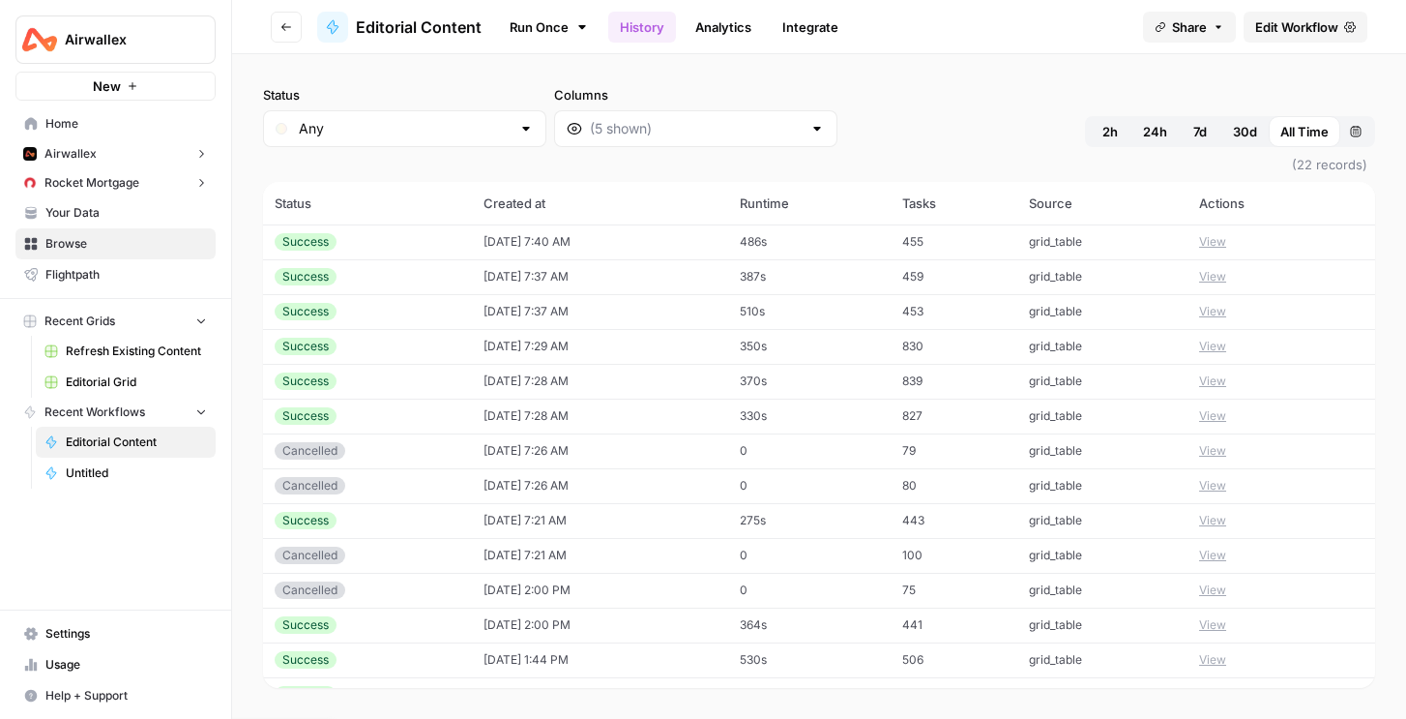
scroll to position [303, 0]
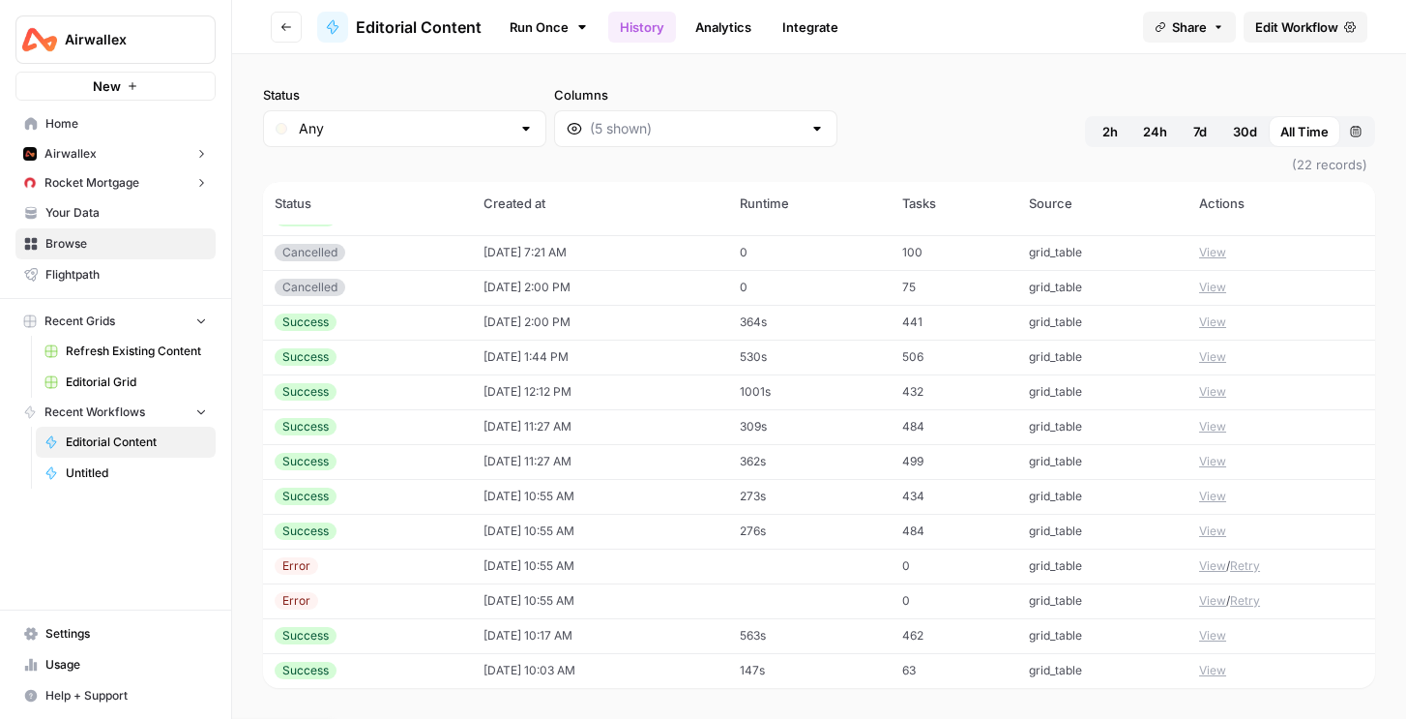
click at [845, 672] on td "147s" at bounding box center [808, 670] width 161 height 35
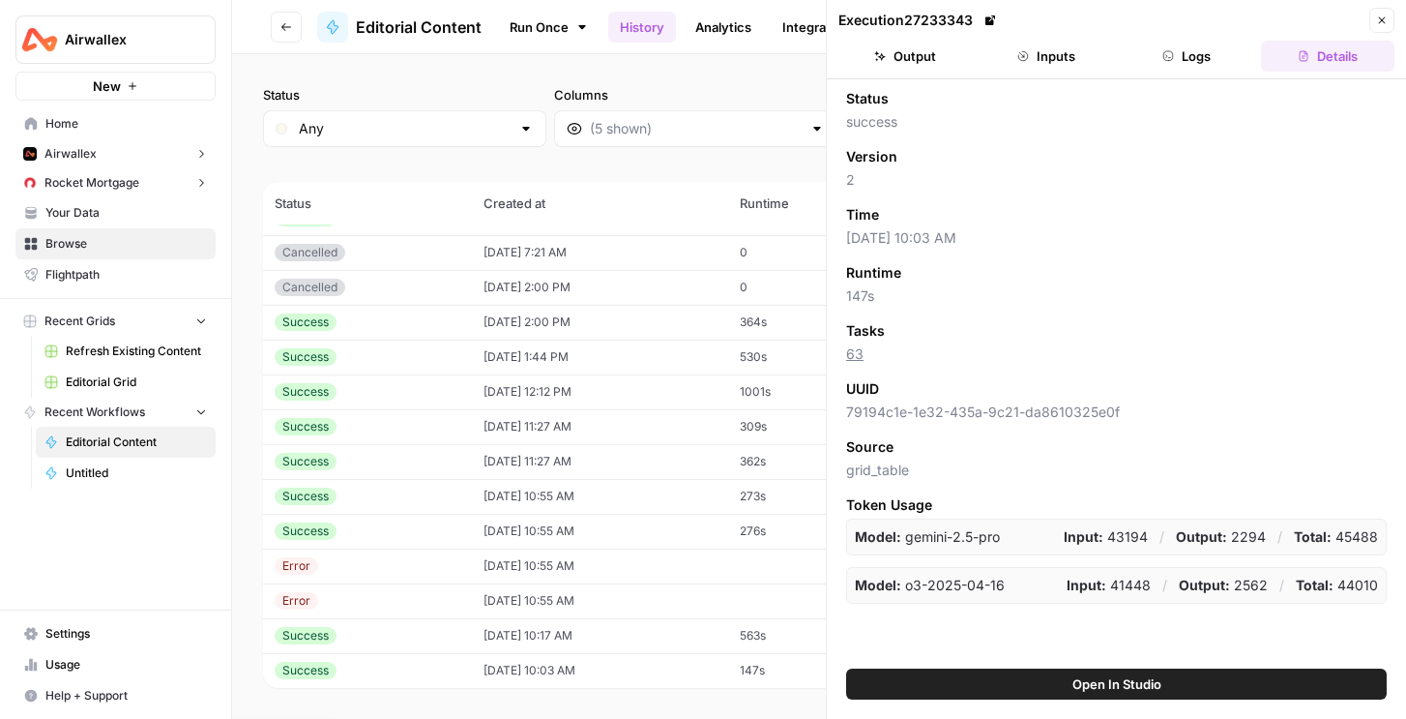
click at [1090, 685] on span "Open In Studio" at bounding box center [1116, 683] width 89 height 19
click at [87, 387] on span "Editorial Grid" at bounding box center [136, 381] width 141 height 17
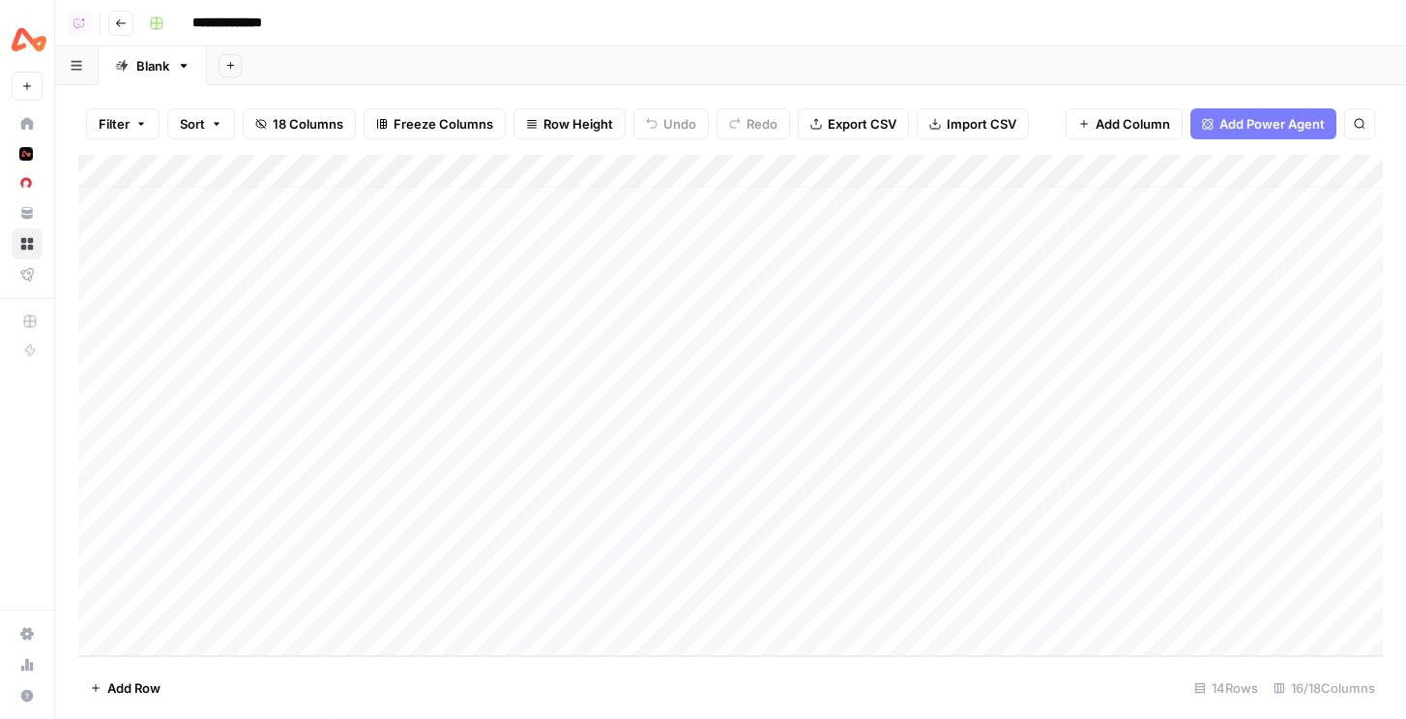
scroll to position [23, 0]
click at [76, 62] on icon "button" at bounding box center [77, 65] width 12 height 11
click at [73, 57] on button "button" at bounding box center [77, 65] width 44 height 38
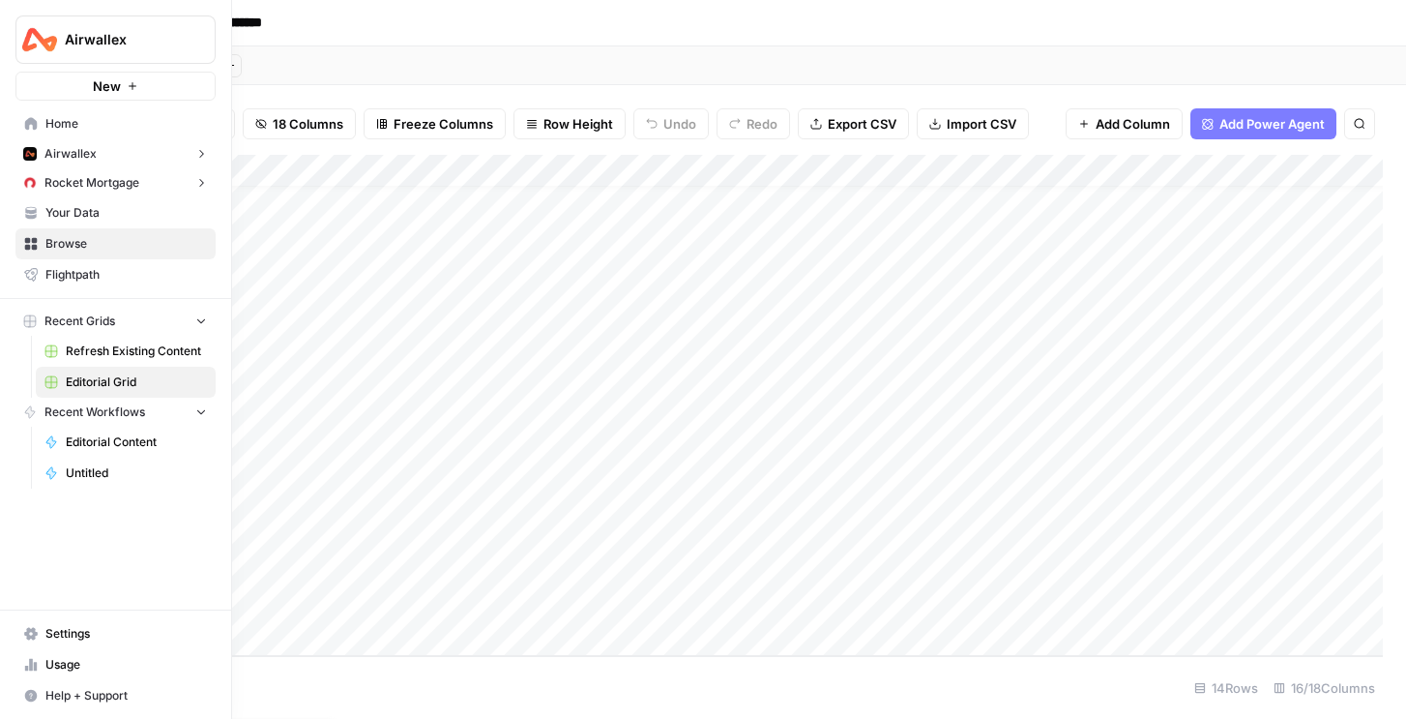
click at [92, 220] on span "Your Data" at bounding box center [125, 212] width 161 height 17
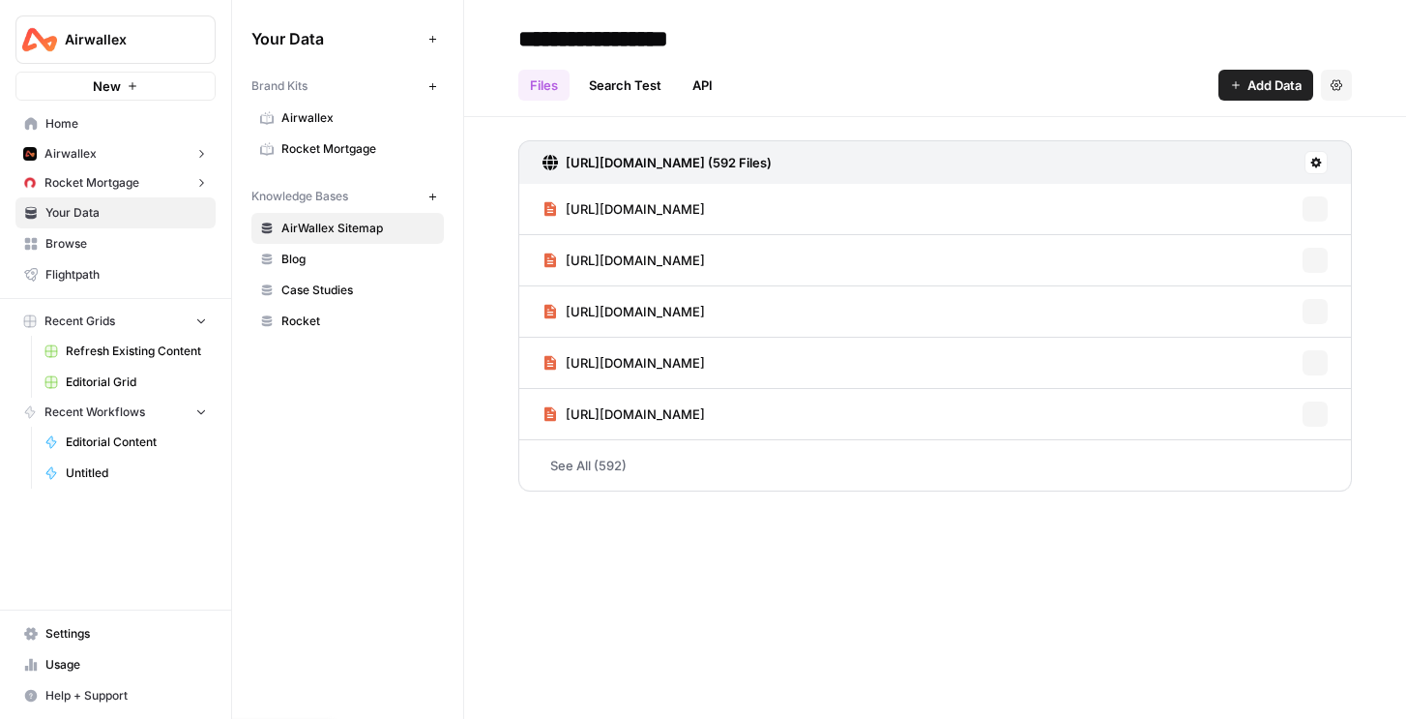
click at [330, 315] on span "Rocket" at bounding box center [358, 320] width 154 height 17
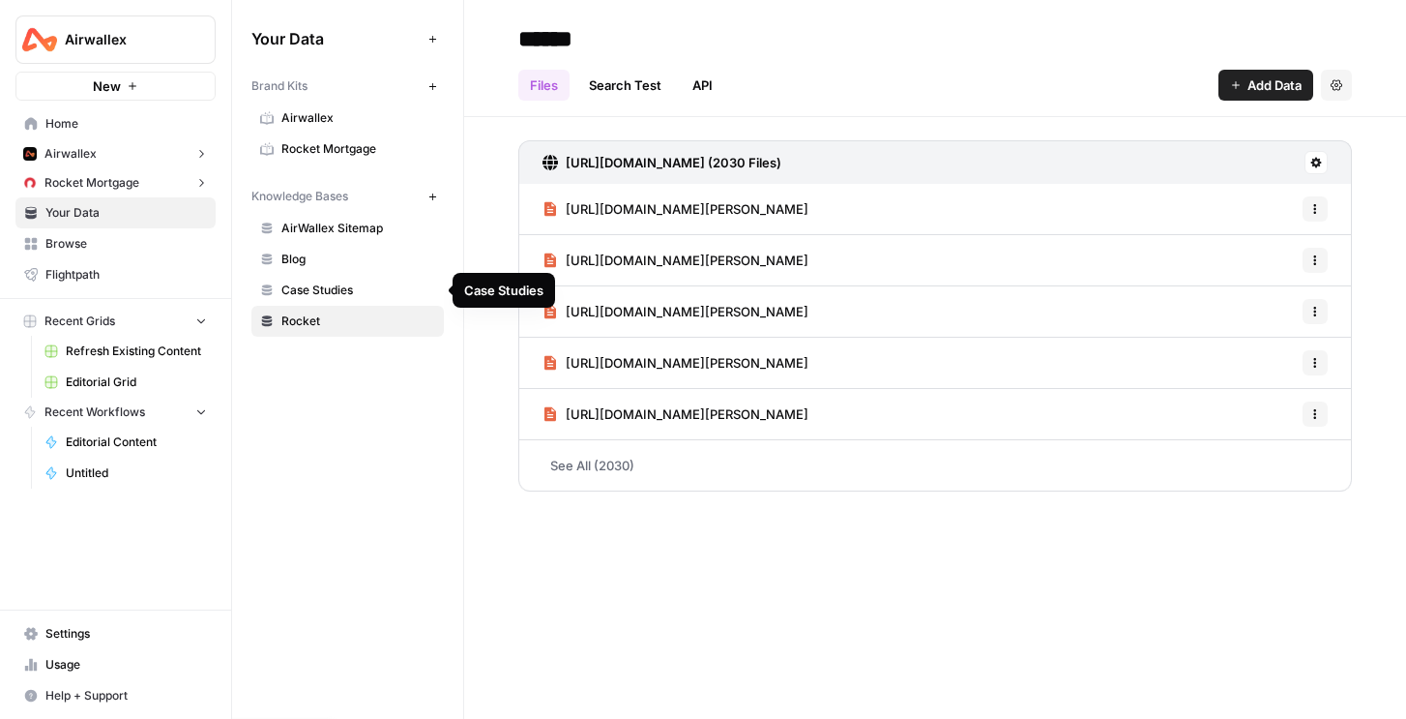
click at [355, 284] on span "Case Studies" at bounding box center [358, 289] width 154 height 17
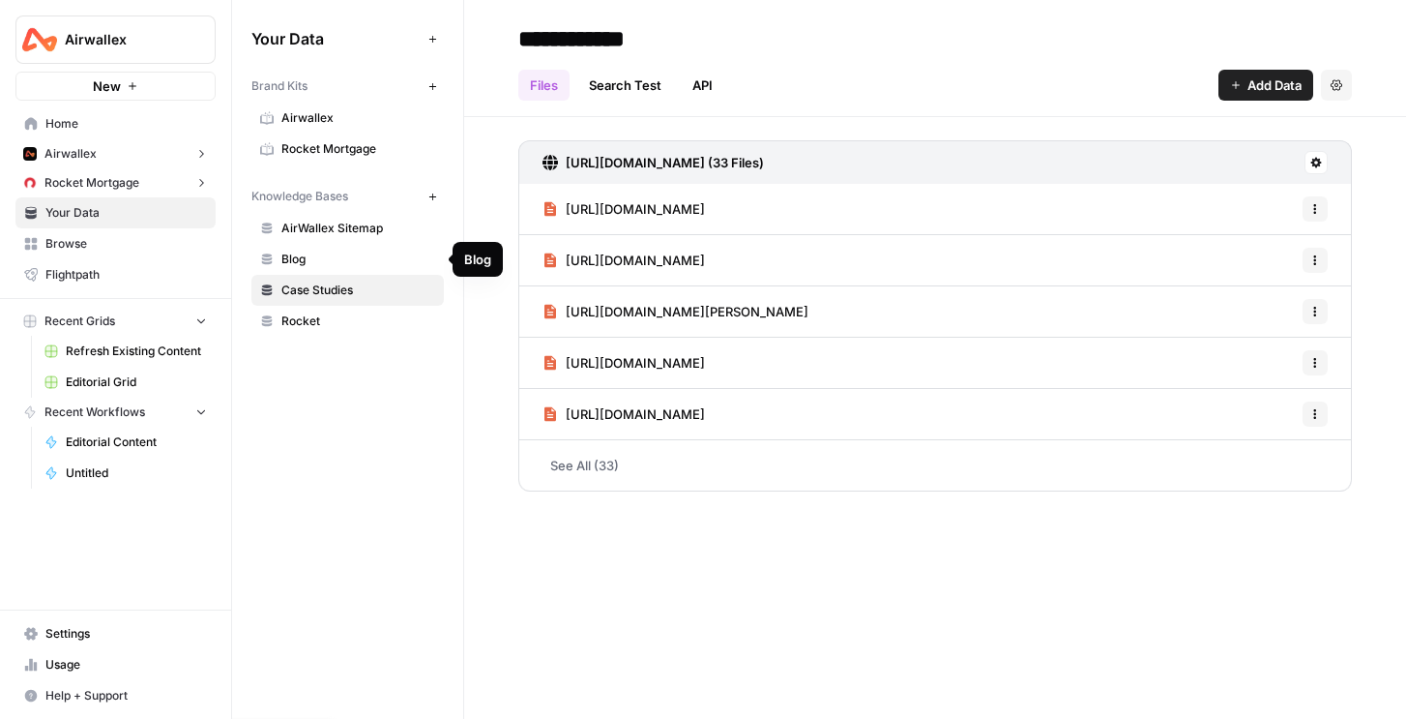
click at [350, 261] on span "Blog" at bounding box center [358, 258] width 154 height 17
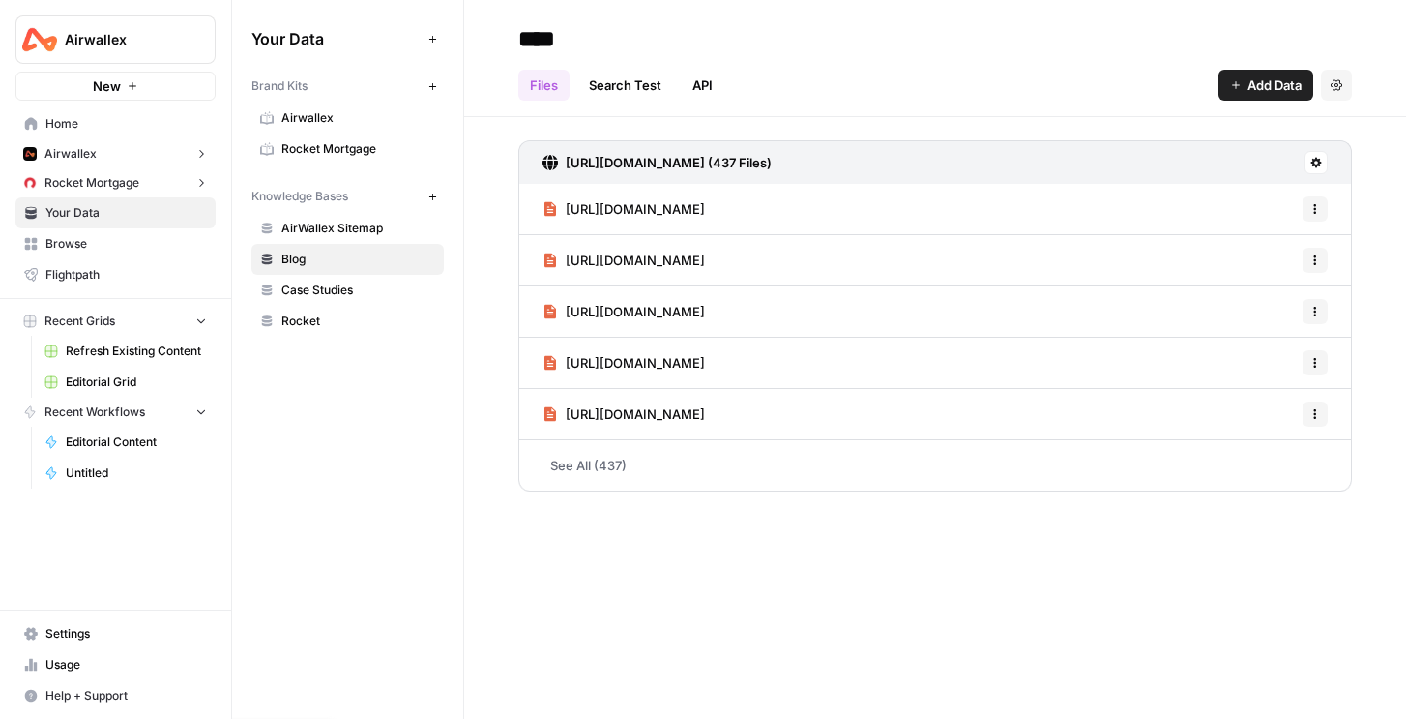
click at [348, 226] on span "AirWallex Sitemap" at bounding box center [358, 228] width 154 height 17
click at [304, 109] on span "Airwallex" at bounding box center [358, 117] width 154 height 17
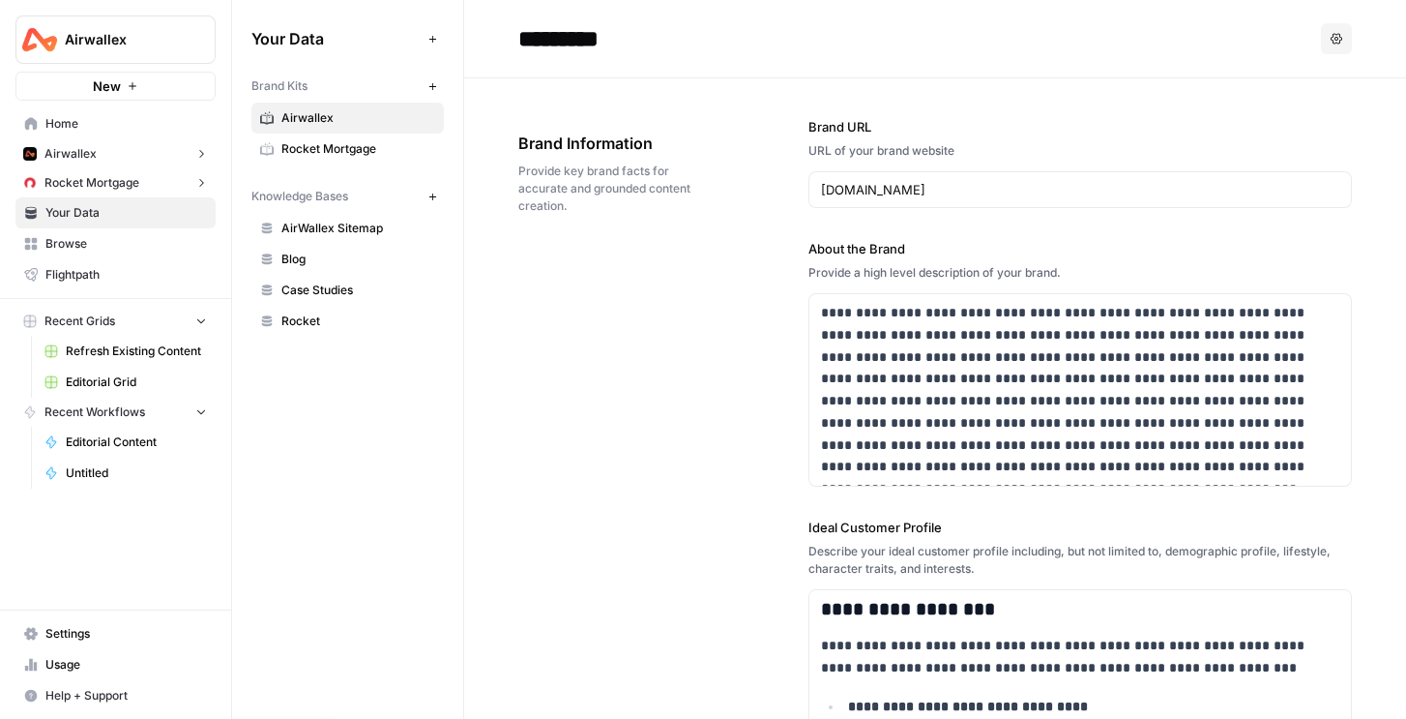
click at [92, 486] on link "Untitled" at bounding box center [126, 472] width 180 height 31
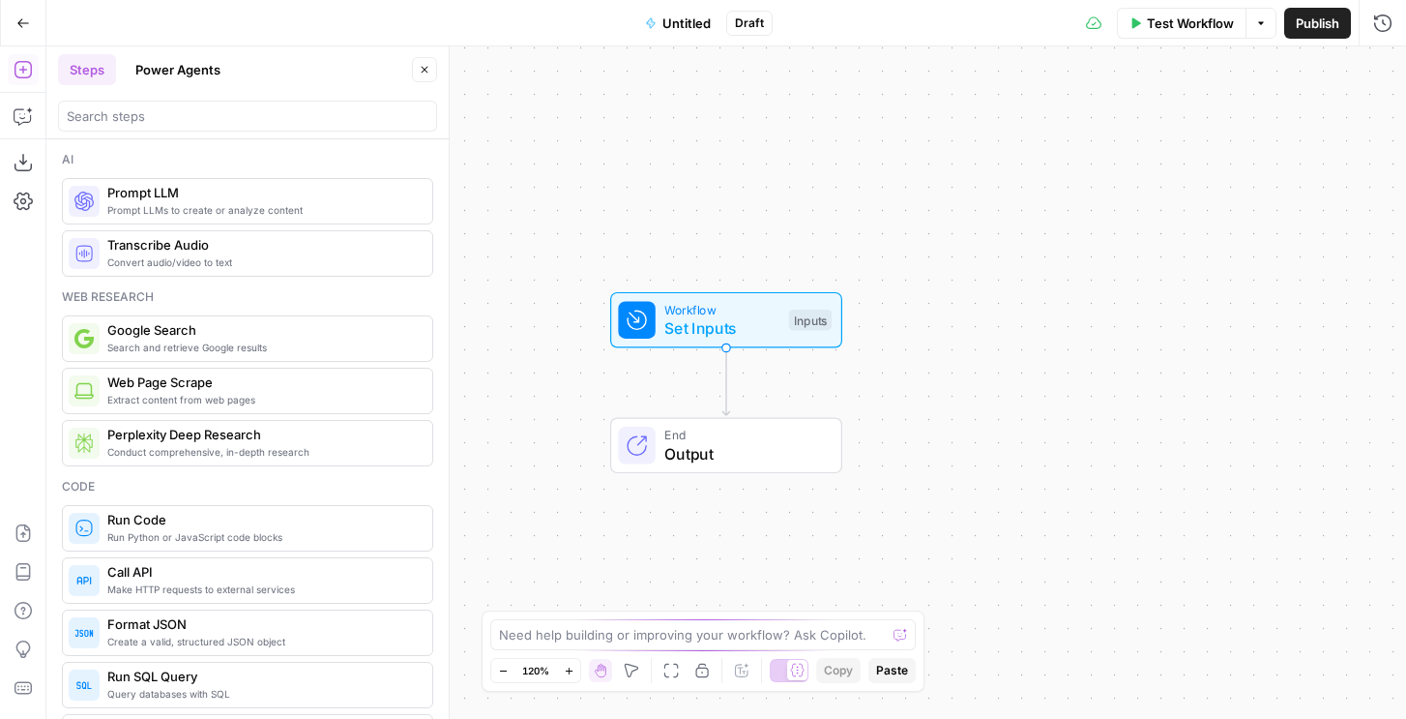
click at [10, 18] on button "Go Back" at bounding box center [23, 23] width 35 height 35
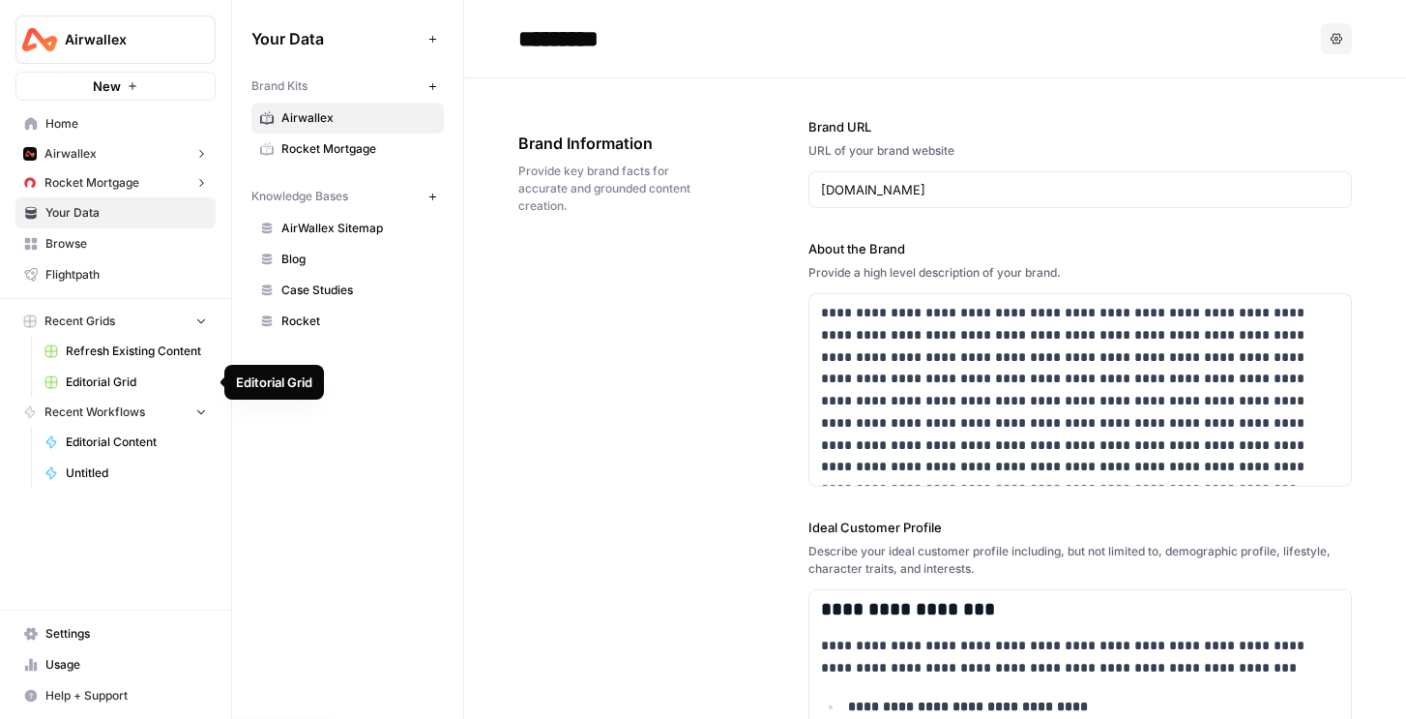
click at [98, 374] on span "Editorial Grid" at bounding box center [136, 381] width 141 height 17
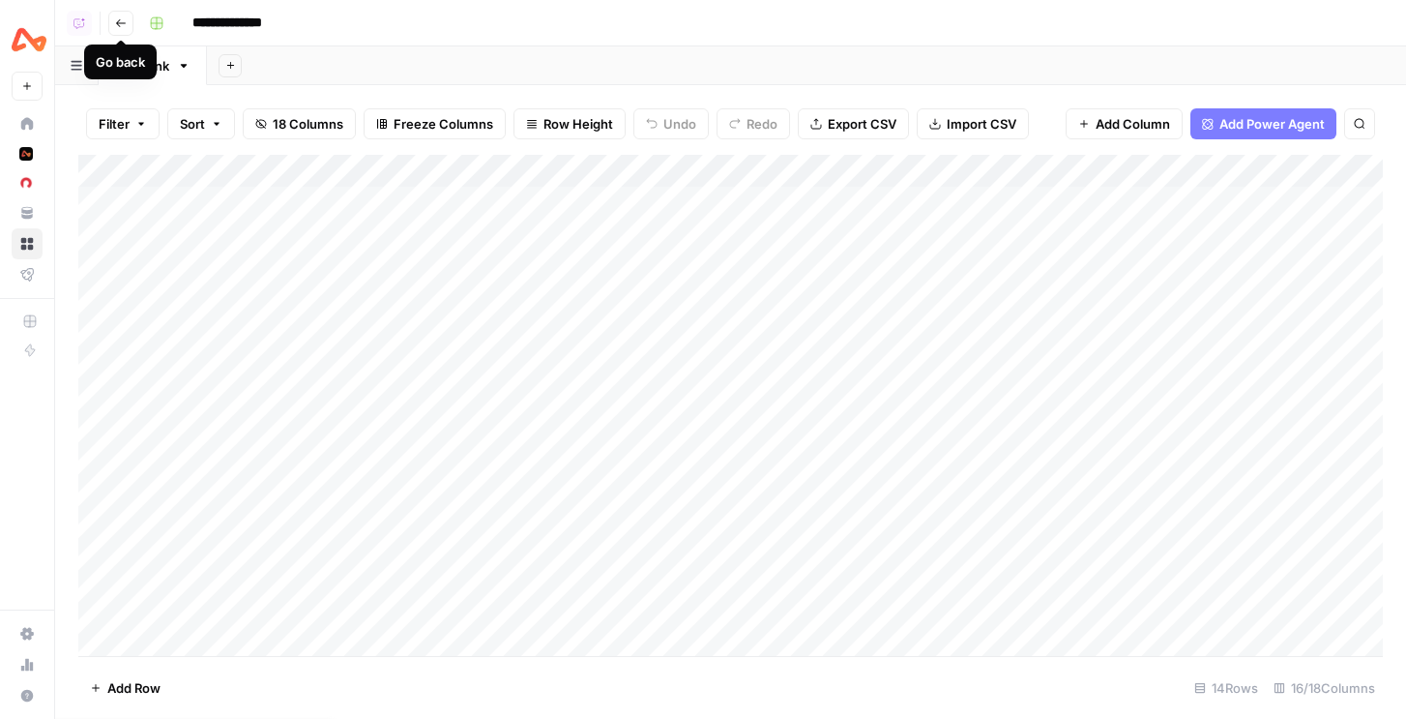
click at [177, 26] on div "**********" at bounding box center [764, 23] width 1246 height 31
click at [120, 18] on icon "button" at bounding box center [121, 23] width 12 height 12
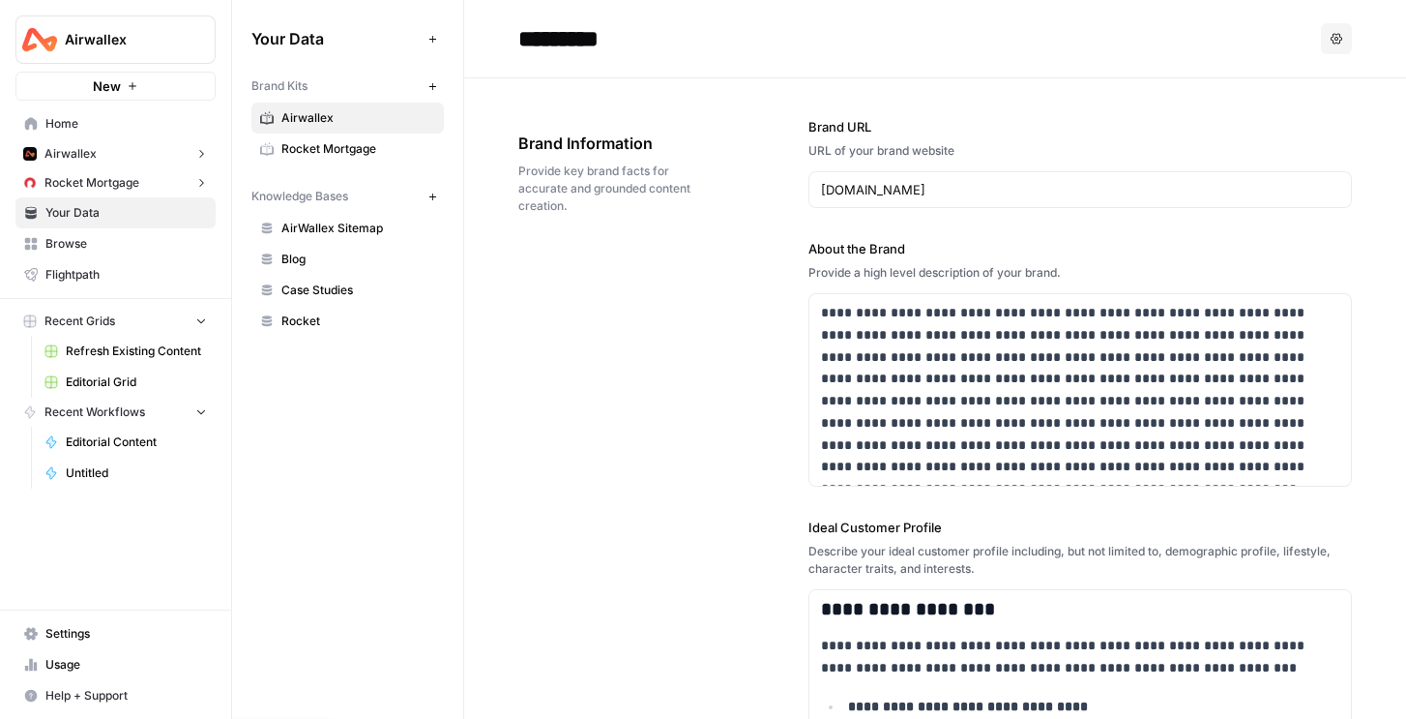
click at [102, 441] on span "Editorial Content" at bounding box center [136, 441] width 141 height 17
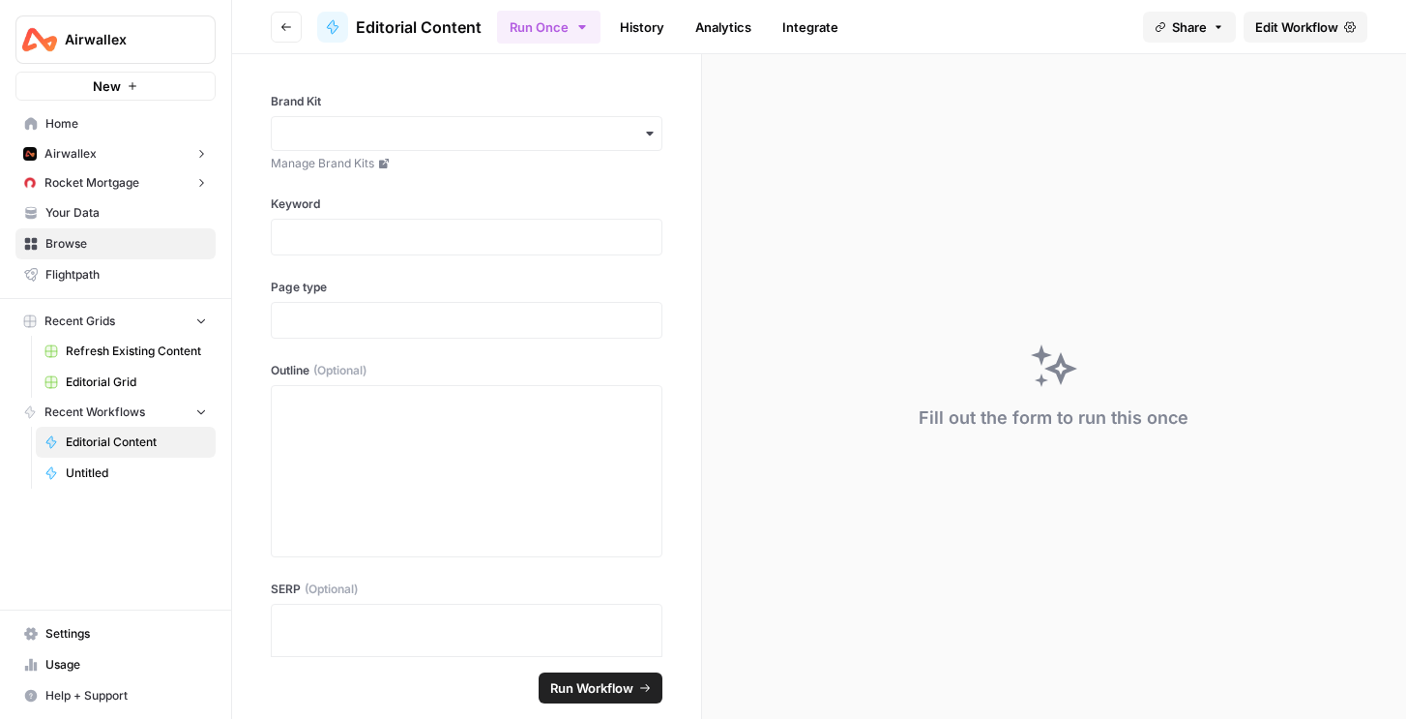
click at [651, 29] on link "History" at bounding box center [642, 27] width 68 height 31
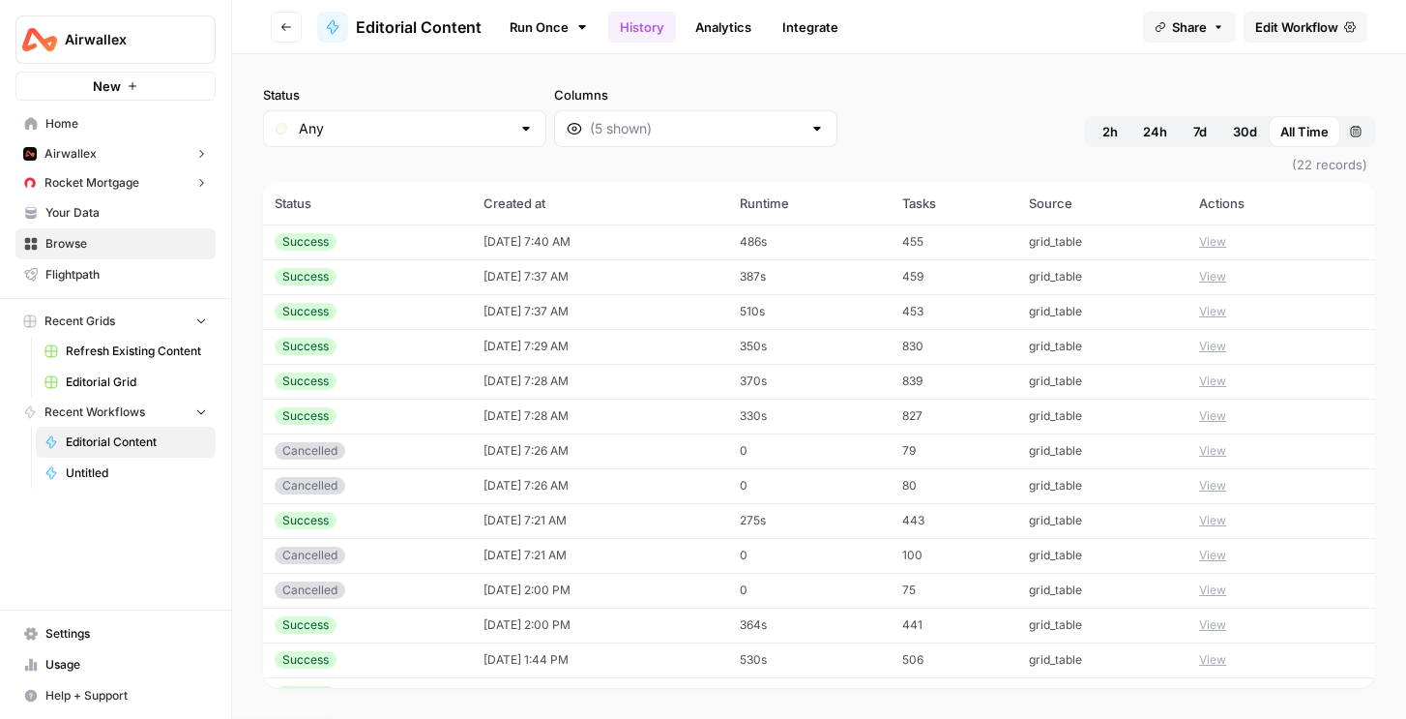
scroll to position [303, 0]
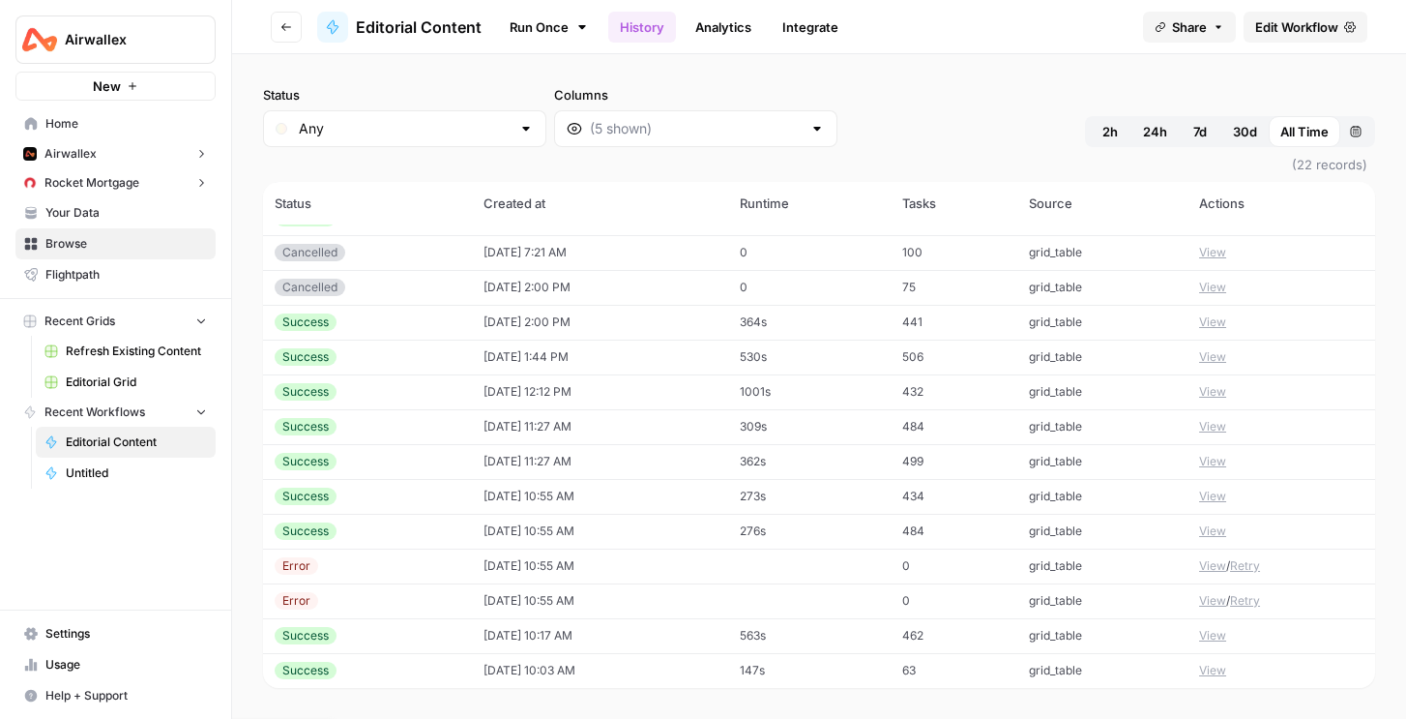
click at [890, 659] on td "147s" at bounding box center [808, 670] width 161 height 35
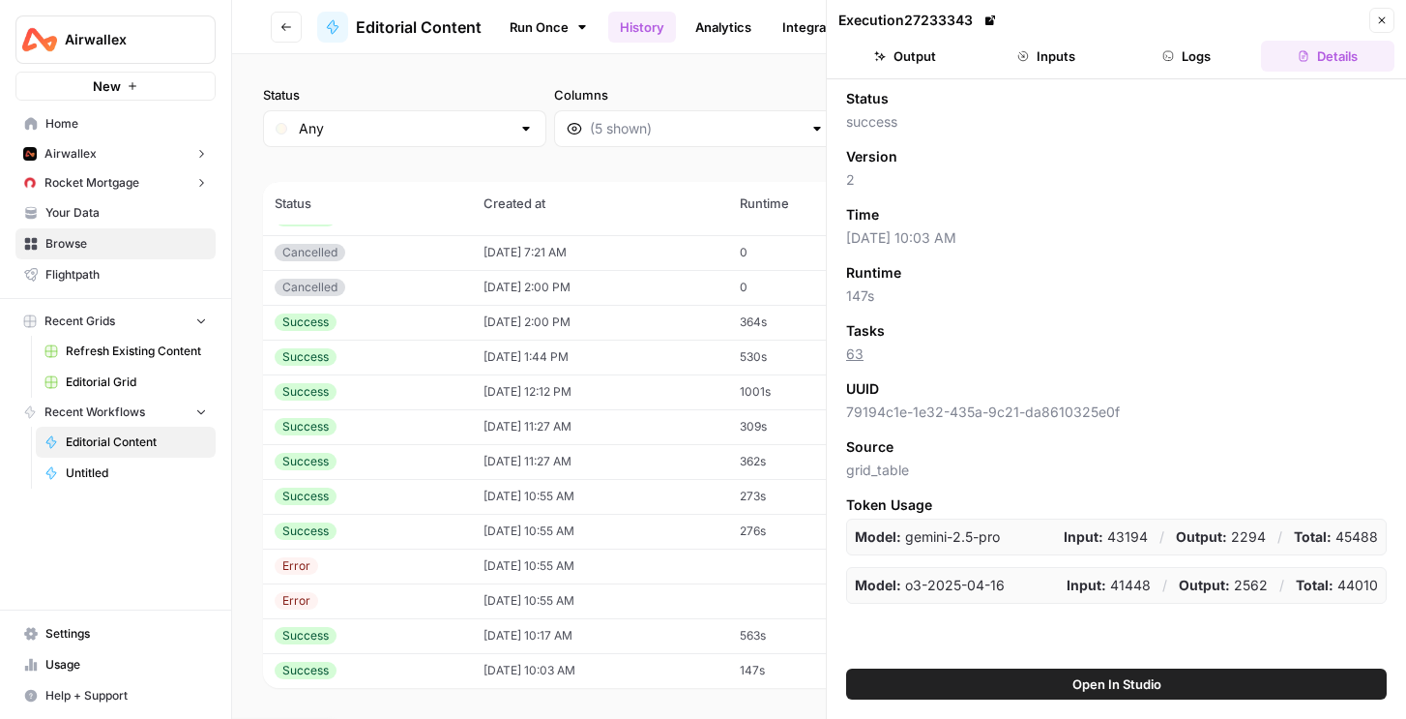
click at [1168, 45] on button "Logs" at bounding box center [1187, 56] width 133 height 31
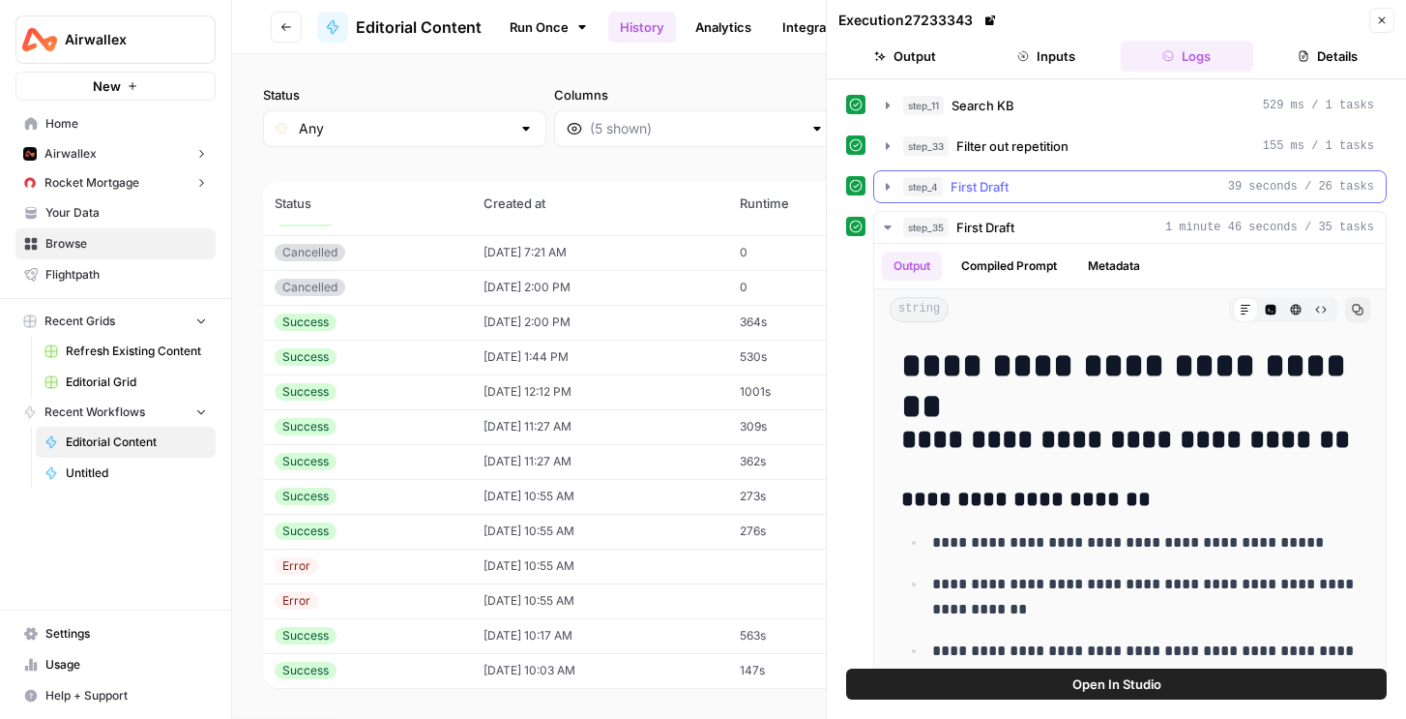
click at [1015, 171] on button "step_4 First Draft 39 seconds / 26 tasks" at bounding box center [1130, 186] width 512 height 31
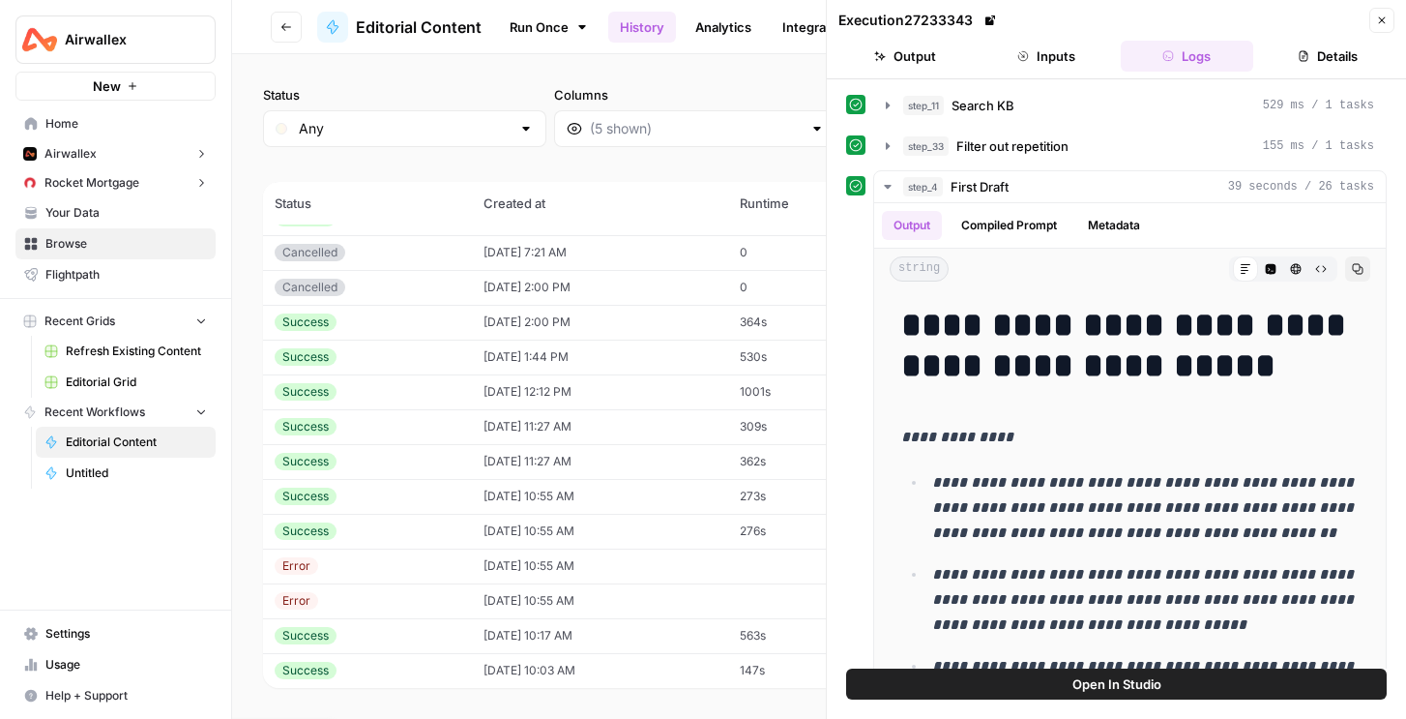
click at [282, 17] on button "Go back" at bounding box center [286, 27] width 31 height 31
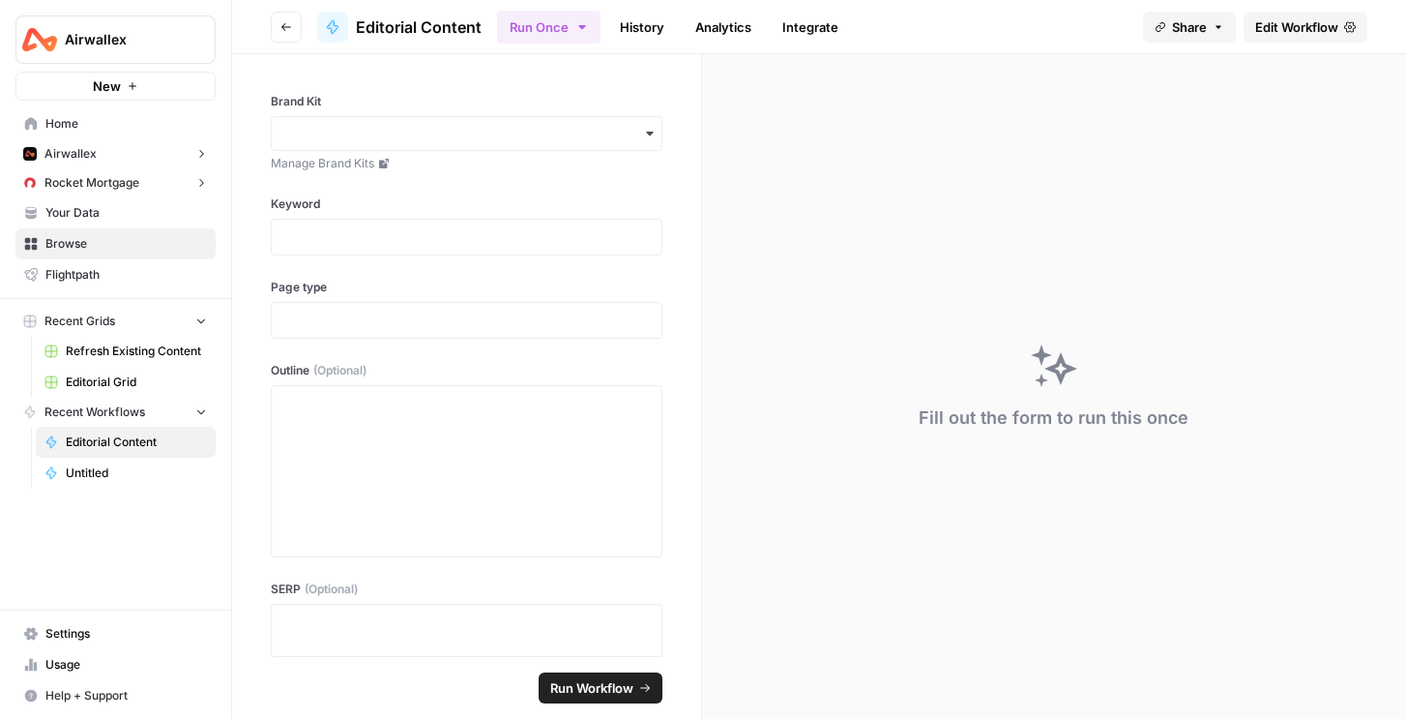
scroll to position [198, 0]
click at [132, 44] on span "Airwallex" at bounding box center [123, 39] width 117 height 19
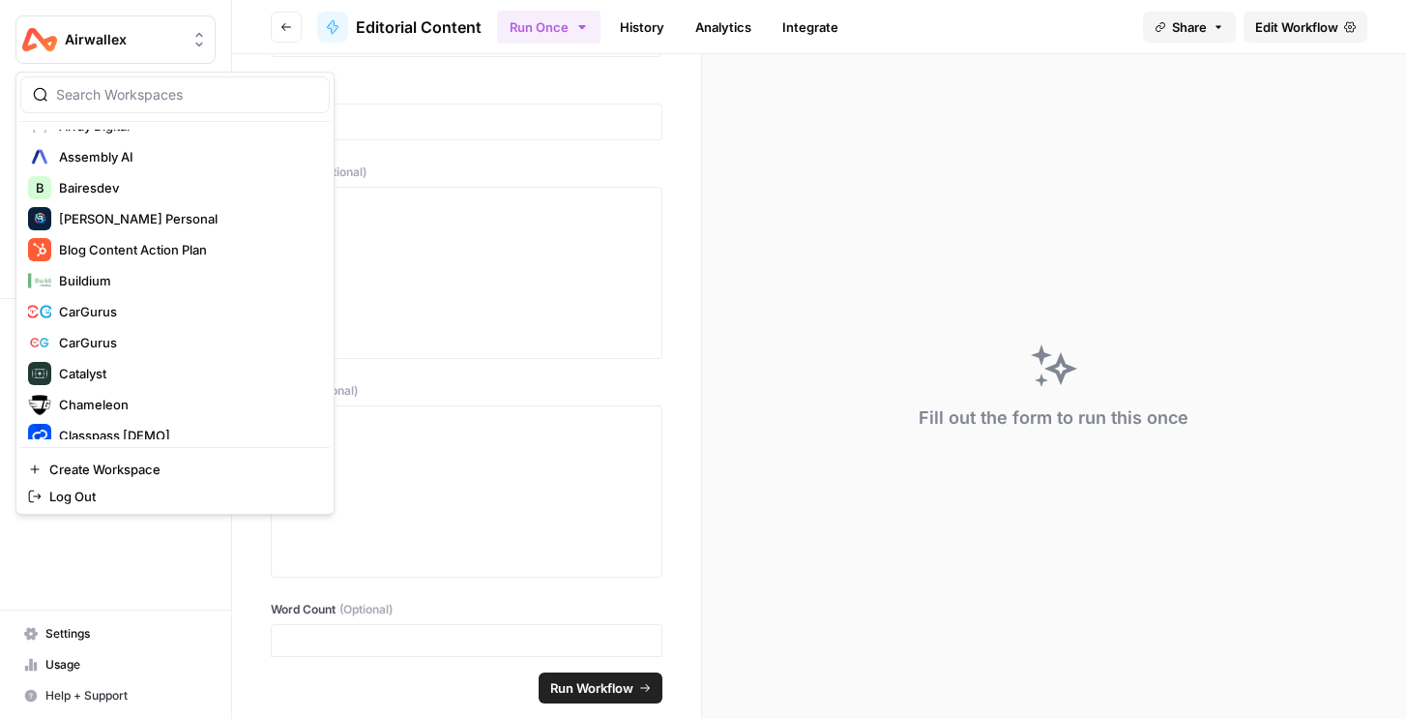
scroll to position [398, 0]
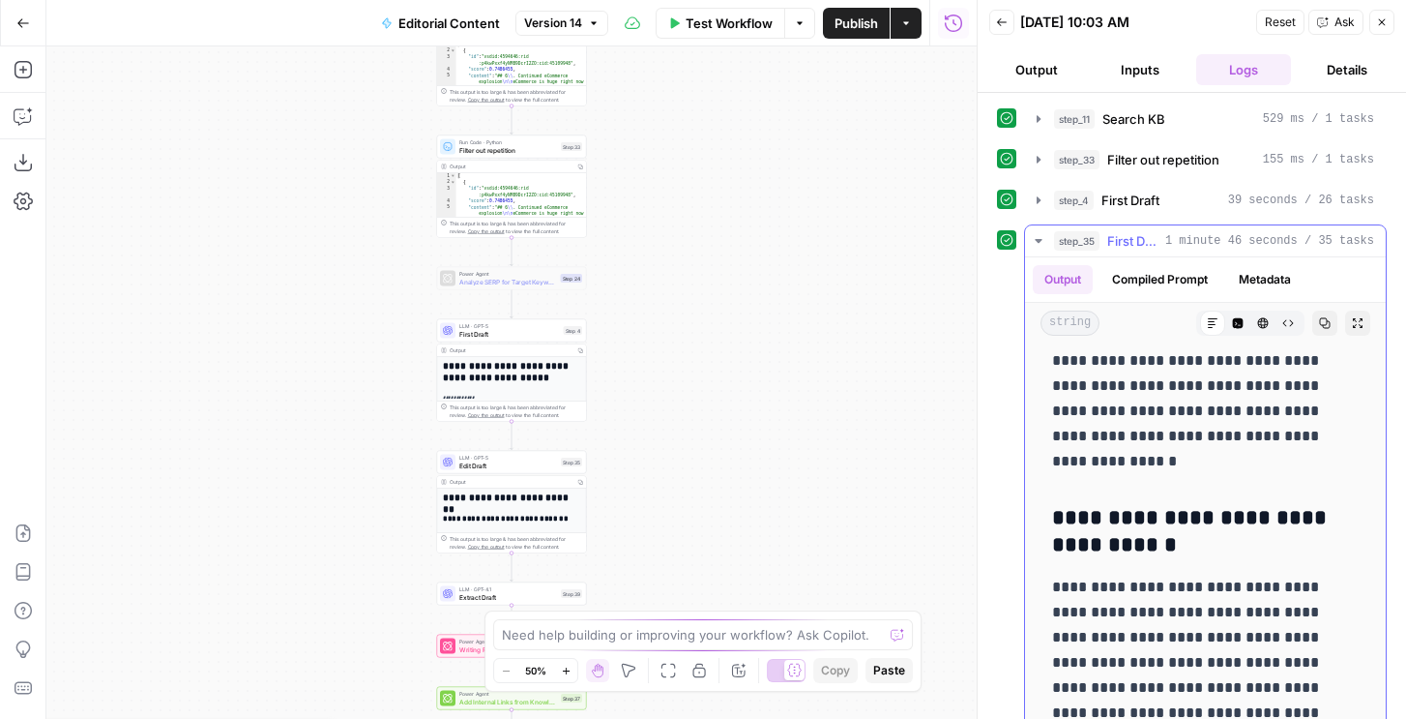
scroll to position [33, 0]
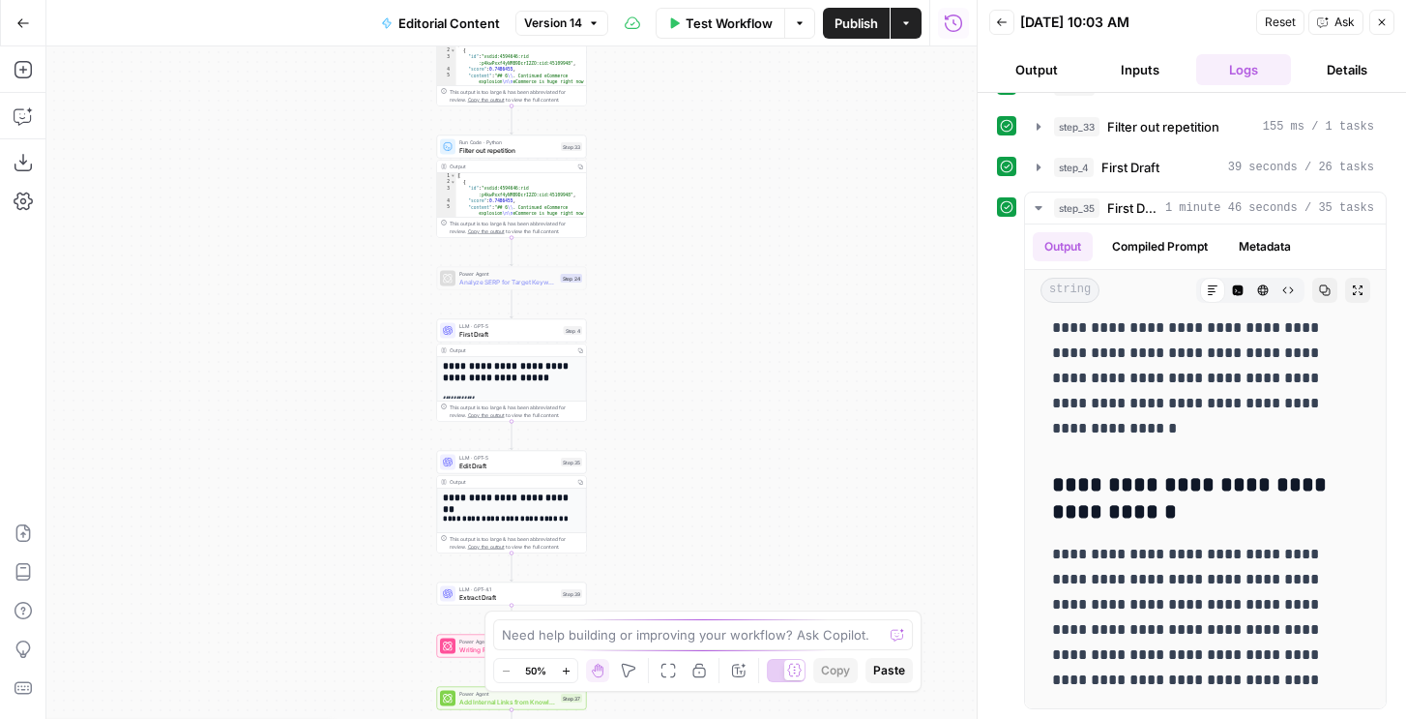
click at [21, 27] on icon "button" at bounding box center [23, 23] width 14 height 14
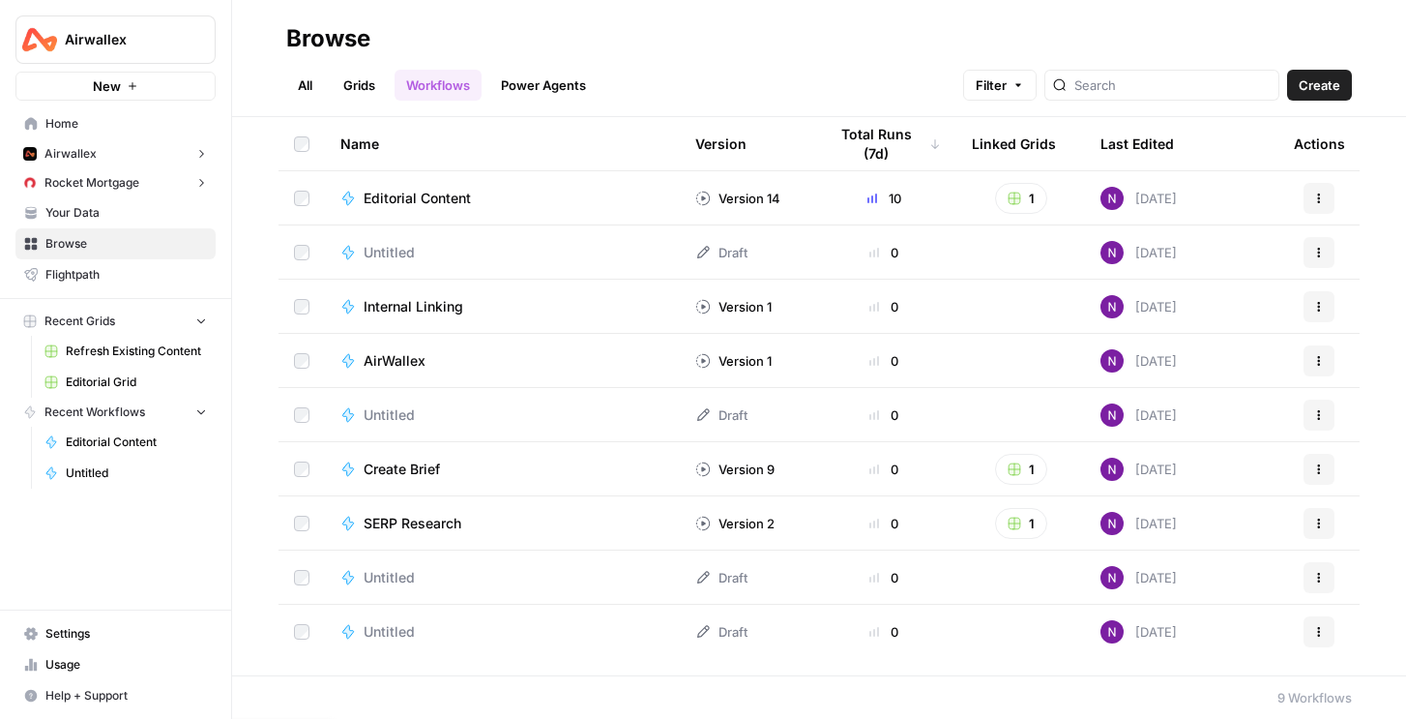
click at [97, 69] on div "Airwallex New" at bounding box center [115, 50] width 231 height 101
click at [422, 618] on td "Untitled" at bounding box center [502, 631] width 355 height 54
click at [349, 87] on link "Grids" at bounding box center [359, 85] width 55 height 31
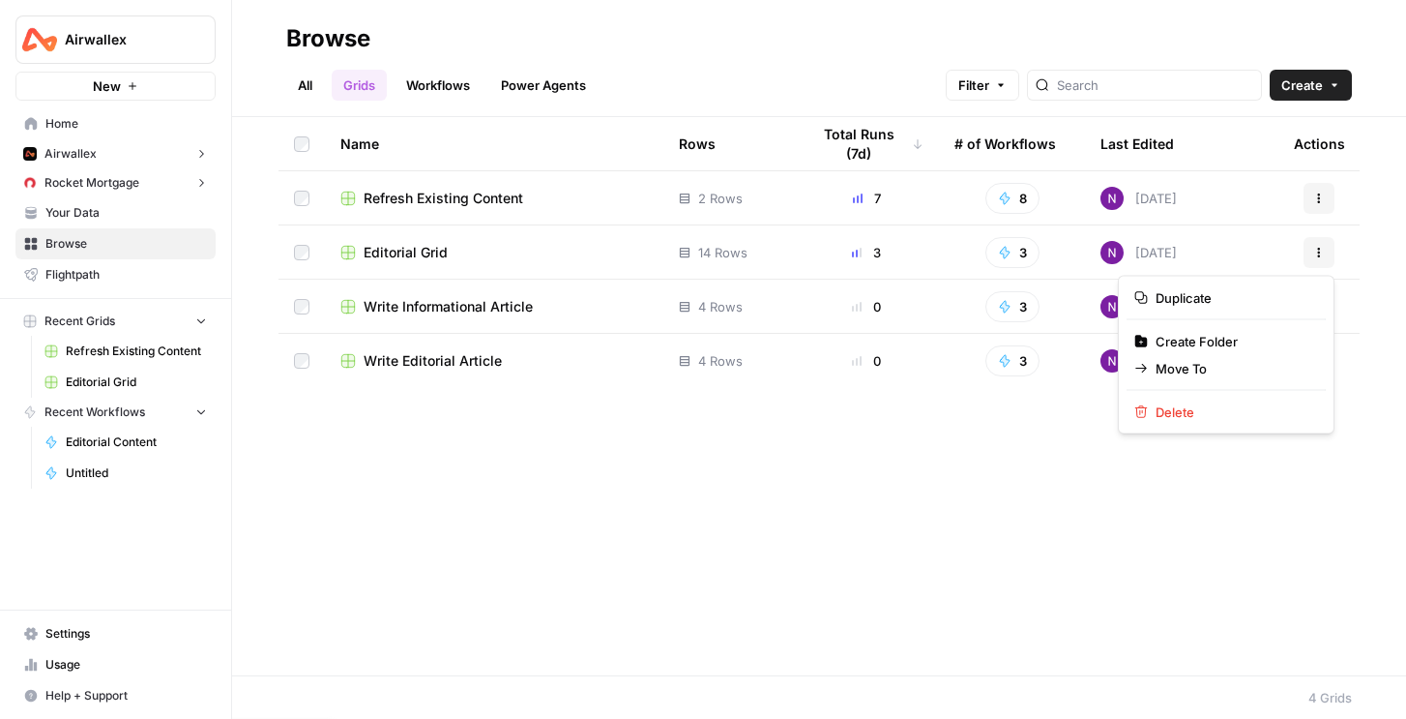
click at [1305, 249] on button "Actions" at bounding box center [1319, 252] width 31 height 31
click at [1311, 244] on button "Actions" at bounding box center [1319, 252] width 31 height 31
click at [431, 357] on span "Write Editorial Article" at bounding box center [433, 360] width 138 height 19
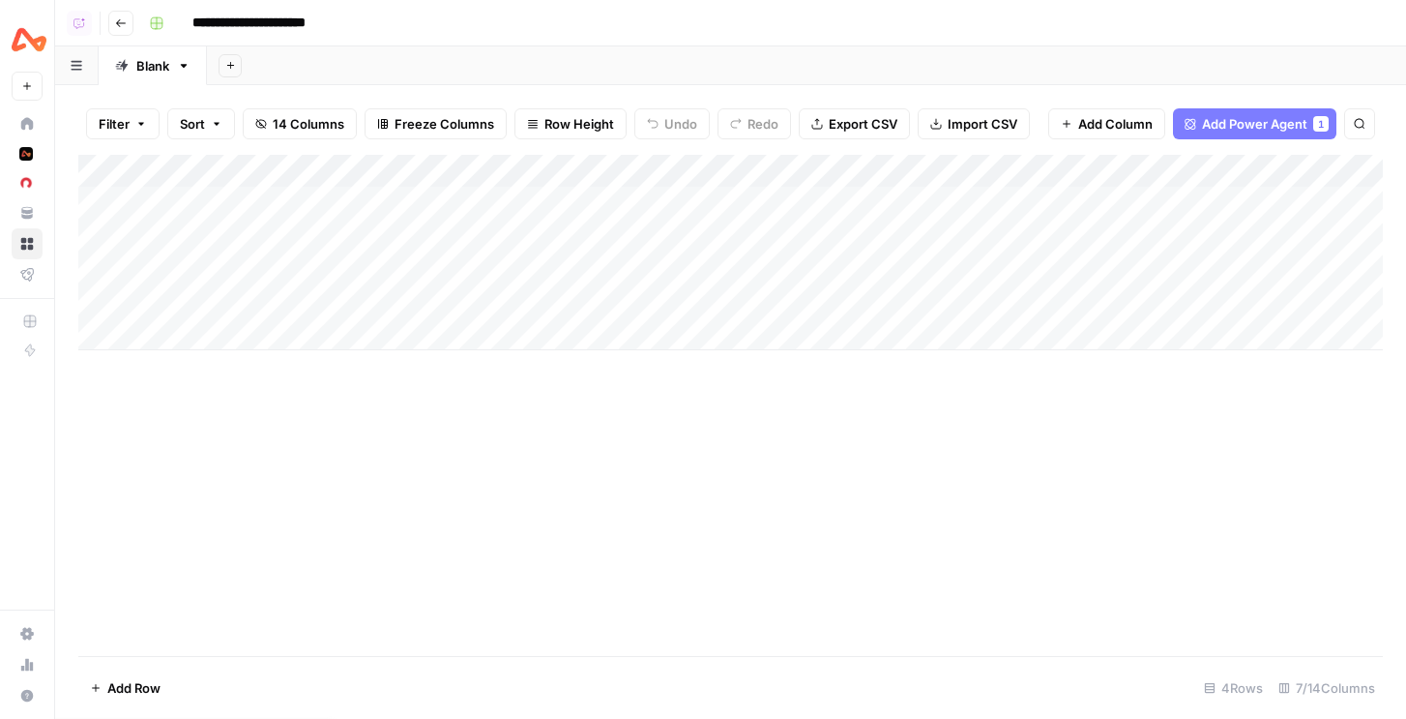
click at [121, 28] on icon "button" at bounding box center [121, 23] width 12 height 12
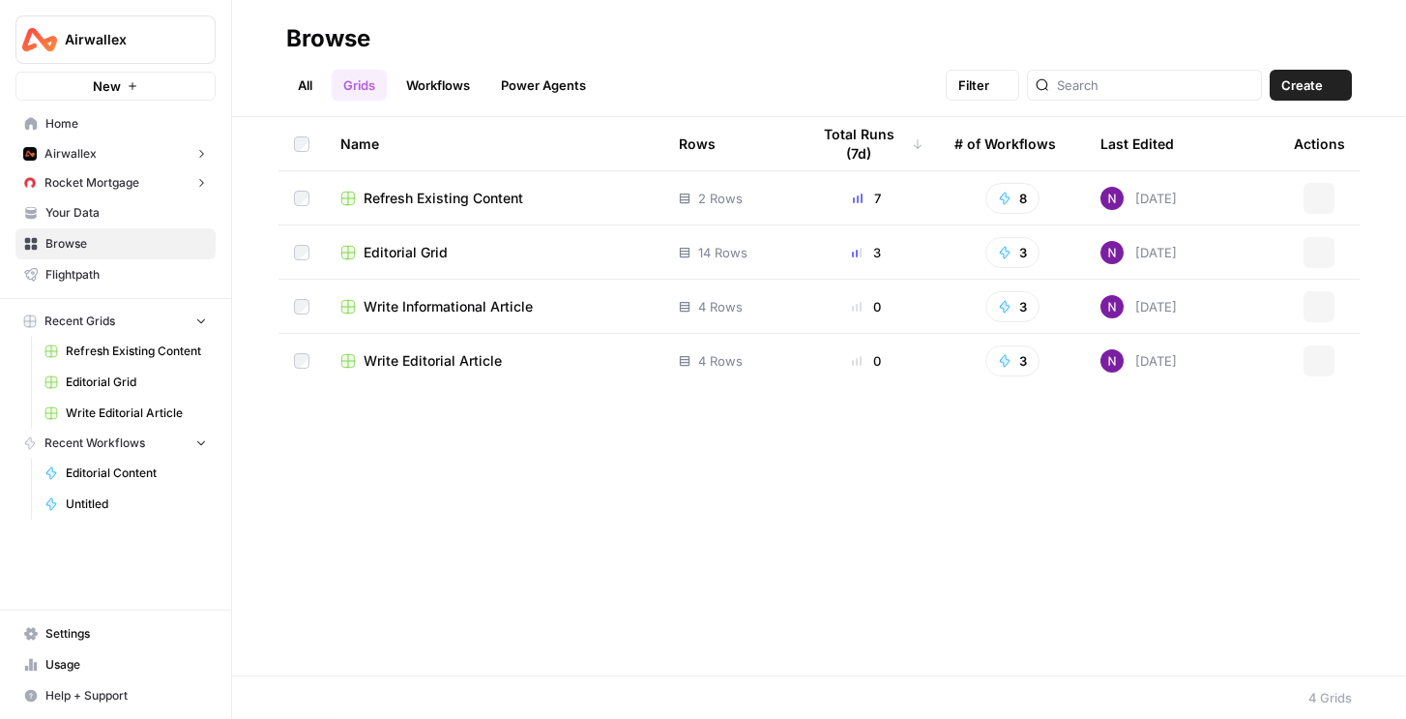
click at [34, 42] on img "Workspace: Airwallex" at bounding box center [39, 39] width 35 height 35
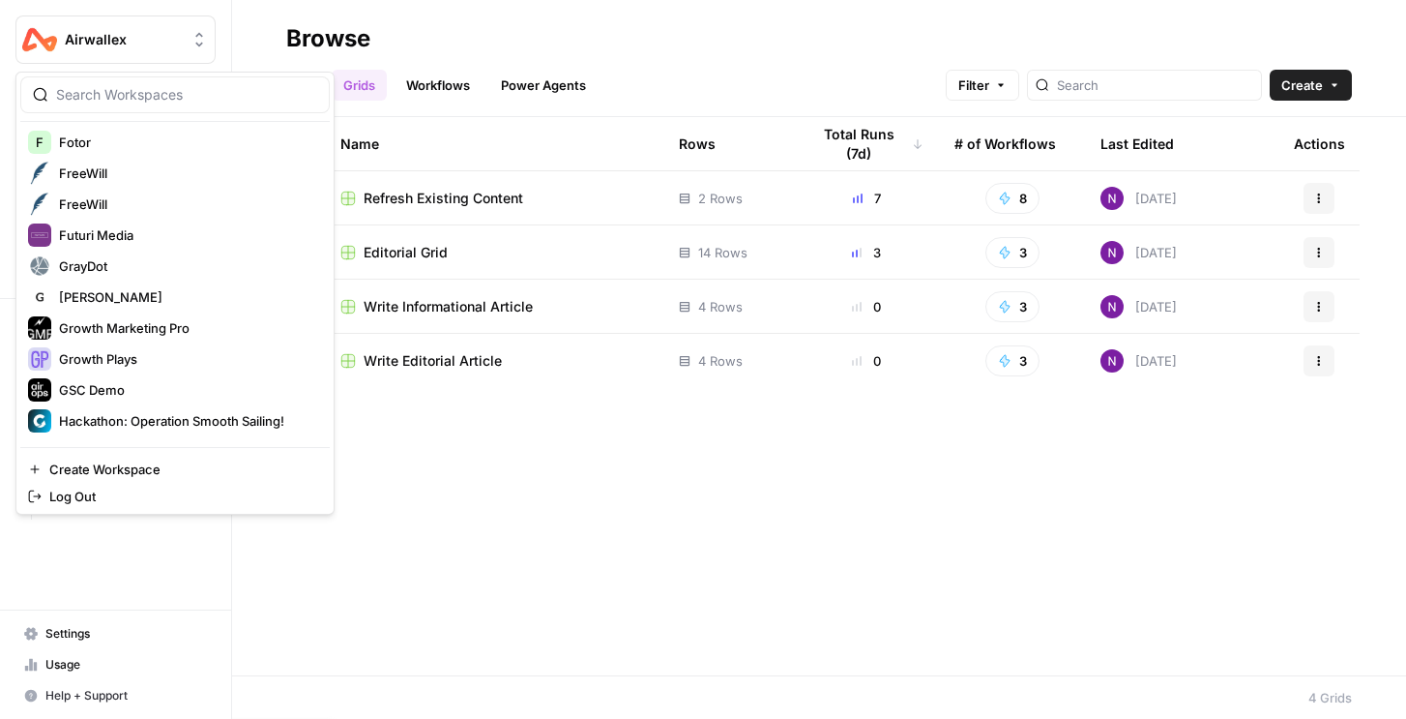
scroll to position [997, 0]
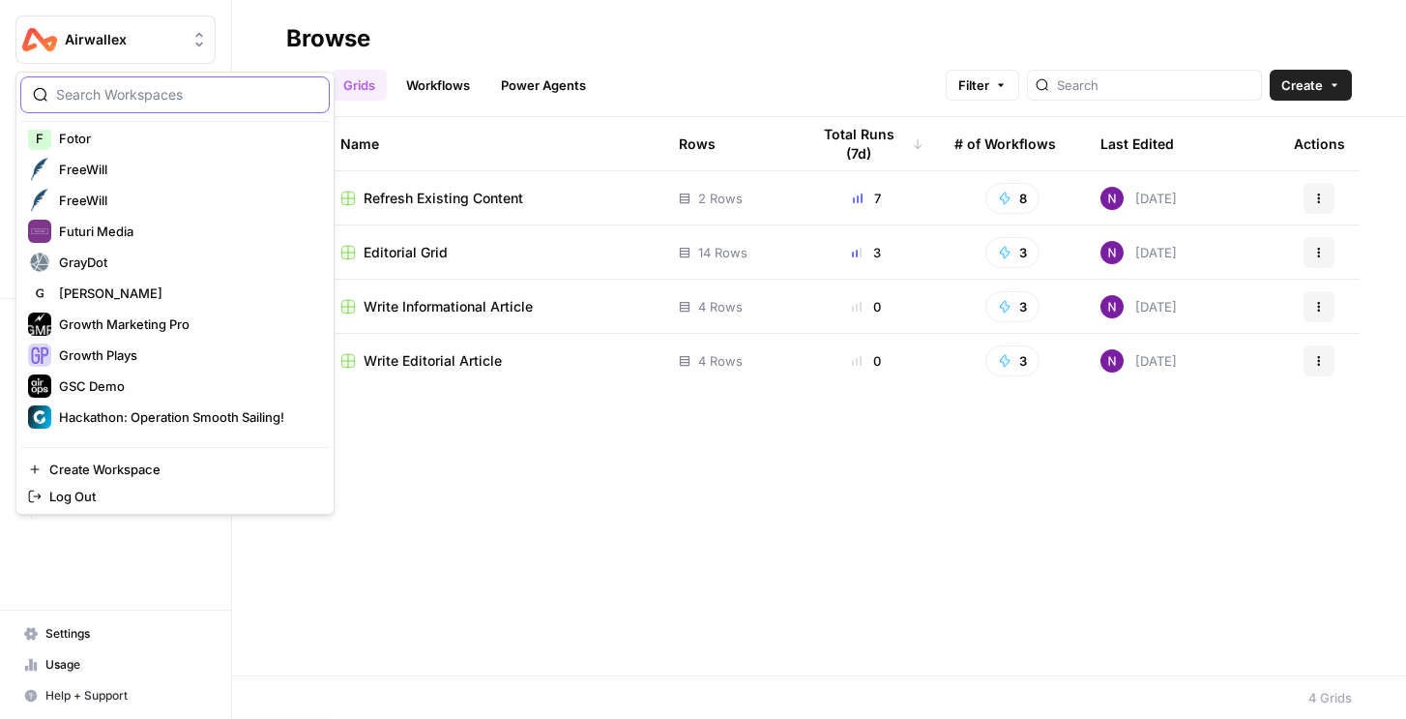
click at [132, 93] on input "search" at bounding box center [186, 94] width 261 height 19
type input "nicole"
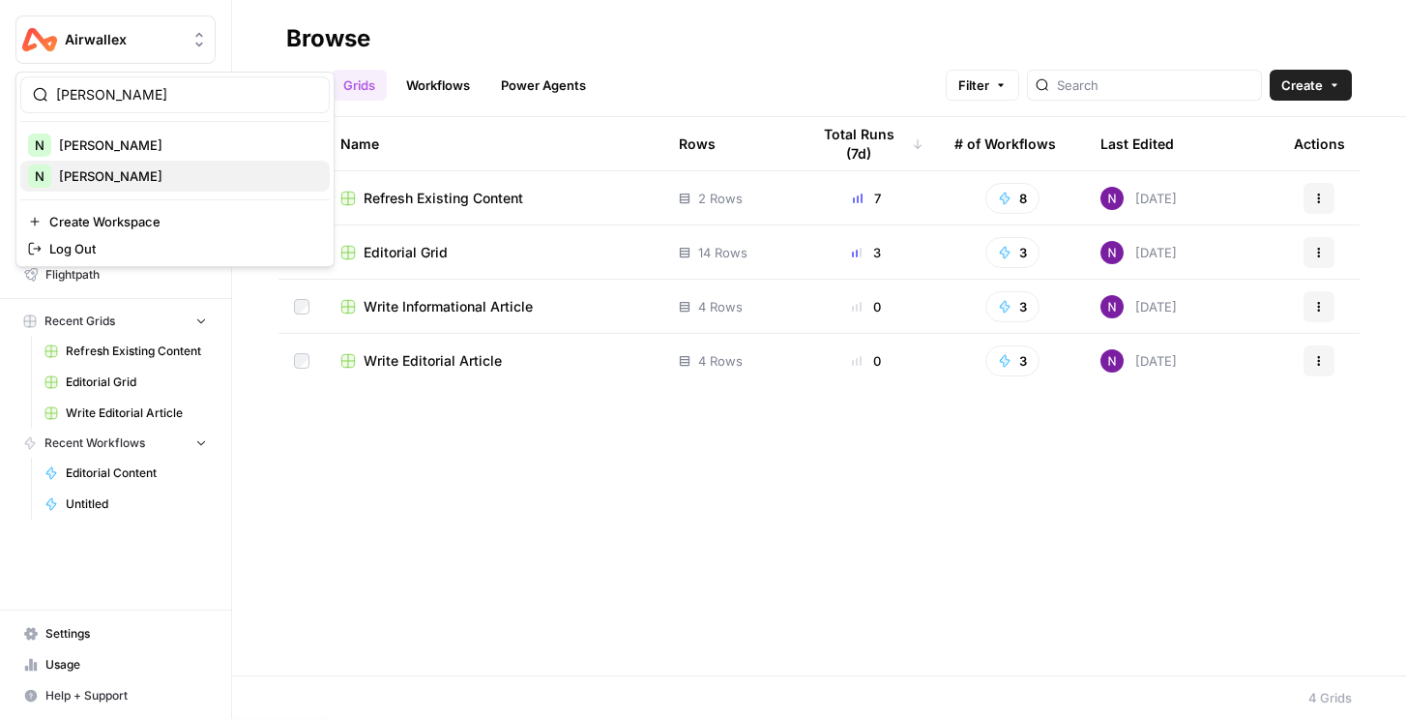
scroll to position [0, 0]
click at [125, 100] on input "nicole" at bounding box center [186, 94] width 261 height 19
type input "hims"
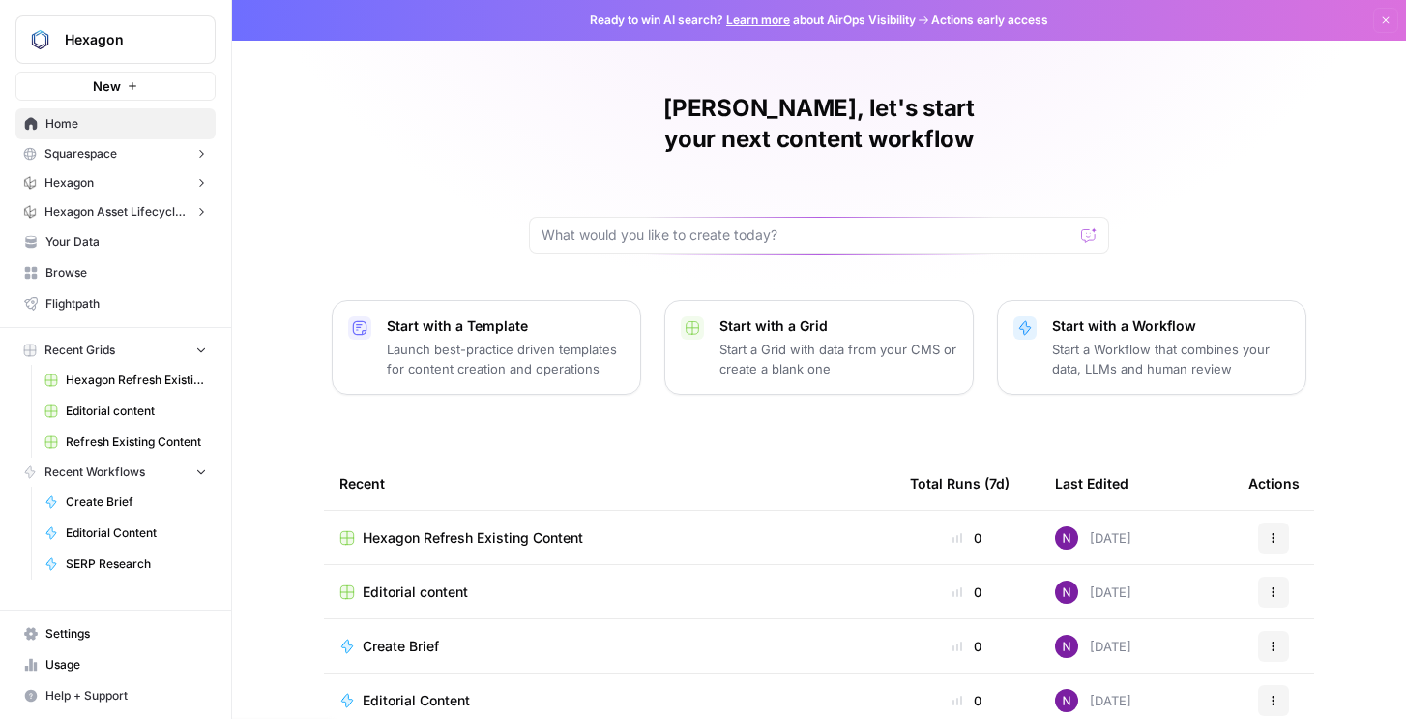
scroll to position [171, 0]
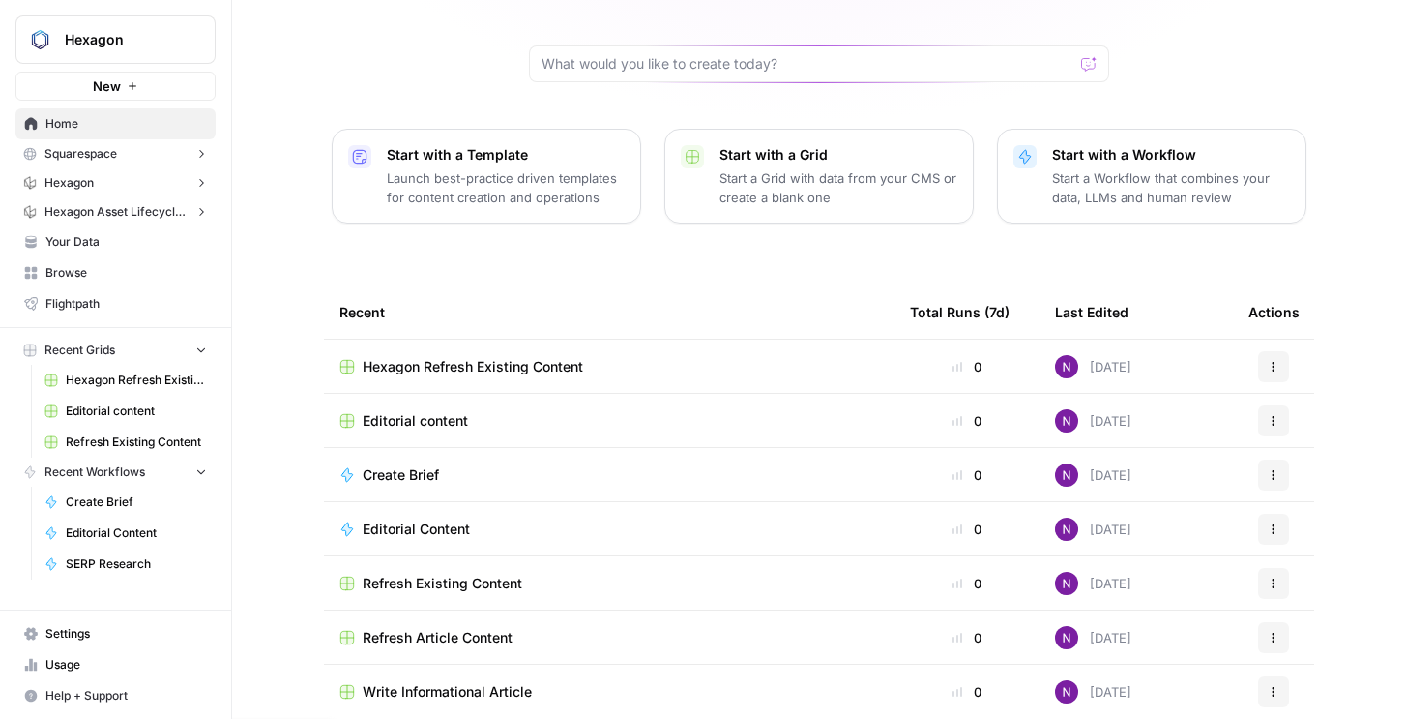
click at [415, 411] on span "Editorial content" at bounding box center [415, 420] width 105 height 19
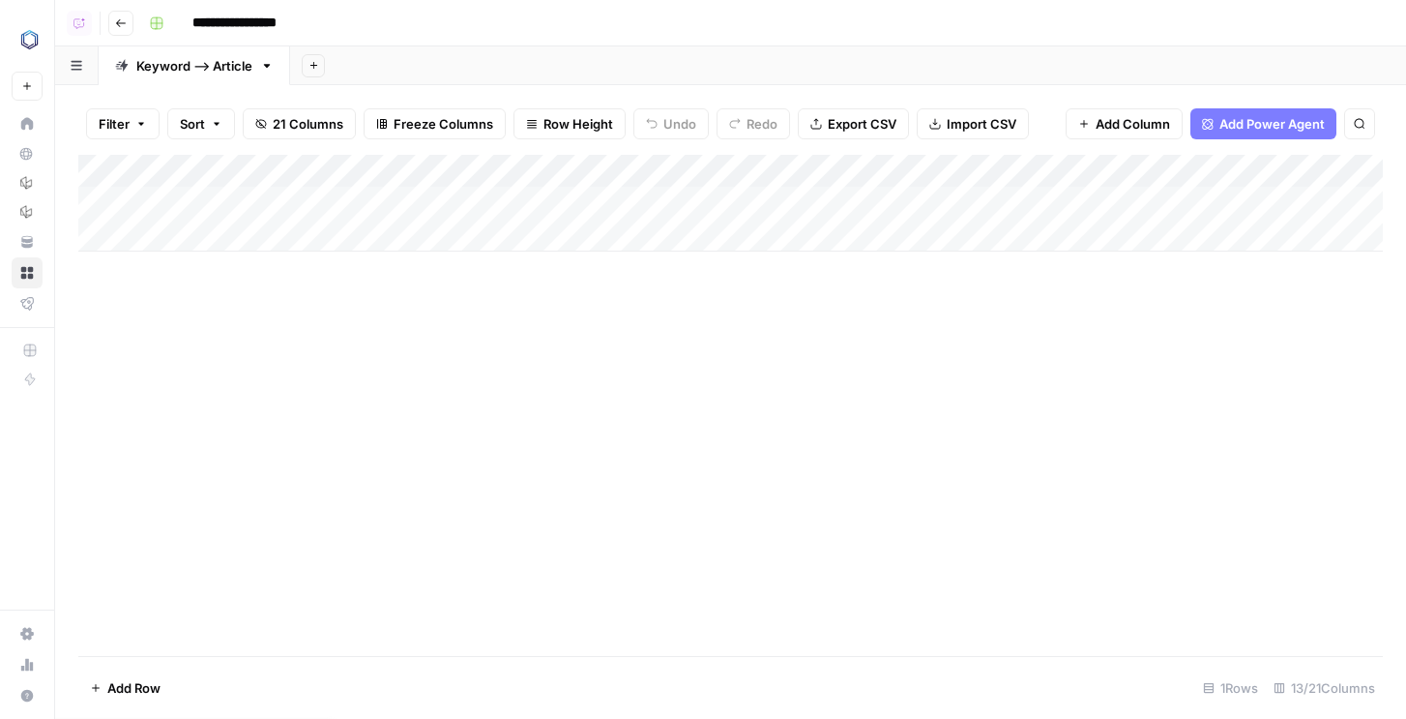
click at [108, 26] on button "Go back" at bounding box center [120, 23] width 25 height 25
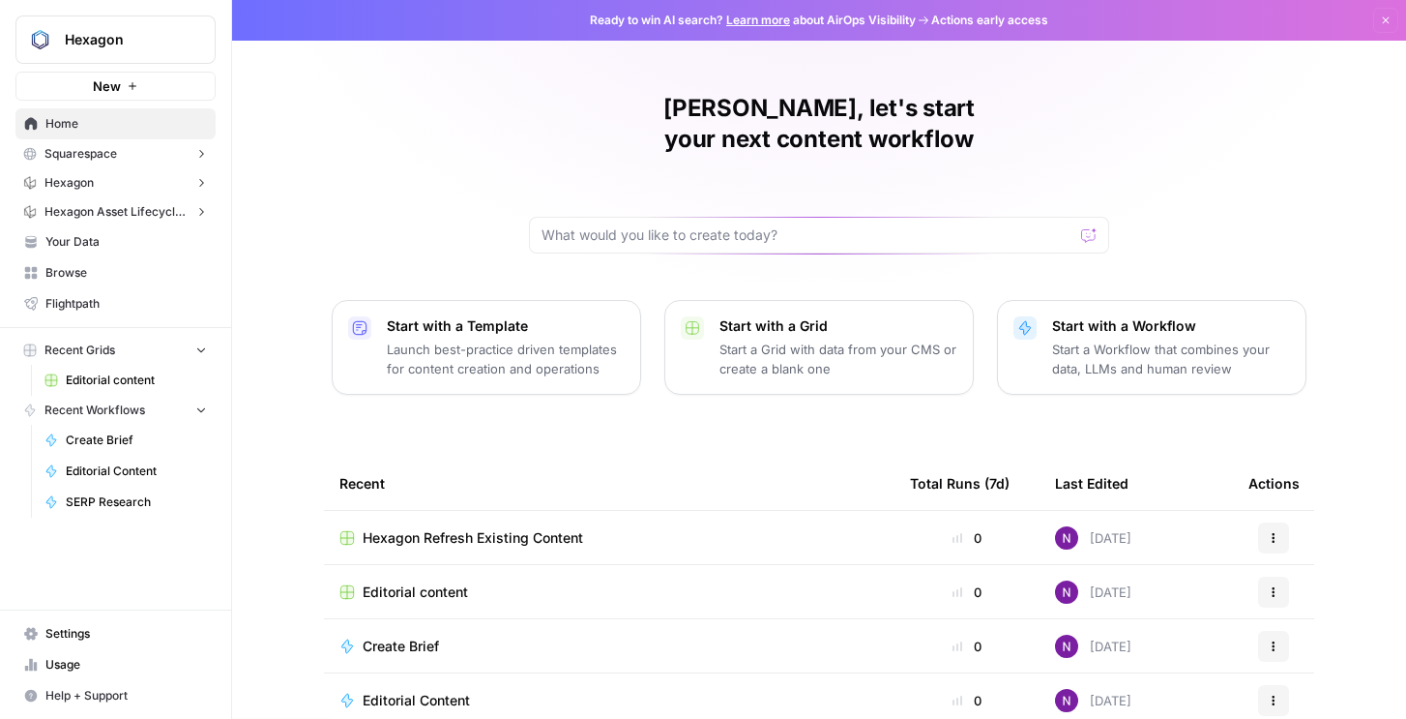
scroll to position [171, 0]
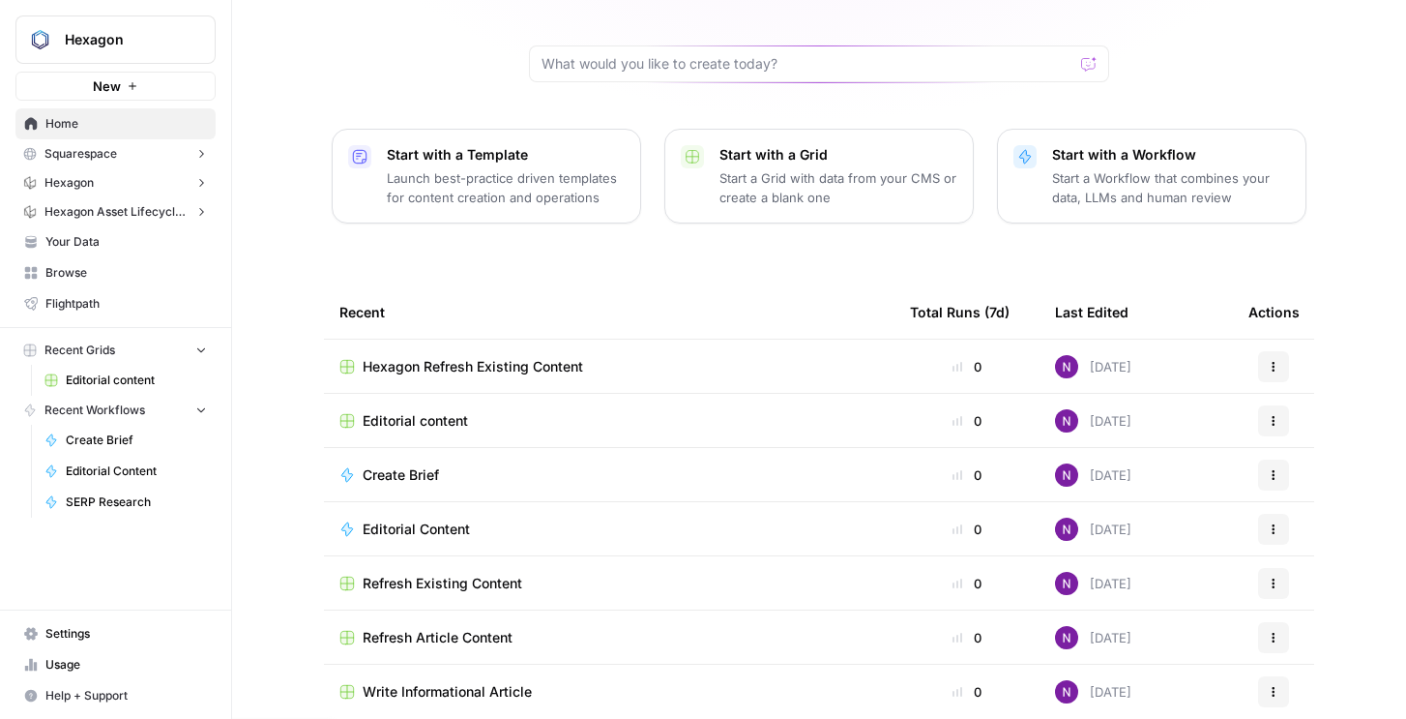
click at [434, 411] on span "Editorial content" at bounding box center [415, 420] width 105 height 19
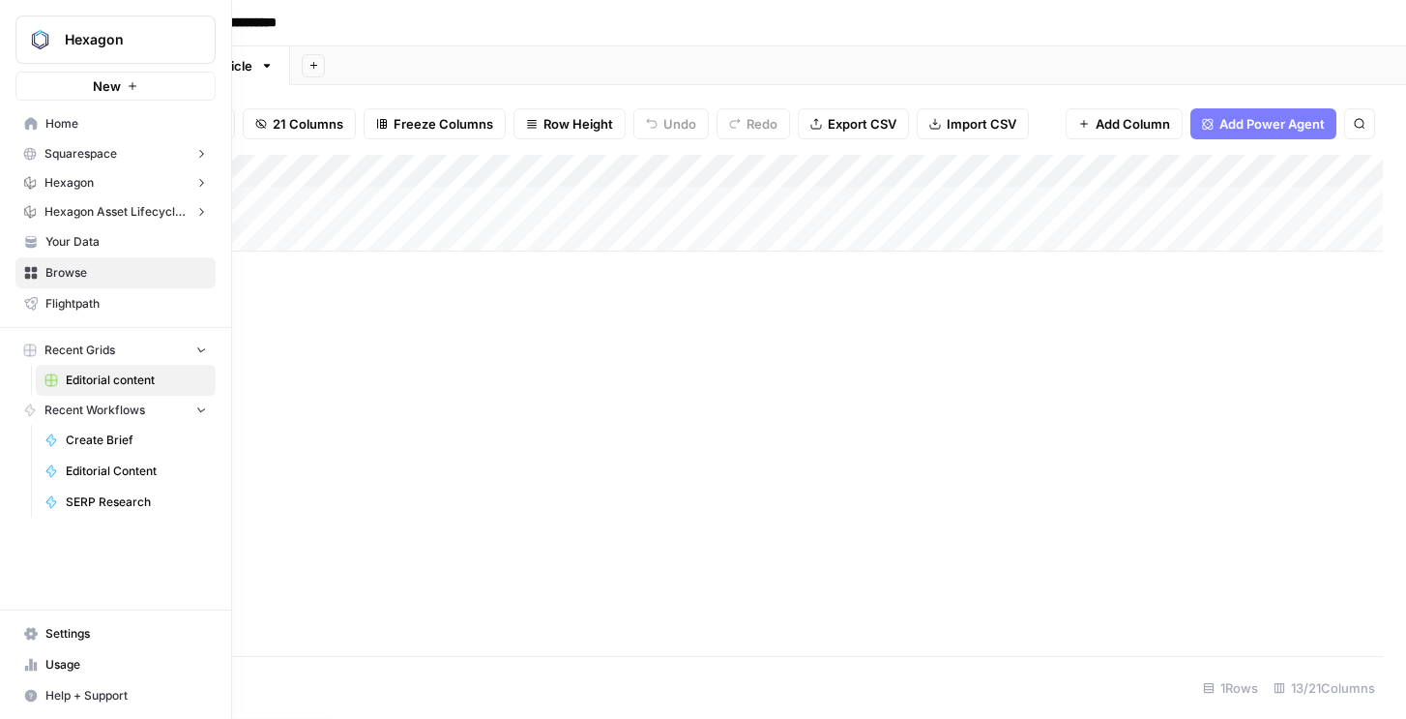
click at [32, 41] on img "Workspace: Hexagon" at bounding box center [39, 39] width 35 height 35
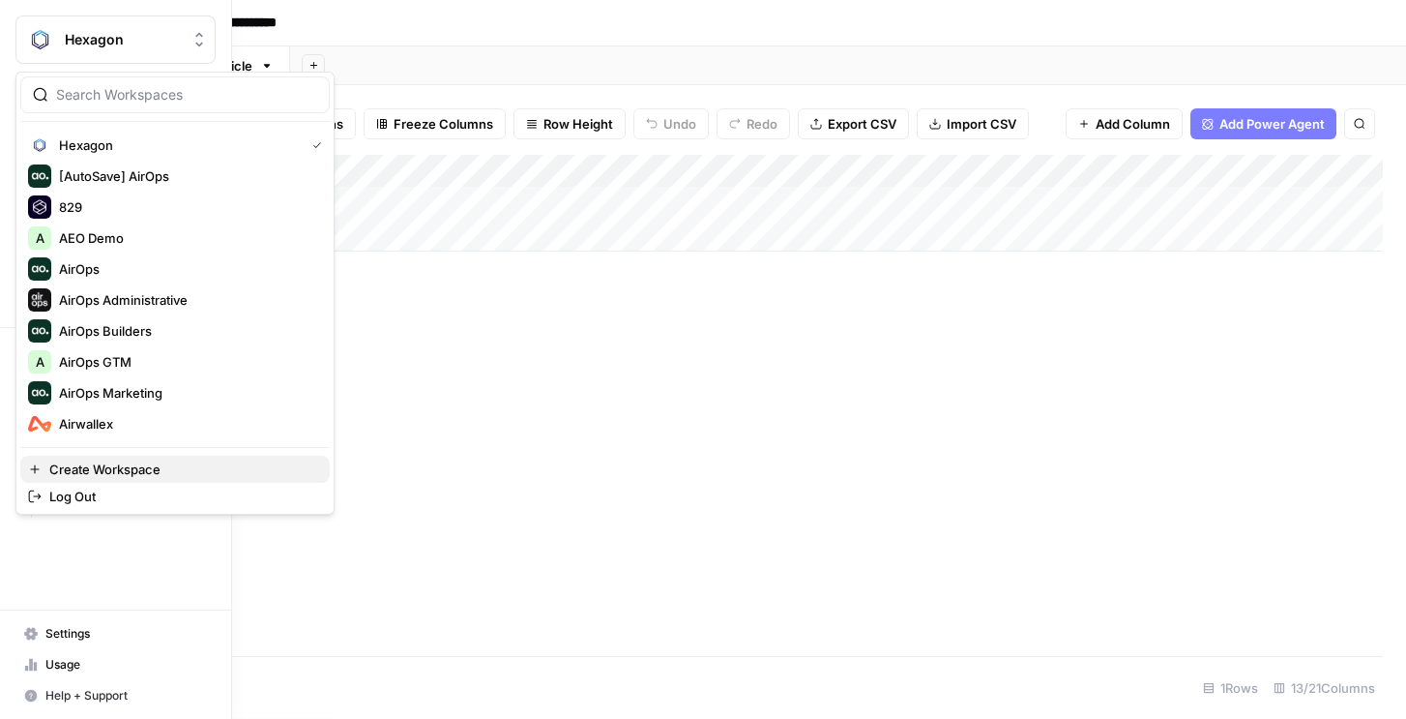
click at [73, 462] on span "Create Workspace" at bounding box center [181, 468] width 265 height 19
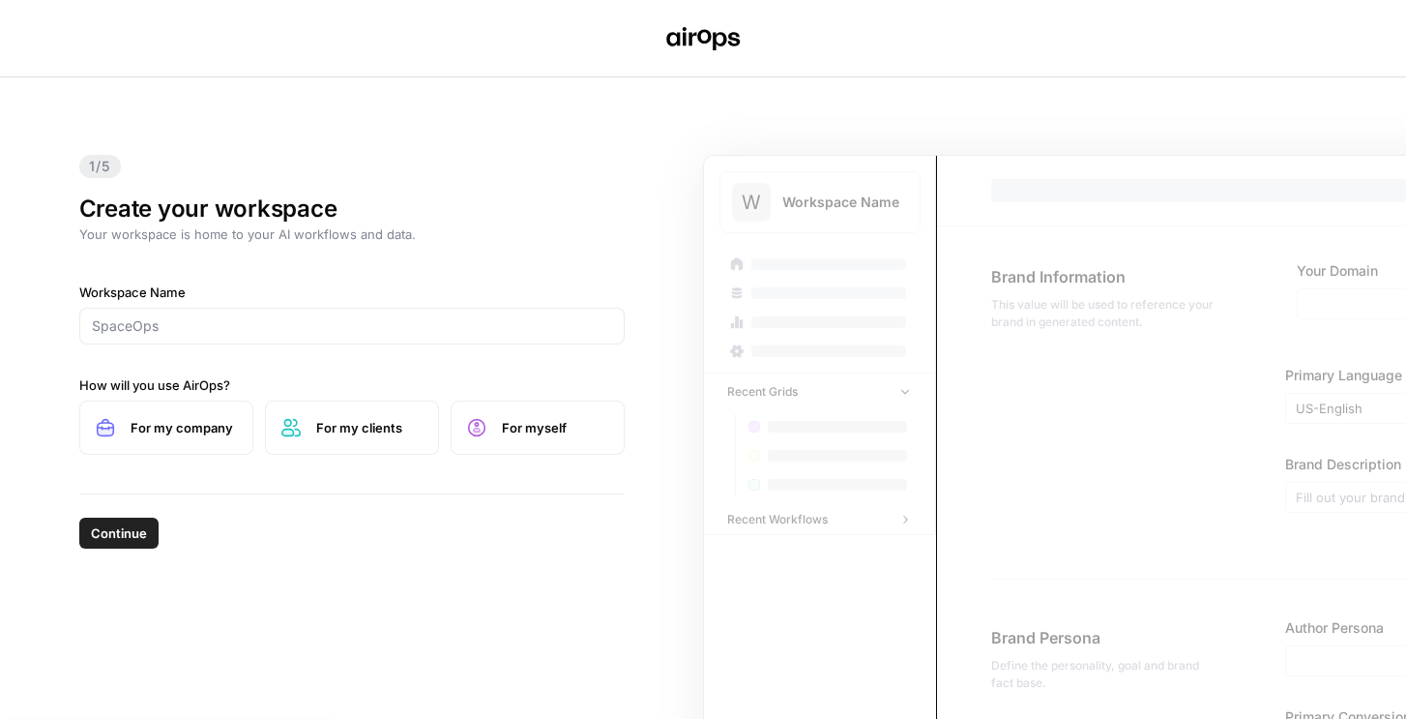
drag, startPoint x: 210, startPoint y: 340, endPoint x: 210, endPoint y: 322, distance: 18.4
click at [210, 336] on div at bounding box center [351, 326] width 545 height 37
click at [210, 322] on input "Workspace Name" at bounding box center [352, 325] width 520 height 19
type input "Hims"
click at [206, 420] on span "For my company" at bounding box center [184, 427] width 106 height 19
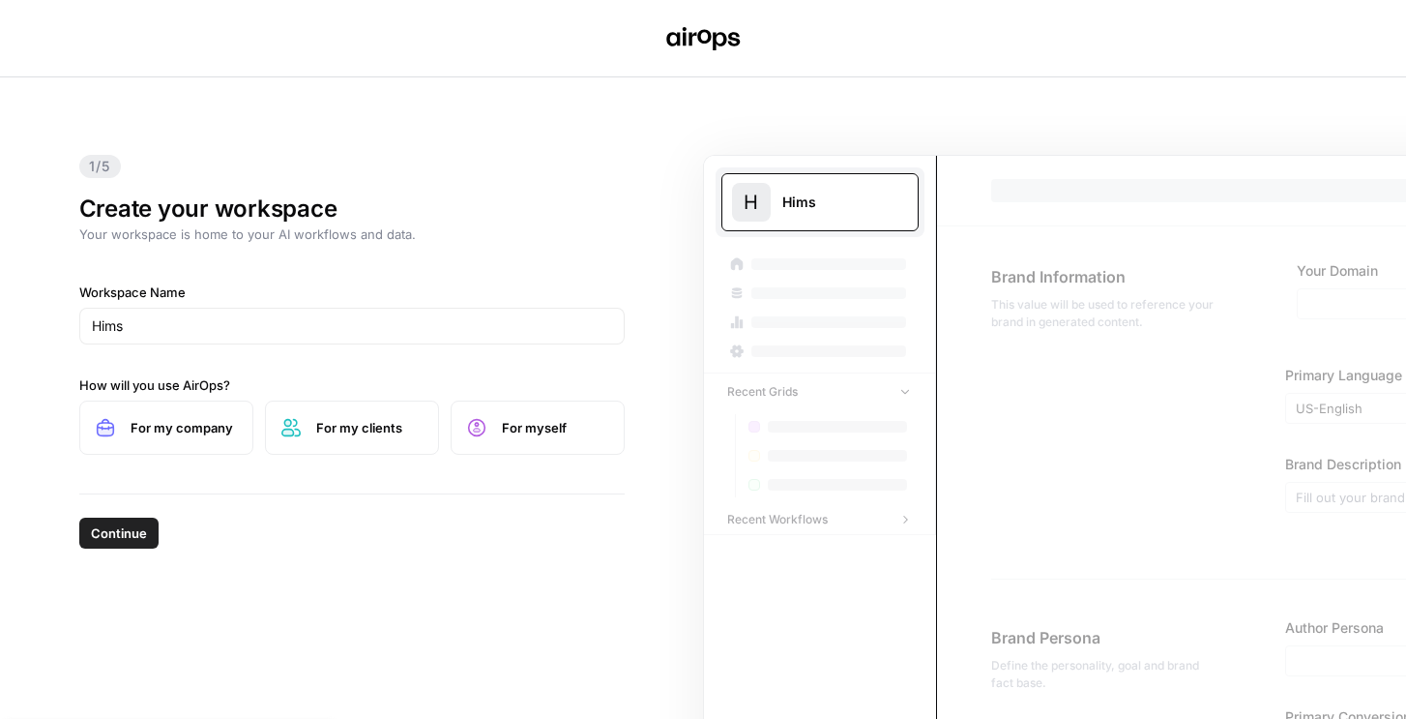
click at [115, 535] on span "Continue" at bounding box center [119, 532] width 56 height 19
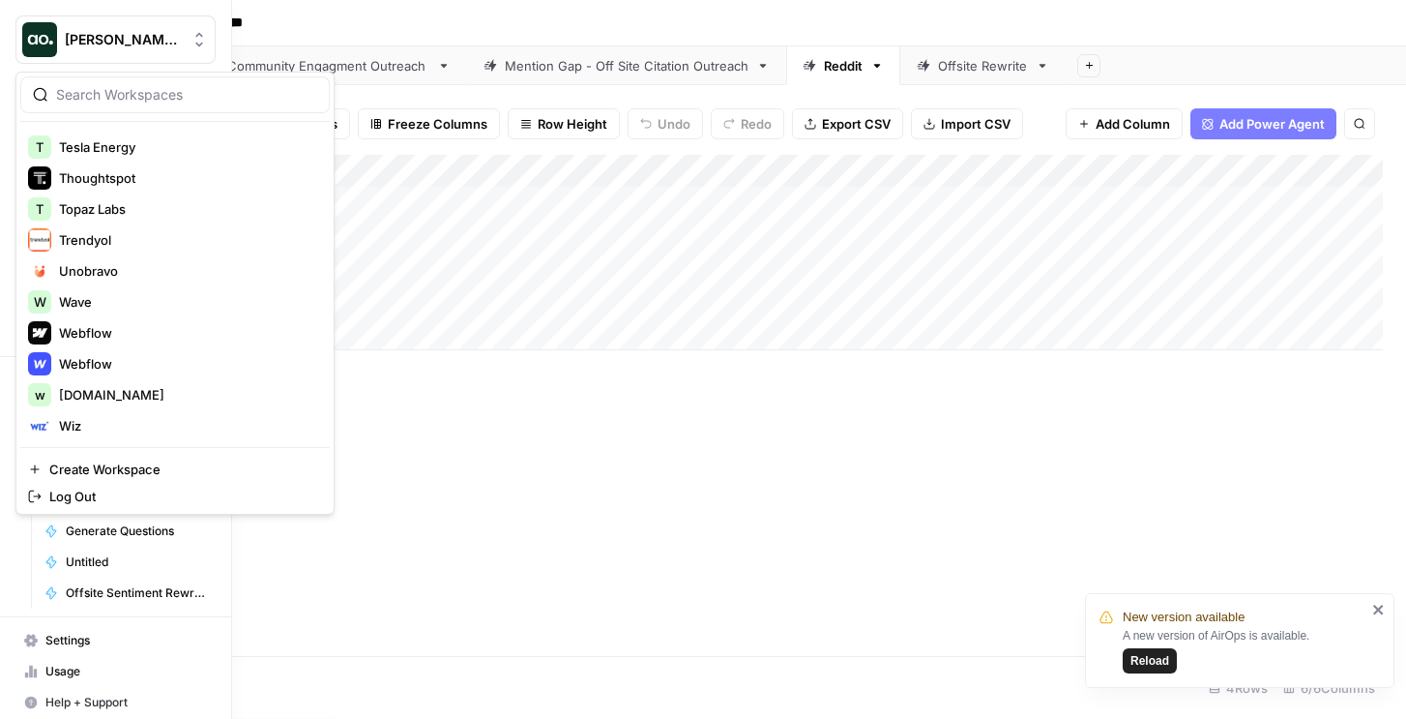
scroll to position [2661, 0]
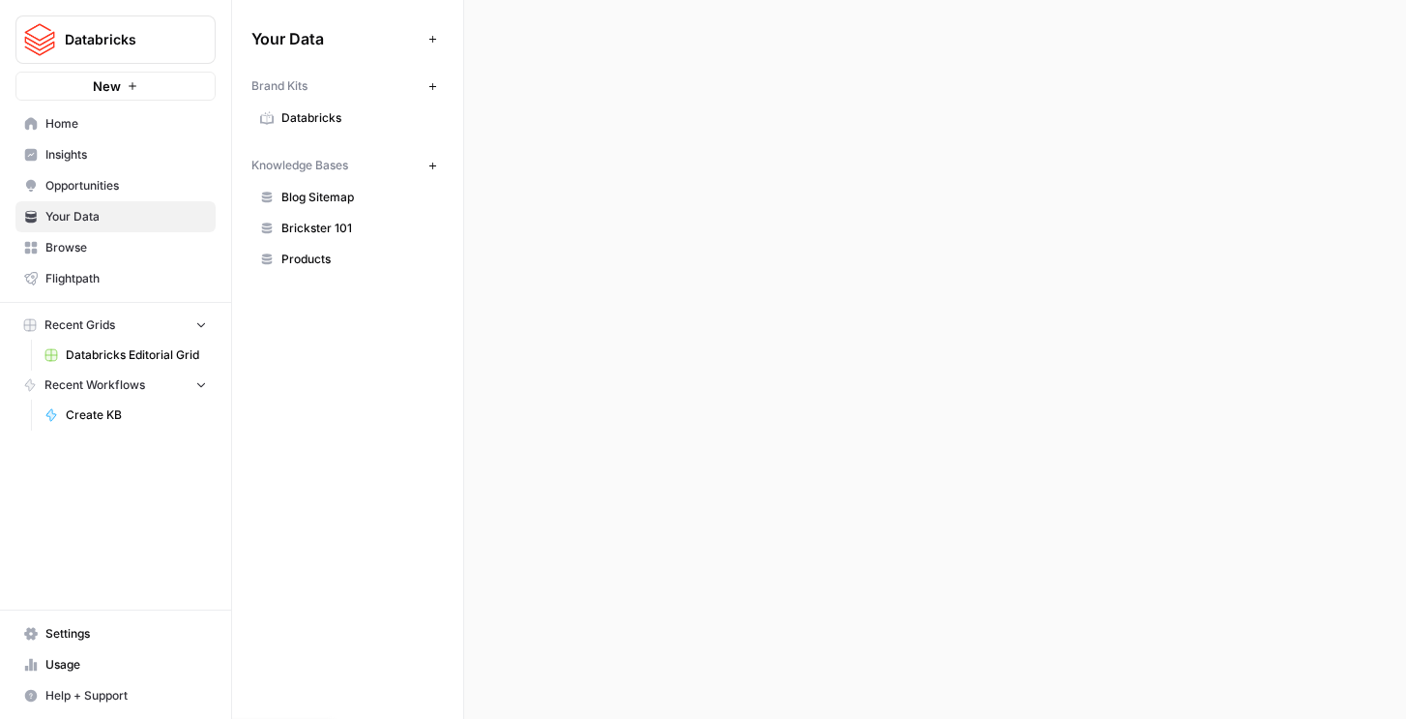
click at [113, 41] on span "Databricks" at bounding box center [123, 39] width 117 height 19
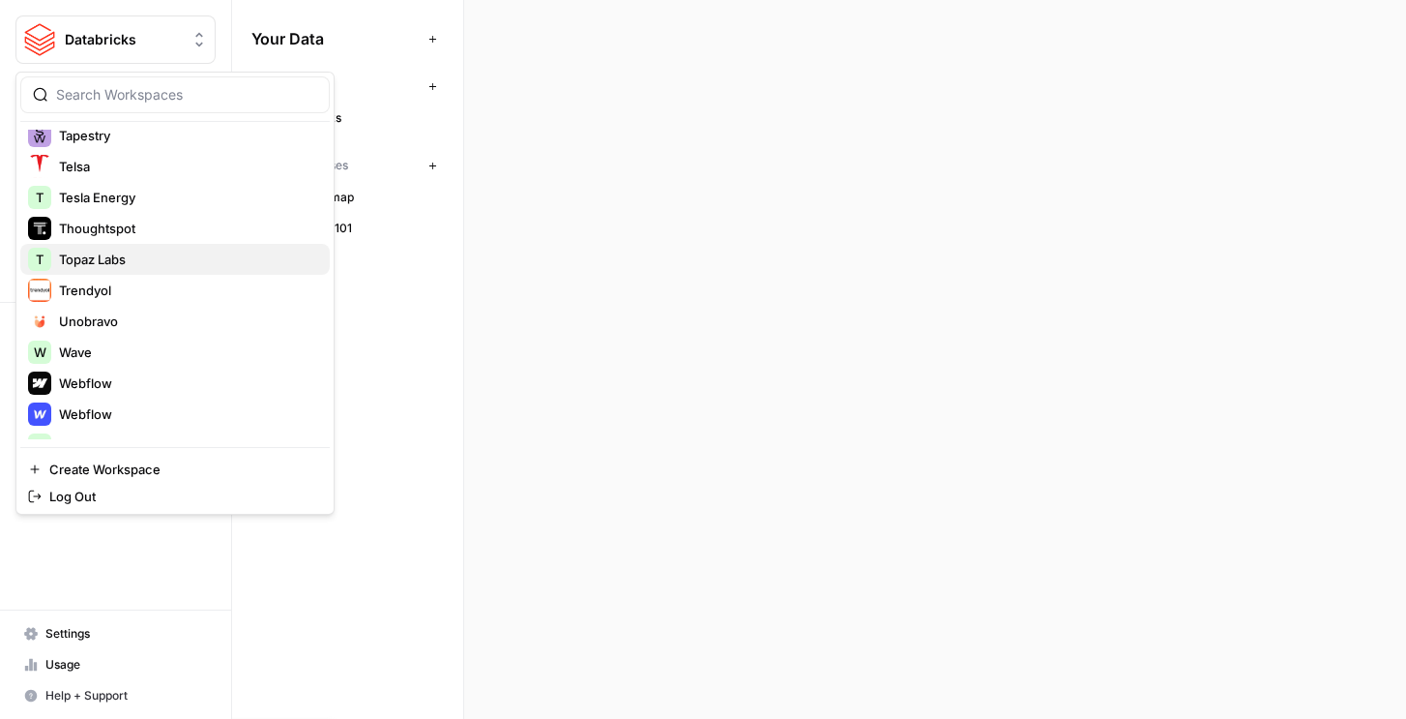
scroll to position [2692, 0]
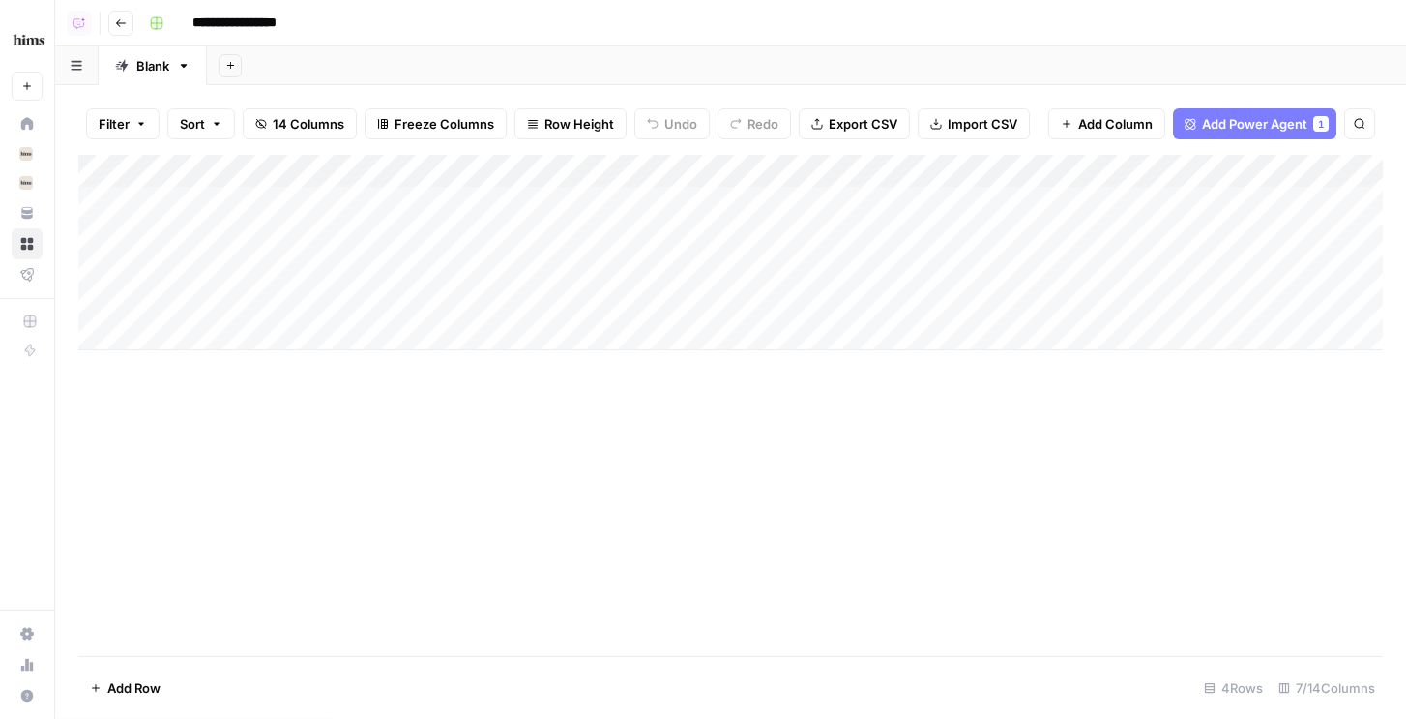
click at [992, 200] on div "Add Column" at bounding box center [730, 252] width 1305 height 195
click at [994, 300] on div "Add Column" at bounding box center [730, 252] width 1305 height 195
click at [957, 236] on div "Add Column" at bounding box center [730, 252] width 1305 height 195
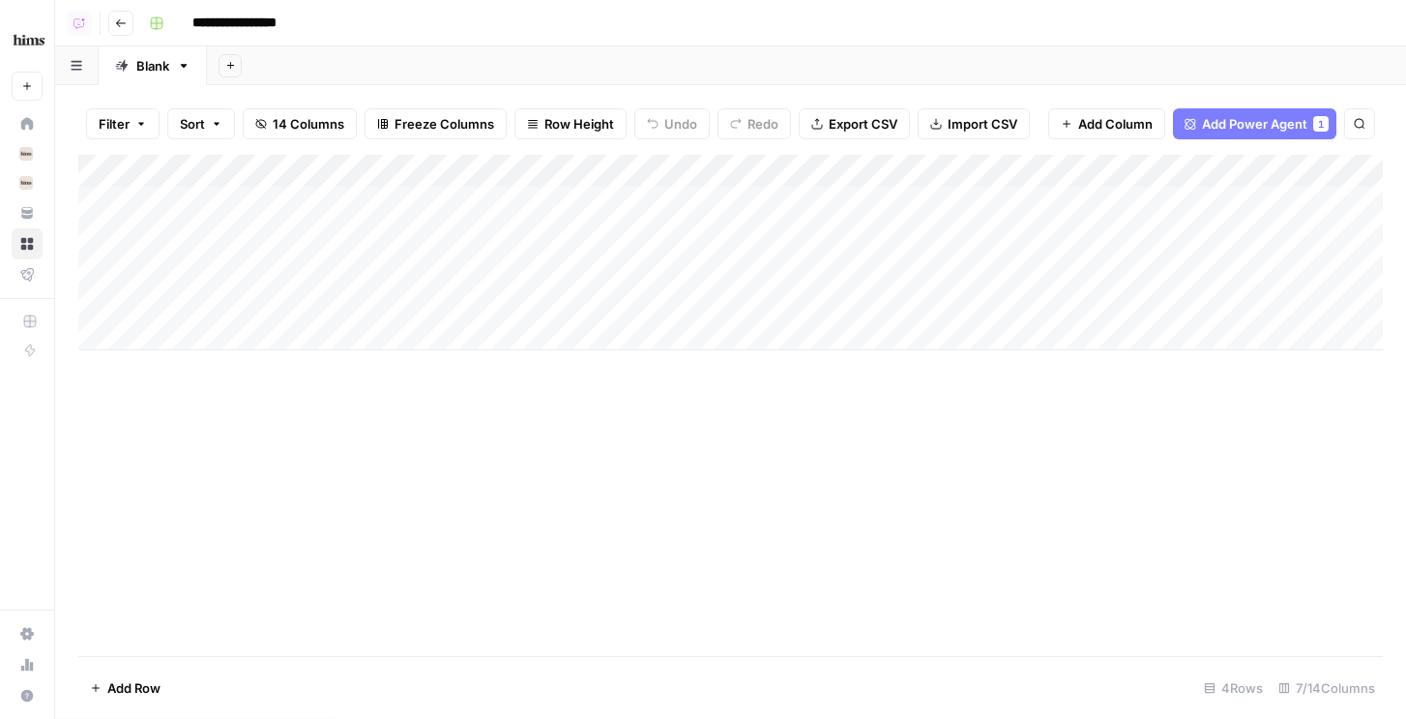
drag, startPoint x: 292, startPoint y: 194, endPoint x: 291, endPoint y: 287, distance: 92.8
click at [291, 287] on div "Add Column" at bounding box center [730, 252] width 1305 height 195
drag, startPoint x: 401, startPoint y: 171, endPoint x: 512, endPoint y: 166, distance: 110.4
click at [512, 166] on div "Add Column" at bounding box center [730, 252] width 1305 height 195
type input "**********"
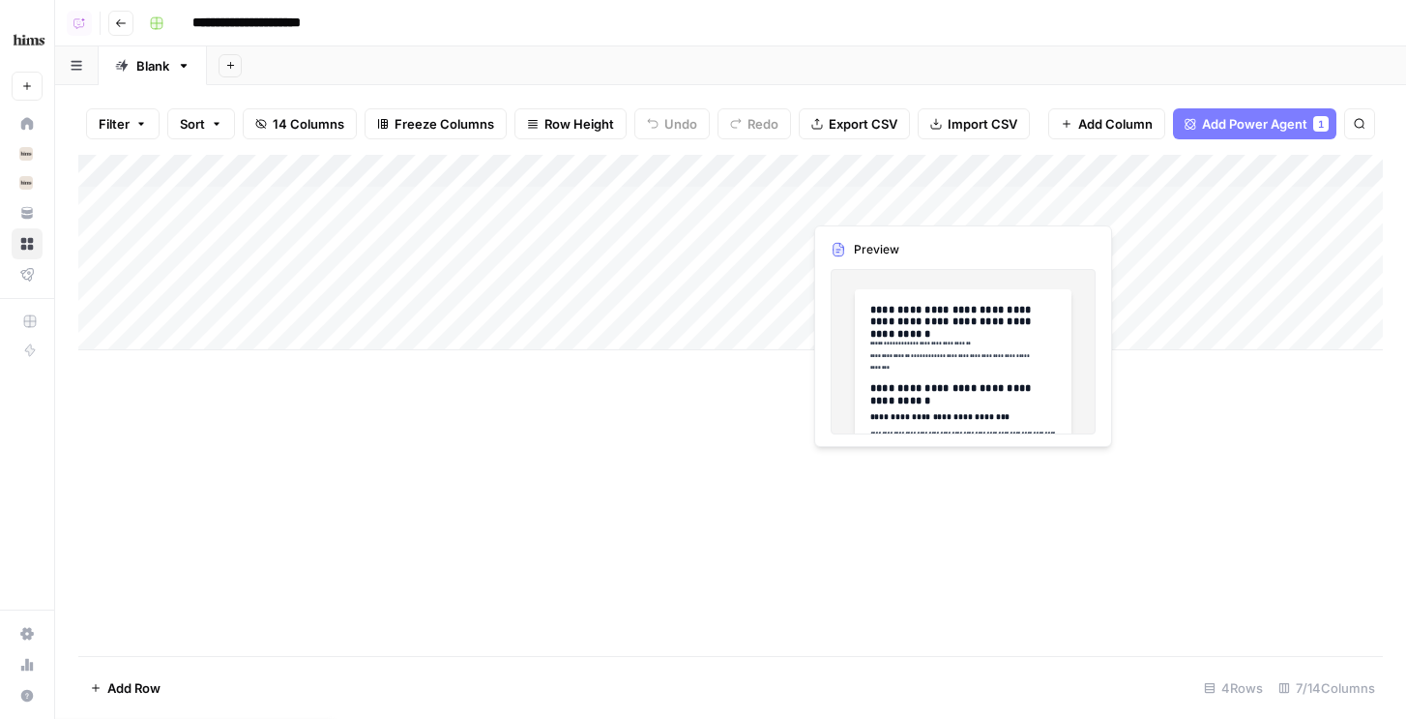
click at [954, 199] on div "Add Column" at bounding box center [730, 252] width 1305 height 195
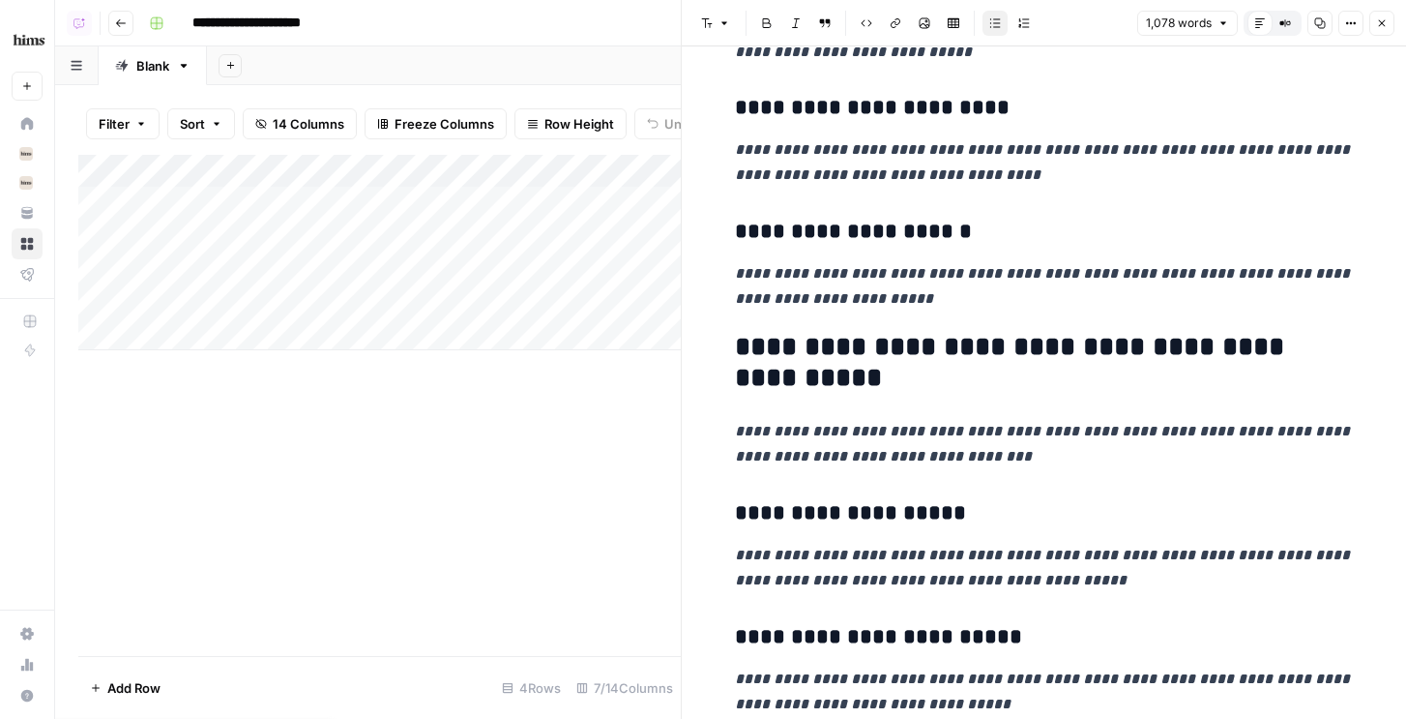
scroll to position [2344, 0]
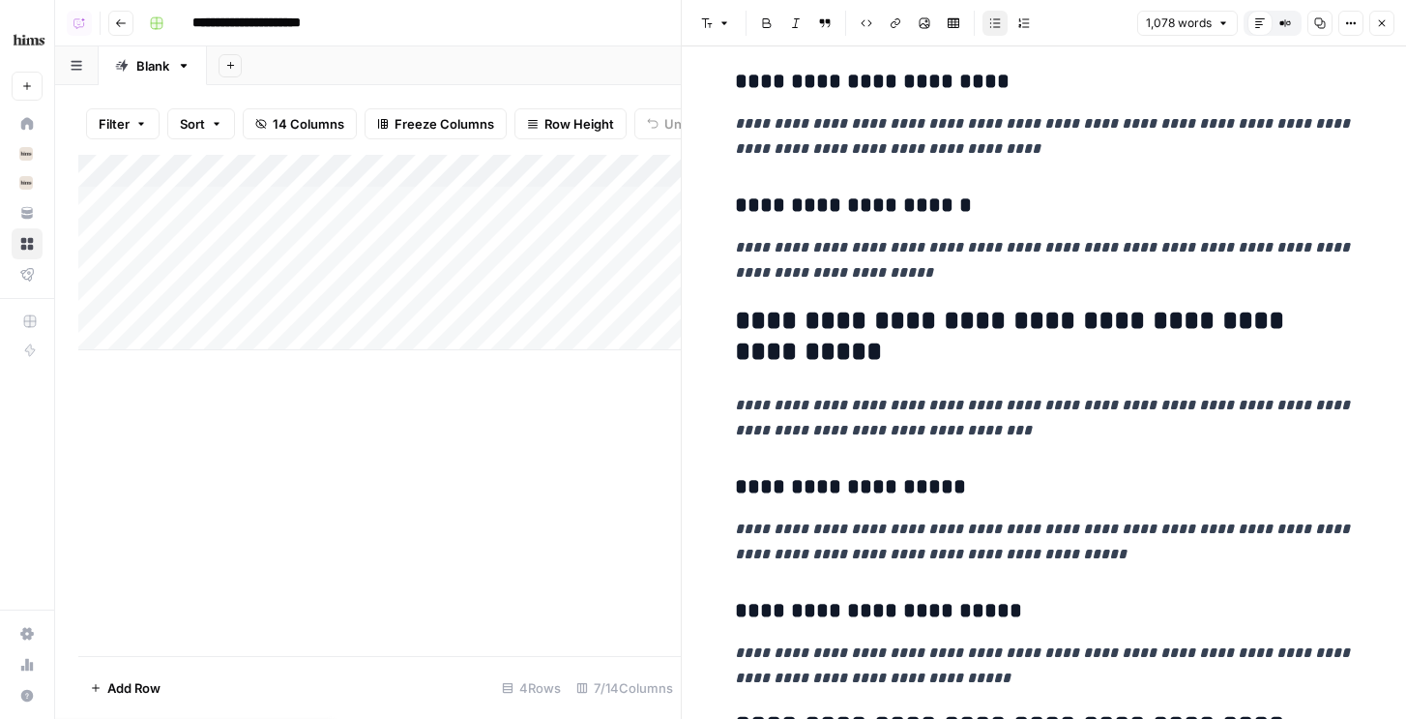
click at [1384, 21] on icon "button" at bounding box center [1382, 23] width 7 height 7
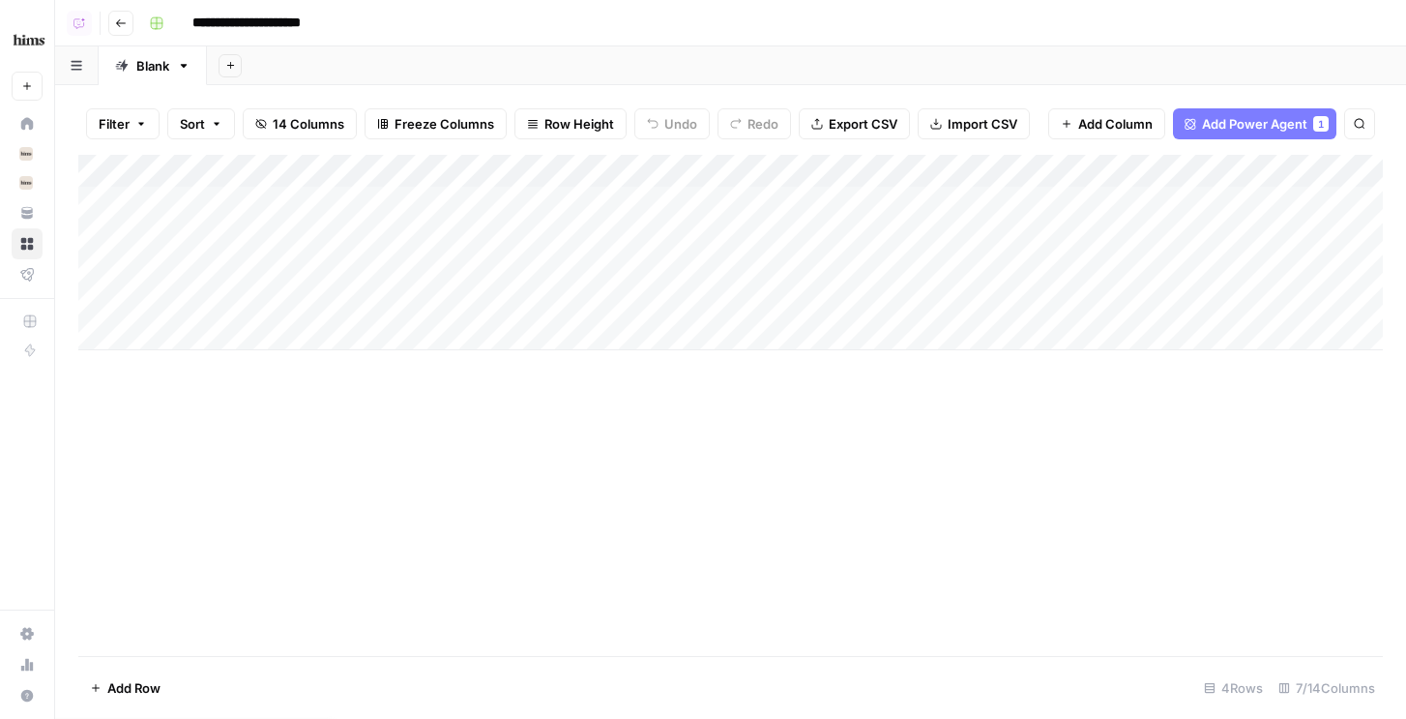
click at [760, 171] on div "Add Column" at bounding box center [730, 252] width 1305 height 195
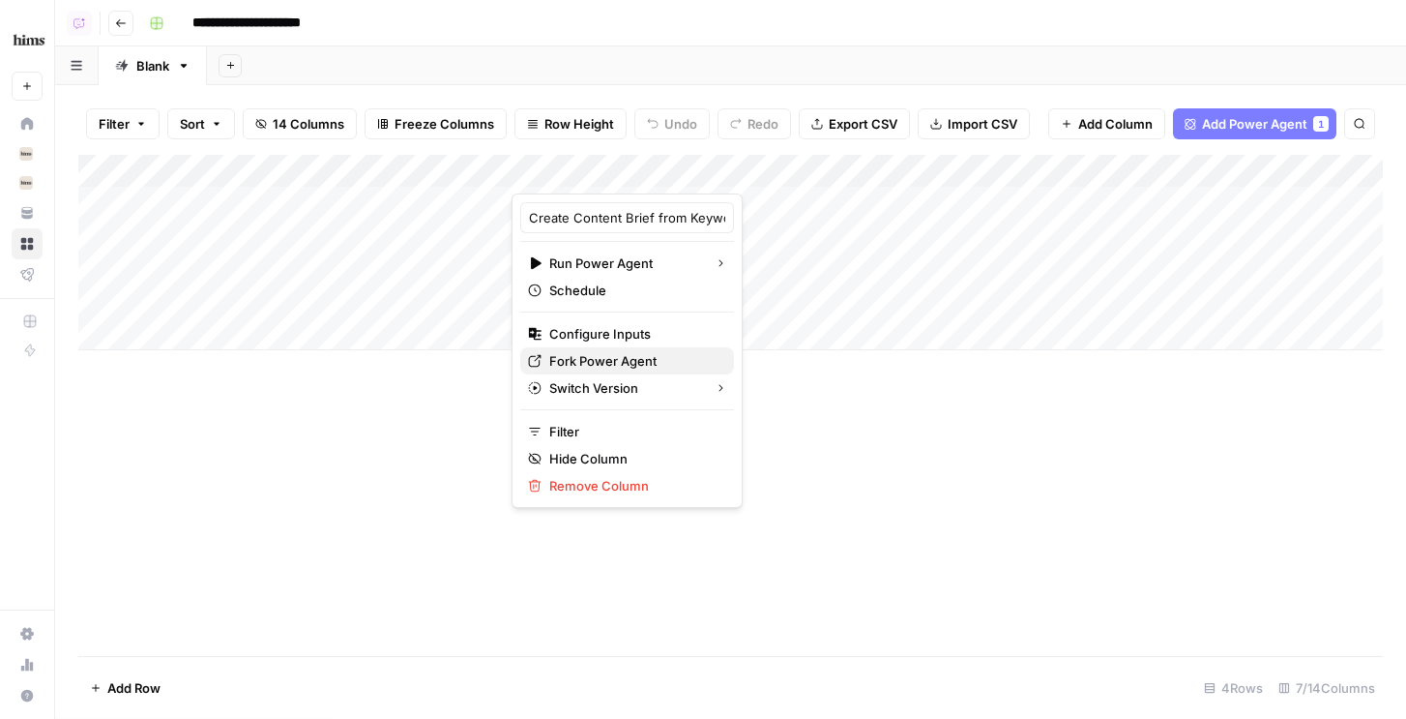
click at [612, 354] on span "Fork Power Agent" at bounding box center [633, 360] width 169 height 19
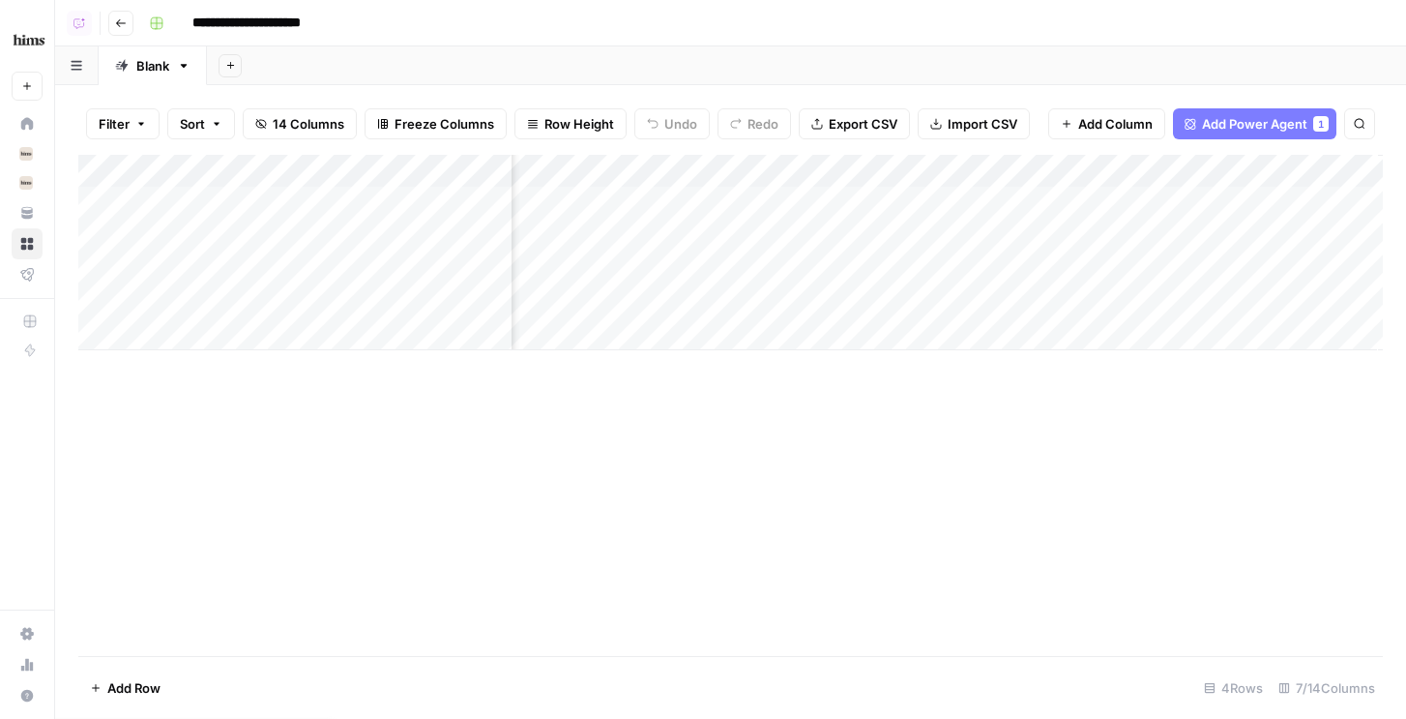
scroll to position [0, 597]
click at [973, 206] on div "Add Column" at bounding box center [730, 252] width 1305 height 195
click at [511, 161] on div "Add Column" at bounding box center [730, 252] width 1305 height 195
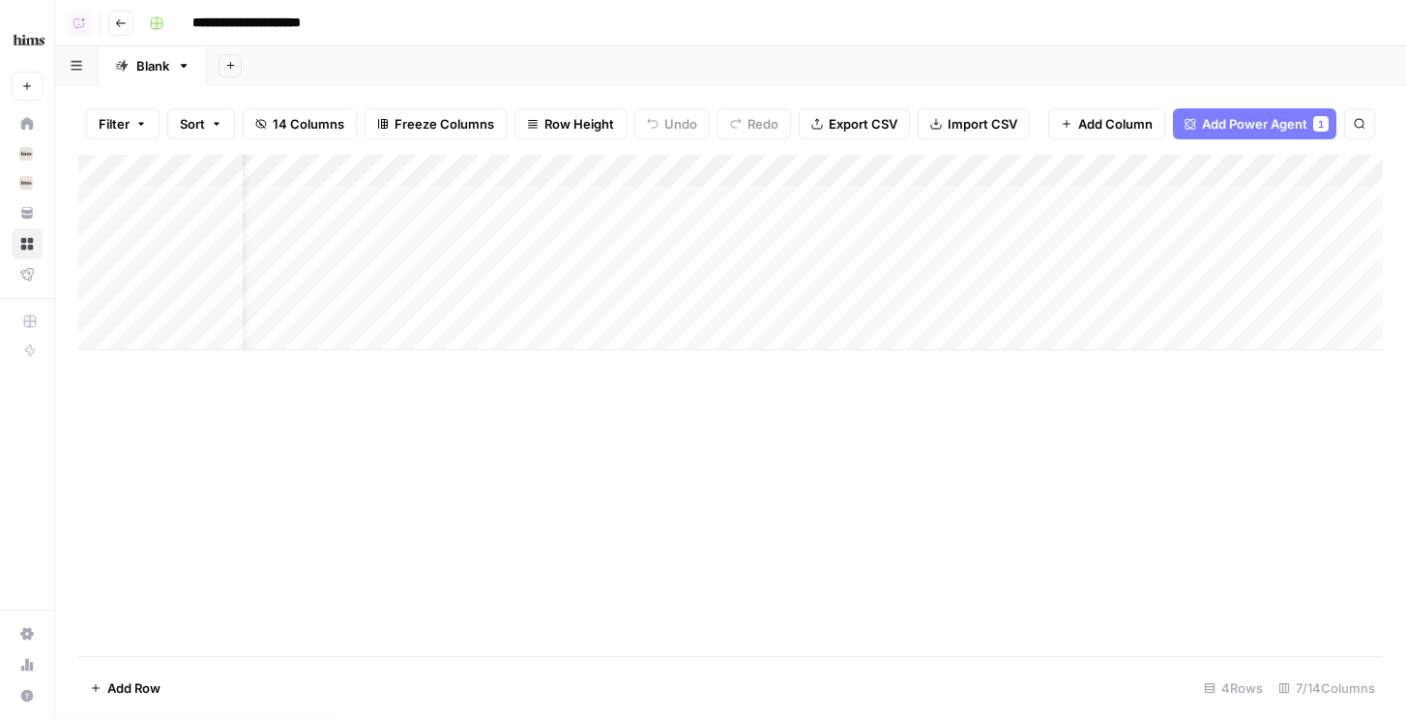
click at [495, 145] on div "Filter Sort 14 Columns Freeze Columns Row Height Undo Redo Export CSV Import CS…" at bounding box center [730, 124] width 1305 height 62
click at [997, 199] on div "Add Column" at bounding box center [730, 220] width 1305 height 130
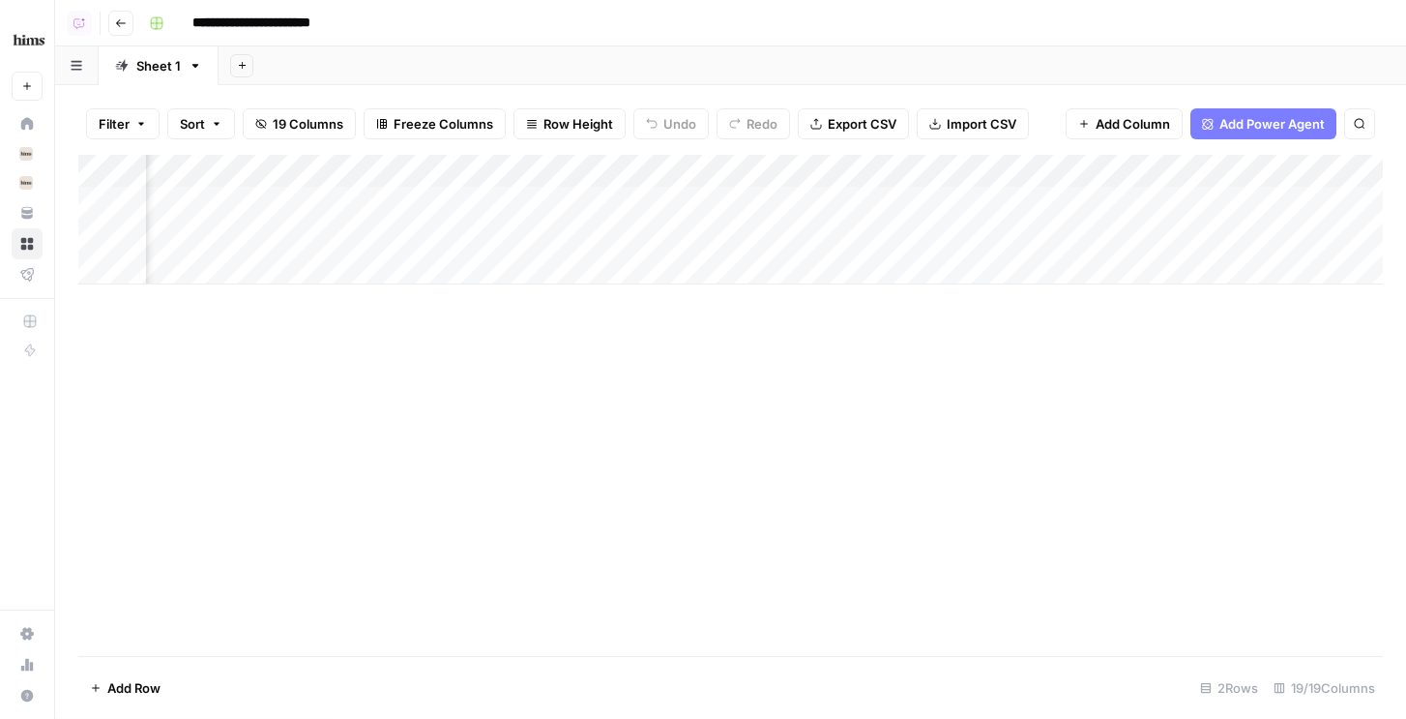
click at [1065, 200] on div "Add Column" at bounding box center [730, 220] width 1305 height 130
click at [892, 229] on div "Add Column" at bounding box center [730, 220] width 1305 height 130
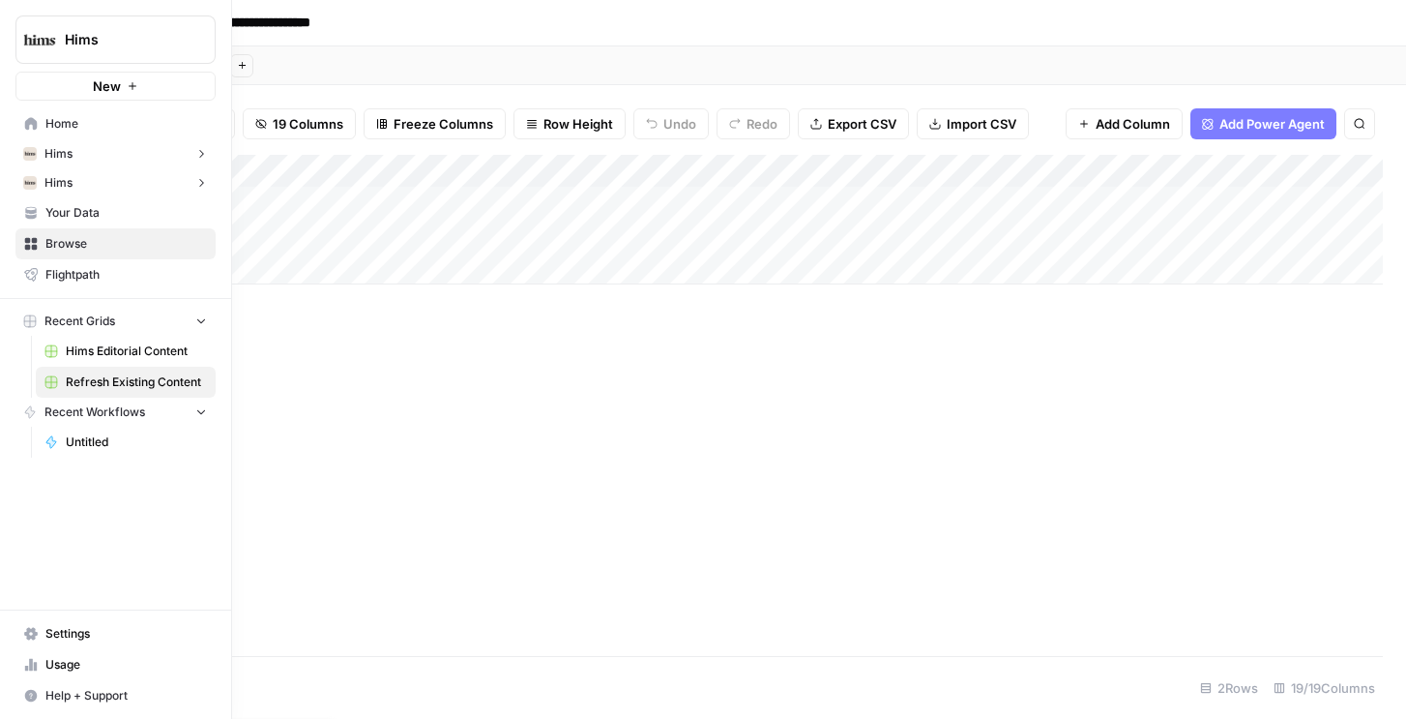
click at [90, 343] on span "Hims Editorial Content" at bounding box center [136, 350] width 141 height 17
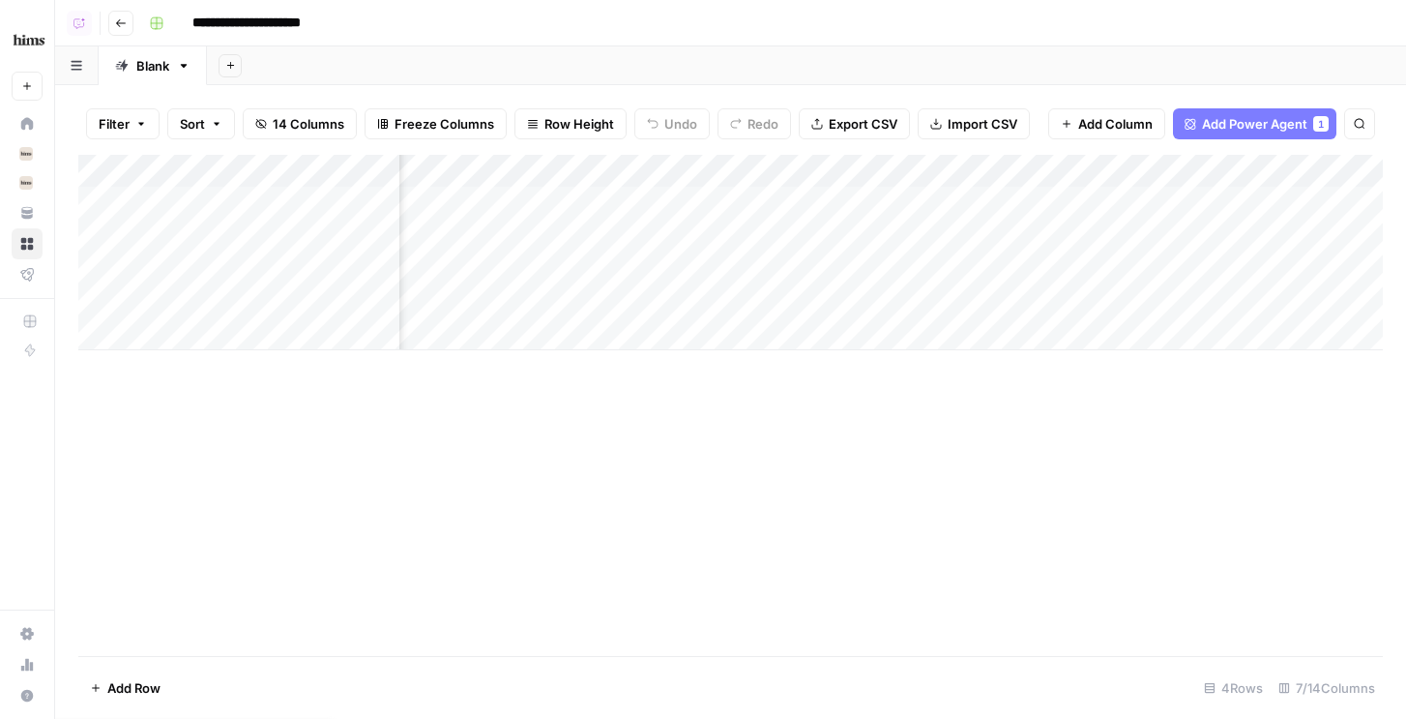
scroll to position [0, 256]
click at [1312, 234] on div "Add Column" at bounding box center [730, 252] width 1305 height 195
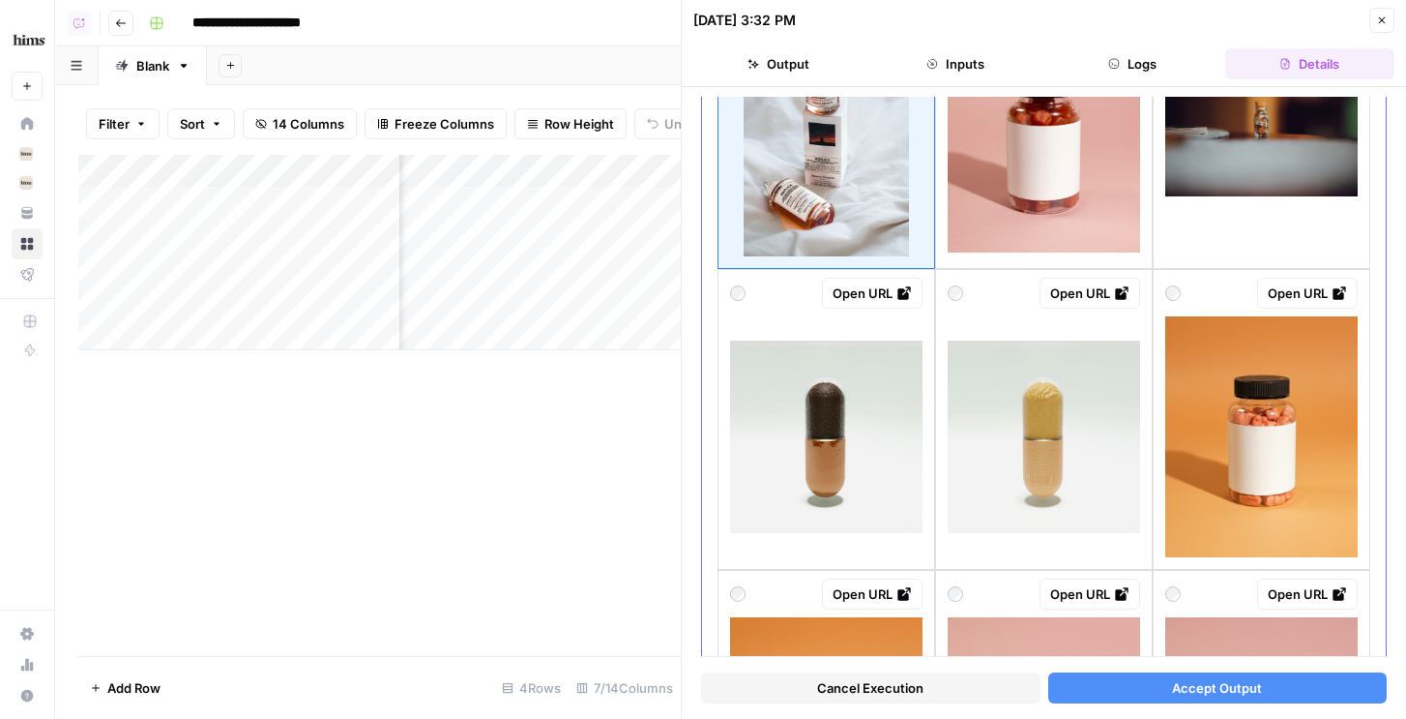
scroll to position [280, 0]
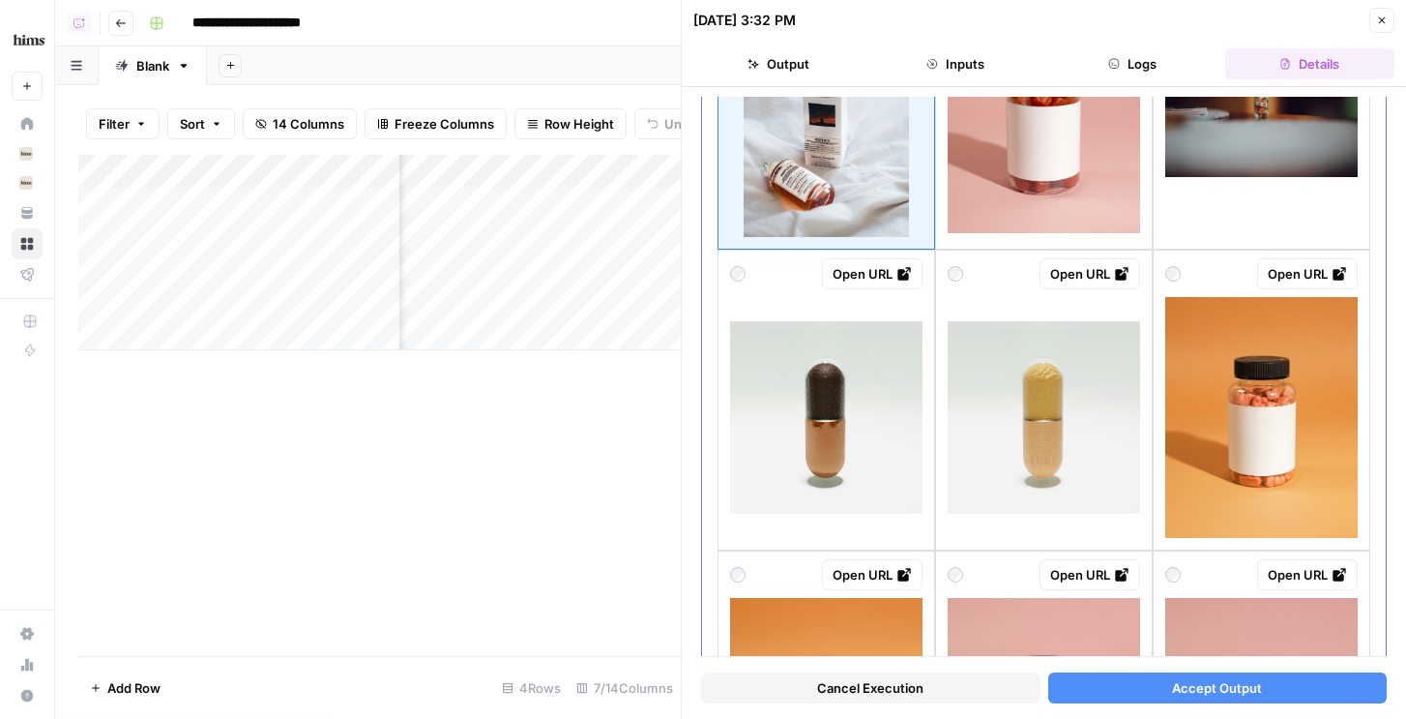
click at [1244, 416] on img at bounding box center [1261, 417] width 192 height 241
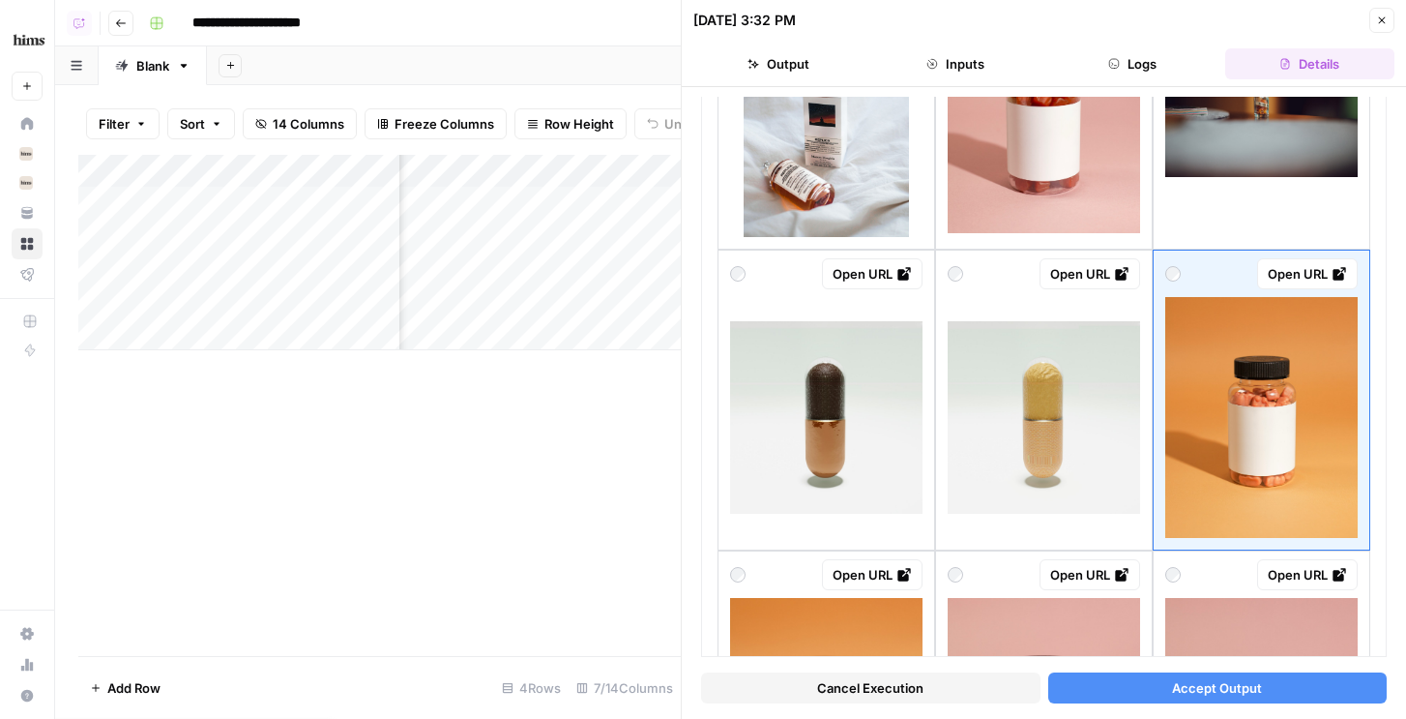
click at [1221, 690] on span "Accept Output" at bounding box center [1217, 687] width 90 height 19
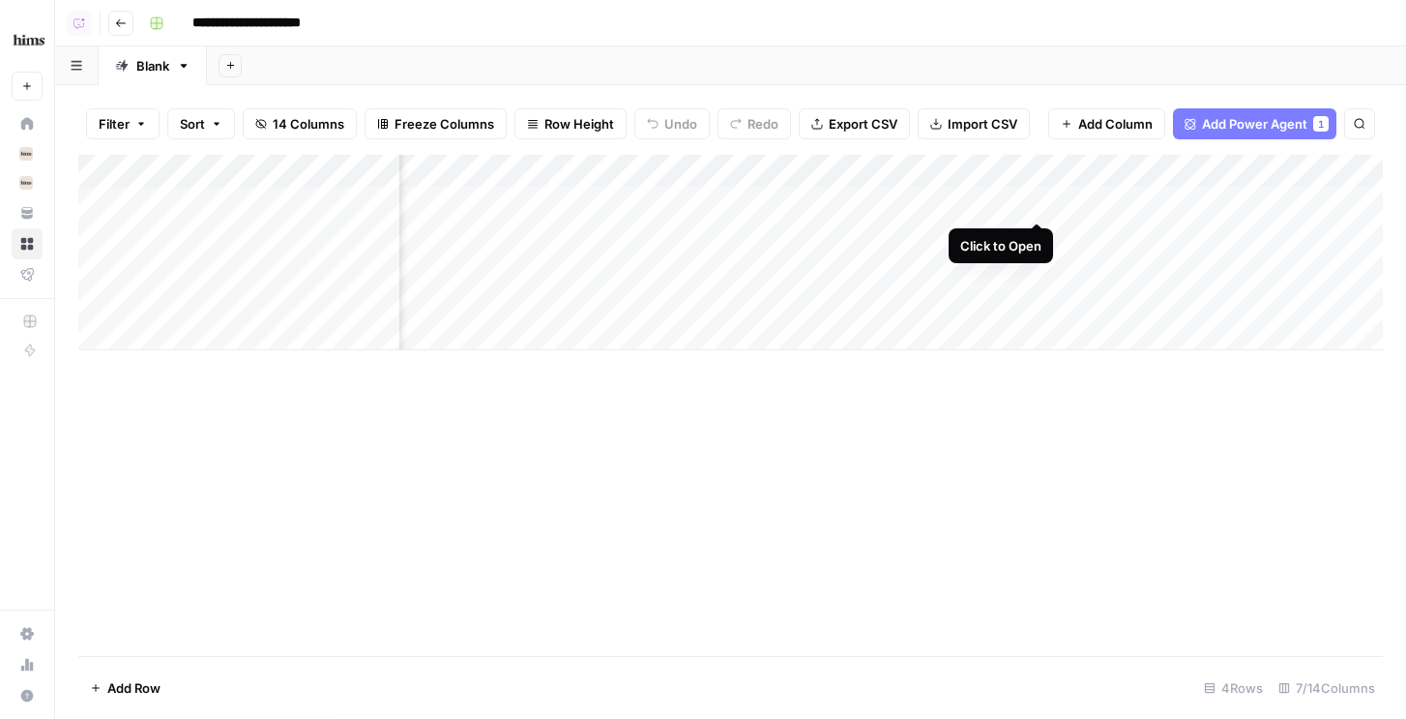
click at [1035, 205] on div "Add Column" at bounding box center [730, 252] width 1305 height 195
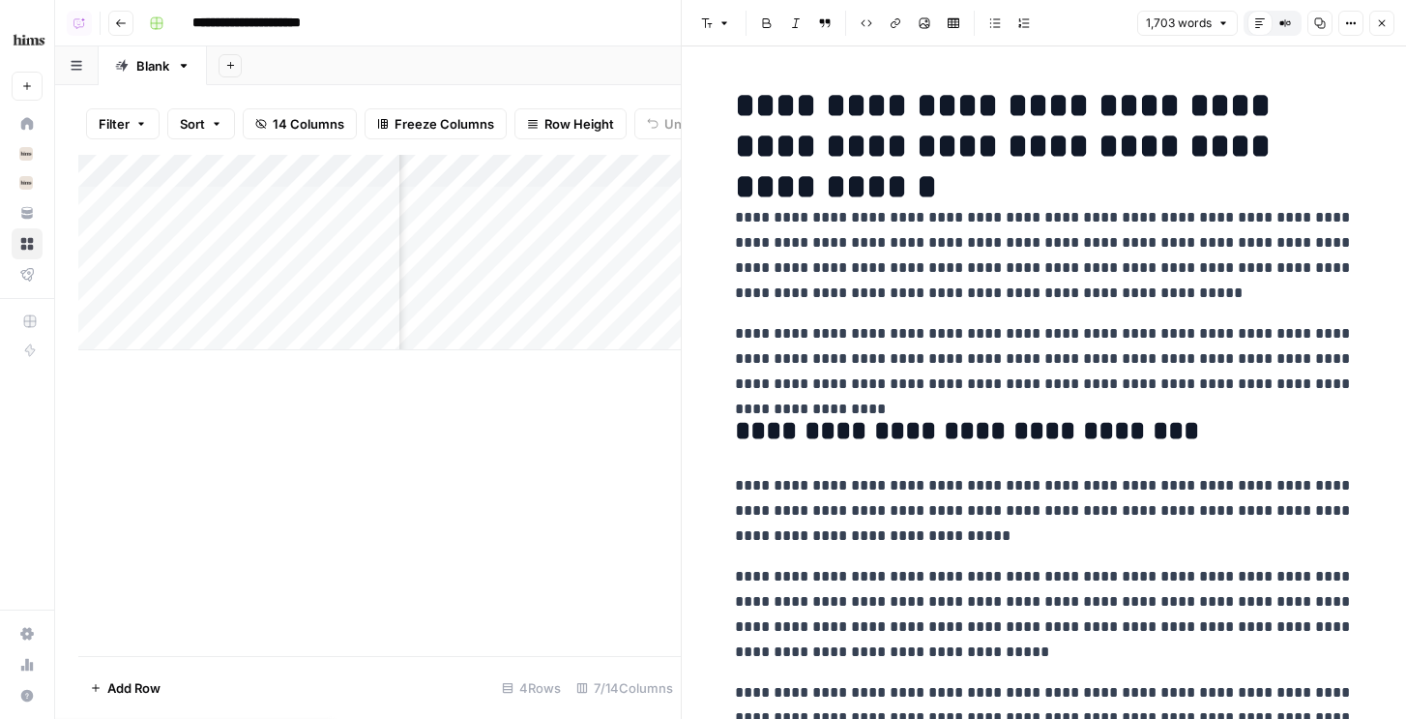
click at [1388, 24] on button "Close" at bounding box center [1381, 23] width 25 height 25
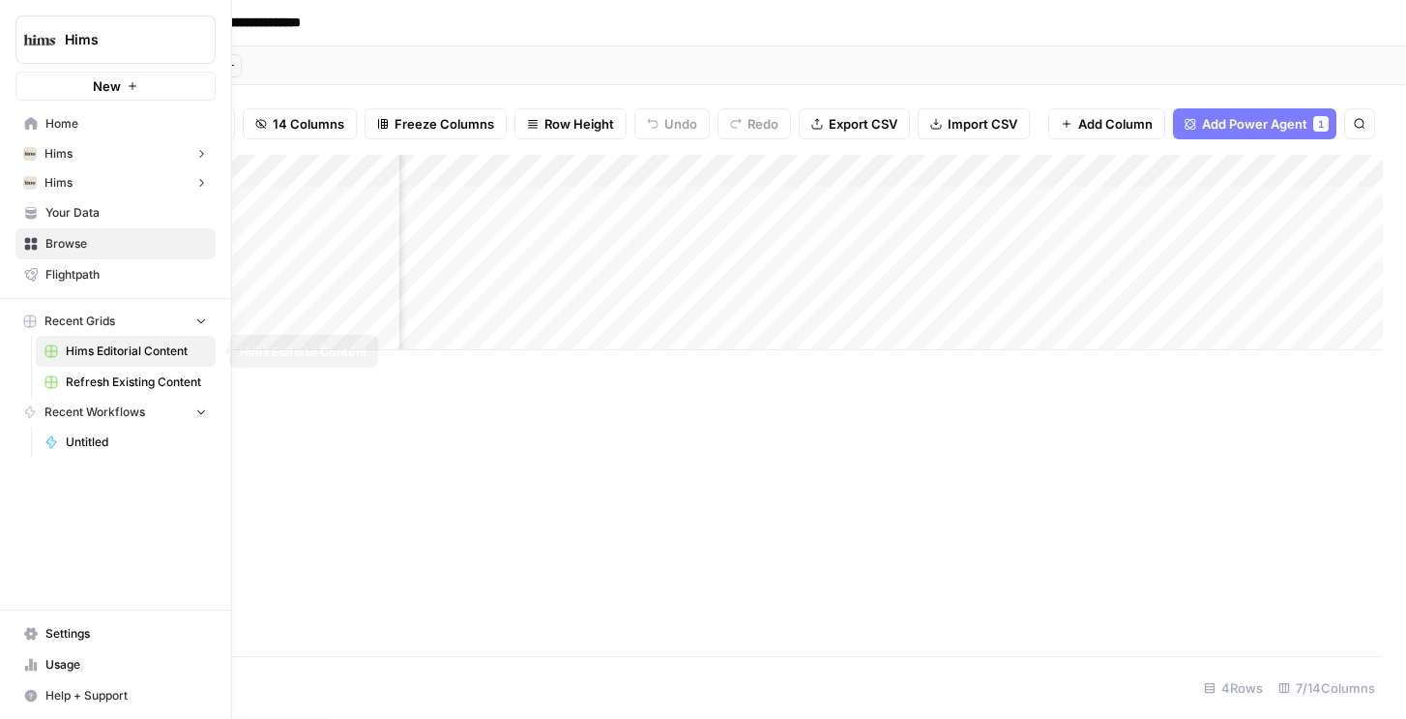
click at [109, 383] on span "Refresh Existing Content" at bounding box center [136, 381] width 141 height 17
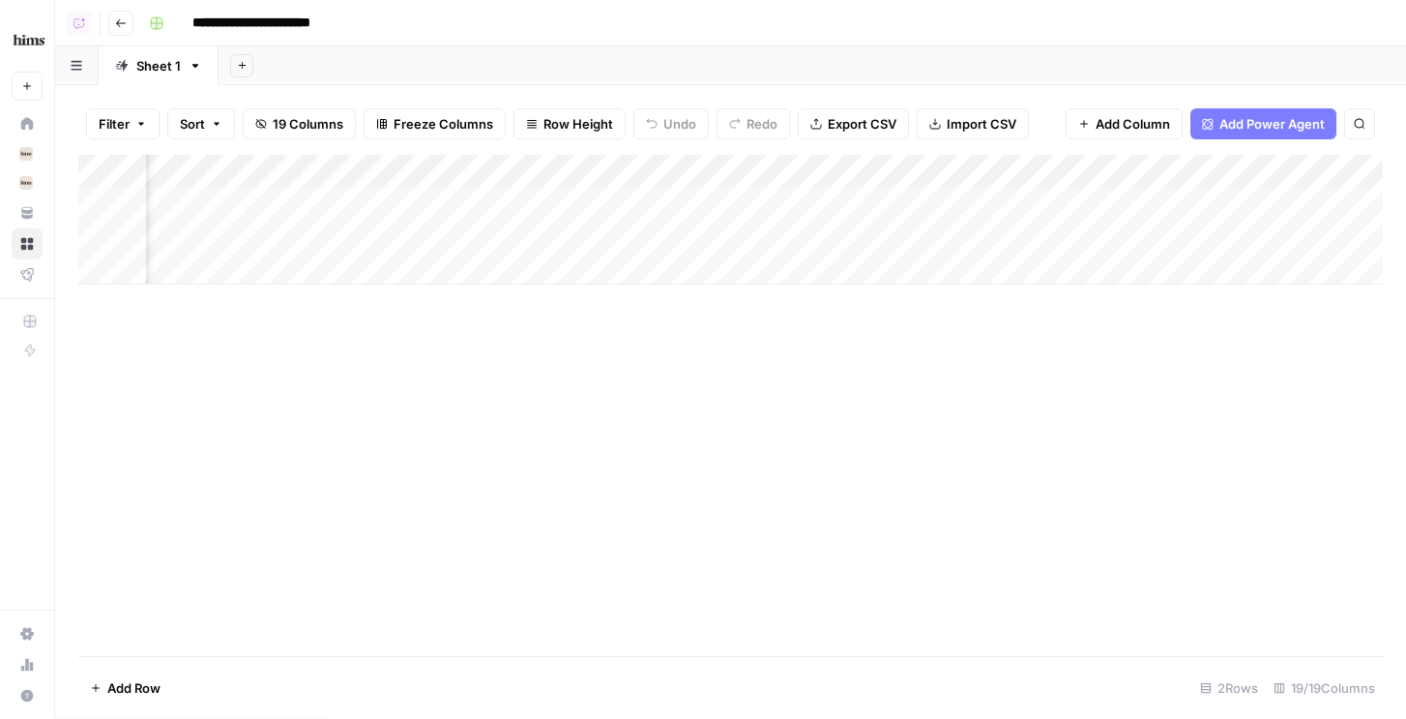
scroll to position [0, 1591]
click at [1204, 205] on div "Add Column" at bounding box center [730, 220] width 1305 height 130
click at [840, 198] on div "Add Column" at bounding box center [730, 220] width 1305 height 130
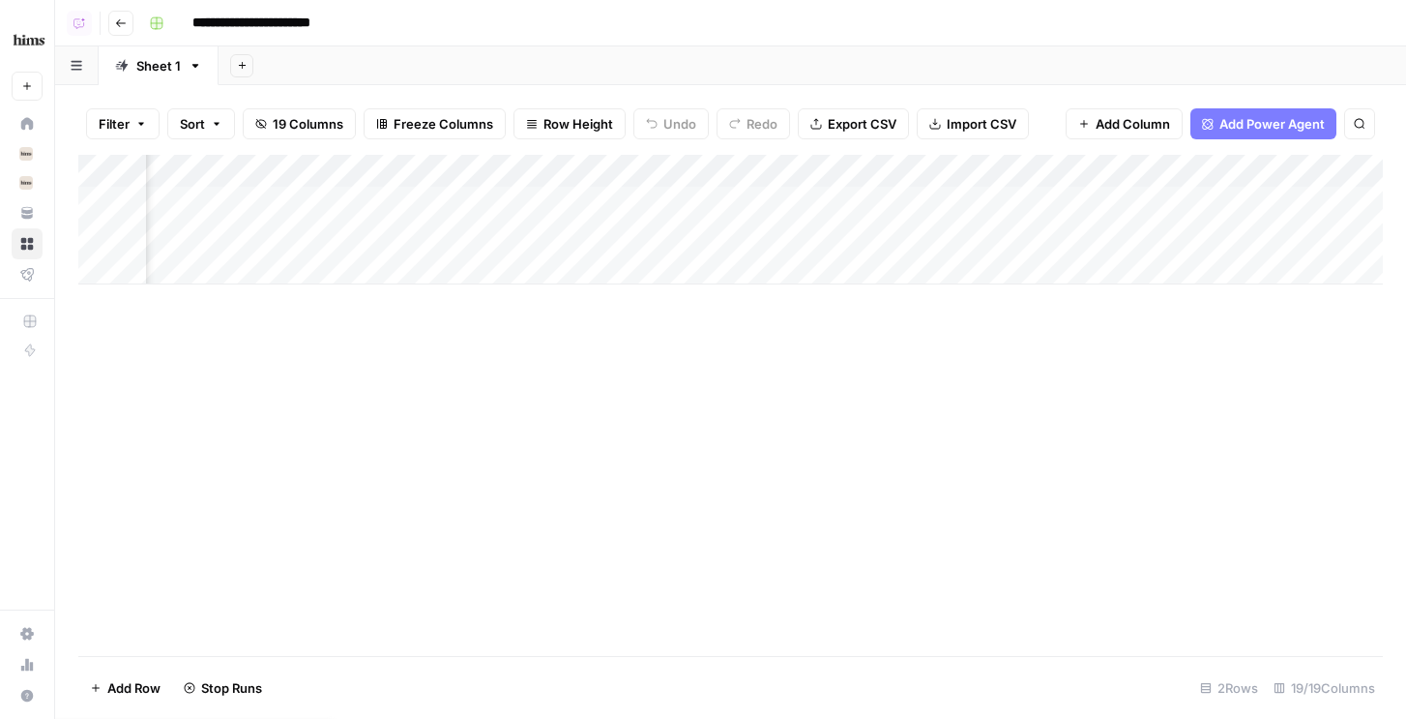
click at [797, 235] on div "Add Column" at bounding box center [730, 220] width 1305 height 130
click at [690, 233] on div "Add Column" at bounding box center [730, 220] width 1305 height 130
click at [1002, 245] on div "Add Column" at bounding box center [730, 220] width 1305 height 130
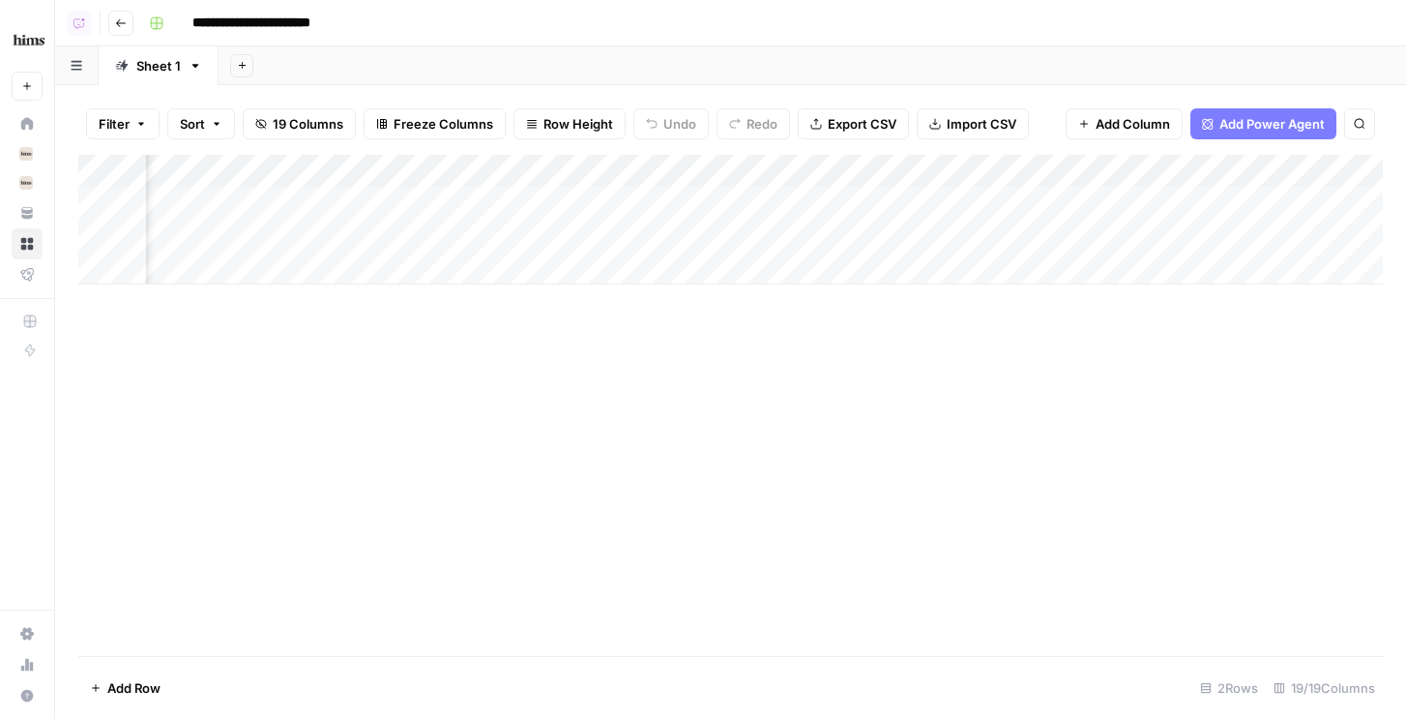
scroll to position [0, 2571]
click at [983, 202] on div "Add Column" at bounding box center [730, 220] width 1305 height 130
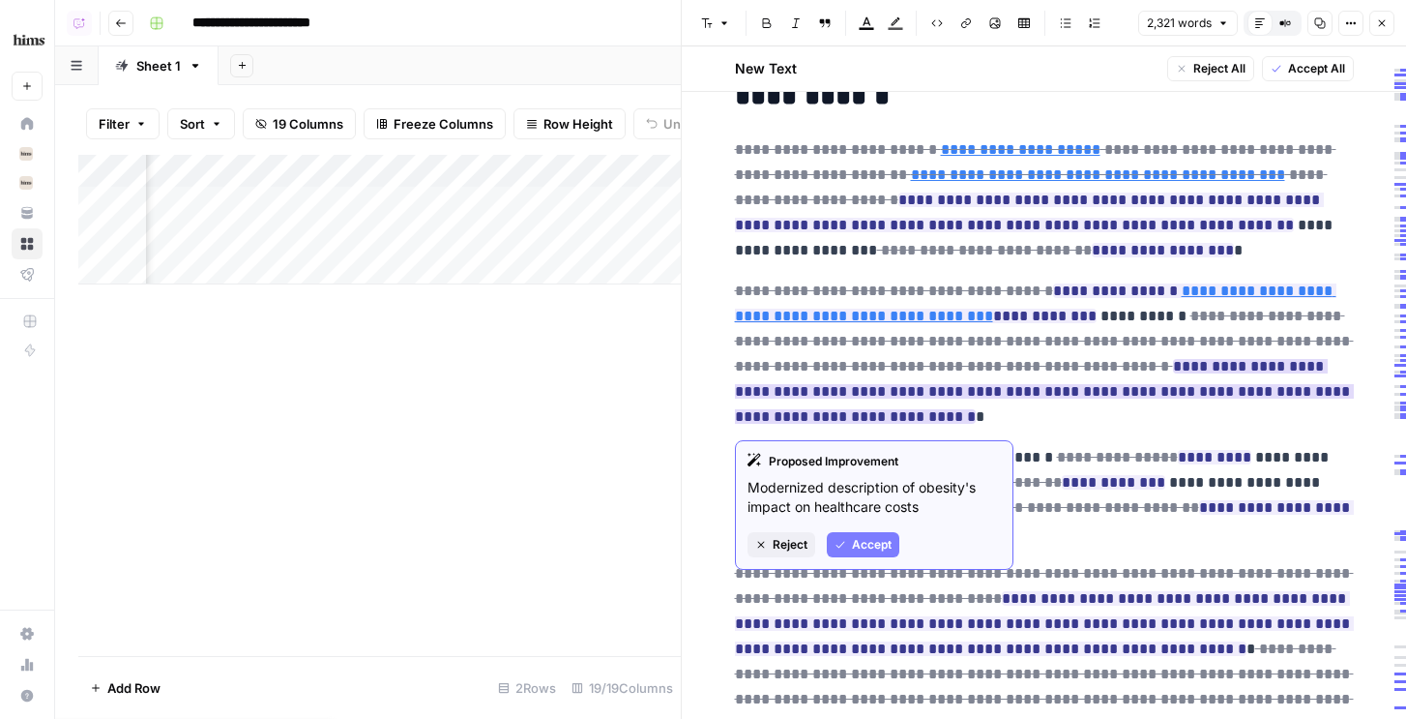
scroll to position [833, 0]
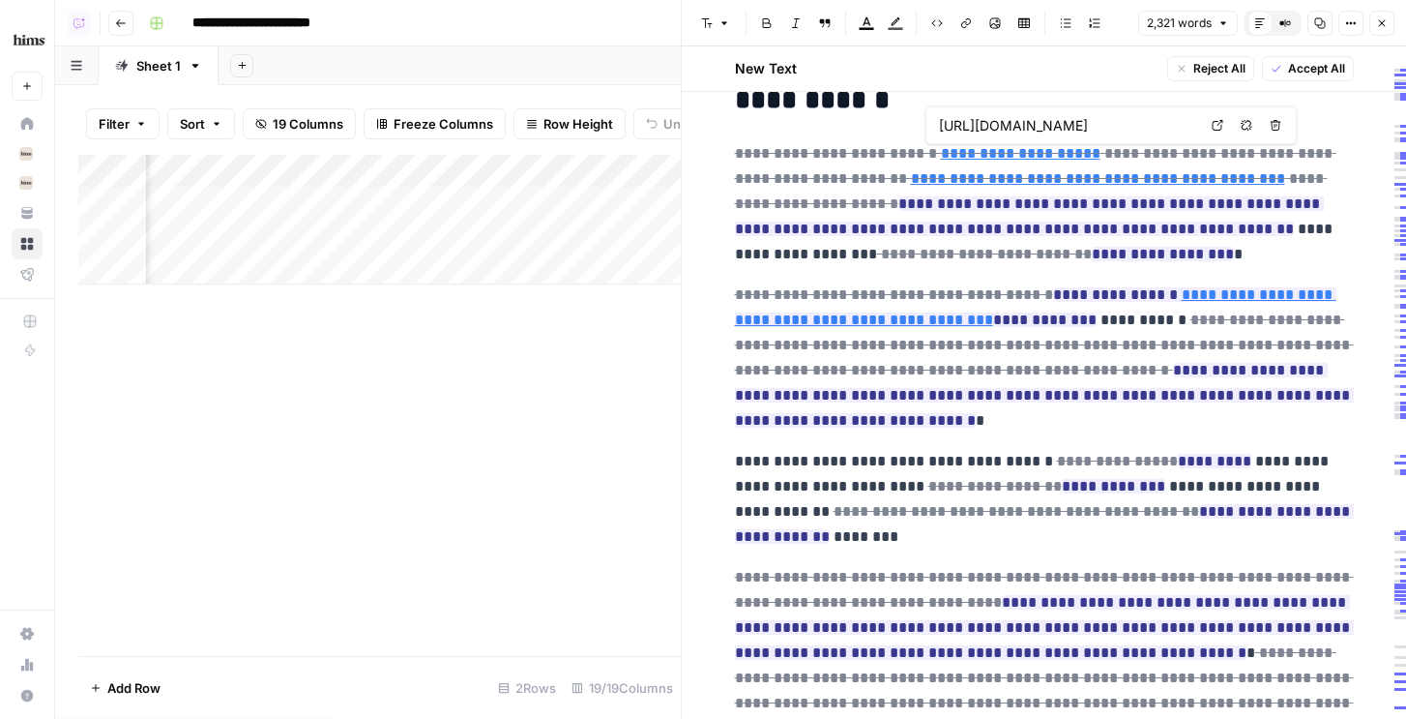
click at [1382, 28] on icon "button" at bounding box center [1382, 23] width 12 height 12
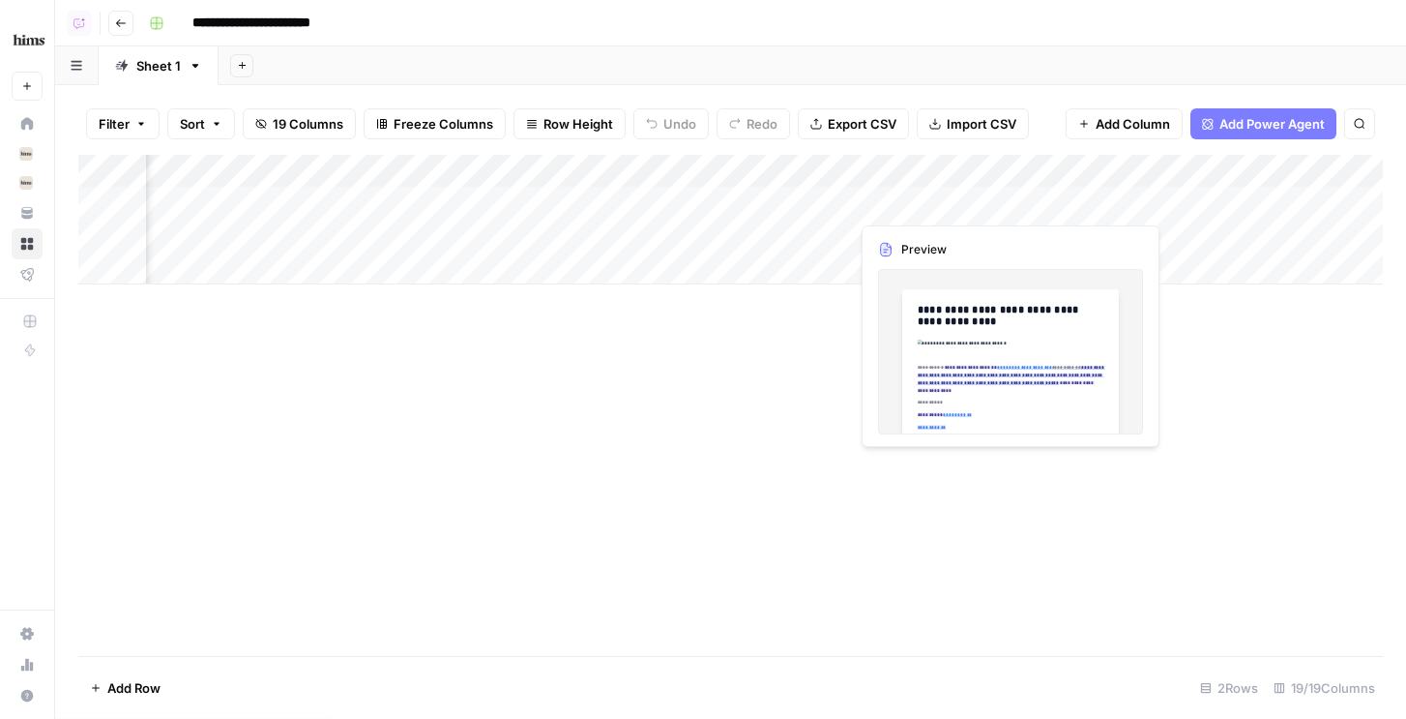
scroll to position [0, 2308]
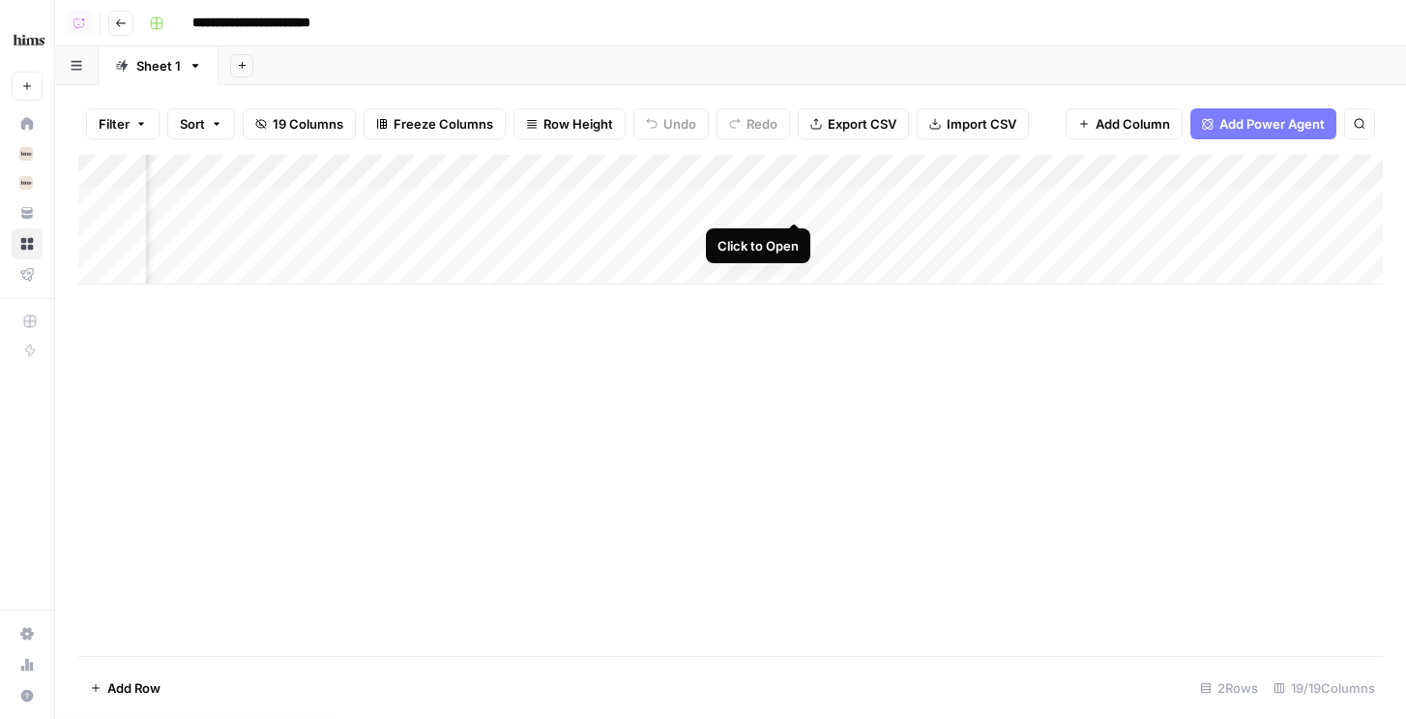
click at [794, 199] on div "Add Column" at bounding box center [730, 220] width 1305 height 130
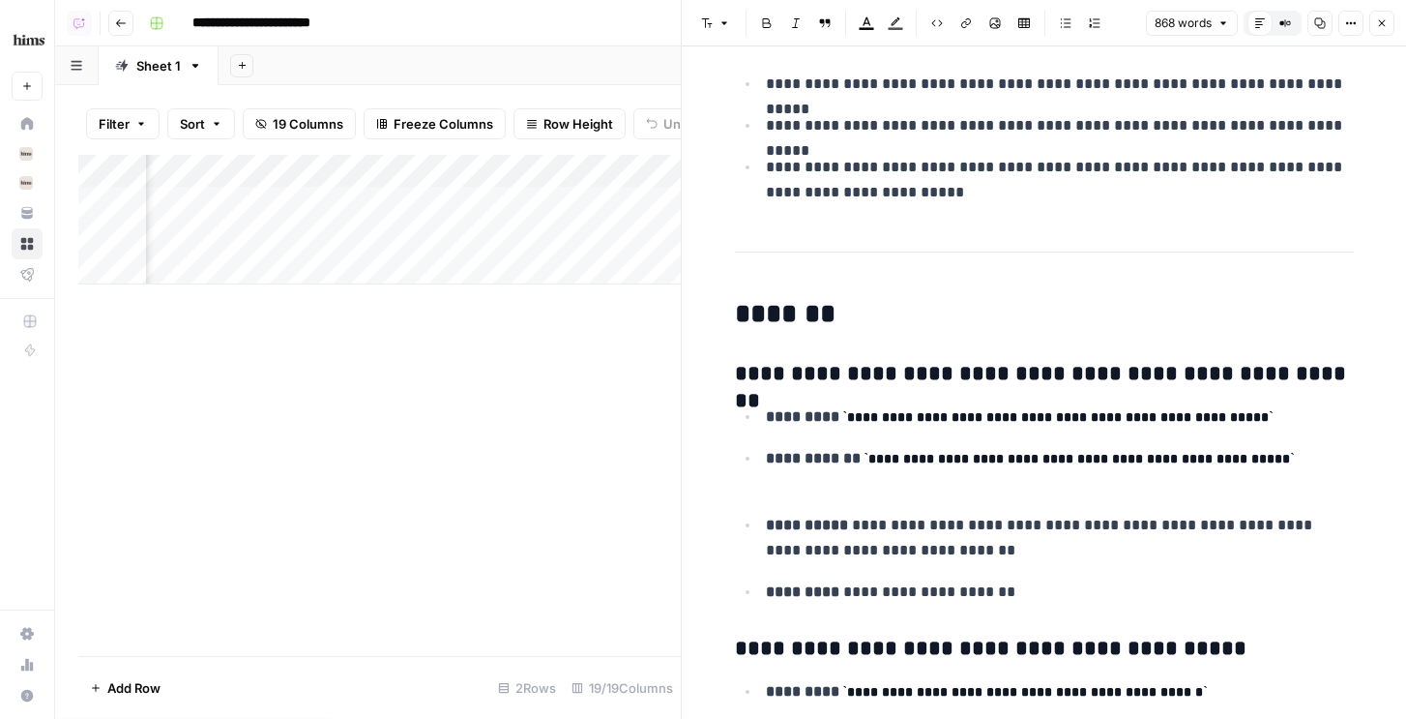
scroll to position [320, 0]
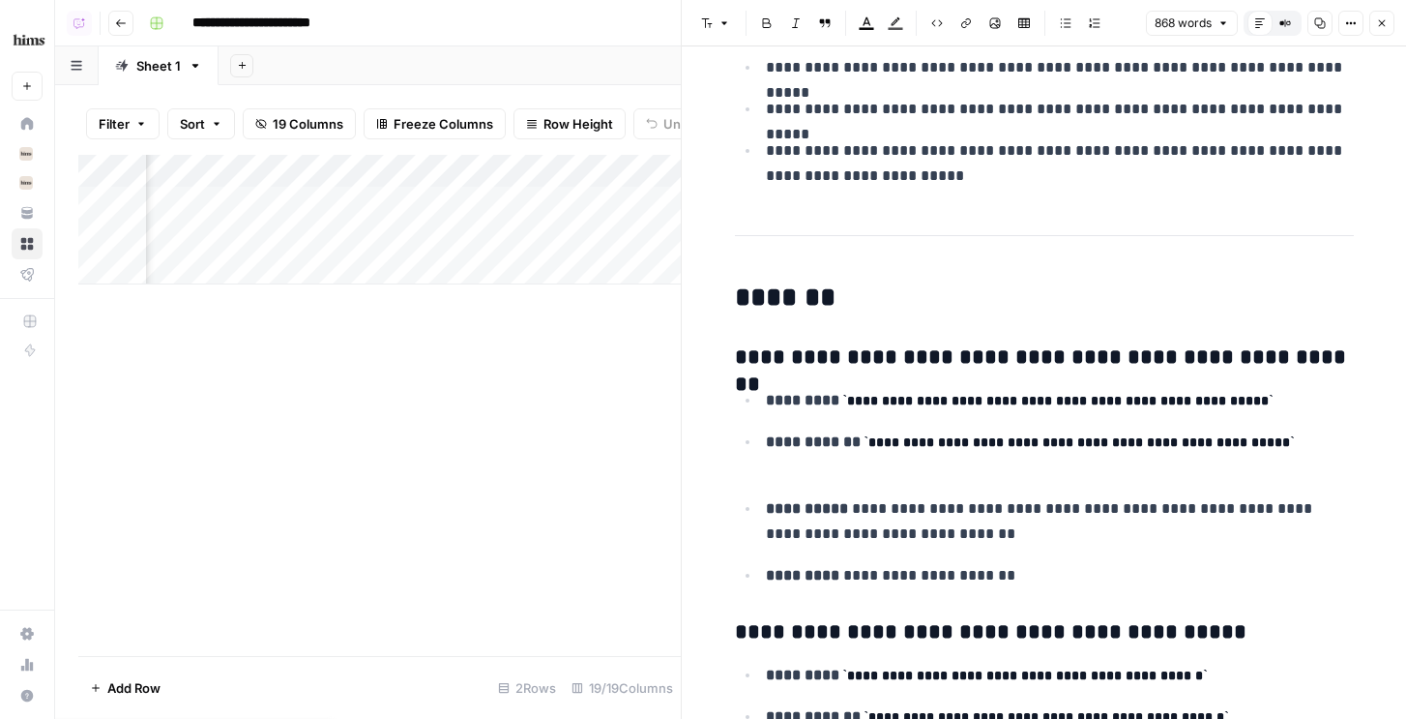
click at [1385, 26] on icon "button" at bounding box center [1382, 23] width 12 height 12
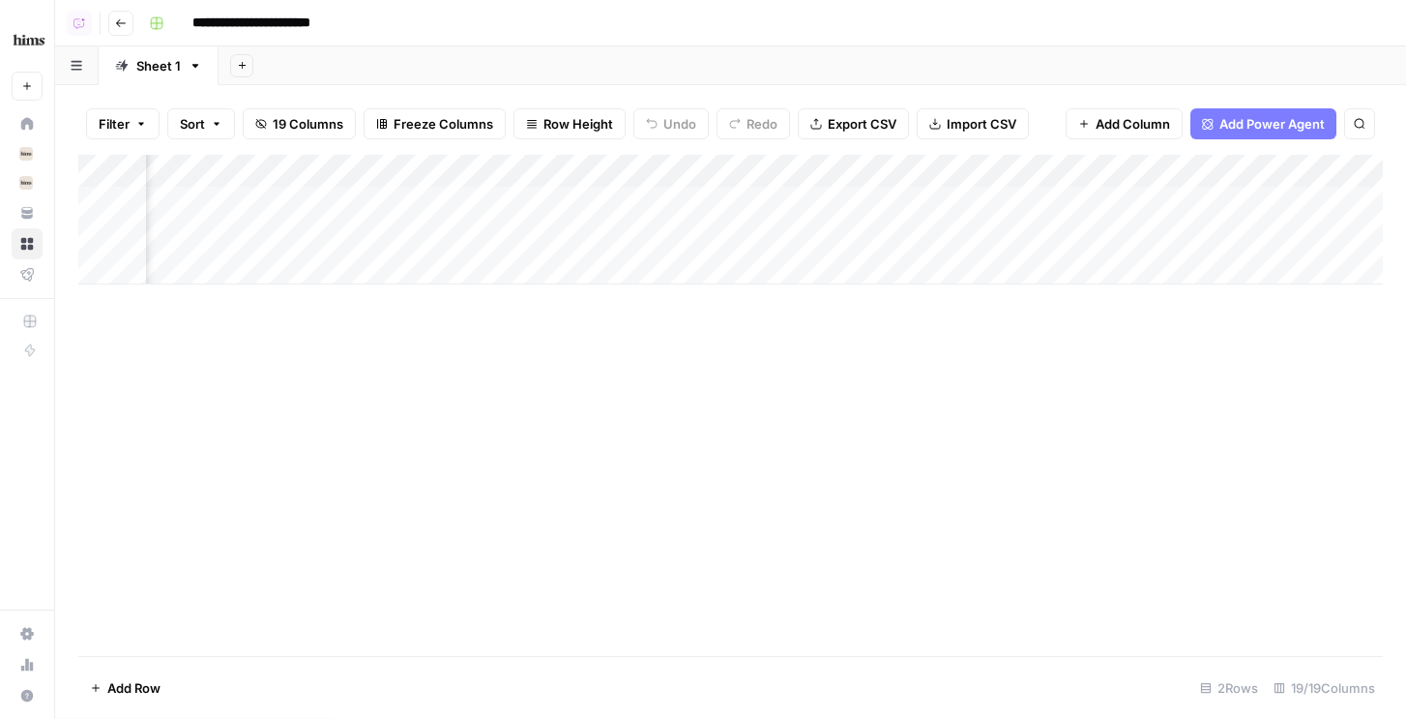
scroll to position [0, 386]
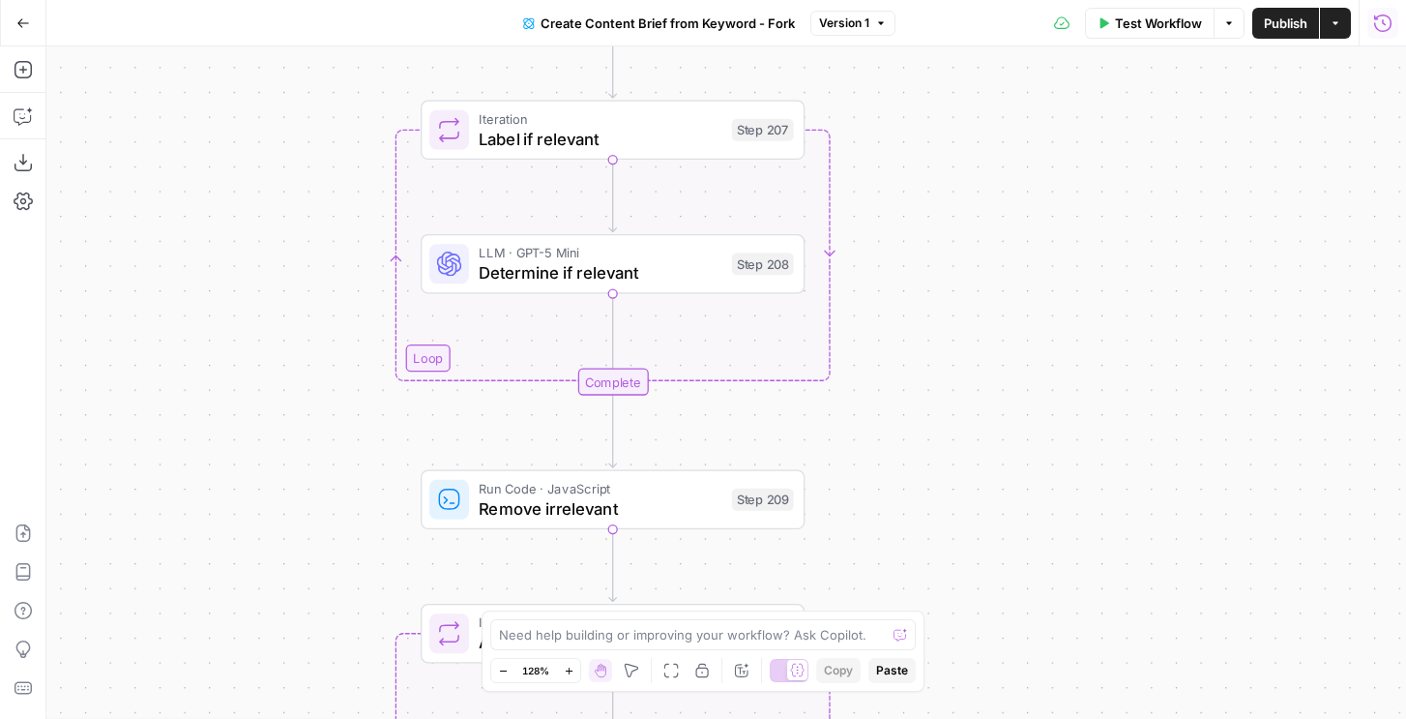
click at [1378, 34] on button "Run History" at bounding box center [1382, 23] width 31 height 31
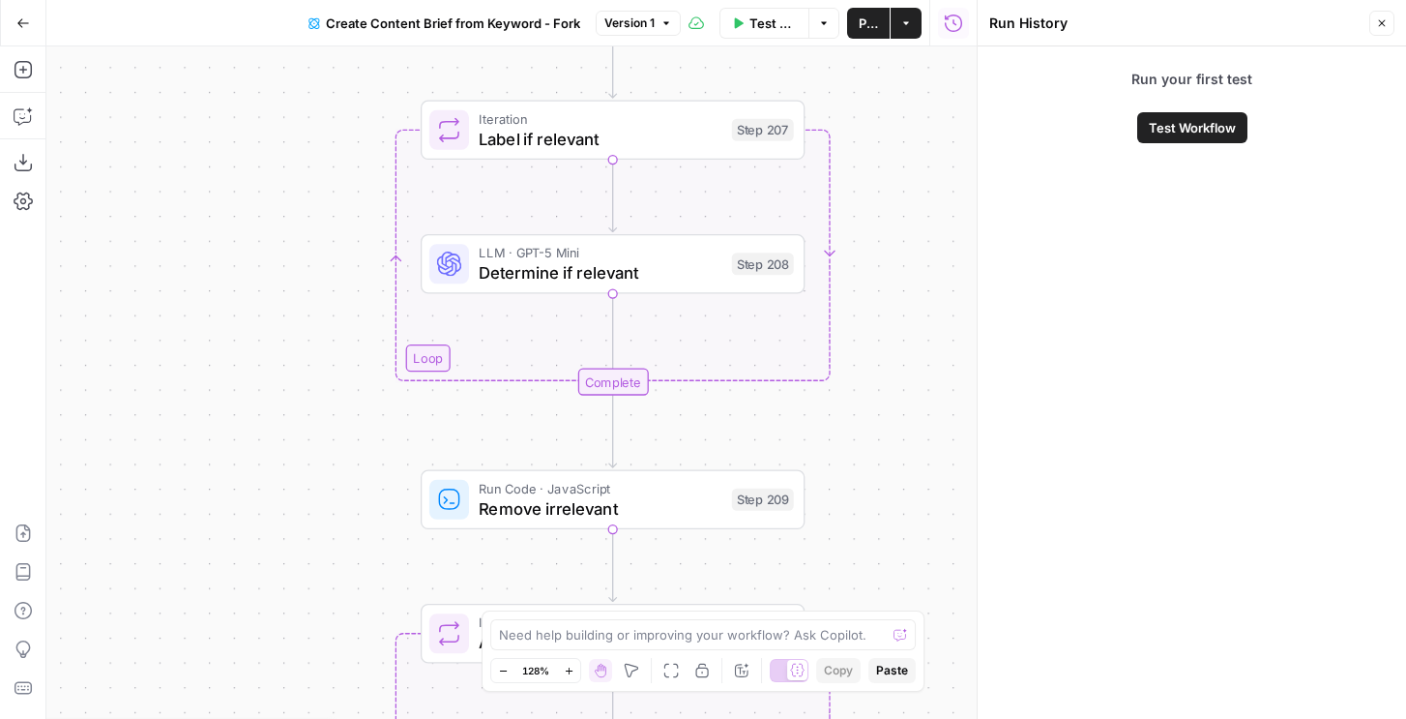
click at [1385, 21] on icon "button" at bounding box center [1382, 23] width 12 height 12
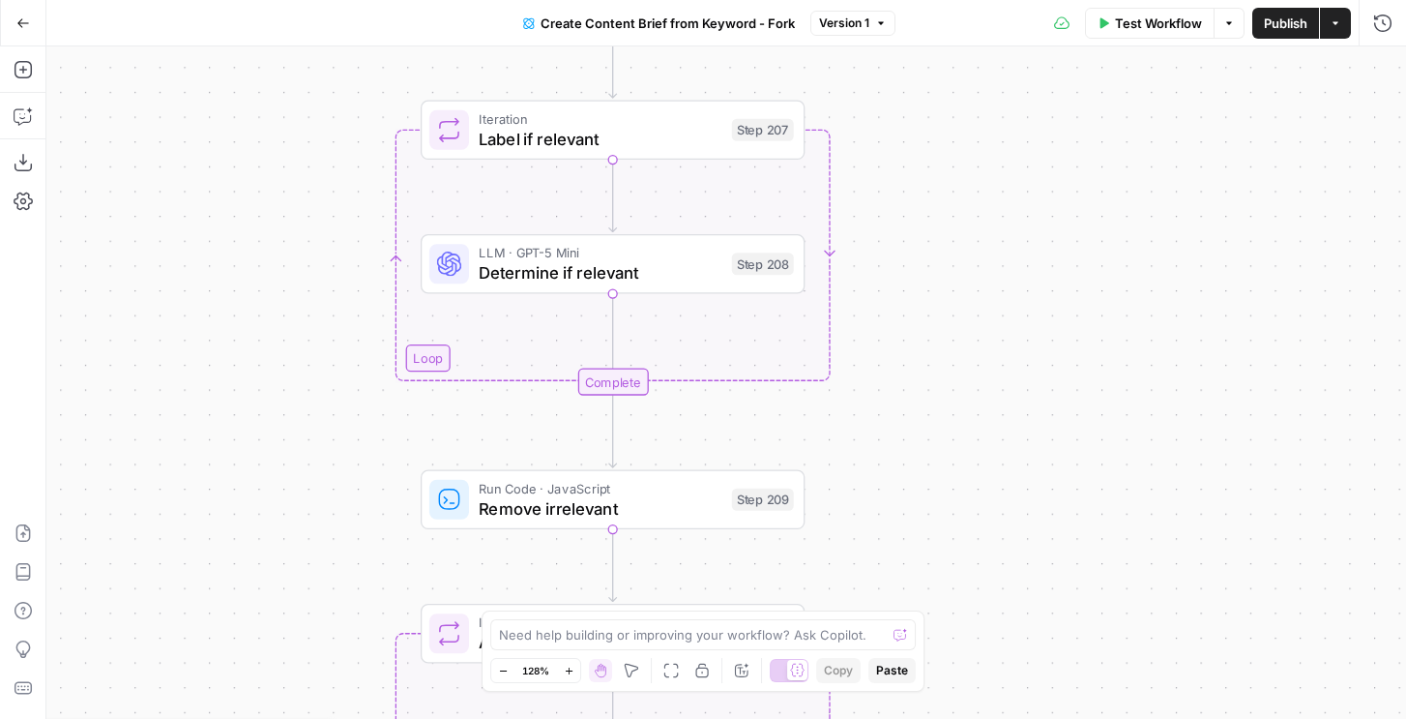
click at [1130, 24] on span "Test Workflow" at bounding box center [1158, 23] width 87 height 19
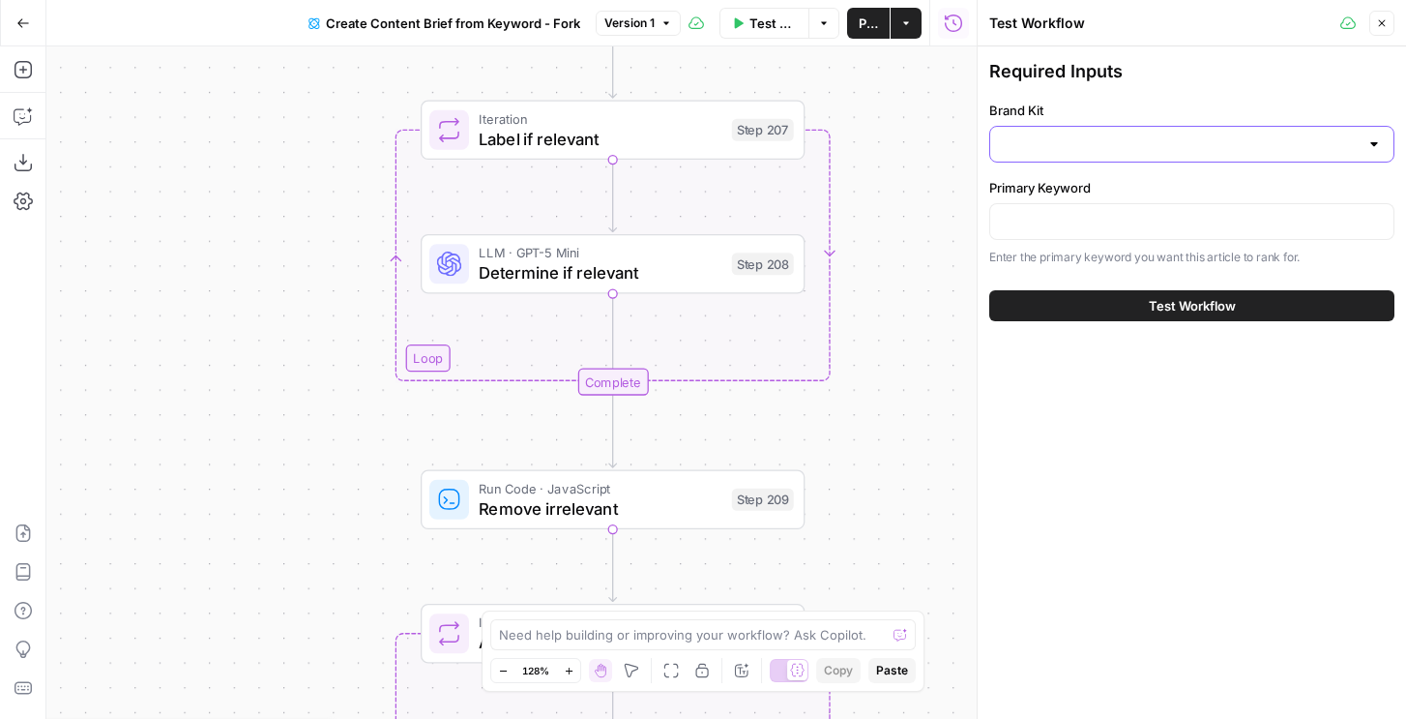
click at [1036, 143] on input "Brand Kit" at bounding box center [1180, 143] width 357 height 19
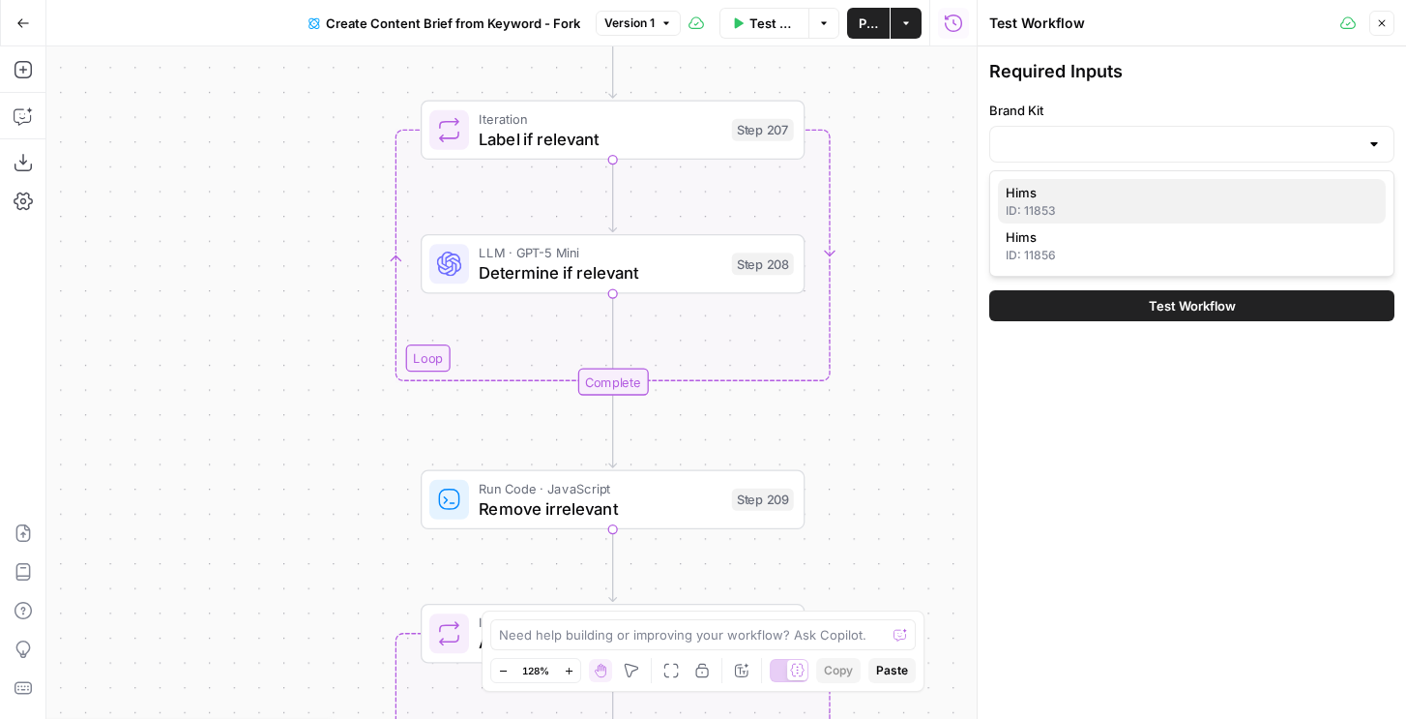
click at [1038, 209] on div "ID: 11853" at bounding box center [1192, 210] width 372 height 17
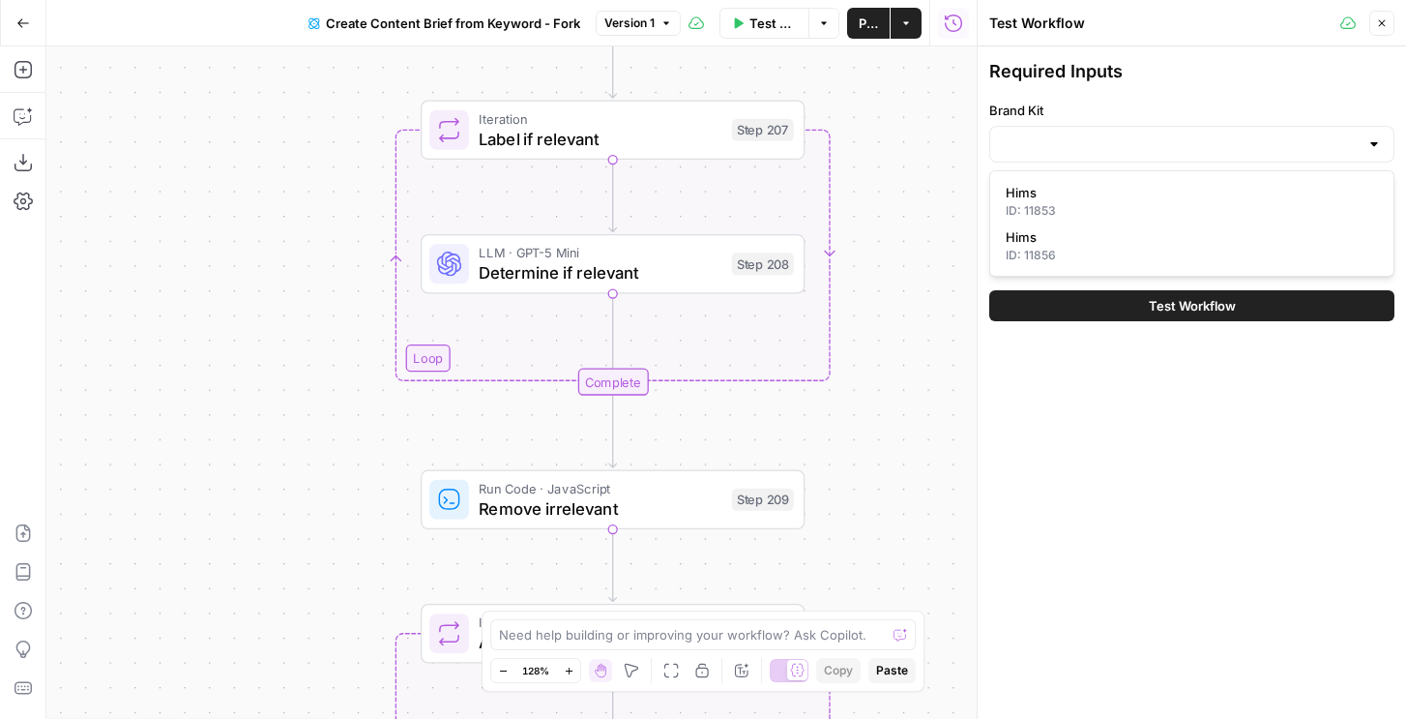
type input "Hims"
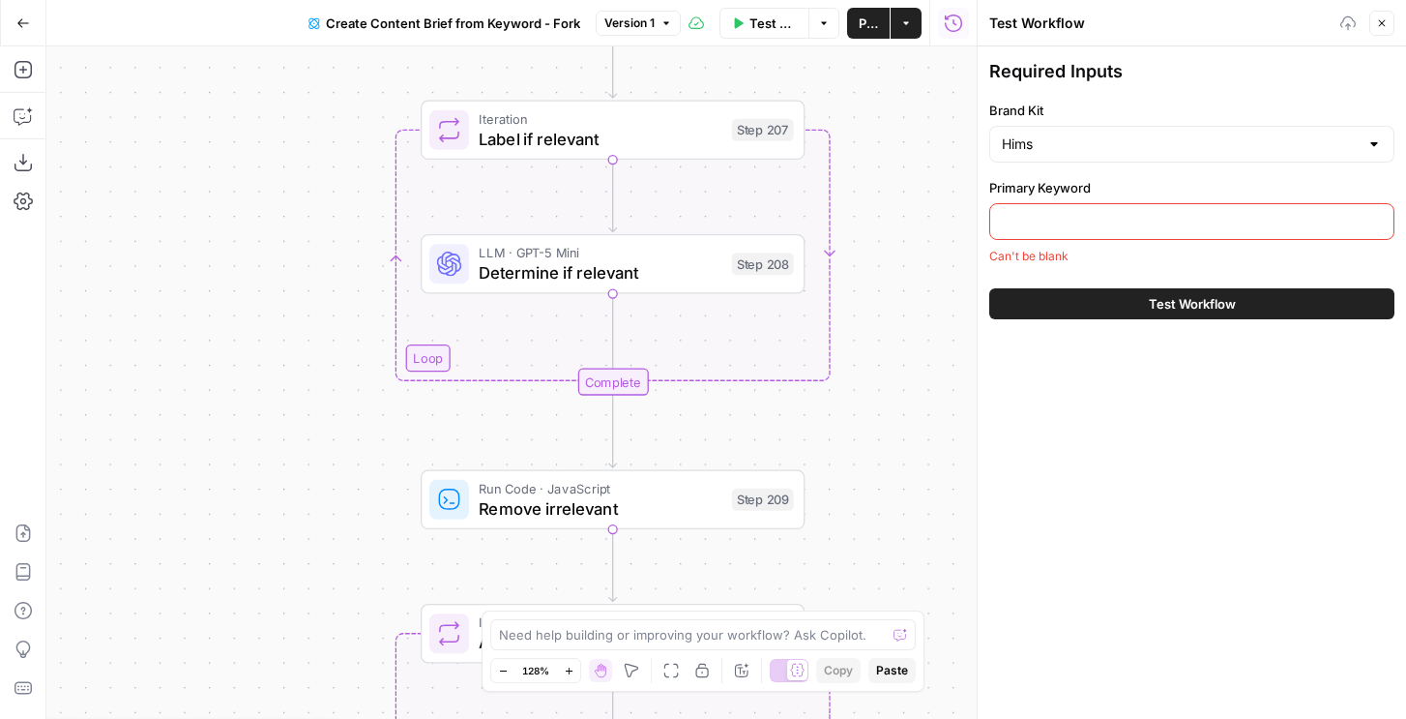
click at [1033, 222] on input "Primary Keyword" at bounding box center [1192, 221] width 380 height 19
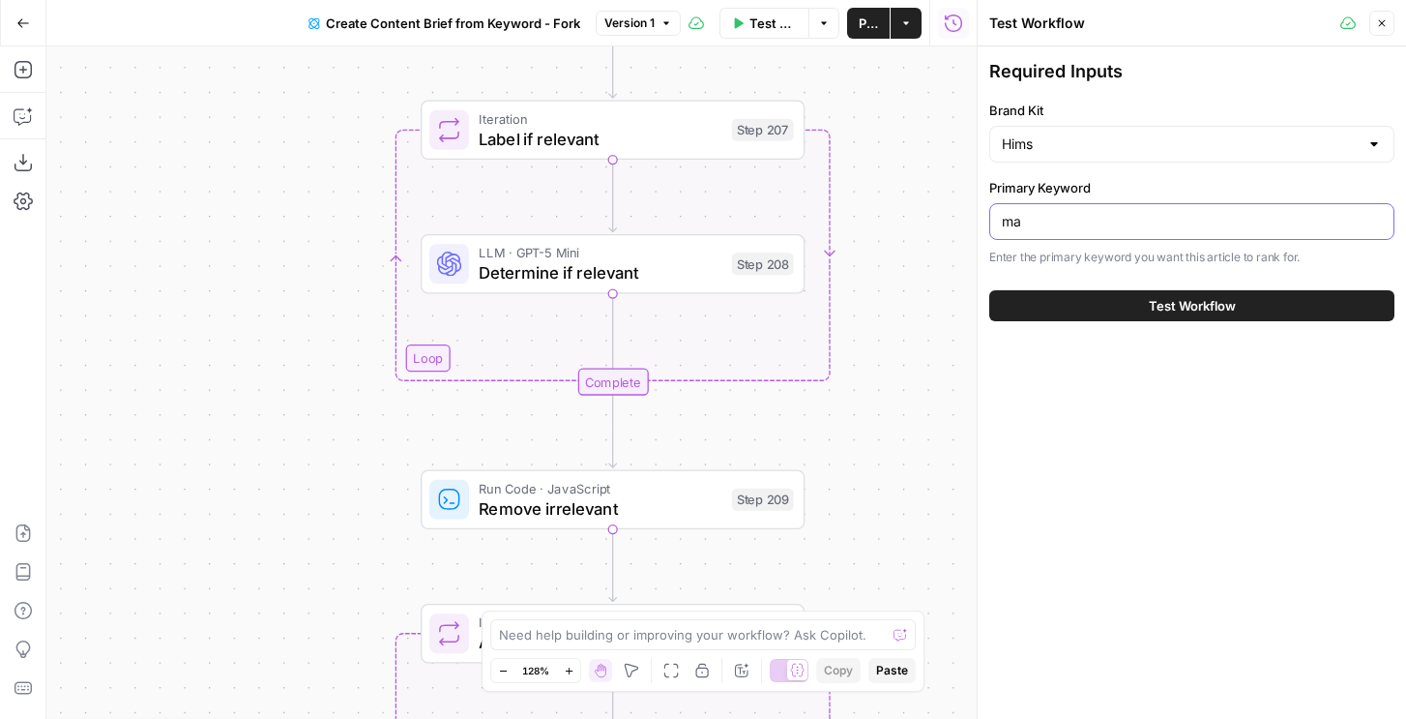
type input "m"
type input "baldness in men"
click at [1042, 304] on button "Test Workflow" at bounding box center [1191, 305] width 405 height 31
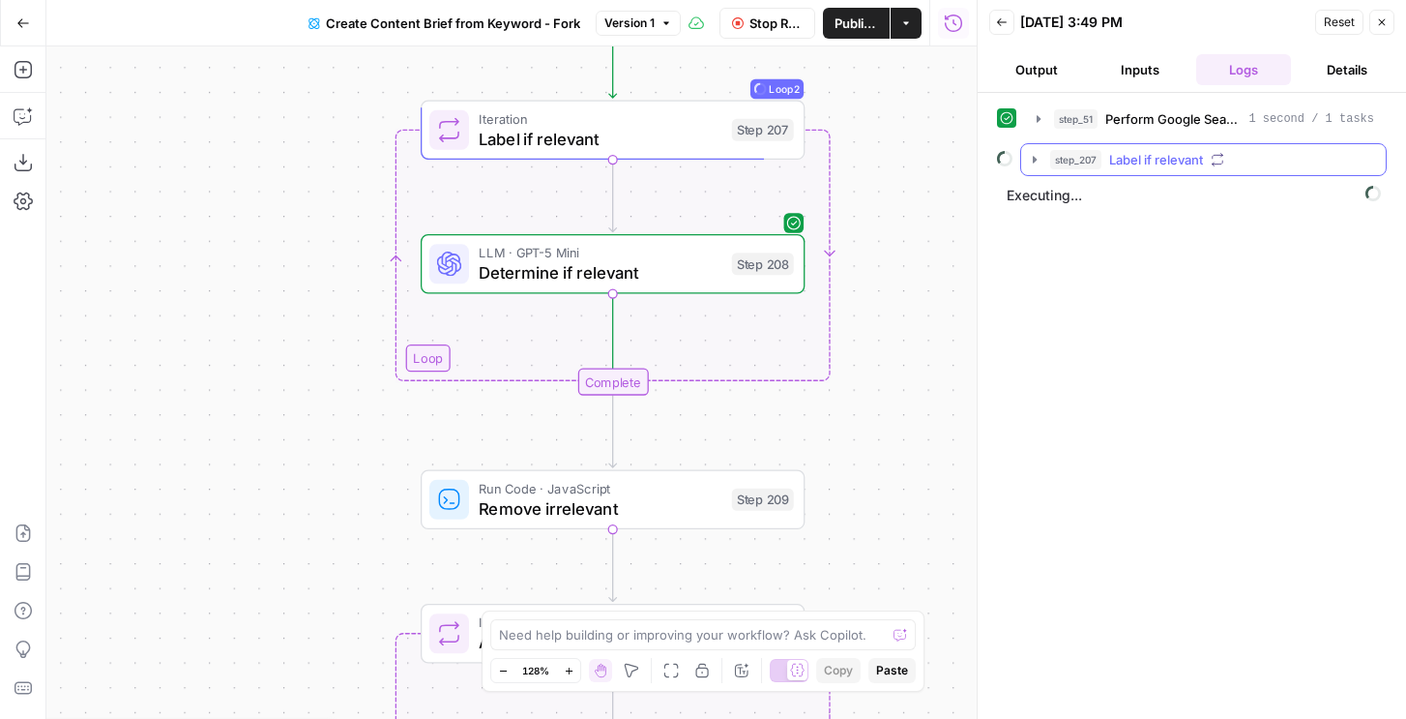
click at [1035, 160] on icon "button" at bounding box center [1035, 159] width 4 height 7
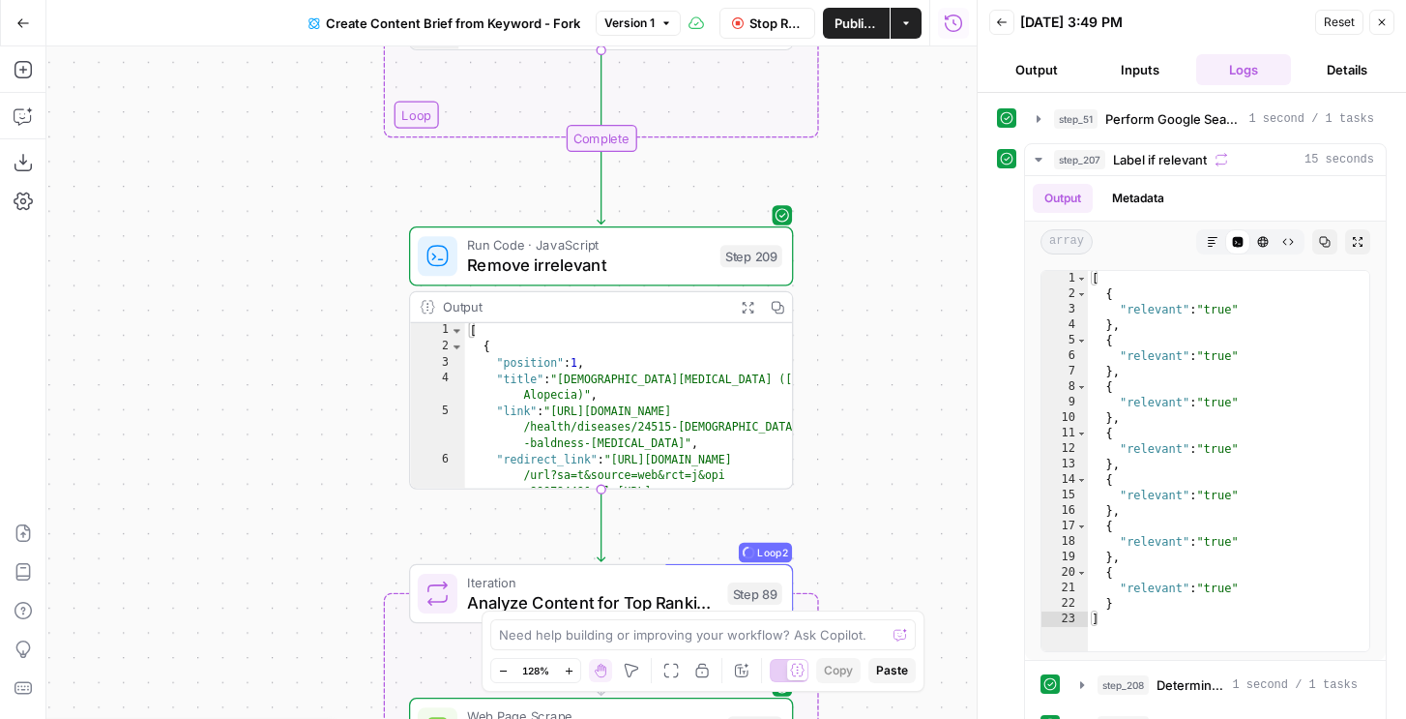
click at [1386, 21] on icon "button" at bounding box center [1382, 22] width 12 height 12
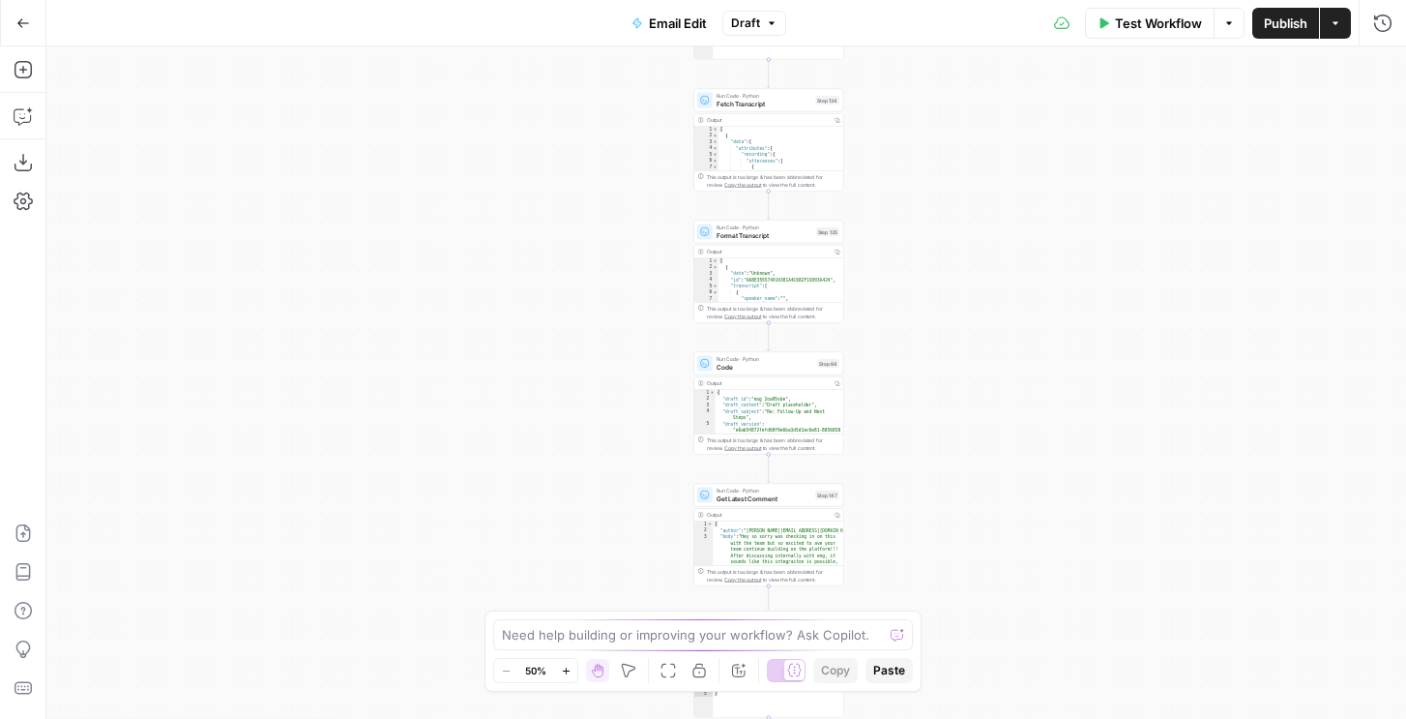
click at [1376, 22] on icon "button" at bounding box center [1382, 23] width 19 height 19
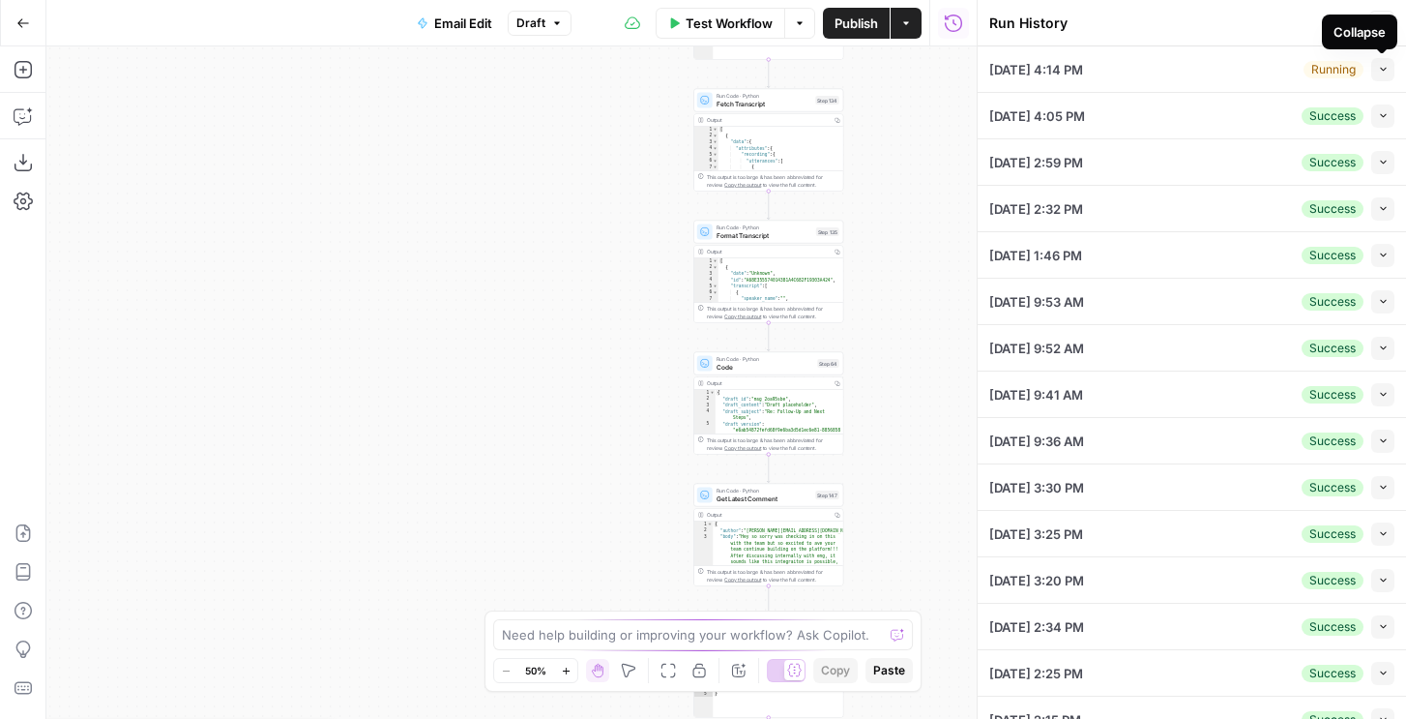
click at [1379, 68] on icon "button" at bounding box center [1383, 69] width 11 height 11
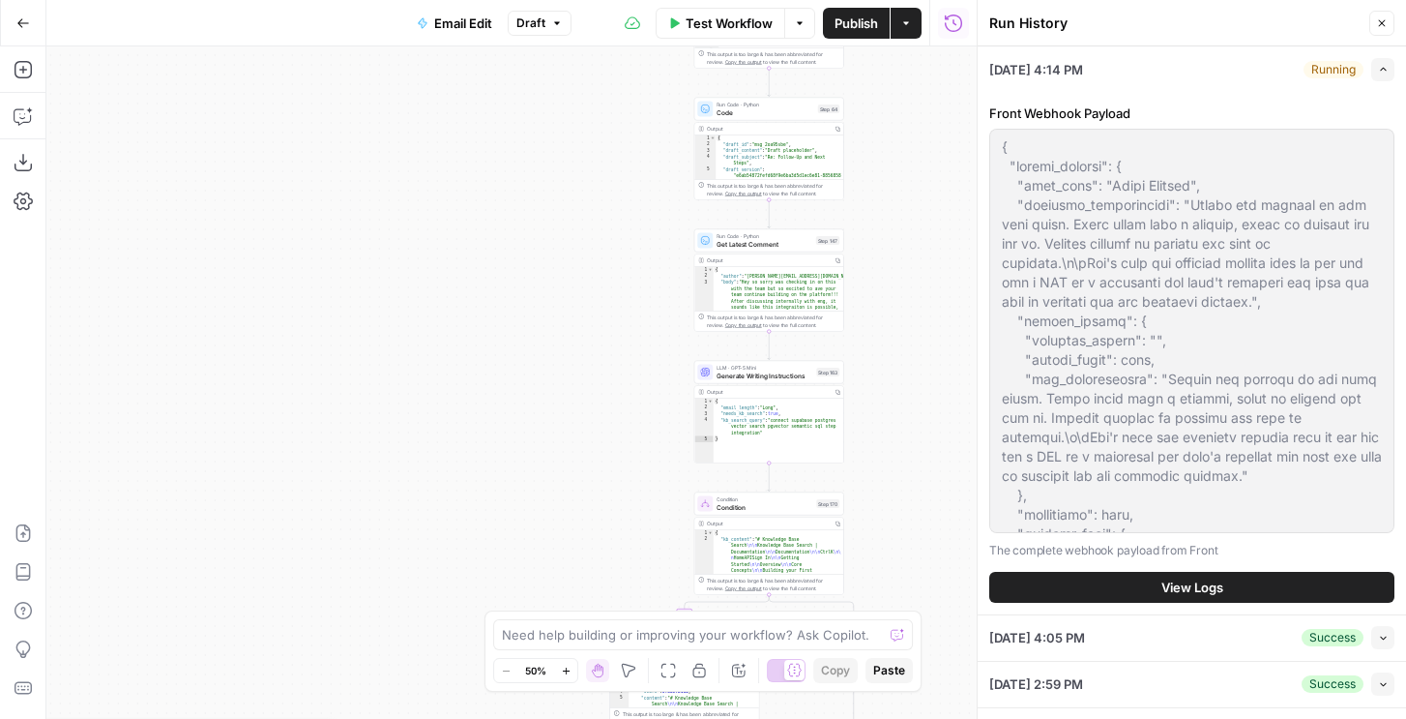
click at [1080, 601] on button "View Logs" at bounding box center [1191, 587] width 405 height 31
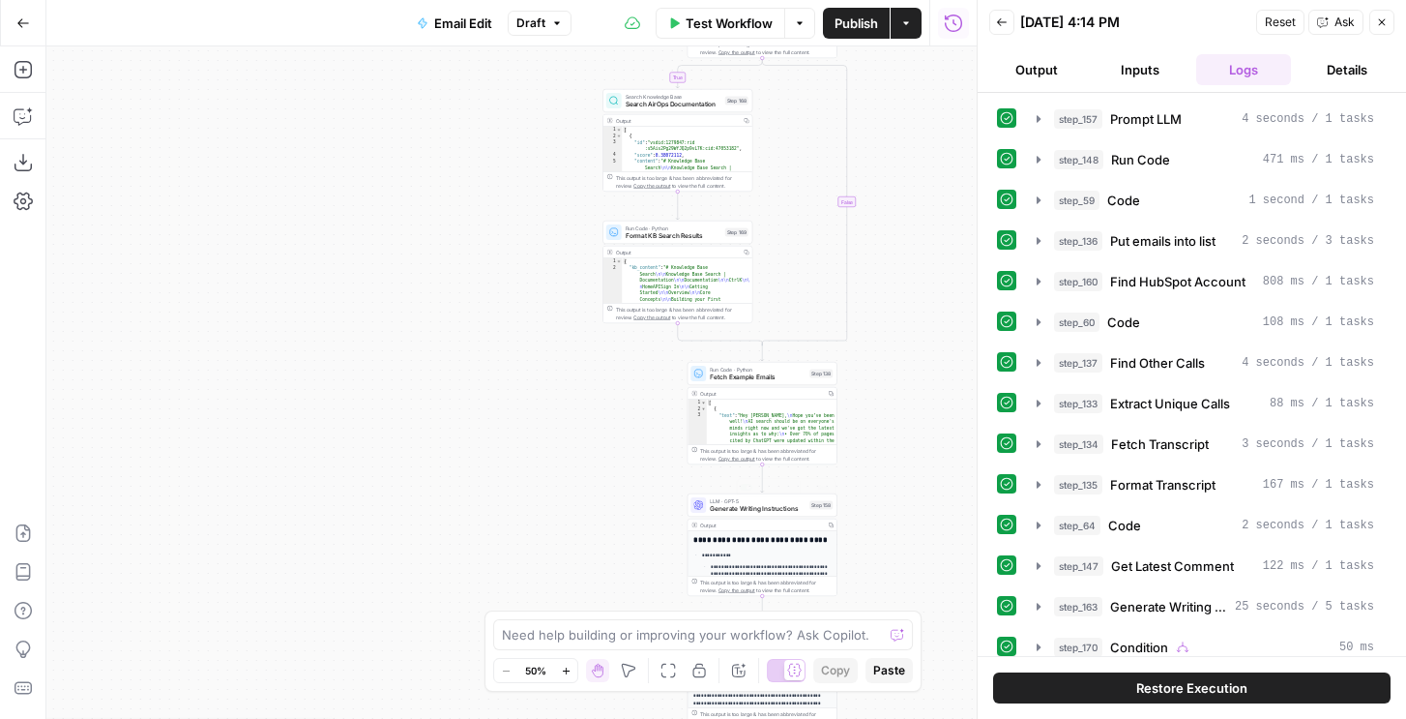
click at [788, 513] on span "Generate Writing Instructions" at bounding box center [758, 509] width 96 height 10
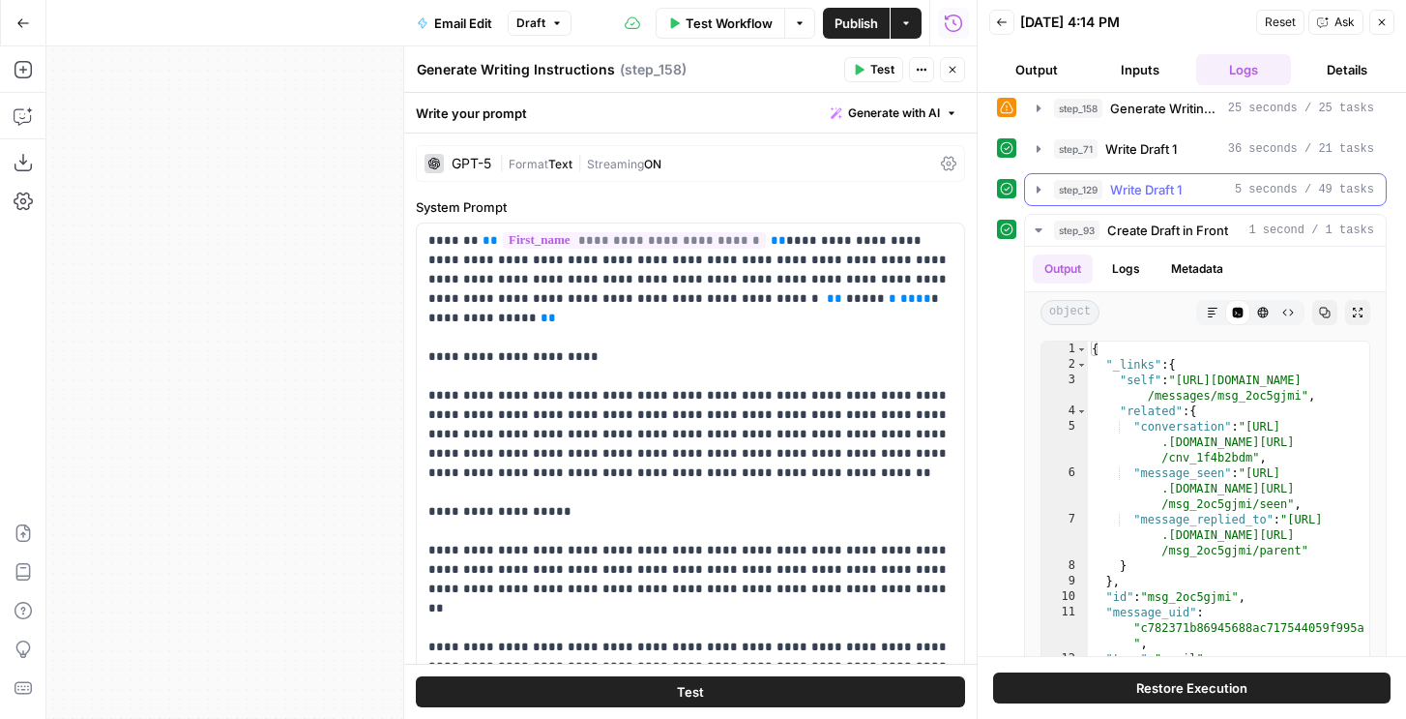
scroll to position [616, 0]
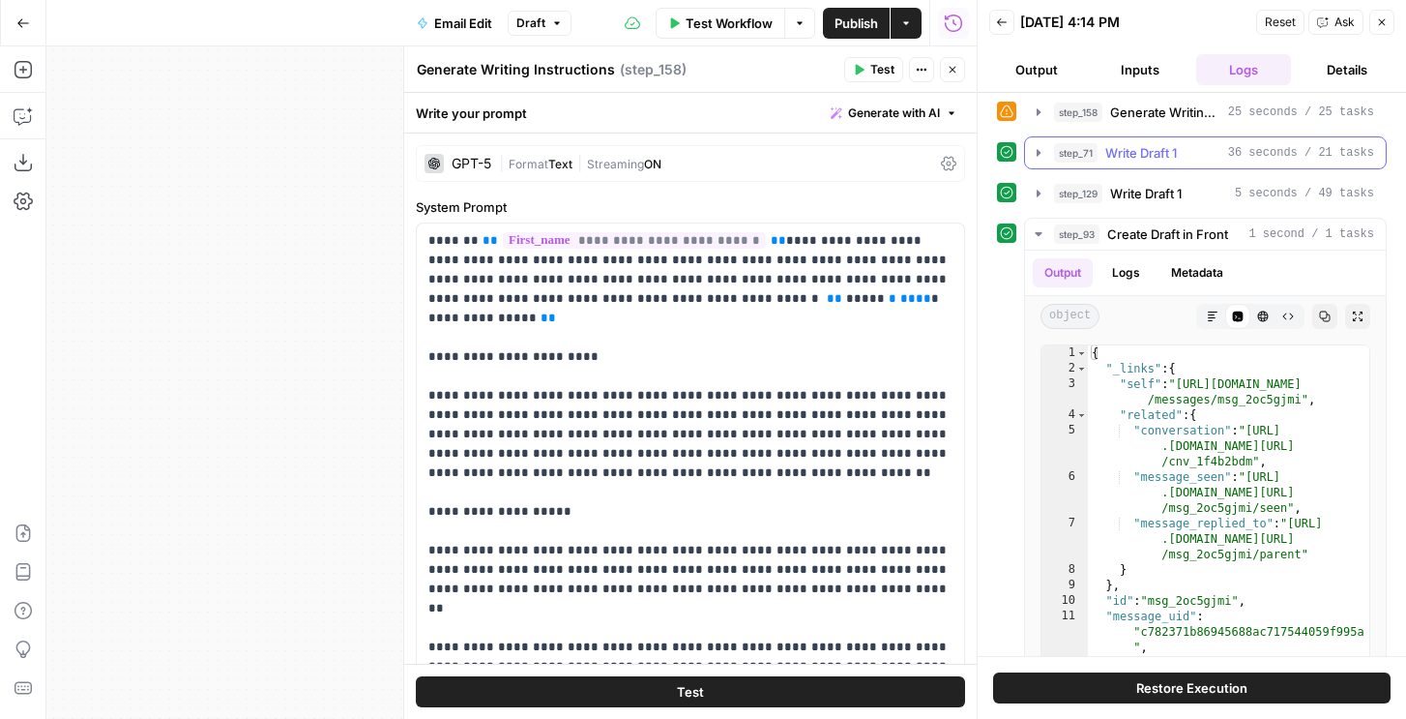
click at [1122, 158] on span "Write Draft 1" at bounding box center [1141, 152] width 72 height 19
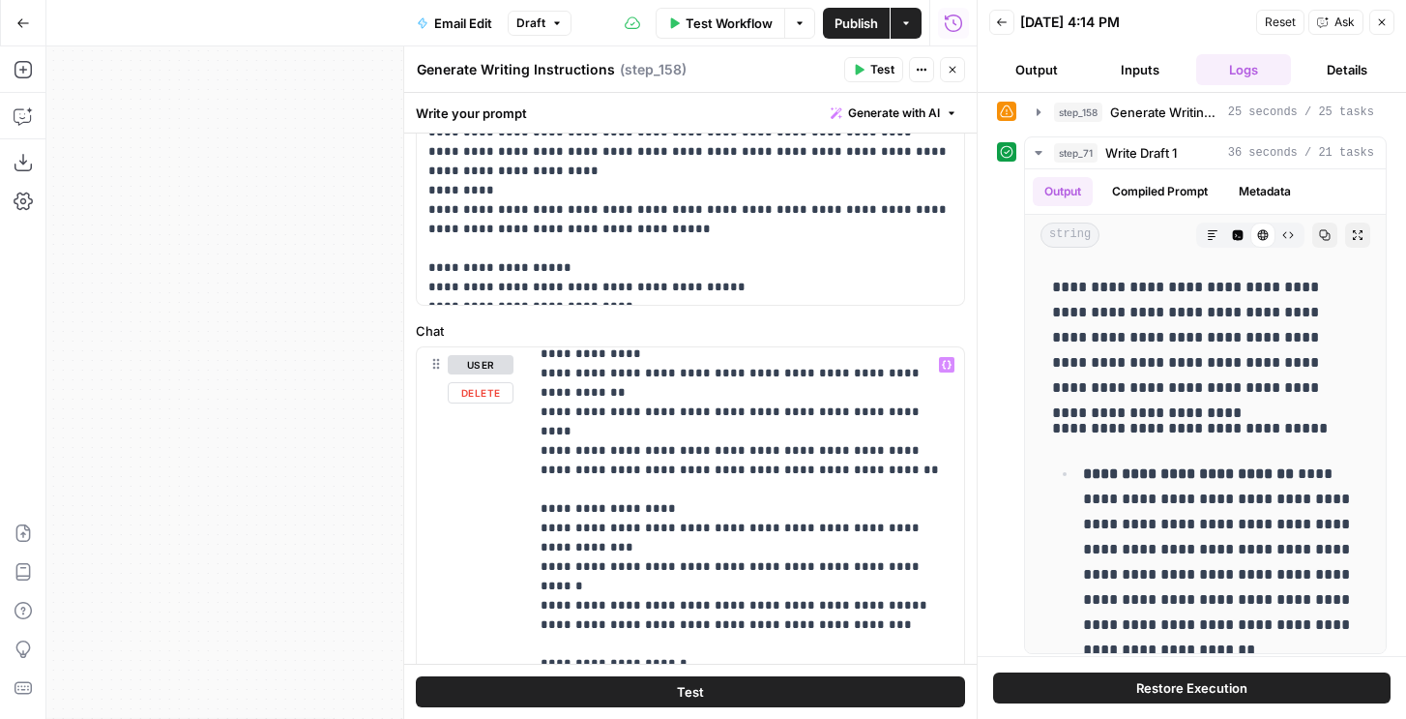
scroll to position [1664, 0]
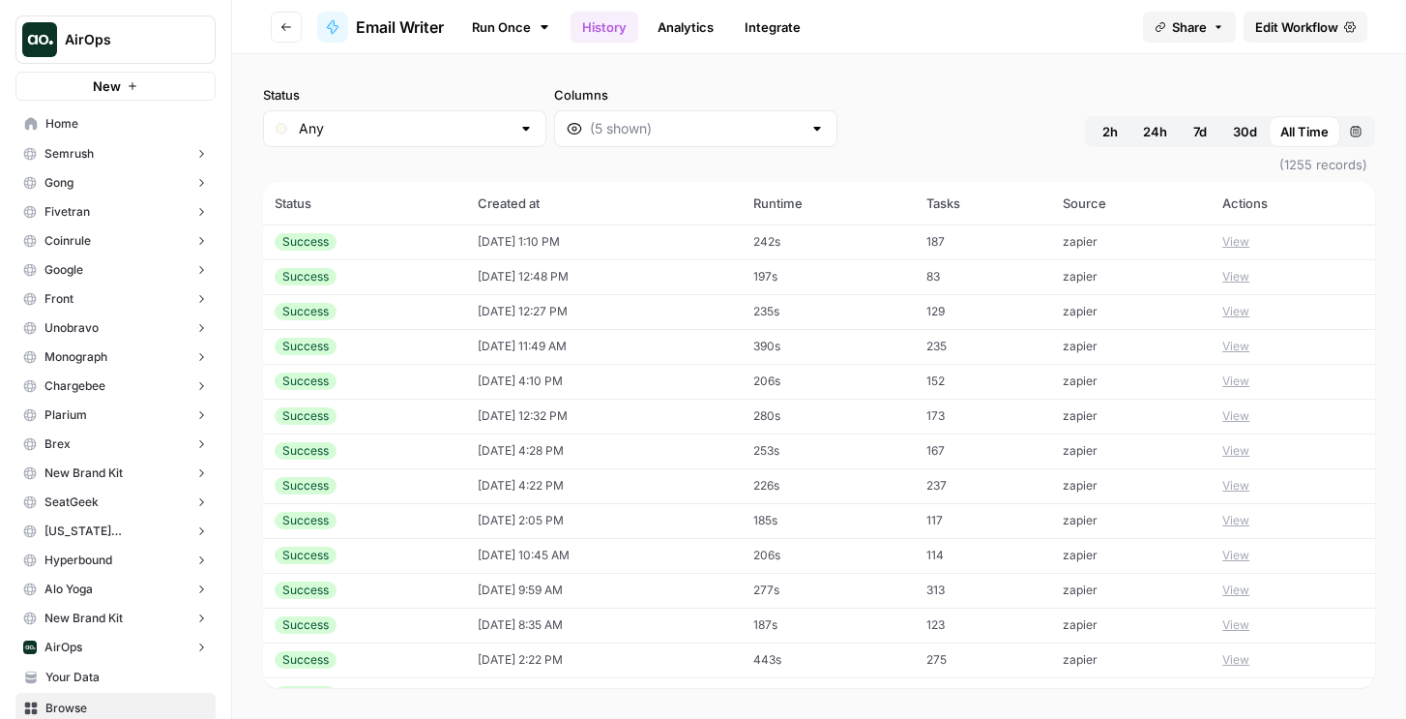
click at [499, 35] on link "Run Once" at bounding box center [510, 27] width 103 height 33
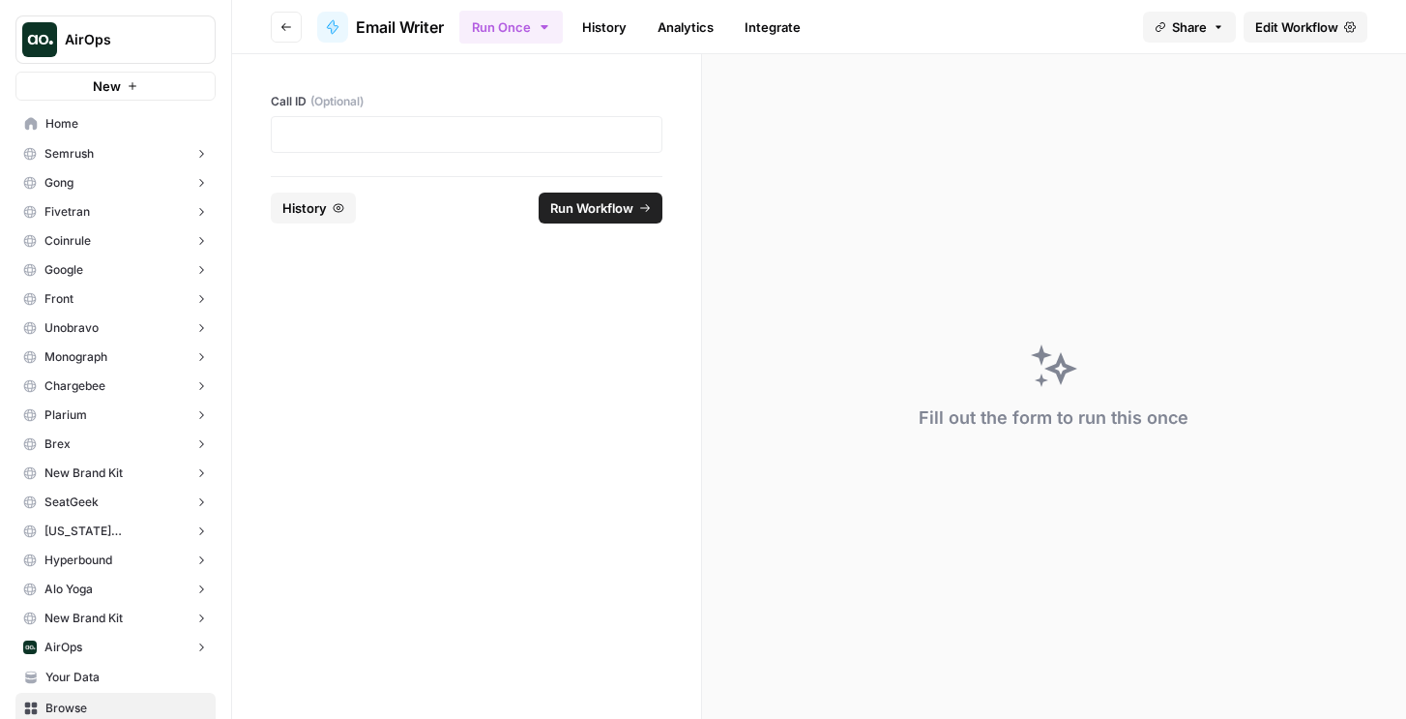
click at [616, 28] on link "History" at bounding box center [605, 27] width 68 height 31
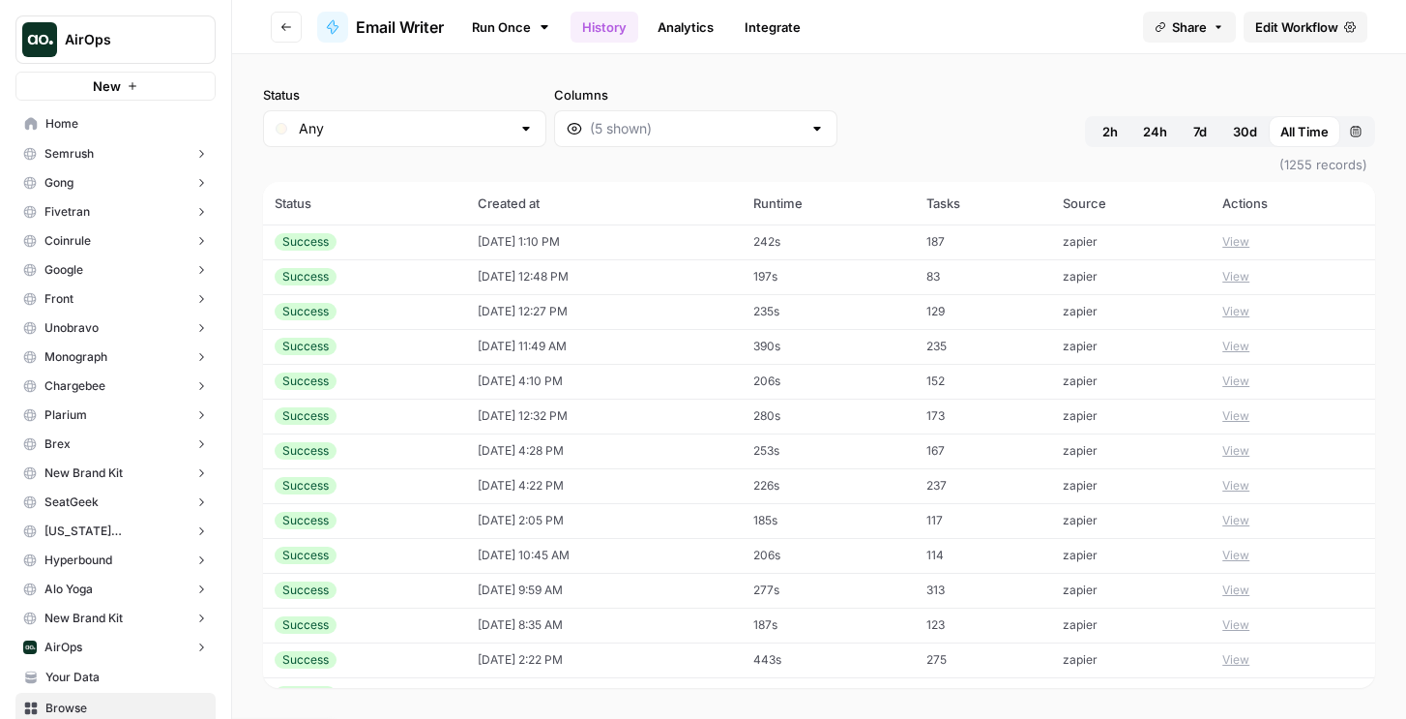
click at [520, 31] on link "Run Once" at bounding box center [510, 27] width 103 height 33
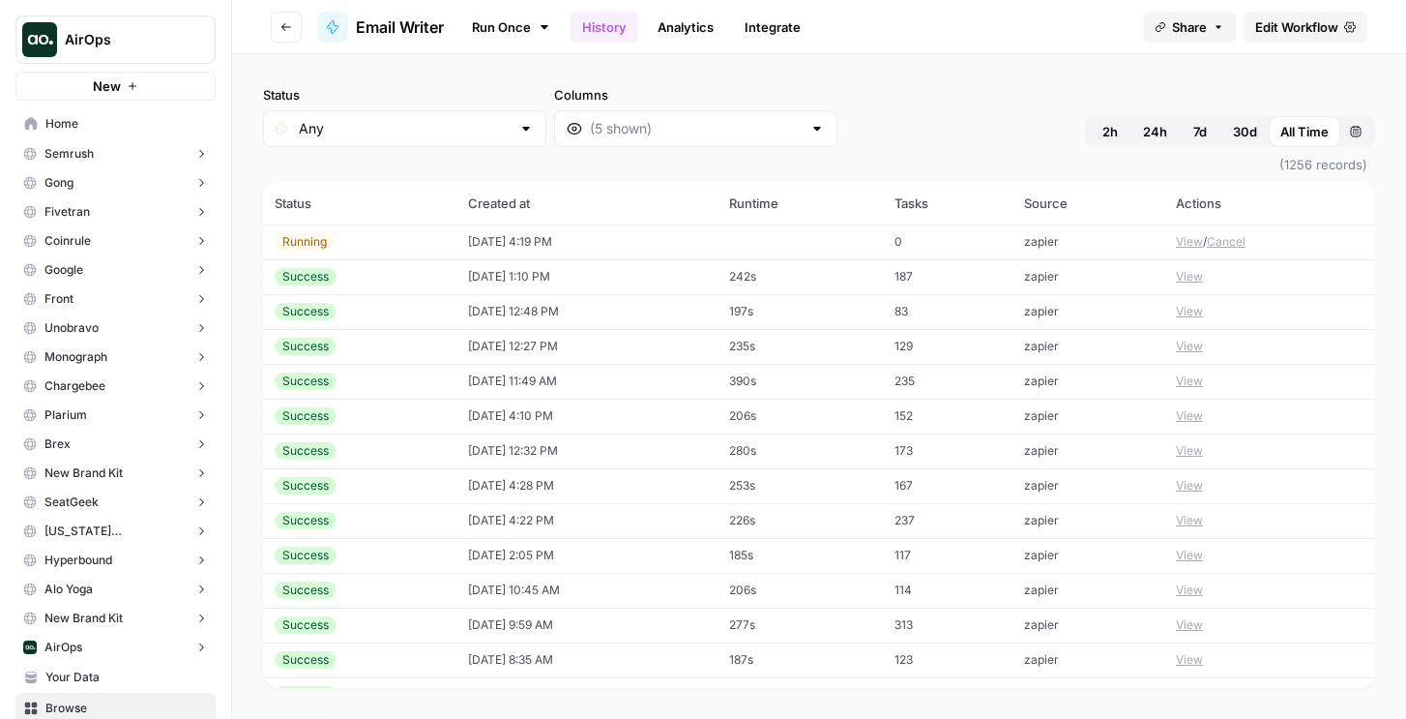
click at [506, 254] on td "[DATE] 4:19 PM" at bounding box center [586, 241] width 261 height 35
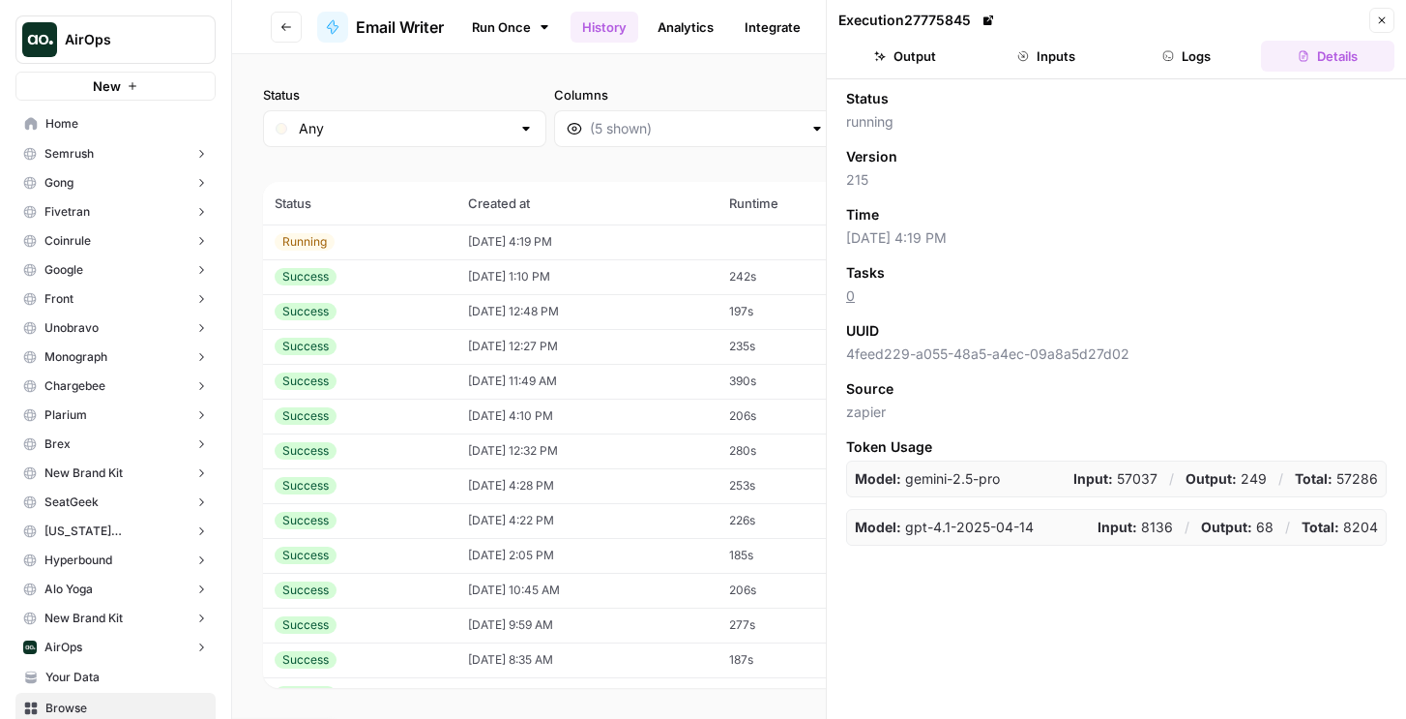
click at [1200, 58] on button "Logs" at bounding box center [1187, 56] width 133 height 31
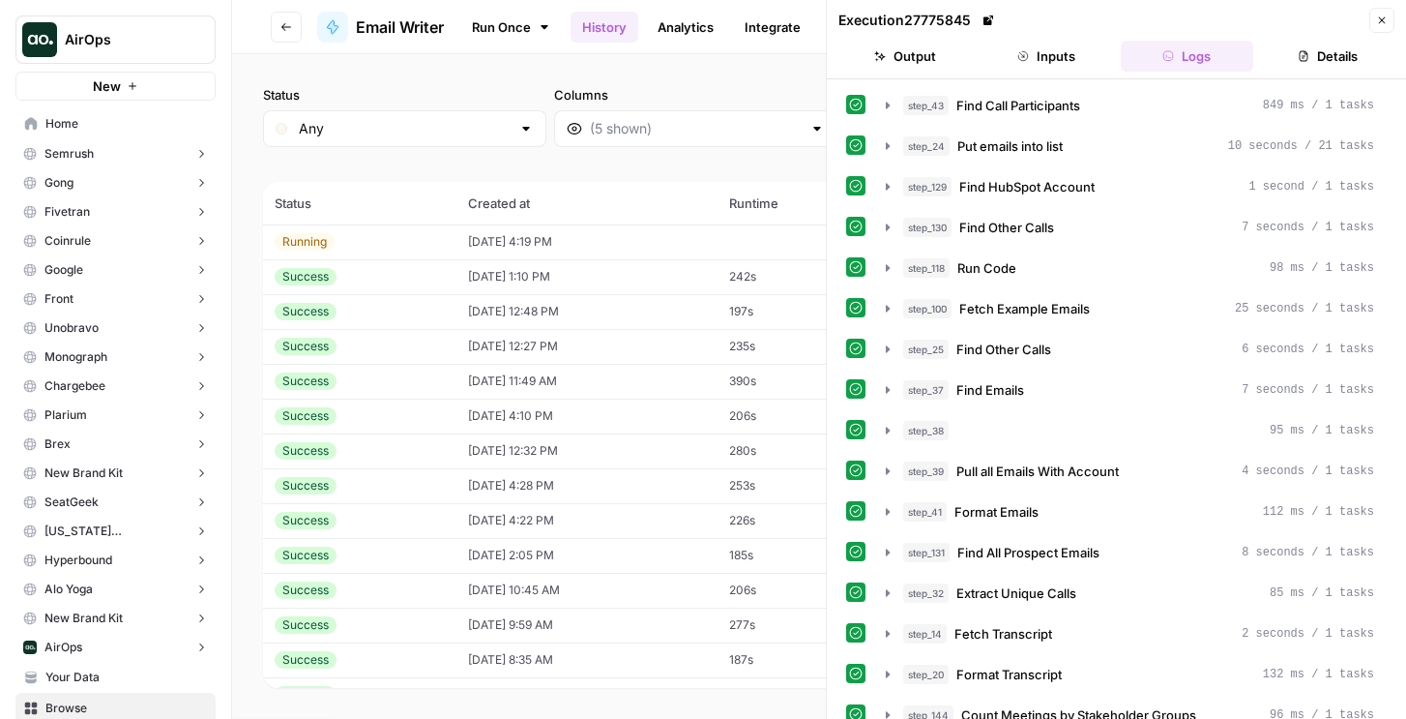
click at [1365, 22] on div "Execution 27775845 Close" at bounding box center [1116, 20] width 556 height 25
click at [1375, 18] on button "Close" at bounding box center [1381, 20] width 25 height 25
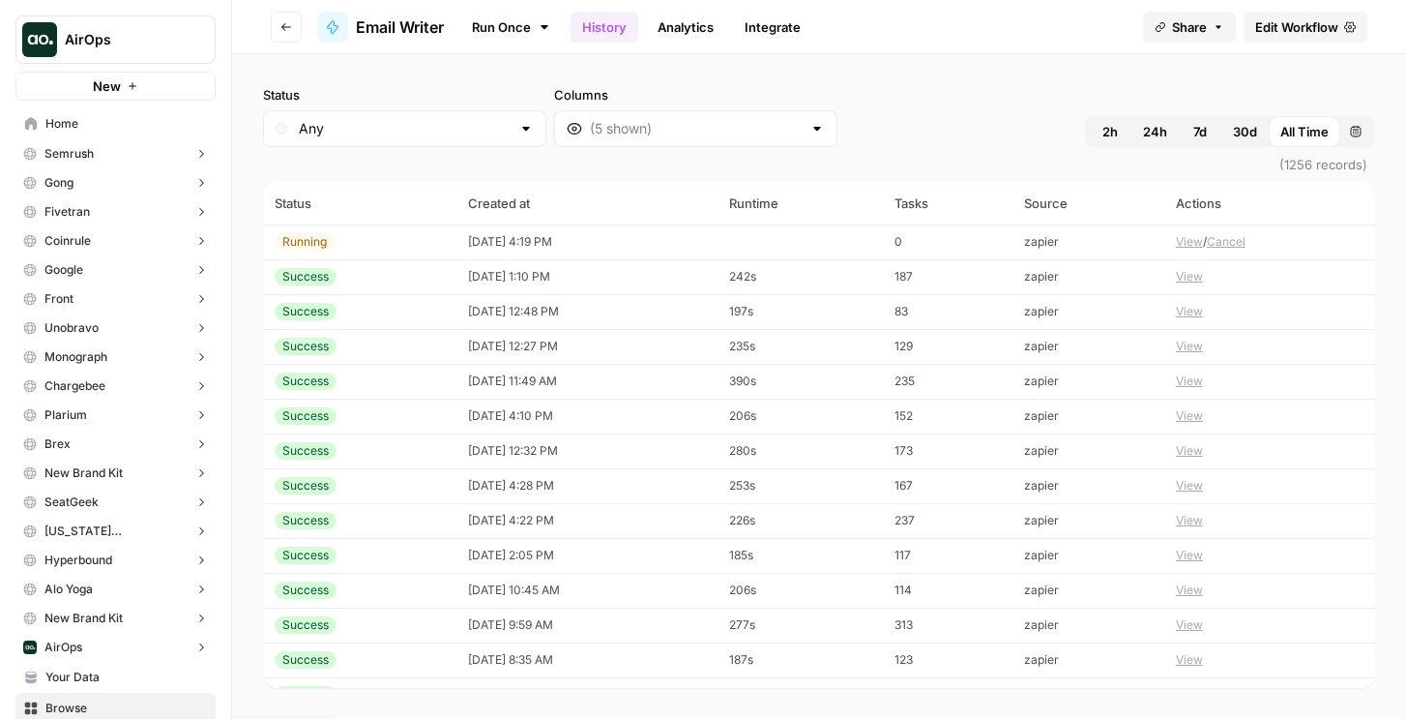
click at [1190, 239] on button "View" at bounding box center [1189, 241] width 27 height 17
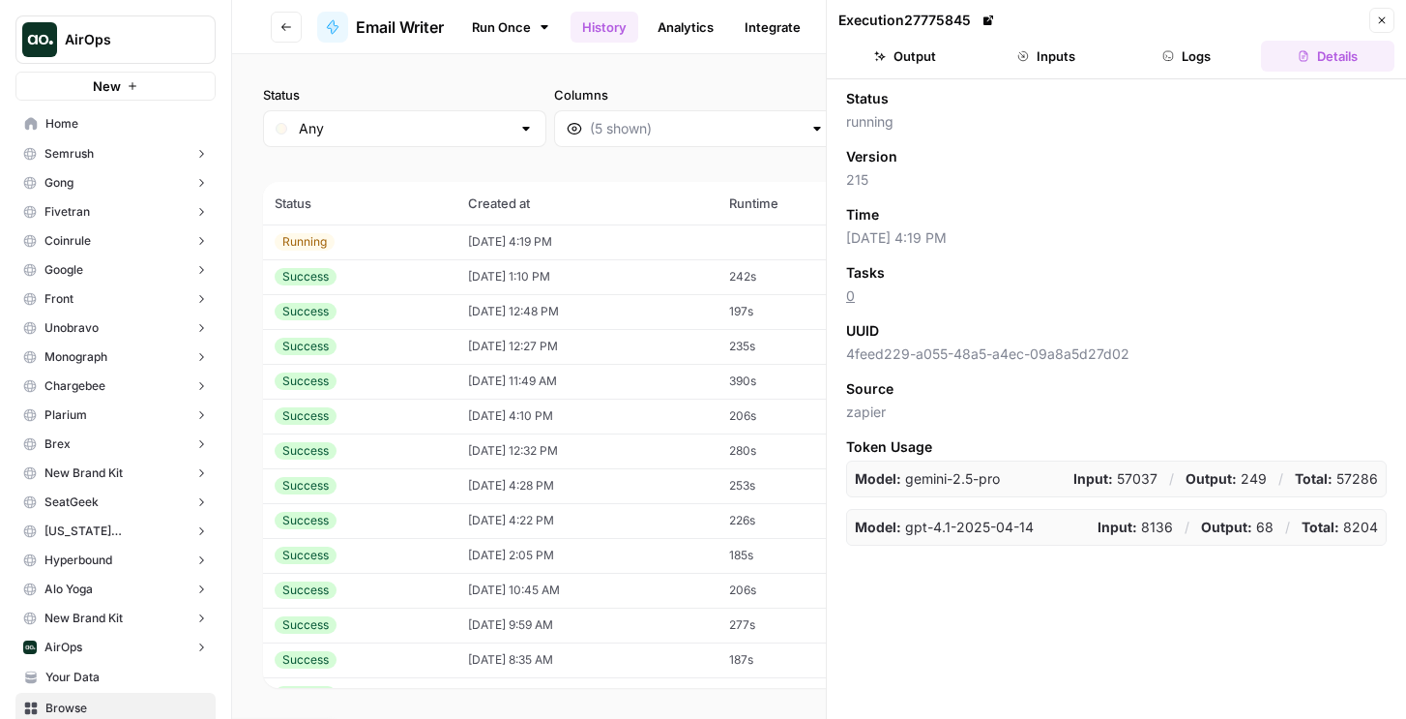
click at [1190, 58] on button "Logs" at bounding box center [1187, 56] width 133 height 31
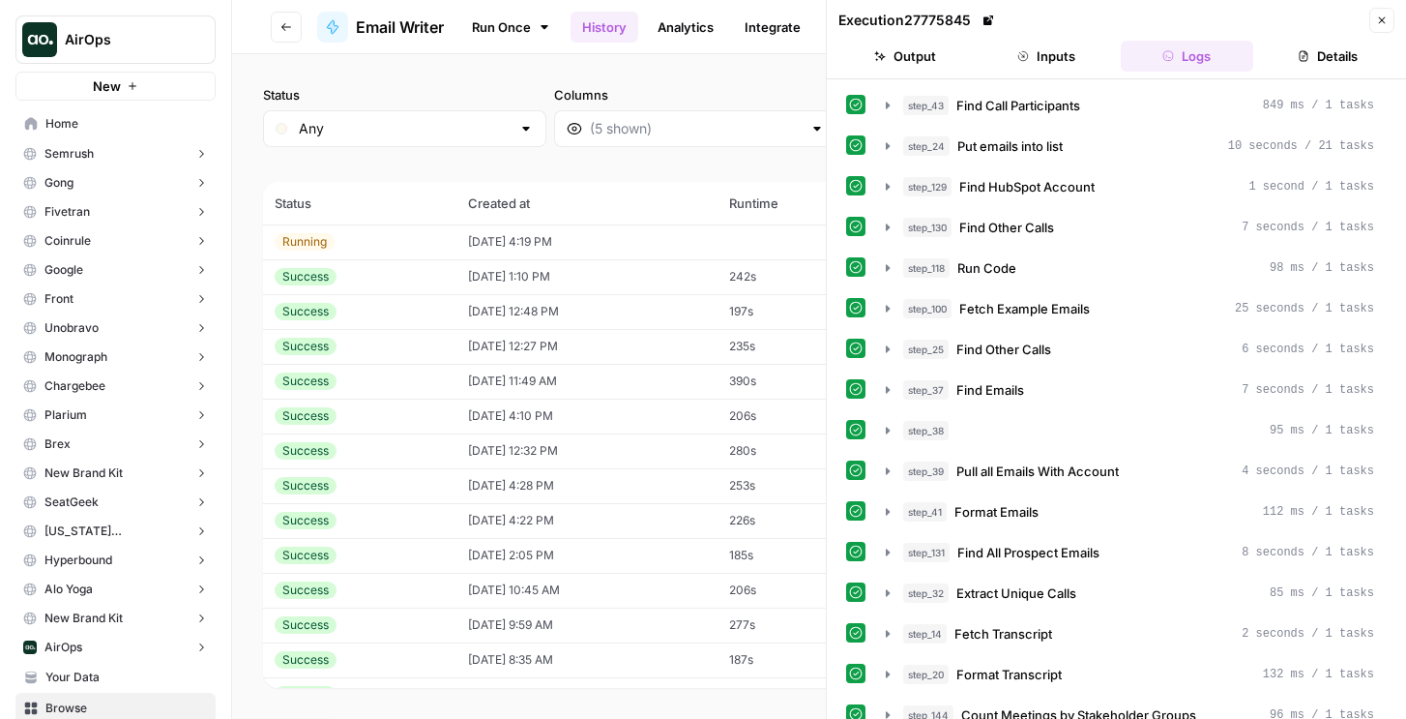
click at [986, 15] on icon at bounding box center [989, 21] width 12 height 12
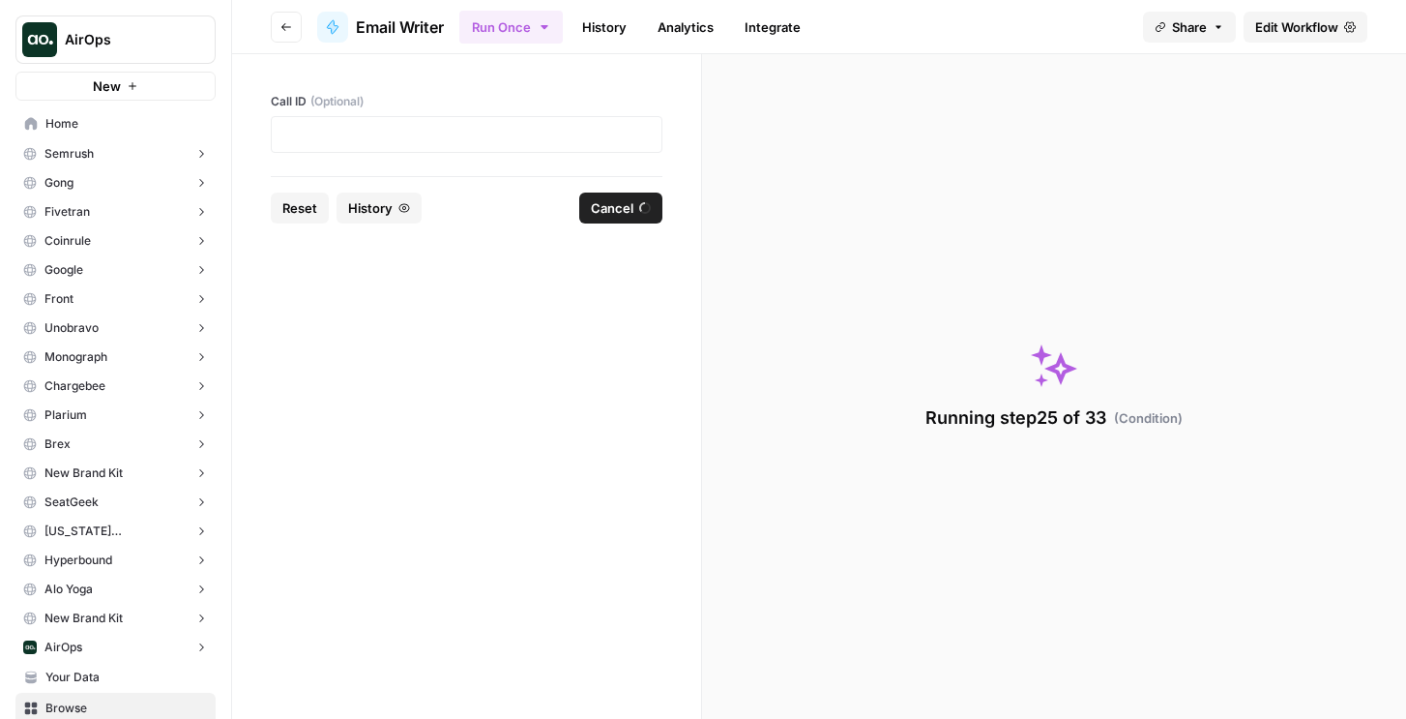
click at [1311, 37] on link "Edit Workflow" at bounding box center [1306, 27] width 124 height 31
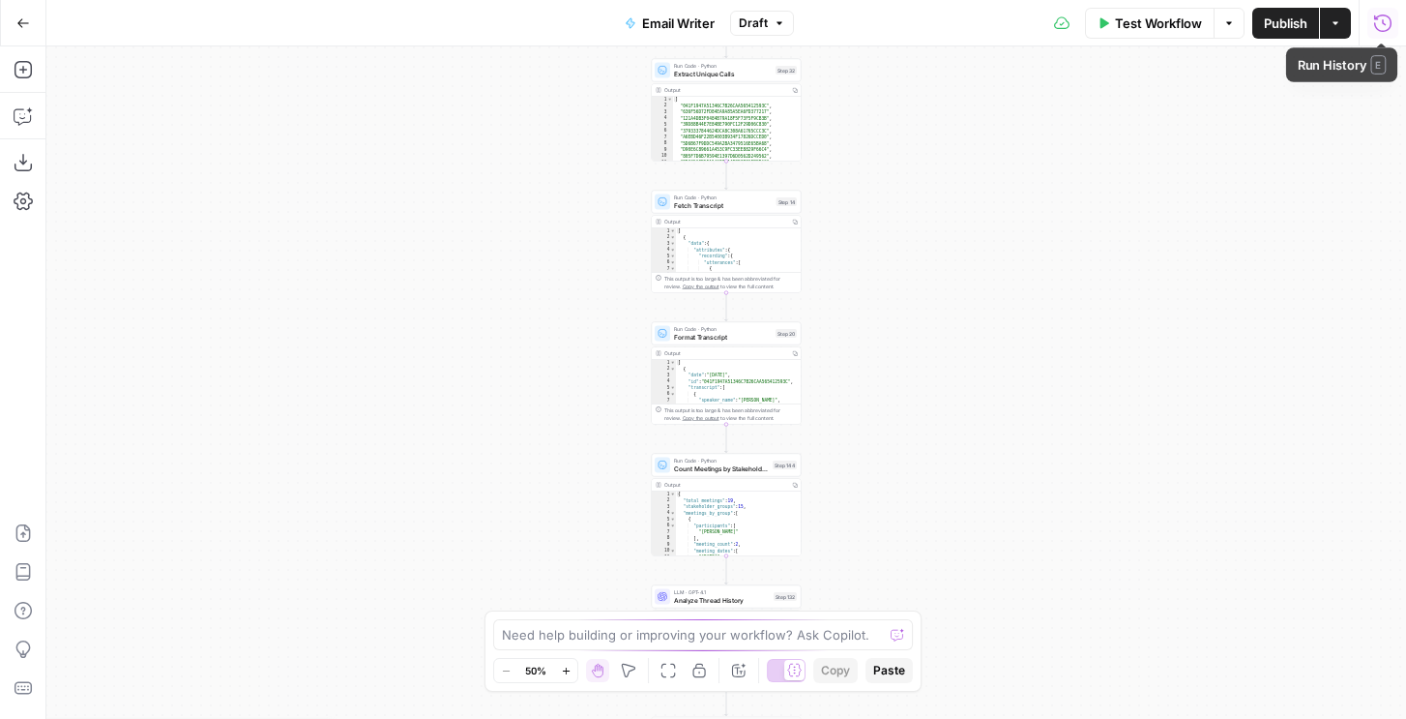
click at [1374, 28] on icon "button" at bounding box center [1382, 23] width 19 height 19
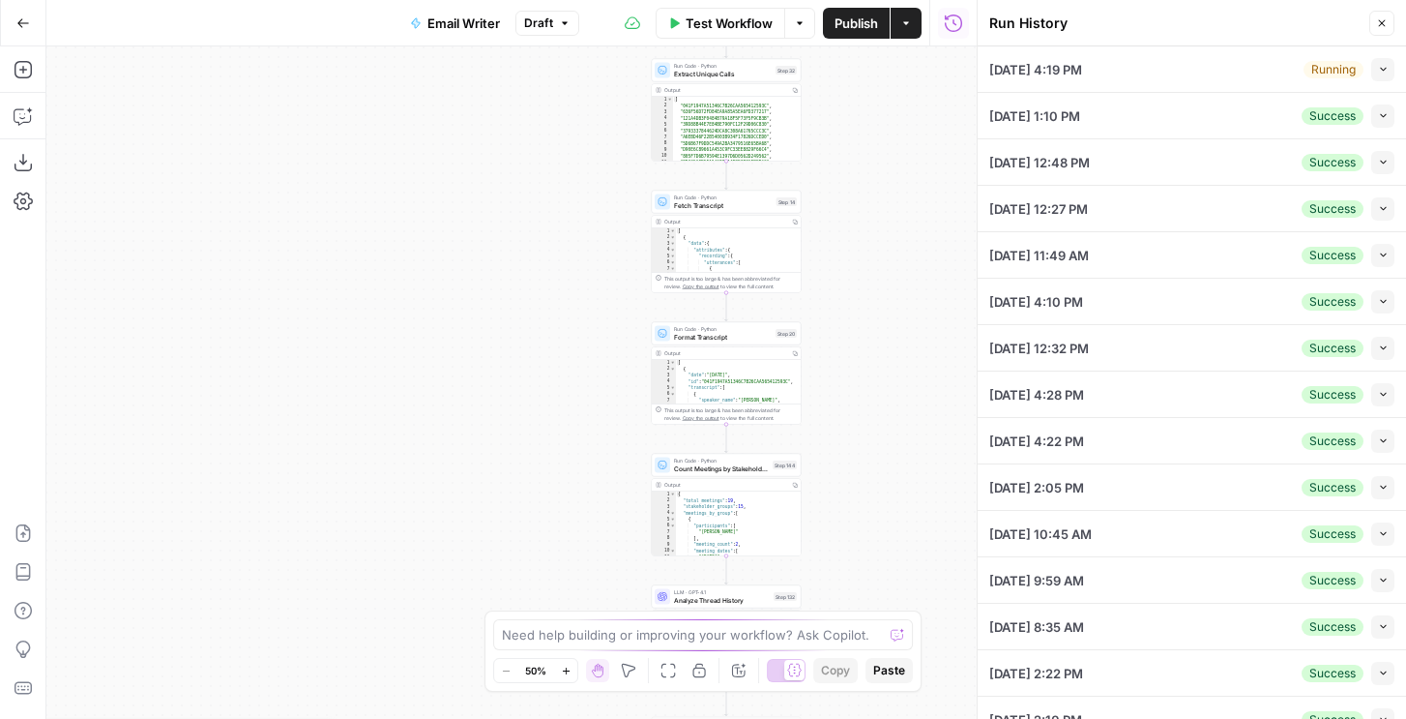
click at [1384, 59] on button "Collapse" at bounding box center [1382, 69] width 23 height 23
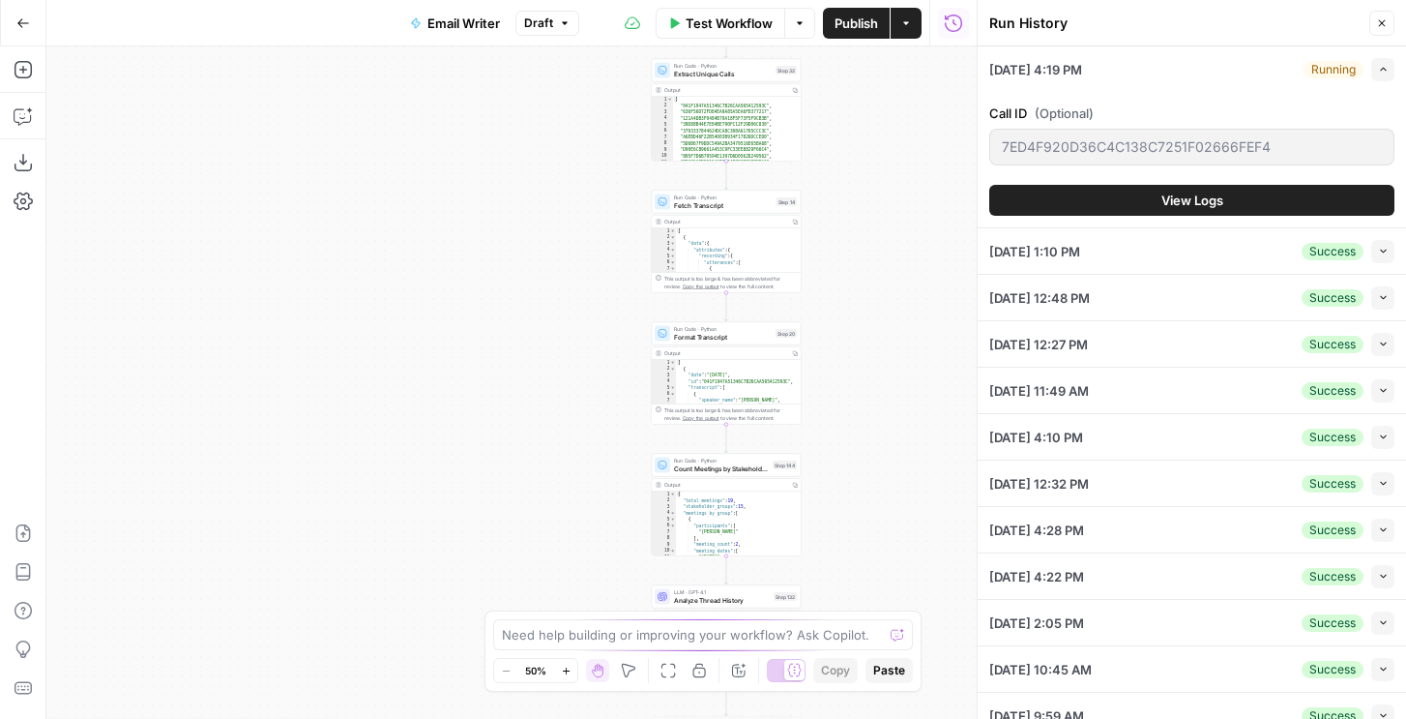
click at [1013, 207] on button "View Logs" at bounding box center [1191, 200] width 405 height 31
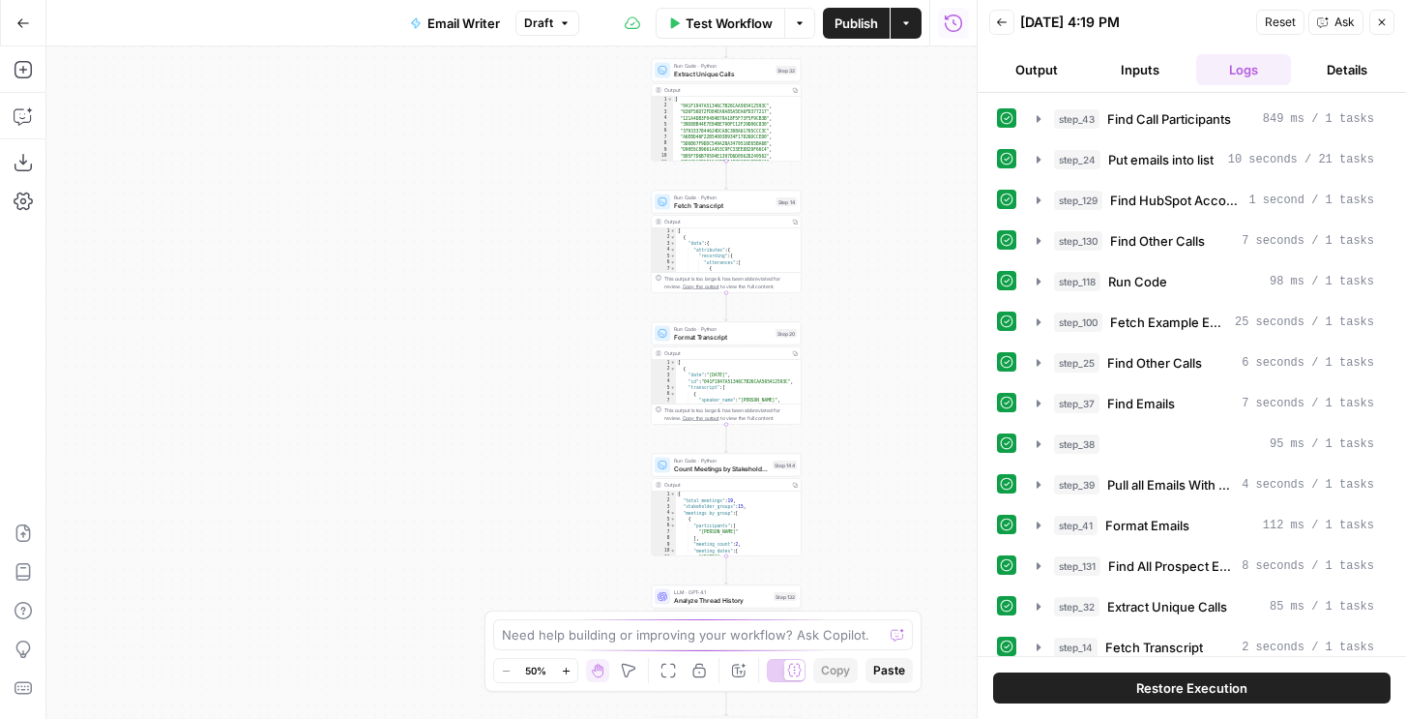
click at [1109, 681] on button "Restore Execution" at bounding box center [1191, 687] width 397 height 31
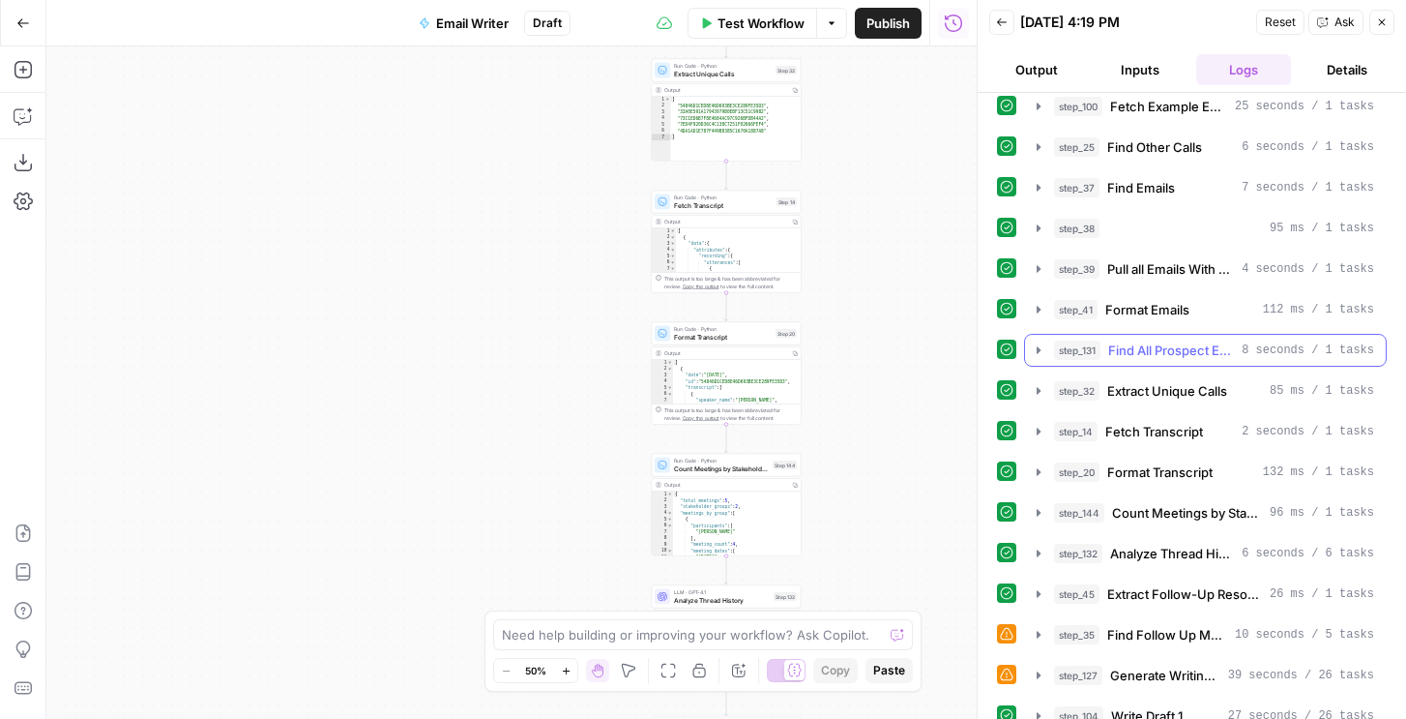
scroll to position [274, 0]
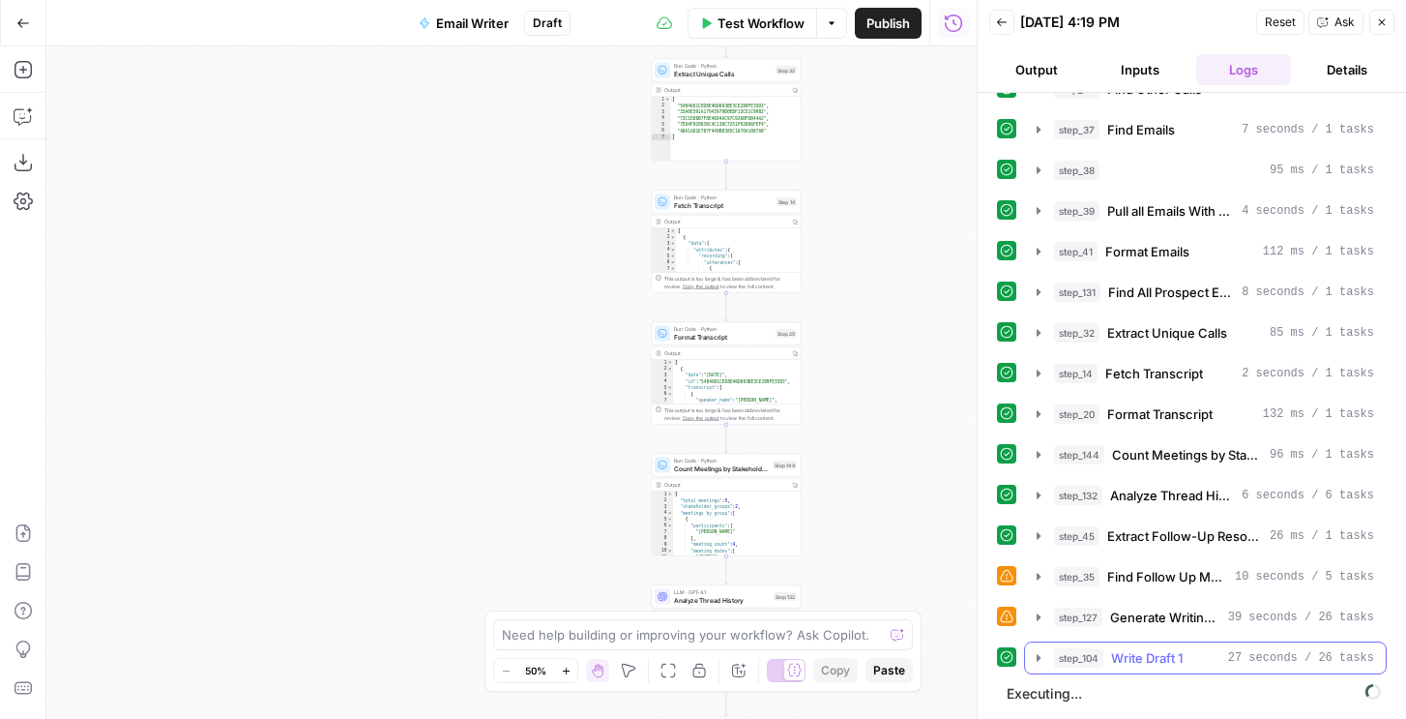
click at [1139, 655] on span "Write Draft 1" at bounding box center [1147, 657] width 72 height 19
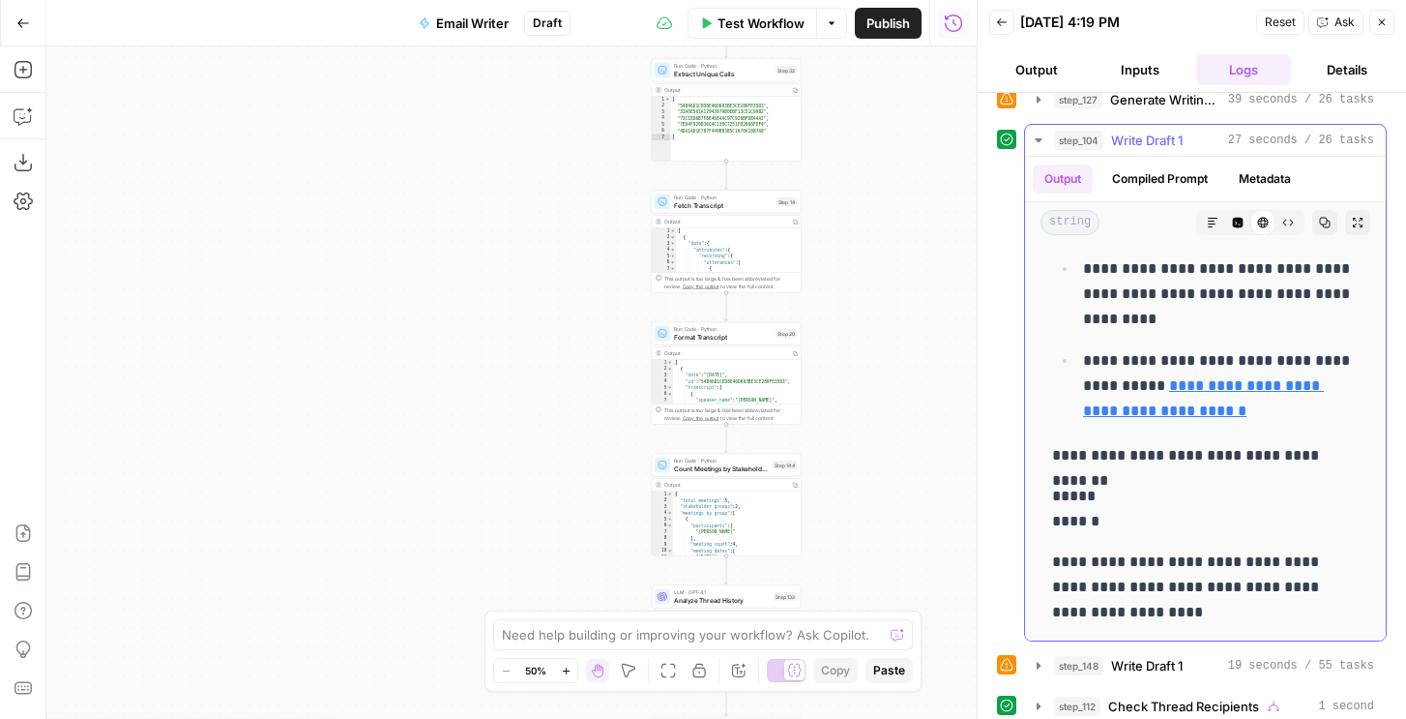
scroll to position [1316, 0]
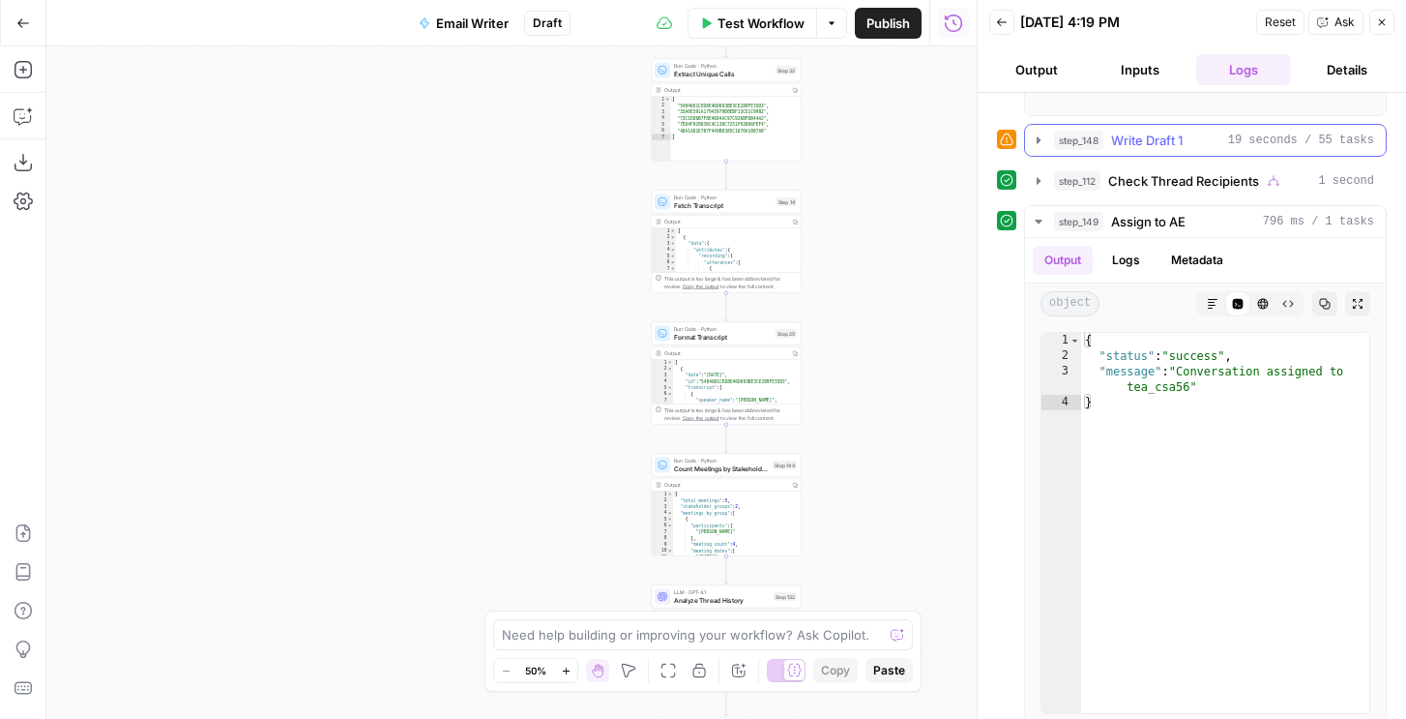
click at [1167, 143] on span "Write Draft 1" at bounding box center [1147, 140] width 72 height 19
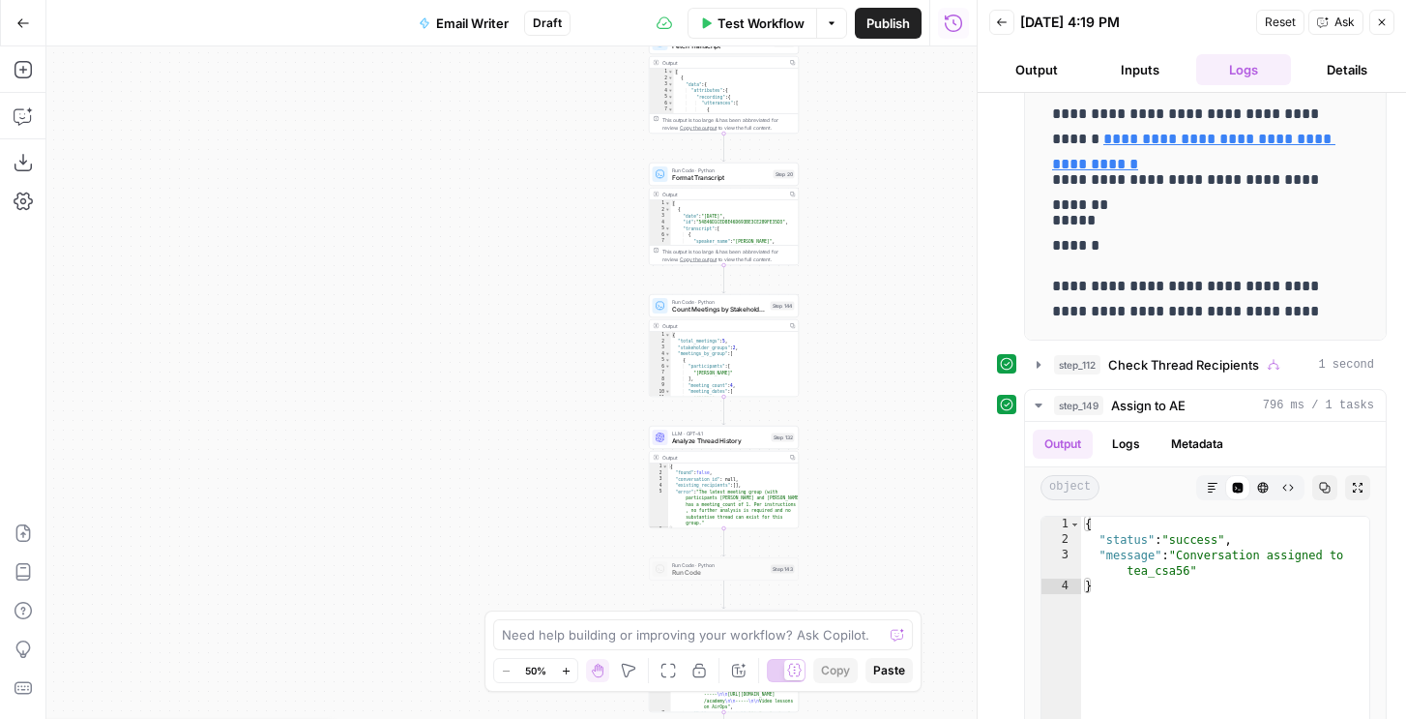
scroll to position [1830, 0]
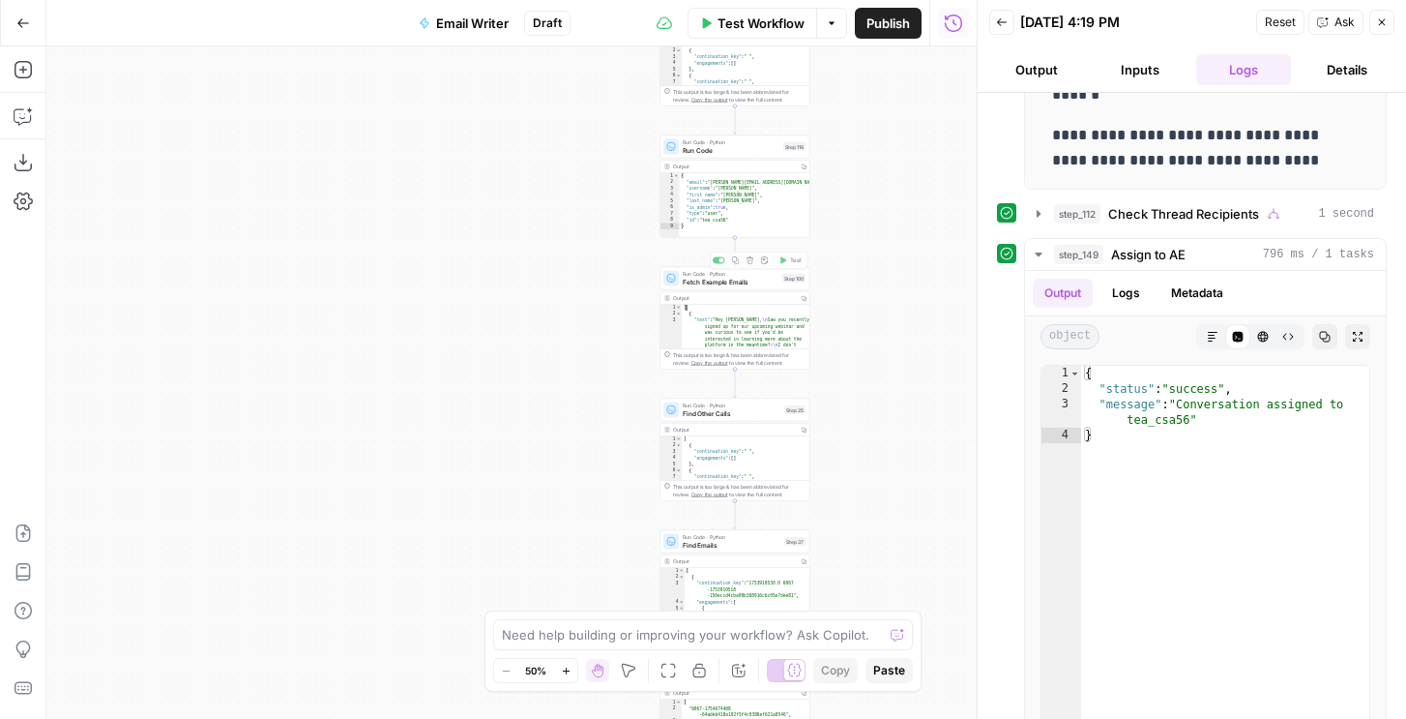
click at [755, 312] on div "[ { "text" : "Hey Catherine, \n Saw you recently signed up for our upcoming web…" at bounding box center [746, 415] width 129 height 221
click at [757, 309] on div "[ { "text" : "Hey Catherine, \n Saw you recently signed up for our upcoming web…" at bounding box center [746, 415] width 129 height 221
type textarea "* *"
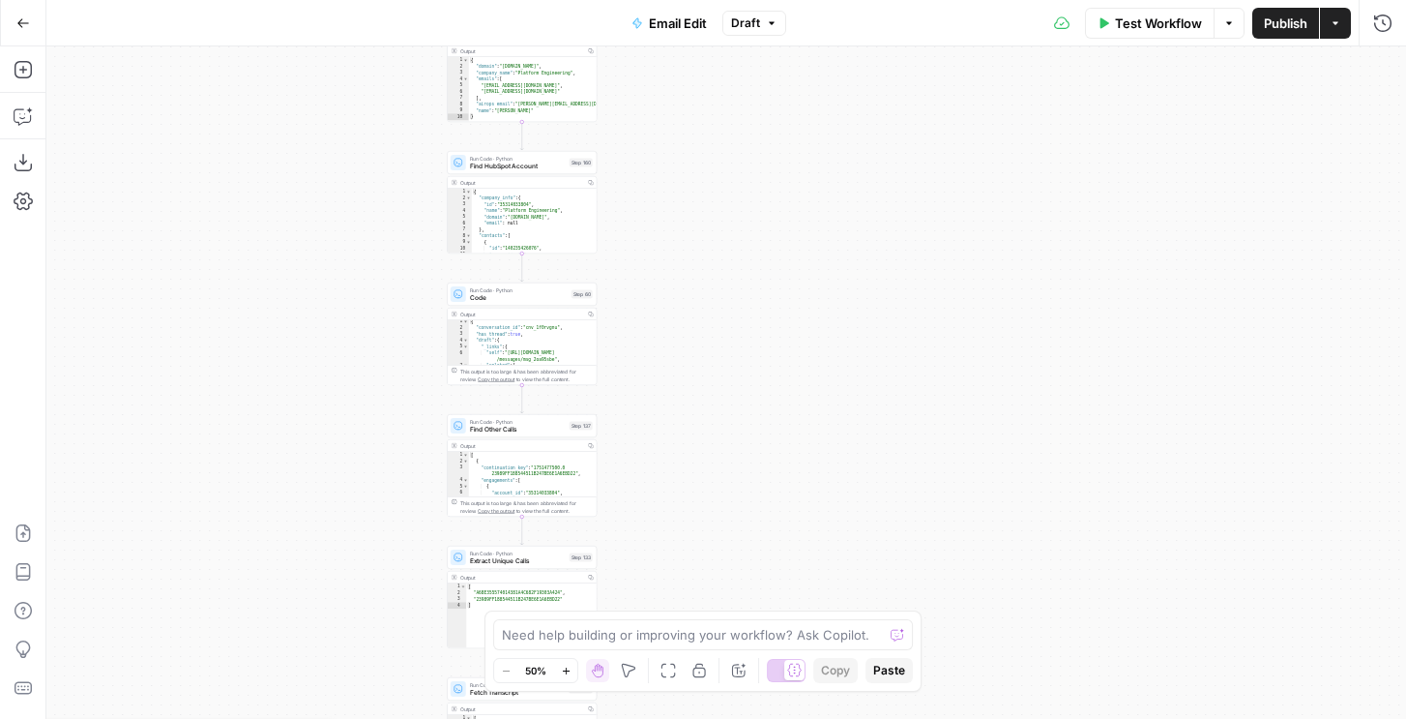
scroll to position [138, 0]
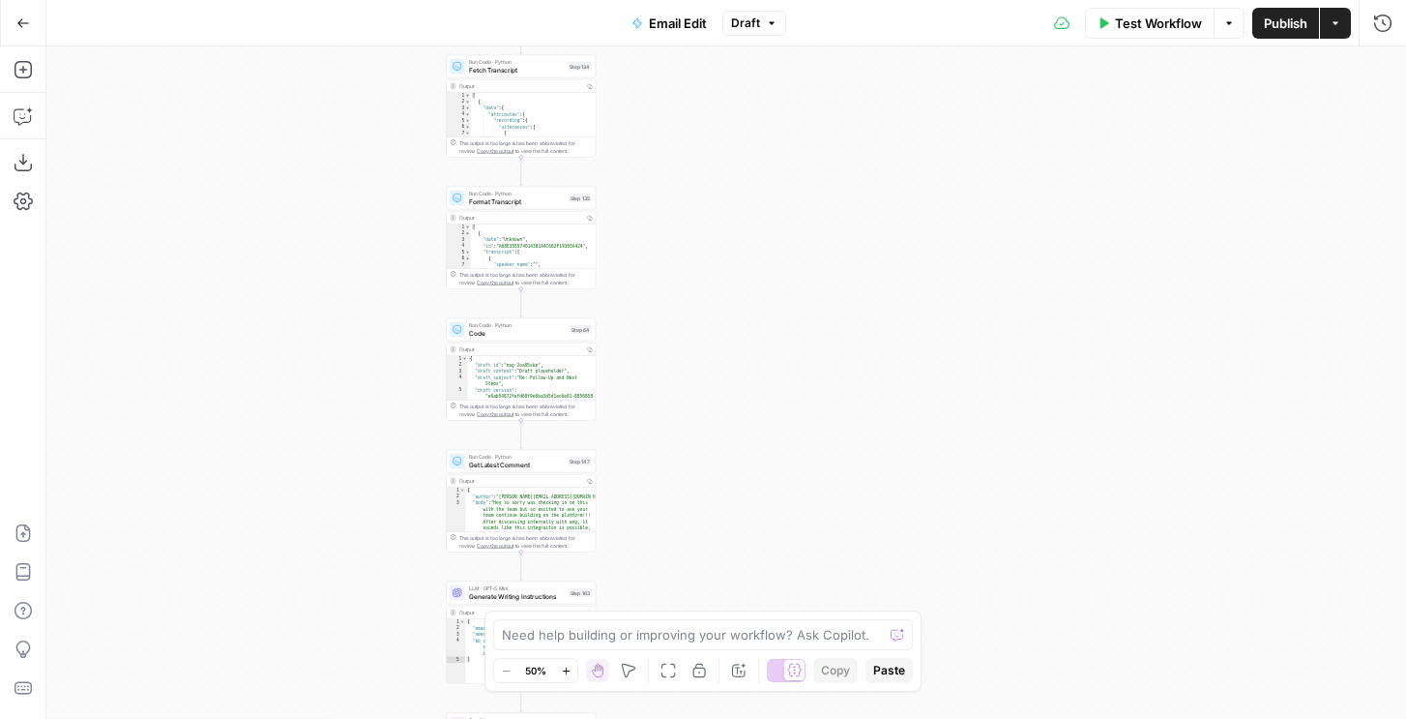
type textarea "**********"
click at [530, 509] on div "{ "author" : "[PERSON_NAME][EMAIL_ADDRESS][DOMAIN_NAME]" , "body" : "Hey so sor…" at bounding box center [530, 660] width 131 height 347
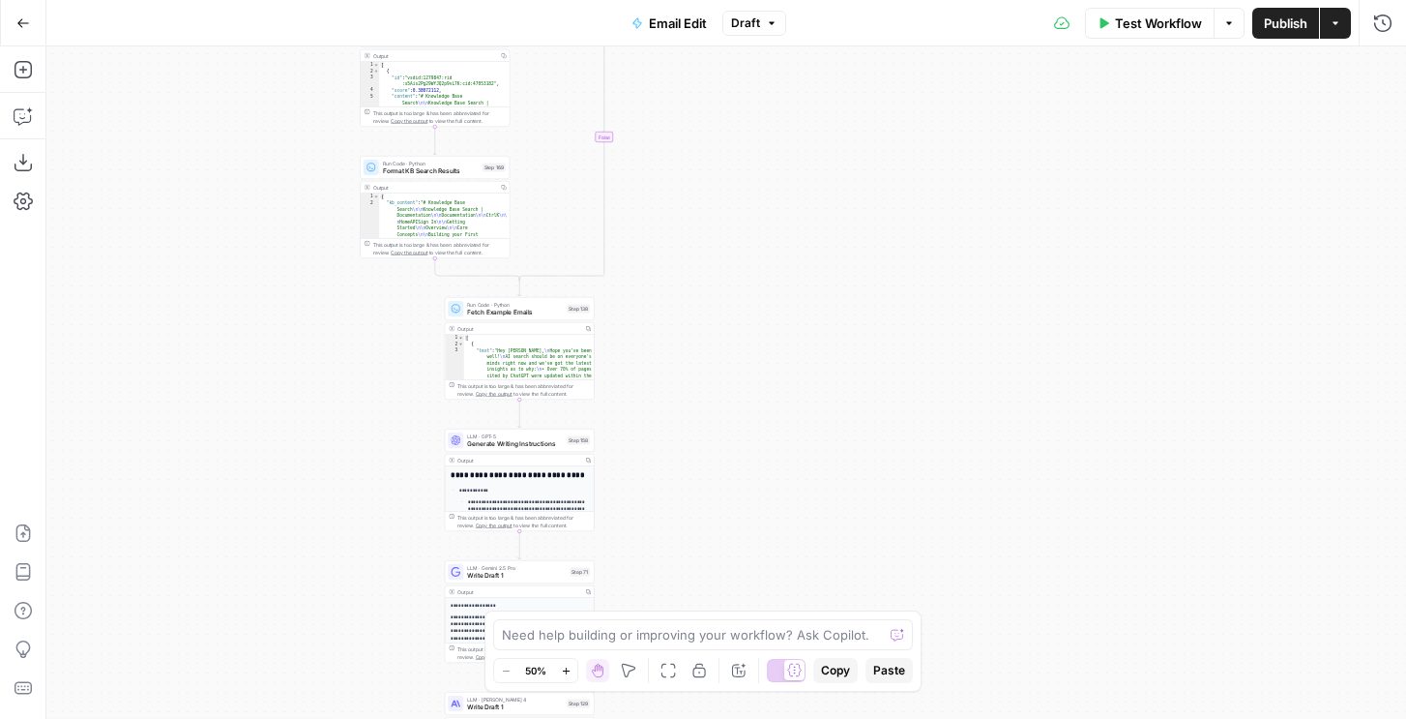
click at [547, 359] on div "[ { "text" : "Hey [PERSON_NAME], \n Hope you’ve been well! \n AI search should …" at bounding box center [529, 445] width 131 height 221
type textarea "* *"
